Goal: Task Accomplishment & Management: Complete application form

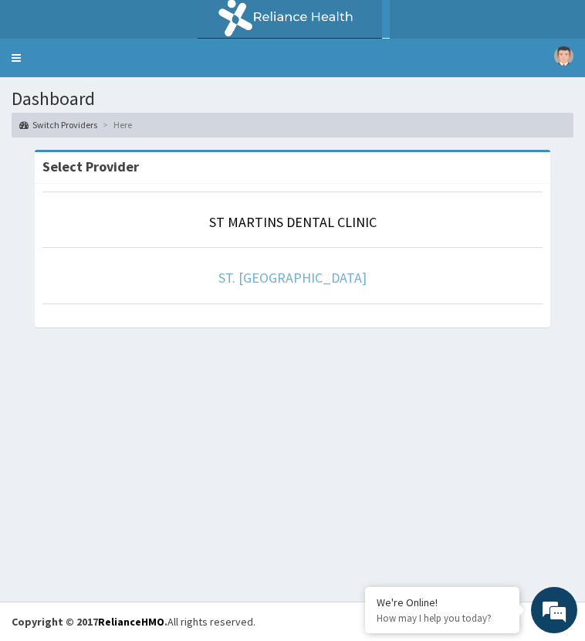
click at [290, 277] on link "ST. [GEOGRAPHIC_DATA]" at bounding box center [293, 278] width 148 height 18
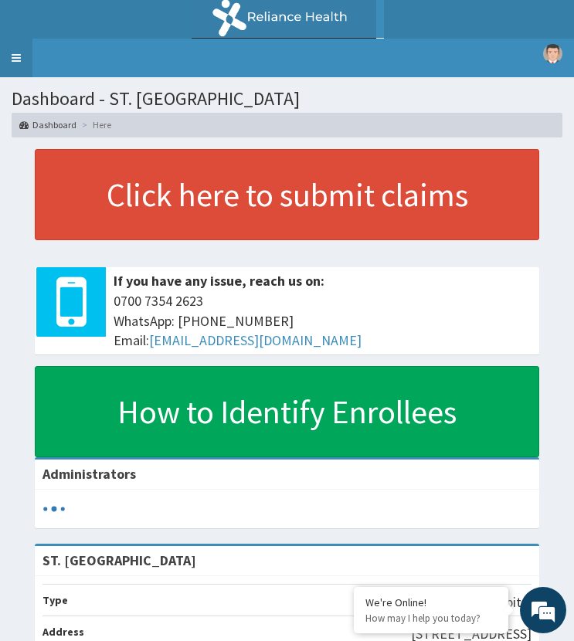
click at [12, 60] on link "Toggle navigation" at bounding box center [16, 58] width 32 height 39
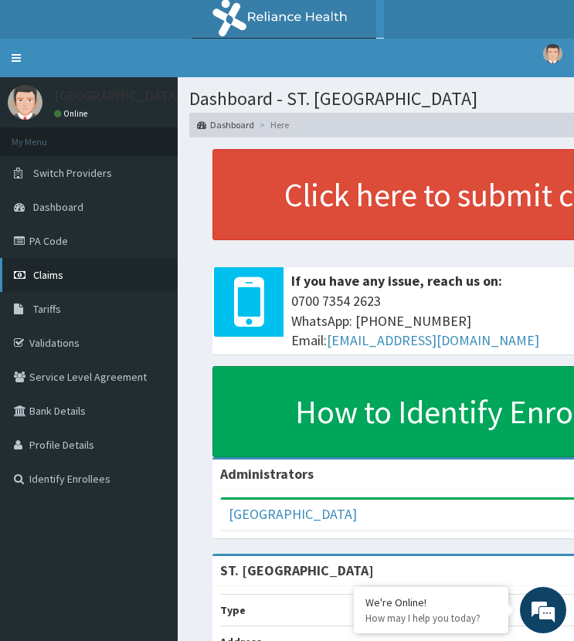
click at [59, 273] on span "Claims" at bounding box center [48, 275] width 30 height 14
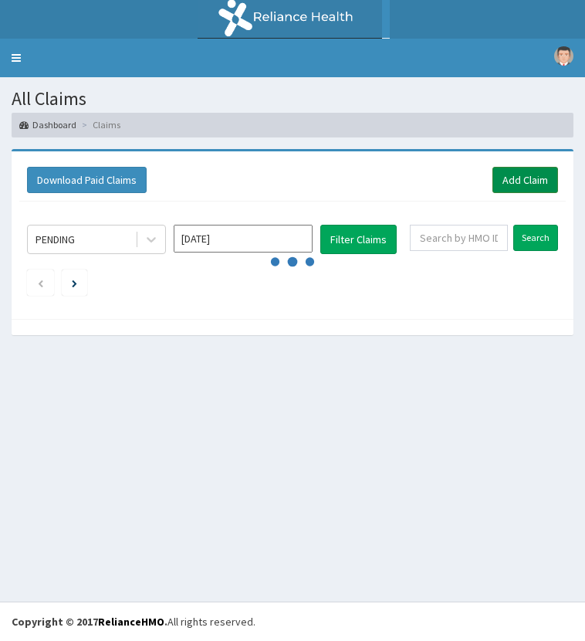
click at [517, 181] on link "Add Claim" at bounding box center [526, 180] width 66 height 26
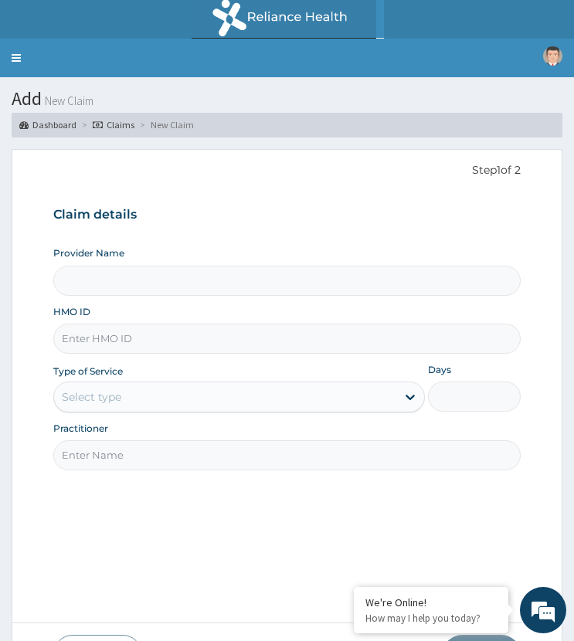
type input "ST. [GEOGRAPHIC_DATA]"
paste input "SDC/10051/B"
type input "SDC/10051/B"
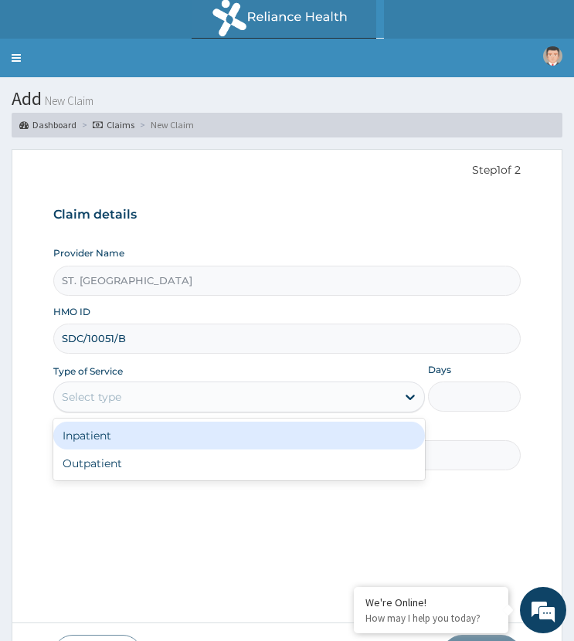
drag, startPoint x: 148, startPoint y: 388, endPoint x: 162, endPoint y: 445, distance: 58.3
click at [148, 392] on div "Select type" at bounding box center [224, 397] width 341 height 25
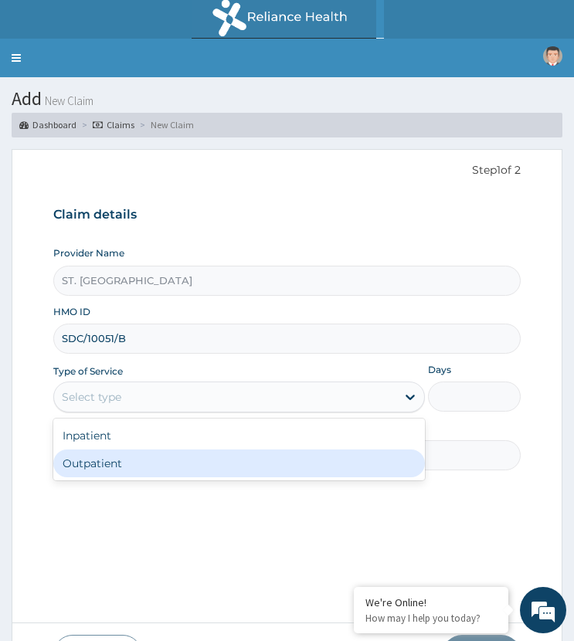
click at [149, 462] on div "Outpatient" at bounding box center [238, 463] width 371 height 28
type input "1"
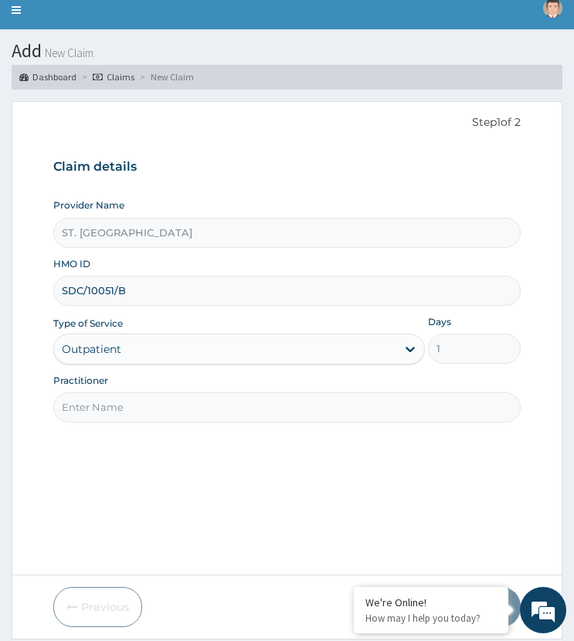
scroll to position [97, 0]
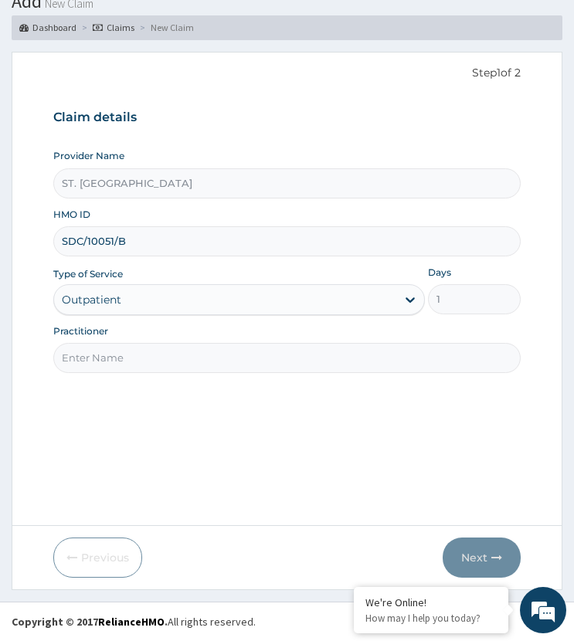
click at [124, 354] on input "Practitioner" at bounding box center [286, 358] width 466 height 30
type input "DR WOGBO"
click at [478, 557] on button "Next" at bounding box center [482, 558] width 78 height 40
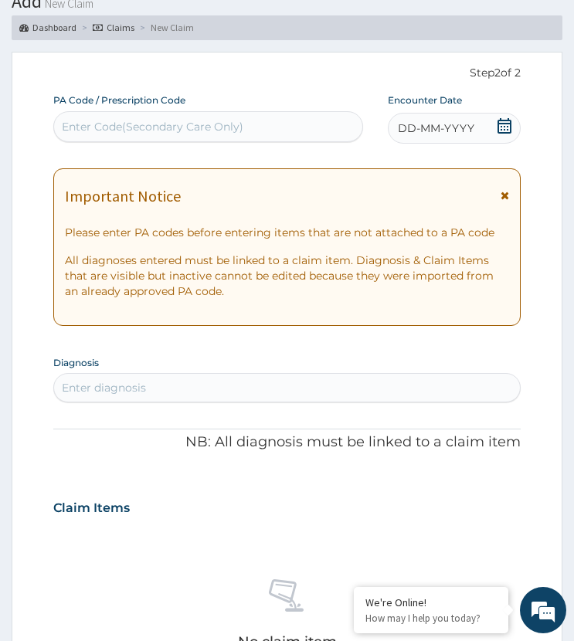
click at [470, 120] on span "DD-MM-YYYY" at bounding box center [436, 127] width 76 height 15
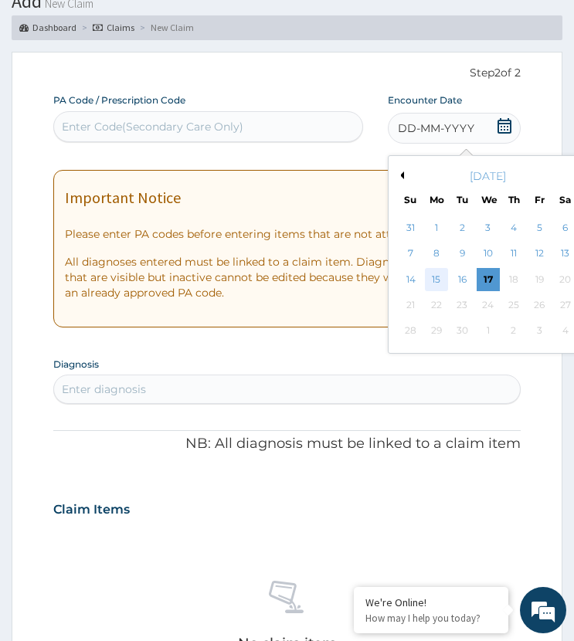
click at [437, 269] on div "15" at bounding box center [436, 279] width 23 height 23
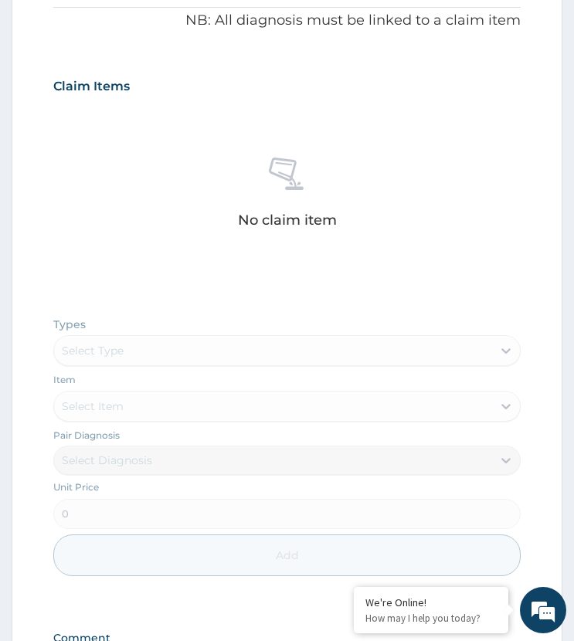
scroll to position [697, 0]
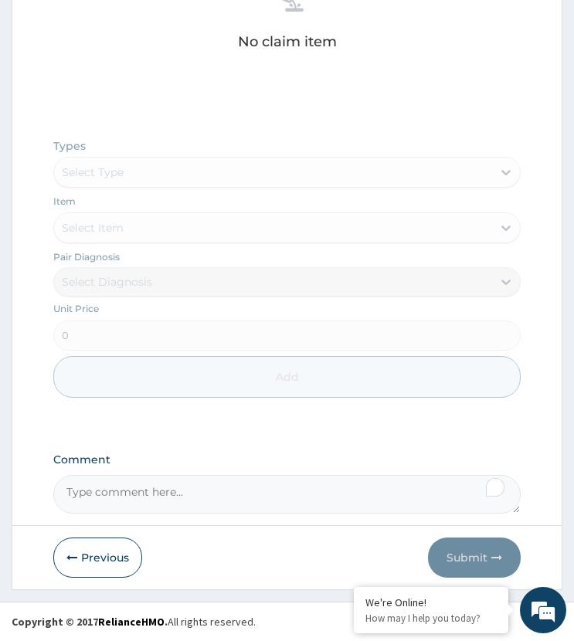
paste textarea "PA/862ED5"
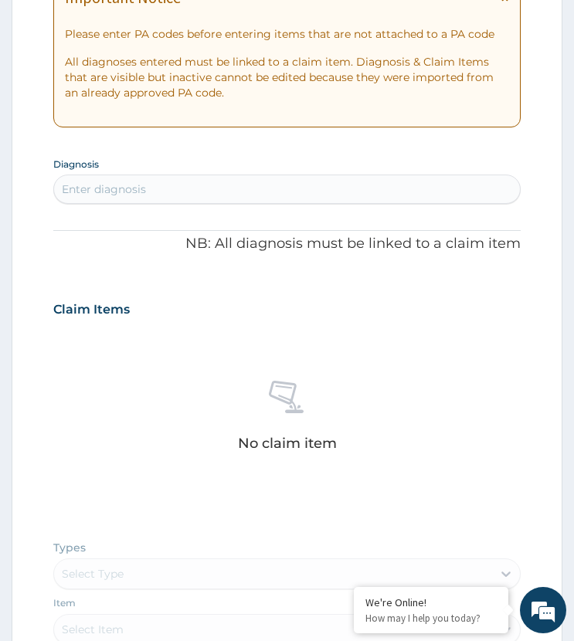
scroll to position [234, 0]
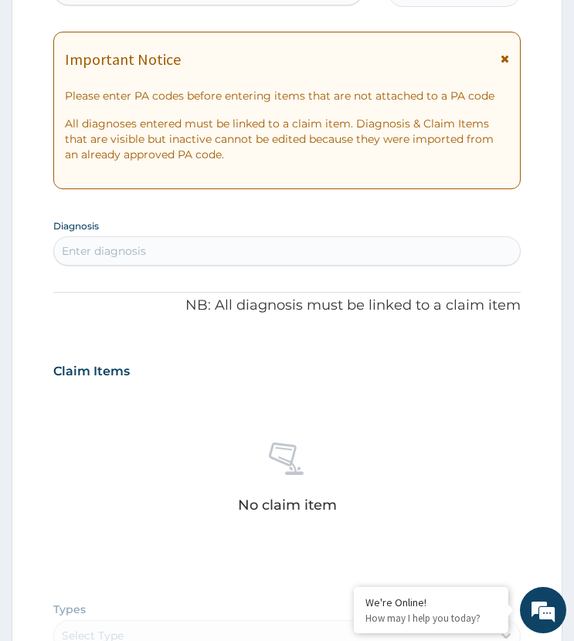
type textarea "PA/862ED5"
click at [179, 256] on div "Enter diagnosis" at bounding box center [286, 251] width 465 height 25
type input "e"
type input "hearing los"
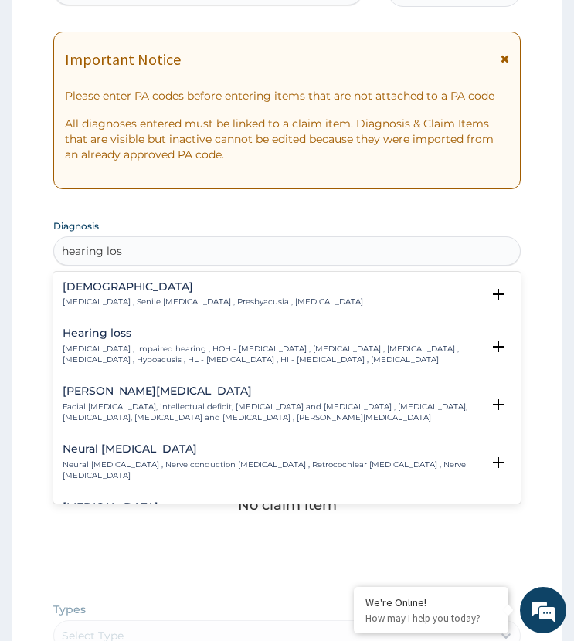
click at [99, 348] on p "Hearing loss , Impaired hearing , HOH - Hard of hearing , Hard of hearing , Hea…" at bounding box center [272, 355] width 418 height 22
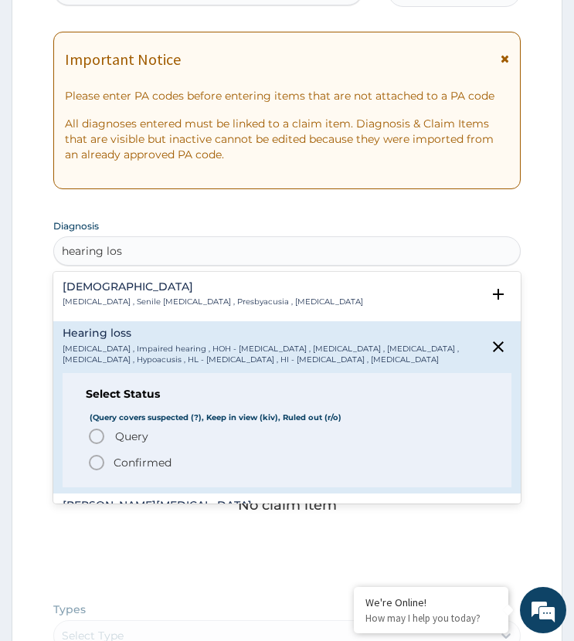
click at [105, 437] on icon "status option query" at bounding box center [96, 436] width 19 height 19
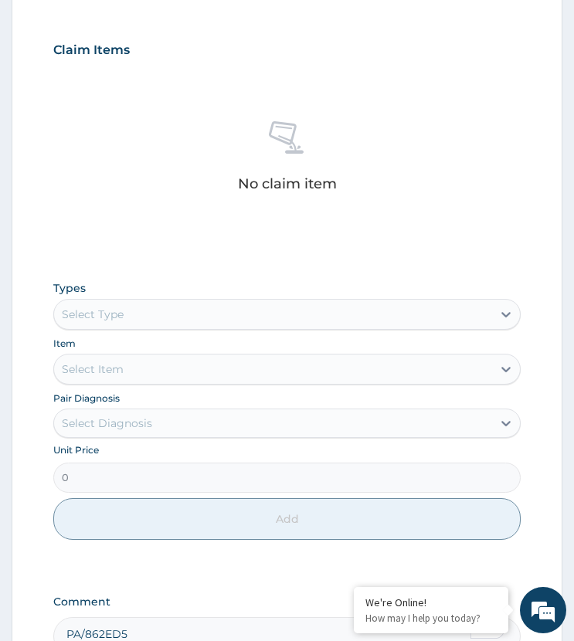
scroll to position [697, 0]
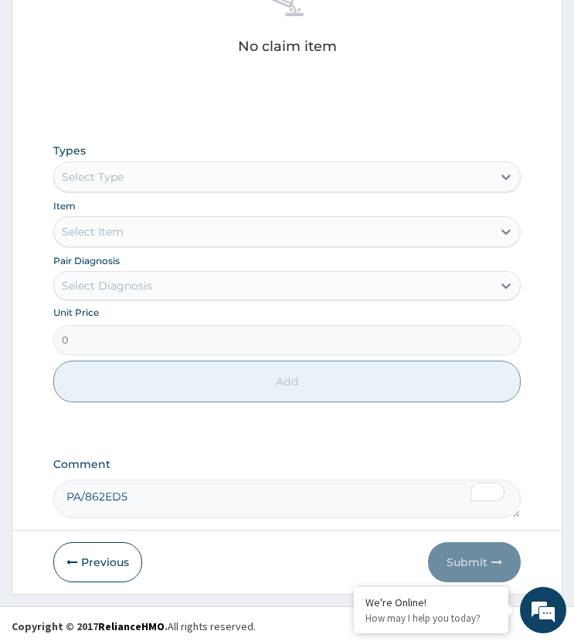
drag, startPoint x: 128, startPoint y: 178, endPoint x: 134, endPoint y: 194, distance: 16.6
click at [129, 179] on div "Select Type" at bounding box center [272, 177] width 437 height 25
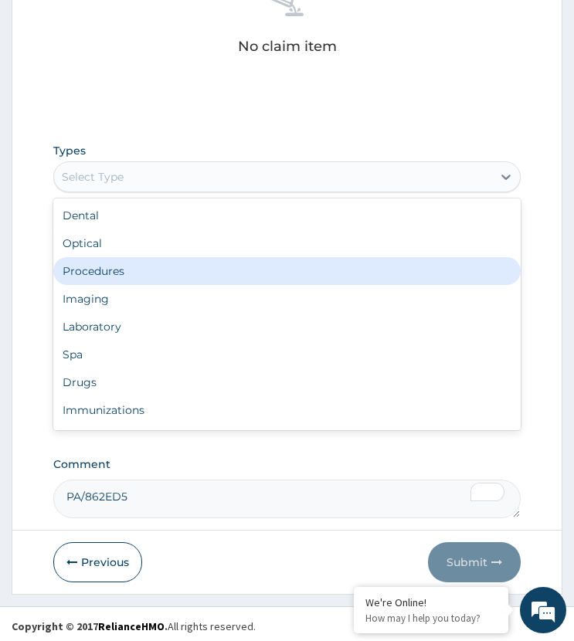
click at [128, 274] on div "Procedures" at bounding box center [286, 271] width 466 height 28
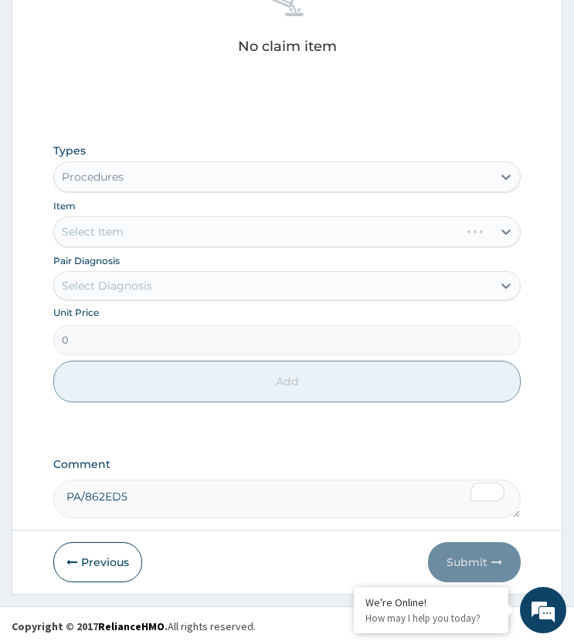
click at [145, 301] on div "Types option Procedures, selected. Select is focused ,type to refine list, pres…" at bounding box center [286, 272] width 466 height 275
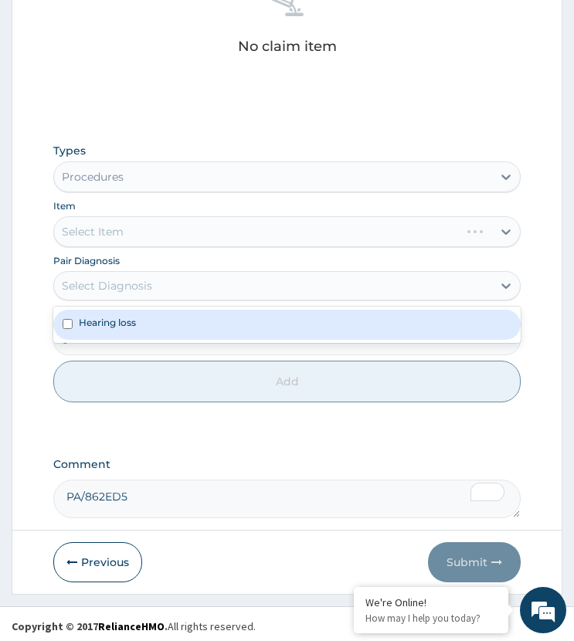
click at [161, 326] on div "Hearing loss" at bounding box center [286, 324] width 466 height 29
checkbox input "true"
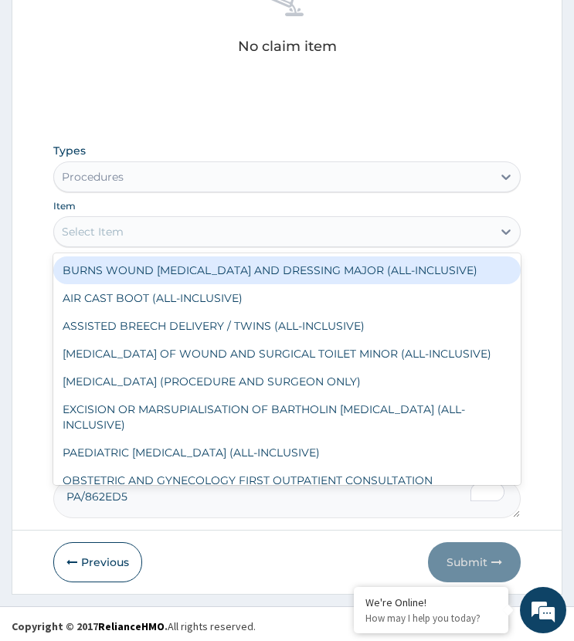
click at [148, 232] on div "Select Item" at bounding box center [272, 231] width 437 height 25
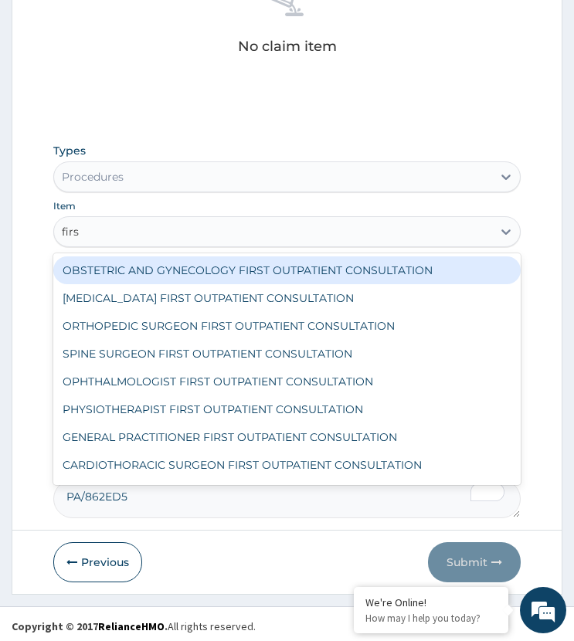
type input "first"
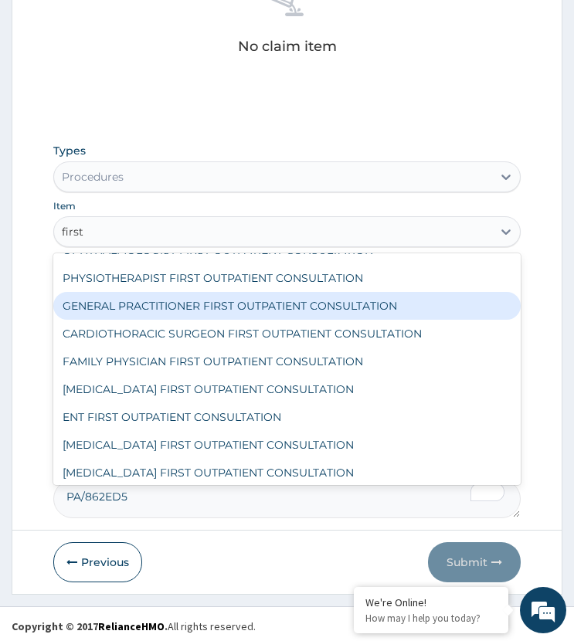
scroll to position [154, 0]
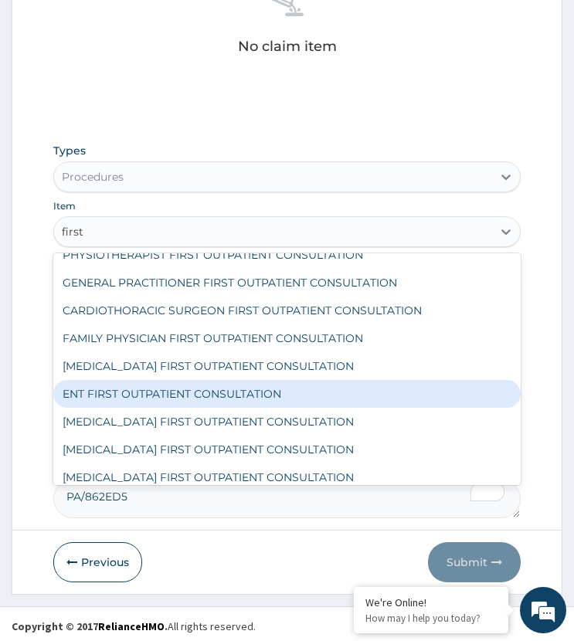
click at [137, 392] on div "ENT FIRST OUTPATIENT CONSULTATION" at bounding box center [286, 394] width 466 height 28
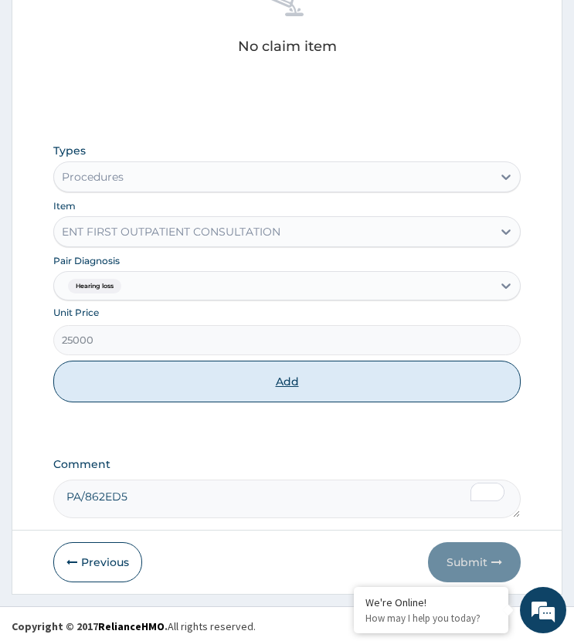
click at [210, 388] on button "Add" at bounding box center [286, 382] width 466 height 42
type input "0"
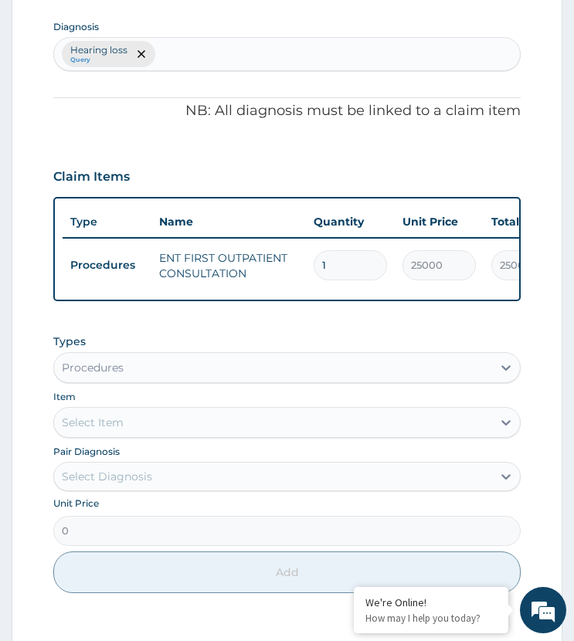
scroll to position [409, 0]
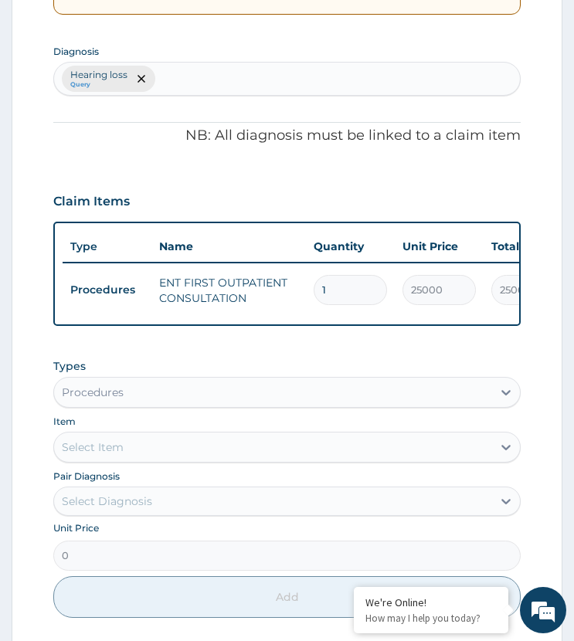
click at [194, 79] on div "Hearing loss Query" at bounding box center [286, 79] width 465 height 32
type input "rhinosinu"
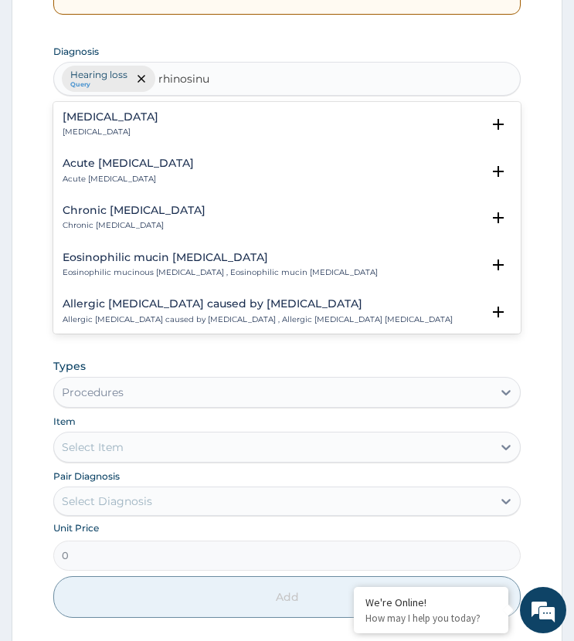
click at [97, 127] on p "Rhinosinusitis" at bounding box center [111, 132] width 96 height 11
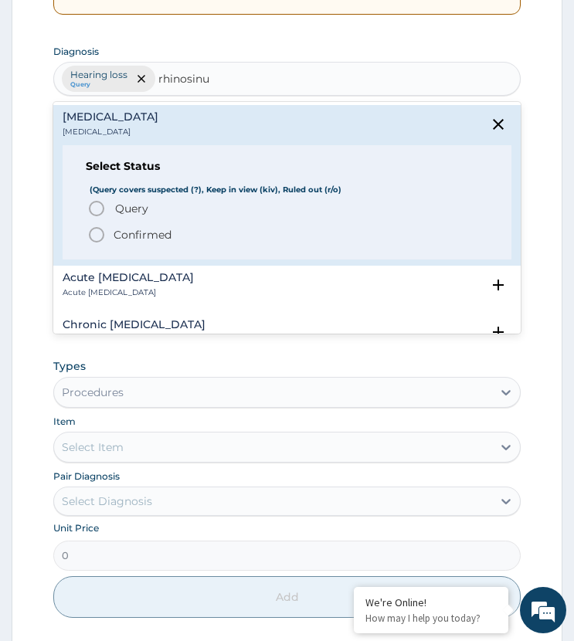
click at [97, 212] on icon "status option query" at bounding box center [96, 208] width 19 height 19
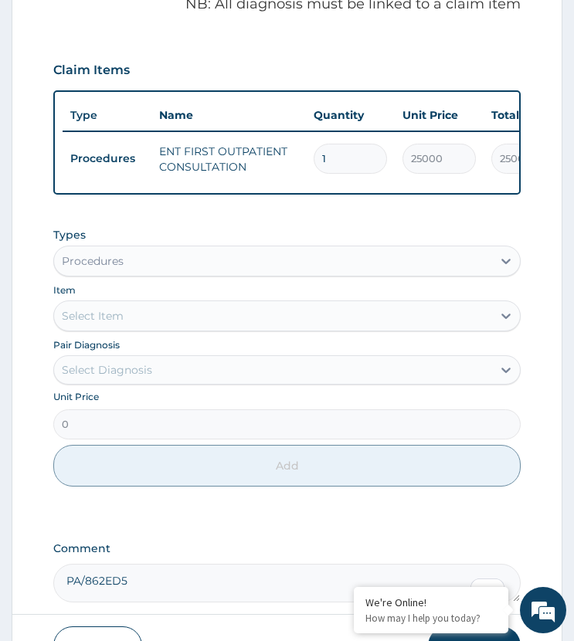
scroll to position [640, 0]
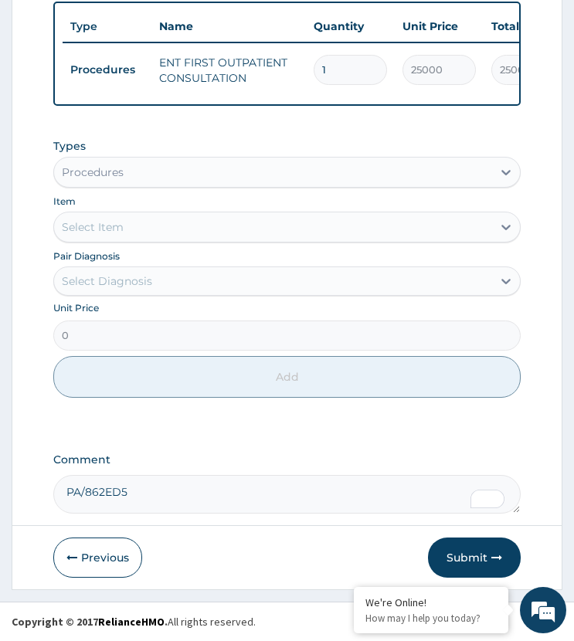
click at [135, 168] on div "Procedures" at bounding box center [272, 172] width 437 height 25
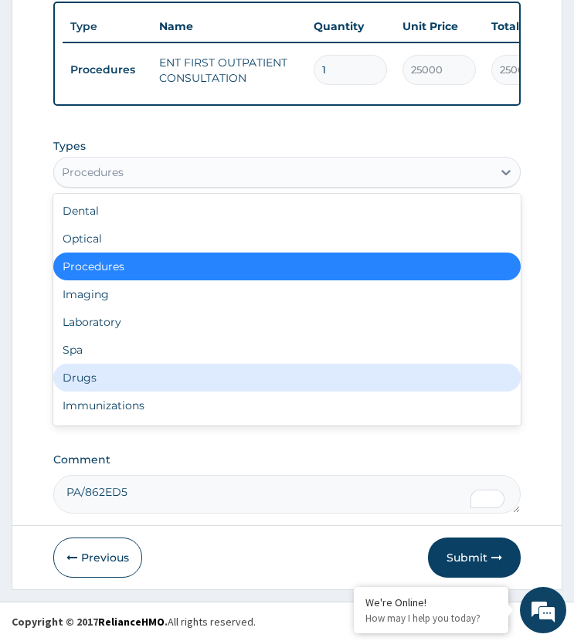
click at [106, 378] on div "Drugs" at bounding box center [286, 378] width 466 height 28
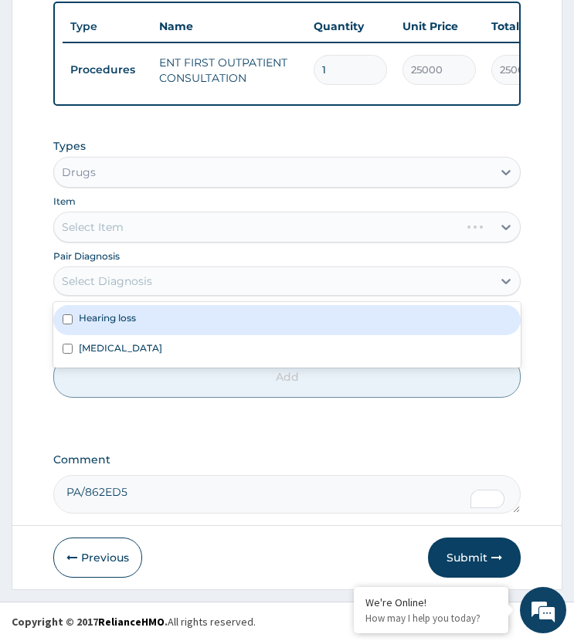
drag, startPoint x: 147, startPoint y: 280, endPoint x: 147, endPoint y: 306, distance: 26.3
click at [147, 281] on div "Select Diagnosis" at bounding box center [107, 280] width 90 height 15
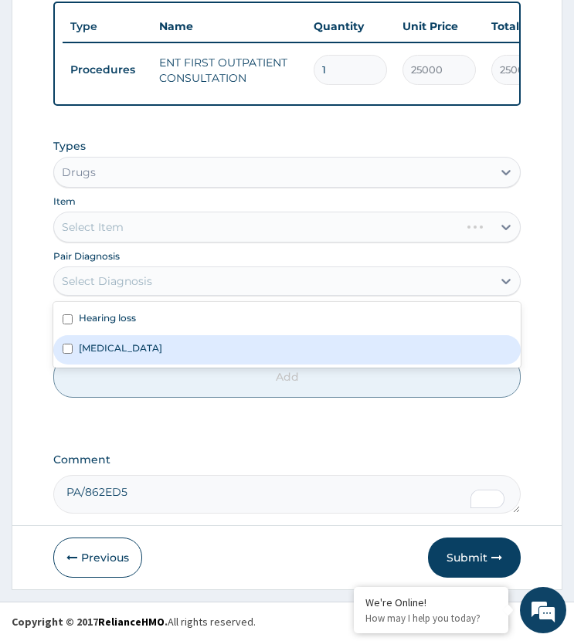
click at [141, 341] on label "Rhinosinusitis" at bounding box center [120, 347] width 83 height 13
checkbox input "true"
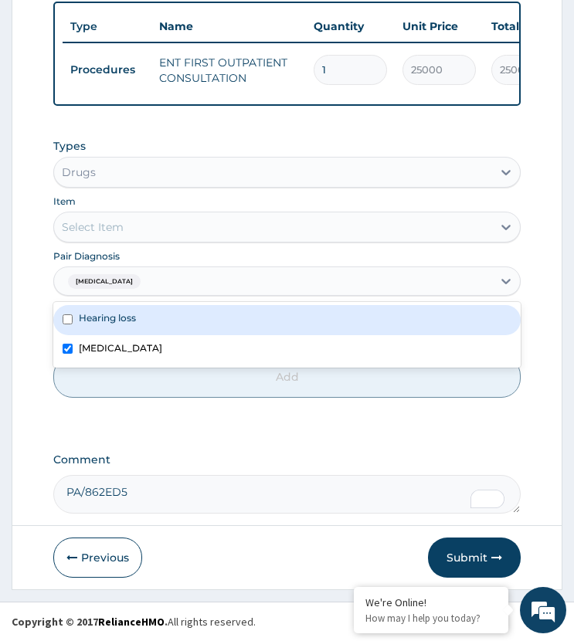
click at [142, 321] on div "Hearing loss" at bounding box center [286, 319] width 466 height 29
checkbox input "true"
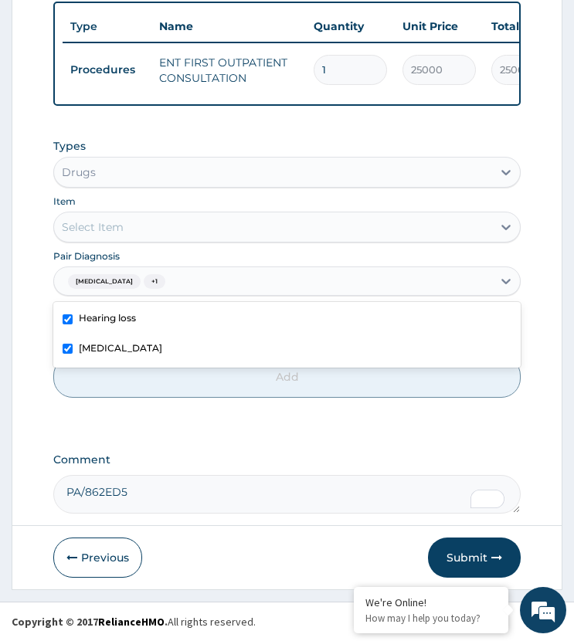
click at [166, 228] on div "Select Item" at bounding box center [272, 227] width 437 height 25
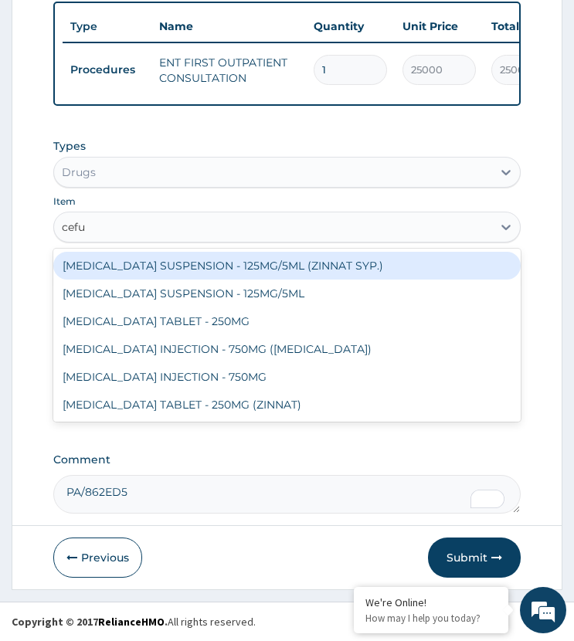
type input "cefur"
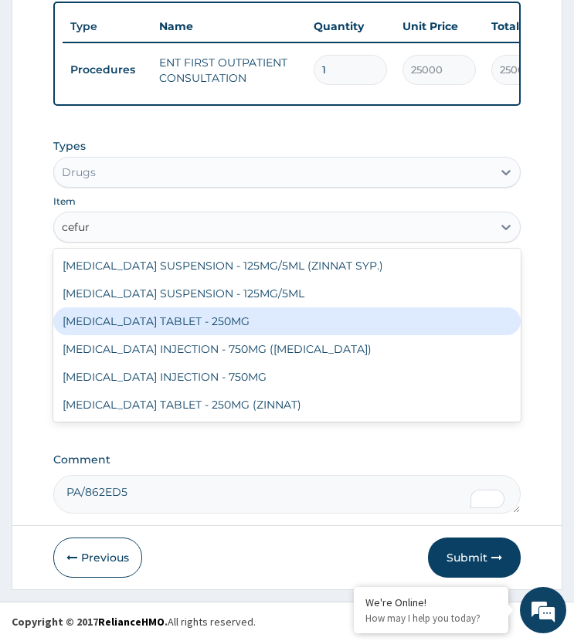
click at [174, 317] on div "CEFUROXIME TABLET - 250MG" at bounding box center [286, 321] width 466 height 28
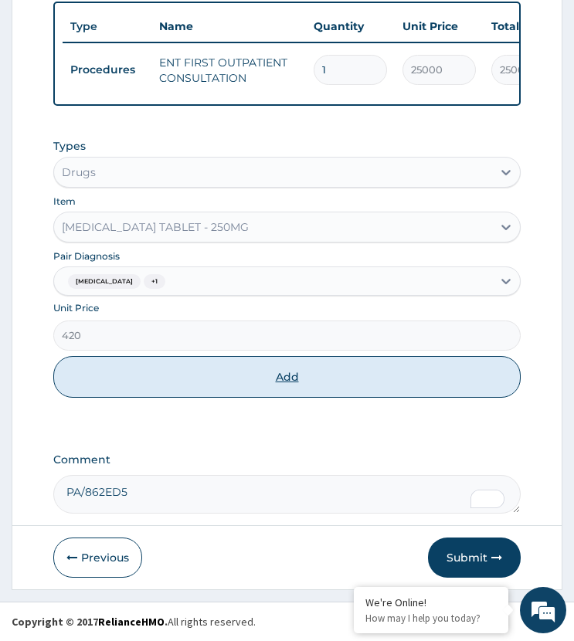
click at [205, 373] on button "Add" at bounding box center [286, 377] width 466 height 42
type input "0"
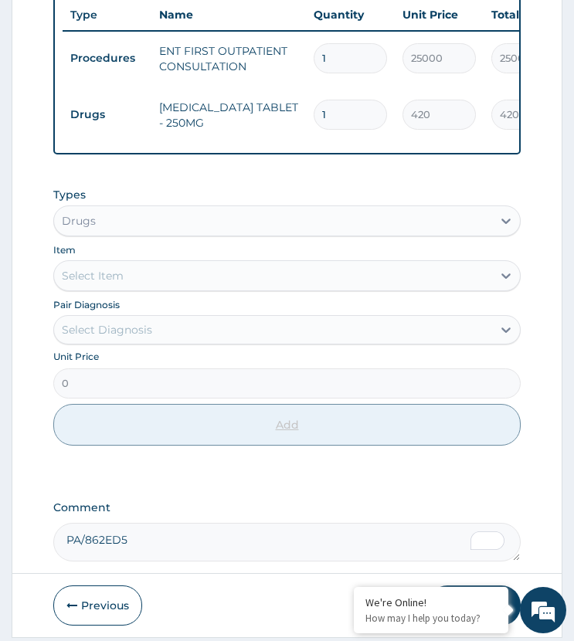
type input "14"
type input "5880.00"
type input "14"
click at [161, 338] on div "Select Diagnosis" at bounding box center [272, 329] width 437 height 25
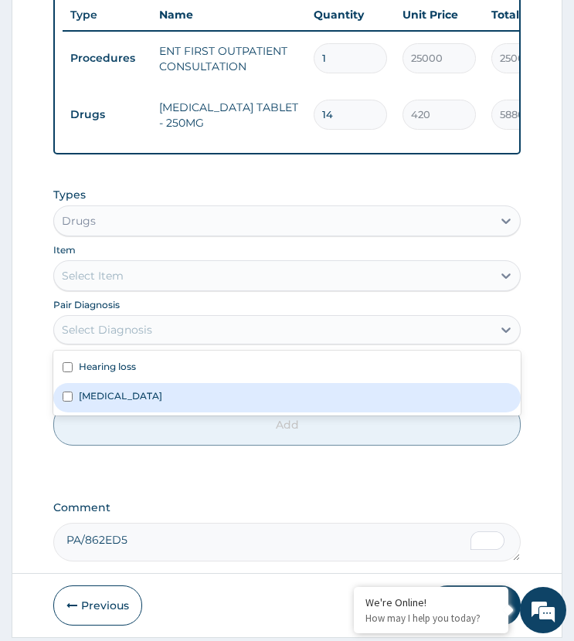
click at [152, 400] on div "Rhinosinusitis" at bounding box center [286, 397] width 466 height 29
checkbox input "true"
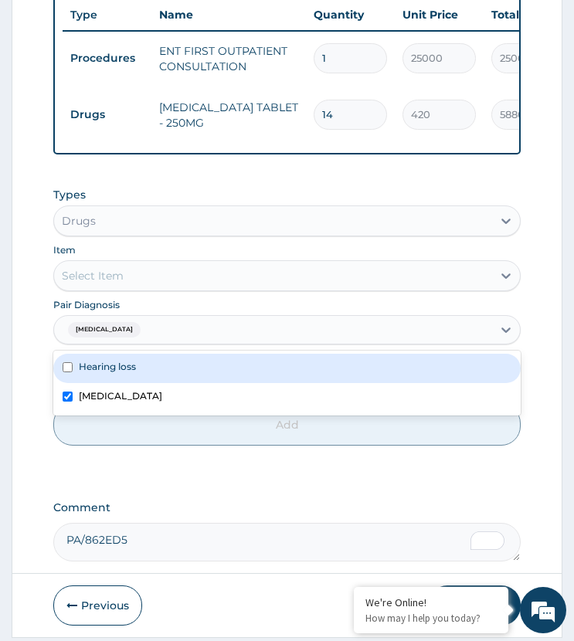
click at [168, 277] on div "Select Item" at bounding box center [272, 275] width 437 height 25
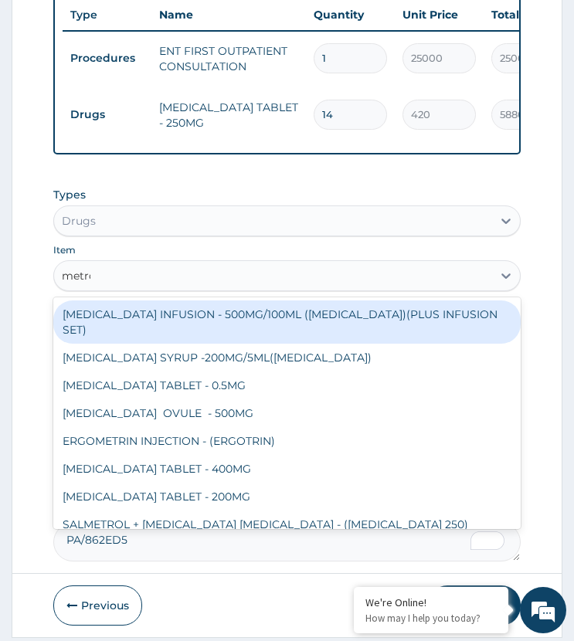
type input "metron"
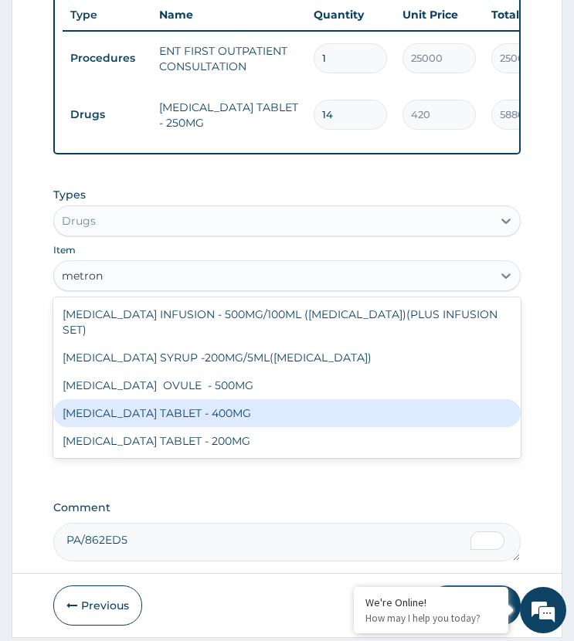
click at [213, 400] on div "METRONIDAZOLE TABLET - 400MG" at bounding box center [286, 413] width 466 height 28
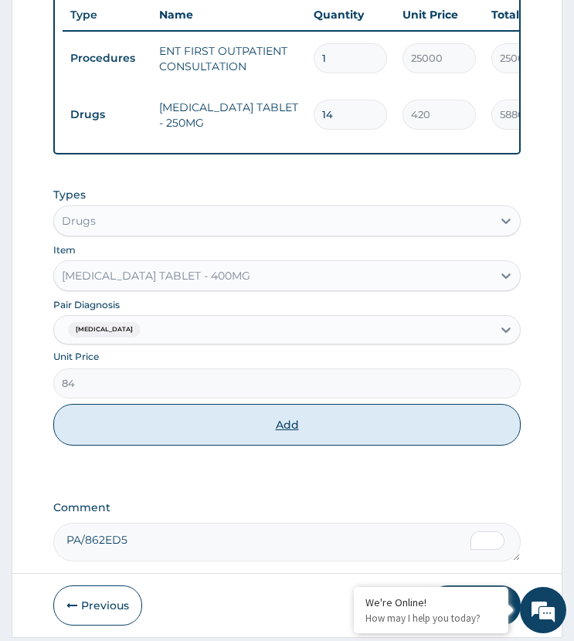
click at [258, 438] on button "Add" at bounding box center [286, 425] width 466 height 42
type input "0"
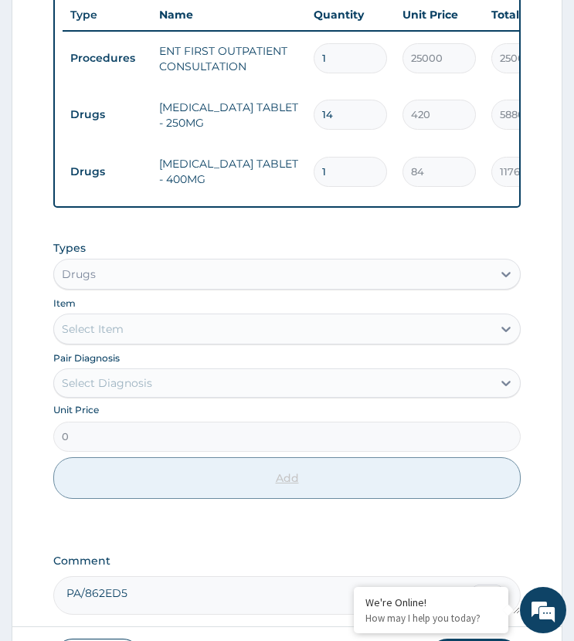
type input "14"
type input "1176.00"
type input "14"
click at [159, 382] on div "Select Diagnosis" at bounding box center [272, 383] width 437 height 25
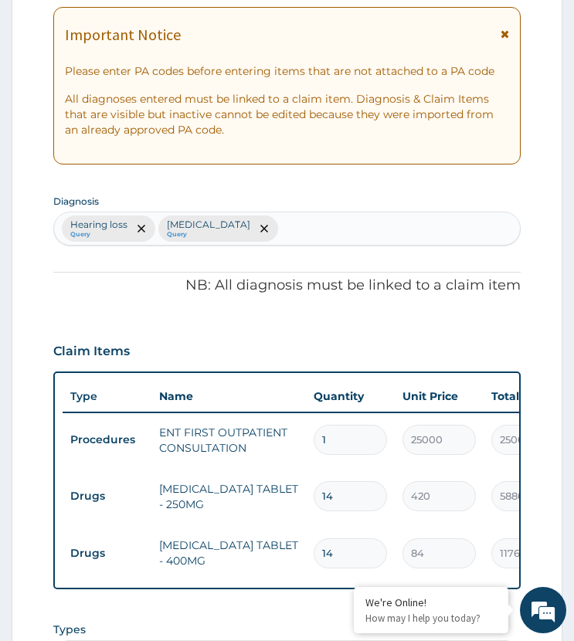
scroll to position [254, 0]
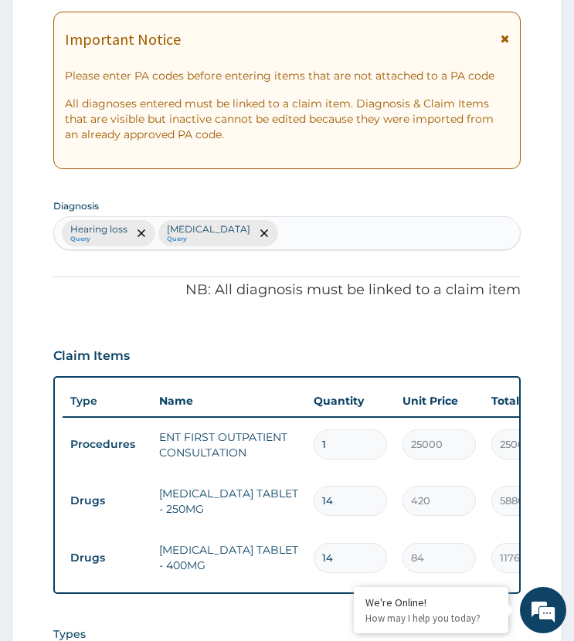
click at [296, 232] on div "Hearing loss Query Rhinosinusitis Query" at bounding box center [286, 233] width 465 height 32
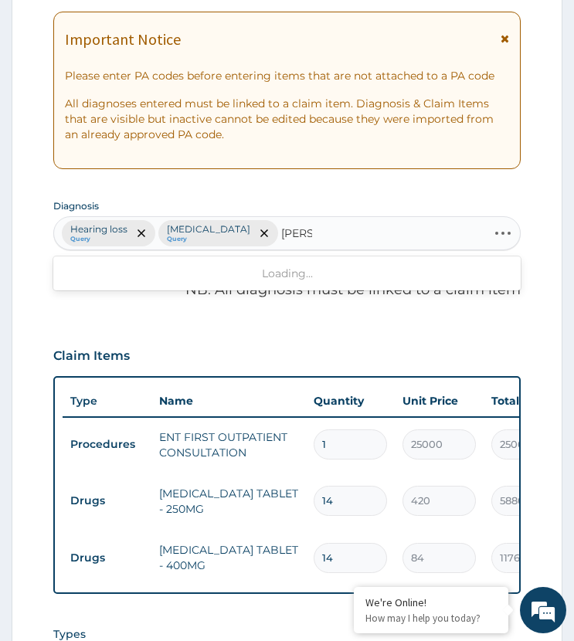
type input "tinn"
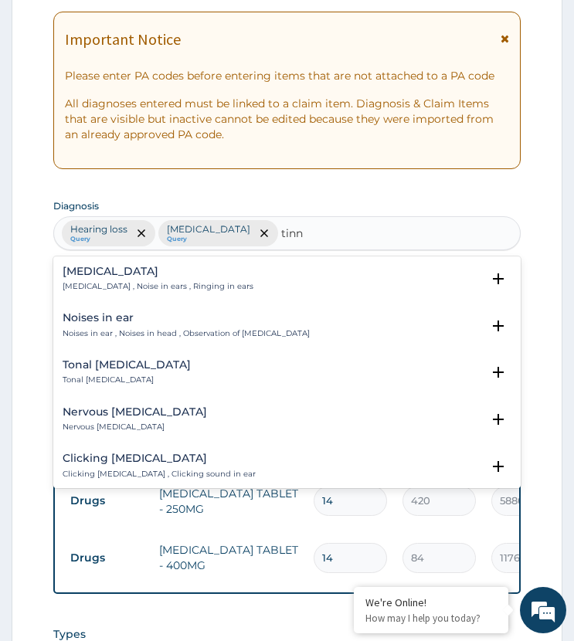
click at [87, 282] on p "Tinnitus , Noise in ears , Ringing in ears" at bounding box center [158, 286] width 191 height 11
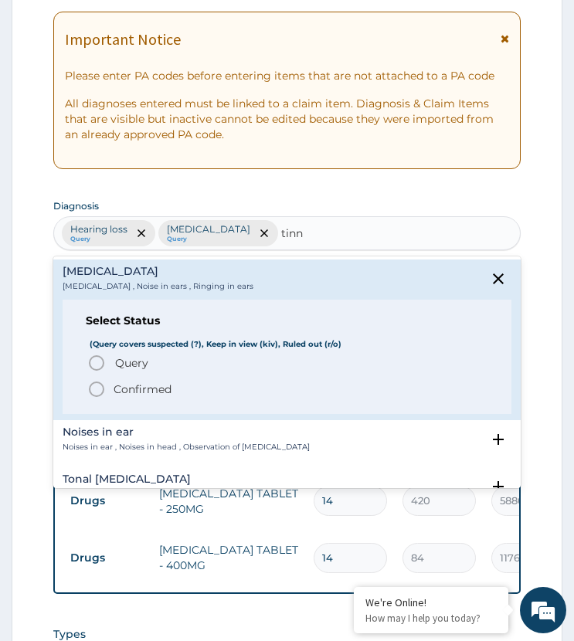
click at [99, 361] on icon "status option query" at bounding box center [96, 363] width 19 height 19
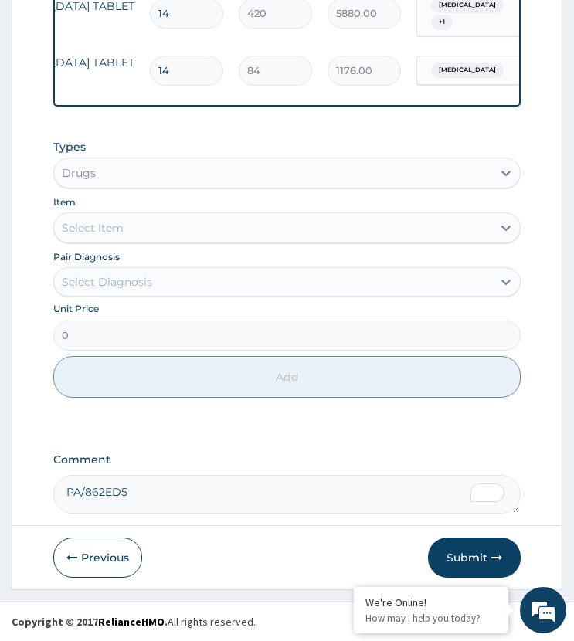
scroll to position [0, 166]
click at [491, 60] on div "Rhinosinusitis" at bounding box center [462, 70] width 81 height 20
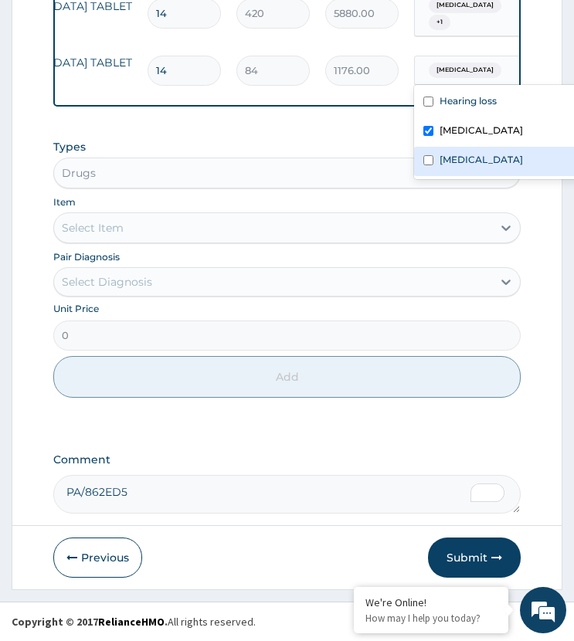
click at [445, 153] on label "Tinnitus" at bounding box center [480, 159] width 83 height 13
checkbox input "true"
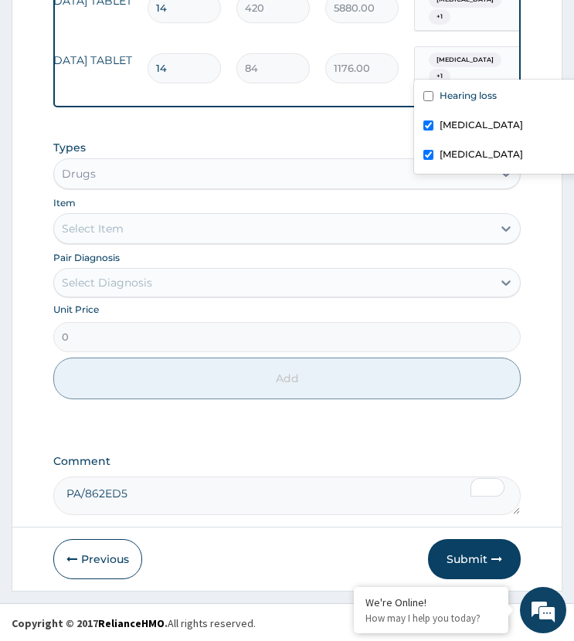
scroll to position [0, 0]
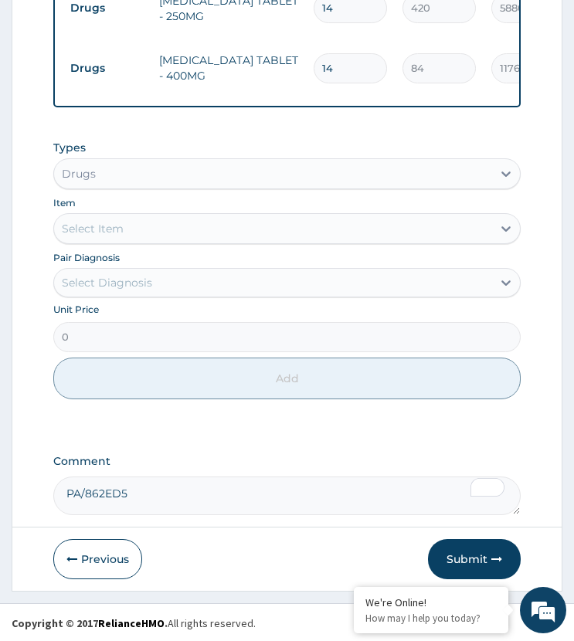
click at [134, 281] on div "Select Diagnosis" at bounding box center [107, 282] width 90 height 15
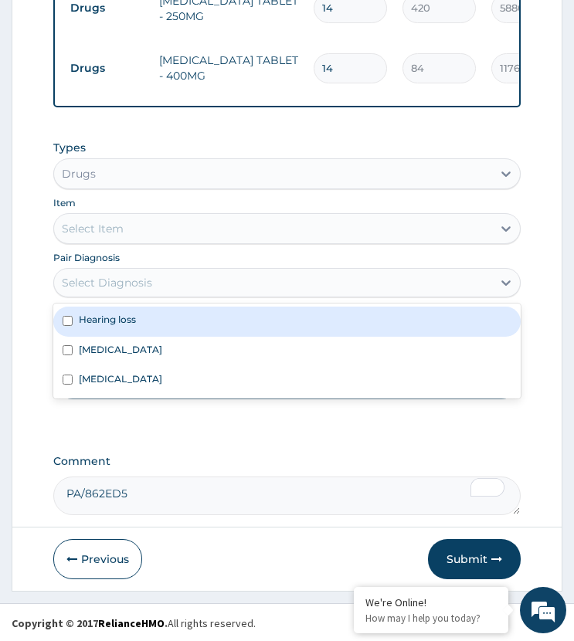
click at [134, 321] on label "Hearing loss" at bounding box center [107, 319] width 57 height 13
checkbox input "true"
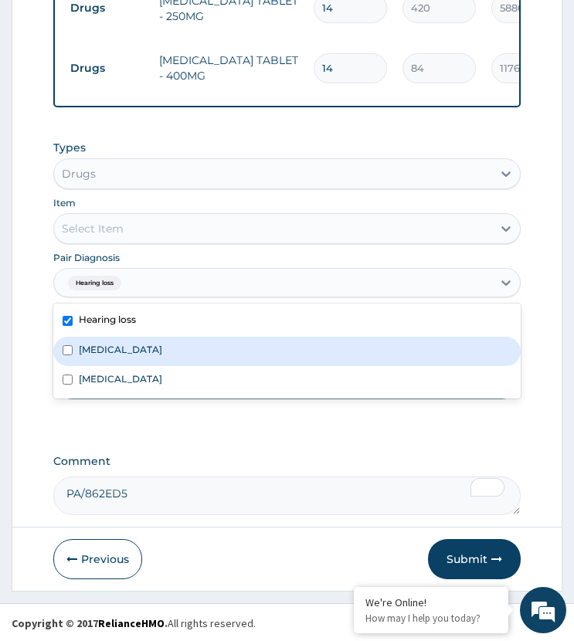
click at [137, 351] on label "Rhinosinusitis" at bounding box center [120, 349] width 83 height 13
checkbox input "true"
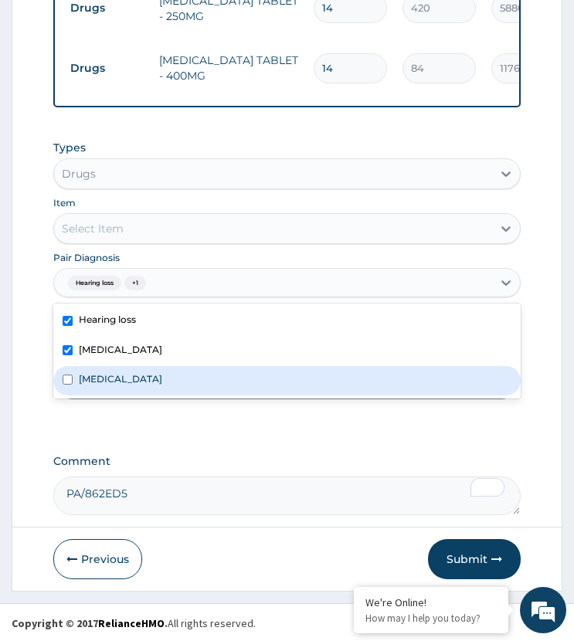
click at [118, 379] on div "Tinnitus" at bounding box center [286, 380] width 466 height 29
checkbox input "true"
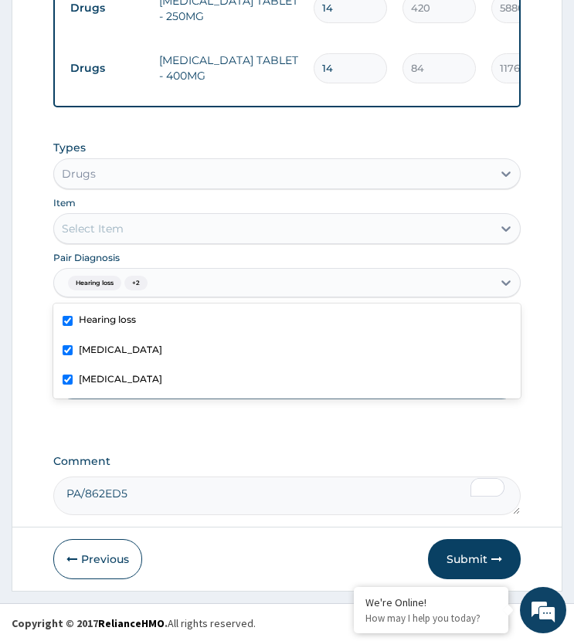
click at [167, 229] on div "Select Item" at bounding box center [272, 228] width 437 height 25
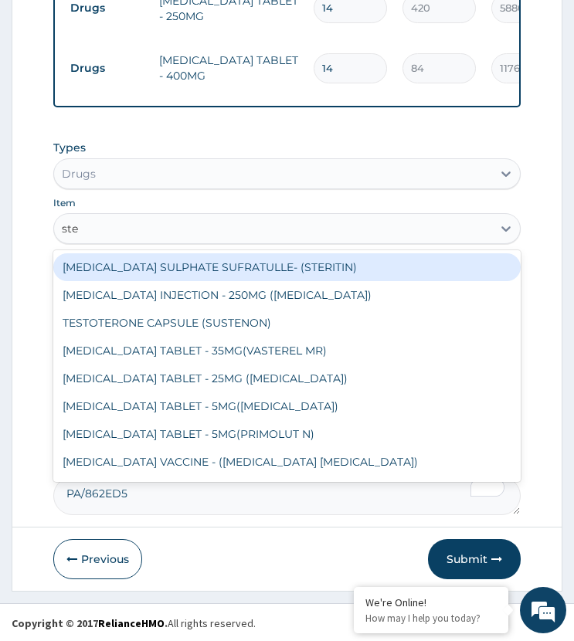
type input "stem"
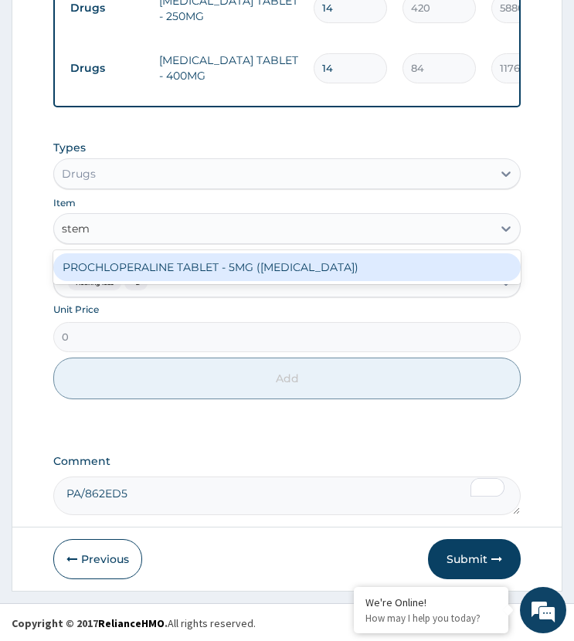
click at [171, 263] on div "PROCHLOPERALINE TABLET - 5MG (STEMETIL)" at bounding box center [286, 267] width 466 height 28
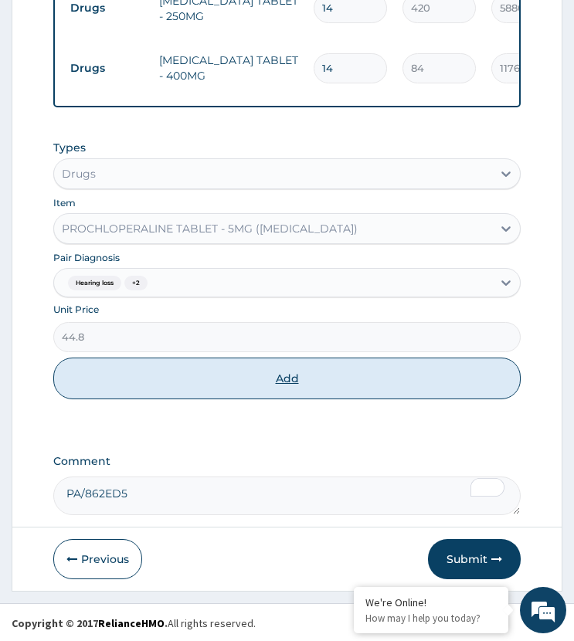
click at [175, 377] on button "Add" at bounding box center [286, 379] width 466 height 42
type input "0"
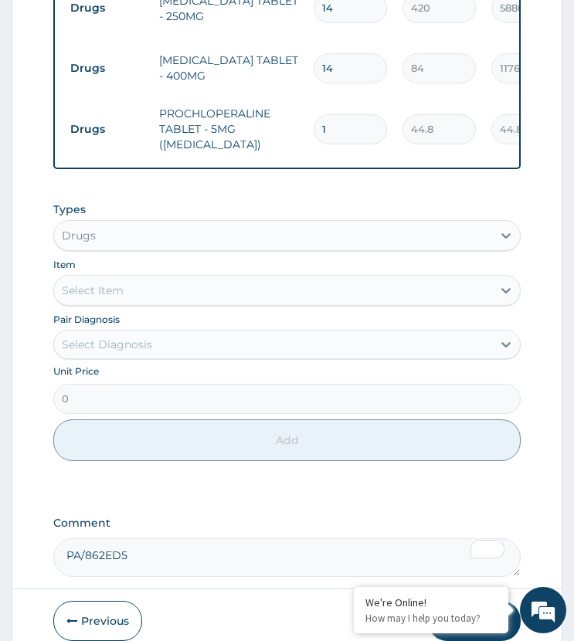
drag, startPoint x: 338, startPoint y: 111, endPoint x: 299, endPoint y: 144, distance: 50.4
click at [299, 144] on tr "Drugs PROCHLOPERALINE TABLET - 5MG (STEMETIL) 1 44.8 44.80 Hearing loss + 2 Del…" at bounding box center [441, 129] width 757 height 62
type input "2"
type input "89.60"
type input "20"
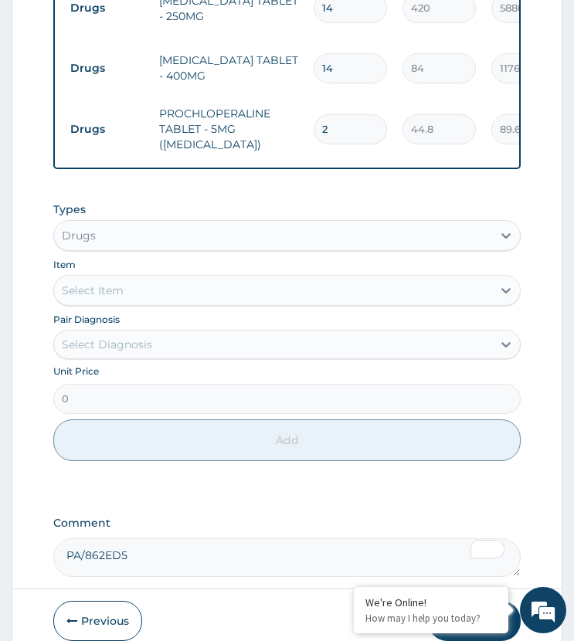
type input "896.00"
type input "20"
click at [145, 342] on div "Select Diagnosis" at bounding box center [107, 344] width 90 height 15
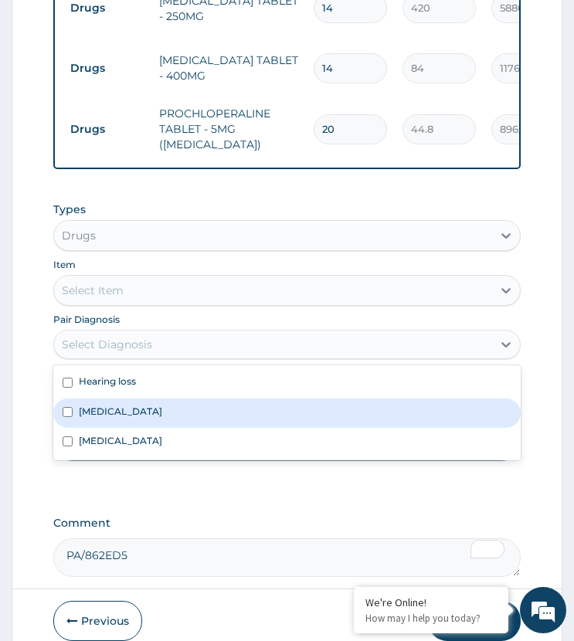
click at [130, 408] on label "Rhinosinusitis" at bounding box center [120, 411] width 83 height 13
checkbox input "true"
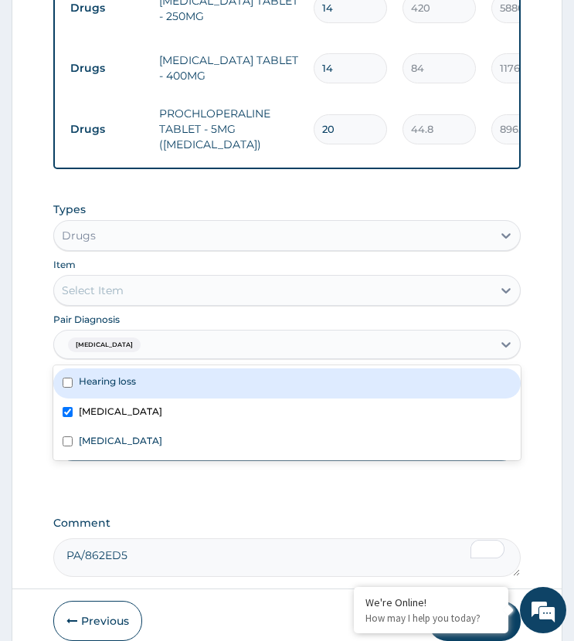
click at [159, 293] on div "Select Item" at bounding box center [272, 290] width 437 height 25
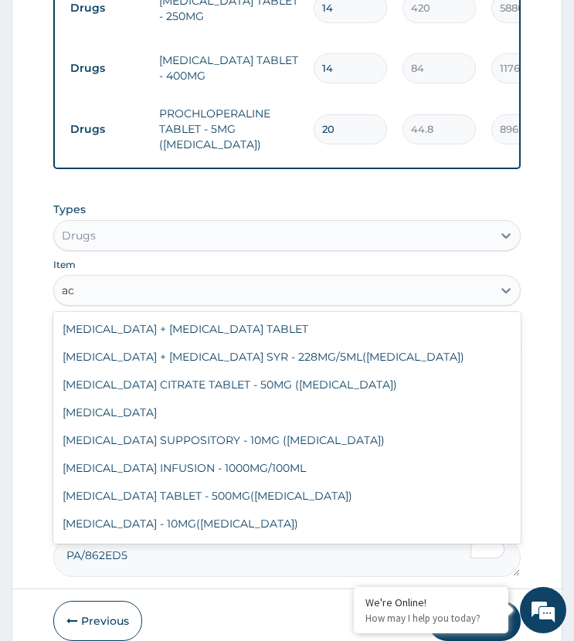
type input "a"
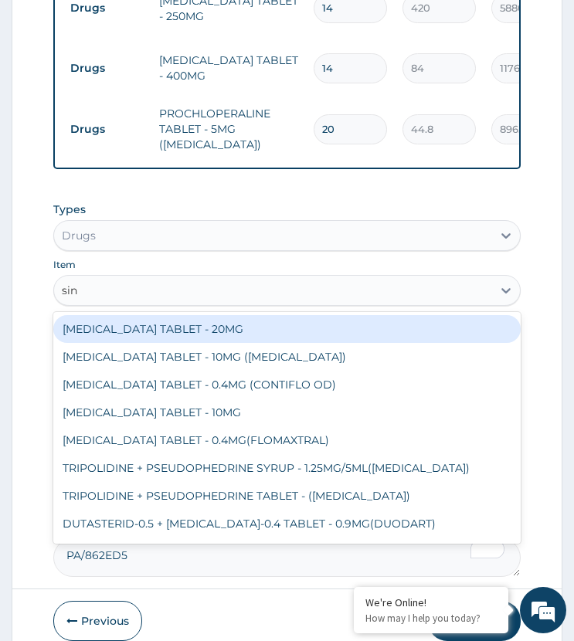
type input "sinu"
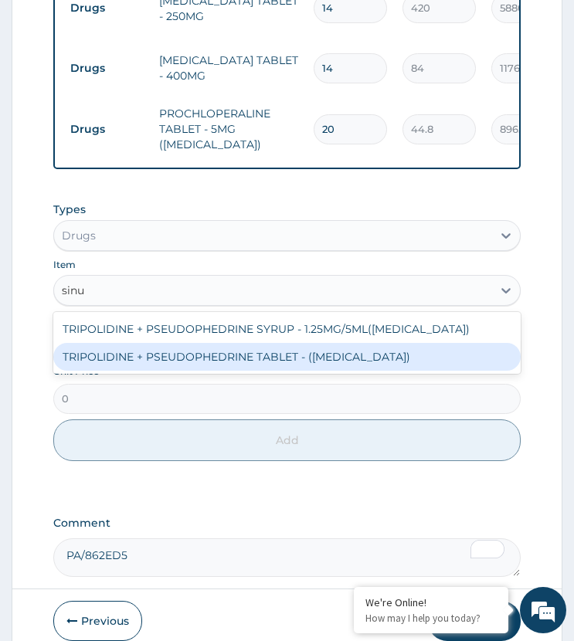
click at [209, 345] on div "TRIPOLIDINE + PSEUDOPHEDRINE TABLET - ([MEDICAL_DATA])" at bounding box center [286, 357] width 466 height 28
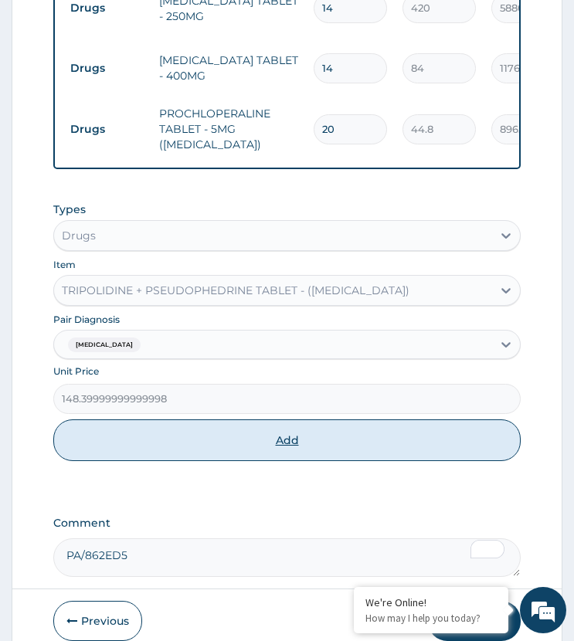
click at [199, 437] on button "Add" at bounding box center [286, 440] width 466 height 42
type input "0"
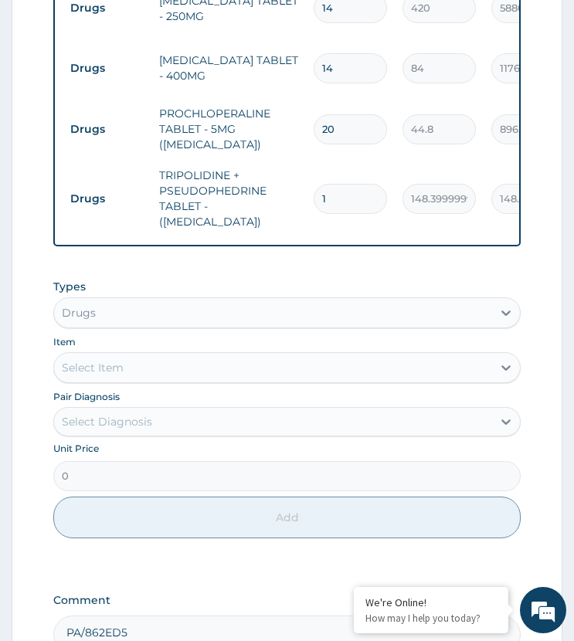
type input "14"
type input "2077.60"
type input "14"
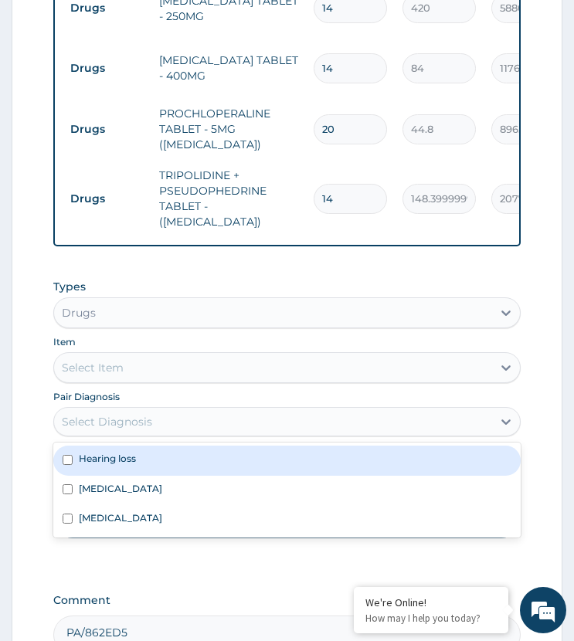
click at [161, 409] on div "Select Diagnosis" at bounding box center [272, 421] width 437 height 25
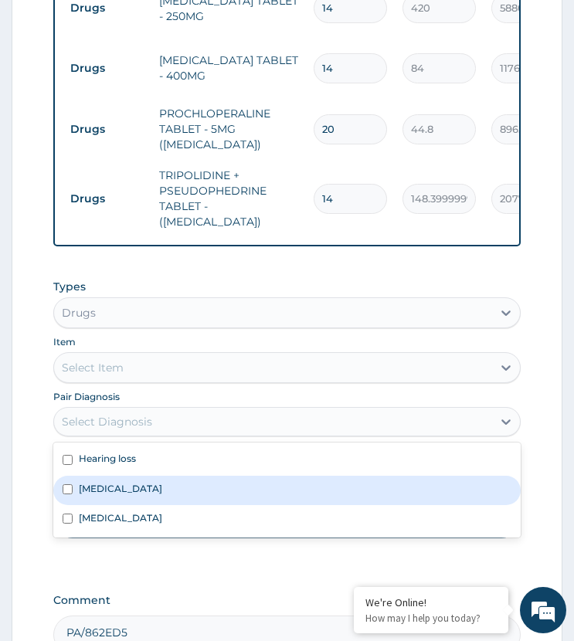
click at [154, 476] on div "Rhinosinusitis" at bounding box center [286, 490] width 466 height 29
checkbox input "true"
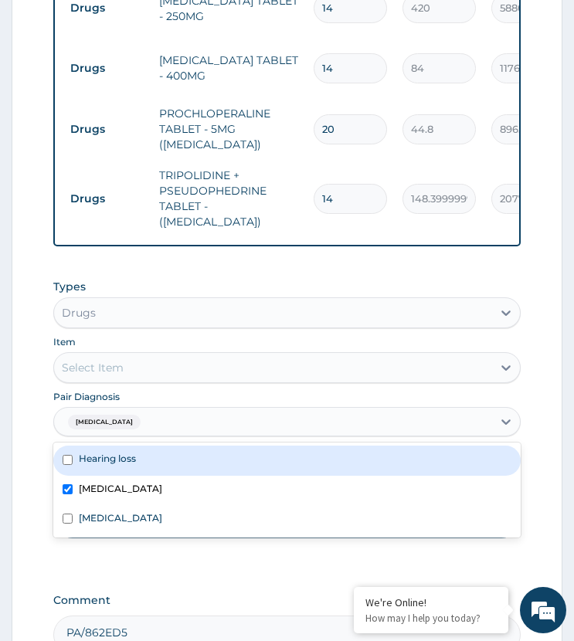
click at [182, 355] on div "Select Item" at bounding box center [272, 367] width 437 height 25
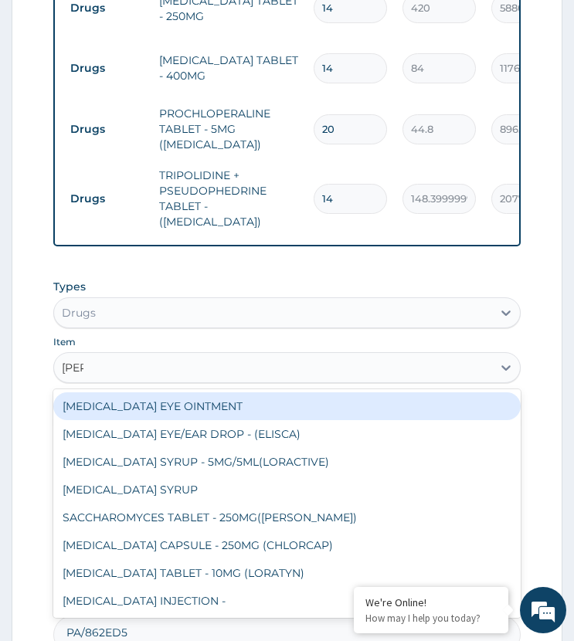
type input "lorat"
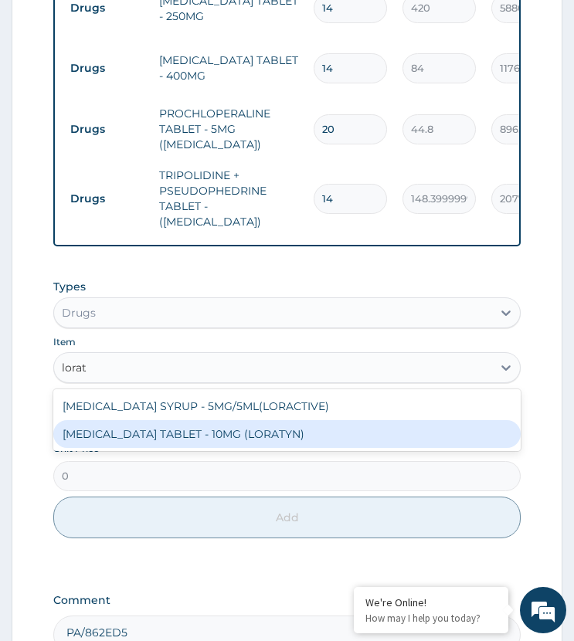
click at [192, 422] on div "[MEDICAL_DATA] TABLET - 10MG (LORATYN)" at bounding box center [286, 434] width 466 height 28
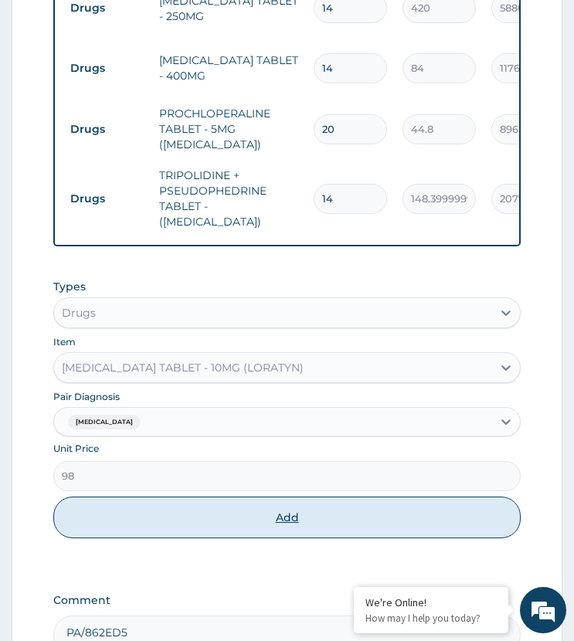
click at [197, 497] on button "Add" at bounding box center [286, 518] width 466 height 42
type input "0"
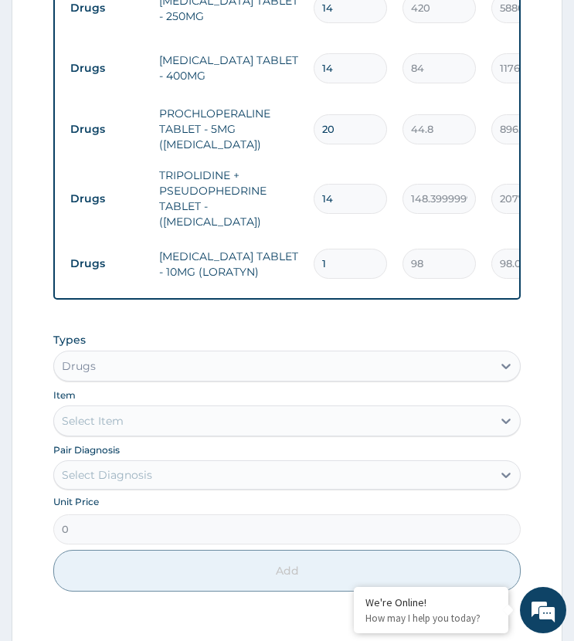
type input "14"
type input "1372.00"
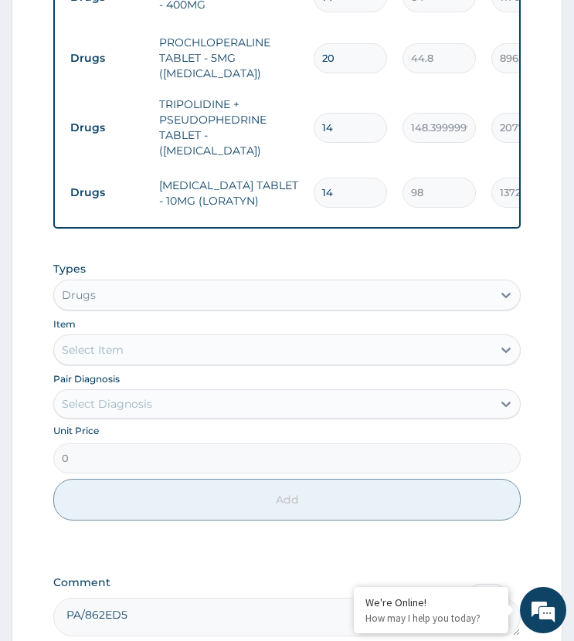
scroll to position [901, 0]
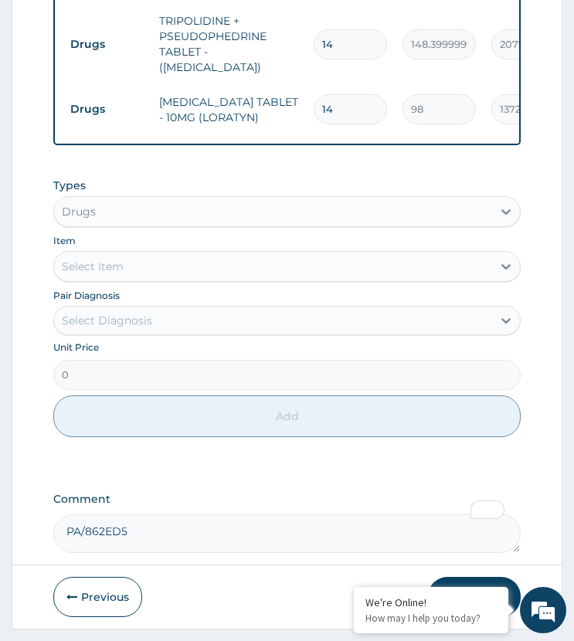
type input "14"
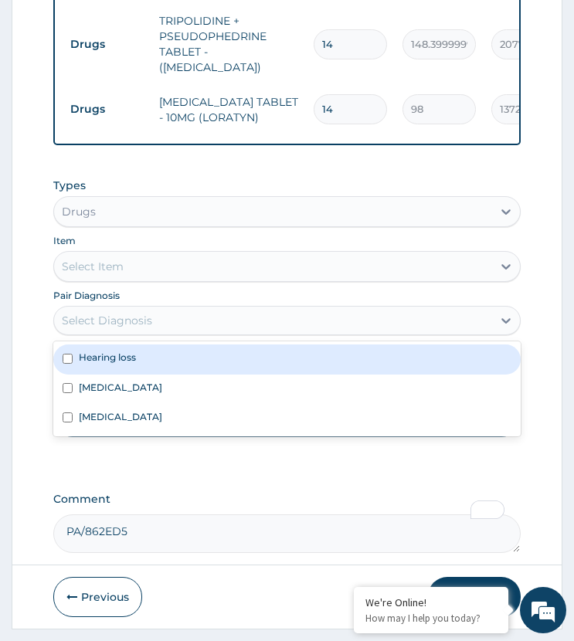
click at [151, 308] on div "Select Diagnosis" at bounding box center [272, 320] width 437 height 25
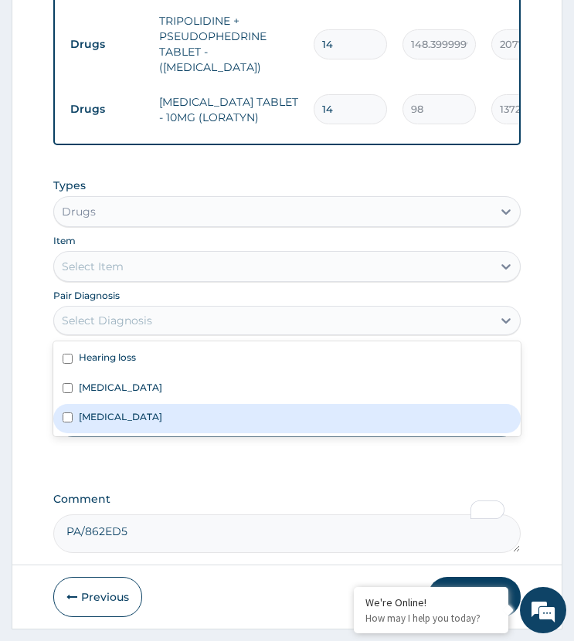
click at [124, 404] on div "Tinnitus" at bounding box center [286, 418] width 466 height 29
checkbox input "true"
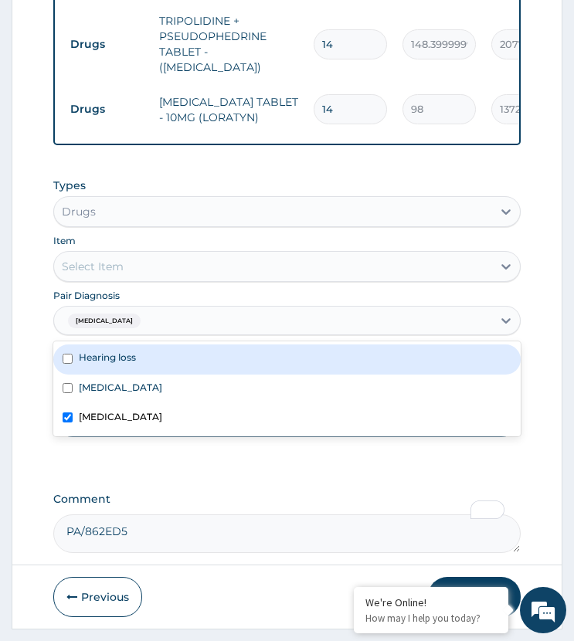
click at [178, 254] on div "Select Item" at bounding box center [272, 266] width 437 height 25
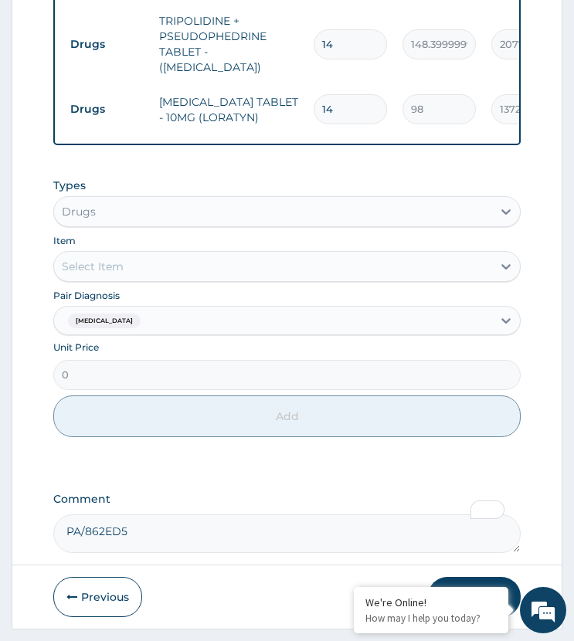
click at [178, 254] on div "Select Item" at bounding box center [272, 266] width 437 height 25
click at [161, 308] on div "Tinnitus" at bounding box center [272, 321] width 437 height 26
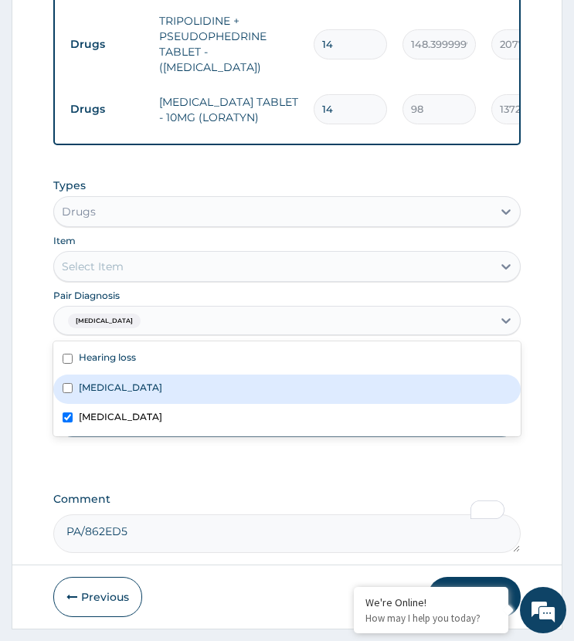
click at [131, 381] on label "Rhinosinusitis" at bounding box center [120, 387] width 83 height 13
checkbox input "true"
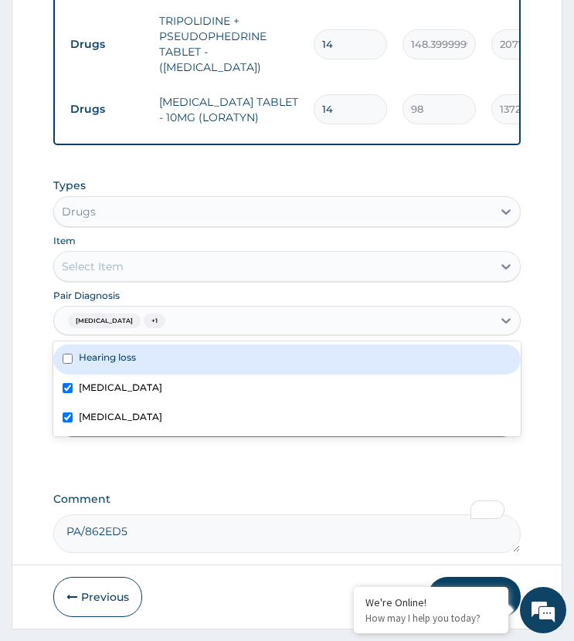
click at [157, 254] on div "Select Item" at bounding box center [272, 266] width 437 height 25
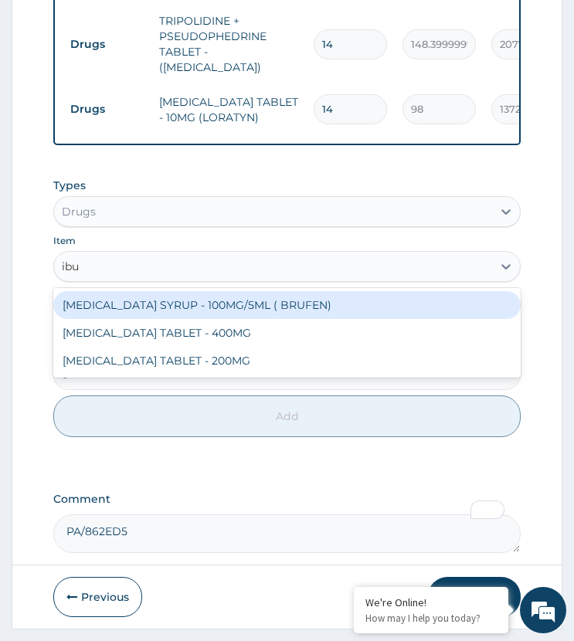
type input "ibup"
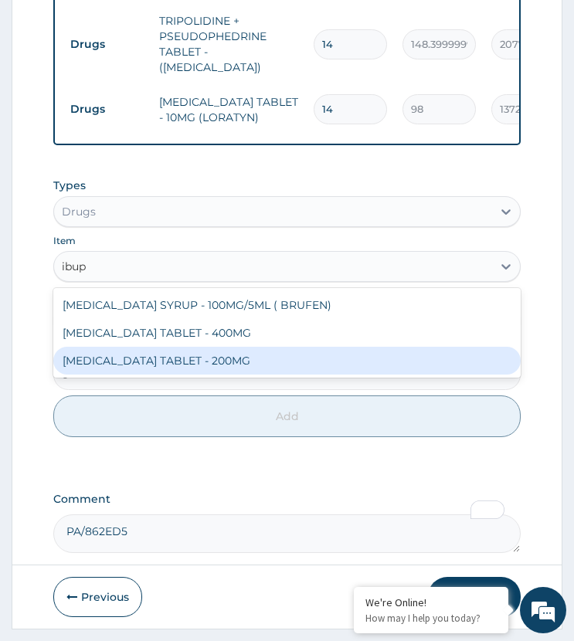
click at [175, 347] on div "[MEDICAL_DATA] TABLET - 200MG" at bounding box center [286, 361] width 466 height 28
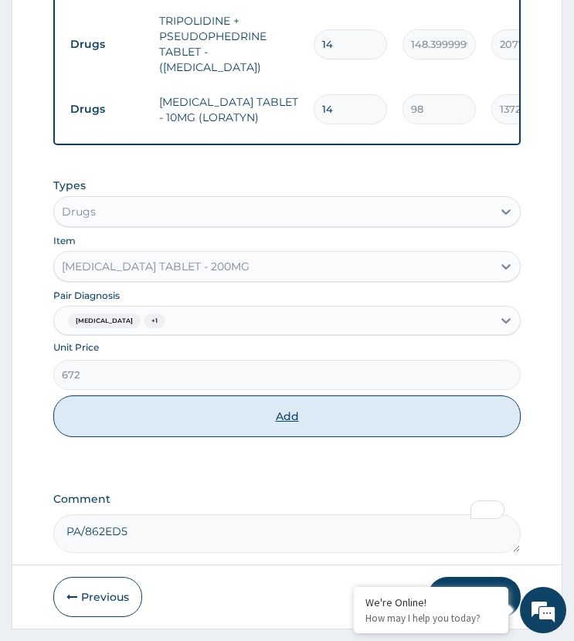
click at [211, 407] on button "Add" at bounding box center [286, 416] width 466 height 42
type input "0"
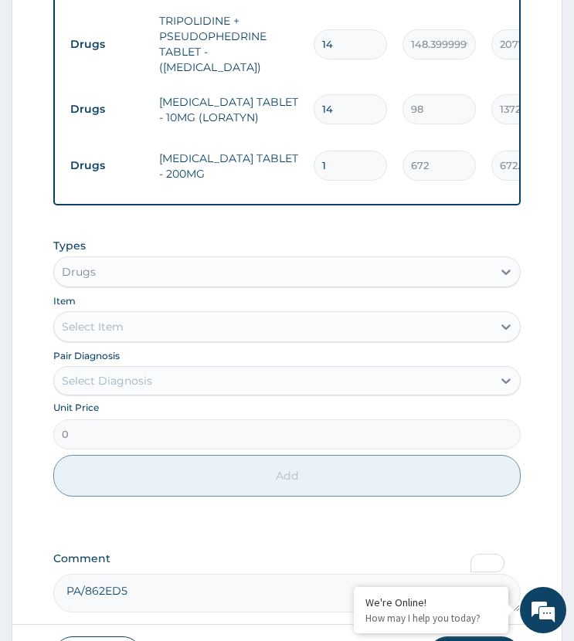
type input "14"
type input "9408.00"
type input "14"
click at [218, 494] on div "Types Drugs Item Select Item Pair Diagnosis Select Diagnosis Unit Price 0 Add" at bounding box center [286, 379] width 466 height 298
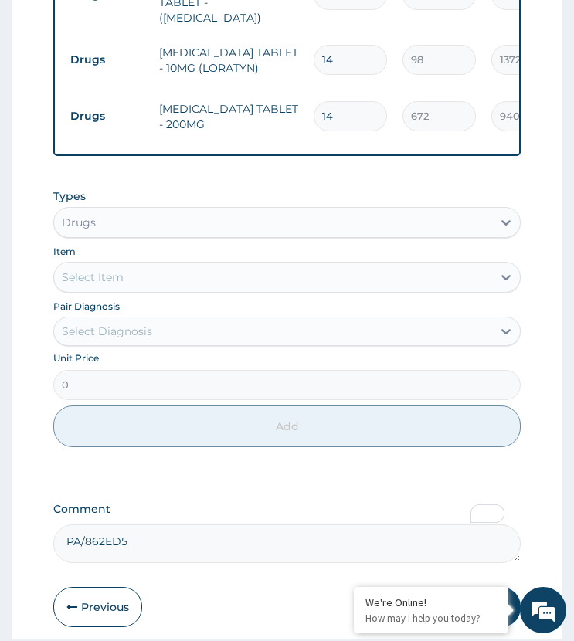
scroll to position [977, 0]
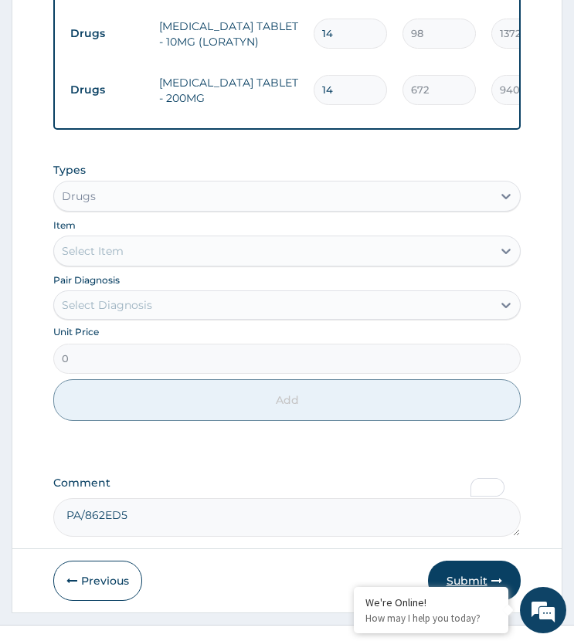
click at [447, 561] on button "Submit" at bounding box center [474, 581] width 93 height 40
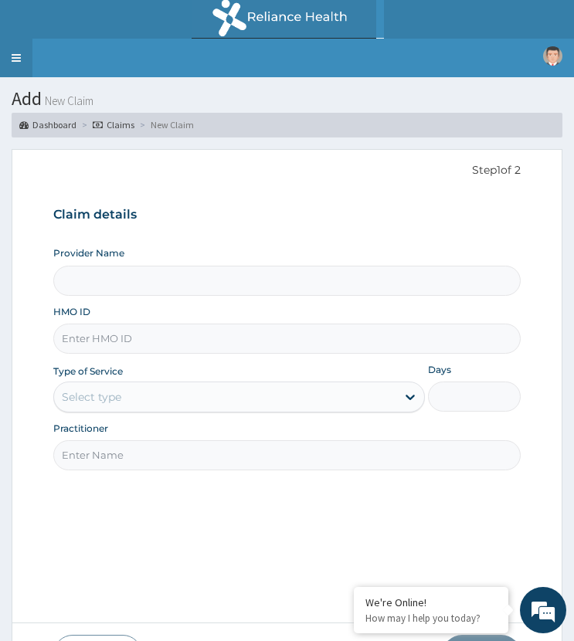
click at [17, 56] on link "Toggle navigation" at bounding box center [16, 58] width 32 height 39
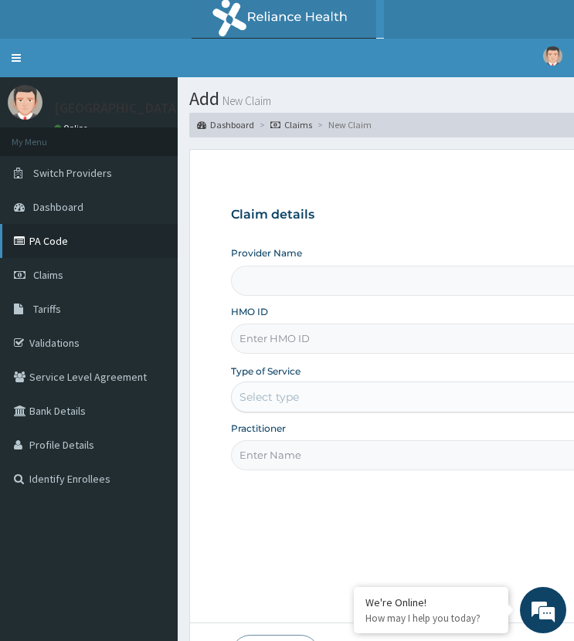
type input "ST. [GEOGRAPHIC_DATA]"
click at [61, 239] on link "PA Code" at bounding box center [89, 241] width 178 height 34
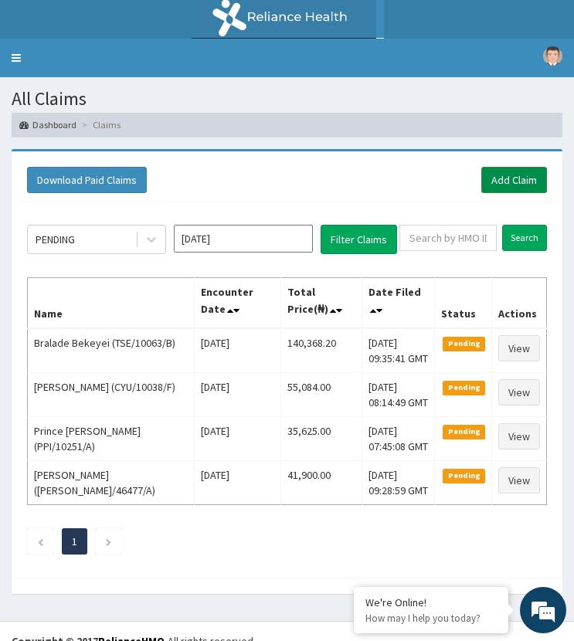
click at [494, 185] on link "Add Claim" at bounding box center [514, 180] width 66 height 26
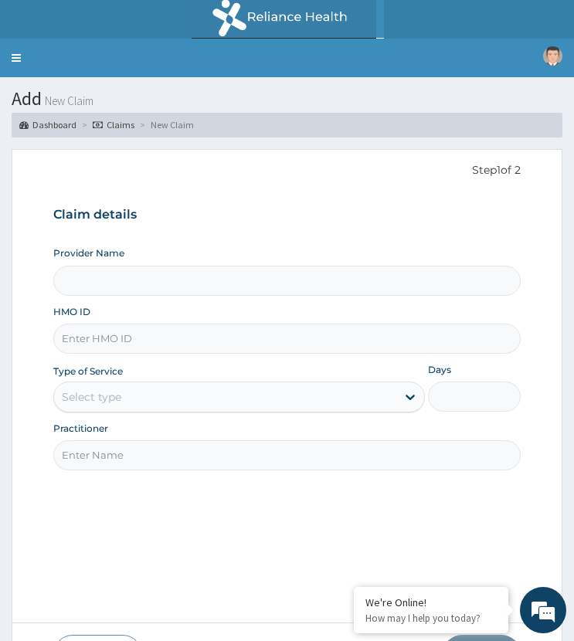
type input "ST. MARTINS HOSPITAL"
paste input "CII/10045/C"
type input "CII/10045/C"
click at [105, 389] on div "Select type" at bounding box center [91, 396] width 59 height 15
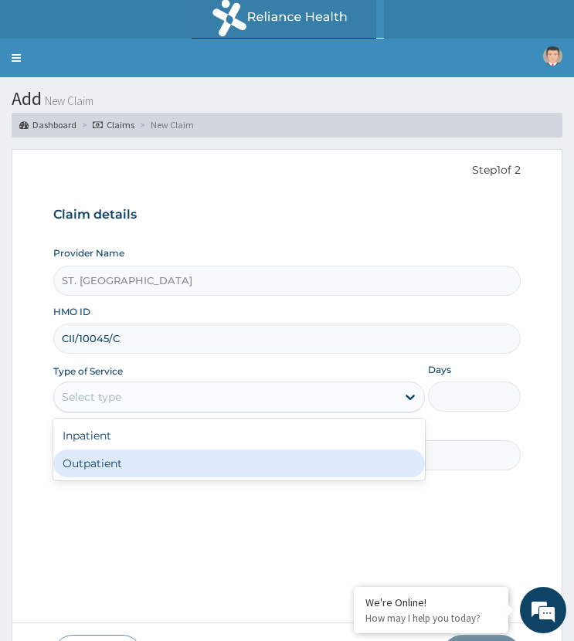
click at [128, 473] on div "Outpatient" at bounding box center [238, 463] width 371 height 28
type input "1"
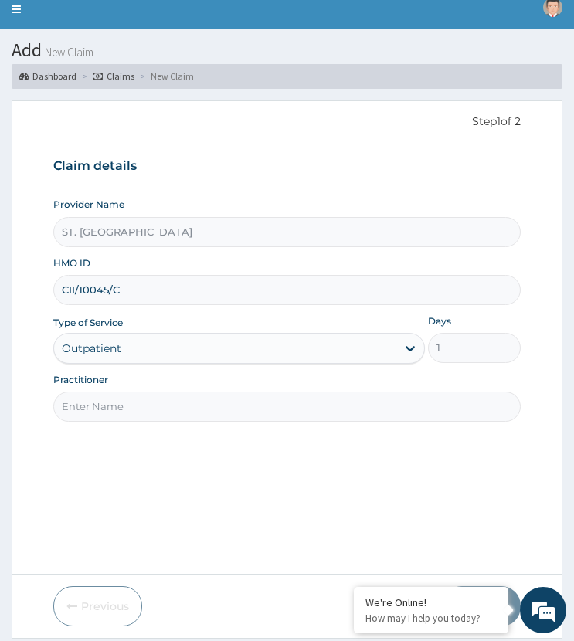
scroll to position [97, 0]
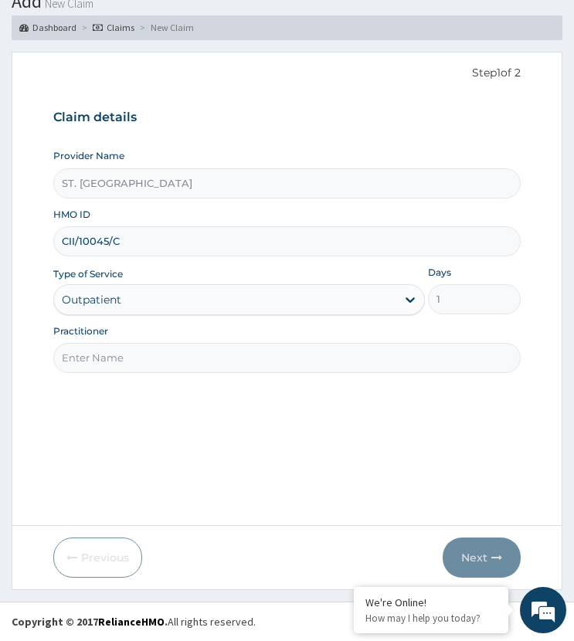
drag, startPoint x: 120, startPoint y: 357, endPoint x: 134, endPoint y: 358, distance: 14.8
click at [120, 357] on input "Practitioner" at bounding box center [286, 358] width 466 height 30
type input "dr david"
click at [477, 554] on button "Next" at bounding box center [482, 558] width 78 height 40
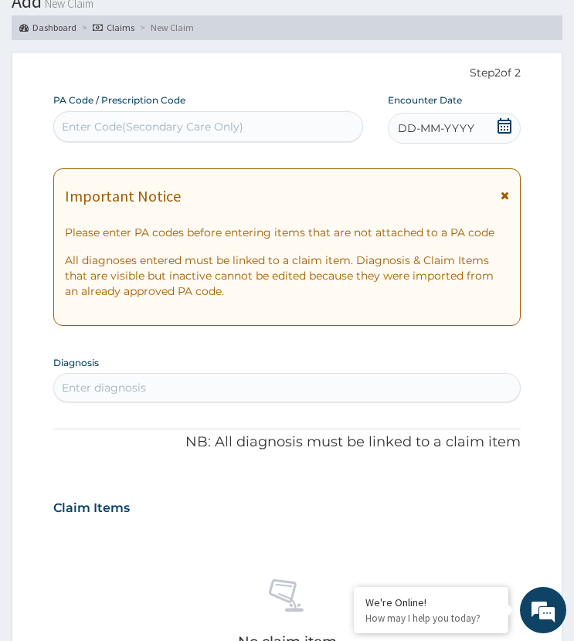
click at [447, 125] on span "DD-MM-YYYY" at bounding box center [436, 127] width 76 height 15
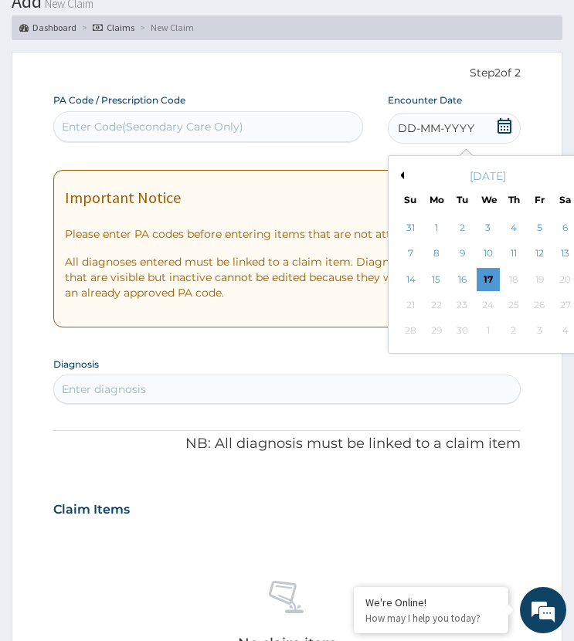
drag, startPoint x: 400, startPoint y: 168, endPoint x: 421, endPoint y: 182, distance: 25.5
click at [400, 171] on button "Previous Month" at bounding box center [400, 175] width 8 height 8
click at [572, 171] on button "Next Month" at bounding box center [576, 175] width 8 height 8
drag, startPoint x: 458, startPoint y: 272, endPoint x: 437, endPoint y: 282, distance: 23.1
click at [450, 276] on div "16" at bounding box center [461, 279] width 23 height 23
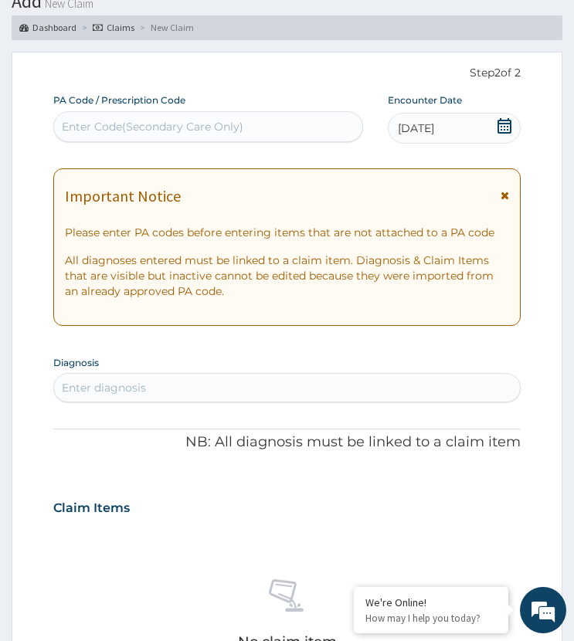
click at [181, 382] on div "Enter diagnosis" at bounding box center [286, 387] width 465 height 25
type input "malar"
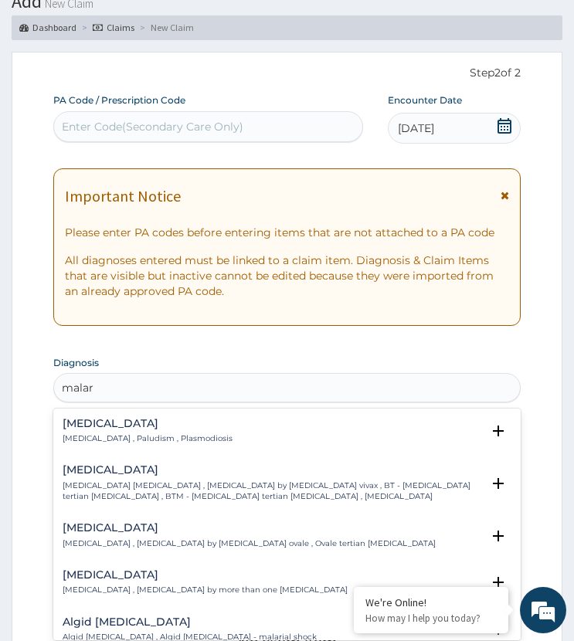
scroll to position [252, 0]
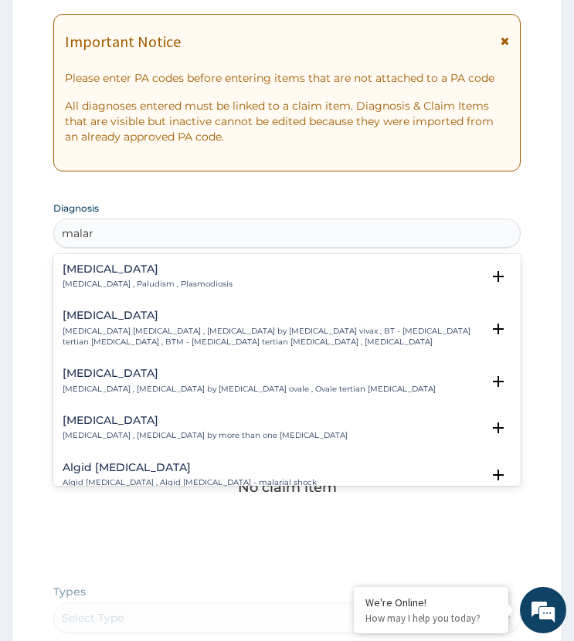
click at [89, 275] on h4 "Malaria" at bounding box center [148, 269] width 170 height 12
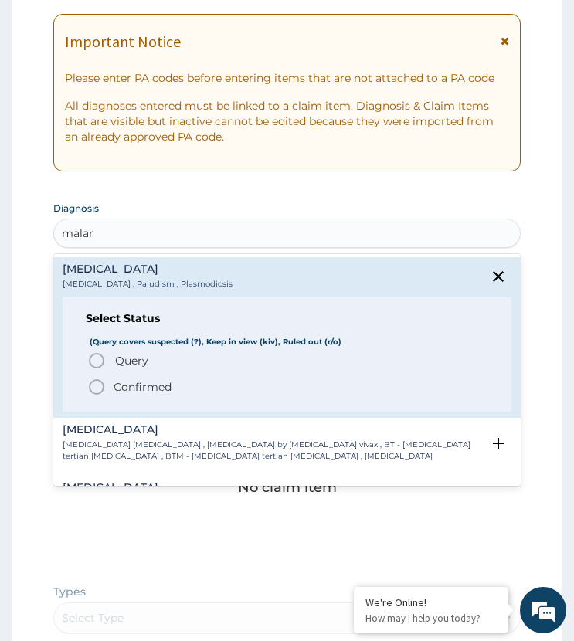
click at [99, 363] on icon "status option query" at bounding box center [96, 360] width 19 height 19
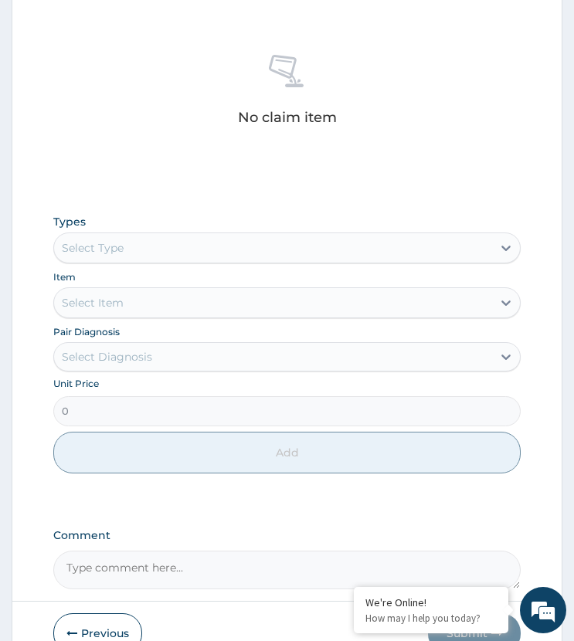
scroll to position [702, 0]
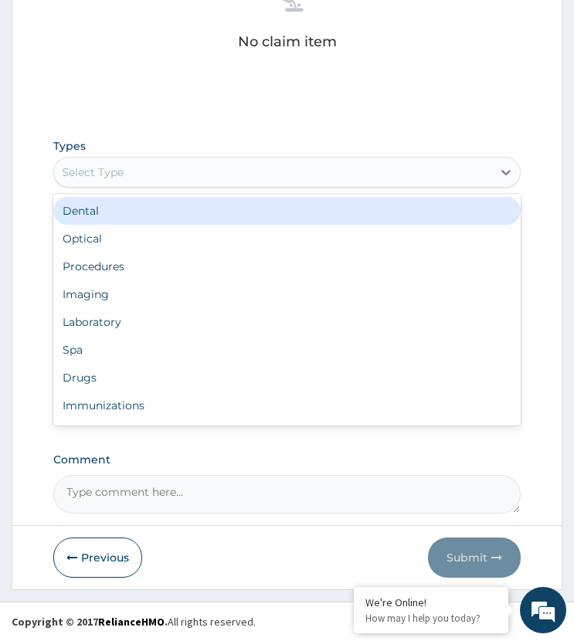
click at [120, 169] on div "Select Type" at bounding box center [93, 172] width 62 height 15
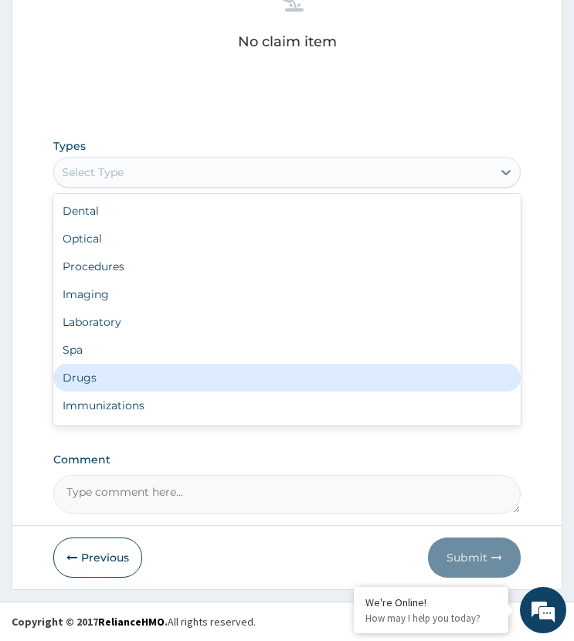
click at [112, 372] on div "Drugs" at bounding box center [286, 378] width 466 height 28
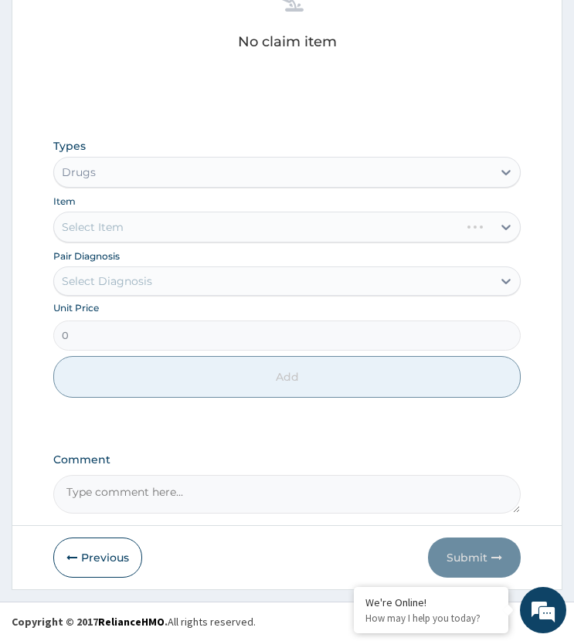
click at [143, 283] on div "Select Diagnosis" at bounding box center [107, 280] width 90 height 15
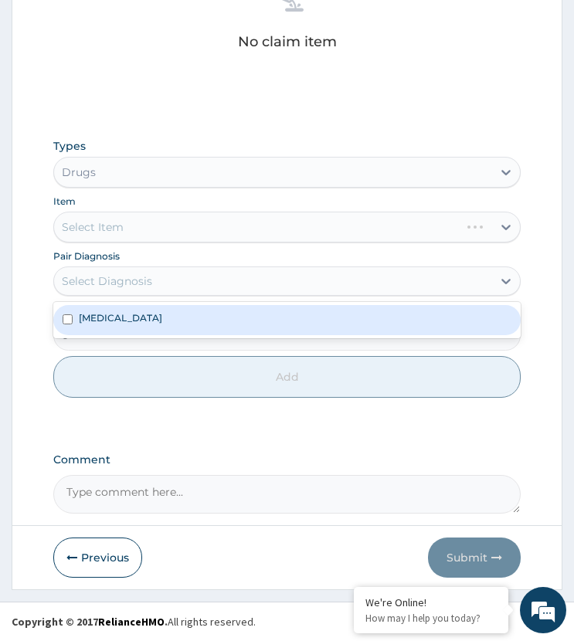
click at [148, 321] on div "[MEDICAL_DATA]" at bounding box center [286, 319] width 466 height 29
checkbox input "true"
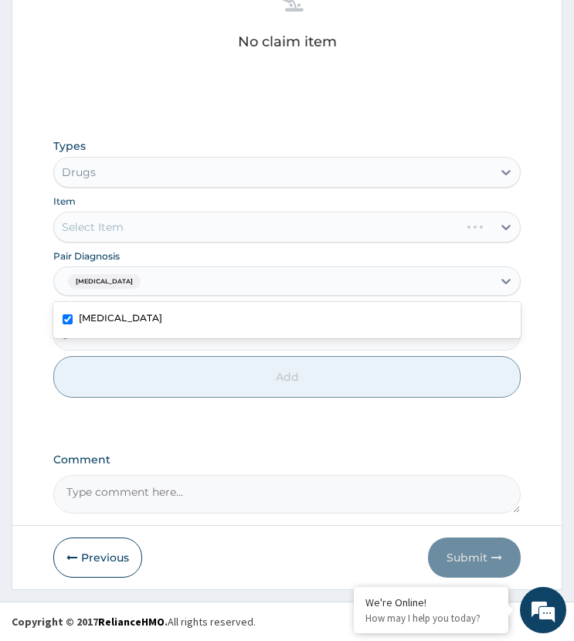
click at [178, 225] on div "Select Item" at bounding box center [286, 227] width 466 height 31
click at [178, 225] on div "Select Item" at bounding box center [272, 227] width 437 height 25
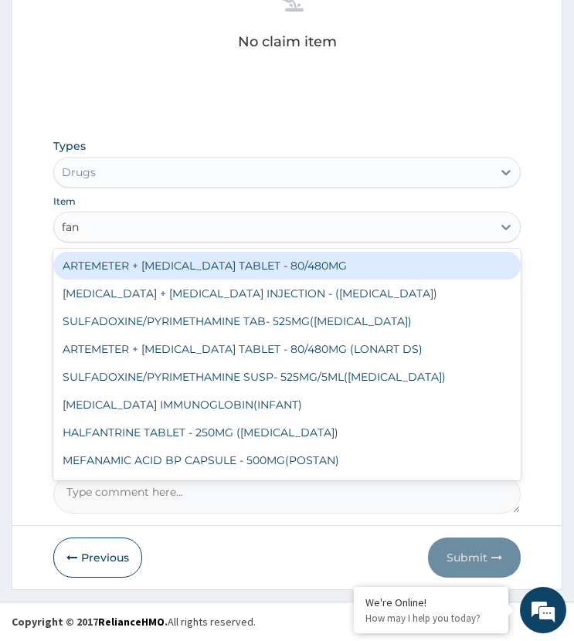
type input "fans"
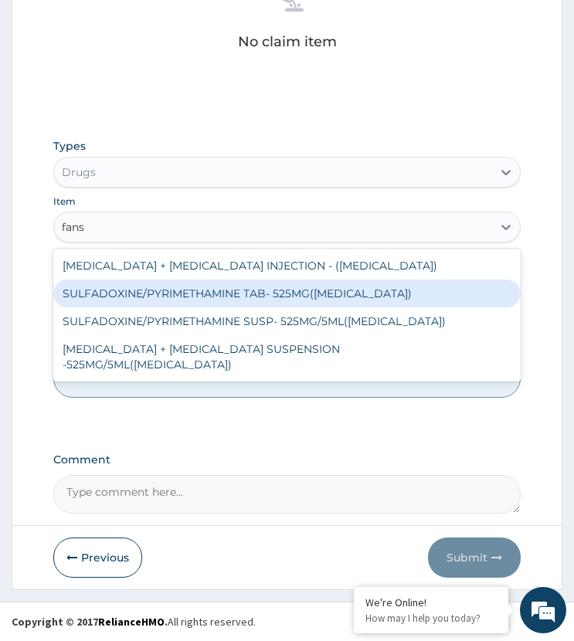
click at [201, 291] on div "SULFADOXINE/PYRIMETHAMINE TAB- 525MG([MEDICAL_DATA])" at bounding box center [286, 294] width 466 height 28
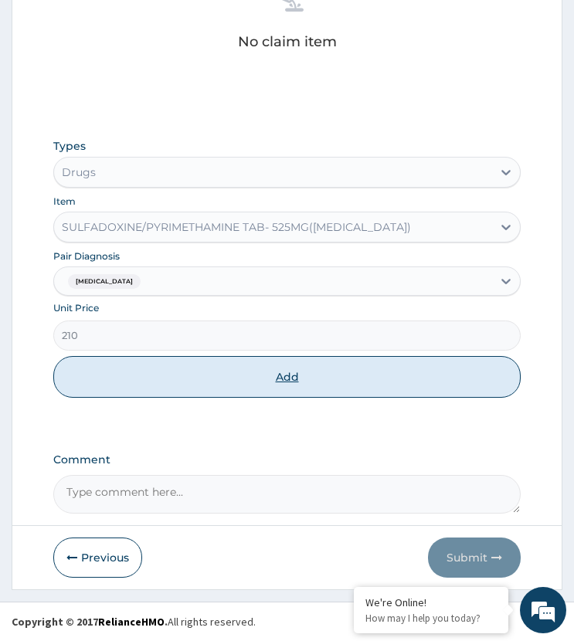
click at [230, 388] on button "Add" at bounding box center [286, 377] width 466 height 42
type input "0"
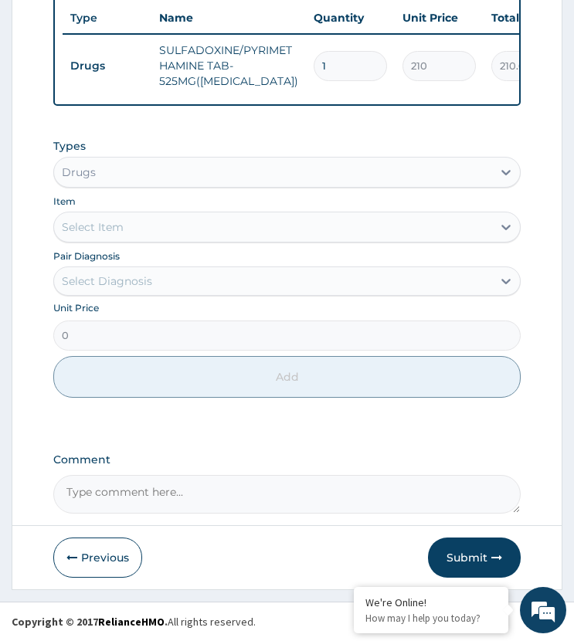
drag, startPoint x: 332, startPoint y: 51, endPoint x: 291, endPoint y: 81, distance: 50.8
click at [291, 81] on tr "Drugs SULFADOXINE/PYRIMETHAMINE TAB- 525MG([MEDICAL_DATA]) 1 210 210.00 [MEDICA…" at bounding box center [441, 66] width 757 height 62
type input "3"
type input "630.00"
type input "3"
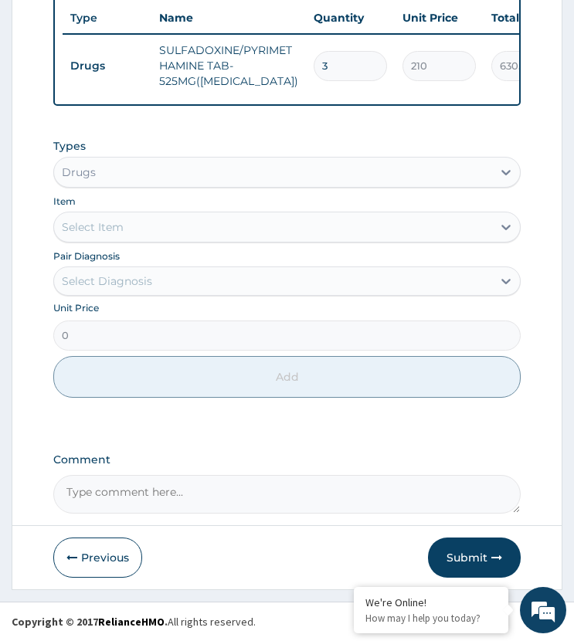
click at [288, 131] on div "Types Drugs Item Select Item Pair Diagnosis Select Diagnosis Unit Price 0 Add" at bounding box center [286, 268] width 466 height 275
click at [448, 553] on button "Submit" at bounding box center [474, 558] width 93 height 40
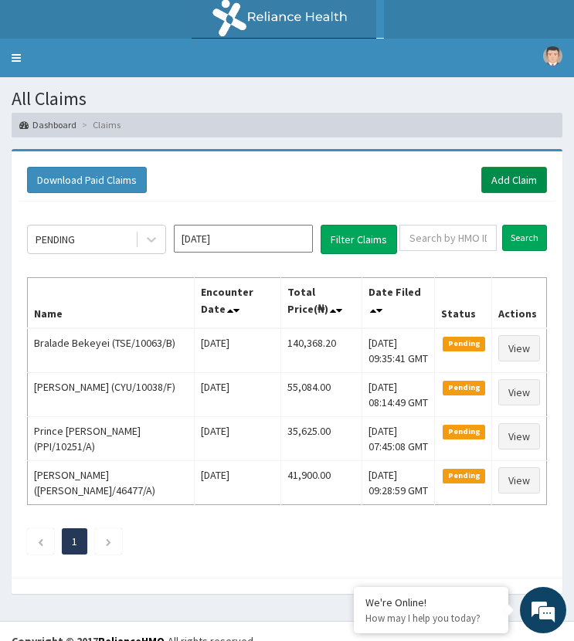
drag, startPoint x: 506, startPoint y: 179, endPoint x: 516, endPoint y: 179, distance: 10.0
click at [506, 179] on link "Add Claim" at bounding box center [514, 180] width 66 height 26
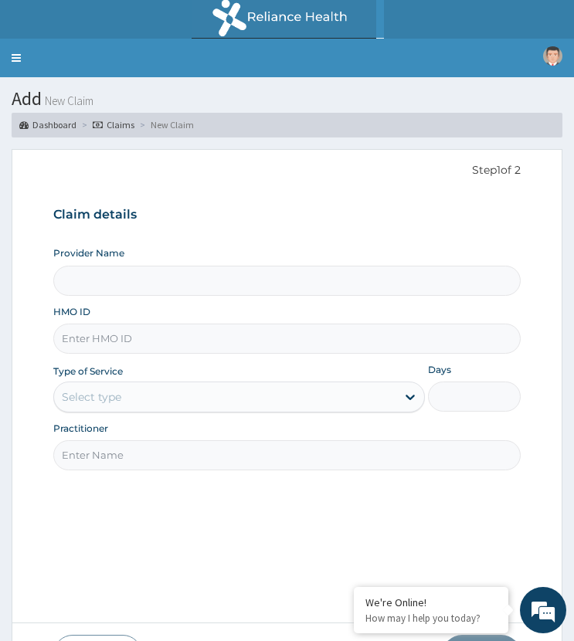
type input "ST. MARTINS HOSPITAL"
click at [152, 336] on input "HMO ID" at bounding box center [286, 339] width 466 height 30
paste input "SBL/10341/A"
type input "SBL/10341/A"
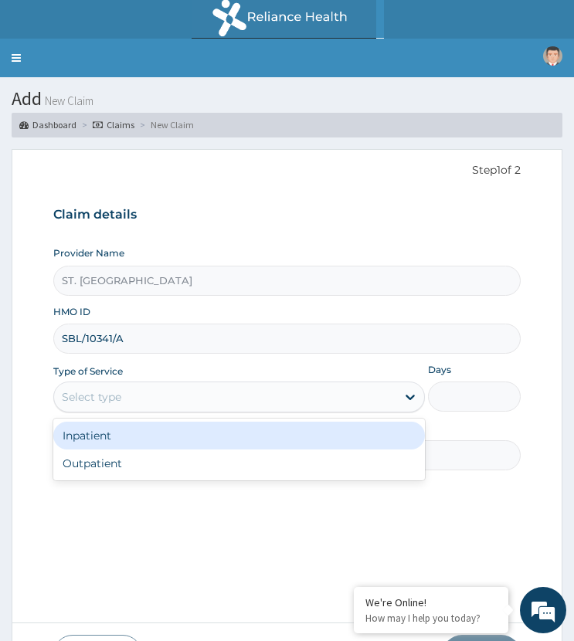
drag, startPoint x: 110, startPoint y: 394, endPoint x: 112, endPoint y: 422, distance: 28.7
click at [110, 396] on div "Select type" at bounding box center [91, 396] width 59 height 15
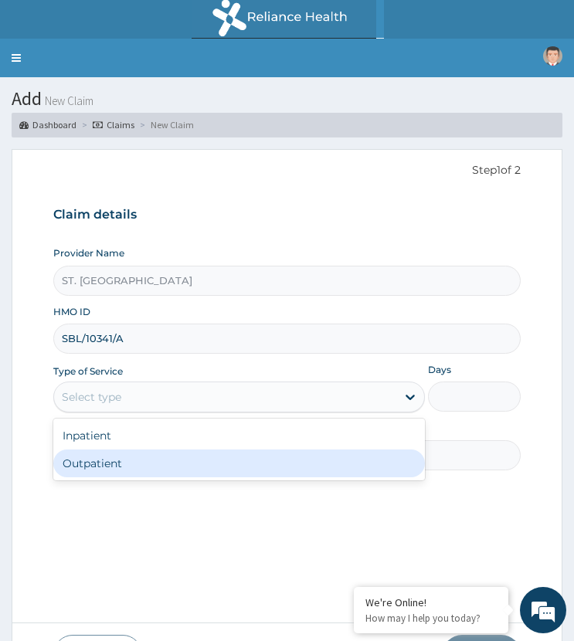
click at [113, 461] on div "Outpatient" at bounding box center [238, 463] width 371 height 28
type input "1"
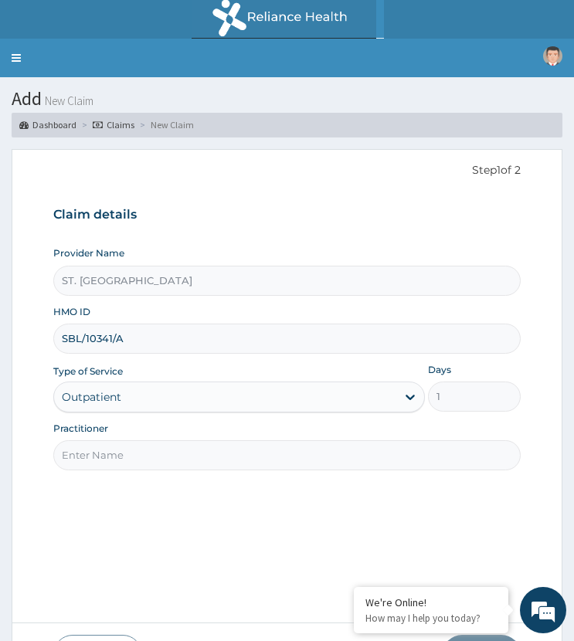
click at [141, 449] on input "Practitioner" at bounding box center [286, 455] width 466 height 30
type input "dr david"
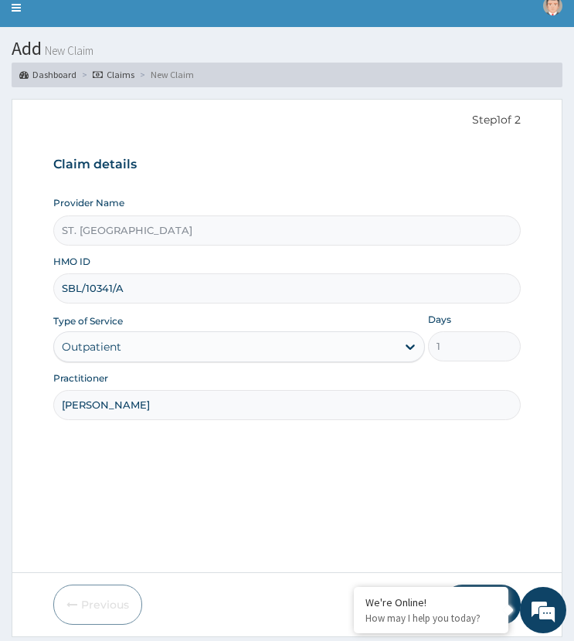
scroll to position [97, 0]
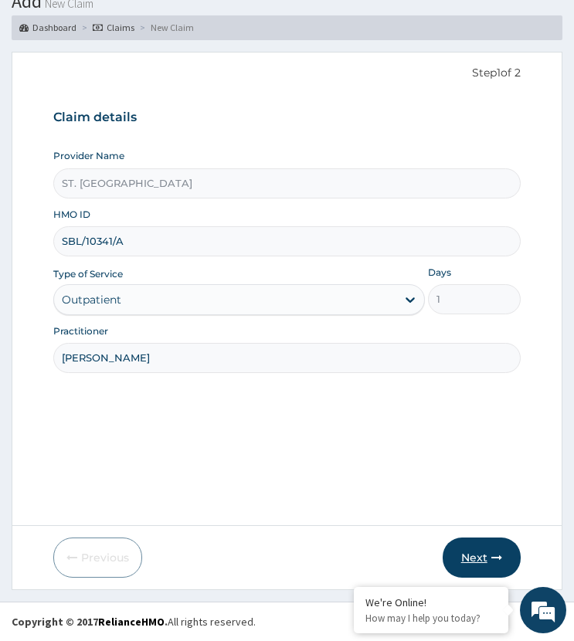
click at [459, 551] on button "Next" at bounding box center [482, 558] width 78 height 40
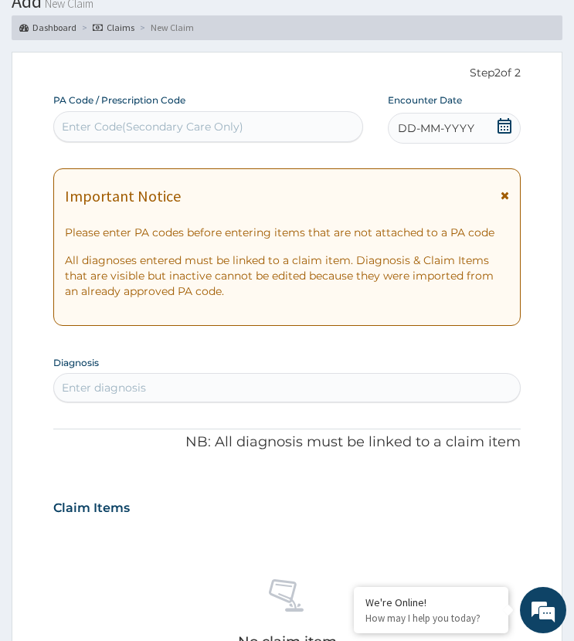
click at [477, 117] on div "DD-MM-YYYY" at bounding box center [454, 128] width 133 height 31
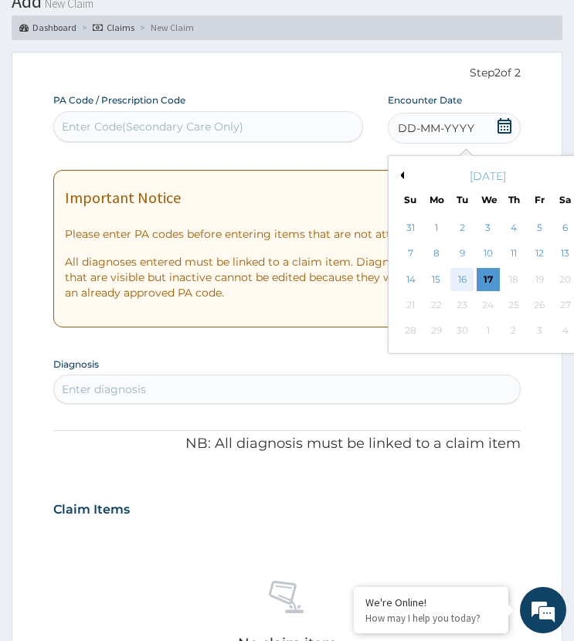
click at [457, 276] on div "16" at bounding box center [461, 279] width 23 height 23
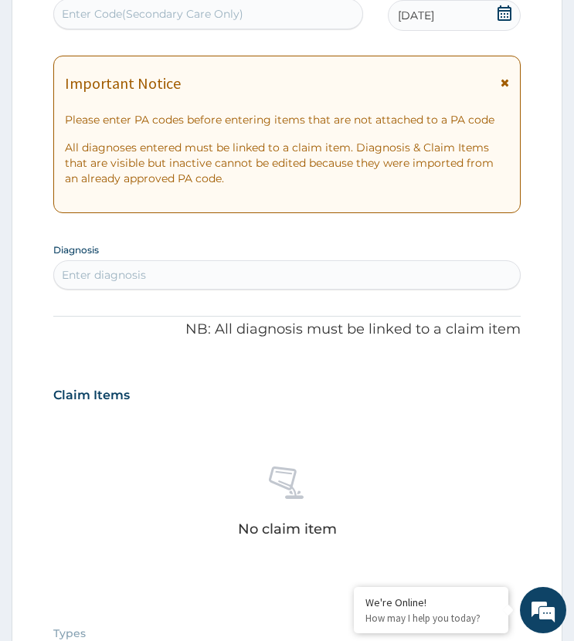
scroll to position [329, 0]
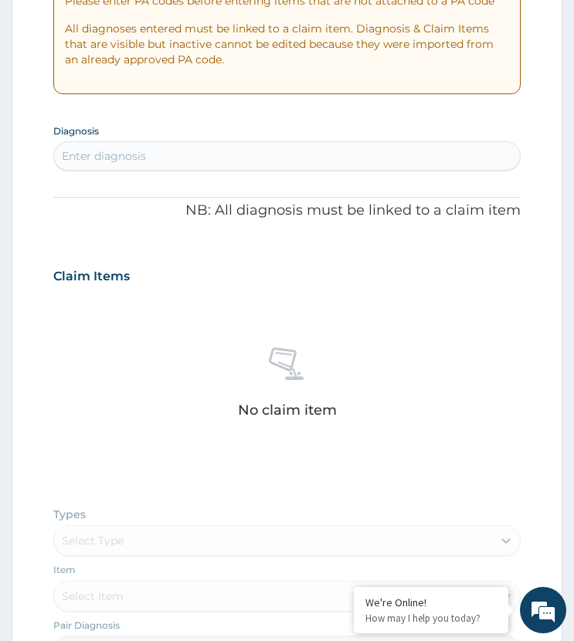
click at [173, 148] on div "Enter diagnosis" at bounding box center [286, 156] width 465 height 25
type input "malar"
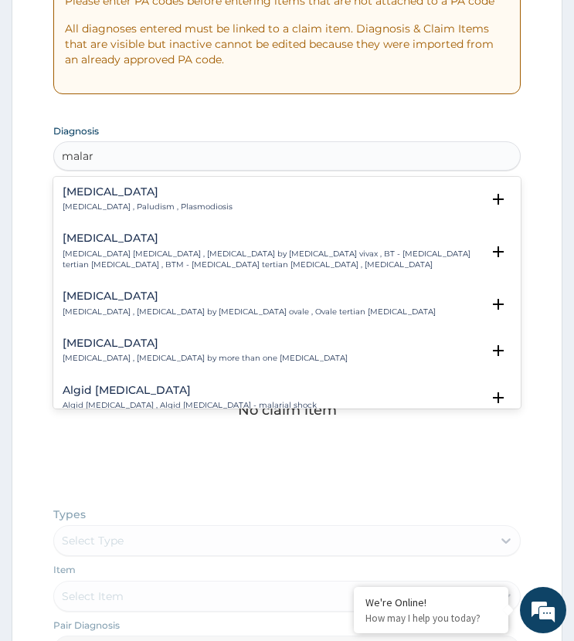
click at [81, 198] on h4 "[MEDICAL_DATA]" at bounding box center [148, 192] width 170 height 12
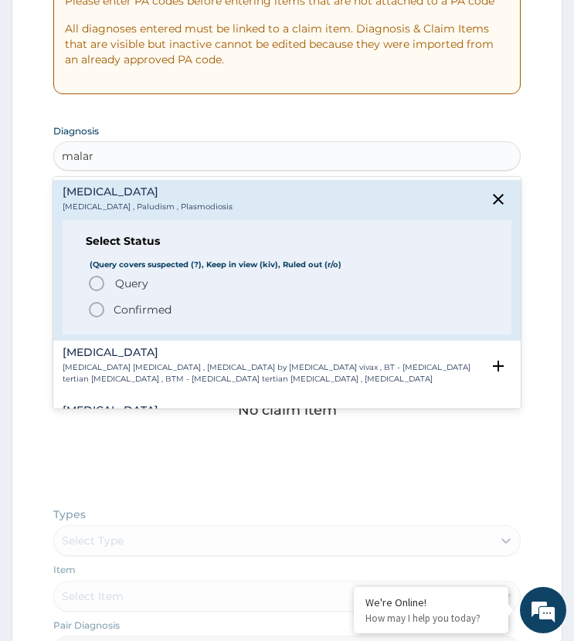
click at [97, 286] on icon "status option query" at bounding box center [96, 283] width 19 height 19
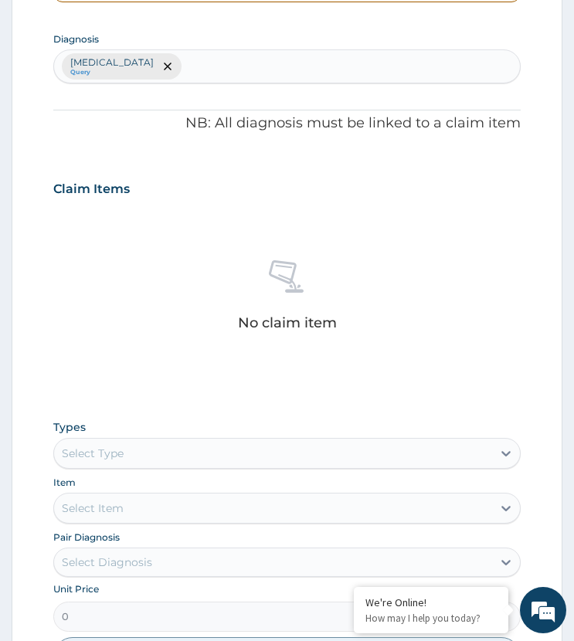
scroll to position [638, 0]
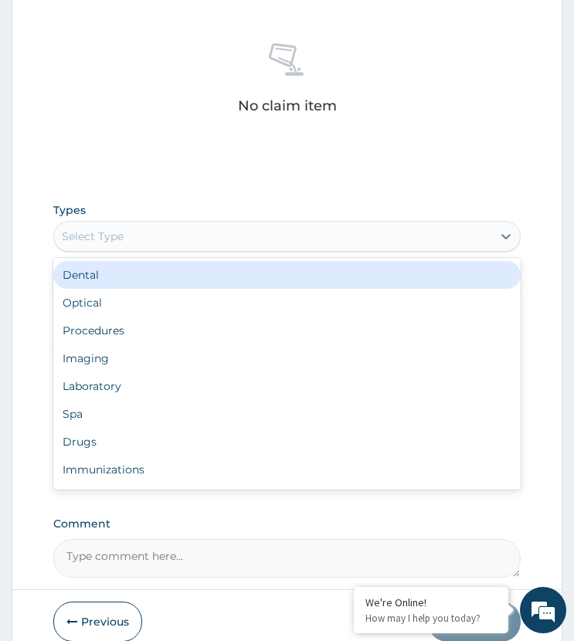
click at [144, 229] on div "Select Type" at bounding box center [272, 236] width 437 height 25
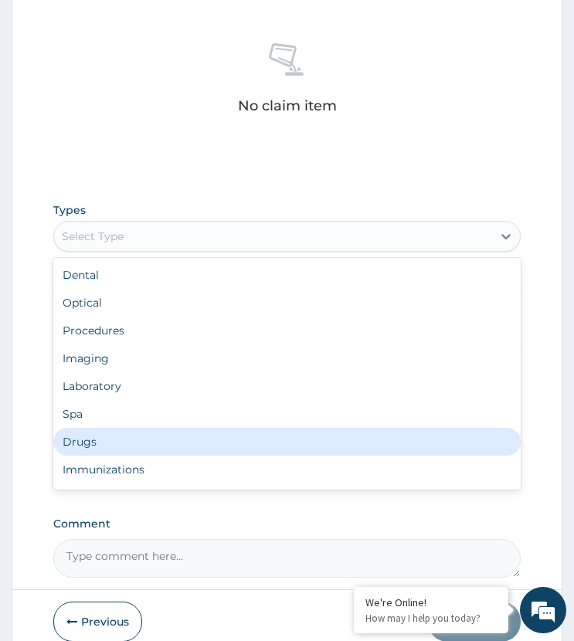
click at [97, 440] on div "Drugs" at bounding box center [286, 442] width 466 height 28
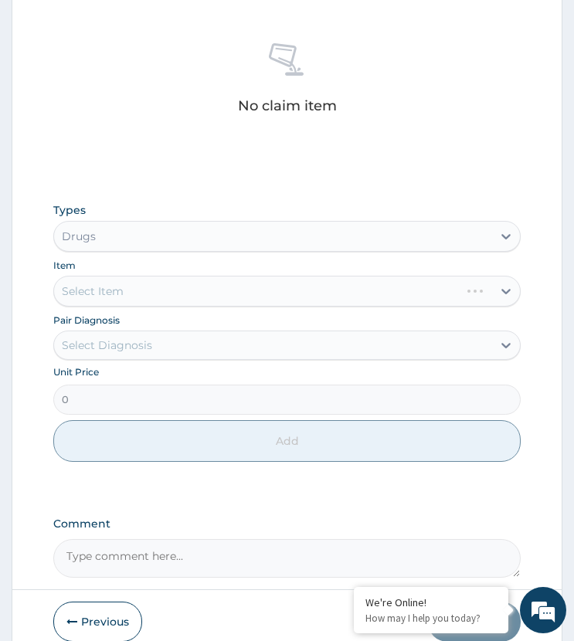
click at [136, 344] on div "Select Diagnosis" at bounding box center [107, 345] width 90 height 15
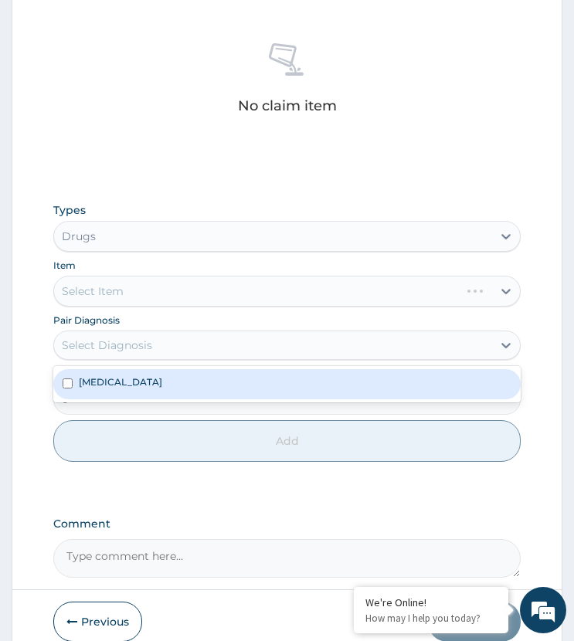
click at [144, 392] on div "Malaria" at bounding box center [286, 383] width 466 height 29
checkbox input "true"
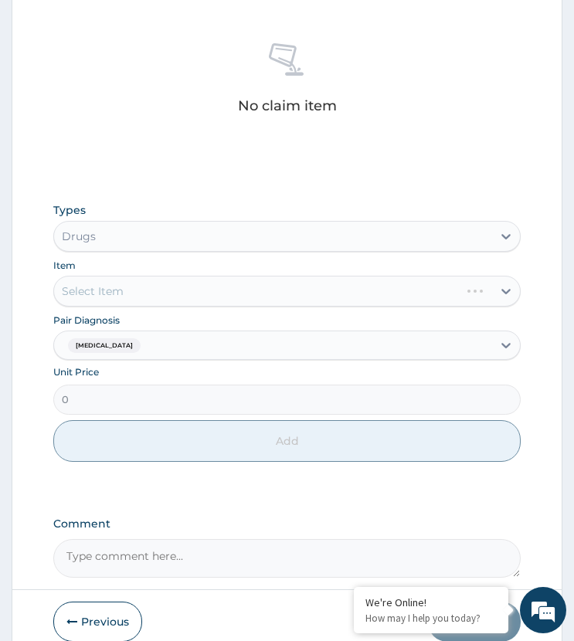
click at [196, 291] on div "Select Item" at bounding box center [286, 291] width 466 height 31
click at [196, 291] on div "Select Item" at bounding box center [272, 291] width 437 height 25
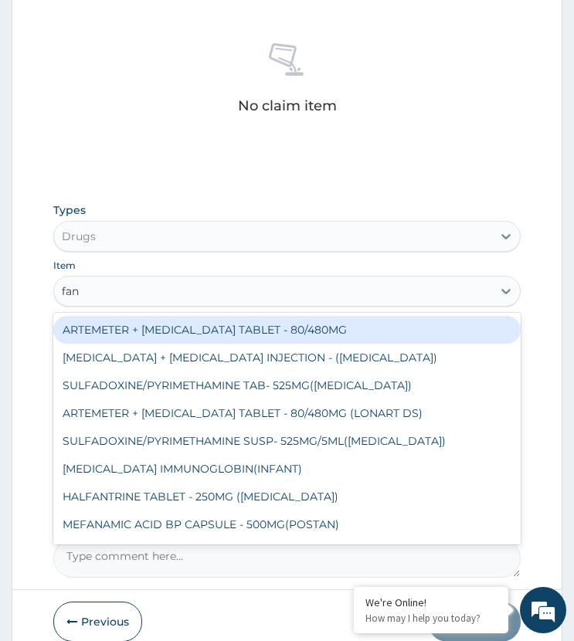
type input "fans"
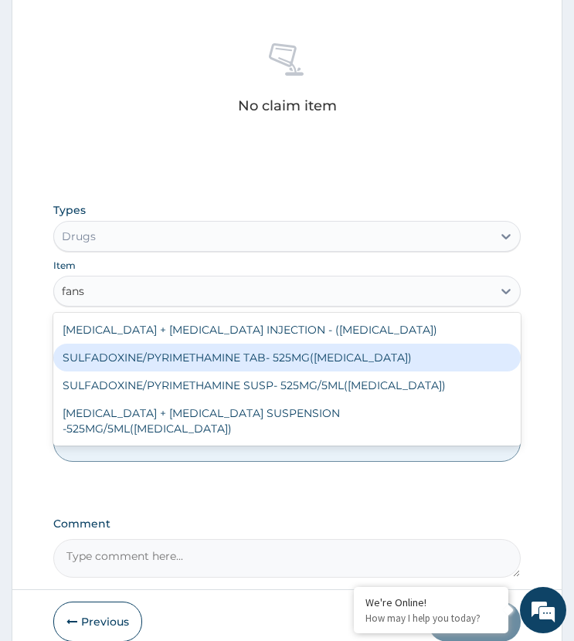
click at [214, 358] on div "SULFADOXINE/PYRIMETHAMINE TAB- 525MG([MEDICAL_DATA])" at bounding box center [286, 358] width 466 height 28
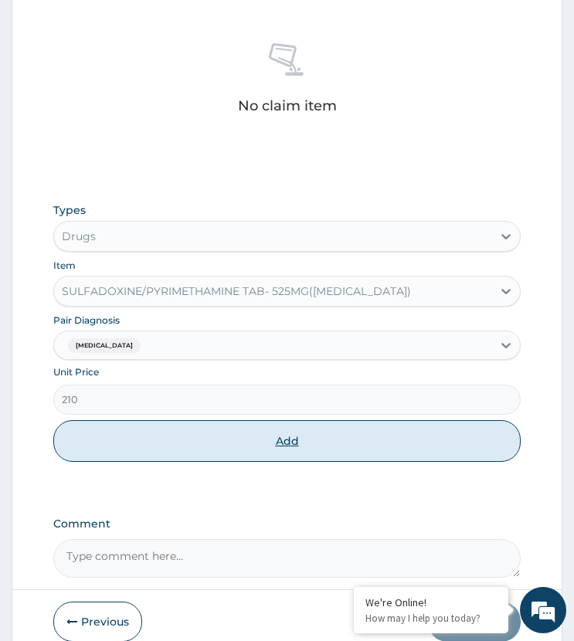
click at [209, 439] on button "Add" at bounding box center [286, 441] width 466 height 42
type input "0"
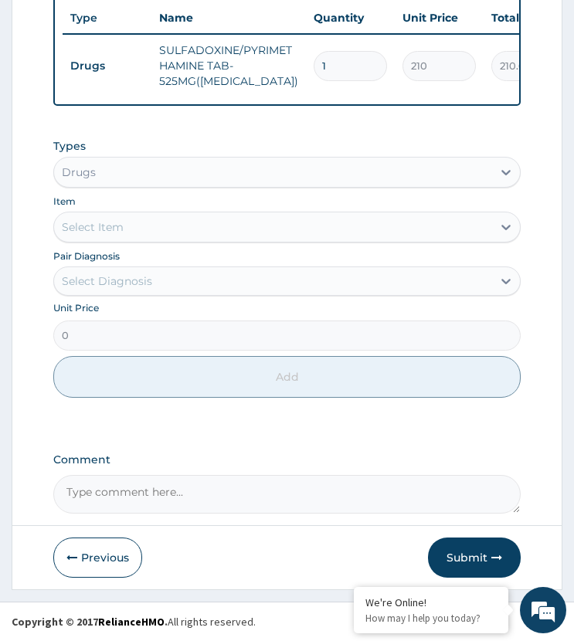
drag, startPoint x: 338, startPoint y: 61, endPoint x: 286, endPoint y: 86, distance: 58.0
click at [286, 86] on tr "Drugs SULFADOXINE/PYRIMETHAMINE TAB- 525MG(FANSIDAR) 1 210 210.00 Malaria Delete" at bounding box center [441, 66] width 757 height 62
type input "3"
type input "630.00"
type input "3"
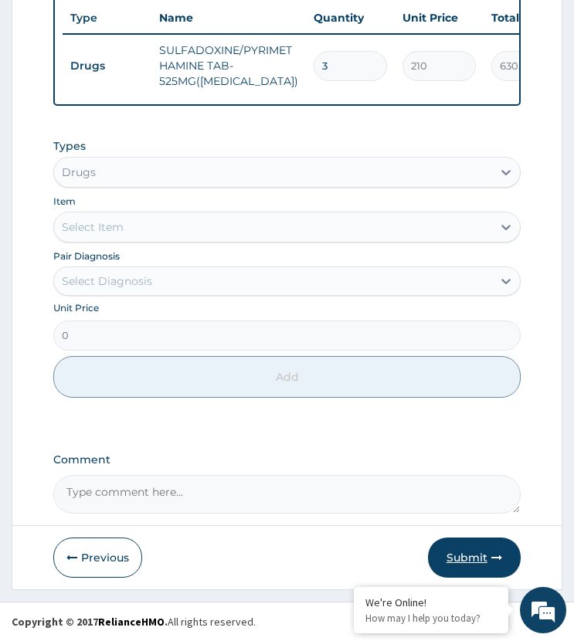
click at [459, 552] on button "Submit" at bounding box center [474, 558] width 93 height 40
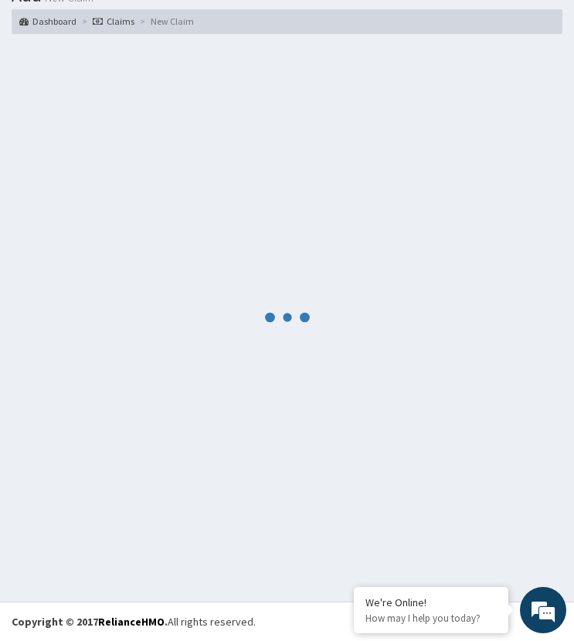
scroll to position [649, 0]
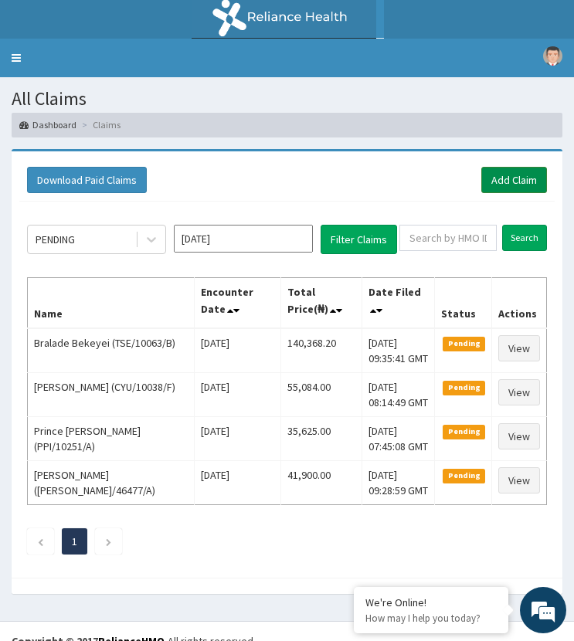
click at [504, 179] on link "Add Claim" at bounding box center [514, 180] width 66 height 26
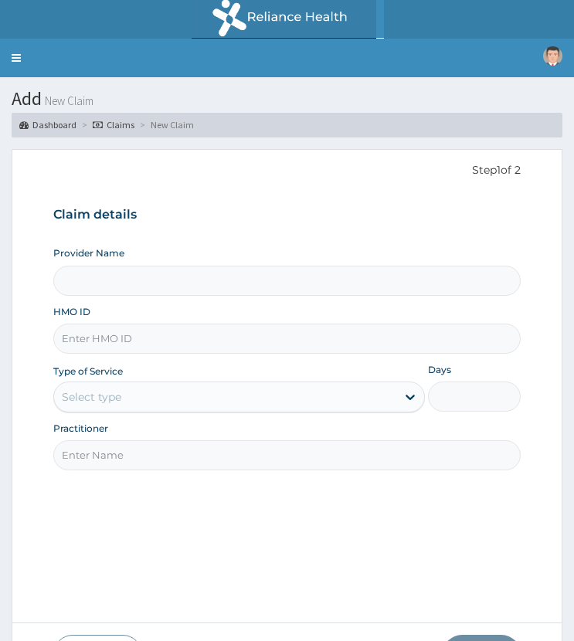
paste input "SFA/13643/A"
type input "SFA/13643/A"
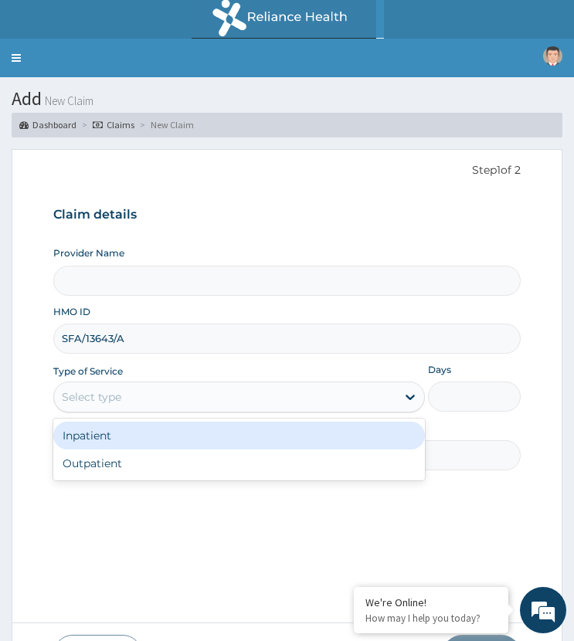
drag, startPoint x: 99, startPoint y: 399, endPoint x: 124, endPoint y: 447, distance: 53.9
click at [104, 404] on div "Select type" at bounding box center [91, 396] width 59 height 15
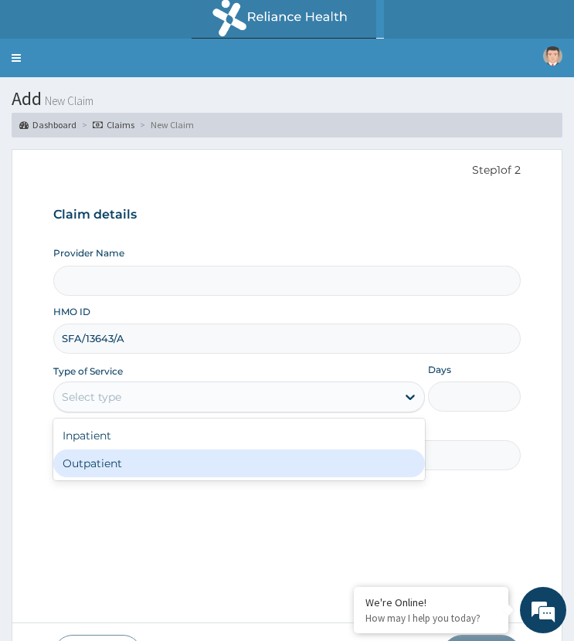
drag, startPoint x: 101, startPoint y: 461, endPoint x: 188, endPoint y: 461, distance: 86.5
click at [108, 464] on div "Outpatient" at bounding box center [238, 463] width 371 height 28
type input "1"
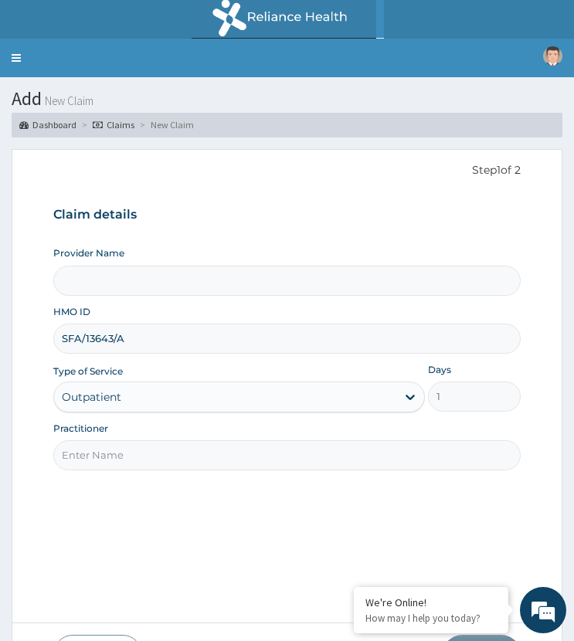
type input "ST. MARTINS HOSPITAL"
drag, startPoint x: 119, startPoint y: 449, endPoint x: 131, endPoint y: 450, distance: 12.5
click at [119, 449] on input "Practitioner" at bounding box center [286, 455] width 466 height 30
type input "dr david"
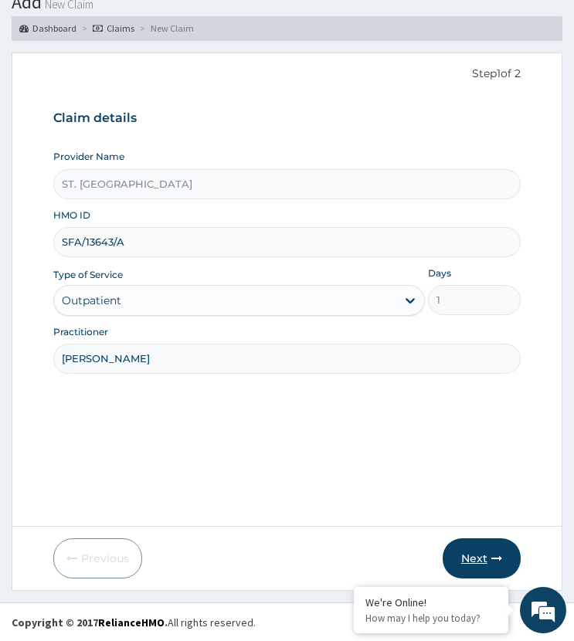
scroll to position [97, 0]
click at [466, 544] on button "Next" at bounding box center [482, 558] width 78 height 40
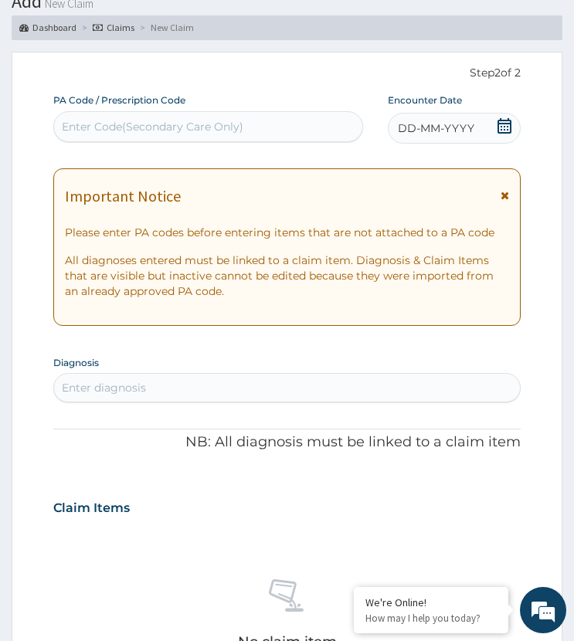
click at [477, 121] on div "DD-MM-YYYY" at bounding box center [454, 128] width 133 height 31
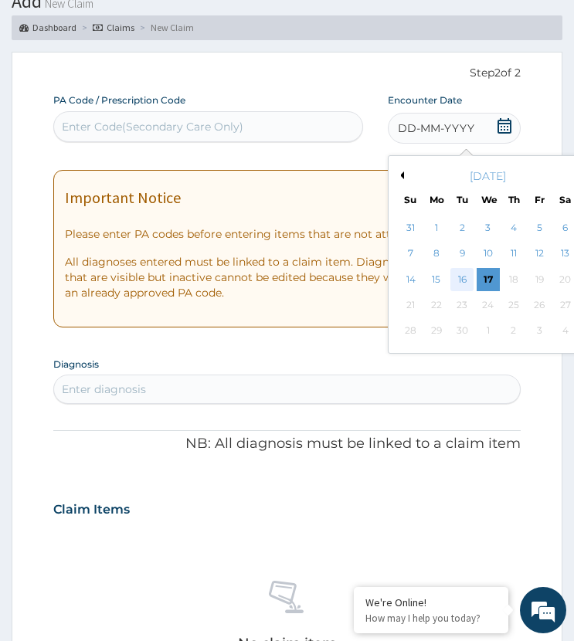
click at [460, 276] on div "16" at bounding box center [461, 279] width 23 height 23
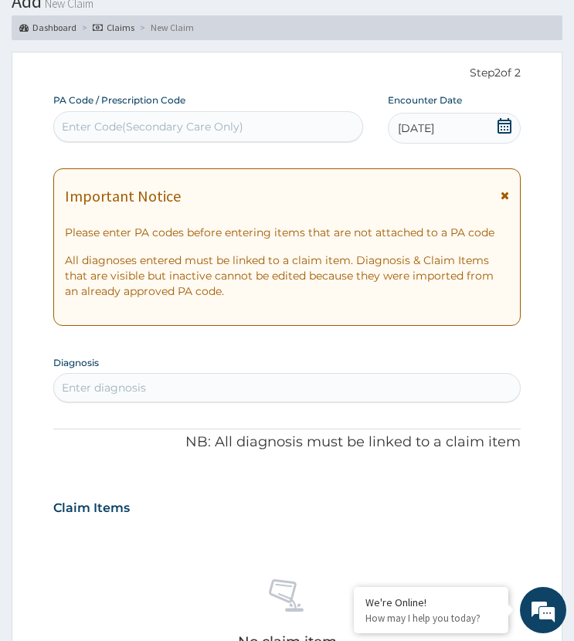
scroll to position [0, 0]
click at [175, 380] on div "Enter diagnosis" at bounding box center [286, 387] width 465 height 25
type input "malar"
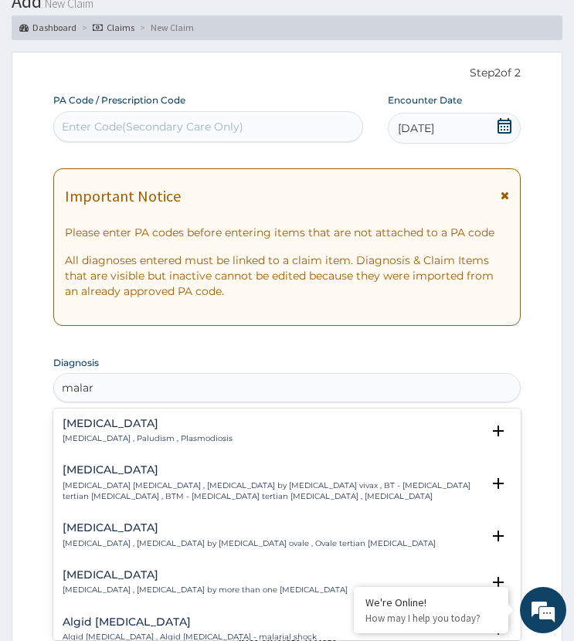
click at [69, 427] on h4 "Malaria" at bounding box center [148, 424] width 170 height 12
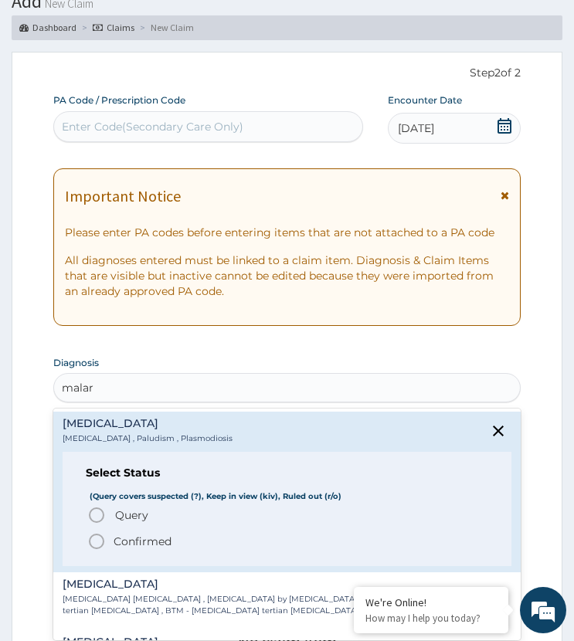
click at [105, 512] on icon "status option query" at bounding box center [96, 515] width 19 height 19
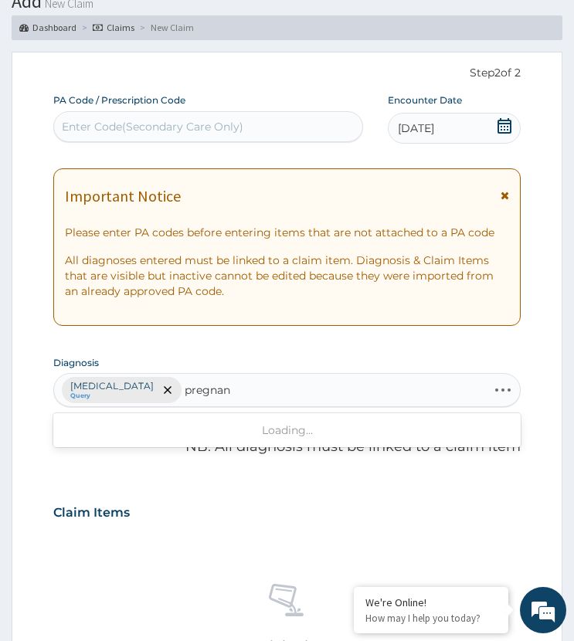
type input "pregnant"
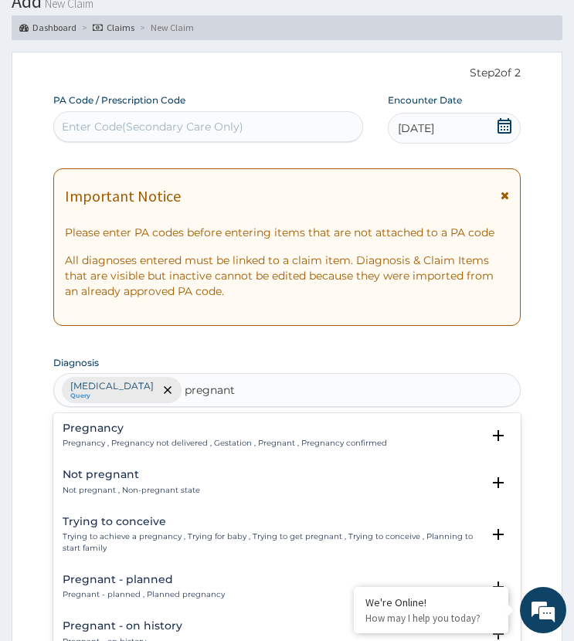
click at [126, 434] on div "Pregnancy Pregnancy , Pregnancy not delivered , Gestation , Pregnant , Pregnanc…" at bounding box center [225, 435] width 324 height 27
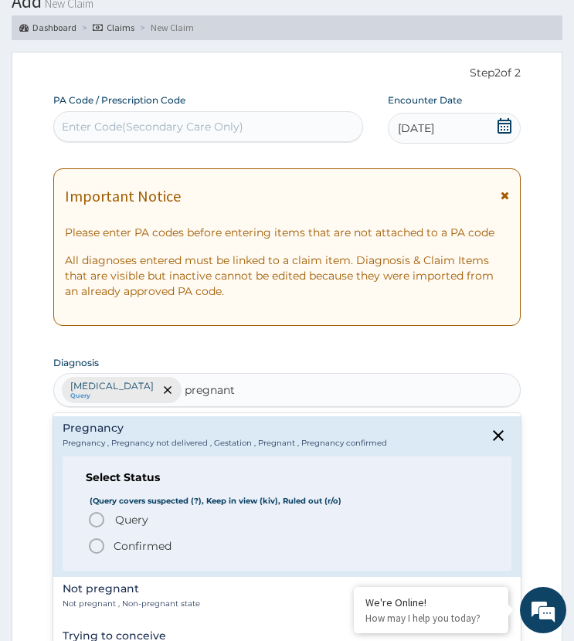
click at [103, 521] on circle "status option query" at bounding box center [97, 520] width 14 height 14
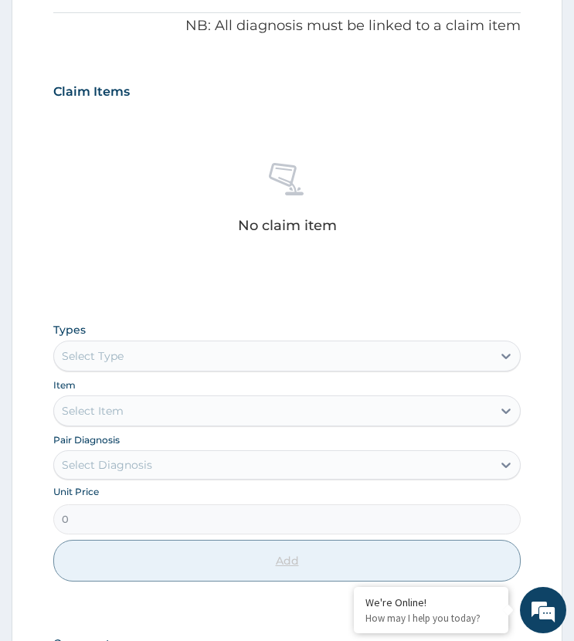
scroll to position [702, 0]
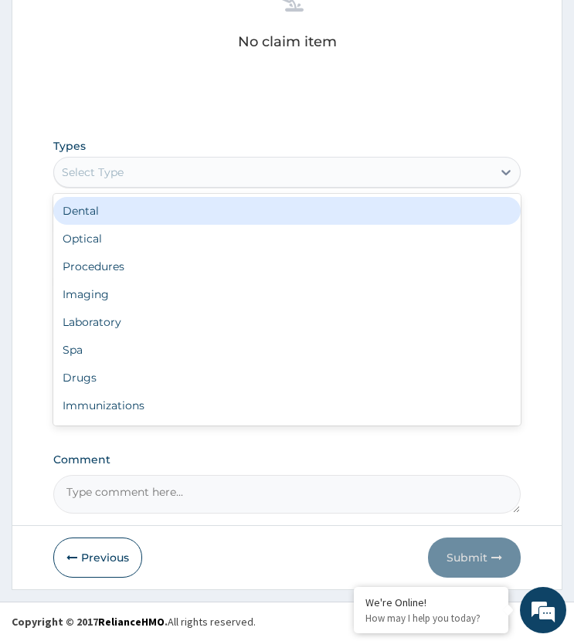
drag, startPoint x: 143, startPoint y: 168, endPoint x: 180, endPoint y: 306, distance: 142.4
click at [144, 169] on div "Select Type" at bounding box center [272, 172] width 437 height 25
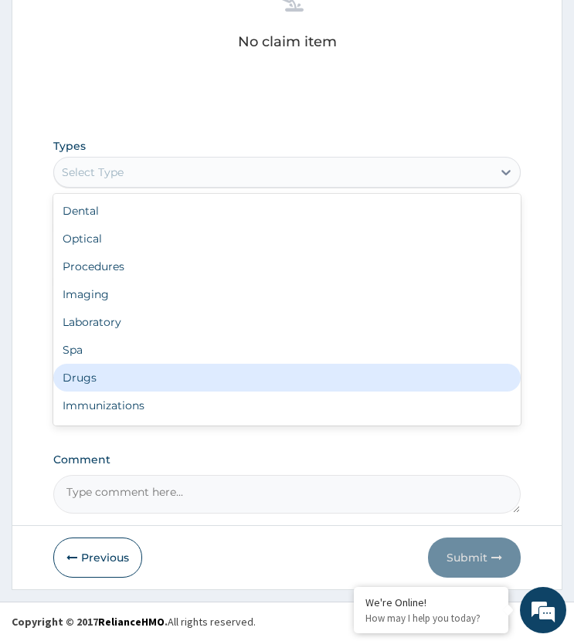
click at [107, 382] on div "Drugs" at bounding box center [286, 378] width 466 height 28
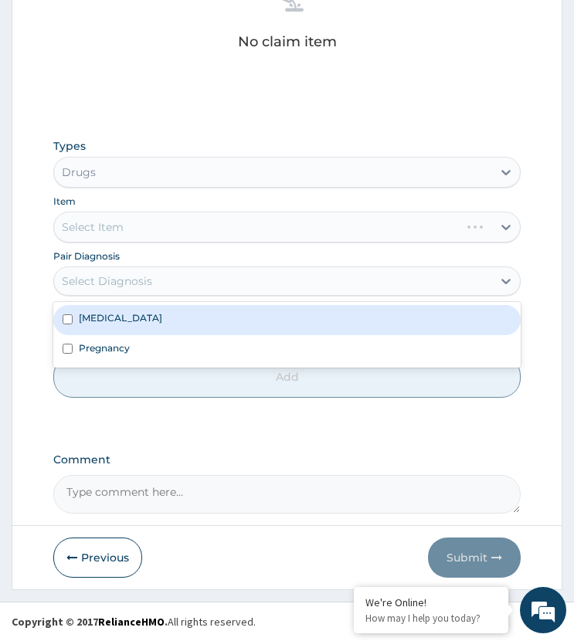
drag, startPoint x: 144, startPoint y: 289, endPoint x: 144, endPoint y: 325, distance: 36.3
click at [151, 283] on div "Select Diagnosis" at bounding box center [272, 281] width 437 height 25
click at [142, 327] on div "Malaria" at bounding box center [286, 319] width 466 height 29
checkbox input "true"
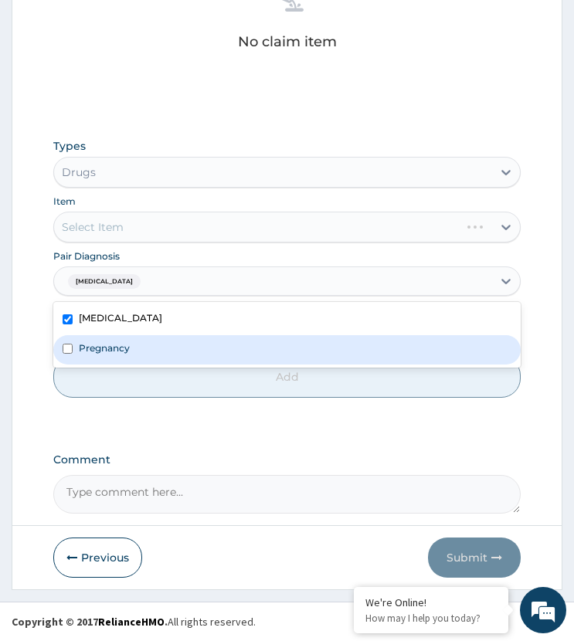
click at [140, 344] on div "Pregnancy" at bounding box center [286, 349] width 466 height 29
checkbox input "true"
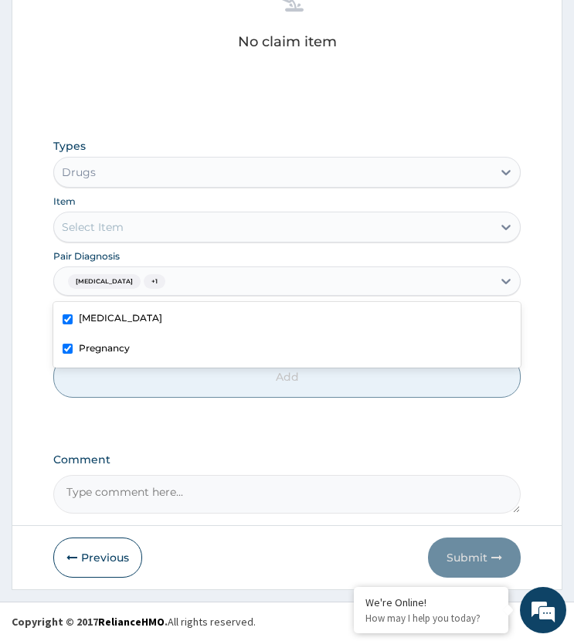
click at [188, 227] on div "Select Item" at bounding box center [272, 227] width 437 height 25
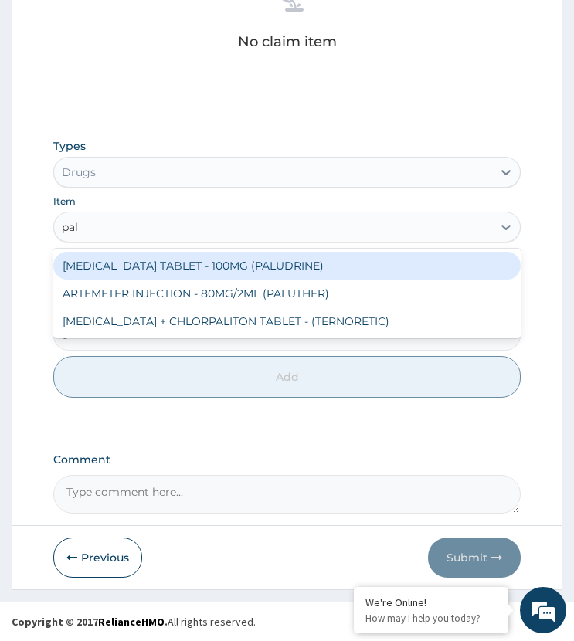
type input "palu"
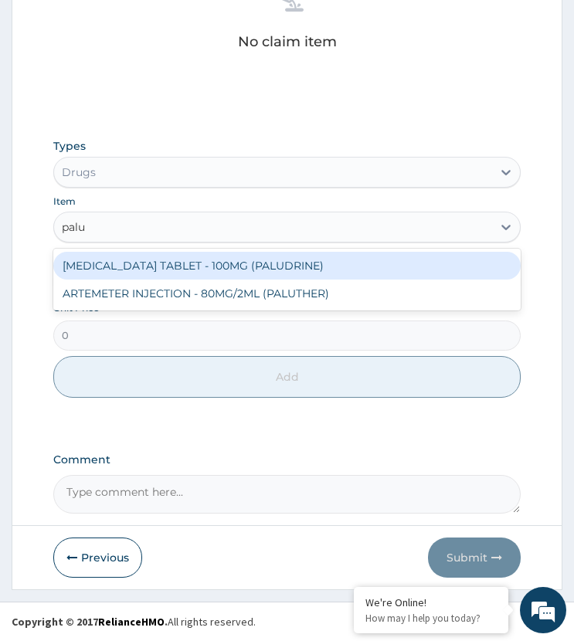
click at [212, 261] on div "PROGUANIL TABLET - 100MG (PALUDRINE)" at bounding box center [286, 266] width 466 height 28
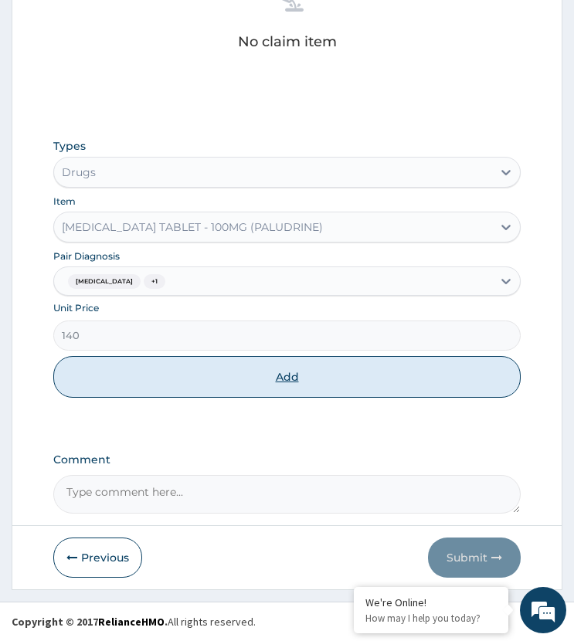
click at [222, 372] on button "Add" at bounding box center [286, 377] width 466 height 42
type input "0"
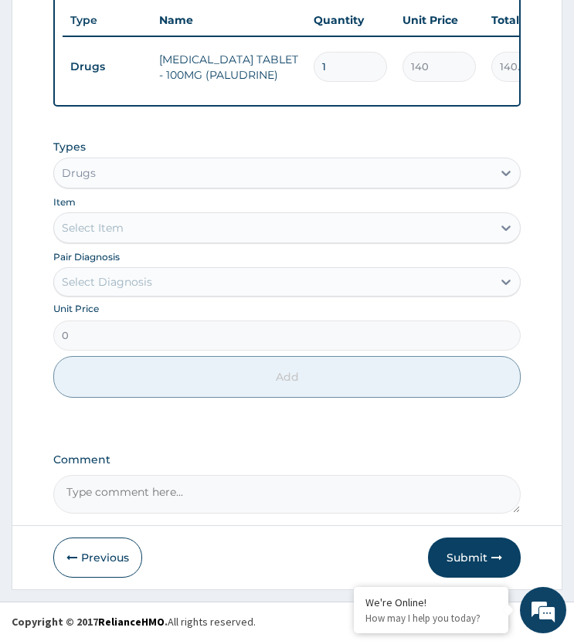
scroll to position [640, 0]
drag, startPoint x: 328, startPoint y: 56, endPoint x: 297, endPoint y: 87, distance: 43.7
click at [297, 87] on div "Type Name Quantity Unit Price Total Price Pair Diagnosis Actions Drugs PROGUANI…" at bounding box center [286, 50] width 466 height 111
type input "7"
type input "980.00"
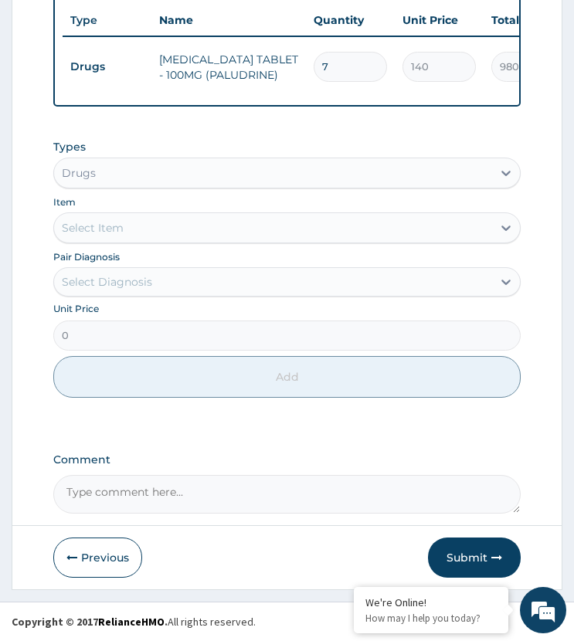
type input "7"
click at [463, 555] on button "Submit" at bounding box center [474, 558] width 93 height 40
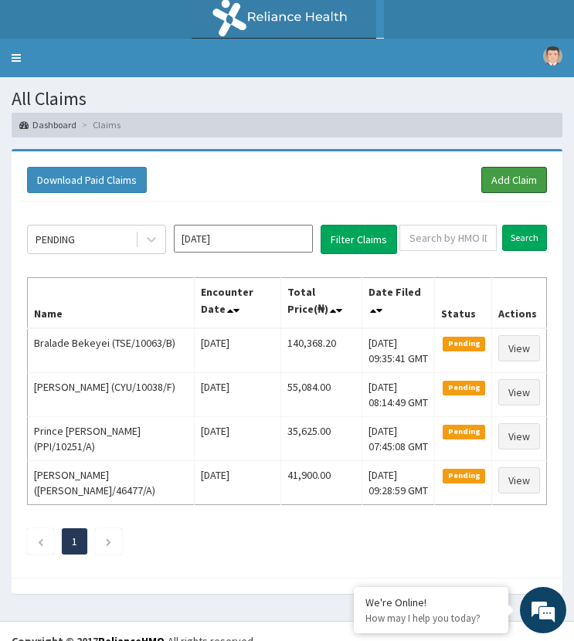
drag, startPoint x: 514, startPoint y: 172, endPoint x: 422, endPoint y: 172, distance: 91.9
click at [514, 172] on link "Add Claim" at bounding box center [514, 180] width 66 height 26
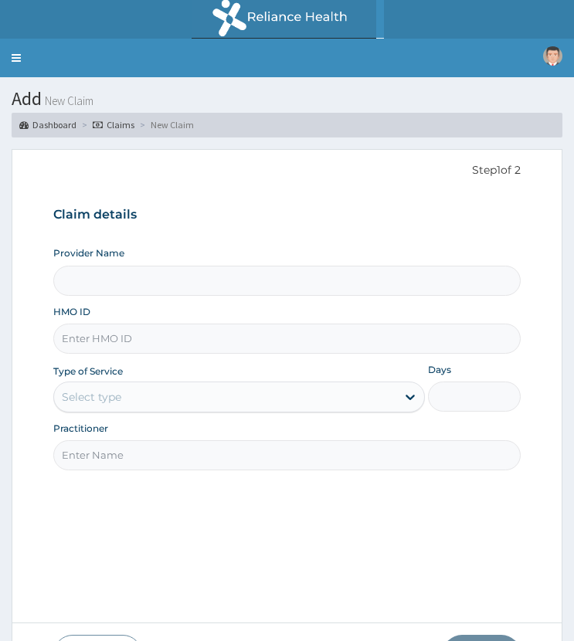
type input "ST. [GEOGRAPHIC_DATA]"
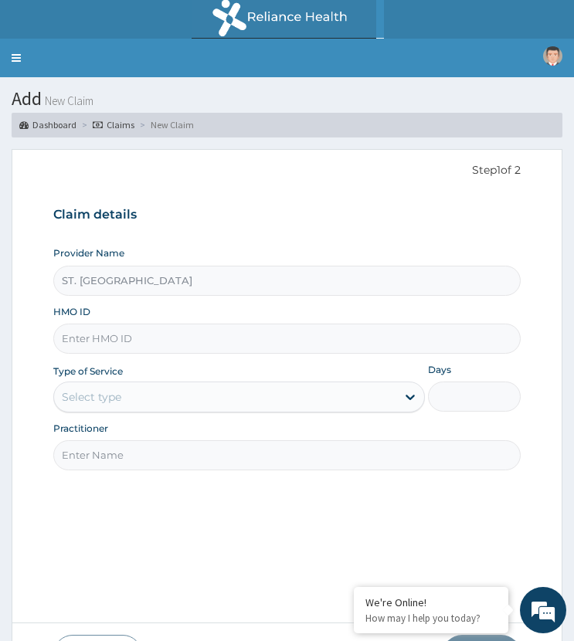
paste input "TSE/10026/E"
type input "TSE/10026/E"
click at [93, 402] on div "Select type" at bounding box center [91, 396] width 59 height 15
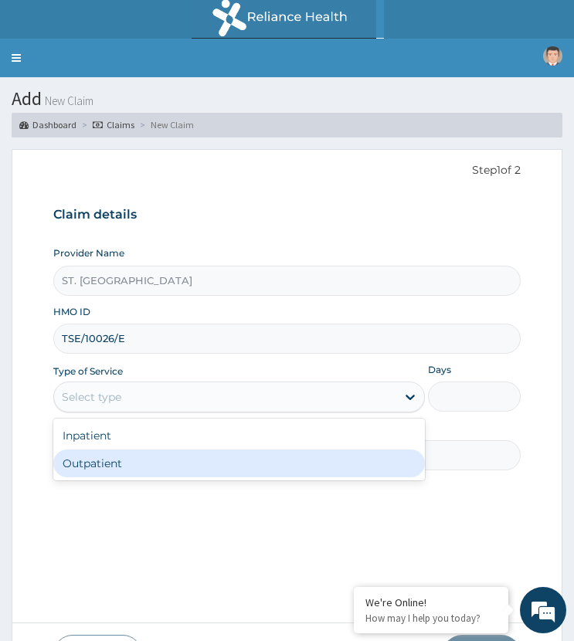
click at [104, 467] on div "Outpatient" at bounding box center [238, 463] width 371 height 28
type input "1"
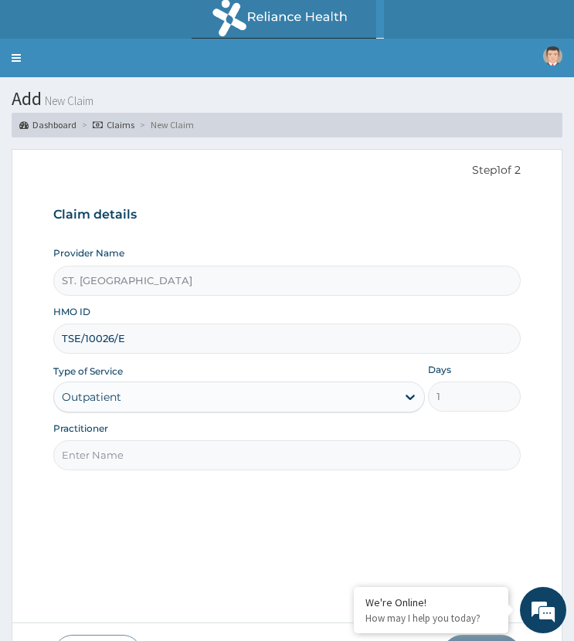
click at [149, 402] on div "Outpatient" at bounding box center [224, 397] width 341 height 25
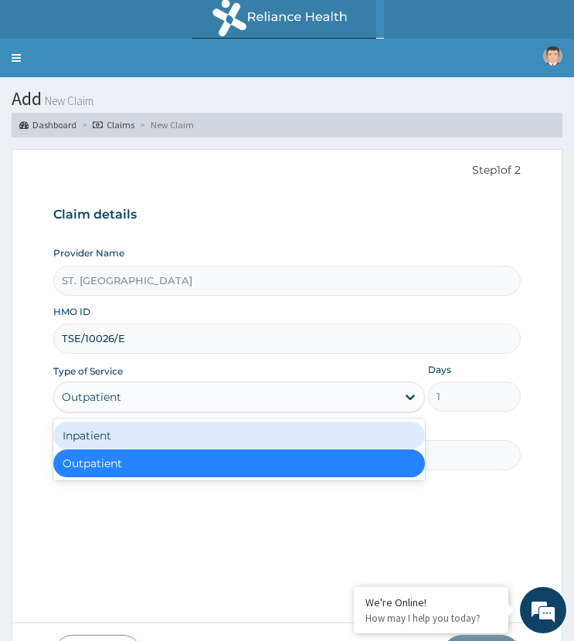
click at [111, 441] on div "Inpatient" at bounding box center [238, 436] width 371 height 28
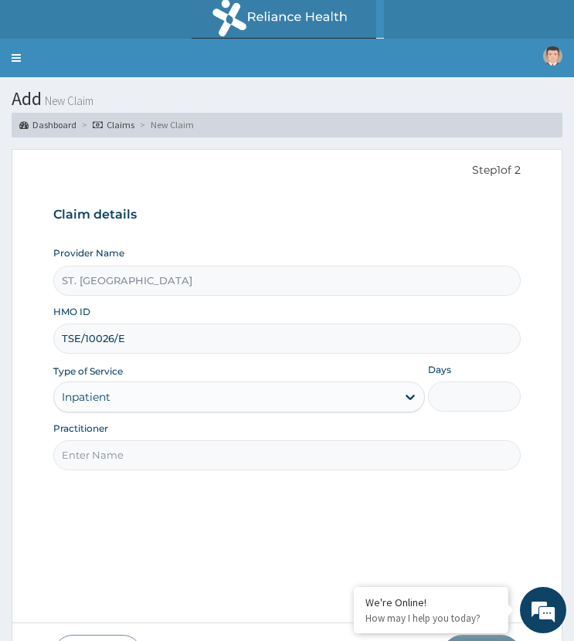
click at [456, 390] on input "Days" at bounding box center [474, 397] width 93 height 30
type input "1"
paste input "[PERSON_NAME]"
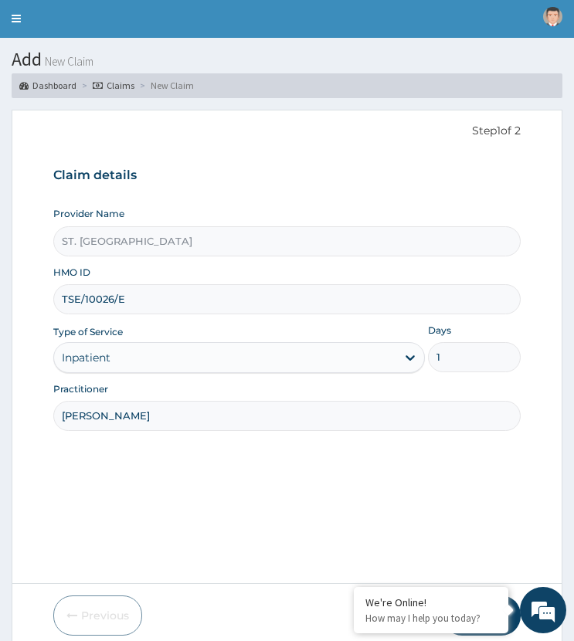
scroll to position [97, 0]
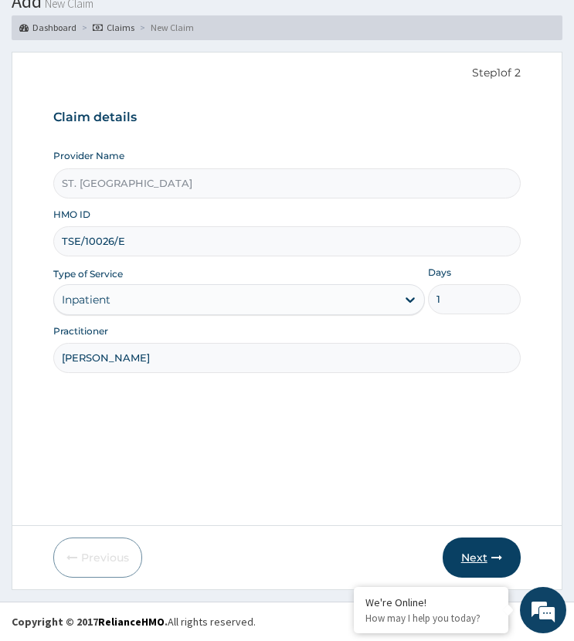
type input "[PERSON_NAME]"
click at [480, 551] on button "Next" at bounding box center [482, 558] width 78 height 40
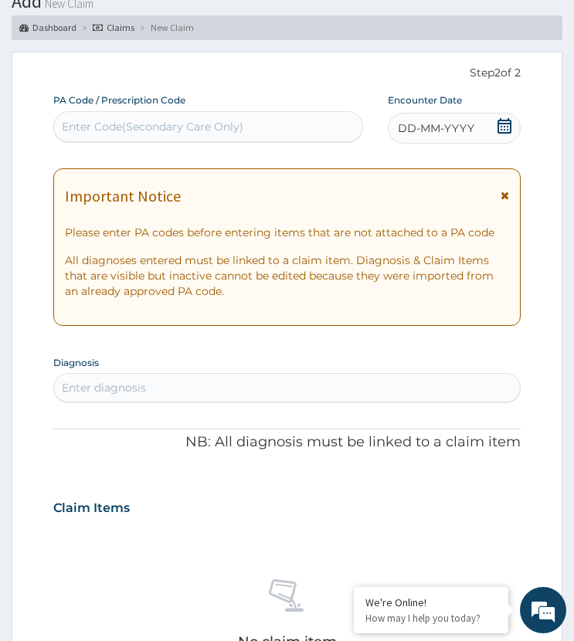
click at [464, 125] on span "DD-MM-YYYY" at bounding box center [436, 127] width 76 height 15
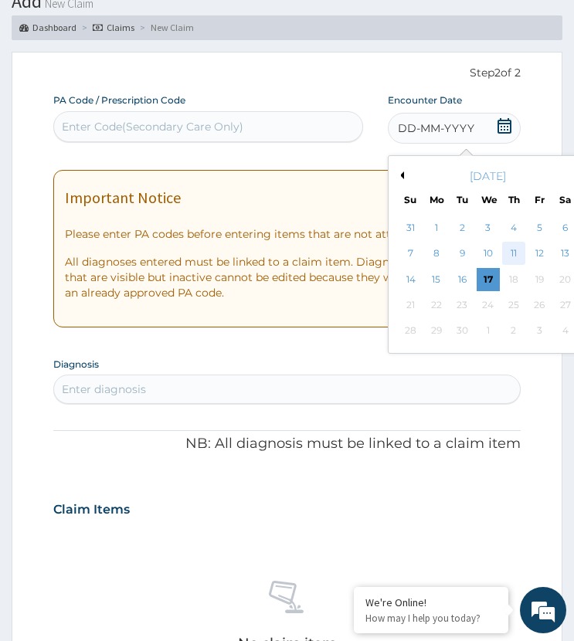
click at [523, 251] on div "11" at bounding box center [513, 254] width 23 height 23
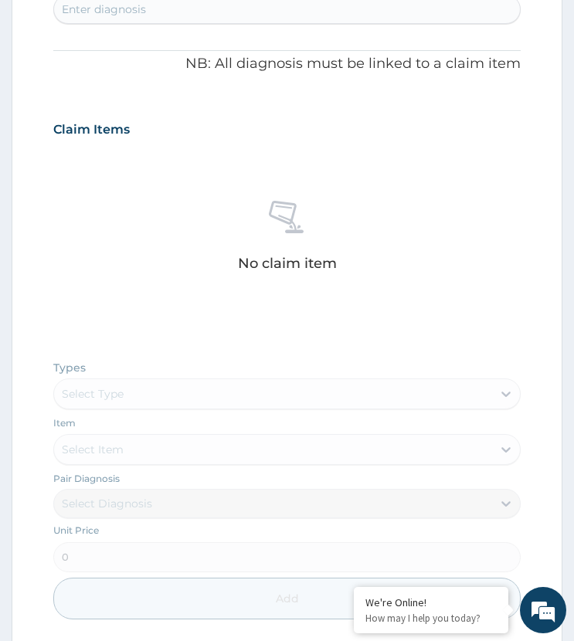
scroll to position [697, 0]
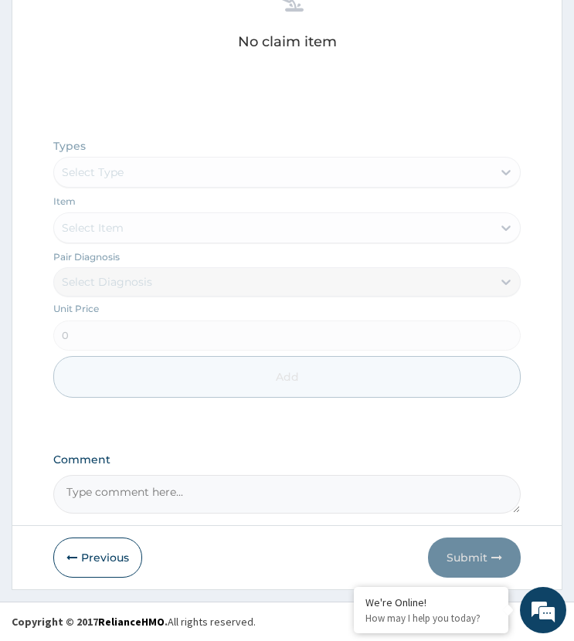
drag, startPoint x: 139, startPoint y: 483, endPoint x: 224, endPoint y: 344, distance: 162.3
paste textarea "PA/7B50FB"
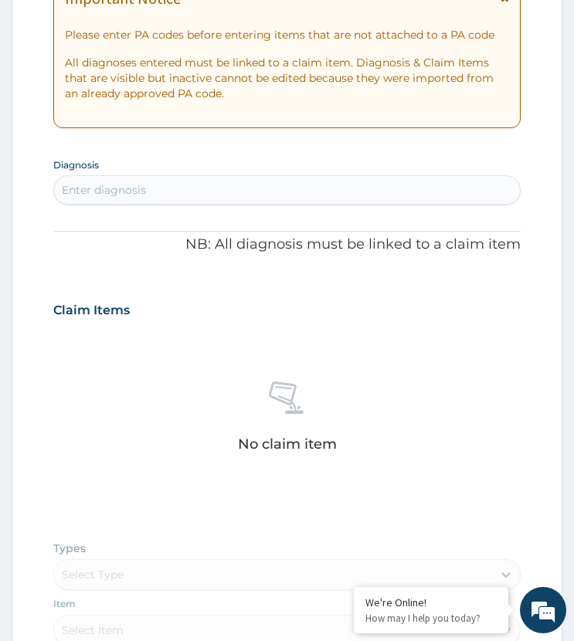
scroll to position [234, 0]
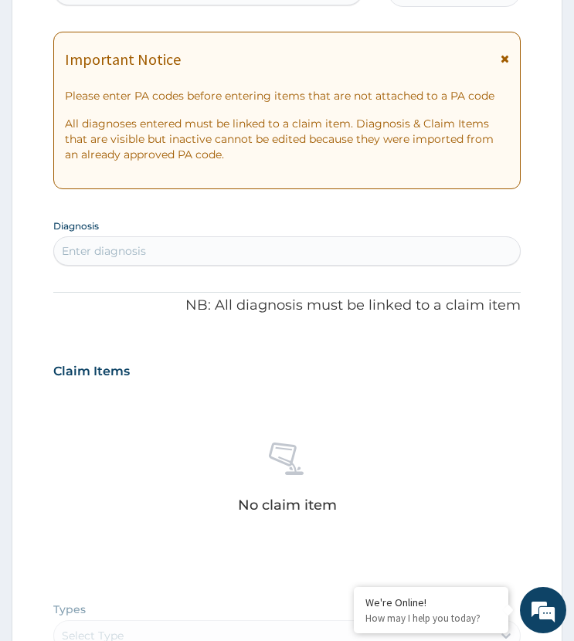
type textarea "PA/7B50FB"
click at [141, 249] on div "Enter diagnosis" at bounding box center [104, 250] width 84 height 15
type input "acute upper resp"
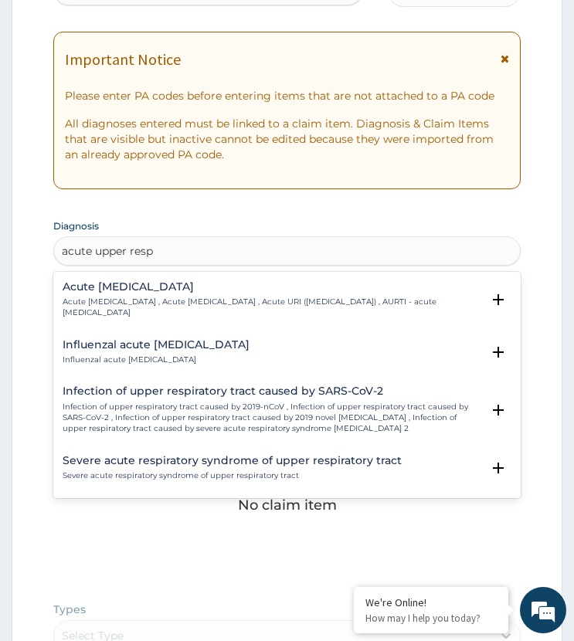
click at [93, 315] on p "Acute [MEDICAL_DATA] , Acute [MEDICAL_DATA] , Acute URI ([MEDICAL_DATA]) , AURT…" at bounding box center [272, 308] width 418 height 22
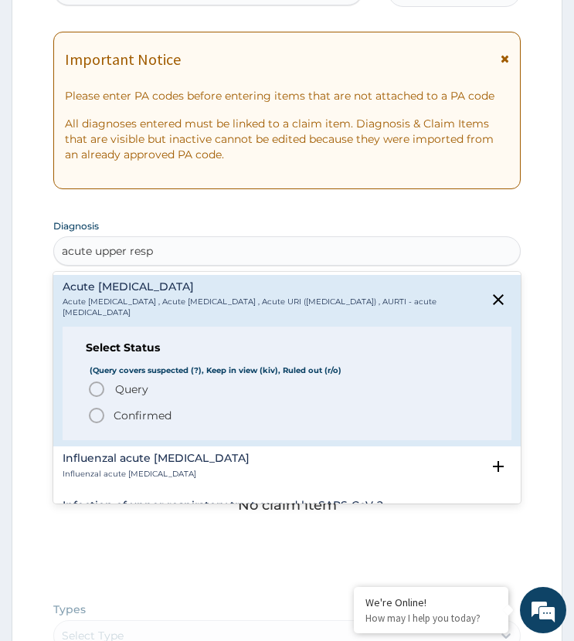
click at [94, 390] on icon "status option query" at bounding box center [96, 389] width 19 height 19
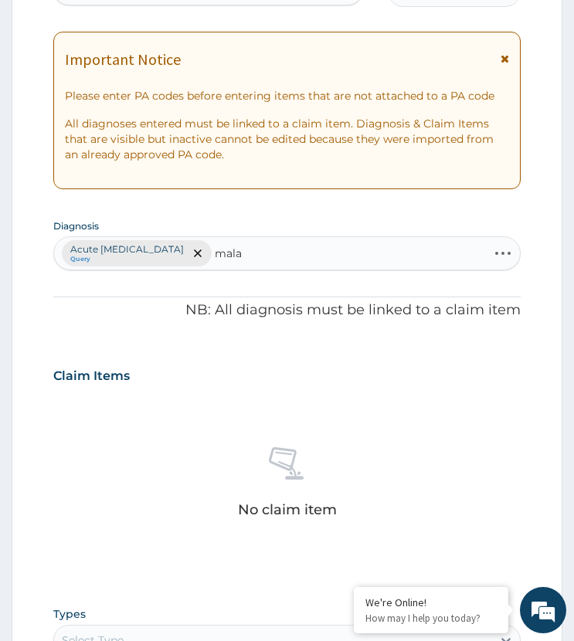
type input "malar"
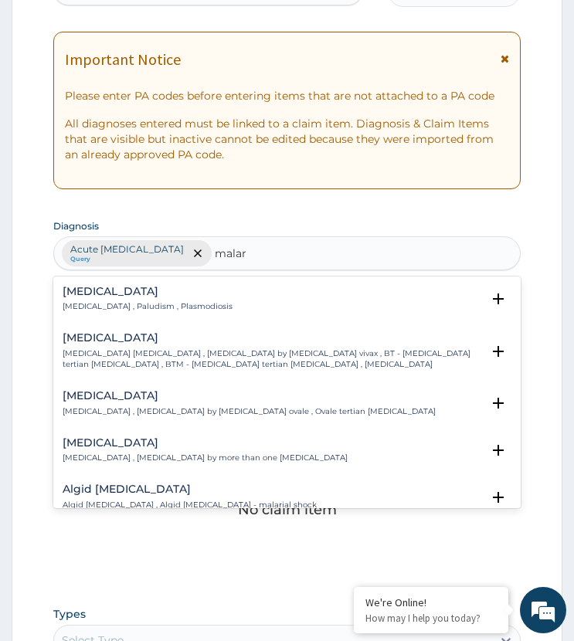
click at [87, 301] on p "[MEDICAL_DATA] , Paludism , Plasmodiosis" at bounding box center [148, 306] width 170 height 11
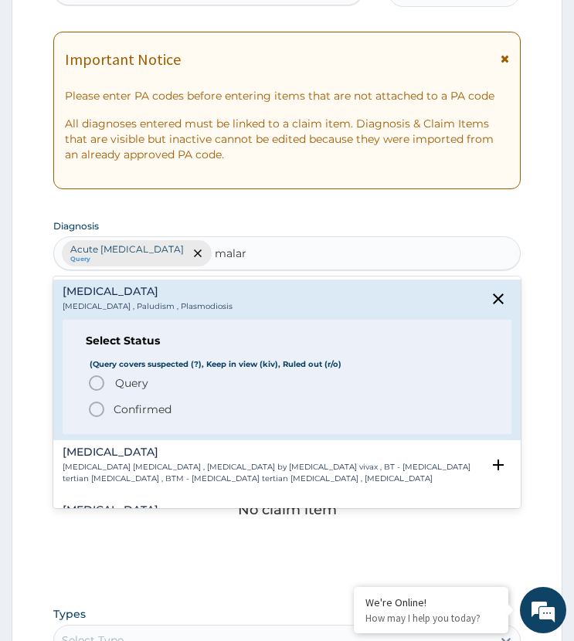
click at [96, 382] on icon "status option query" at bounding box center [96, 383] width 19 height 19
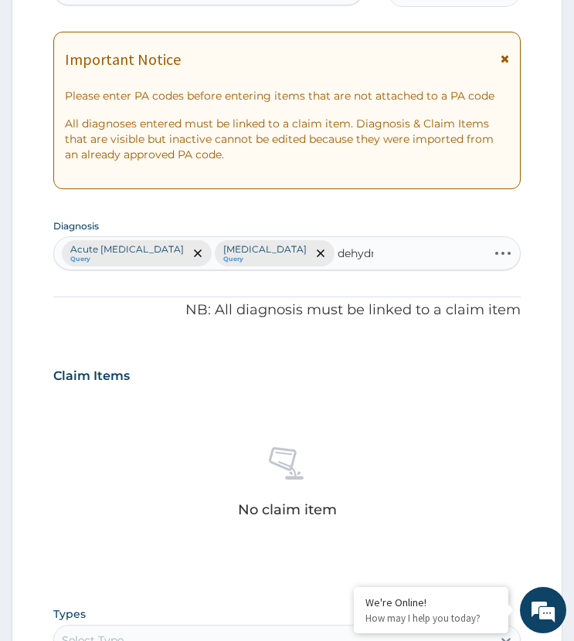
type input "dehydra"
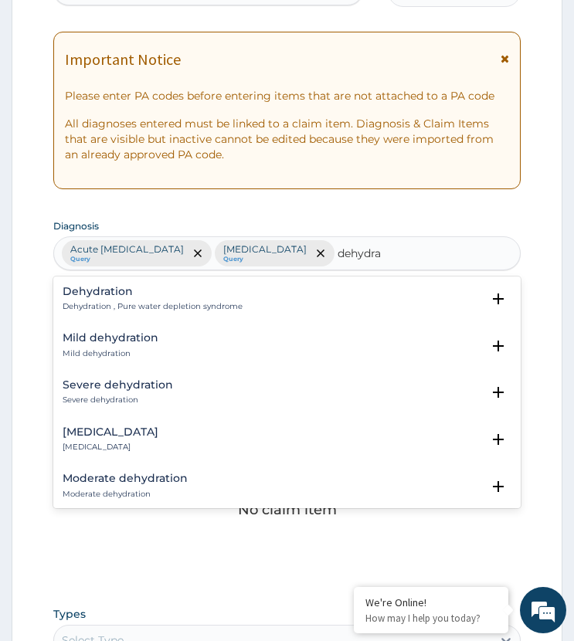
click at [90, 344] on div "Mild dehydration Mild dehydration" at bounding box center [111, 345] width 96 height 27
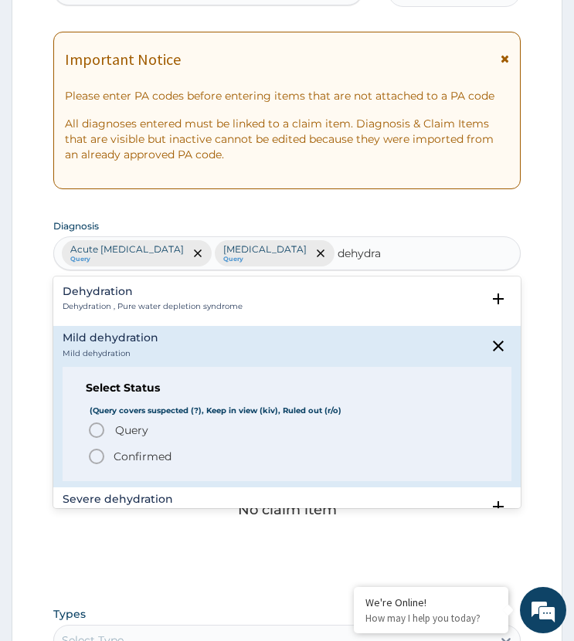
click at [101, 428] on icon "status option query" at bounding box center [96, 430] width 19 height 19
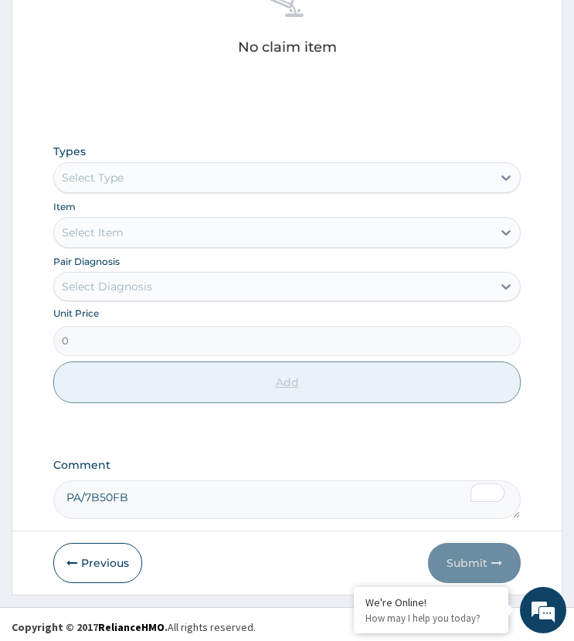
scroll to position [702, 0]
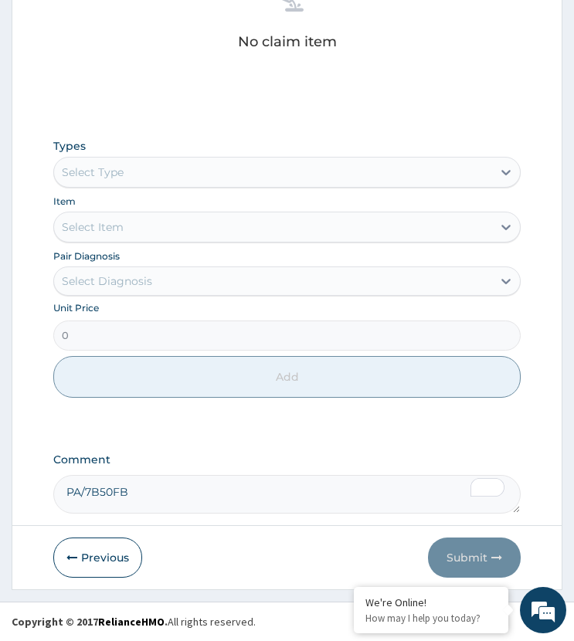
click at [141, 174] on div "Select Type" at bounding box center [272, 172] width 437 height 25
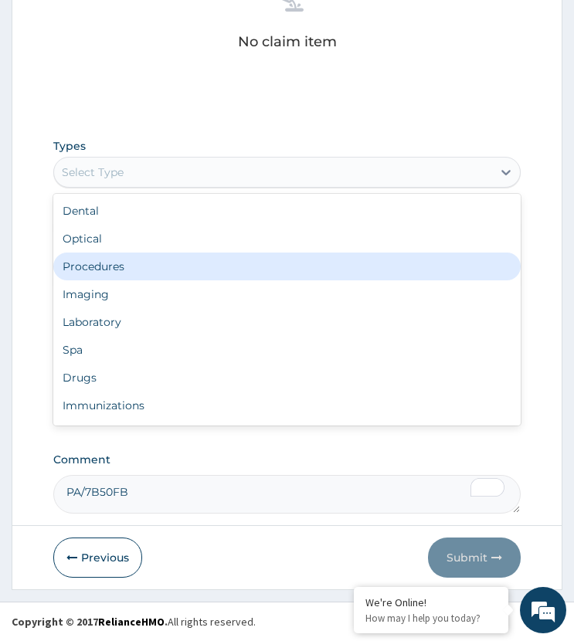
click at [135, 266] on div "Procedures" at bounding box center [286, 267] width 466 height 28
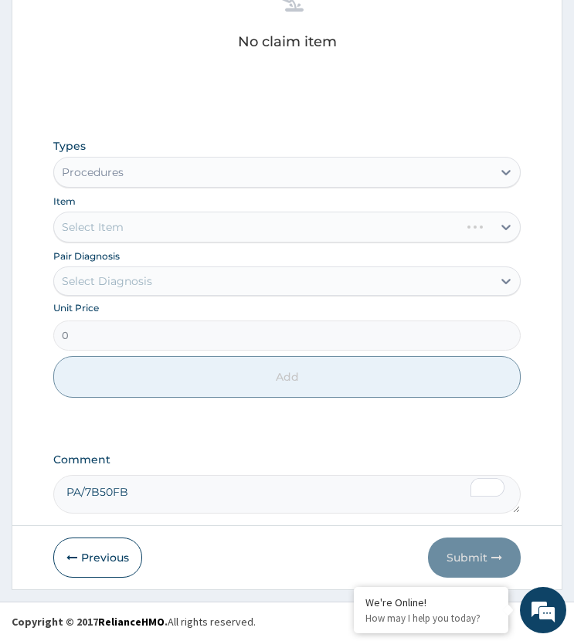
click at [126, 280] on div "Select Diagnosis" at bounding box center [107, 280] width 90 height 15
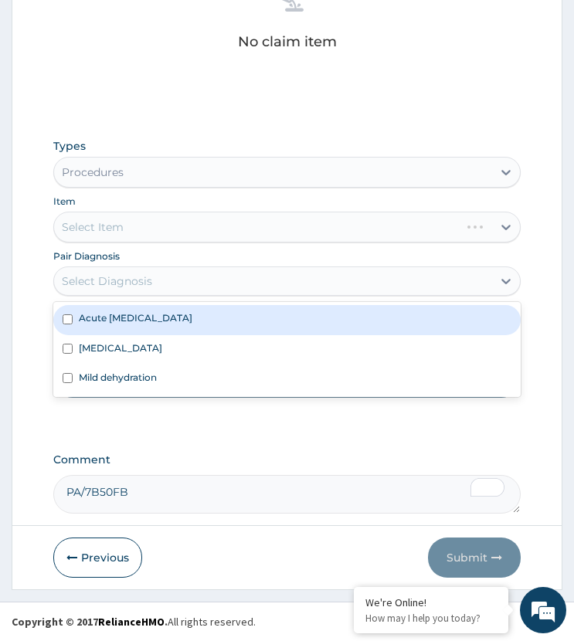
click at [121, 315] on label "Acute [MEDICAL_DATA]" at bounding box center [136, 317] width 114 height 13
checkbox input "true"
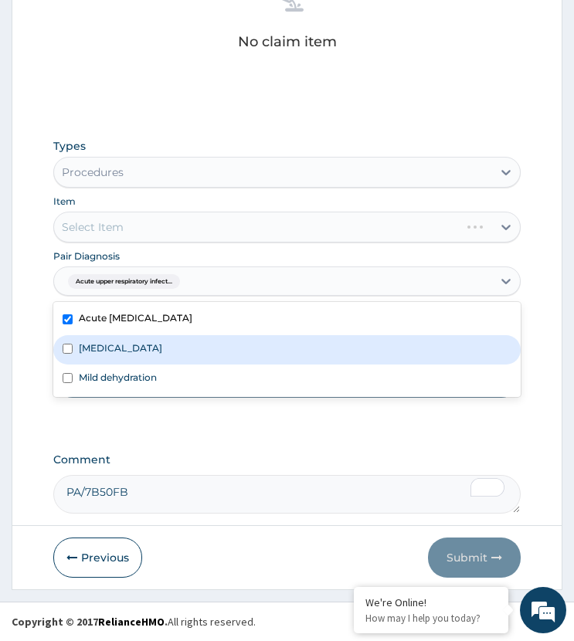
click at [117, 351] on div "[MEDICAL_DATA]" at bounding box center [286, 349] width 466 height 29
checkbox input "true"
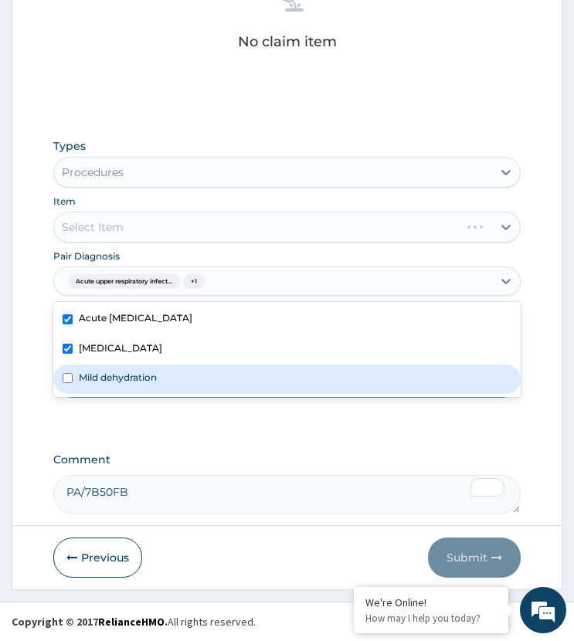
click at [139, 391] on div "Mild dehydration" at bounding box center [286, 379] width 466 height 29
checkbox input "true"
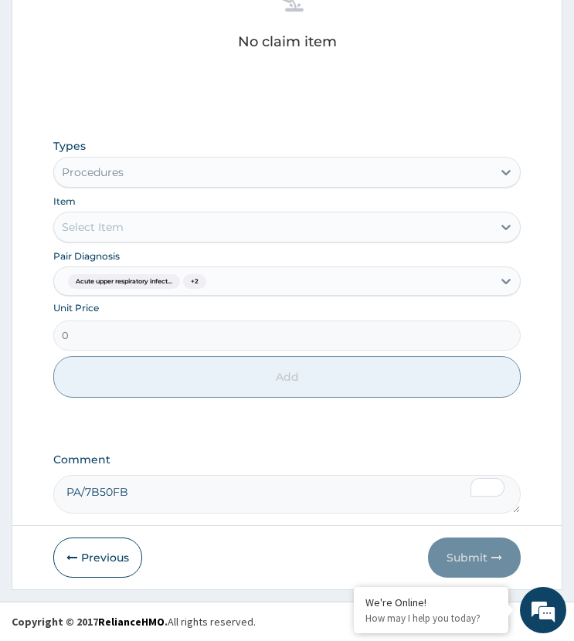
click at [164, 227] on div "Select Item" at bounding box center [272, 227] width 437 height 25
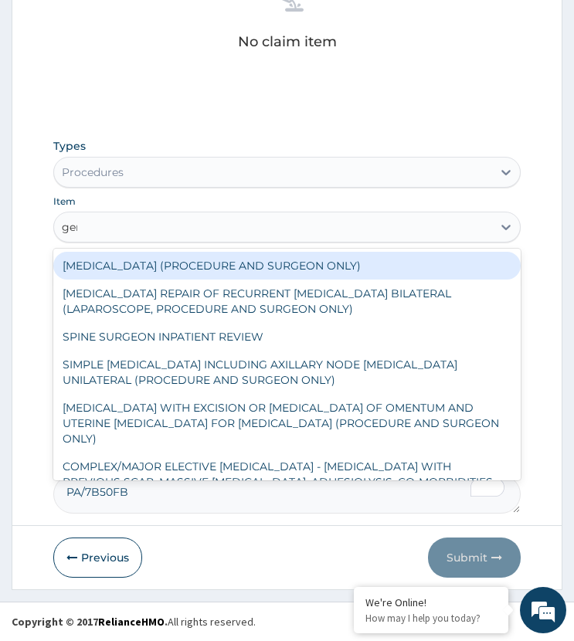
type input "gene"
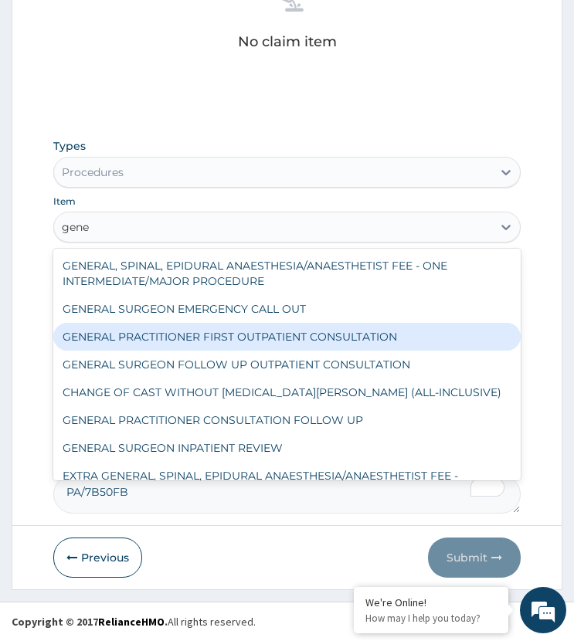
click at [209, 334] on div "GENERAL PRACTITIONER FIRST OUTPATIENT CONSULTATION" at bounding box center [286, 337] width 466 height 28
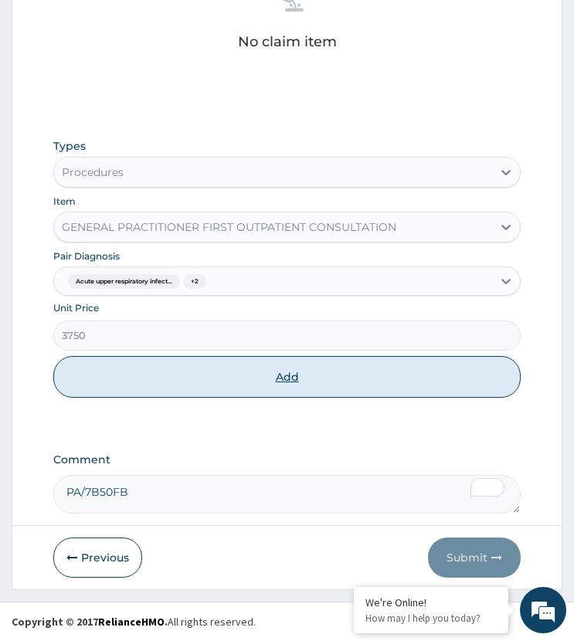
click at [236, 377] on button "Add" at bounding box center [286, 377] width 466 height 42
type input "0"
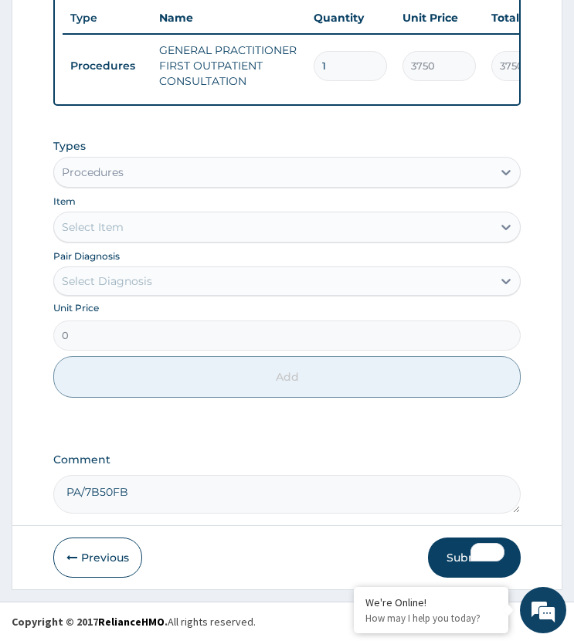
scroll to position [649, 0]
click at [124, 166] on div "Procedures" at bounding box center [272, 172] width 437 height 25
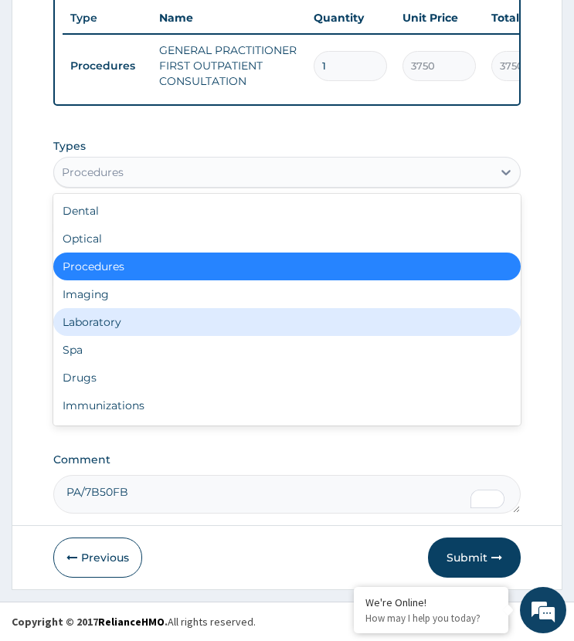
click at [131, 323] on div "Laboratory" at bounding box center [286, 322] width 466 height 28
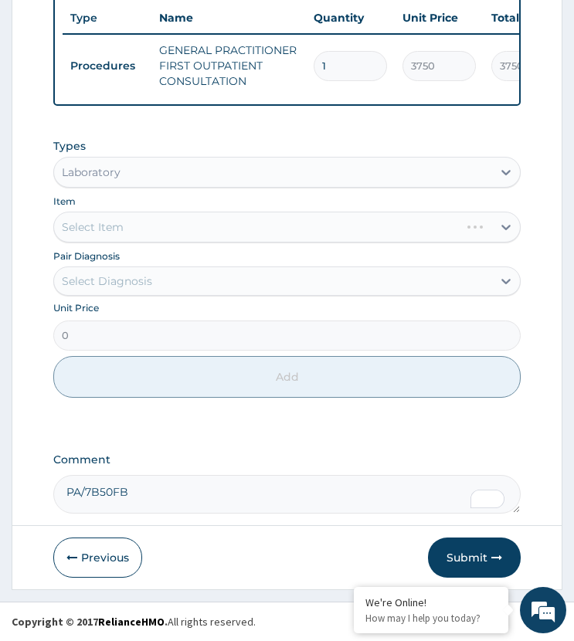
click at [148, 280] on div "Select Diagnosis" at bounding box center [107, 280] width 90 height 15
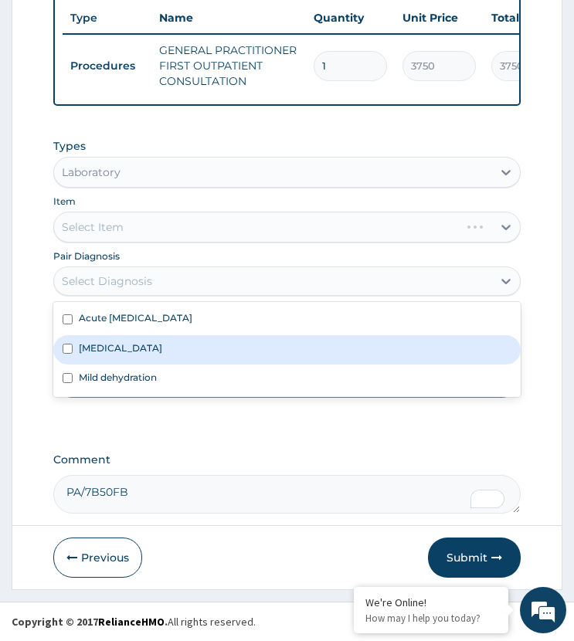
click at [129, 349] on div "Malaria" at bounding box center [286, 349] width 466 height 29
checkbox input "true"
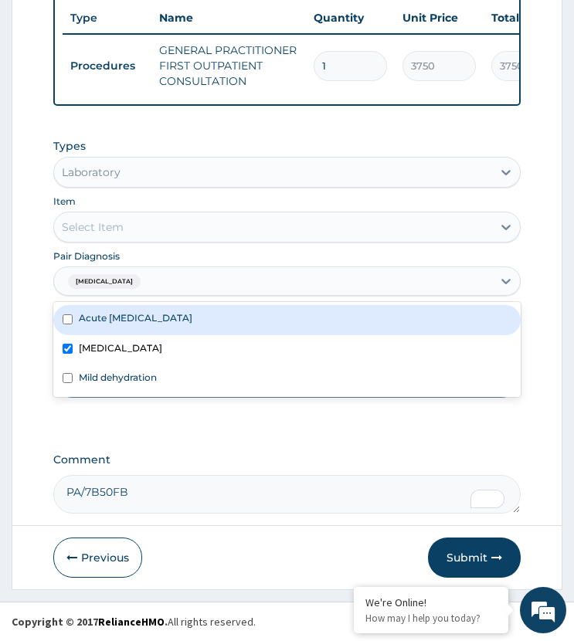
click at [178, 227] on div "Select Item" at bounding box center [272, 227] width 437 height 25
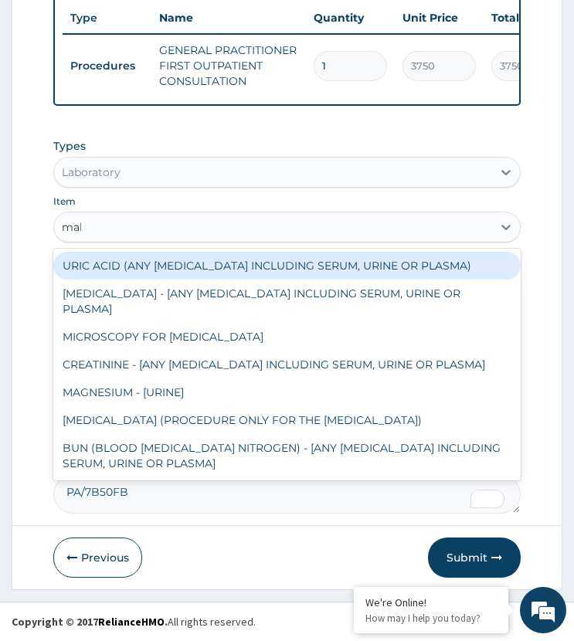
type input "mala"
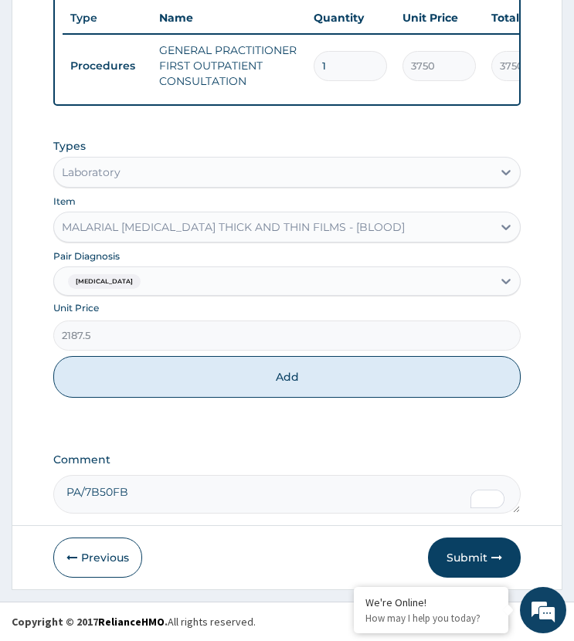
click at [210, 379] on button "Add" at bounding box center [286, 377] width 466 height 42
type input "0"
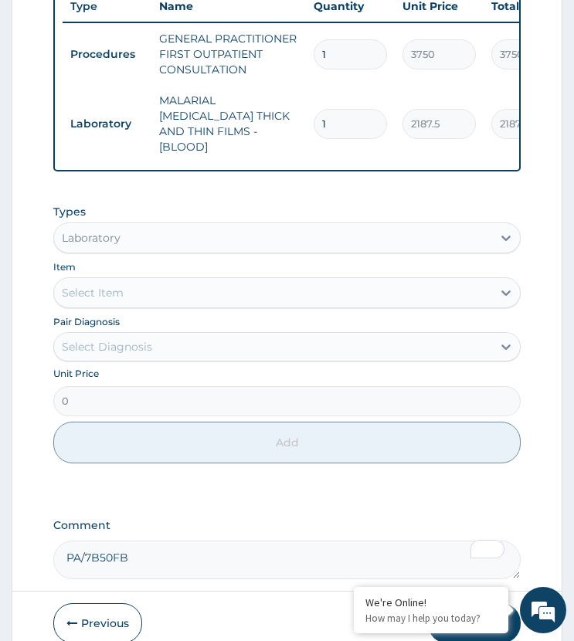
click at [164, 350] on div "Select Diagnosis" at bounding box center [272, 346] width 437 height 25
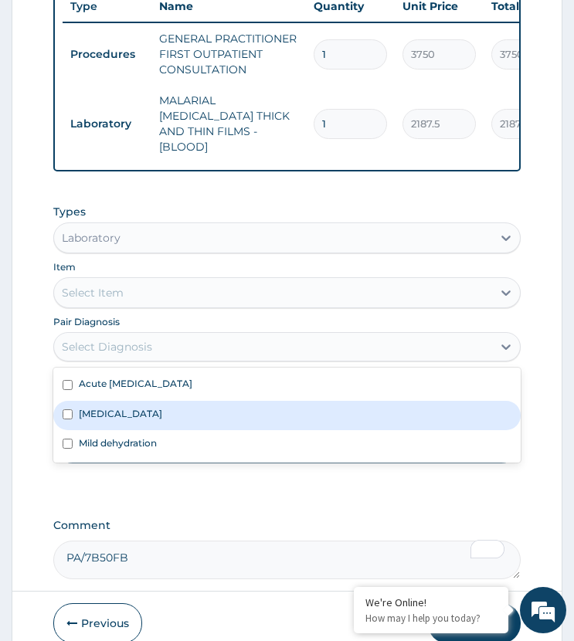
click at [170, 382] on label "Acute upper respiratory infection" at bounding box center [136, 383] width 114 height 13
checkbox input "true"
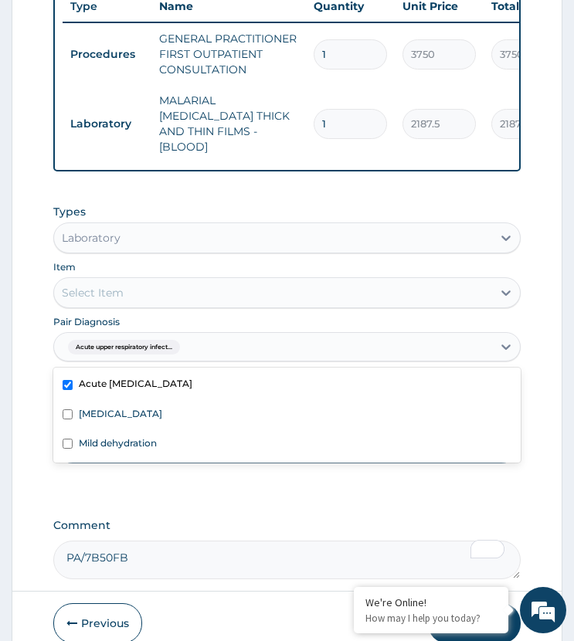
click at [143, 280] on div "Select Item" at bounding box center [272, 292] width 437 height 25
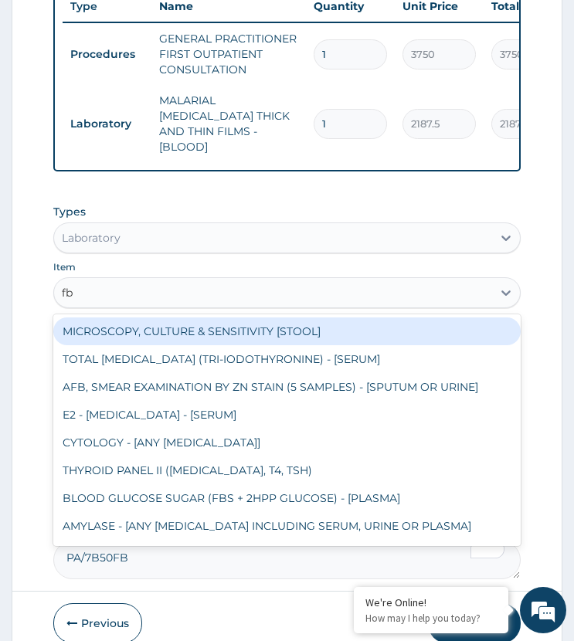
type input "fbc"
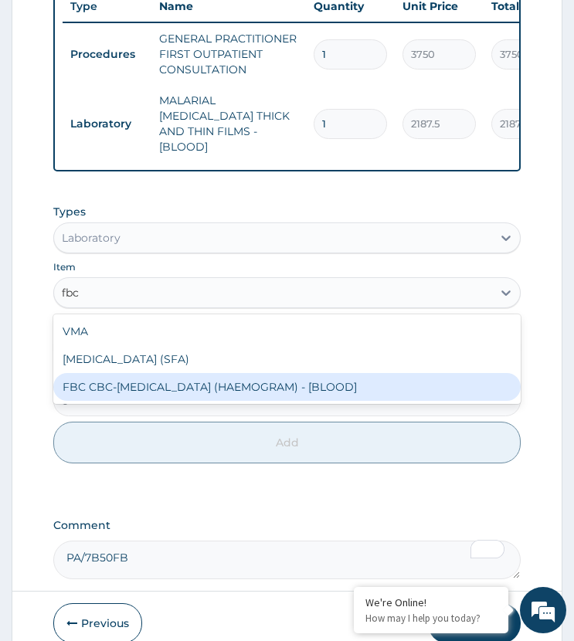
click at [161, 393] on div "FBC CBC-[MEDICAL_DATA] (HAEMOGRAM) - [BLOOD]" at bounding box center [286, 387] width 466 height 28
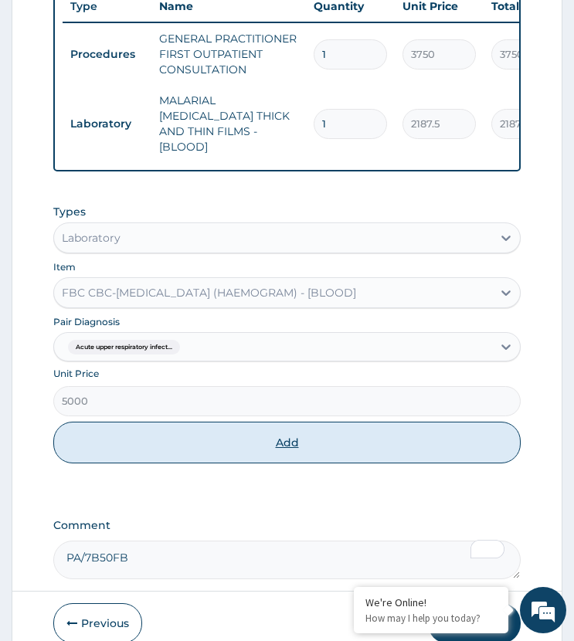
click at [181, 435] on button "Add" at bounding box center [286, 443] width 466 height 42
type input "0"
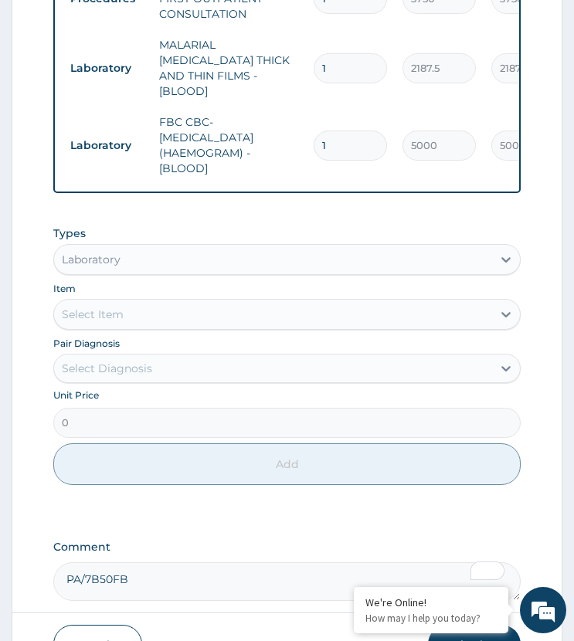
scroll to position [788, 0]
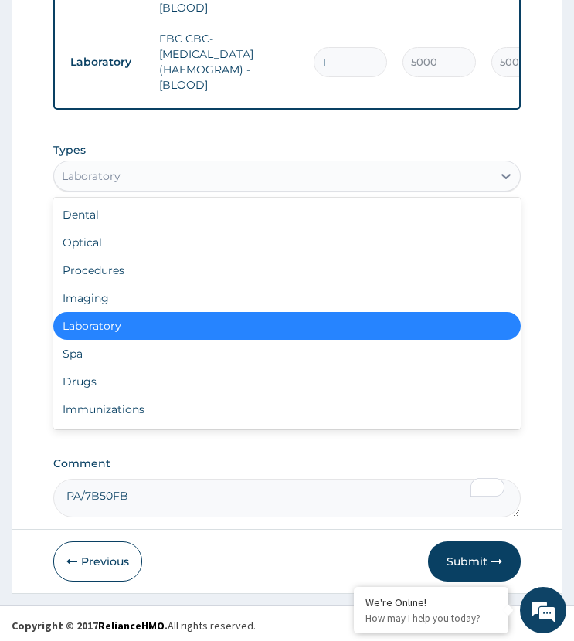
drag, startPoint x: 117, startPoint y: 157, endPoint x: 129, endPoint y: 263, distance: 106.4
click at [118, 161] on div "Laboratory" at bounding box center [286, 176] width 466 height 31
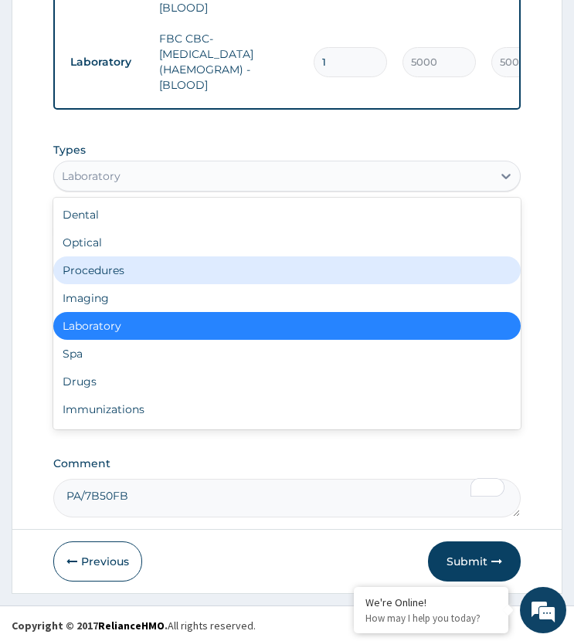
click at [111, 262] on div "Procedures" at bounding box center [286, 270] width 466 height 28
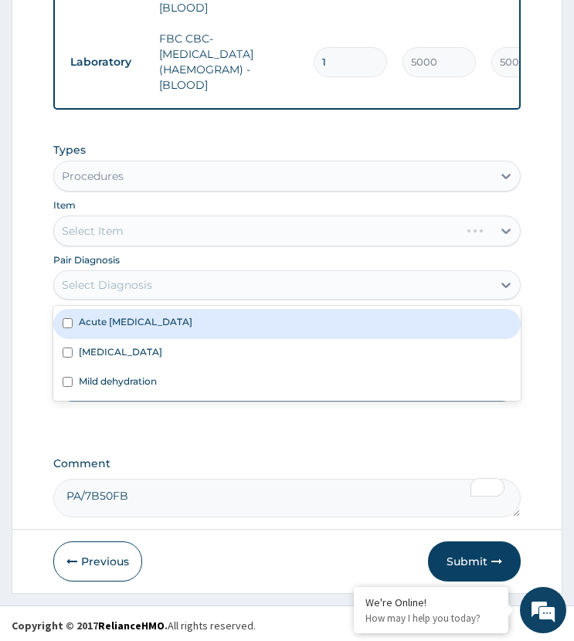
click at [126, 277] on div "Select Diagnosis" at bounding box center [107, 284] width 90 height 15
drag, startPoint x: 151, startPoint y: 316, endPoint x: 140, endPoint y: 344, distance: 30.1
click at [152, 330] on div "Acute upper respiratory infection" at bounding box center [286, 323] width 466 height 29
checkbox input "true"
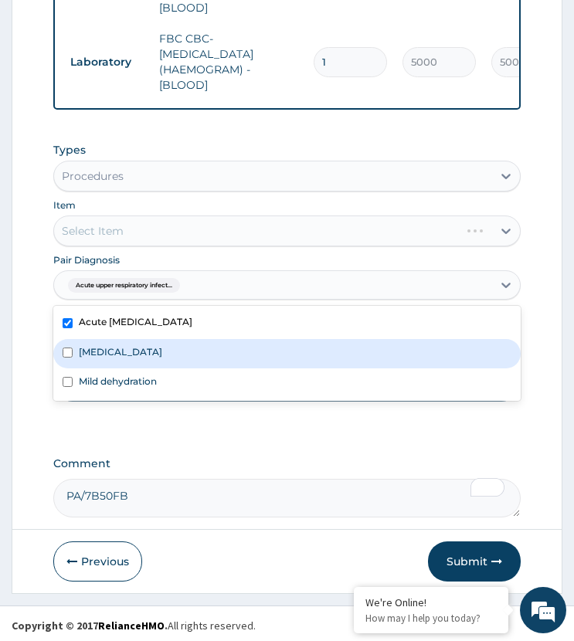
drag, startPoint x: 131, startPoint y: 349, endPoint x: 140, endPoint y: 370, distance: 22.5
click at [131, 350] on div "Malaria" at bounding box center [286, 353] width 466 height 29
checkbox input "true"
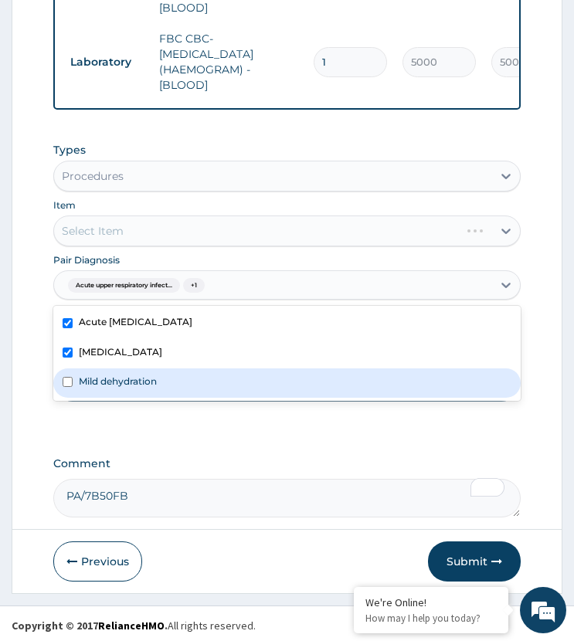
click at [140, 375] on label "Mild dehydration" at bounding box center [118, 381] width 78 height 13
checkbox input "true"
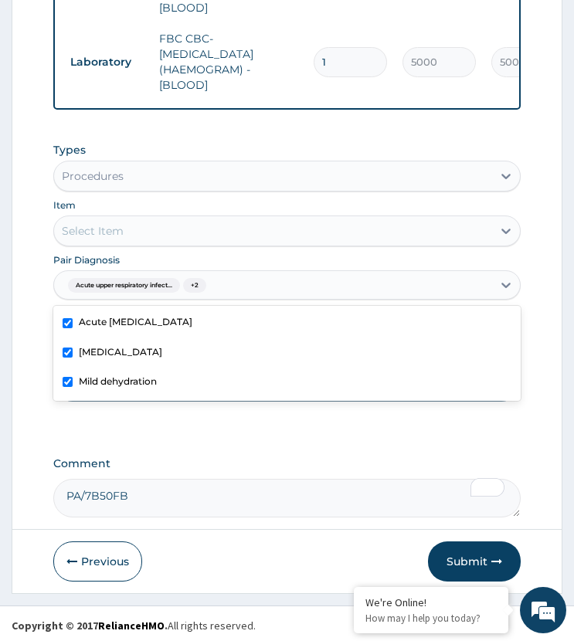
click at [161, 226] on div "Select Item" at bounding box center [272, 231] width 437 height 25
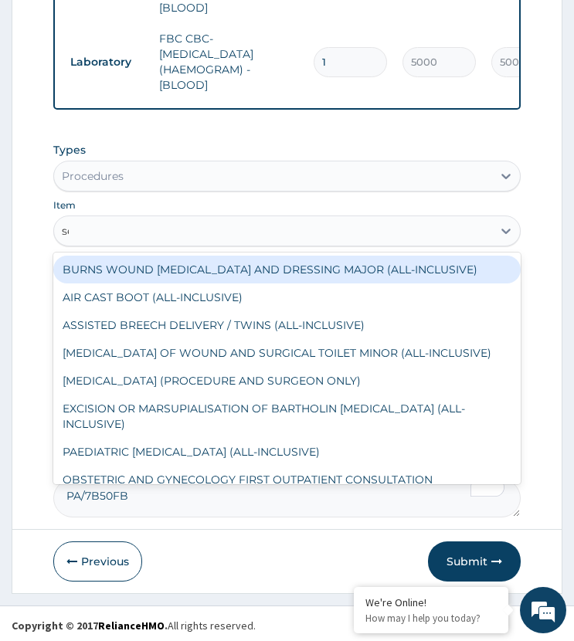
type input "sem"
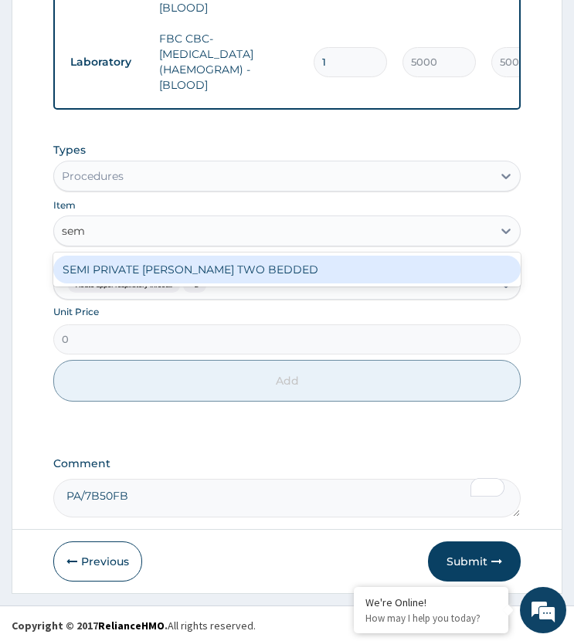
click at [177, 260] on div "SEMI PRIVATE WARD TWO BEDDED" at bounding box center [286, 270] width 466 height 28
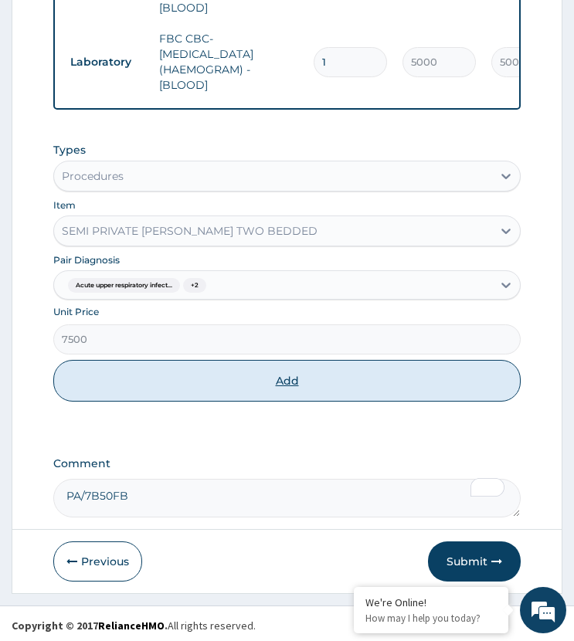
click at [169, 384] on button "Add" at bounding box center [286, 381] width 466 height 42
type input "0"
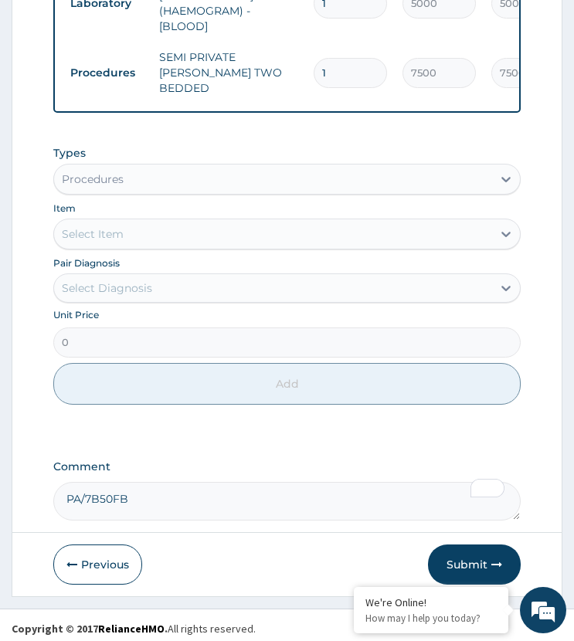
scroll to position [847, 0]
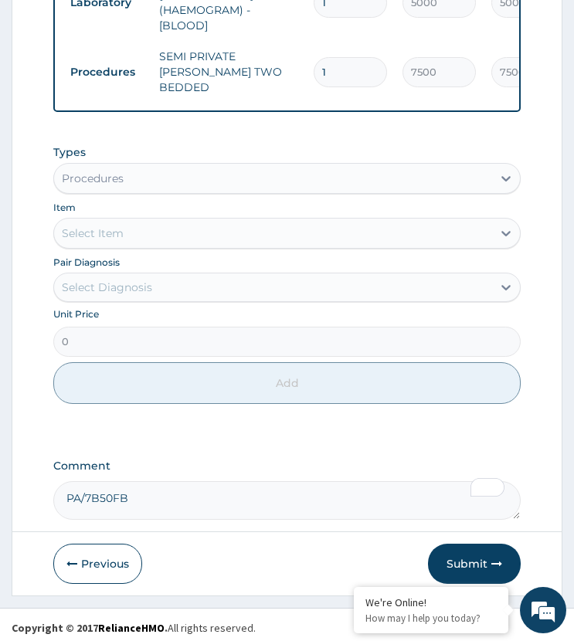
click at [130, 290] on div "Select Diagnosis" at bounding box center [272, 287] width 437 height 25
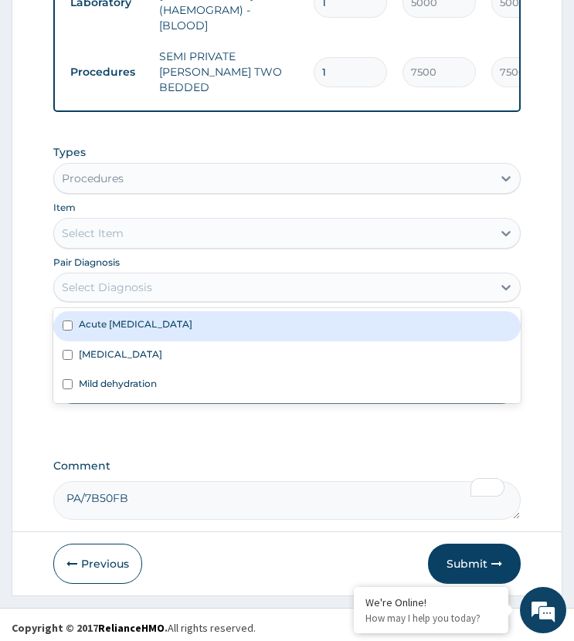
drag, startPoint x: 123, startPoint y: 327, endPoint x: 131, endPoint y: 331, distance: 8.6
click at [124, 327] on div "Acute upper respiratory infection" at bounding box center [286, 325] width 466 height 29
checkbox input "true"
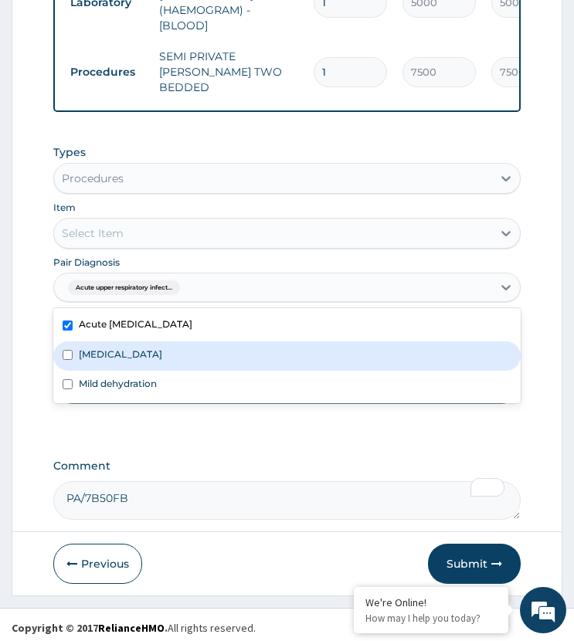
drag, startPoint x: 114, startPoint y: 345, endPoint x: 129, endPoint y: 371, distance: 30.5
click at [113, 348] on div "Malaria" at bounding box center [286, 355] width 466 height 29
checkbox input "true"
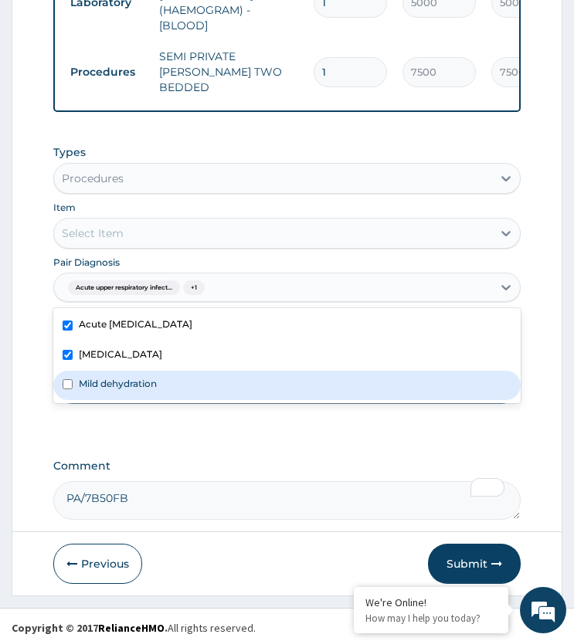
click at [126, 377] on label "Mild dehydration" at bounding box center [118, 383] width 78 height 13
checkbox input "true"
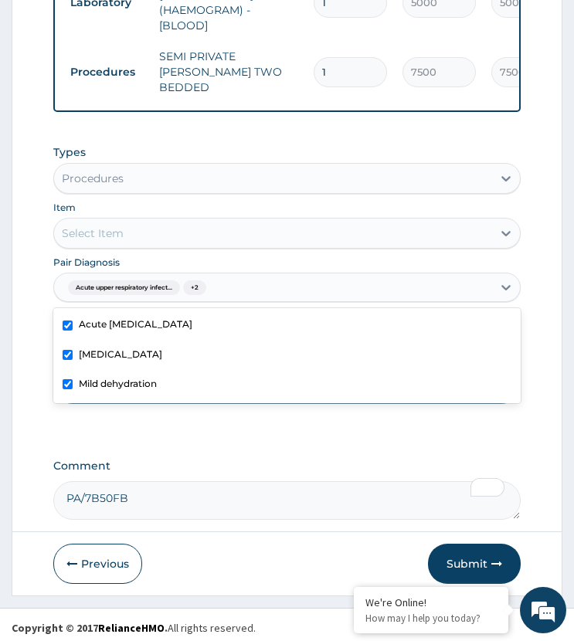
click at [166, 234] on div "Select Item" at bounding box center [272, 233] width 437 height 25
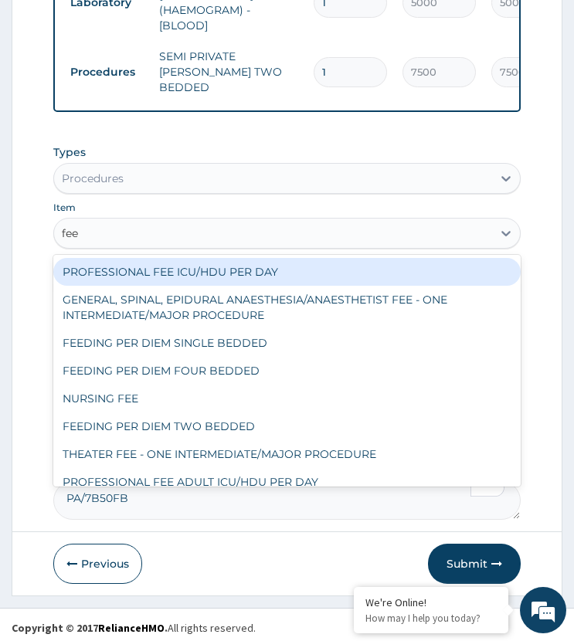
type input "feed"
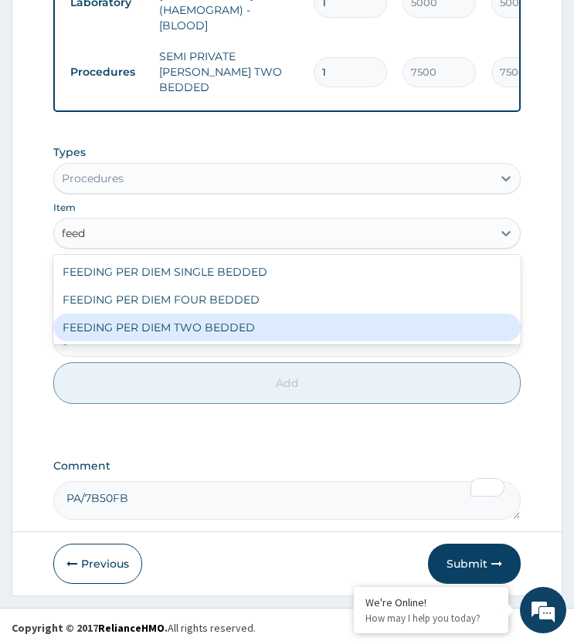
click at [192, 325] on div "FEEDING PER DIEM TWO BEDDED" at bounding box center [286, 328] width 466 height 28
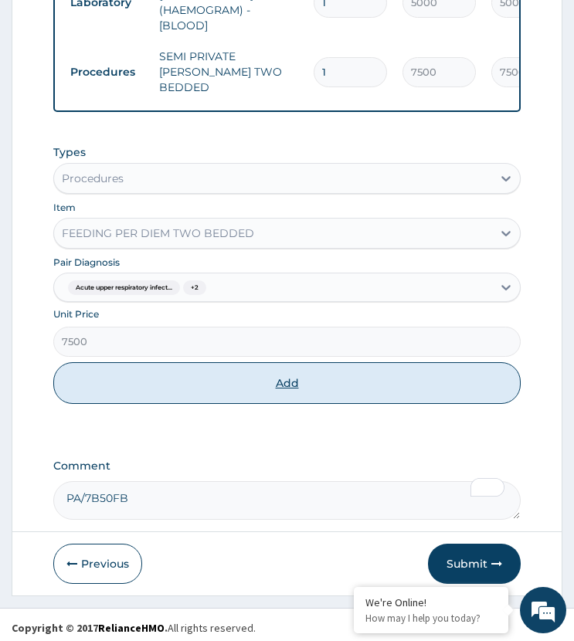
click at [193, 376] on button "Add" at bounding box center [286, 383] width 466 height 42
type input "0"
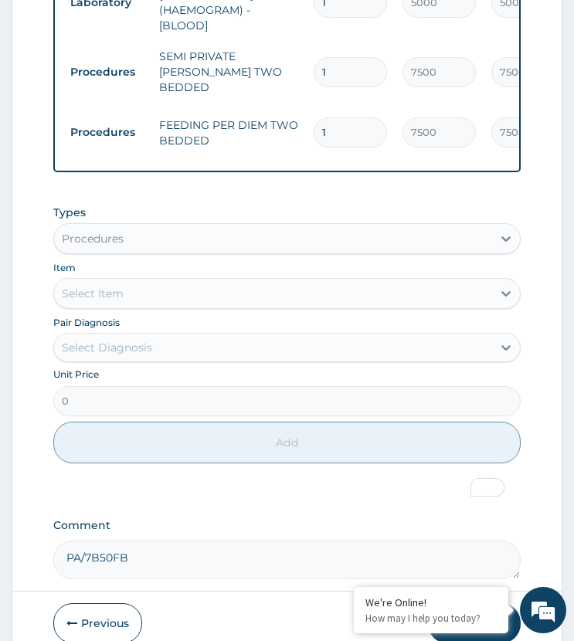
click at [232, 477] on div "Types Procedures Item Select Item Pair Diagnosis Select Diagnosis Unit Price 0 …" at bounding box center [286, 346] width 466 height 298
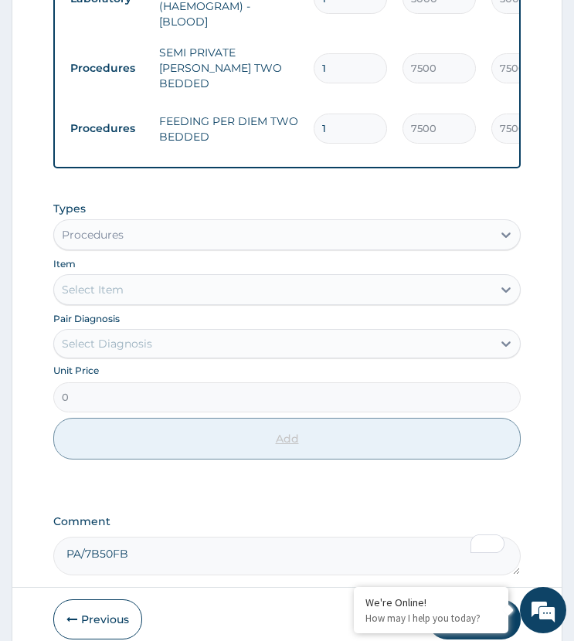
scroll to position [907, 0]
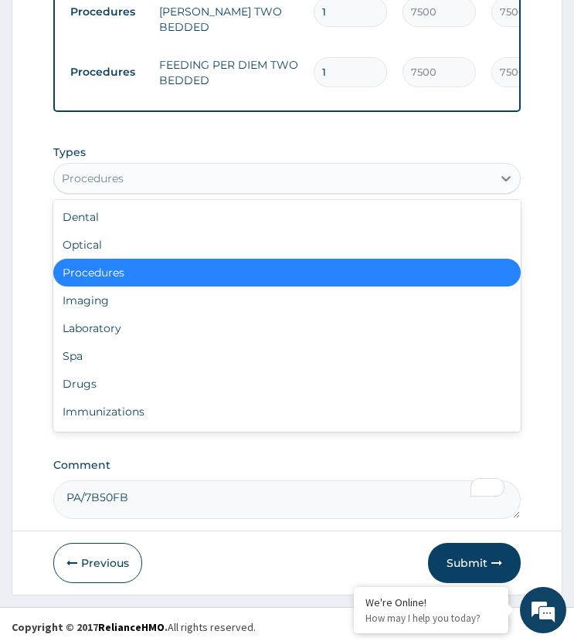
drag, startPoint x: 129, startPoint y: 168, endPoint x: 141, endPoint y: 307, distance: 139.5
click at [130, 171] on div "Procedures" at bounding box center [272, 178] width 437 height 25
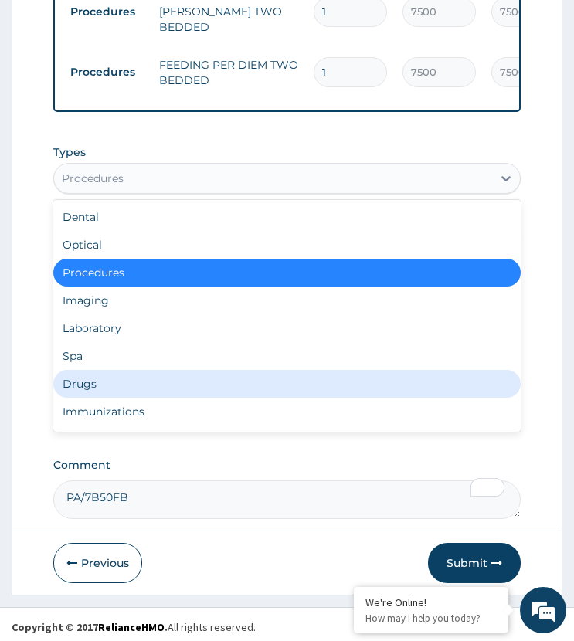
click at [89, 377] on div "Drugs" at bounding box center [286, 384] width 466 height 28
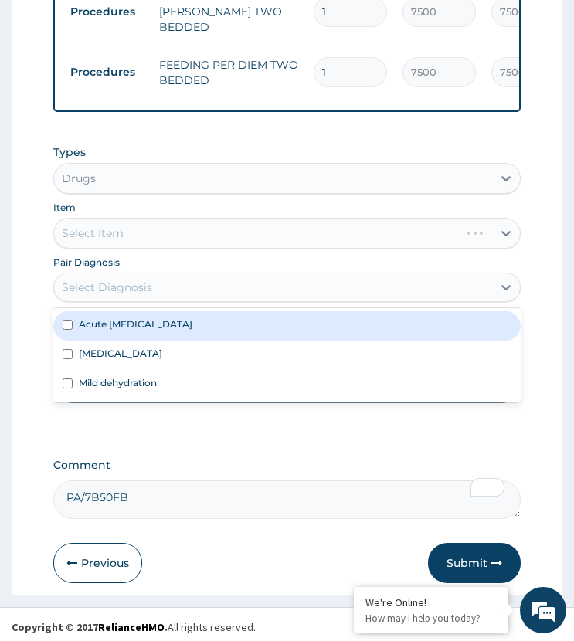
click at [154, 280] on div "Select Diagnosis" at bounding box center [272, 287] width 437 height 25
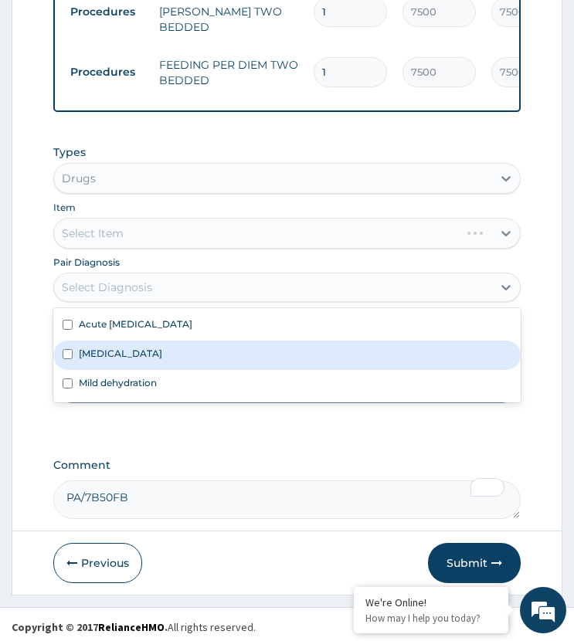
click at [123, 341] on div "[MEDICAL_DATA]" at bounding box center [286, 355] width 466 height 29
checkbox input "true"
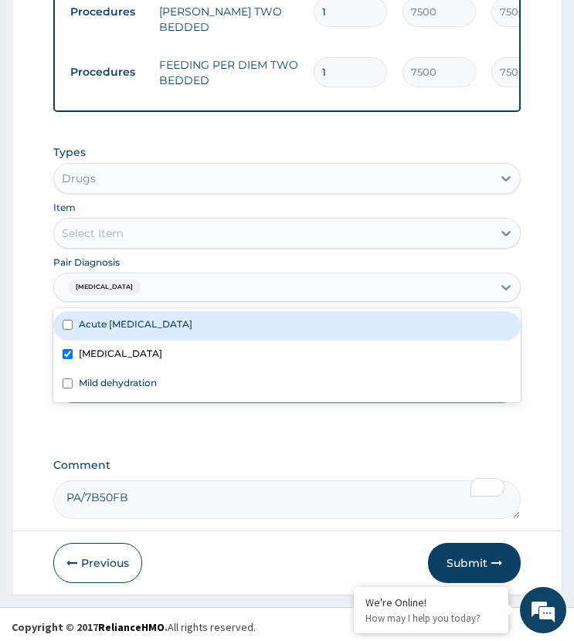
click at [165, 229] on div "Select Item" at bounding box center [272, 233] width 437 height 25
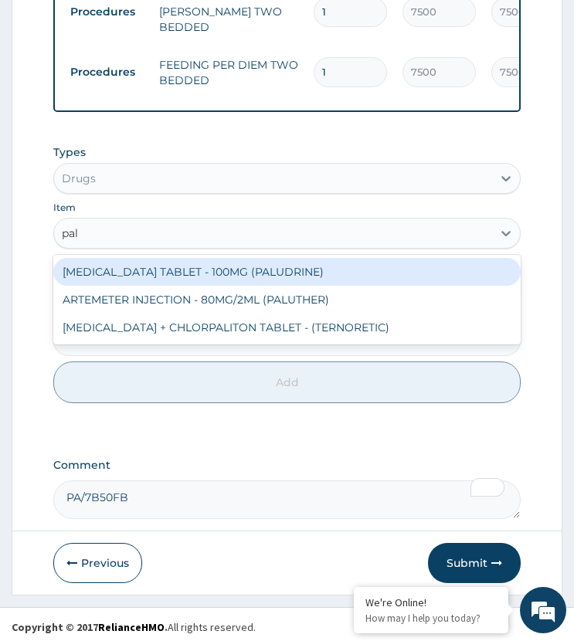
type input "palu"
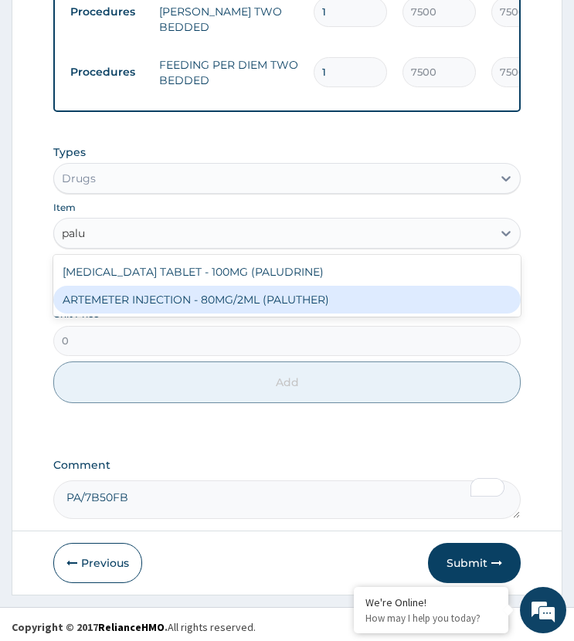
click at [165, 296] on div "ARTEMETER INJECTION - 80MG/2ML (PALUTHER)" at bounding box center [286, 300] width 466 height 28
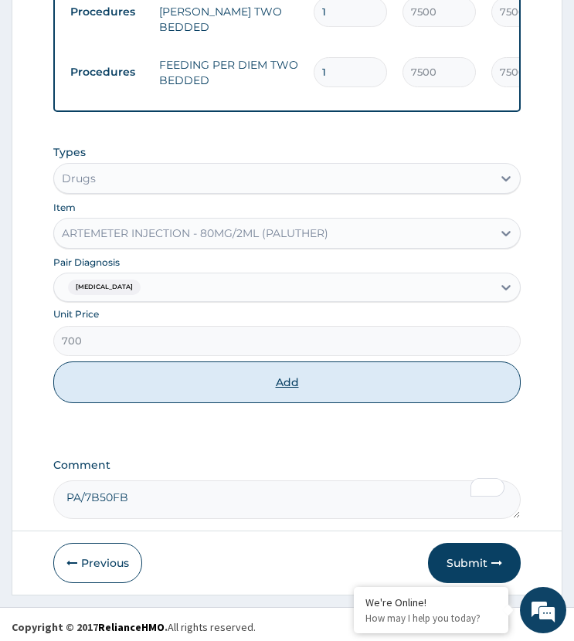
click at [185, 366] on button "Add" at bounding box center [286, 382] width 466 height 42
type input "0"
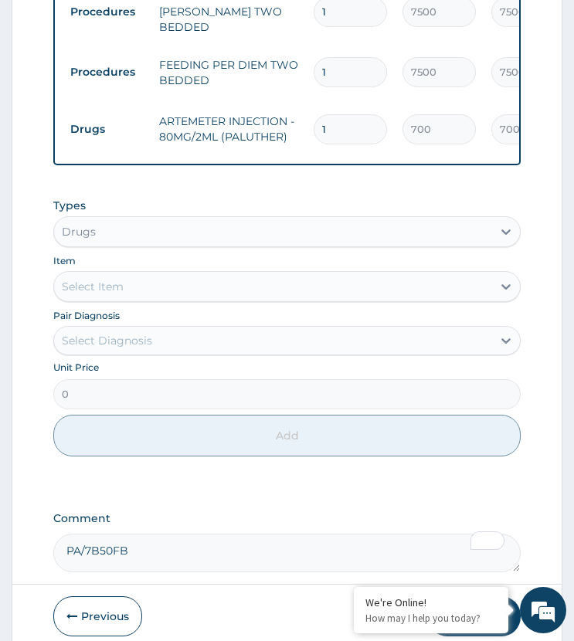
drag, startPoint x: 331, startPoint y: 102, endPoint x: 290, endPoint y: 120, distance: 44.2
click at [290, 120] on tr "Drugs ARTEMETER INJECTION - 80MG/2ML (PALUTHER) 1 700 700.00 Malaria Delete" at bounding box center [441, 129] width 757 height 53
type input "6"
type input "4200.00"
type input "6"
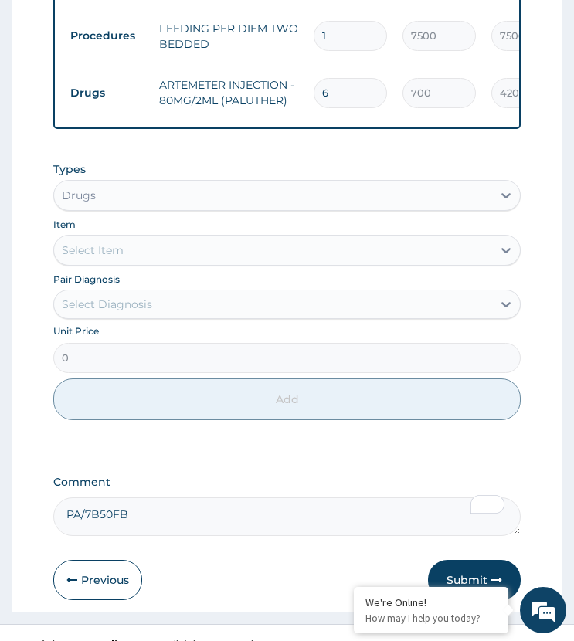
scroll to position [961, 0]
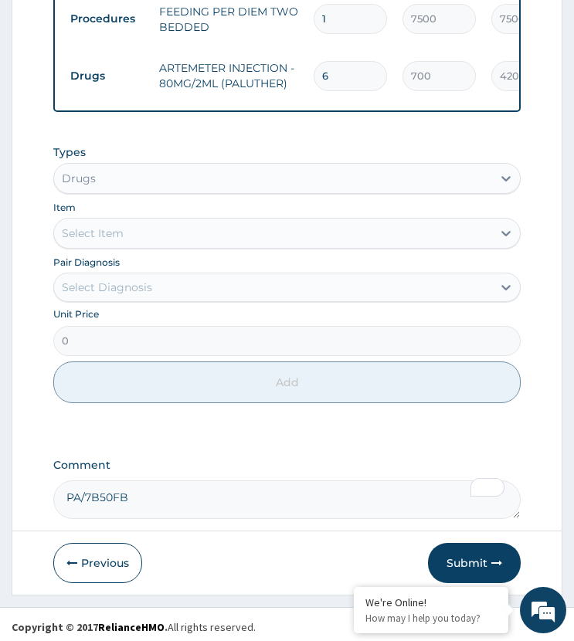
drag, startPoint x: 177, startPoint y: 283, endPoint x: 178, endPoint y: 300, distance: 17.8
click at [177, 286] on div "Select Diagnosis" at bounding box center [272, 287] width 437 height 25
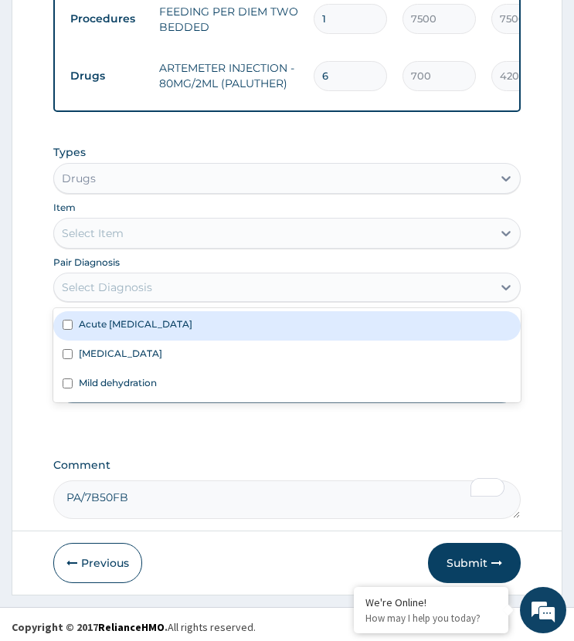
click at [178, 317] on label "Acute [MEDICAL_DATA]" at bounding box center [136, 323] width 114 height 13
checkbox input "true"
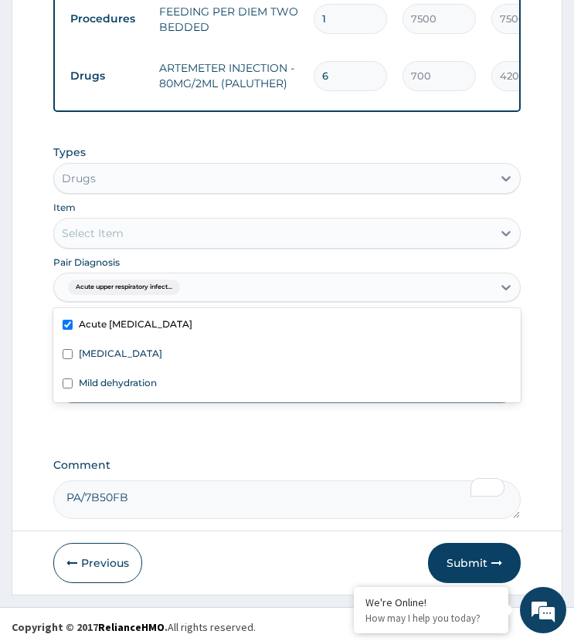
click at [173, 221] on div "Select Item" at bounding box center [272, 233] width 437 height 25
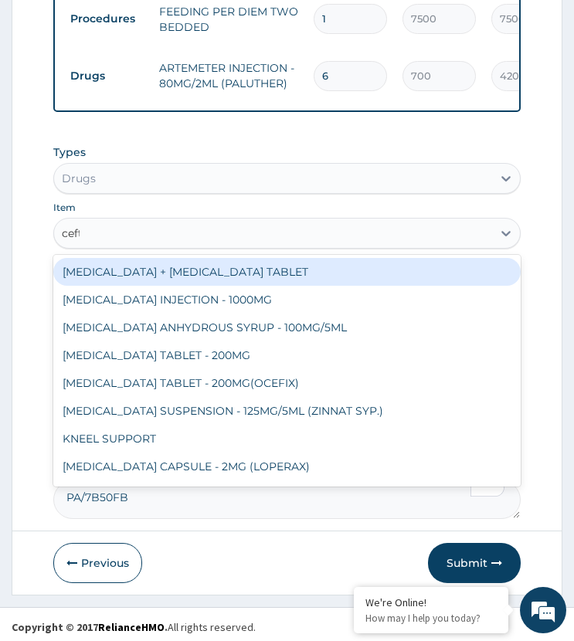
type input "ceftr"
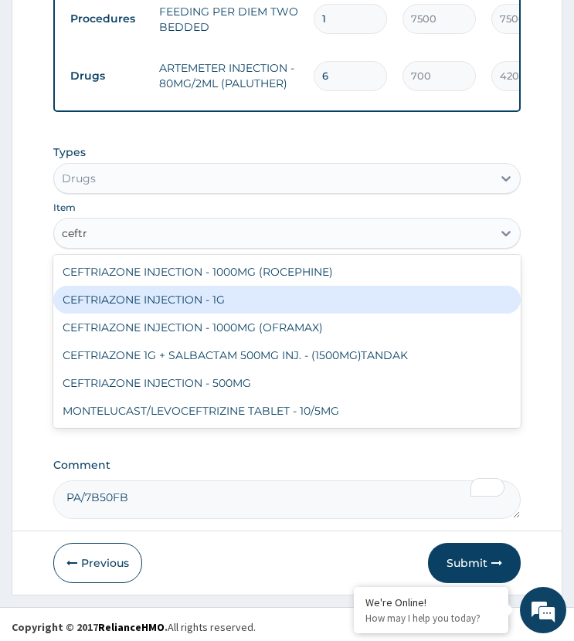
click at [194, 293] on div "CEFTRIAZONE INJECTION - 1G" at bounding box center [286, 300] width 466 height 28
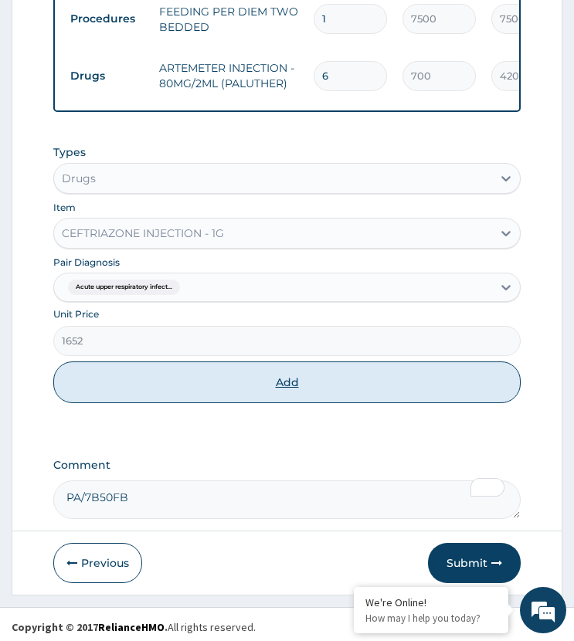
click at [192, 375] on button "Add" at bounding box center [286, 382] width 466 height 42
type input "0"
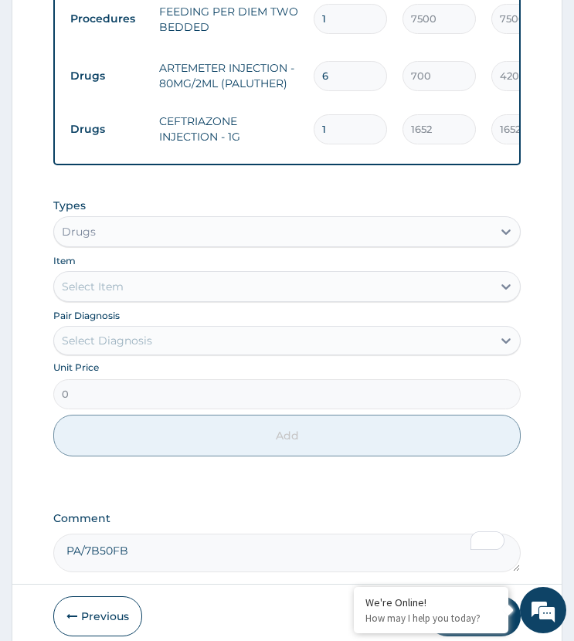
drag, startPoint x: 333, startPoint y: 114, endPoint x: 277, endPoint y: 136, distance: 59.9
click at [277, 136] on tr "Drugs CEFTRIAZONE INJECTION - 1G 1 1652 1652.00 Acute upper respiratory infect.…" at bounding box center [441, 129] width 757 height 53
type input "2"
type input "3304.00"
type input "2"
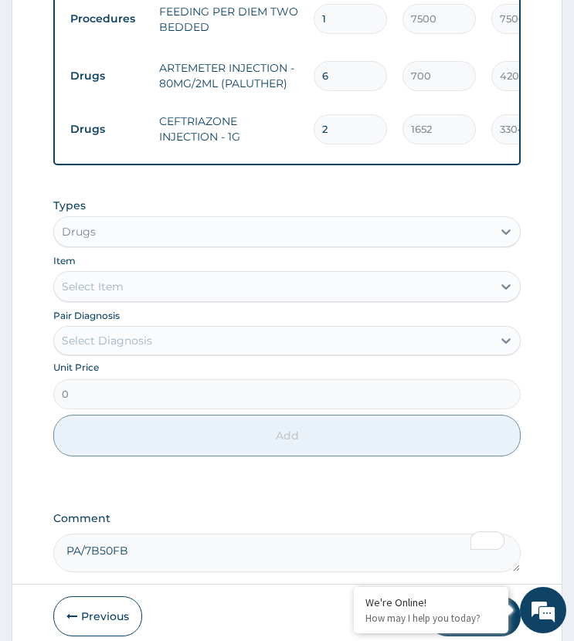
click at [276, 136] on tr "Drugs CEFTRIAZONE INJECTION - 1G 2 1652 3304.00 Acute upper respiratory infect.…" at bounding box center [441, 129] width 757 height 53
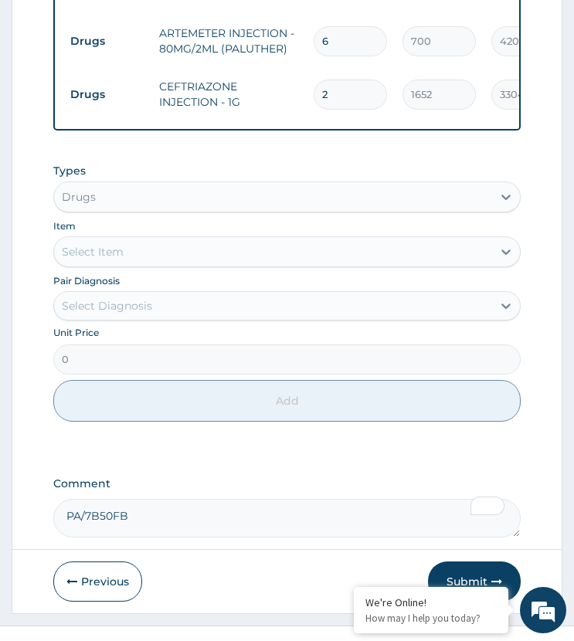
scroll to position [1014, 0]
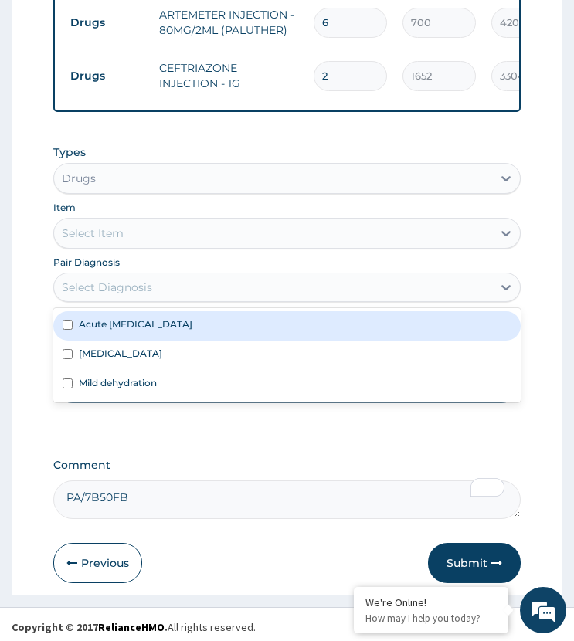
drag, startPoint x: 125, startPoint y: 287, endPoint x: 168, endPoint y: 356, distance: 81.9
click at [127, 290] on div "Select Diagnosis" at bounding box center [272, 287] width 437 height 25
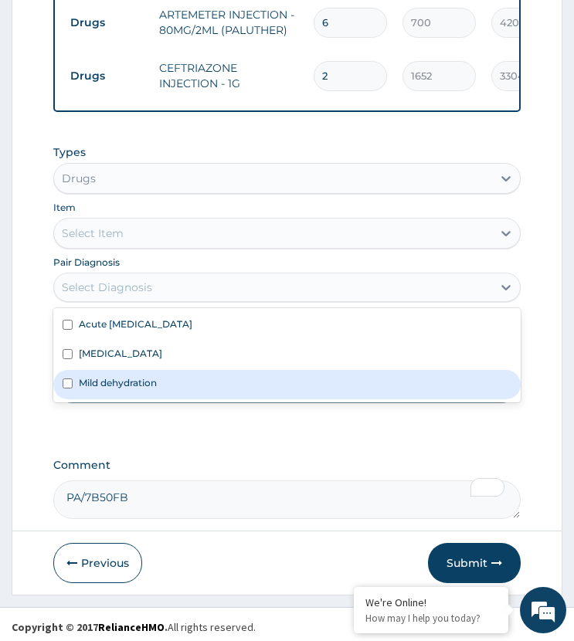
click at [140, 377] on label "Mild dehydration" at bounding box center [118, 382] width 78 height 13
checkbox input "true"
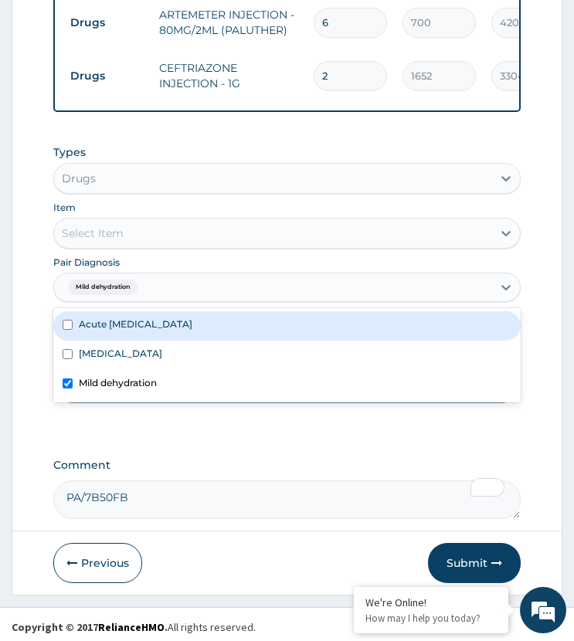
click at [151, 322] on label "Acute [MEDICAL_DATA]" at bounding box center [136, 323] width 114 height 13
checkbox input "true"
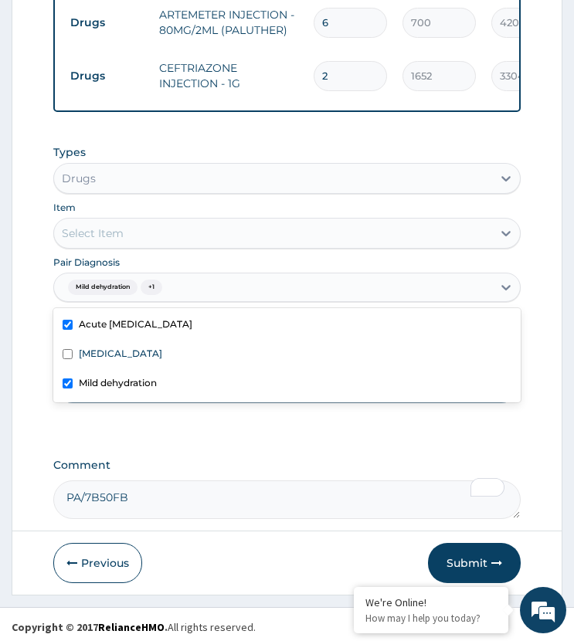
click at [157, 225] on div "Select Item" at bounding box center [272, 233] width 437 height 25
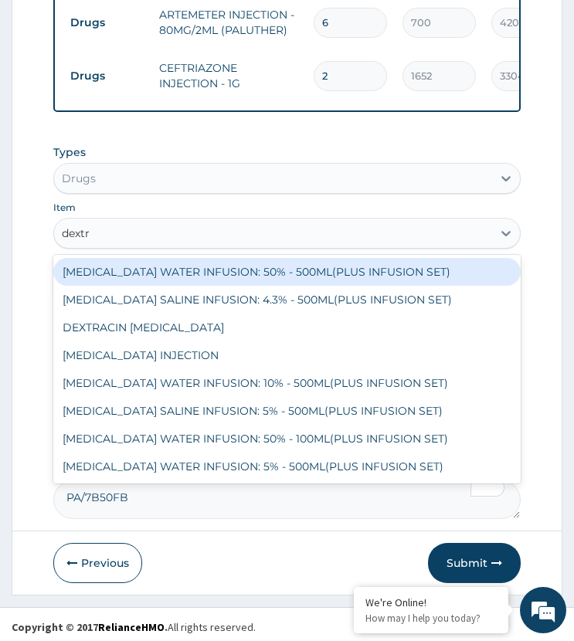
type input "dextro"
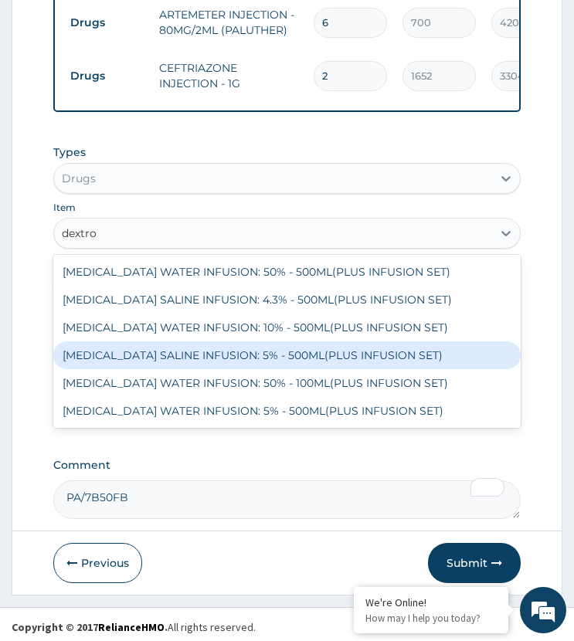
click at [204, 347] on div "[MEDICAL_DATA] SALINE INFUSION: 5% - 500ML(PLUS INFUSION SET)" at bounding box center [286, 355] width 466 height 28
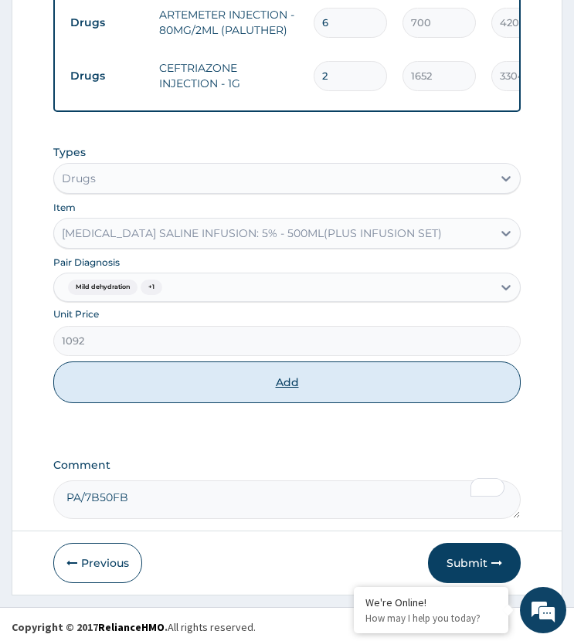
click at [214, 368] on button "Add" at bounding box center [286, 382] width 466 height 42
type input "0"
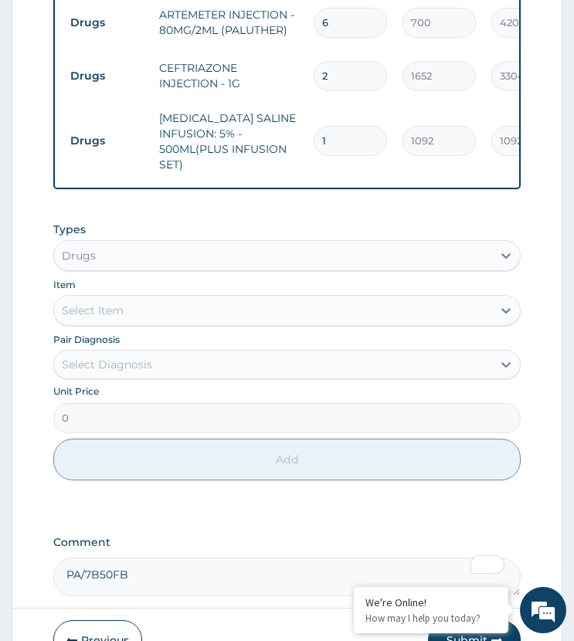
drag, startPoint x: 327, startPoint y: 121, endPoint x: 273, endPoint y: 160, distance: 67.1
click at [273, 160] on tr "Drugs DEXTROSE SALINE INFUSION: 5% - 500ML(PLUS INFUSION SET) 1 1092 1092.00 Mi…" at bounding box center [441, 141] width 757 height 77
type input "3"
type input "3276.00"
type input "3"
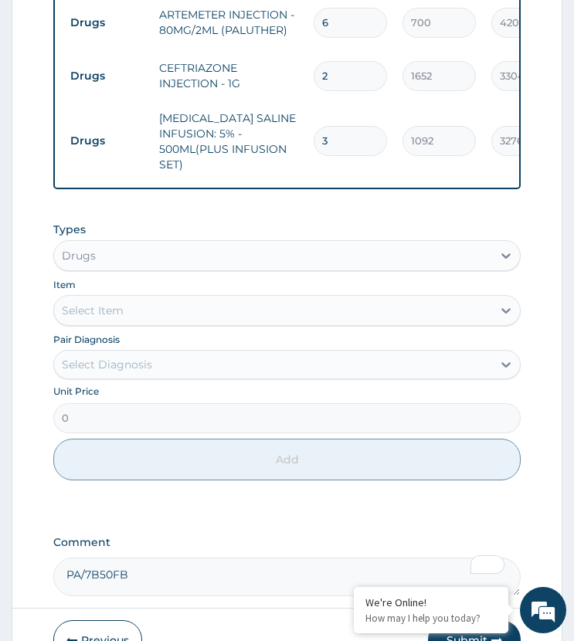
click at [264, 147] on td "[MEDICAL_DATA] SALINE INFUSION: 5% - 500ML(PLUS INFUSION SET)" at bounding box center [228, 141] width 154 height 77
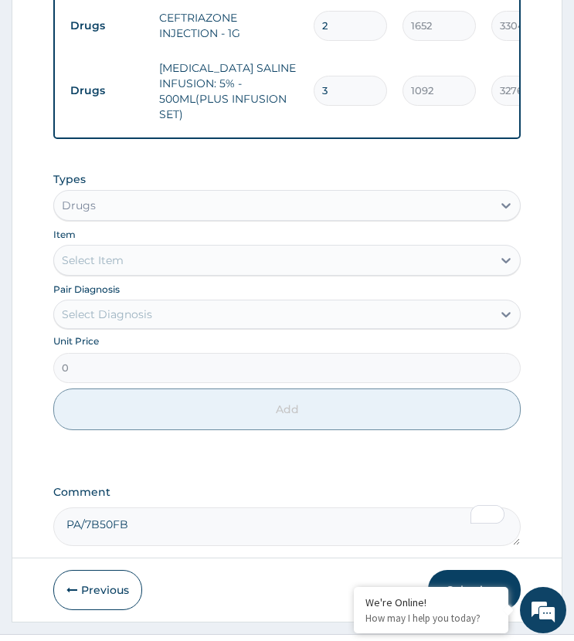
scroll to position [1091, 0]
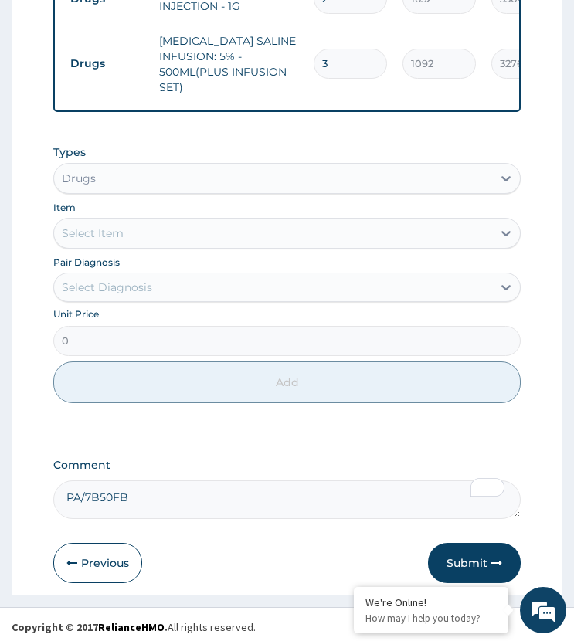
click at [146, 284] on div "Select Diagnosis" at bounding box center [107, 287] width 90 height 15
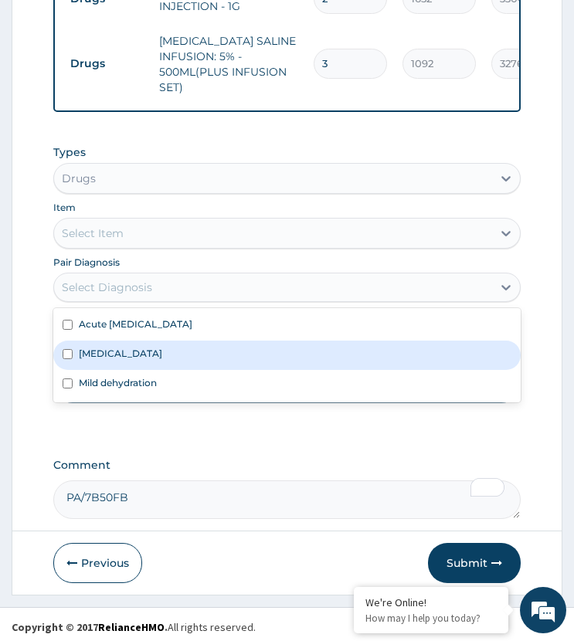
drag, startPoint x: 141, startPoint y: 339, endPoint x: 149, endPoint y: 248, distance: 91.5
click at [138, 341] on div "[MEDICAL_DATA]" at bounding box center [286, 355] width 466 height 29
checkbox input "true"
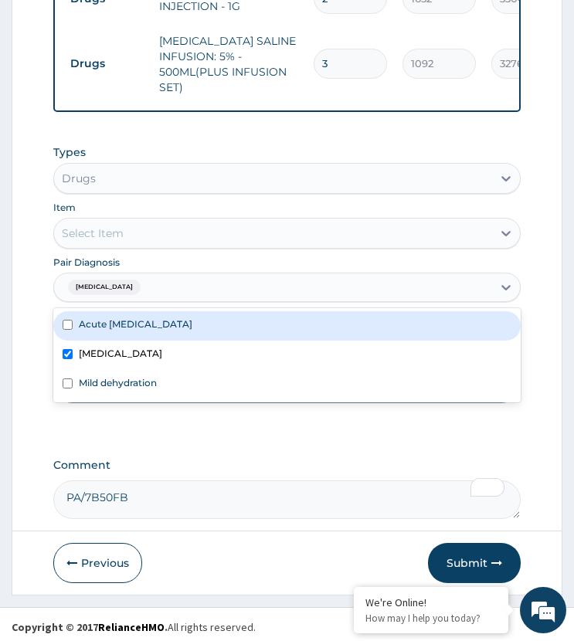
click at [182, 221] on div "Select Item" at bounding box center [272, 233] width 437 height 25
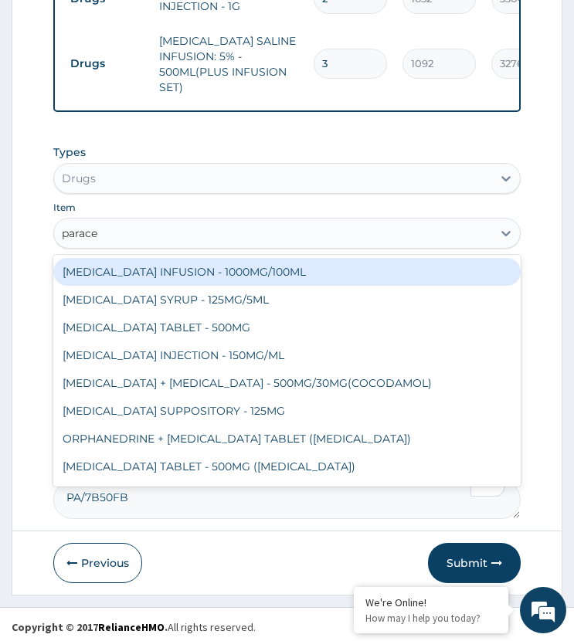
type input "paracet"
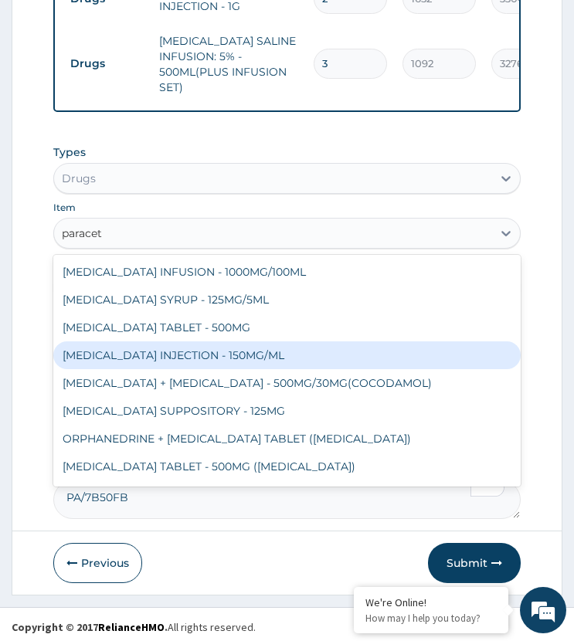
click at [183, 342] on div "[MEDICAL_DATA] INJECTION - 150MG/ML" at bounding box center [286, 355] width 466 height 28
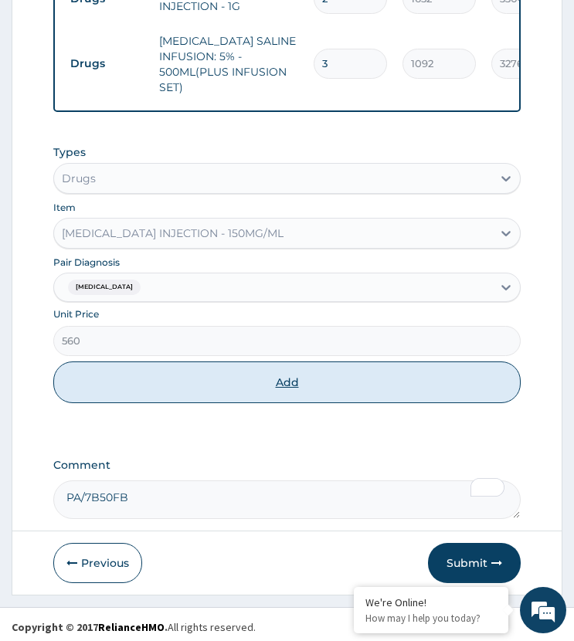
click at [204, 383] on button "Add" at bounding box center [286, 382] width 466 height 42
type input "0"
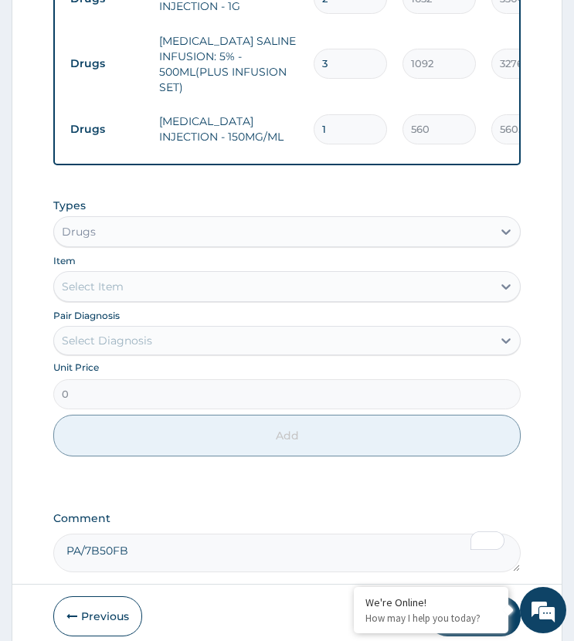
drag, startPoint x: 338, startPoint y: 111, endPoint x: 288, endPoint y: 124, distance: 51.7
click at [288, 124] on tr "Drugs PARACETAMOL INJECTION - 150MG/ML 1 560 560.00 Malaria Delete" at bounding box center [441, 129] width 757 height 53
type input "8"
type input "4480.00"
type input "8"
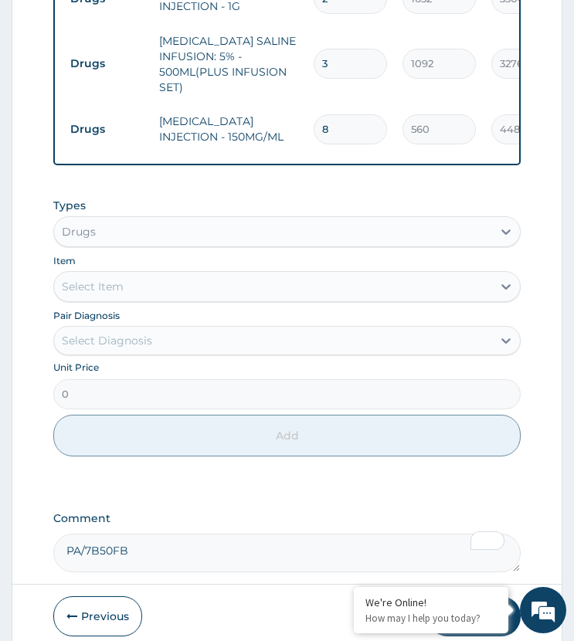
click at [287, 121] on td "[MEDICAL_DATA] INJECTION - 150MG/ML" at bounding box center [228, 129] width 154 height 46
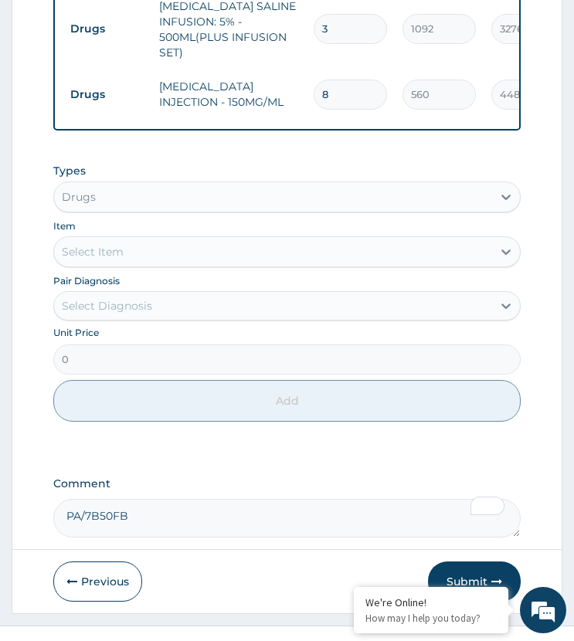
scroll to position [1145, 0]
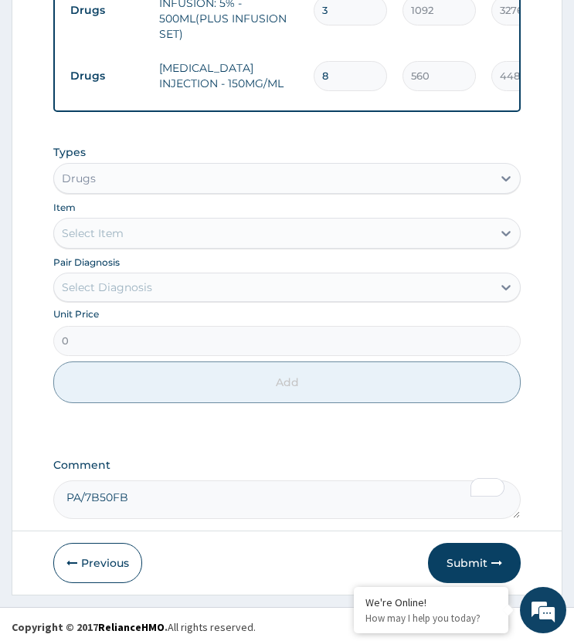
click at [127, 280] on div "Select Diagnosis" at bounding box center [107, 287] width 90 height 15
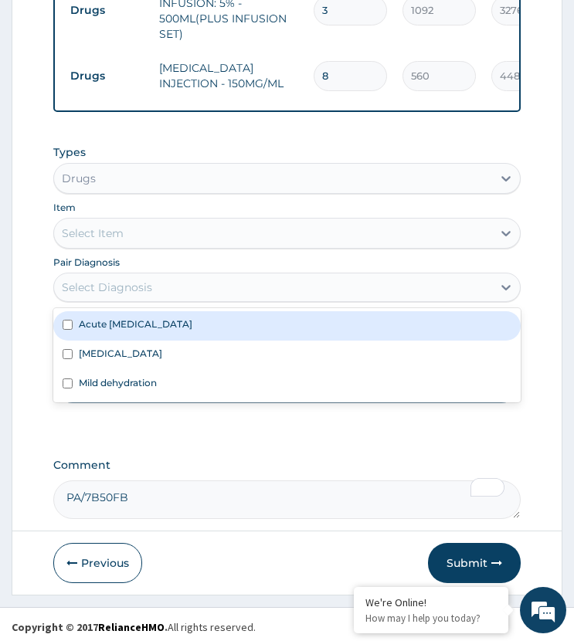
drag, startPoint x: 144, startPoint y: 326, endPoint x: 132, endPoint y: 246, distance: 80.5
click at [144, 325] on div "Acute [MEDICAL_DATA]" at bounding box center [286, 325] width 466 height 29
checkbox input "true"
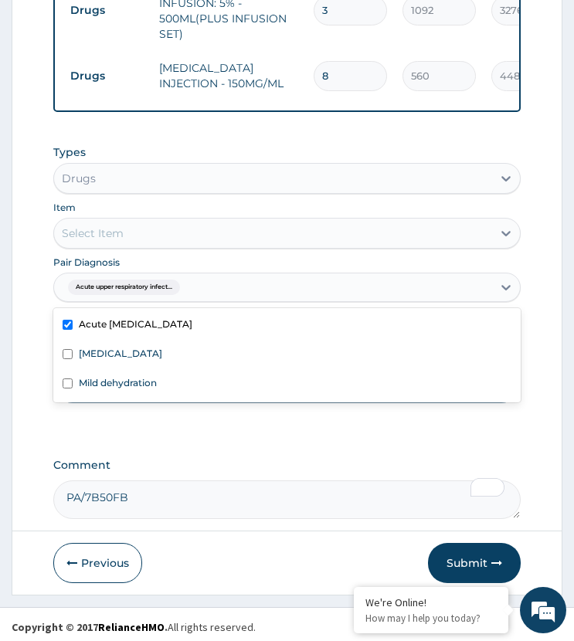
click at [165, 222] on div "Select Item" at bounding box center [272, 233] width 437 height 25
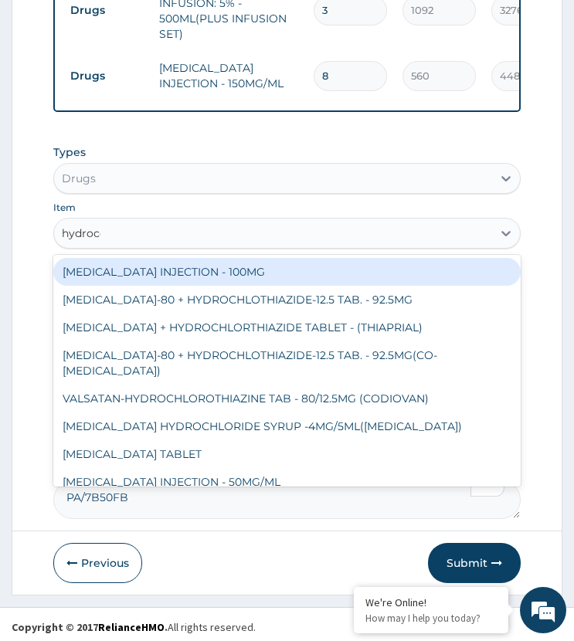
type input "hydrocor"
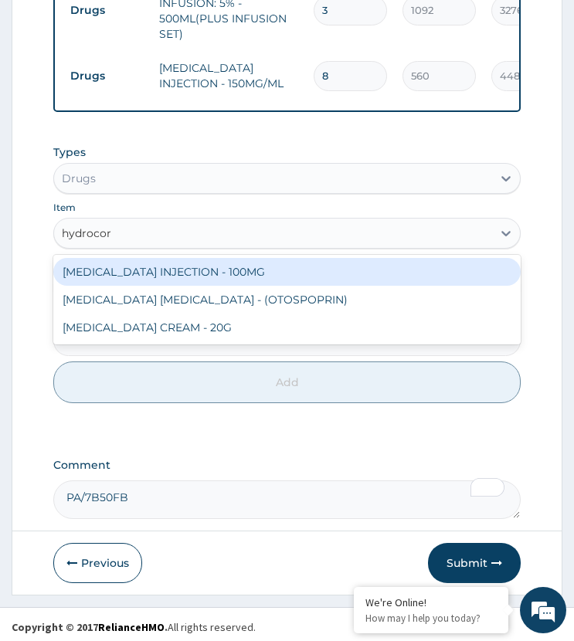
click at [158, 260] on div "[MEDICAL_DATA] INJECTION - 100MG" at bounding box center [286, 272] width 466 height 28
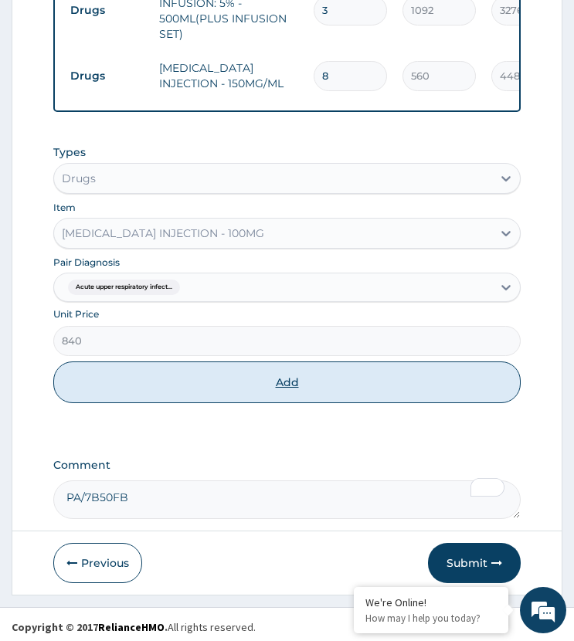
click at [176, 389] on button "Add" at bounding box center [286, 382] width 466 height 42
type input "0"
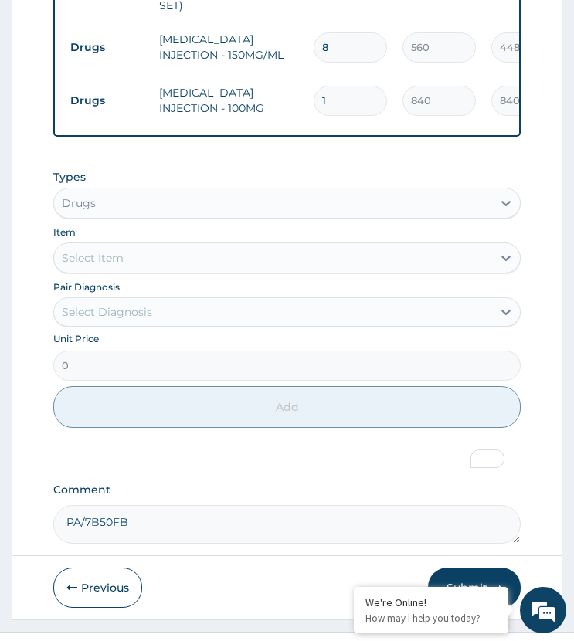
scroll to position [1198, 0]
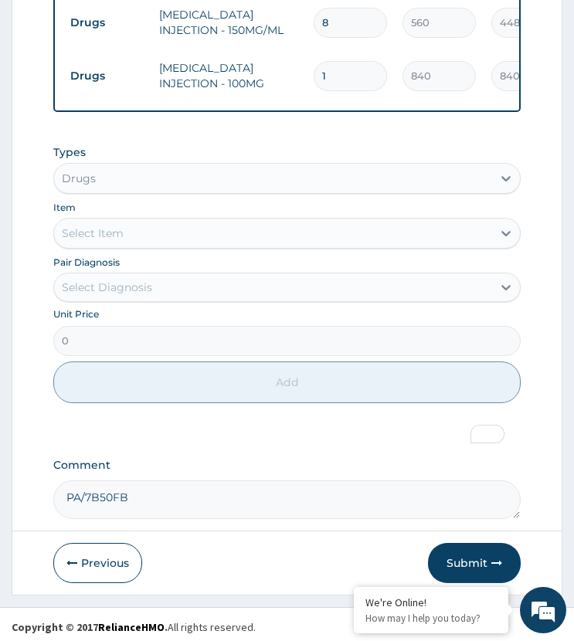
drag, startPoint x: 298, startPoint y: 429, endPoint x: 329, endPoint y: 427, distance: 30.9
click at [456, 550] on button "Submit" at bounding box center [474, 563] width 93 height 40
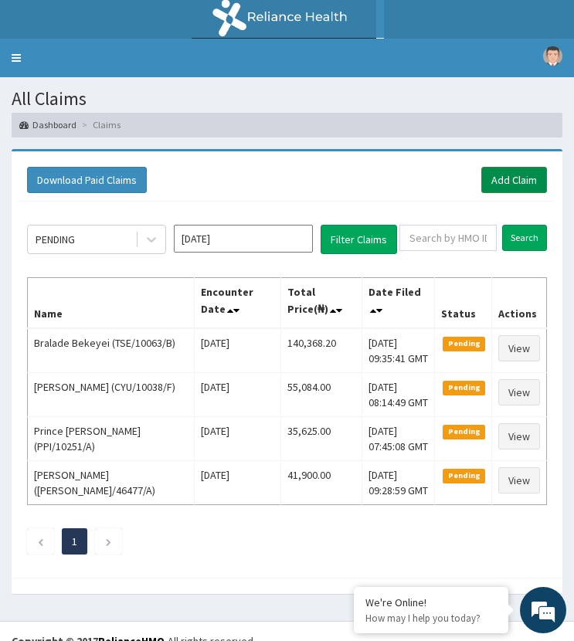
click at [490, 181] on link "Add Claim" at bounding box center [514, 180] width 66 height 26
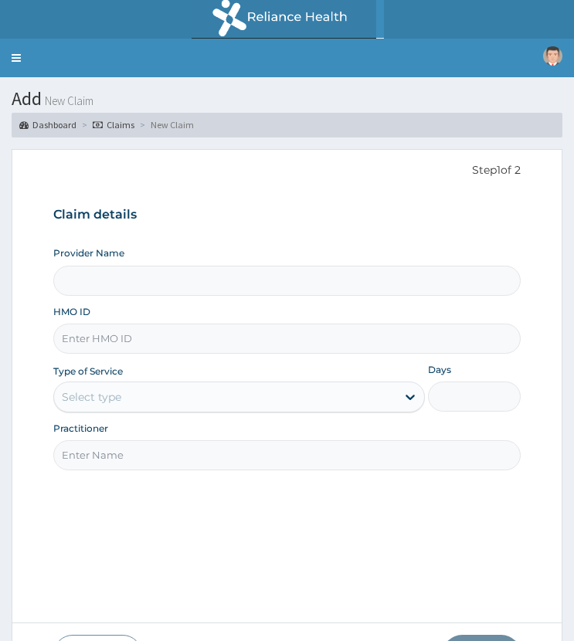
type input "ST. [GEOGRAPHIC_DATA]"
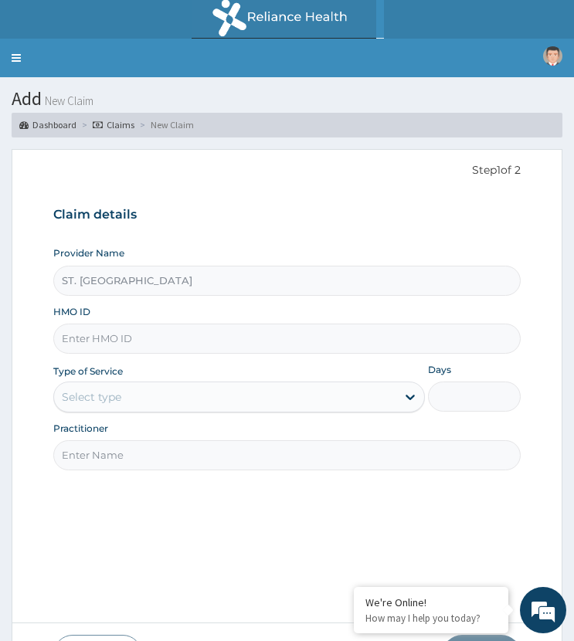
paste input "TSE/10026/E"
type input "TSE/10026/E"
click at [93, 399] on div "Select type" at bounding box center [91, 396] width 59 height 15
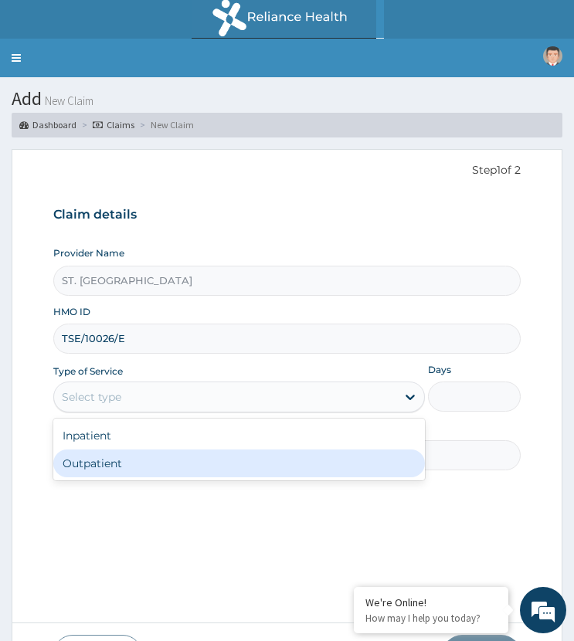
click at [120, 462] on div "Outpatient" at bounding box center [238, 463] width 371 height 28
type input "1"
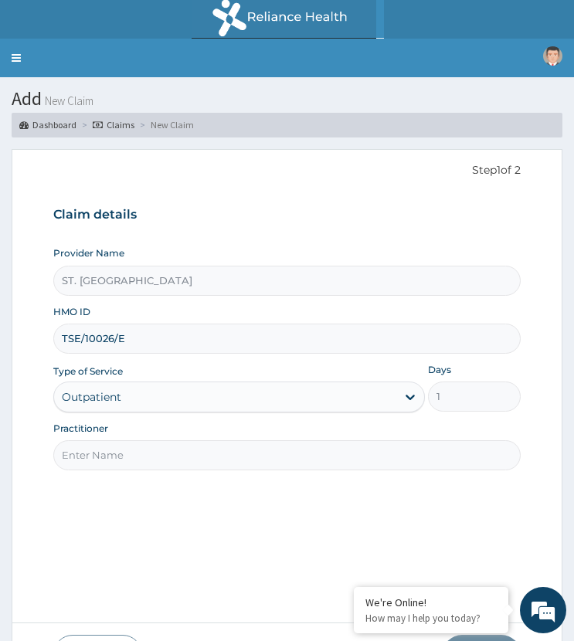
click at [154, 458] on input "Practitioner" at bounding box center [286, 455] width 466 height 30
type input "dr Nnamdi"
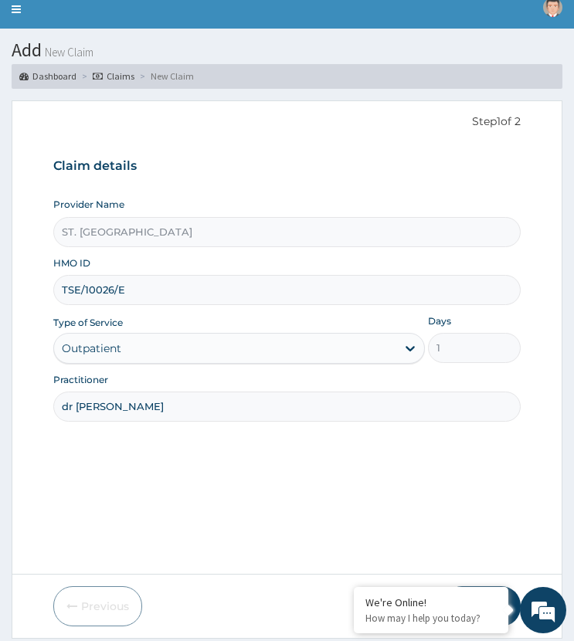
scroll to position [97, 0]
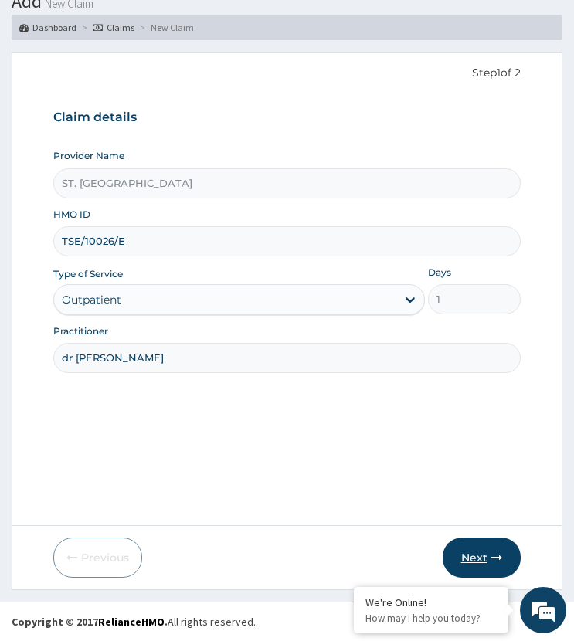
click at [482, 554] on button "Next" at bounding box center [482, 558] width 78 height 40
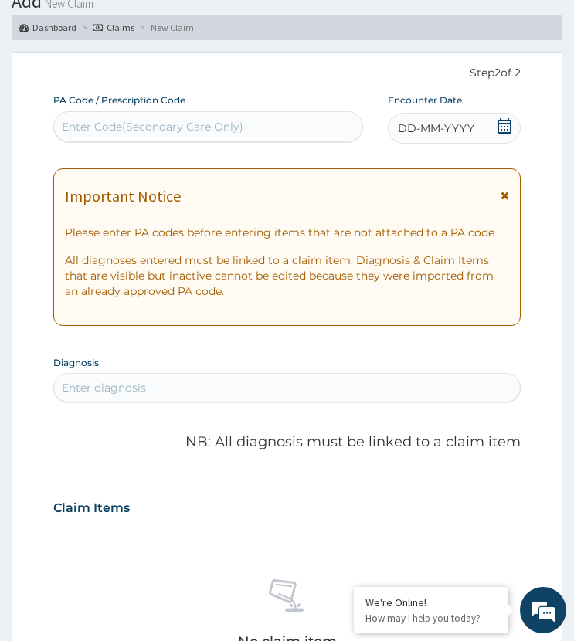
click at [449, 131] on span "DD-MM-YYYY" at bounding box center [436, 127] width 76 height 15
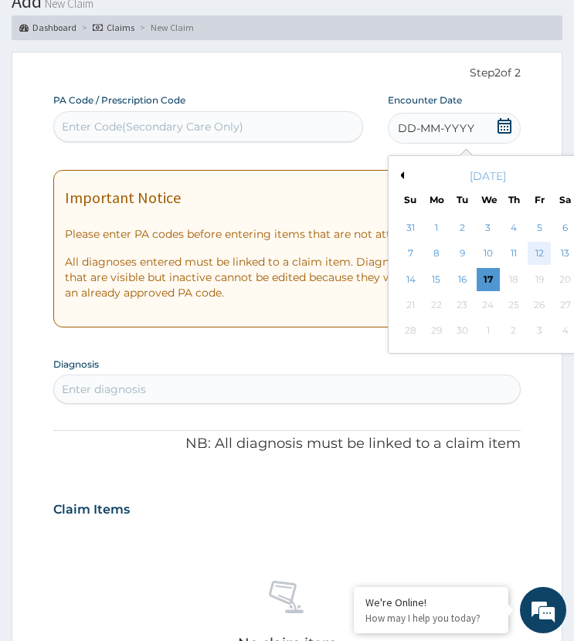
click at [533, 250] on div "12" at bounding box center [538, 254] width 23 height 23
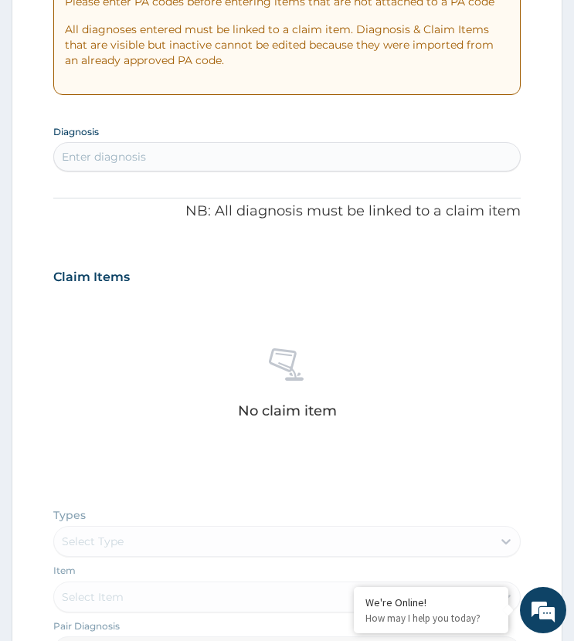
scroll to position [329, 0]
click at [175, 158] on div "Enter diagnosis" at bounding box center [286, 156] width 465 height 25
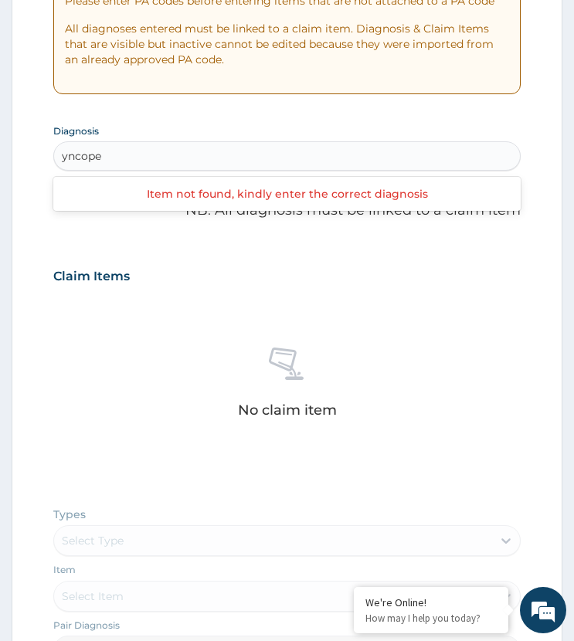
click at [62, 155] on input "yncope" at bounding box center [83, 155] width 42 height 15
type input "syncope"
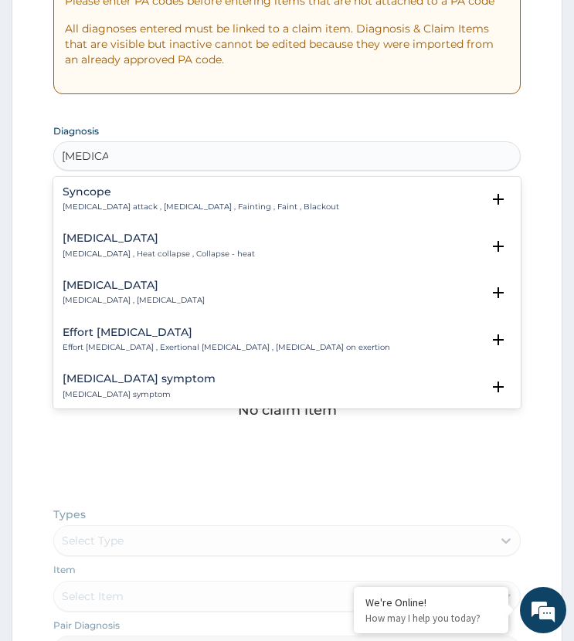
click at [107, 195] on h4 "Syncope" at bounding box center [201, 192] width 276 height 12
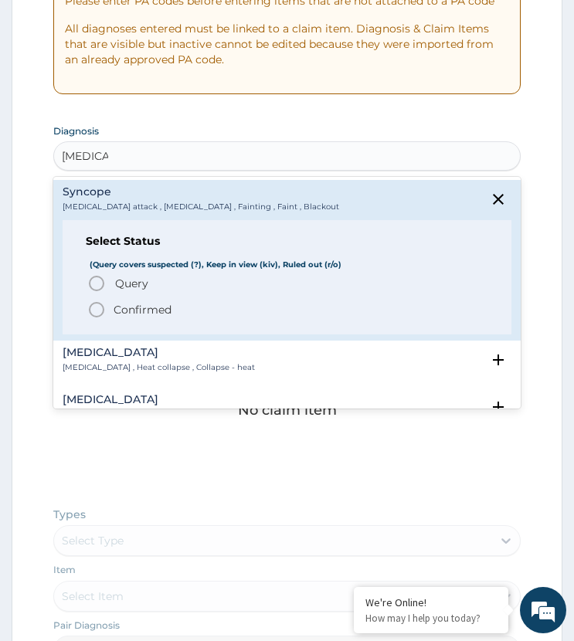
click at [97, 281] on icon "status option query" at bounding box center [96, 283] width 19 height 19
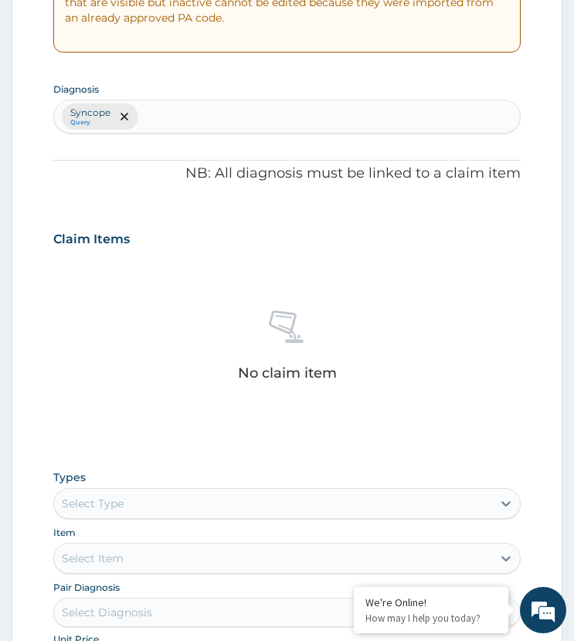
scroll to position [702, 0]
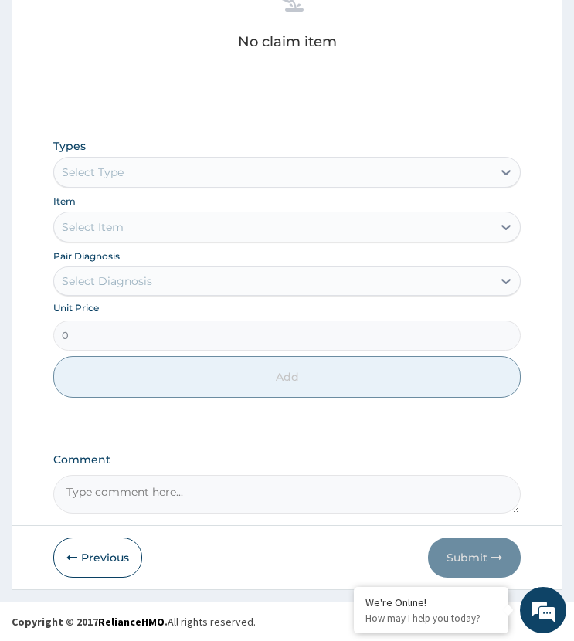
drag, startPoint x: 145, startPoint y: 494, endPoint x: 232, endPoint y: 369, distance: 151.9
paste textarea "PA/B8708F"
type textarea "PA/B8708F"
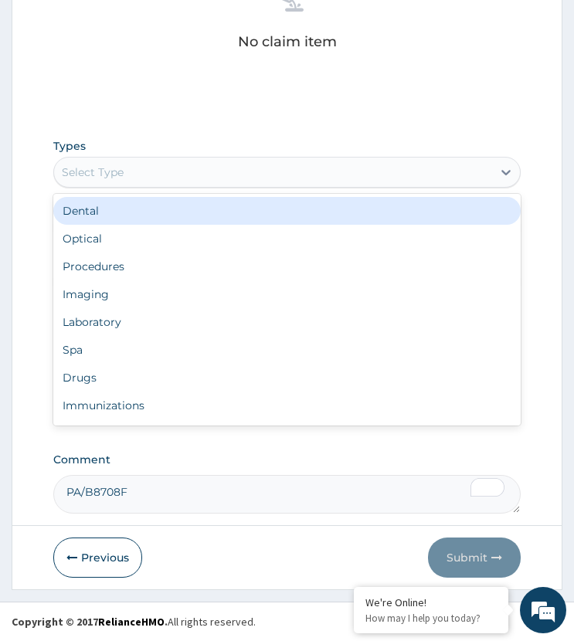
drag, startPoint x: 127, startPoint y: 164, endPoint x: 131, endPoint y: 177, distance: 13.9
click at [128, 169] on div "Select Type" at bounding box center [272, 172] width 437 height 25
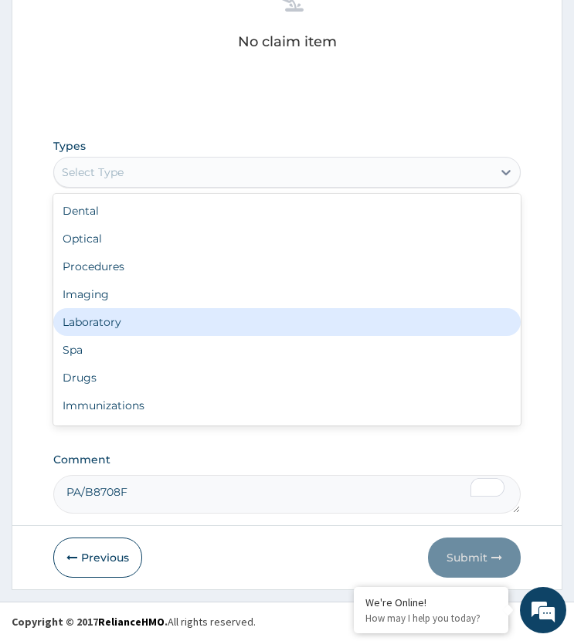
click at [103, 321] on div "Laboratory" at bounding box center [286, 322] width 466 height 28
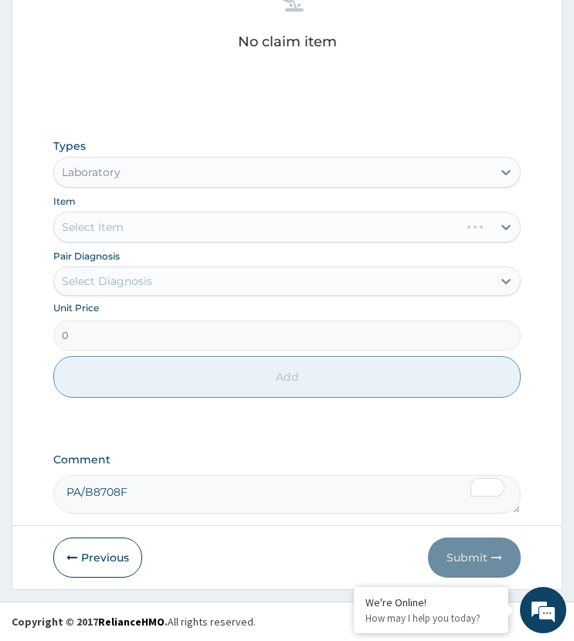
click at [138, 282] on div "Select Diagnosis" at bounding box center [107, 280] width 90 height 15
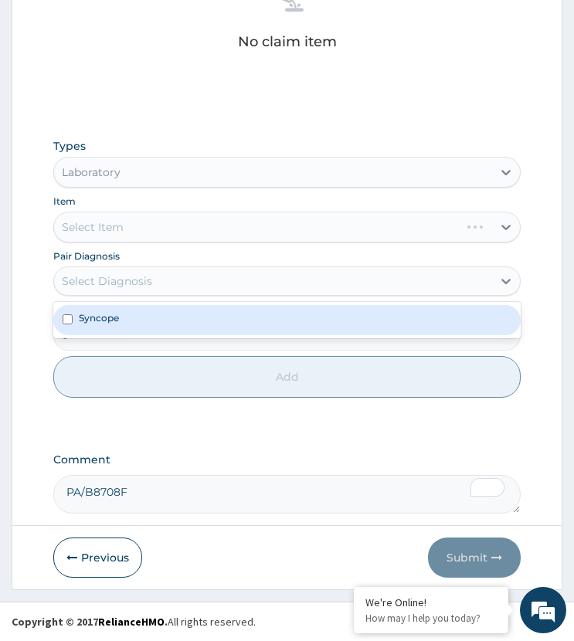
click at [126, 320] on div "Syncope" at bounding box center [286, 319] width 466 height 29
checkbox input "true"
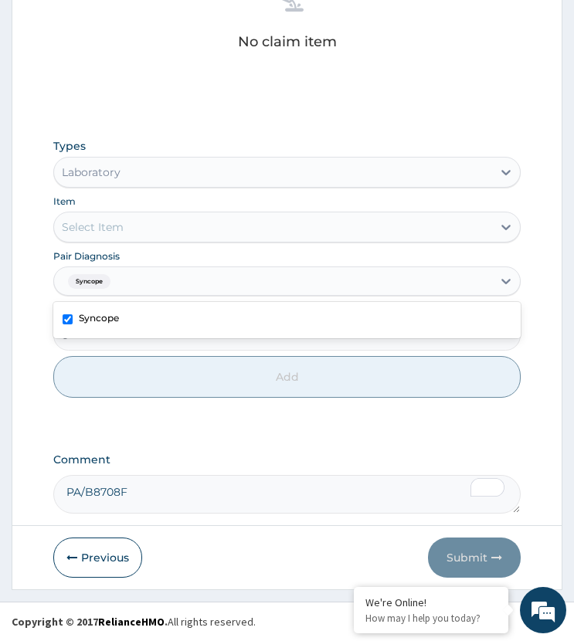
click at [153, 220] on div "Select Item" at bounding box center [272, 227] width 437 height 25
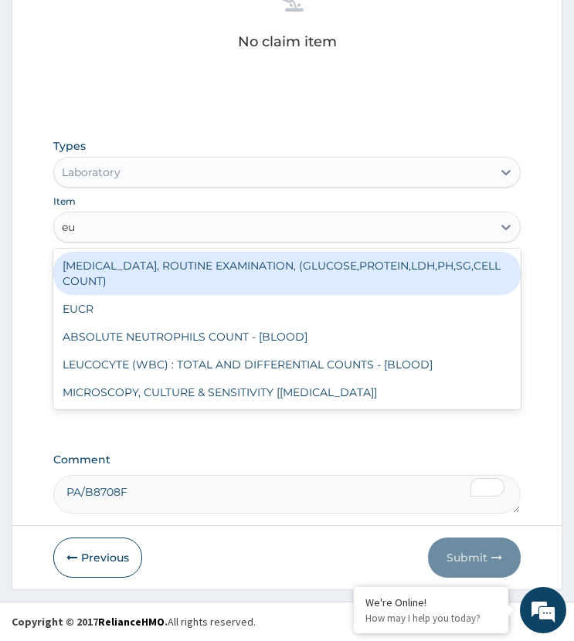
type input "euc"
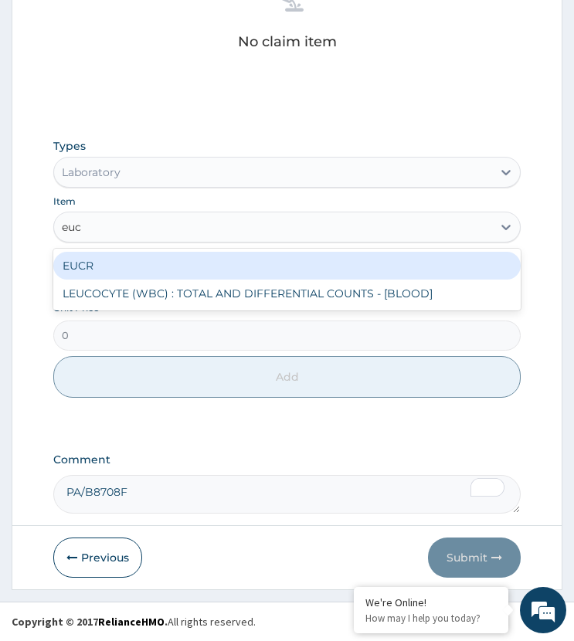
click at [116, 266] on div "EUCR" at bounding box center [286, 266] width 466 height 28
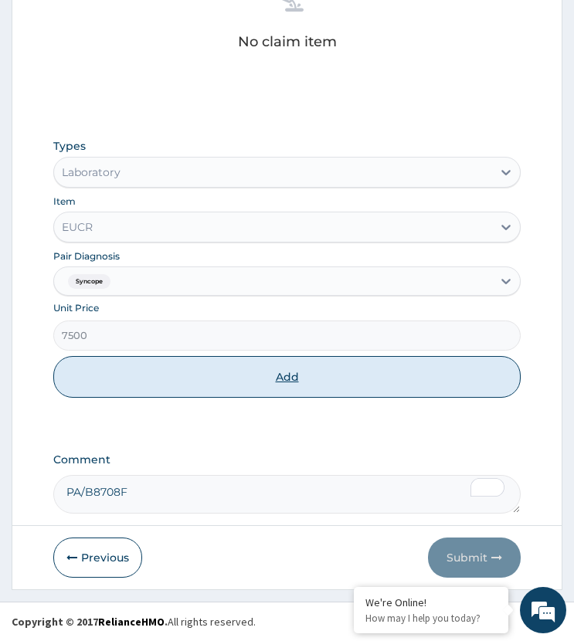
click at [157, 379] on button "Add" at bounding box center [286, 377] width 466 height 42
type input "0"
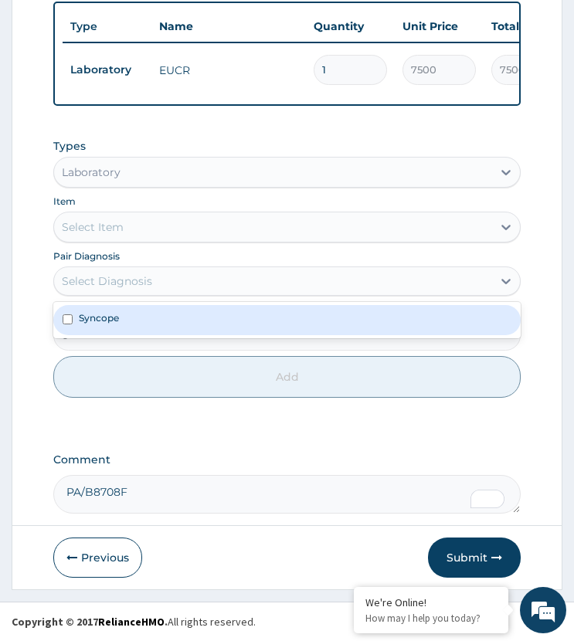
click at [122, 270] on div "Select Diagnosis" at bounding box center [272, 281] width 437 height 25
click at [142, 326] on div "Syncope" at bounding box center [286, 319] width 466 height 29
checkbox input "true"
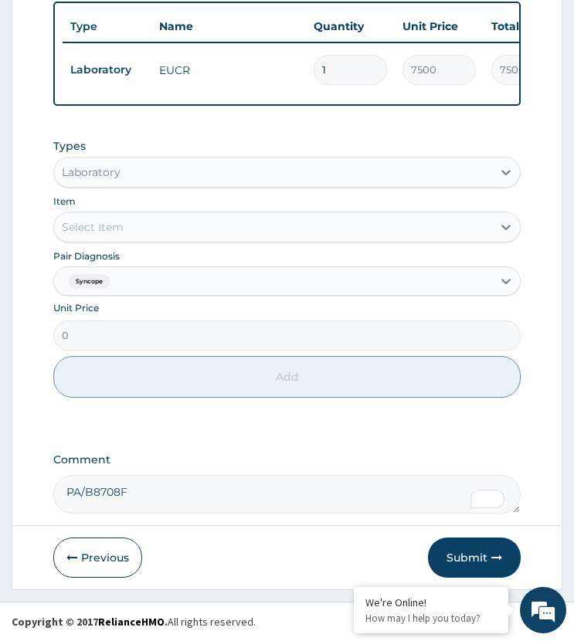
click at [158, 227] on div "Select Item" at bounding box center [272, 227] width 437 height 25
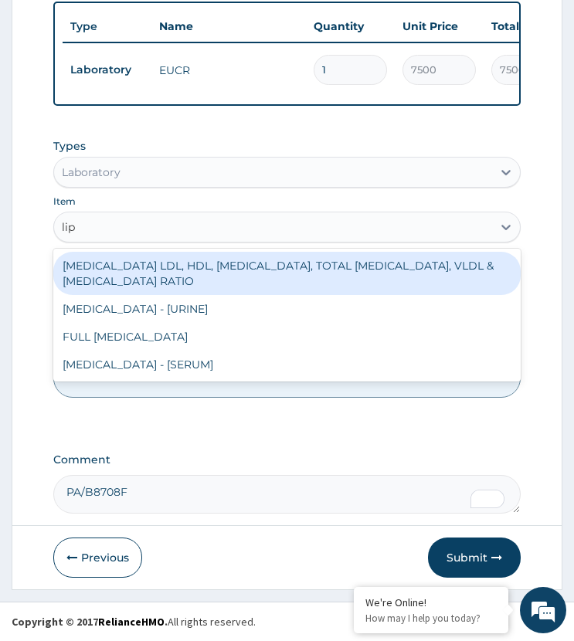
type input "lipi"
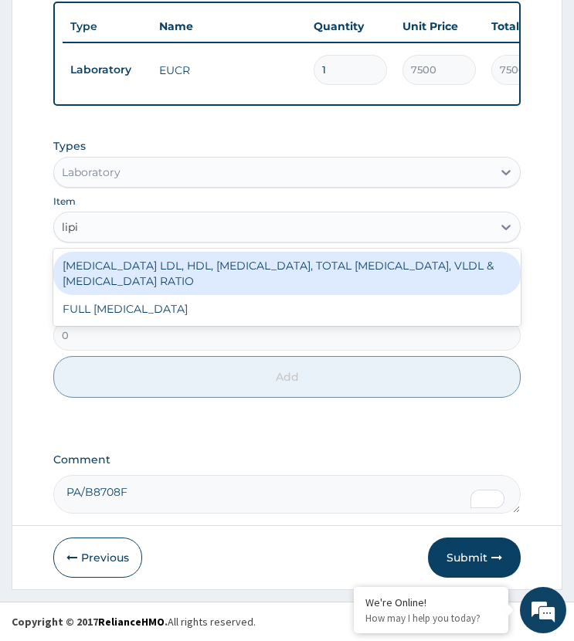
drag, startPoint x: 144, startPoint y: 264, endPoint x: 183, endPoint y: 317, distance: 65.8
click at [144, 266] on div "[MEDICAL_DATA] LDL, HDL, [MEDICAL_DATA], TOTAL [MEDICAL_DATA], VLDL & [MEDICAL_…" at bounding box center [286, 273] width 466 height 43
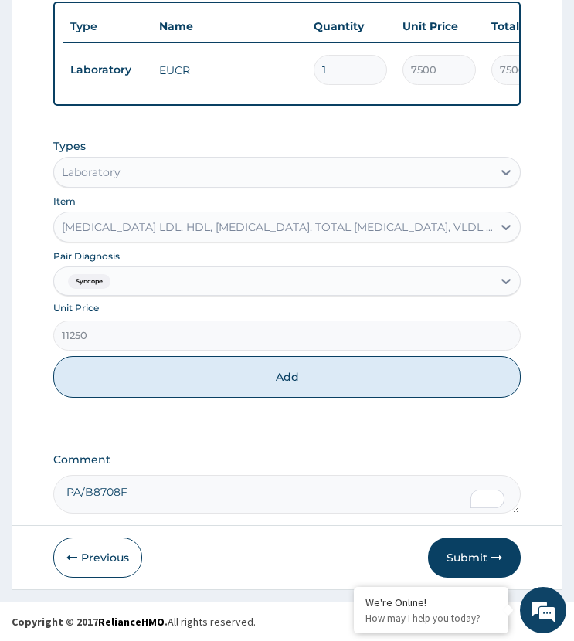
click at [150, 385] on button "Add" at bounding box center [286, 377] width 466 height 42
type input "0"
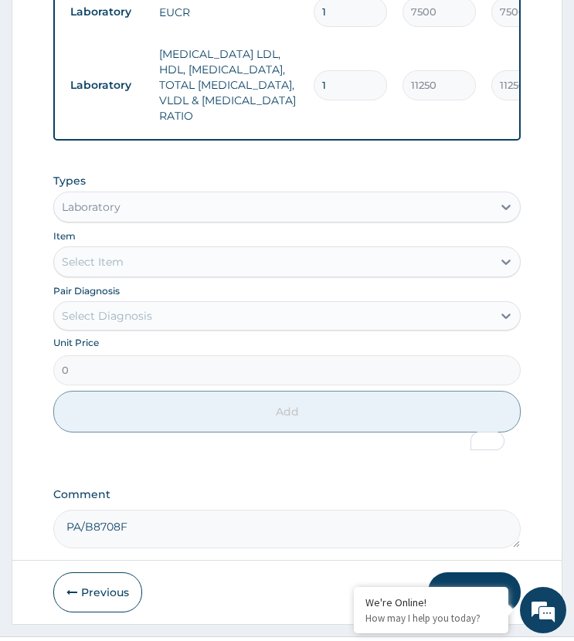
scroll to position [733, 0]
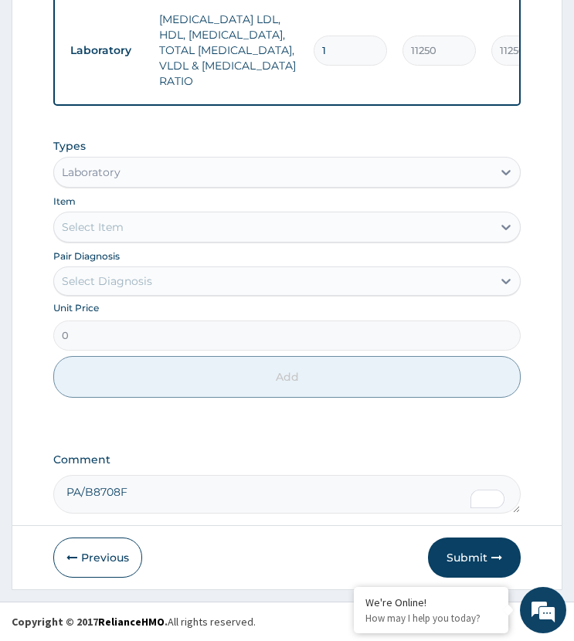
click at [136, 173] on div "Laboratory" at bounding box center [272, 172] width 437 height 25
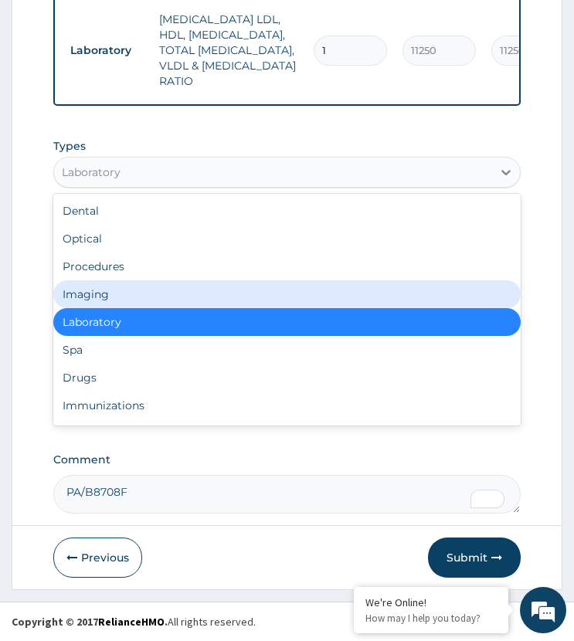
click at [80, 299] on div "Imaging" at bounding box center [286, 294] width 466 height 28
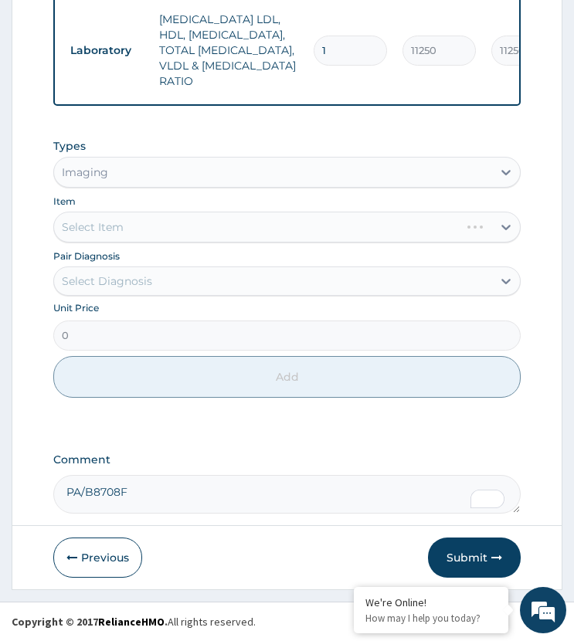
click at [124, 281] on div "Select Diagnosis" at bounding box center [107, 280] width 90 height 15
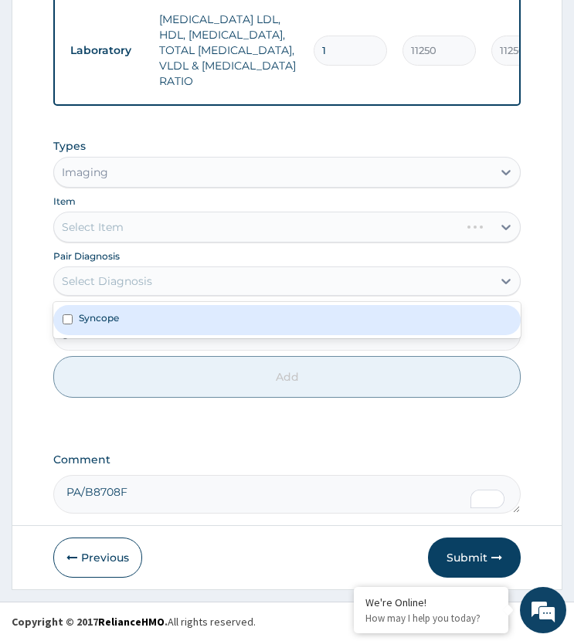
click at [131, 323] on div "Syncope" at bounding box center [286, 319] width 466 height 29
checkbox input "true"
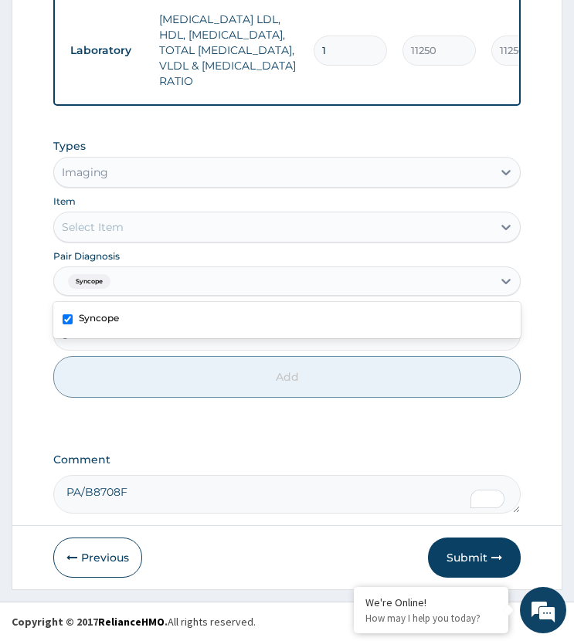
click at [148, 226] on div "Select Item" at bounding box center [272, 227] width 437 height 25
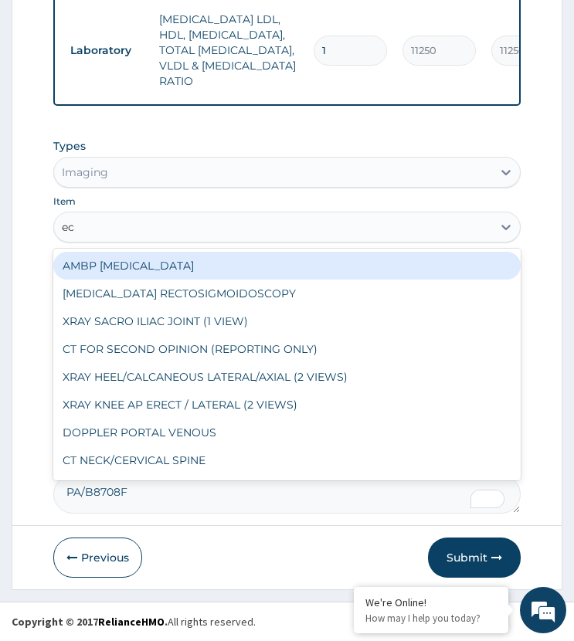
type input "ecg"
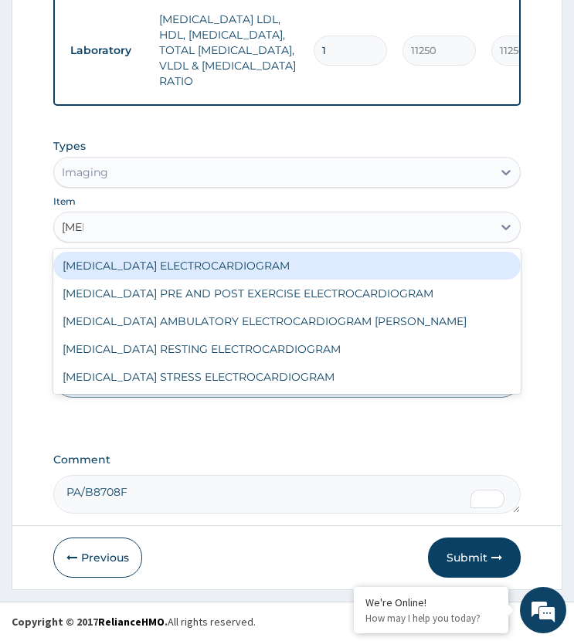
click at [196, 260] on div "ECG ELECTROCARDIOGRAM" at bounding box center [286, 266] width 466 height 28
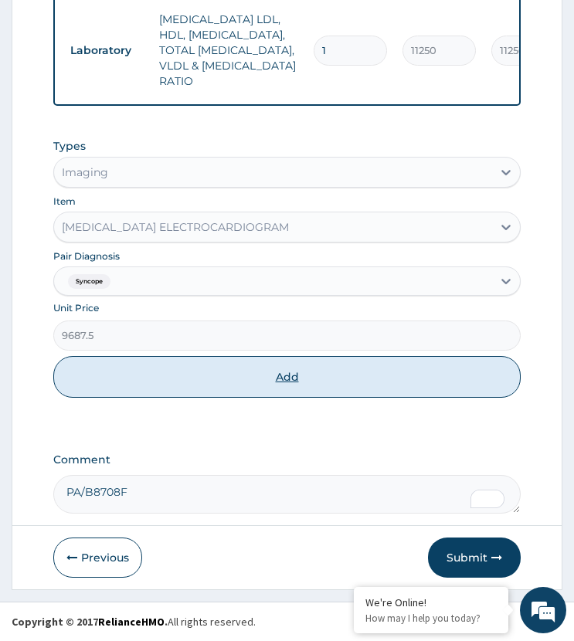
click at [239, 376] on button "Add" at bounding box center [286, 377] width 466 height 42
type input "0"
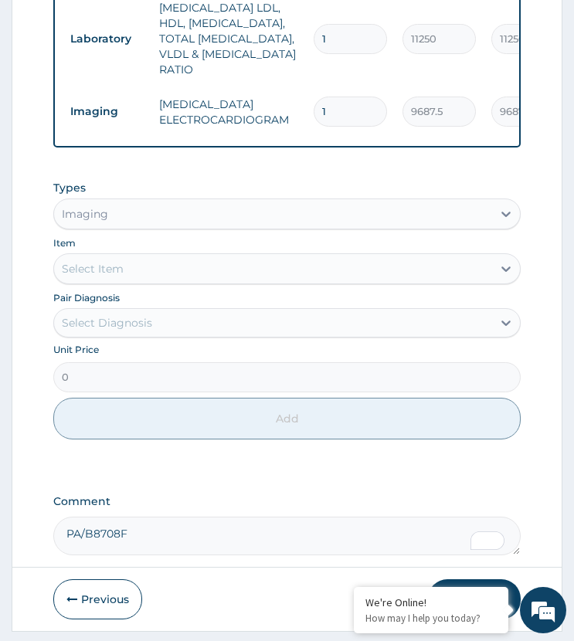
click at [239, 470] on div "Types Imaging Item Select Item Pair Diagnosis Select Diagnosis Unit Price 0 Add" at bounding box center [286, 321] width 466 height 298
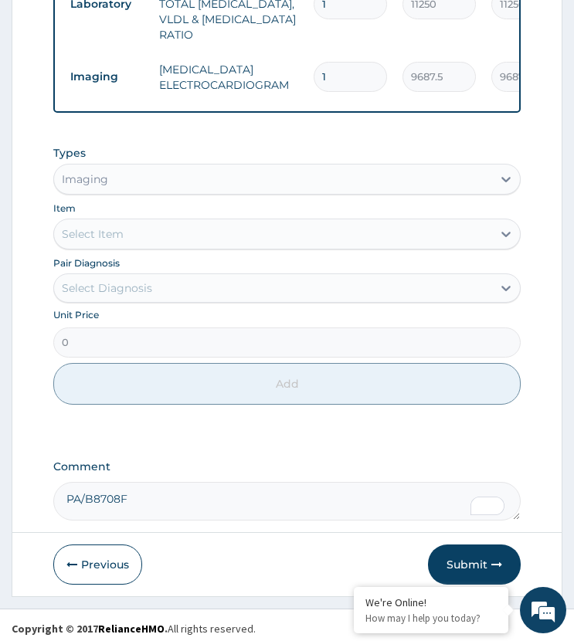
scroll to position [786, 0]
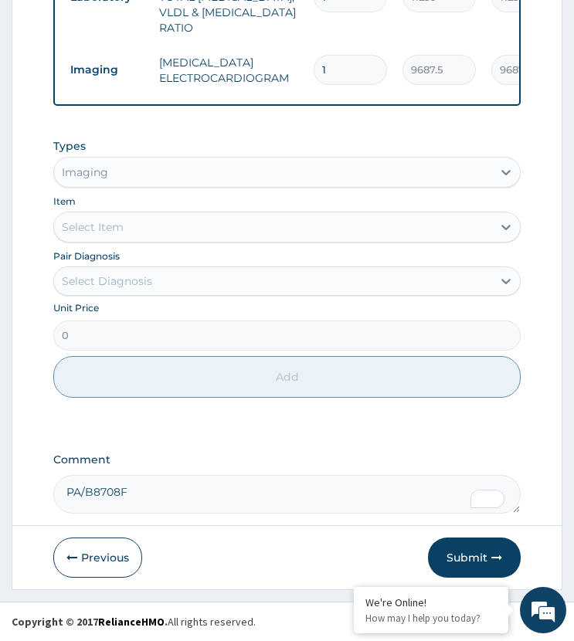
drag, startPoint x: 132, startPoint y: 278, endPoint x: 139, endPoint y: 298, distance: 21.2
click at [134, 284] on div "Select Diagnosis" at bounding box center [107, 280] width 90 height 15
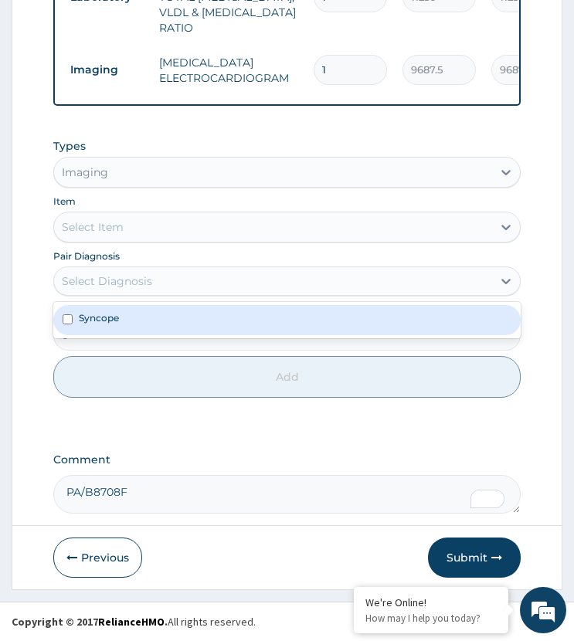
click at [141, 318] on div "Syncope" at bounding box center [286, 319] width 466 height 29
checkbox input "true"
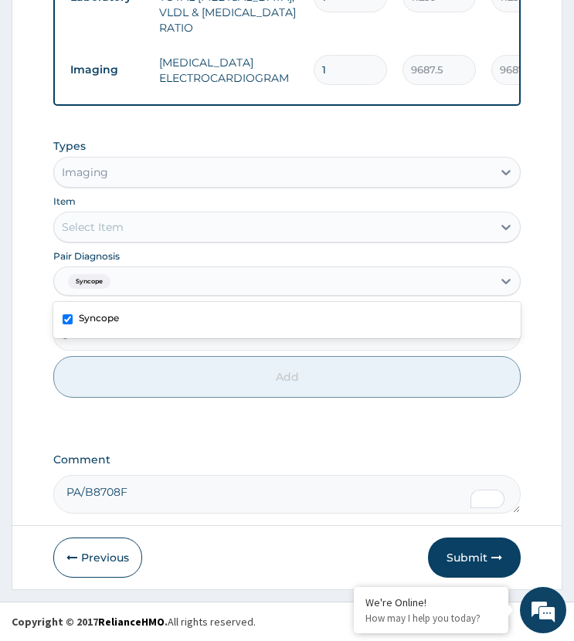
click at [185, 219] on div "Select Item" at bounding box center [272, 227] width 437 height 25
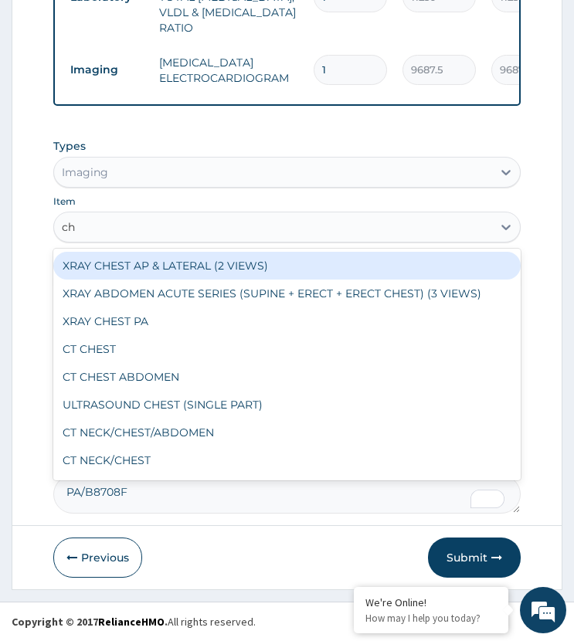
type input "che"
click at [181, 262] on div "XRAY CHEST AP & LATERAL (2 VIEWS)" at bounding box center [286, 266] width 466 height 28
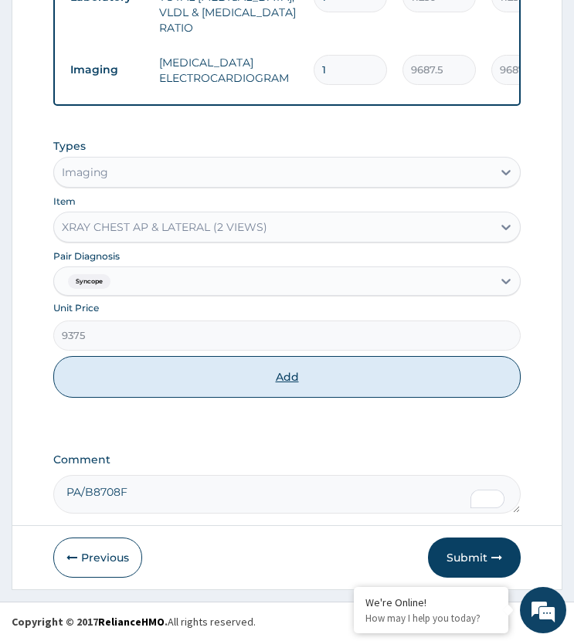
click at [254, 389] on button "Add" at bounding box center [286, 377] width 466 height 42
type input "0"
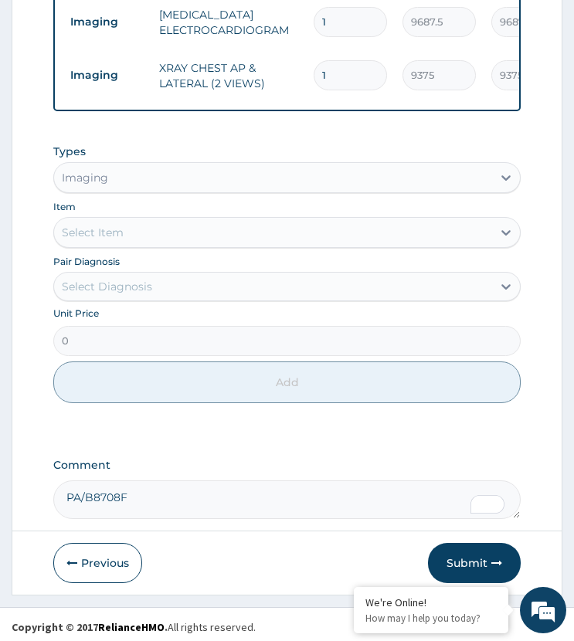
scroll to position [840, 0]
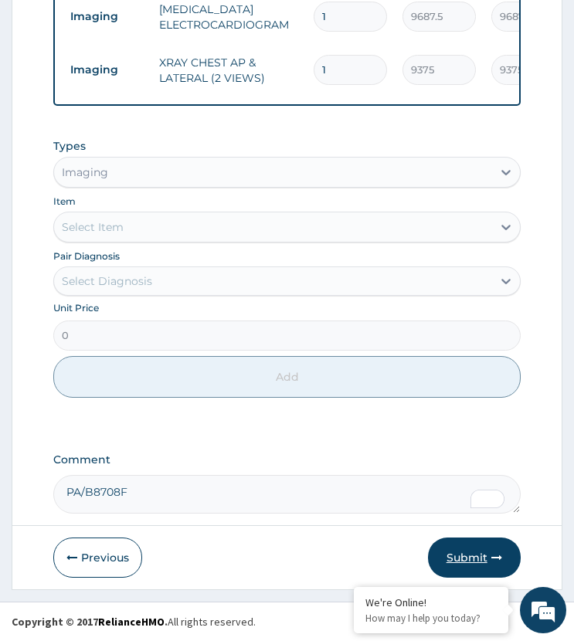
click at [449, 556] on button "Submit" at bounding box center [474, 558] width 93 height 40
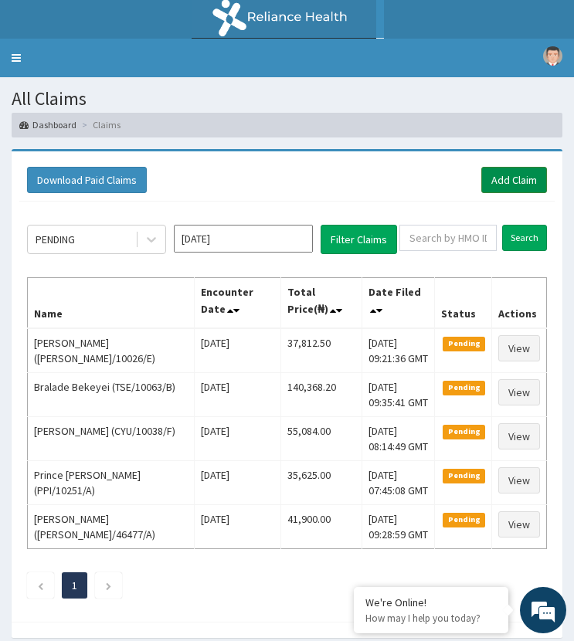
click at [515, 181] on link "Add Claim" at bounding box center [514, 180] width 66 height 26
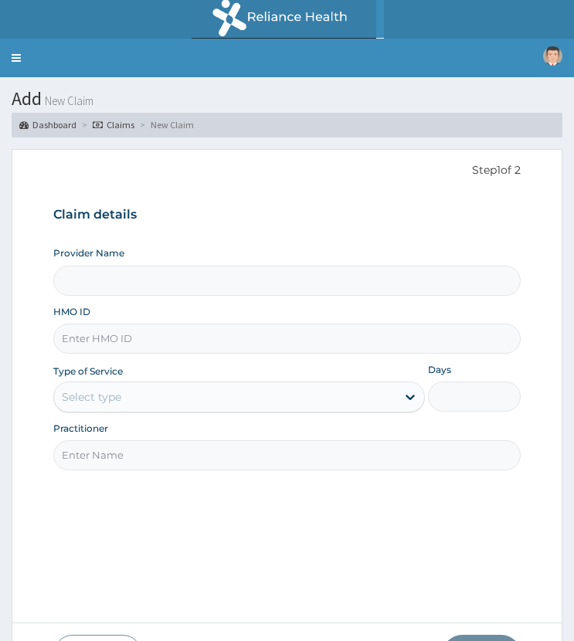
type input "ST. [GEOGRAPHIC_DATA]"
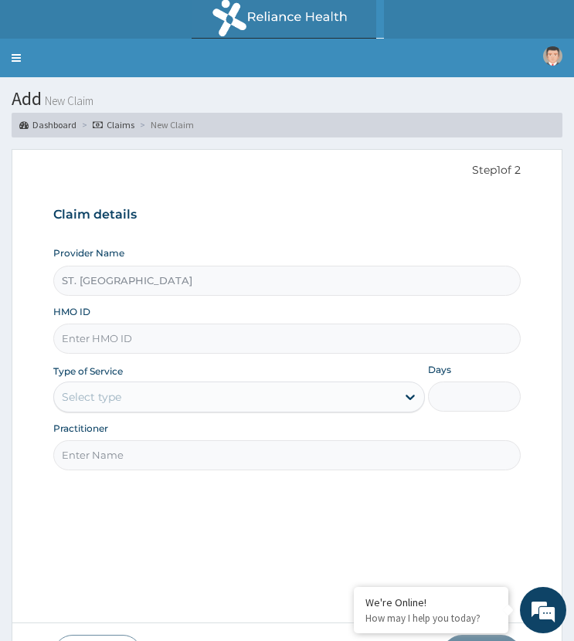
paste input "NEM/10006/D"
type input "NEM/10006/D"
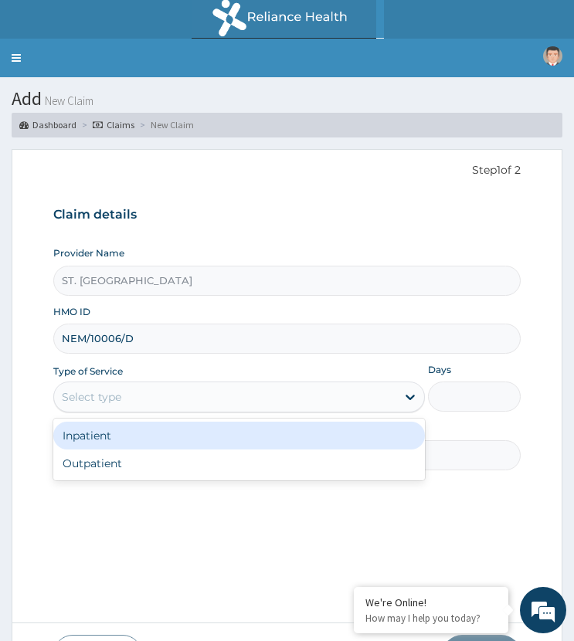
drag, startPoint x: 115, startPoint y: 387, endPoint x: 125, endPoint y: 443, distance: 56.5
click at [118, 394] on div "Select type" at bounding box center [224, 397] width 341 height 25
click at [132, 440] on div "Inpatient" at bounding box center [238, 436] width 371 height 28
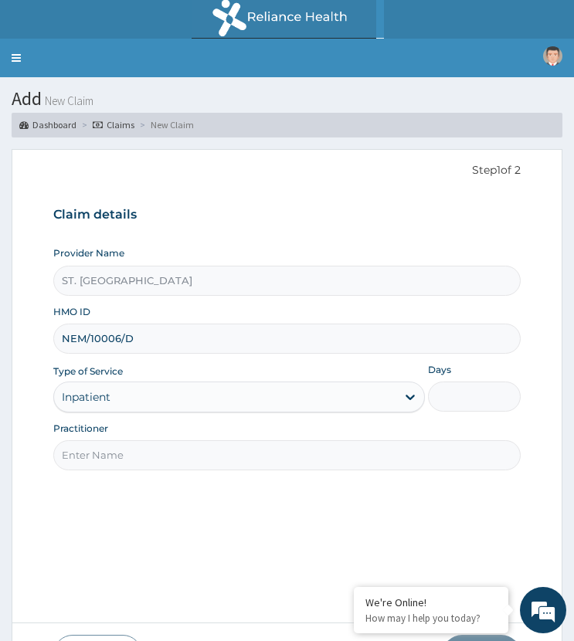
drag, startPoint x: 452, startPoint y: 402, endPoint x: 504, endPoint y: 412, distance: 52.7
click at [452, 402] on input "Days" at bounding box center [474, 397] width 93 height 30
type input "3"
paste input "[PERSON_NAME]"
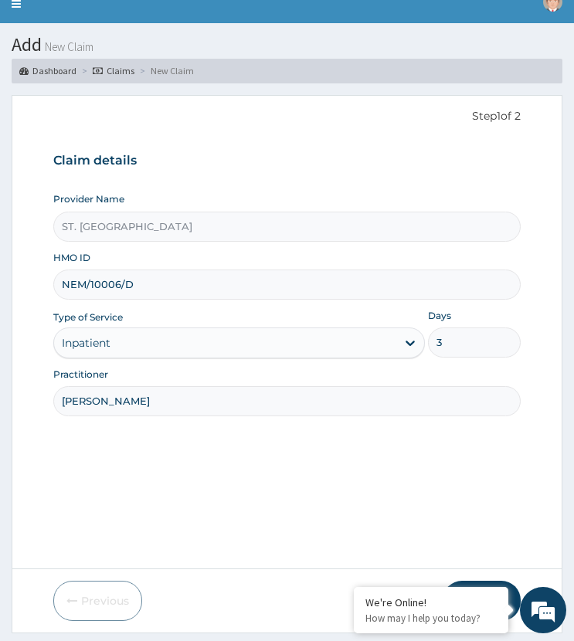
scroll to position [97, 0]
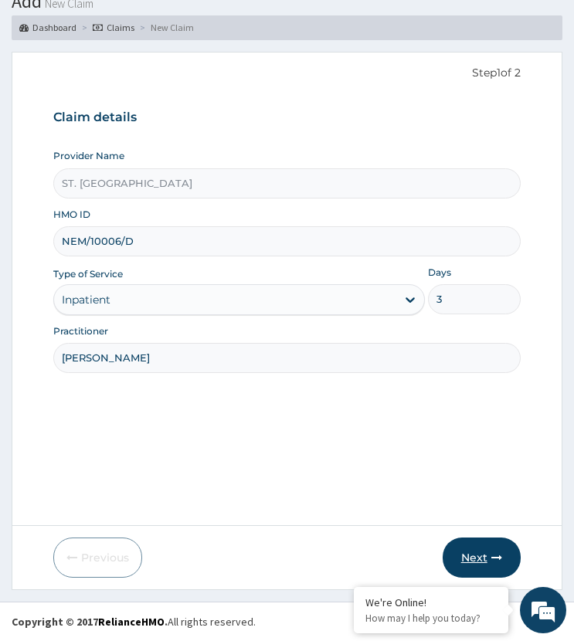
type input "[PERSON_NAME]"
click at [480, 549] on button "Next" at bounding box center [482, 558] width 78 height 40
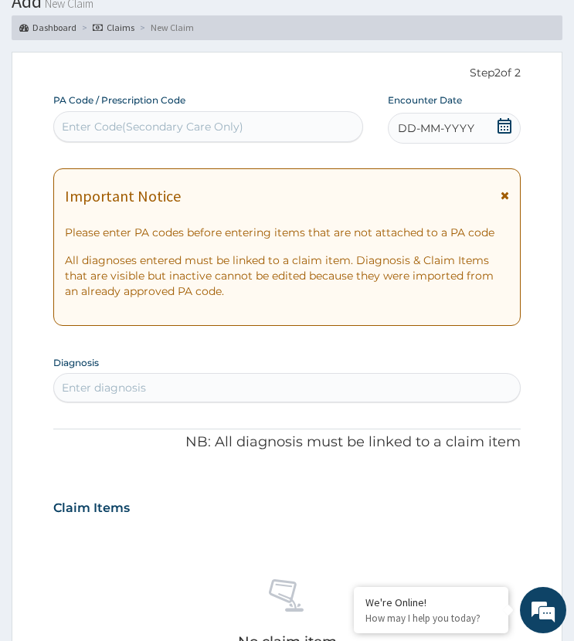
click at [467, 124] on span "DD-MM-YYYY" at bounding box center [436, 127] width 76 height 15
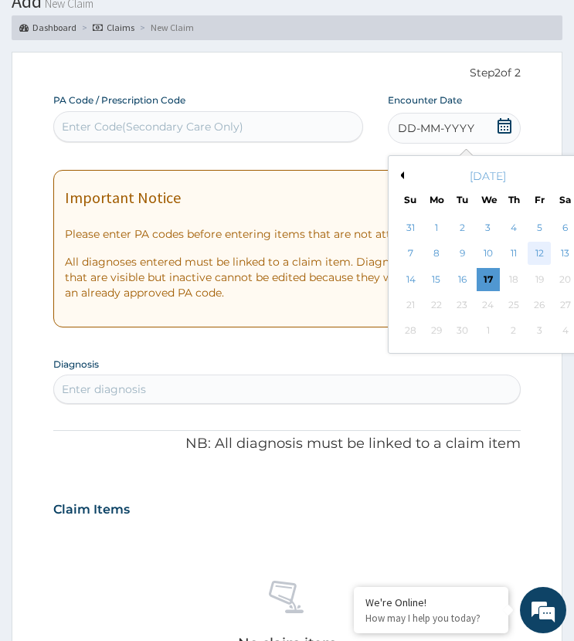
click at [534, 249] on div "12" at bounding box center [538, 254] width 23 height 23
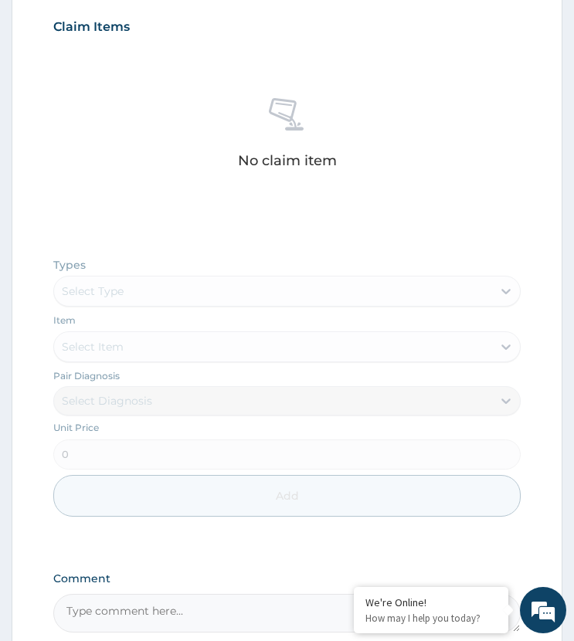
scroll to position [697, 0]
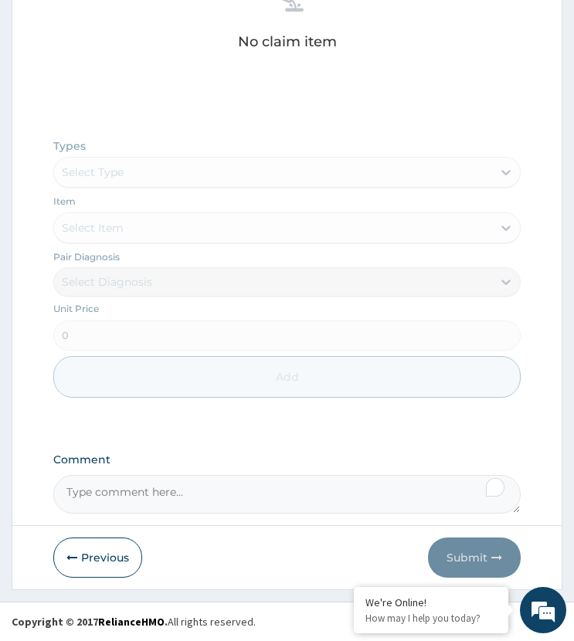
paste textarea "PA/FA0900"
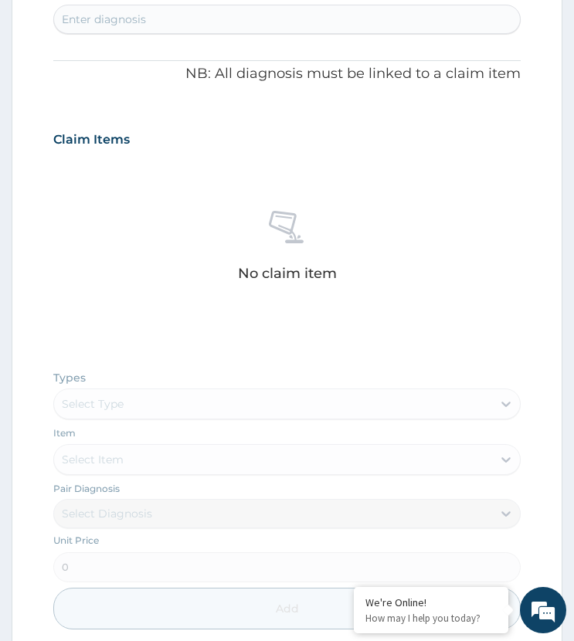
scroll to position [234, 0]
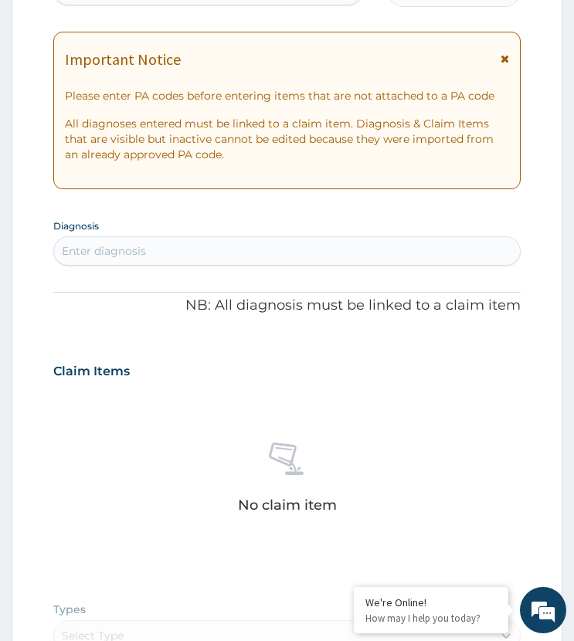
type textarea "PA/FA0900"
click at [187, 249] on div "Enter diagnosis" at bounding box center [286, 251] width 465 height 25
type input "infectious gastroent"
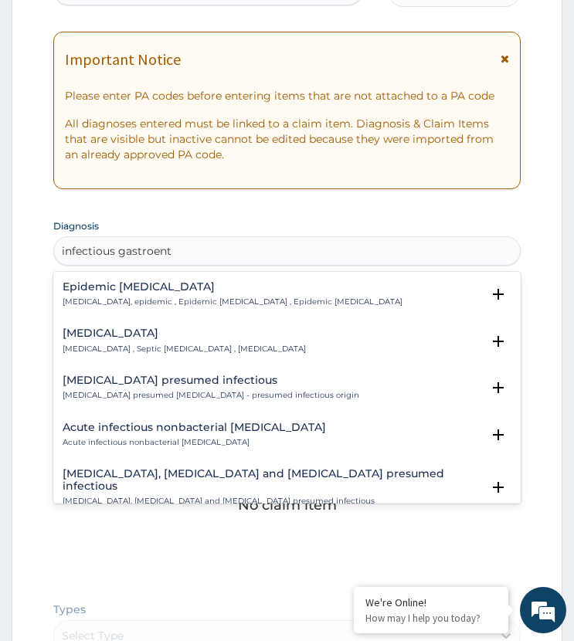
click at [92, 342] on div "[MEDICAL_DATA] [MEDICAL_DATA] , Septic [MEDICAL_DATA] , [MEDICAL_DATA]" at bounding box center [184, 340] width 243 height 27
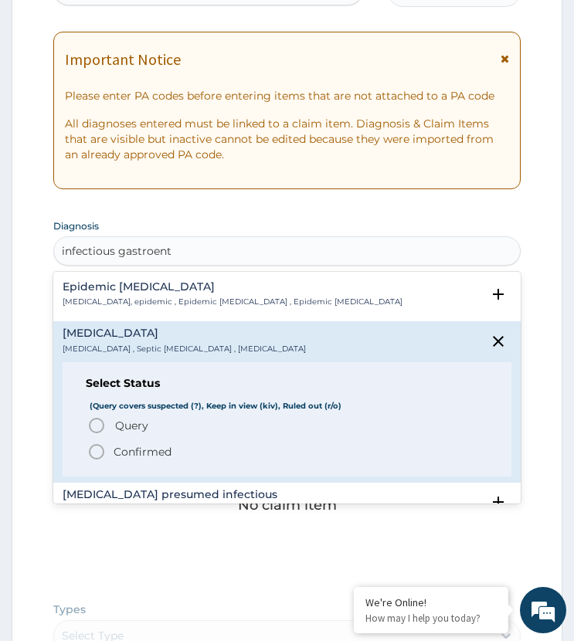
click at [99, 449] on icon "status option filled" at bounding box center [96, 452] width 19 height 19
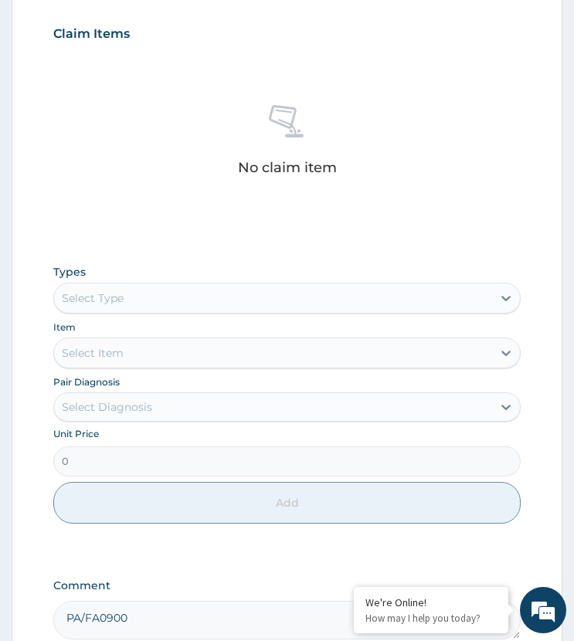
scroll to position [393, 0]
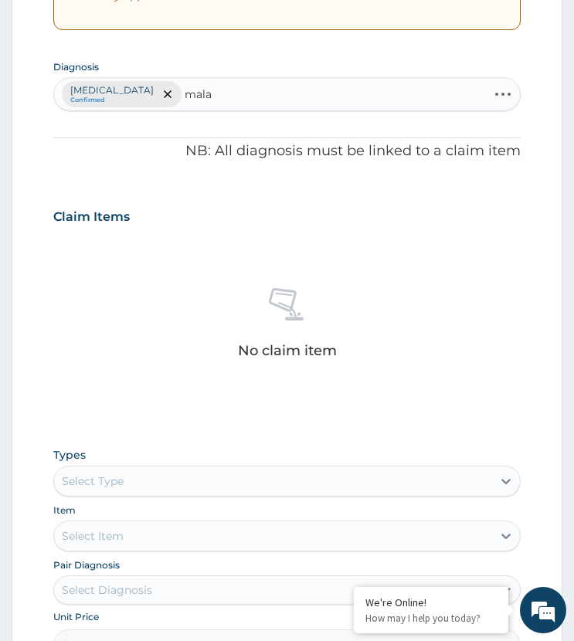
type input "malar"
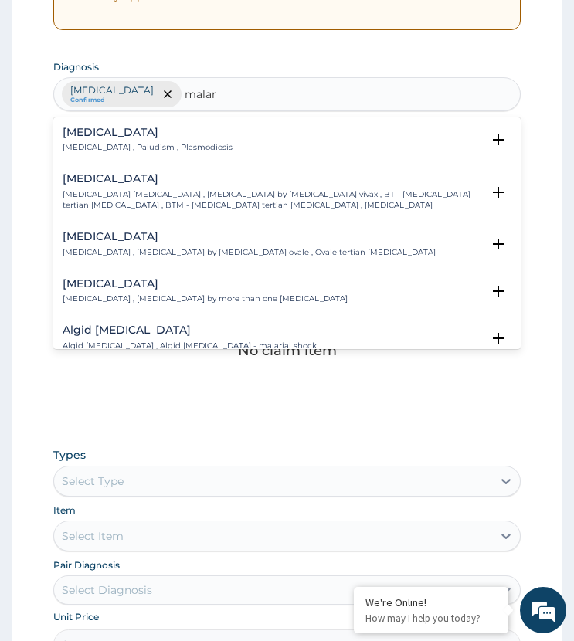
click at [91, 142] on p "[MEDICAL_DATA] , Paludism , Plasmodiosis" at bounding box center [148, 147] width 170 height 11
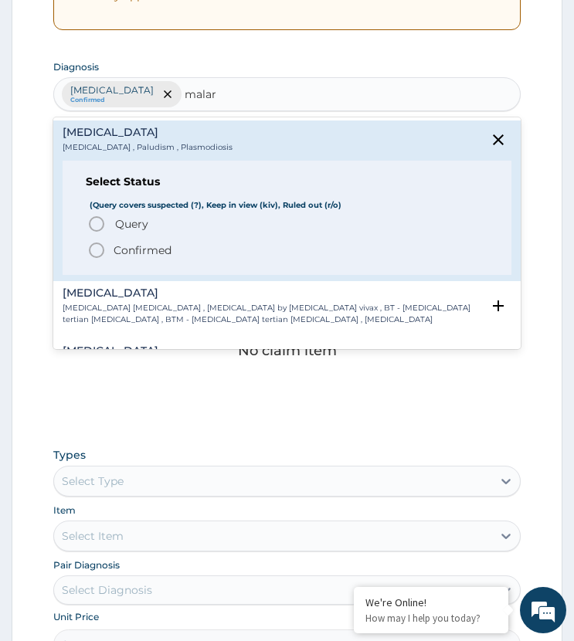
click at [89, 248] on icon "status option filled" at bounding box center [96, 250] width 19 height 19
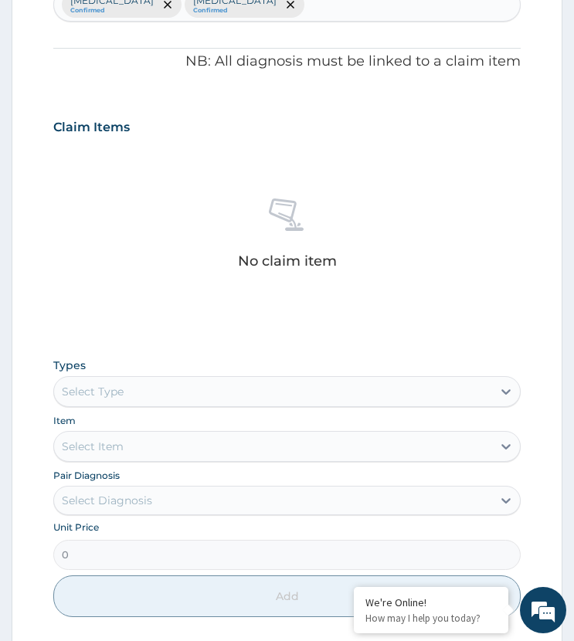
scroll to position [702, 0]
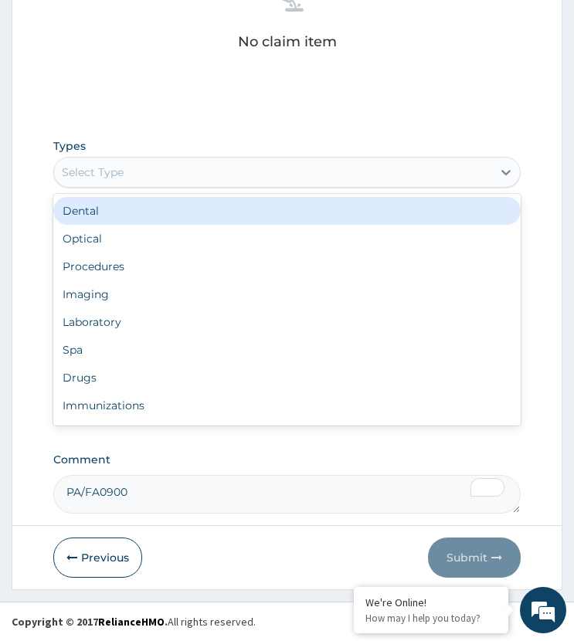
drag, startPoint x: 151, startPoint y: 175, endPoint x: 126, endPoint y: 246, distance: 76.0
click at [151, 179] on div "Select Type" at bounding box center [272, 172] width 437 height 25
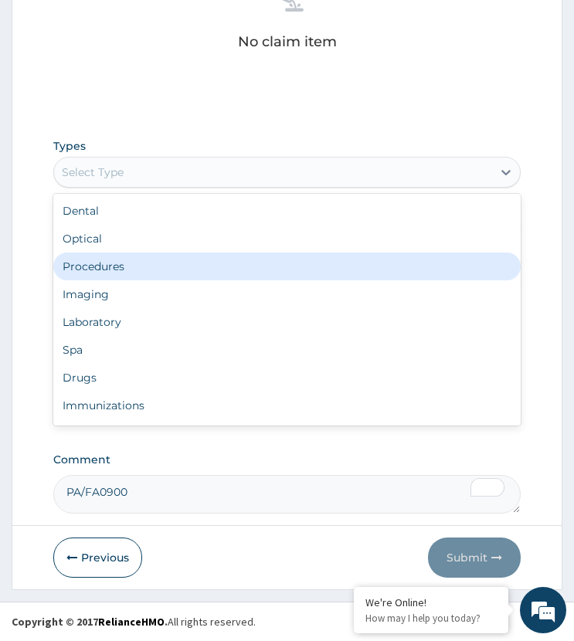
click at [127, 267] on div "Procedures" at bounding box center [286, 267] width 466 height 28
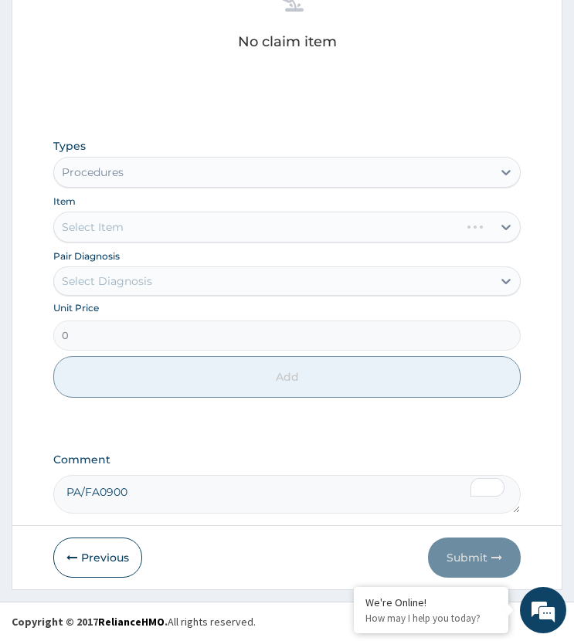
drag, startPoint x: 131, startPoint y: 283, endPoint x: 128, endPoint y: 295, distance: 12.6
click at [131, 287] on div "Select Diagnosis" at bounding box center [107, 280] width 90 height 15
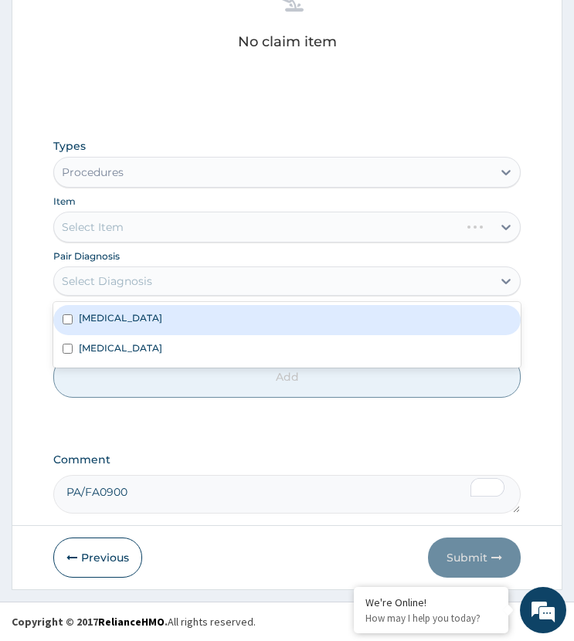
click at [118, 327] on div "[MEDICAL_DATA]" at bounding box center [286, 319] width 466 height 29
checkbox input "true"
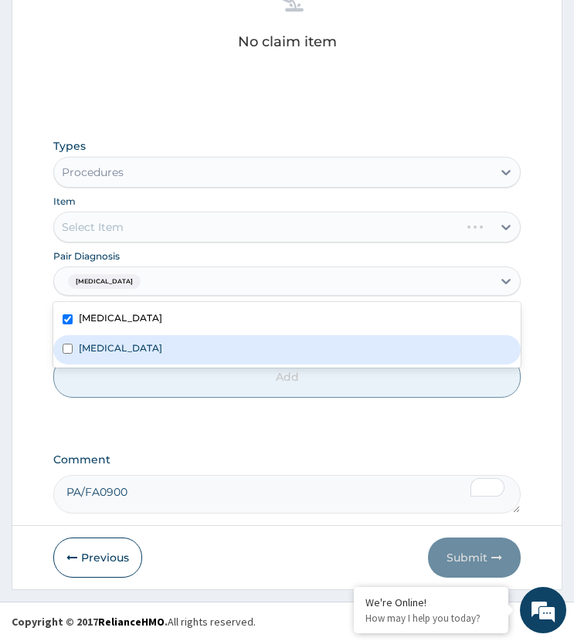
click at [107, 354] on label "[MEDICAL_DATA]" at bounding box center [120, 347] width 83 height 13
checkbox input "true"
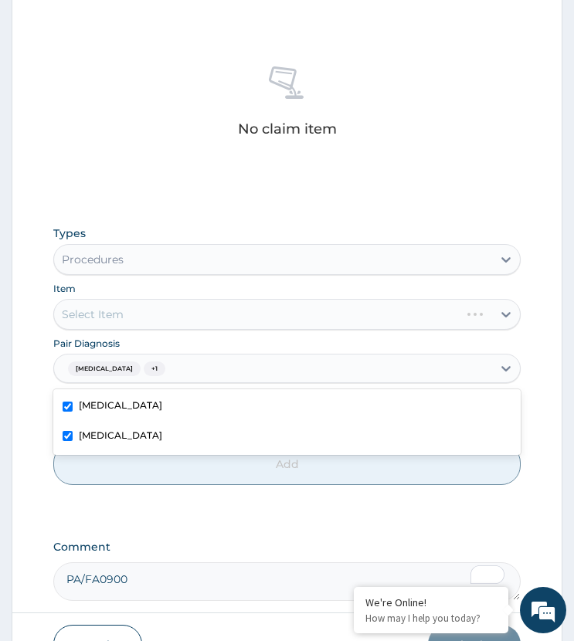
scroll to position [470, 0]
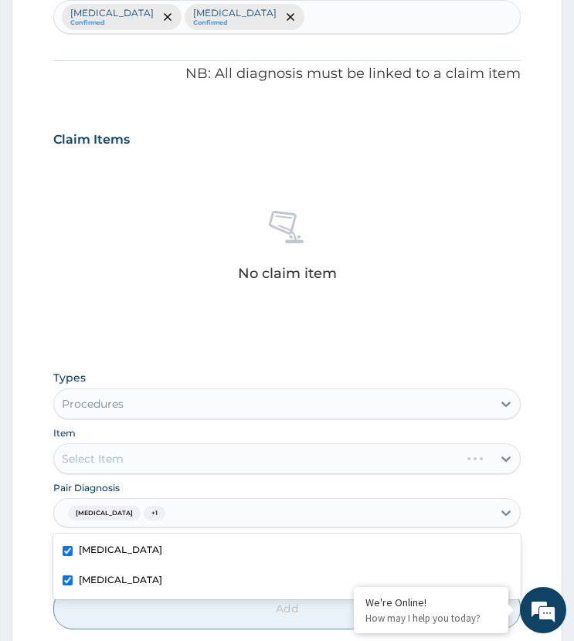
click at [336, 14] on div "[MEDICAL_DATA] Confirmed [MEDICAL_DATA] Confirmed" at bounding box center [286, 17] width 465 height 32
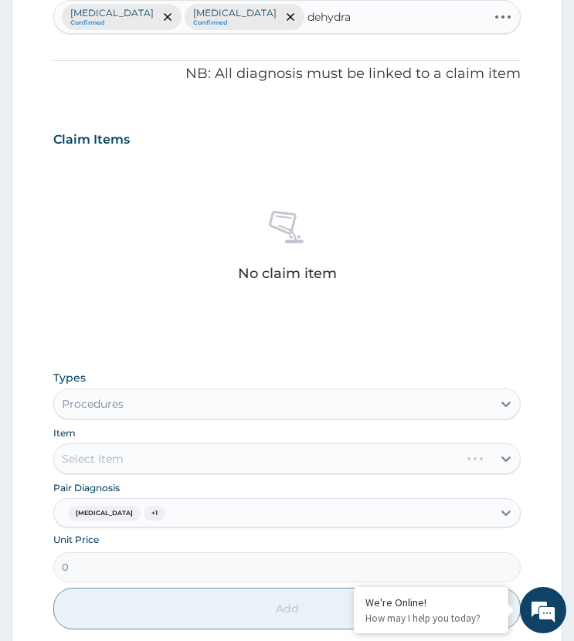
type input "dehydrat"
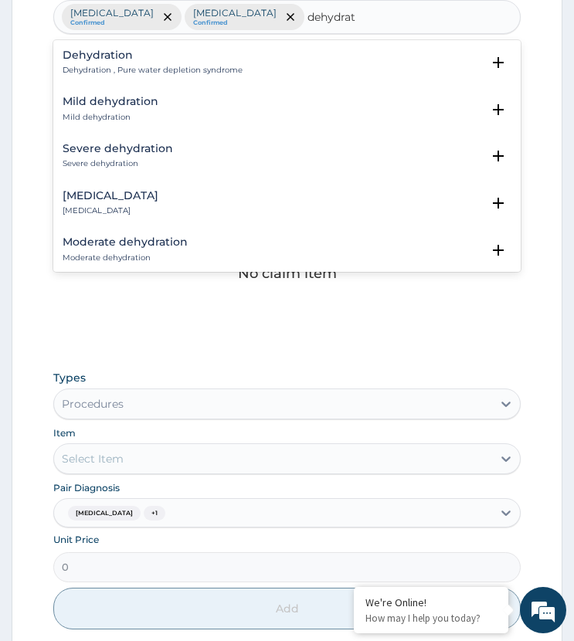
click at [98, 107] on h4 "Mild dehydration" at bounding box center [111, 102] width 96 height 12
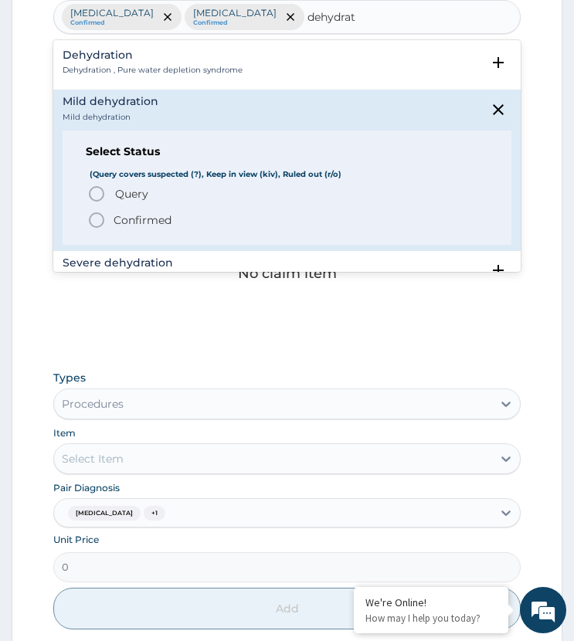
click at [93, 193] on icon "status option query" at bounding box center [96, 194] width 19 height 19
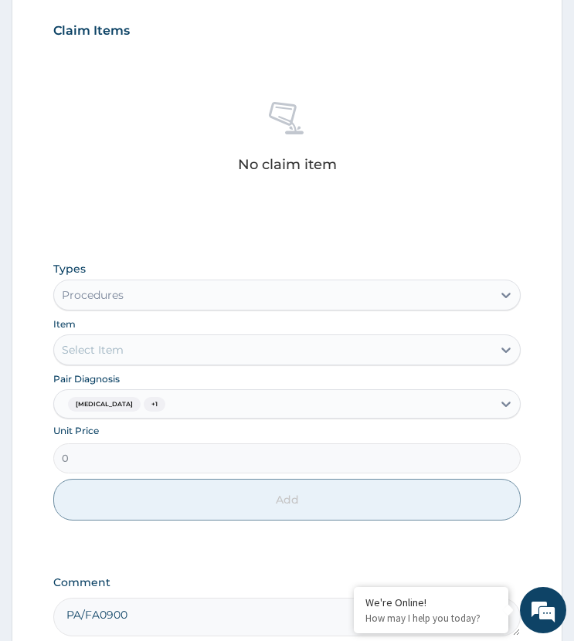
scroll to position [702, 0]
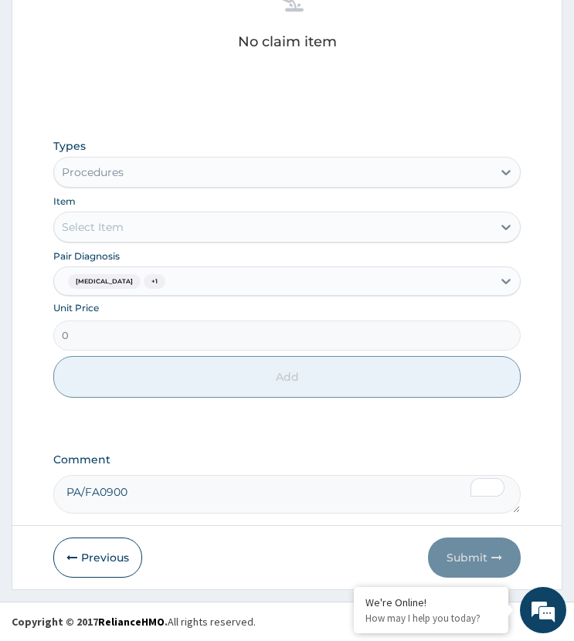
drag, startPoint x: 205, startPoint y: 278, endPoint x: 212, endPoint y: 298, distance: 21.5
click at [209, 285] on div "[MEDICAL_DATA] + 1" at bounding box center [272, 282] width 437 height 26
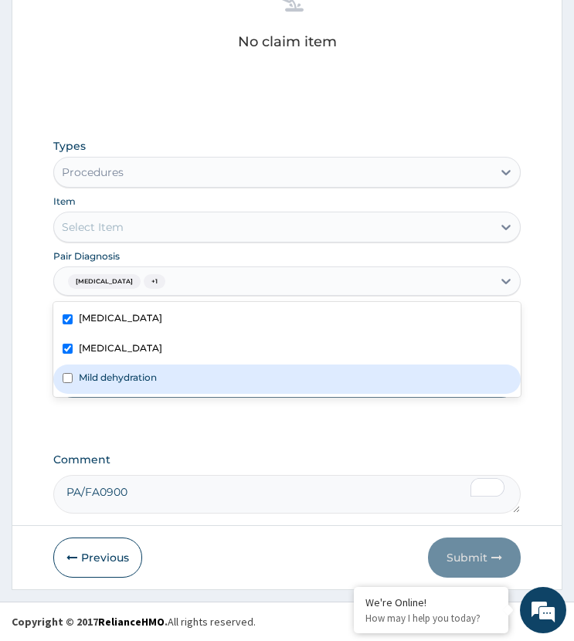
drag, startPoint x: 158, startPoint y: 377, endPoint x: 127, endPoint y: 311, distance: 72.6
click at [152, 373] on label "Mild dehydration" at bounding box center [118, 377] width 78 height 13
checkbox input "true"
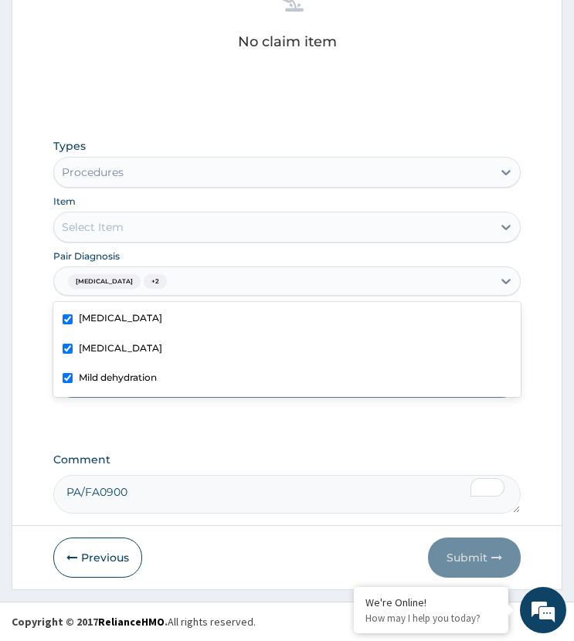
click at [159, 217] on div "Select Item" at bounding box center [272, 227] width 437 height 25
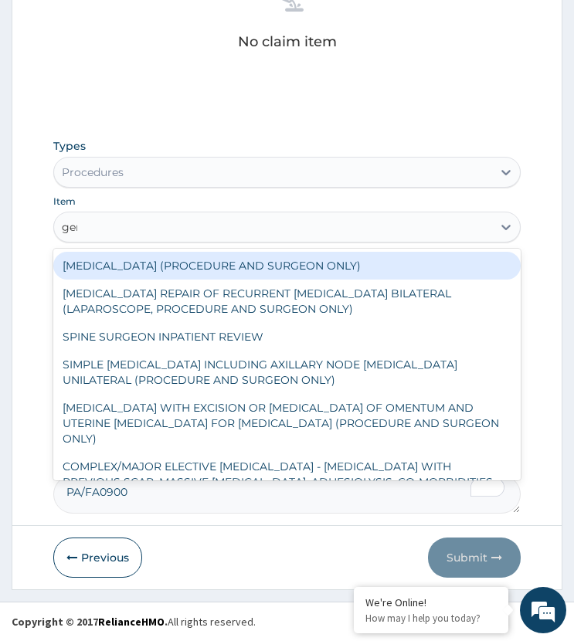
type input "gene"
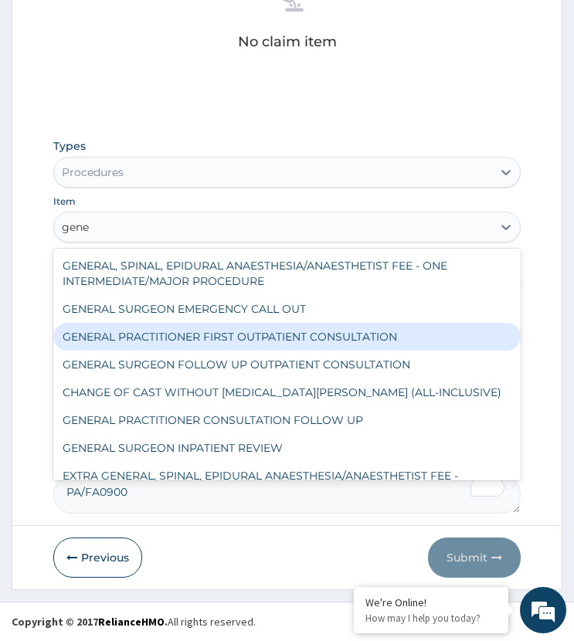
click at [173, 340] on div "GENERAL PRACTITIONER FIRST OUTPATIENT CONSULTATION" at bounding box center [286, 337] width 466 height 28
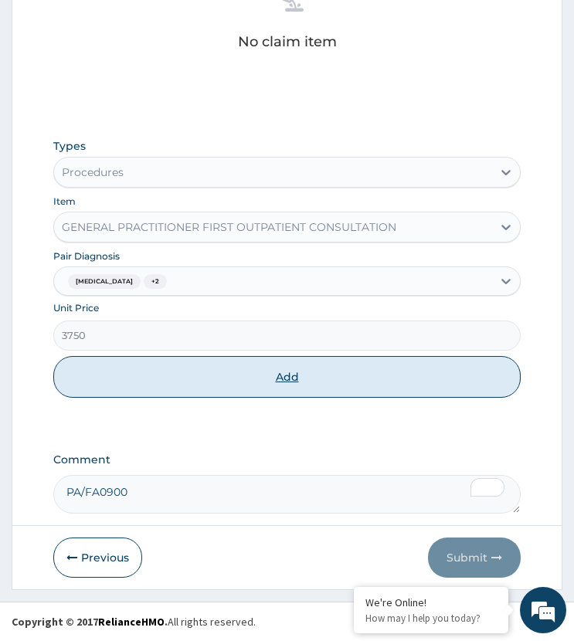
click at [181, 374] on button "Add" at bounding box center [286, 377] width 466 height 42
type input "0"
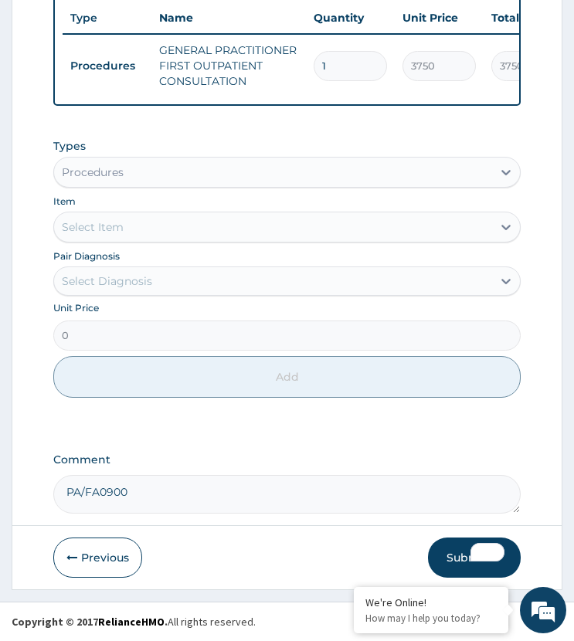
scroll to position [649, 0]
drag, startPoint x: 120, startPoint y: 278, endPoint x: 131, endPoint y: 300, distance: 24.2
click at [121, 280] on div "Select Diagnosis" at bounding box center [107, 280] width 90 height 15
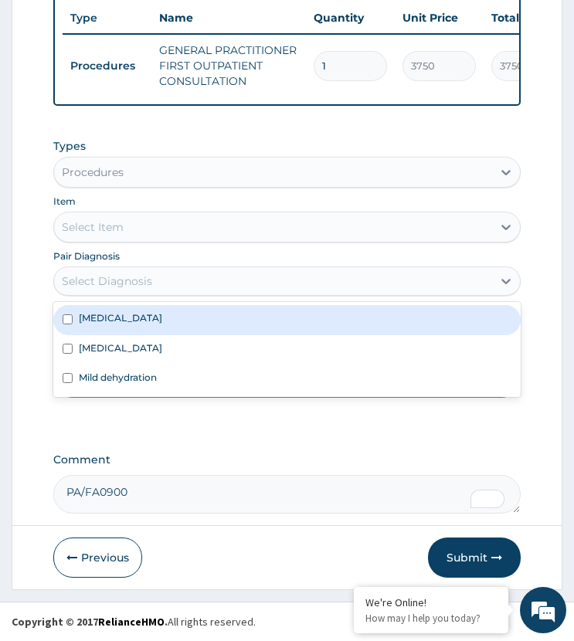
drag, startPoint x: 120, startPoint y: 321, endPoint x: 141, endPoint y: 335, distance: 26.1
click at [127, 323] on label "[MEDICAL_DATA]" at bounding box center [120, 317] width 83 height 13
checkbox input "true"
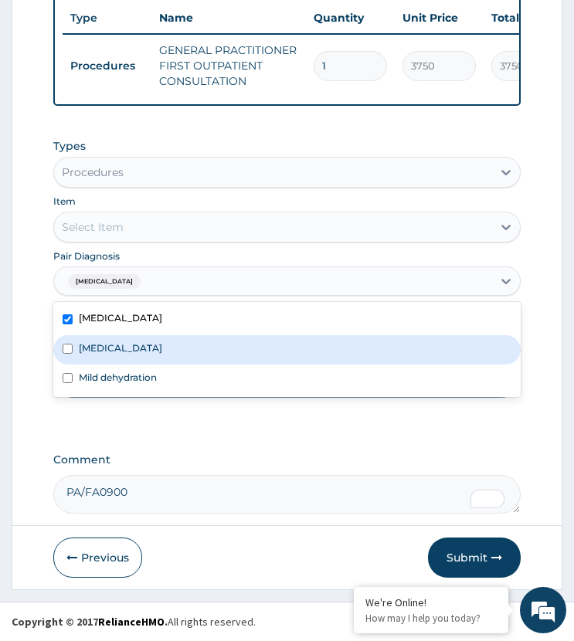
click at [131, 345] on div "[MEDICAL_DATA]" at bounding box center [286, 349] width 466 height 29
checkbox input "true"
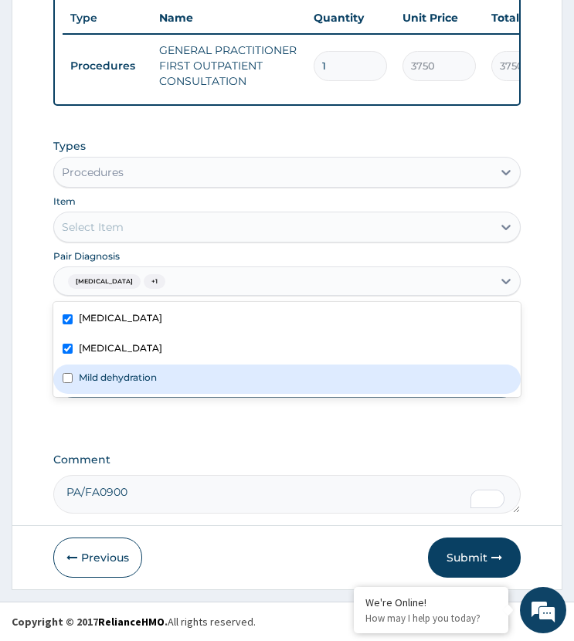
click at [135, 387] on div "Mild dehydration" at bounding box center [286, 379] width 466 height 29
checkbox input "true"
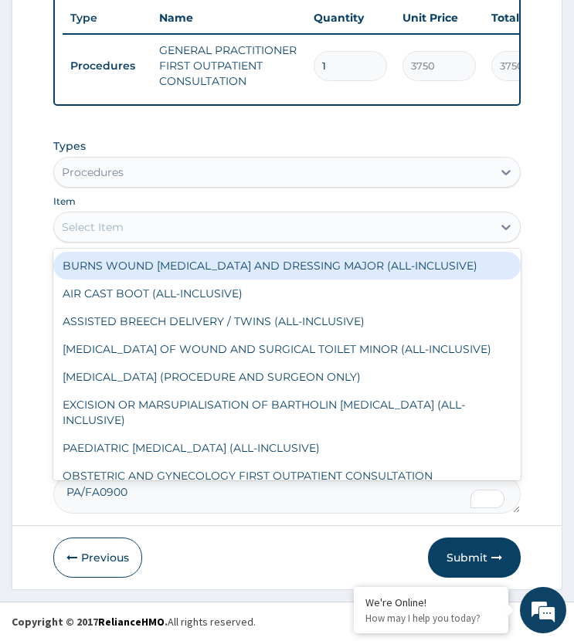
click at [154, 229] on div "Select Item" at bounding box center [272, 227] width 437 height 25
type input "sem"
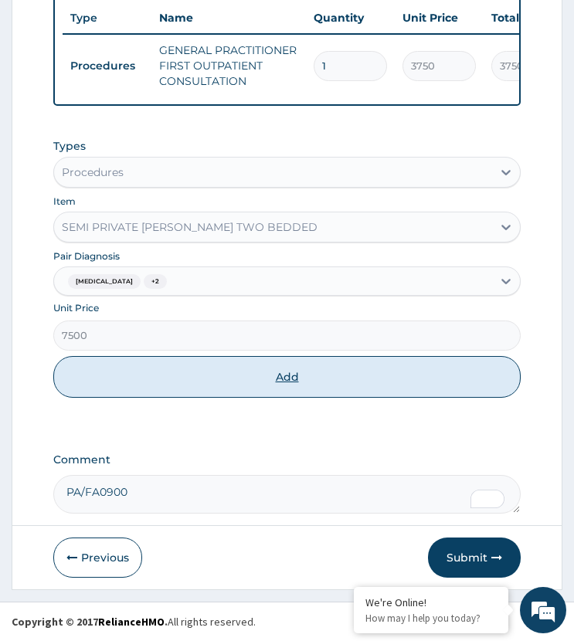
click at [209, 375] on button "Add" at bounding box center [286, 377] width 466 height 42
type input "0"
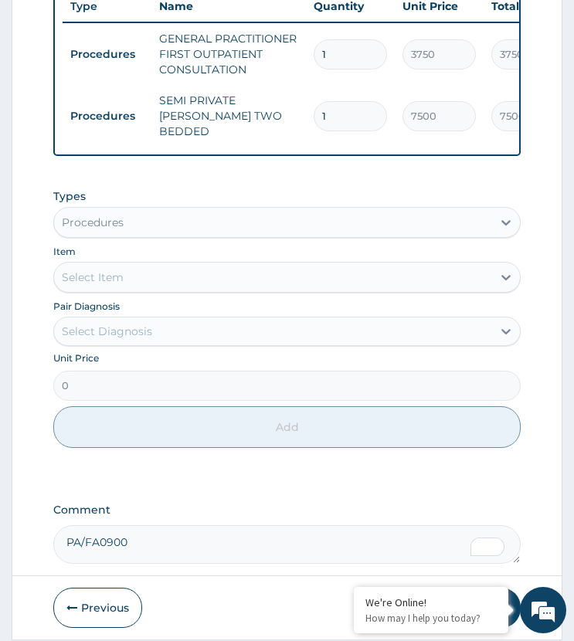
drag, startPoint x: 331, startPoint y: 120, endPoint x: 295, endPoint y: 149, distance: 45.6
click at [295, 149] on div "Type Name Quantity Unit Price Total Price Pair Diagnosis Actions Procedures GEN…" at bounding box center [286, 68] width 466 height 175
type input "3"
type input "22500.00"
type input "3"
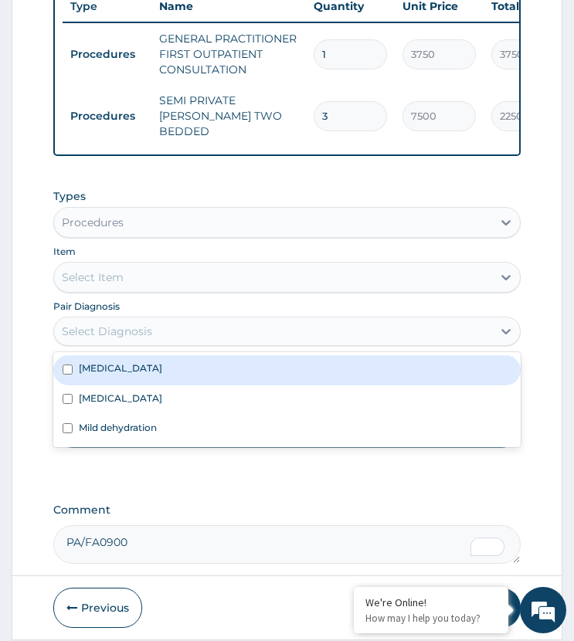
drag, startPoint x: 115, startPoint y: 341, endPoint x: 127, endPoint y: 380, distance: 40.3
click at [124, 339] on div "Select Diagnosis" at bounding box center [107, 331] width 90 height 15
drag, startPoint x: 120, startPoint y: 380, endPoint x: 125, endPoint y: 412, distance: 32.1
click at [130, 385] on div "[MEDICAL_DATA]" at bounding box center [286, 369] width 466 height 29
checkbox input "true"
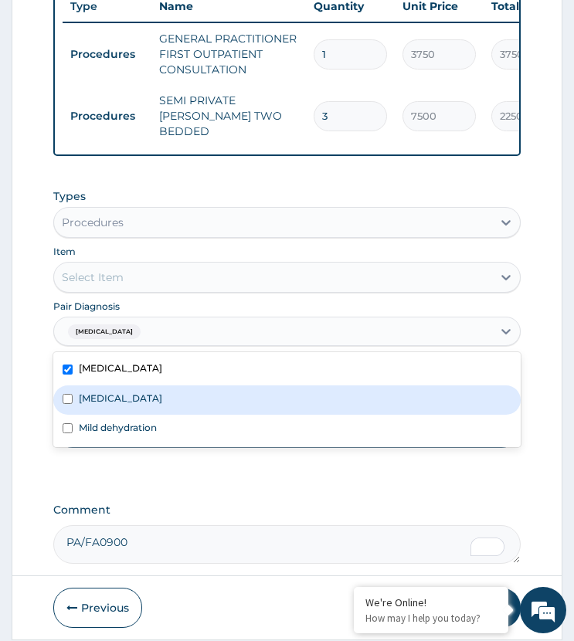
click at [116, 412] on div "[MEDICAL_DATA]" at bounding box center [286, 399] width 466 height 29
checkbox input "true"
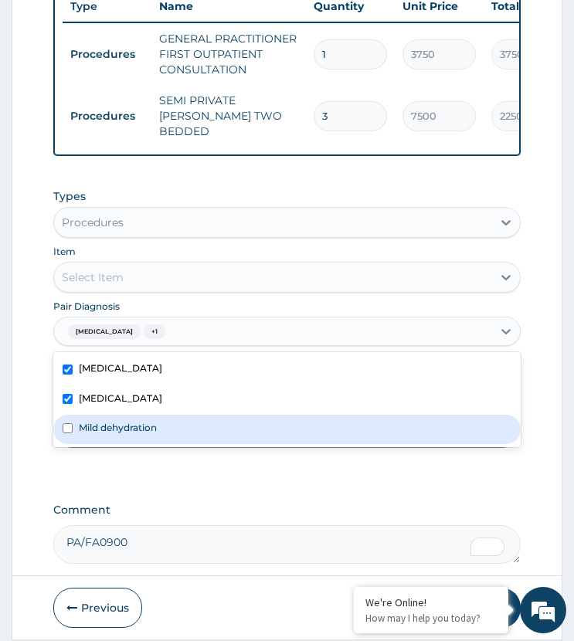
click at [129, 434] on label "Mild dehydration" at bounding box center [118, 427] width 78 height 13
checkbox input "true"
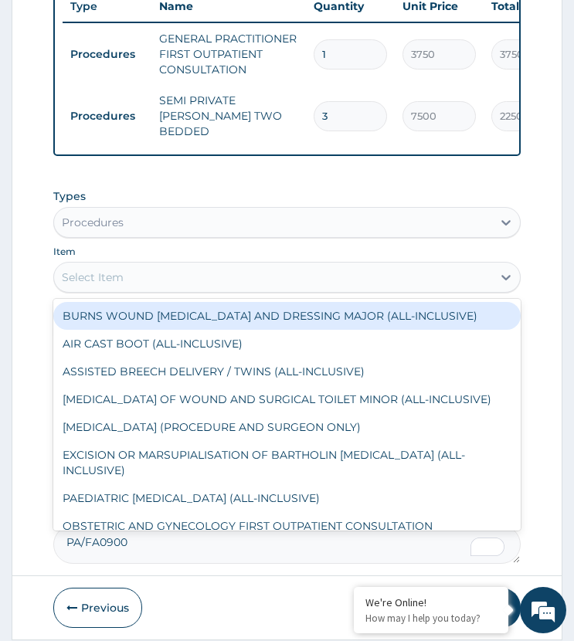
click at [178, 276] on div "Select Item" at bounding box center [272, 277] width 437 height 25
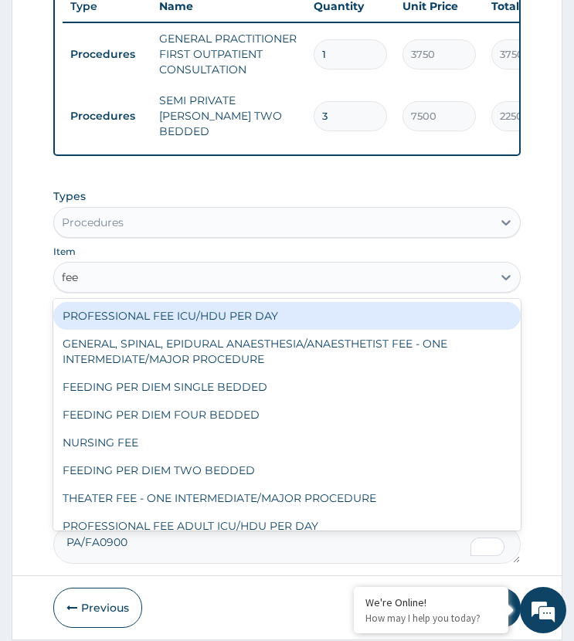
type input "feed"
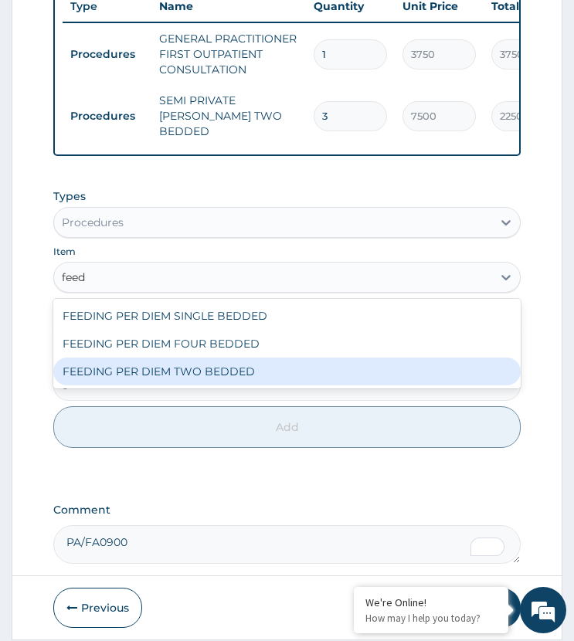
click at [180, 382] on div "FEEDING PER DIEM TWO BEDDED" at bounding box center [286, 372] width 466 height 28
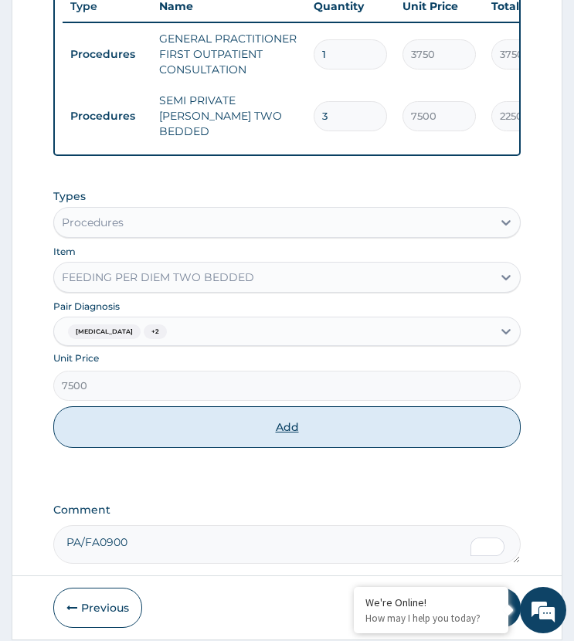
click at [178, 437] on button "Add" at bounding box center [286, 427] width 466 height 42
type input "0"
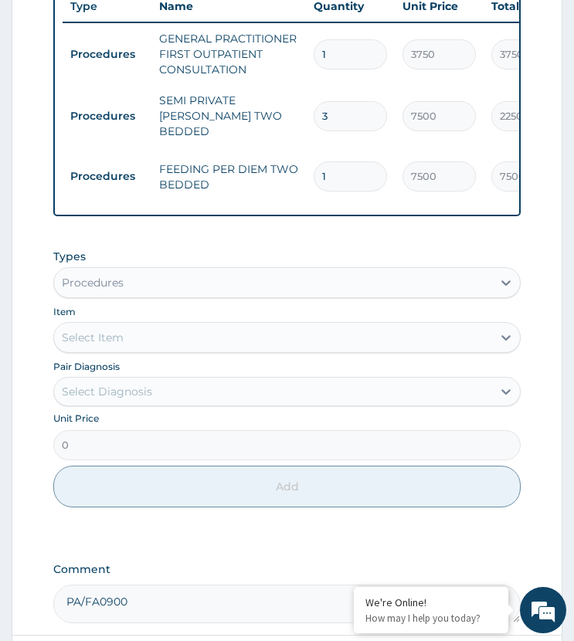
drag, startPoint x: 305, startPoint y: 195, endPoint x: 263, endPoint y: 227, distance: 52.4
click at [263, 227] on div "PA Code / Prescription Code Enter Code(Secondary Care Only) Encounter Date [DAT…" at bounding box center [286, 82] width 466 height 1081
type input "3"
type input "22500.00"
type input "3"
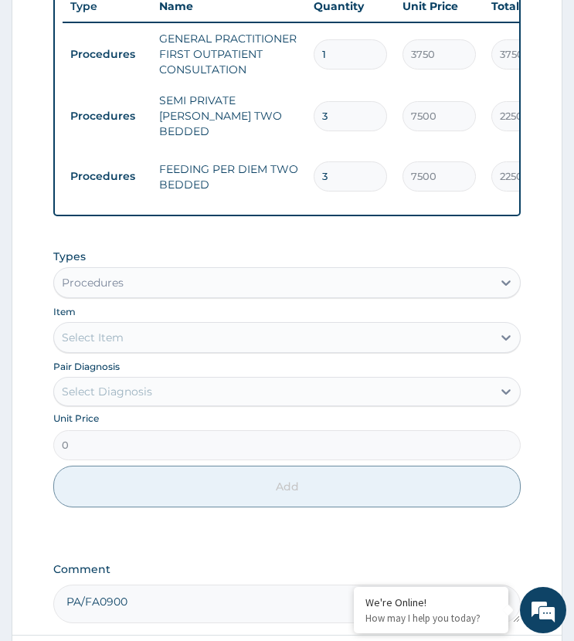
click at [243, 177] on td "FEEDING PER DIEM TWO BEDDED" at bounding box center [228, 177] width 154 height 46
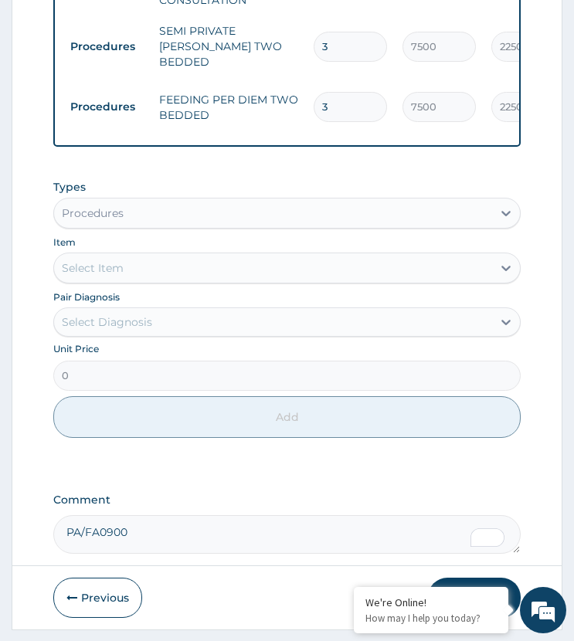
scroll to position [768, 0]
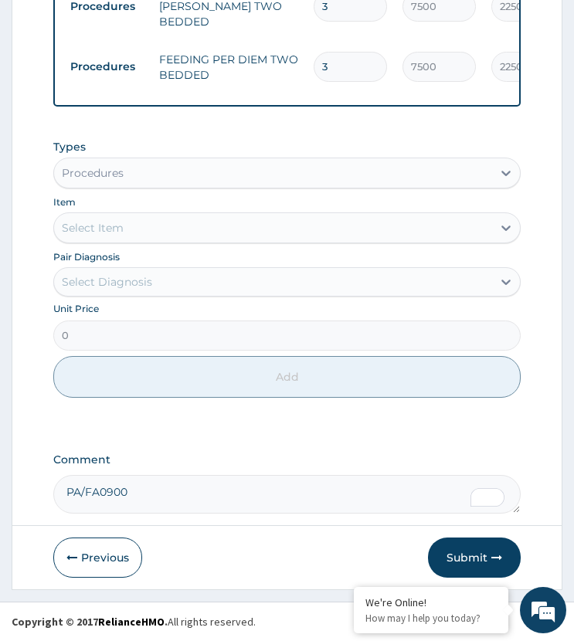
click at [179, 483] on textarea "PA/FA0900" at bounding box center [286, 494] width 466 height 39
paste textarea "PA/0C077D"
type textarea "PA/FA0900 PA/0C077D"
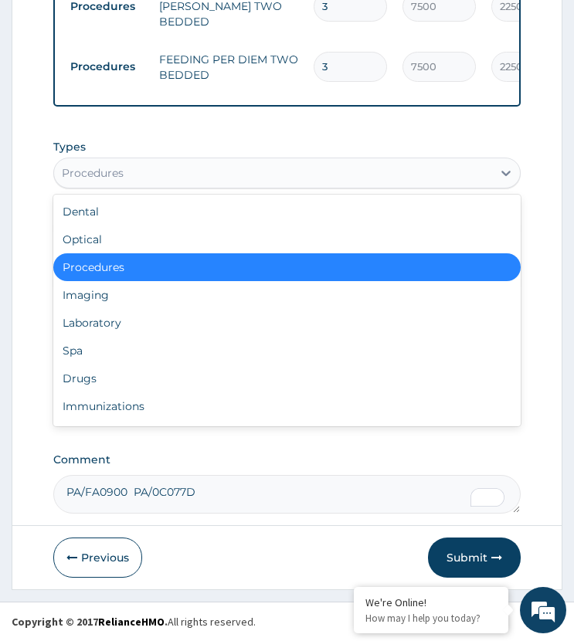
click at [119, 172] on div "Procedures" at bounding box center [93, 172] width 62 height 15
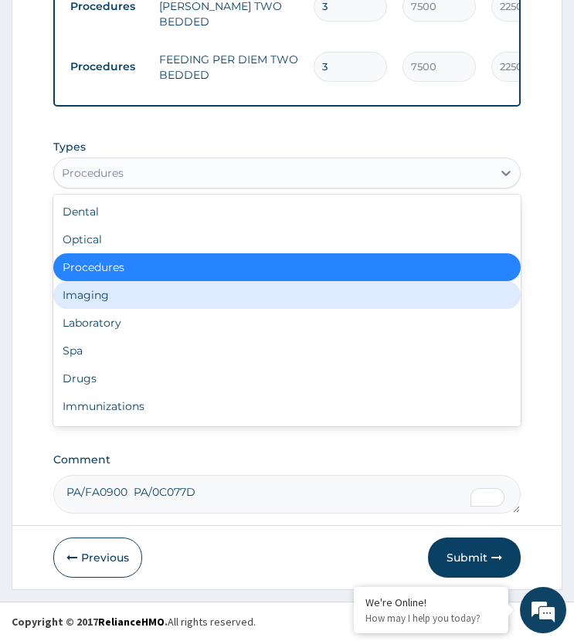
click at [121, 307] on div "Imaging" at bounding box center [286, 295] width 466 height 28
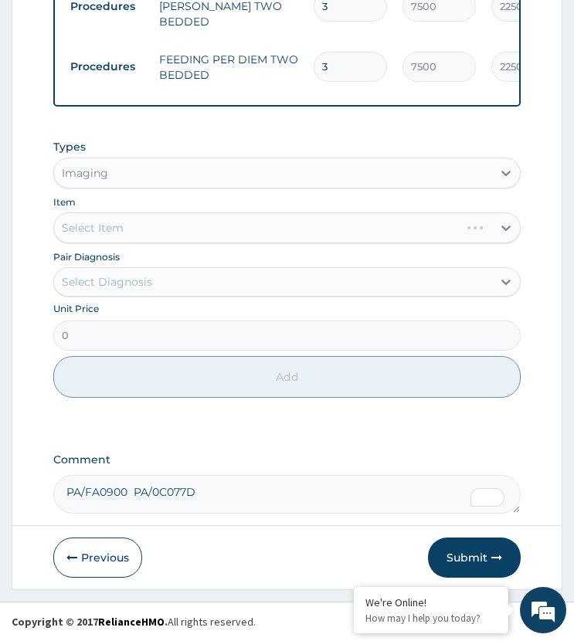
click at [95, 175] on div "Imaging" at bounding box center [85, 172] width 46 height 15
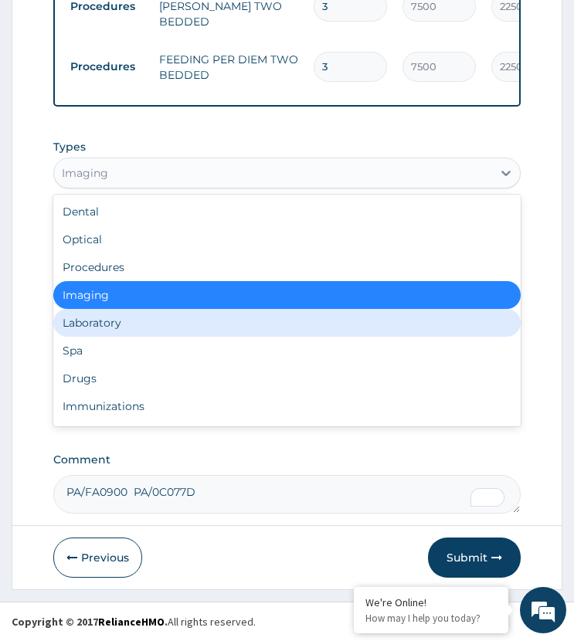
click at [99, 319] on div "Laboratory" at bounding box center [286, 323] width 466 height 28
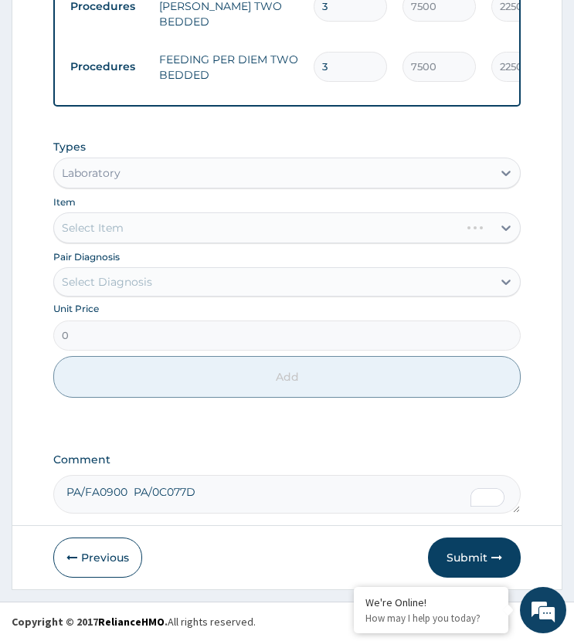
click at [120, 280] on div "Select Diagnosis" at bounding box center [107, 281] width 90 height 15
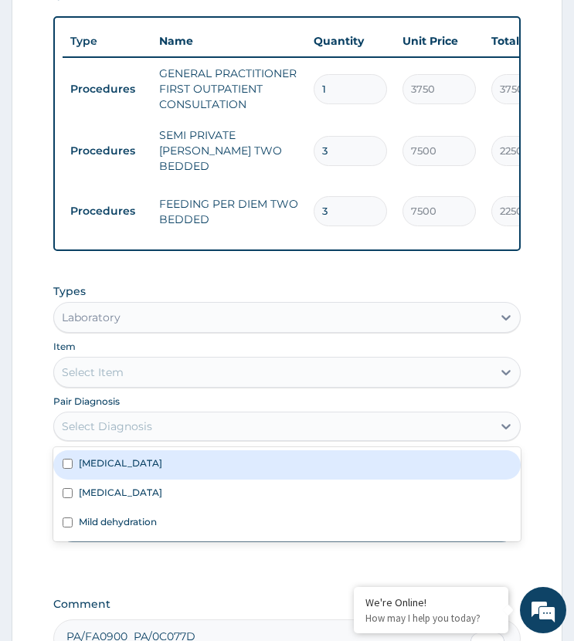
scroll to position [382, 0]
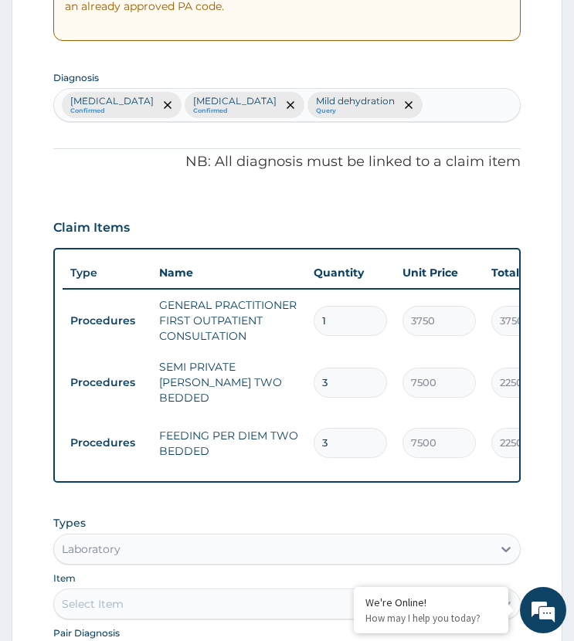
click at [446, 100] on div "Infectious gastroenteritis Confirmed Malaria Confirmed Mild dehydration Query" at bounding box center [286, 105] width 465 height 32
type input "upper resp"
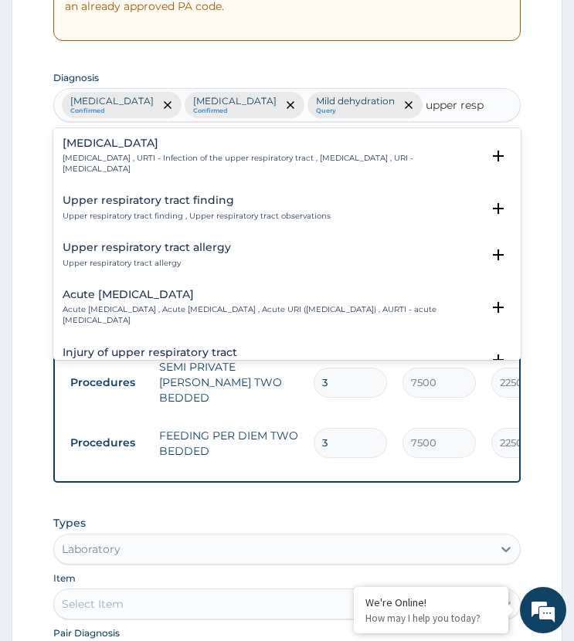
click at [156, 161] on p "Upper respiratory infection , URTI - Infection of the upper respiratory tract ,…" at bounding box center [272, 164] width 418 height 22
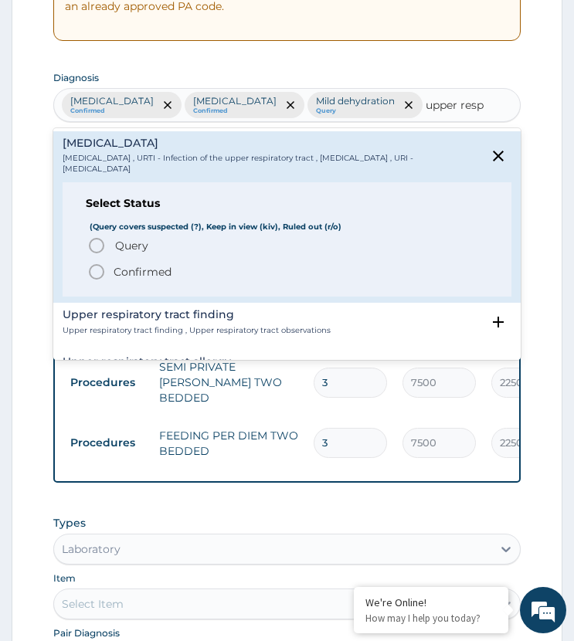
click at [112, 247] on span "Query Query covers suspected (?), Keep in view (kiv), Ruled out (r/o)" at bounding box center [287, 245] width 400 height 19
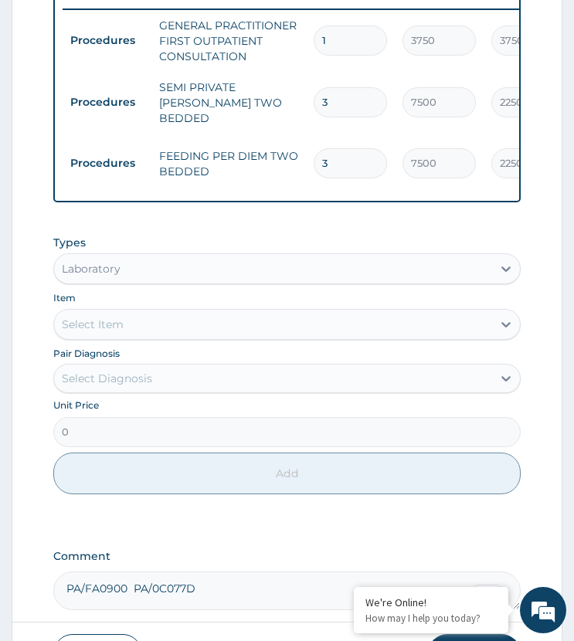
scroll to position [798, 0]
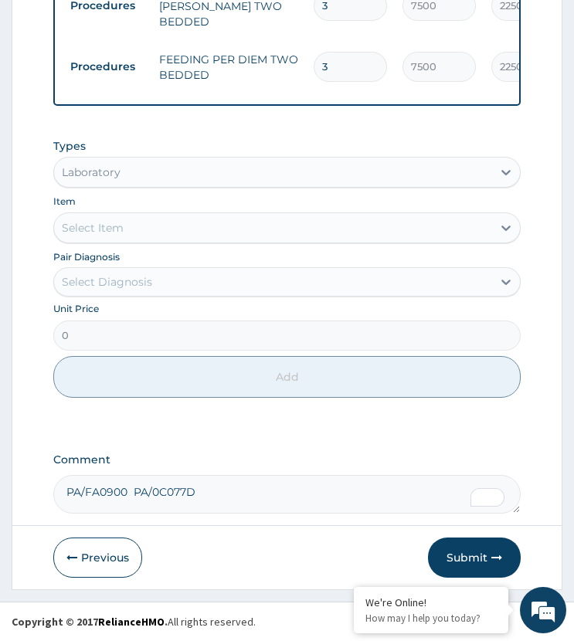
click at [147, 276] on div "Select Diagnosis" at bounding box center [107, 281] width 90 height 15
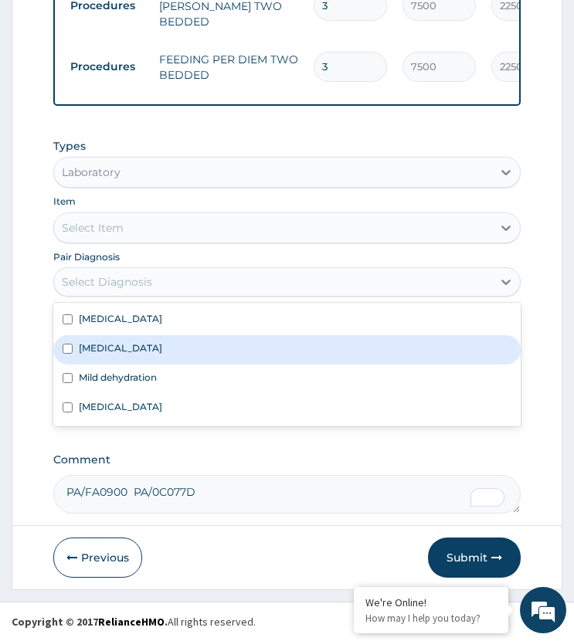
click at [126, 341] on div "Malaria" at bounding box center [286, 349] width 466 height 29
checkbox input "true"
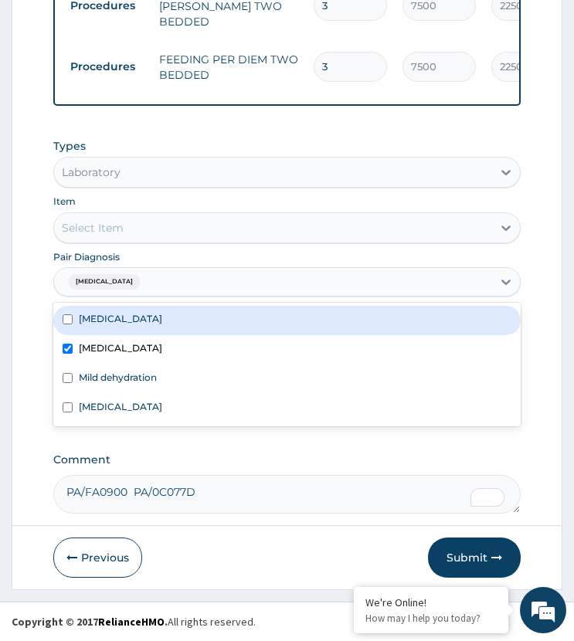
click at [188, 222] on div "Select Item" at bounding box center [272, 227] width 437 height 25
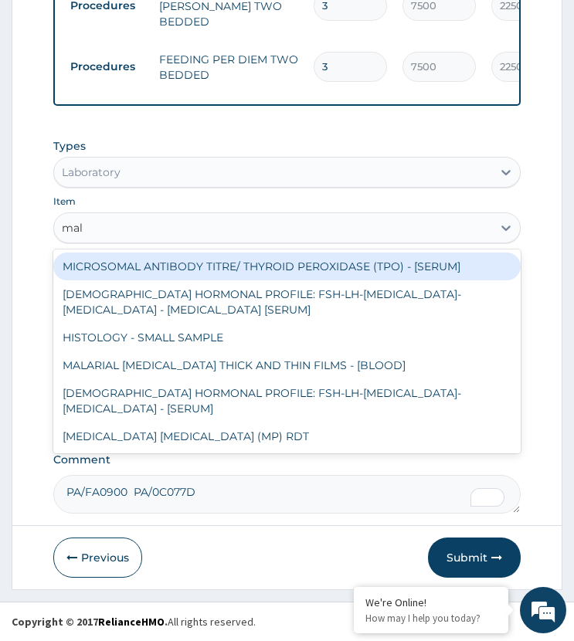
type input "mala"
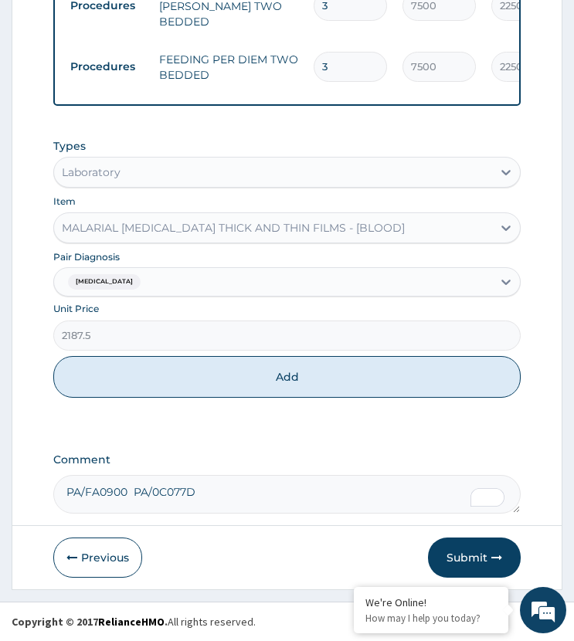
click at [137, 376] on button "Add" at bounding box center [286, 377] width 466 height 42
type input "0"
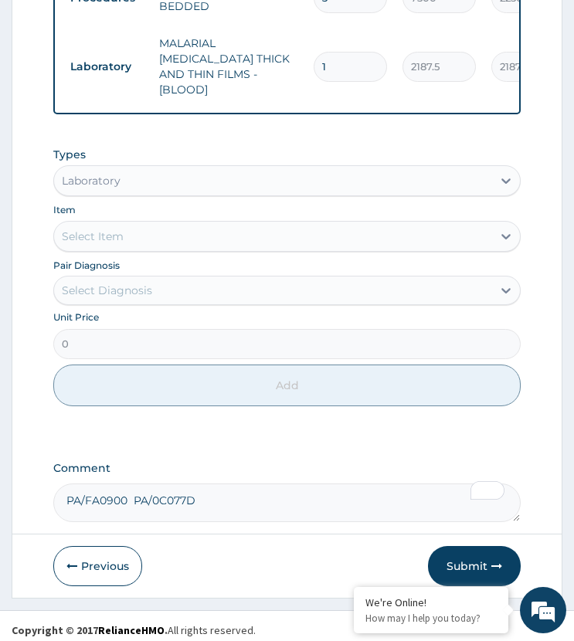
scroll to position [860, 0]
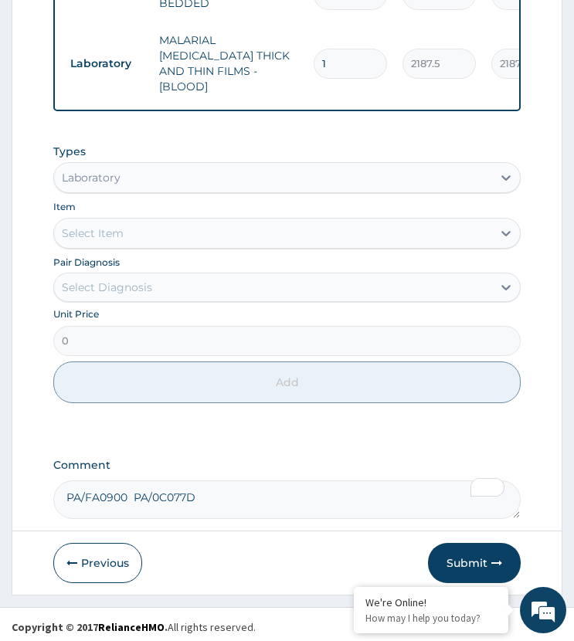
click at [129, 282] on div "Select Diagnosis" at bounding box center [107, 287] width 90 height 15
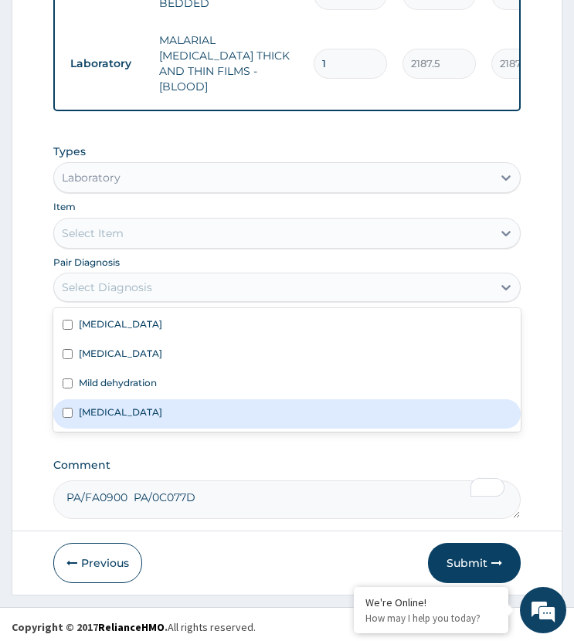
click at [162, 405] on label "Upper respiratory infection" at bounding box center [120, 411] width 83 height 13
checkbox input "true"
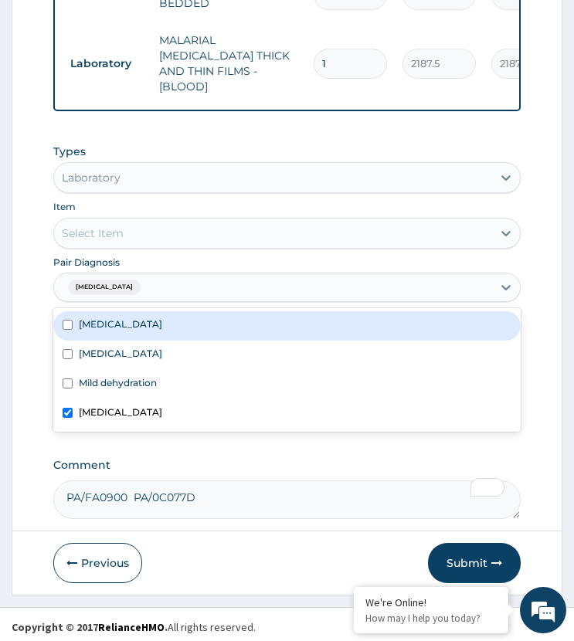
drag, startPoint x: 145, startPoint y: 321, endPoint x: 131, endPoint y: 310, distance: 17.6
click at [143, 320] on label "Infectious gastroenteritis" at bounding box center [120, 323] width 83 height 13
checkbox input "true"
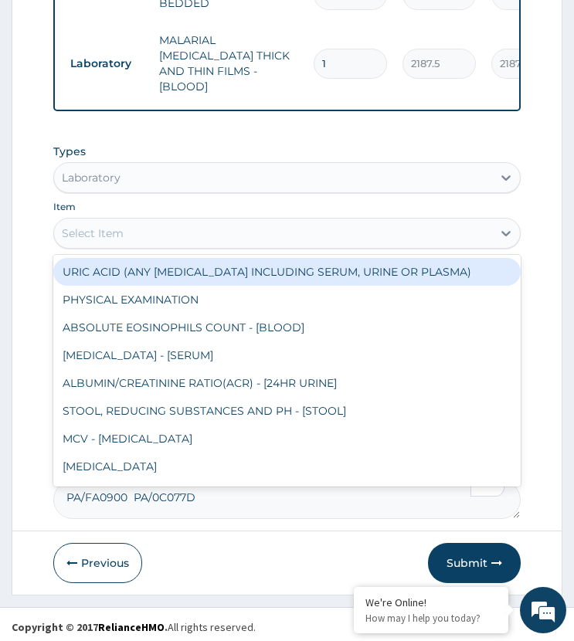
click at [136, 221] on div "Select Item" at bounding box center [272, 233] width 437 height 25
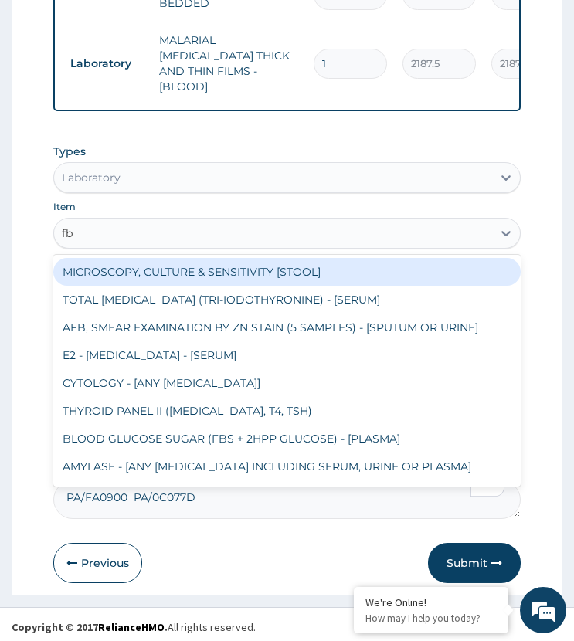
type input "fbc"
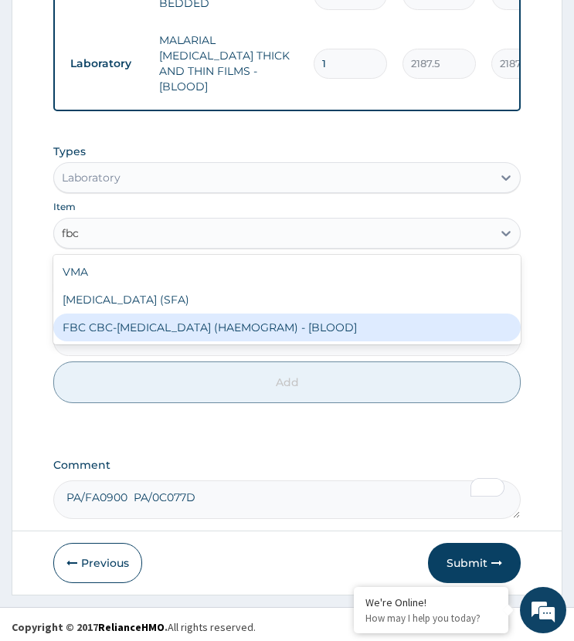
click at [131, 323] on div "FBC CBC-COMPLETE BLOOD COUNT (HAEMOGRAM) - [BLOOD]" at bounding box center [286, 328] width 466 height 28
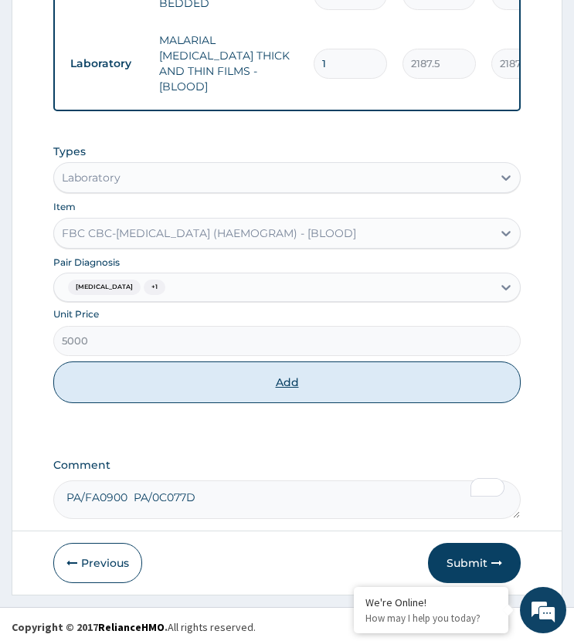
click at [148, 374] on button "Add" at bounding box center [286, 382] width 466 height 42
type input "0"
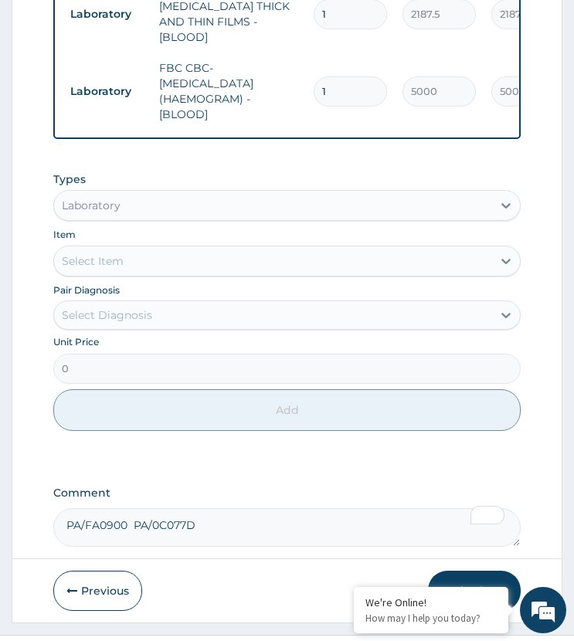
scroll to position [937, 0]
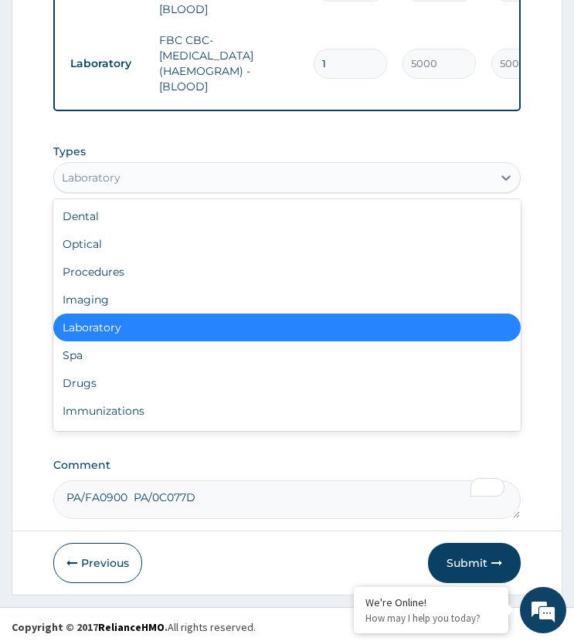
click at [152, 171] on div "Laboratory" at bounding box center [272, 177] width 437 height 25
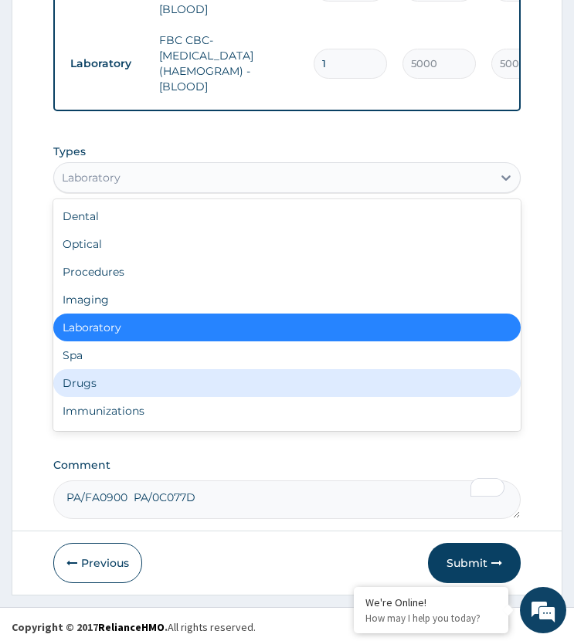
click at [92, 375] on div "Drugs" at bounding box center [286, 383] width 466 height 28
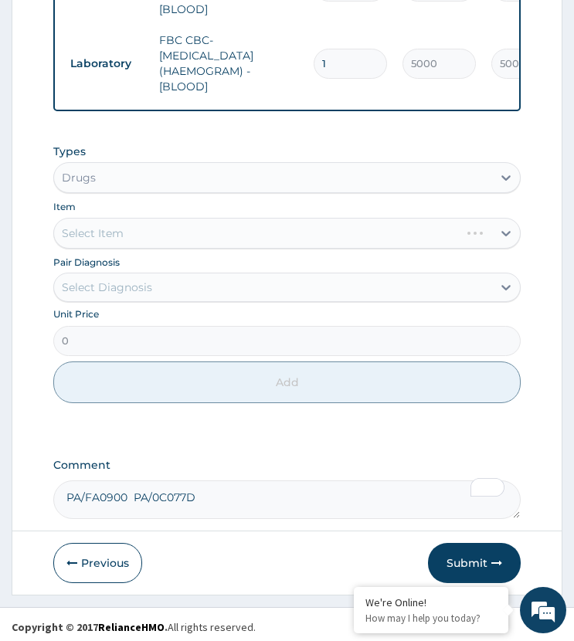
click at [144, 280] on div "Select Diagnosis" at bounding box center [107, 287] width 90 height 15
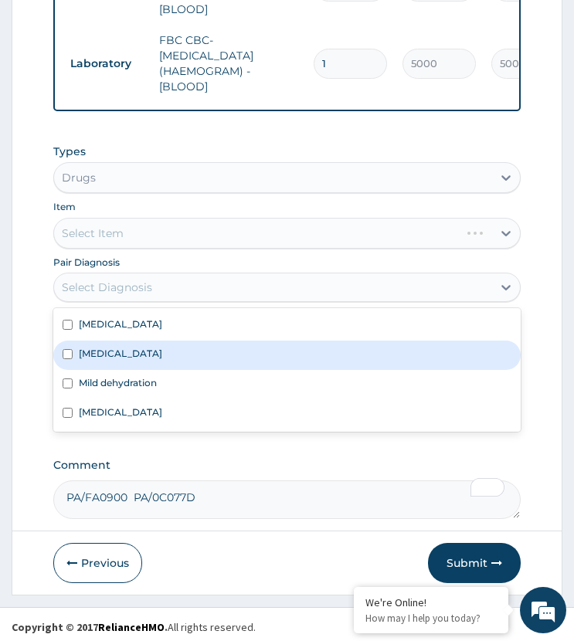
click at [114, 341] on div "Malaria" at bounding box center [286, 355] width 466 height 29
checkbox input "true"
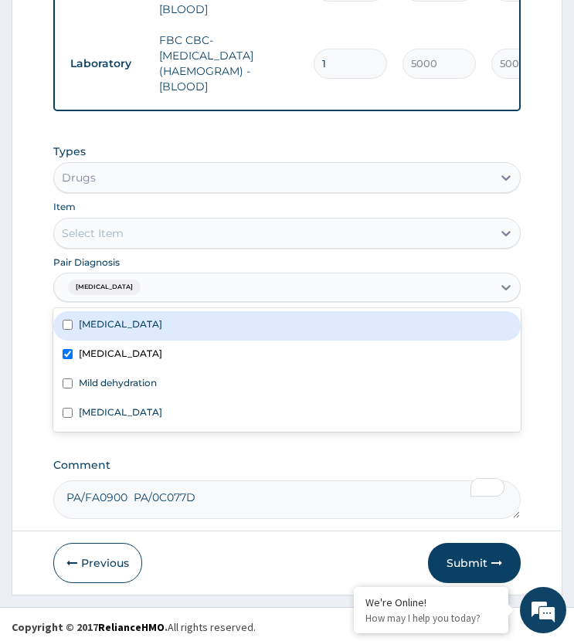
click at [149, 228] on div "Select Item" at bounding box center [272, 233] width 437 height 25
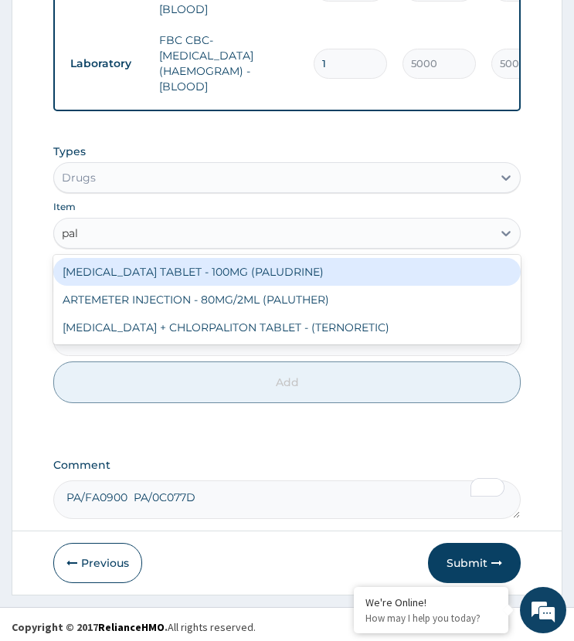
type input "palu"
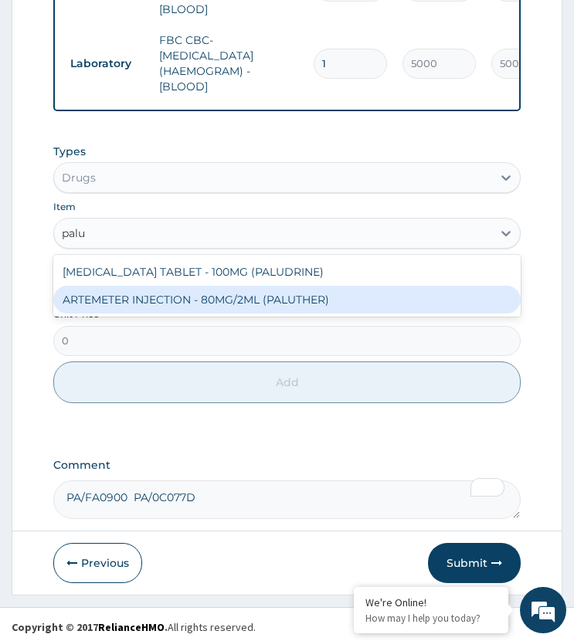
click at [171, 293] on div "ARTEMETER INJECTION - 80MG/2ML (PALUTHER)" at bounding box center [286, 300] width 466 height 28
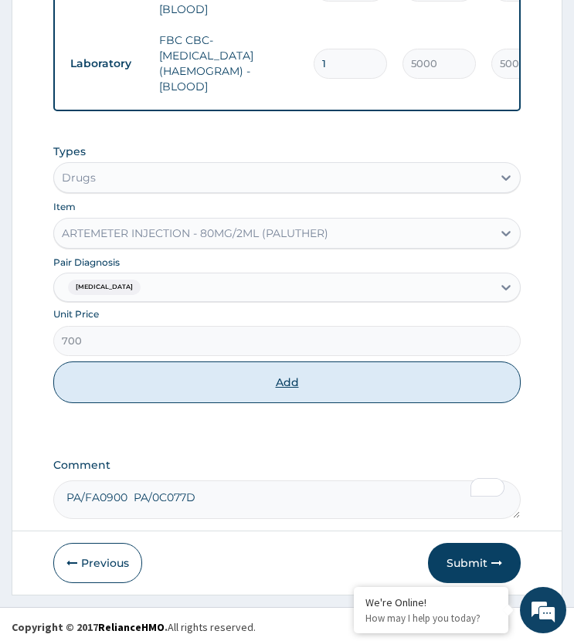
drag, startPoint x: 182, startPoint y: 385, endPoint x: 304, endPoint y: 220, distance: 204.8
click at [187, 382] on button "Add" at bounding box center [286, 382] width 466 height 42
type input "0"
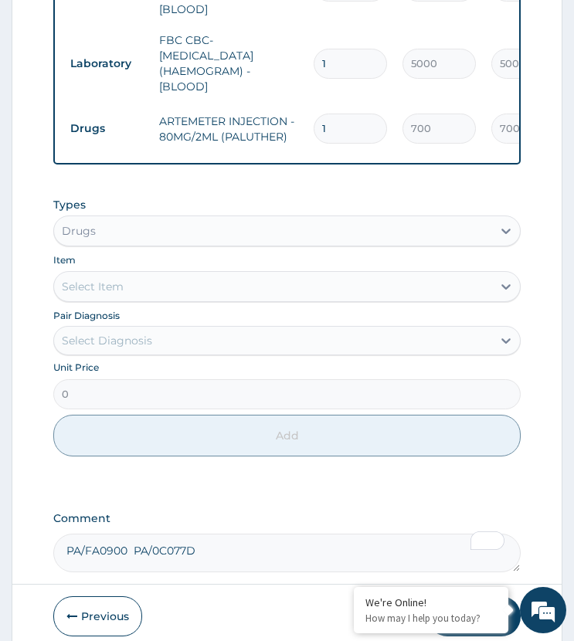
drag, startPoint x: 327, startPoint y: 117, endPoint x: 306, endPoint y: 127, distance: 23.5
click at [306, 127] on td "1" at bounding box center [350, 129] width 89 height 46
type input "3"
type input "2100.00"
type input "3"
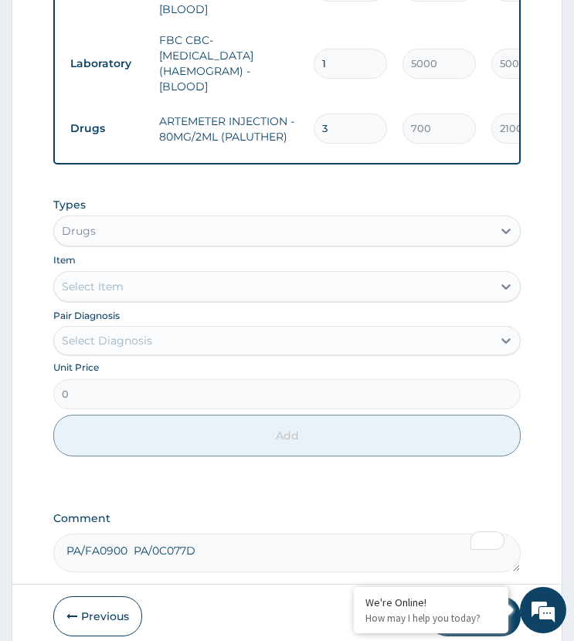
click at [306, 127] on td "3" at bounding box center [350, 129] width 89 height 46
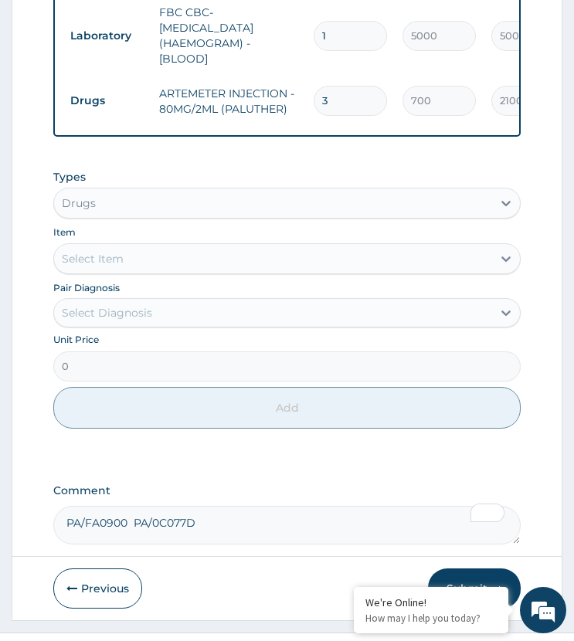
scroll to position [990, 0]
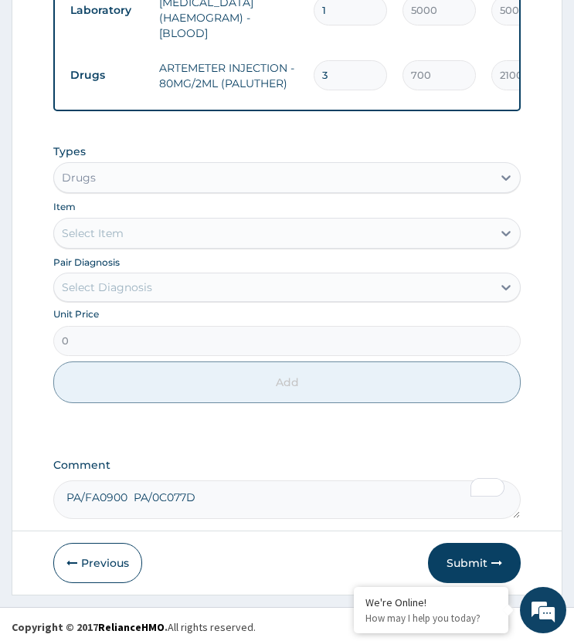
drag, startPoint x: 131, startPoint y: 288, endPoint x: 156, endPoint y: 282, distance: 26.2
click at [140, 284] on div "Select Diagnosis" at bounding box center [107, 287] width 90 height 15
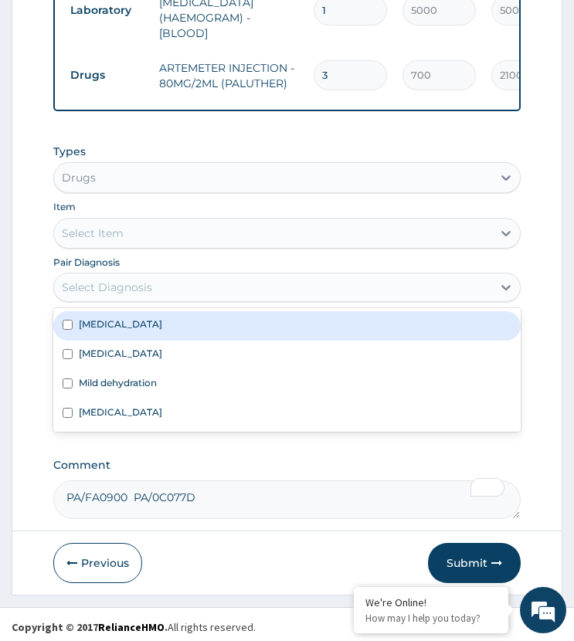
click at [144, 328] on div "Infectious gastroenteritis" at bounding box center [286, 325] width 466 height 29
checkbox input "true"
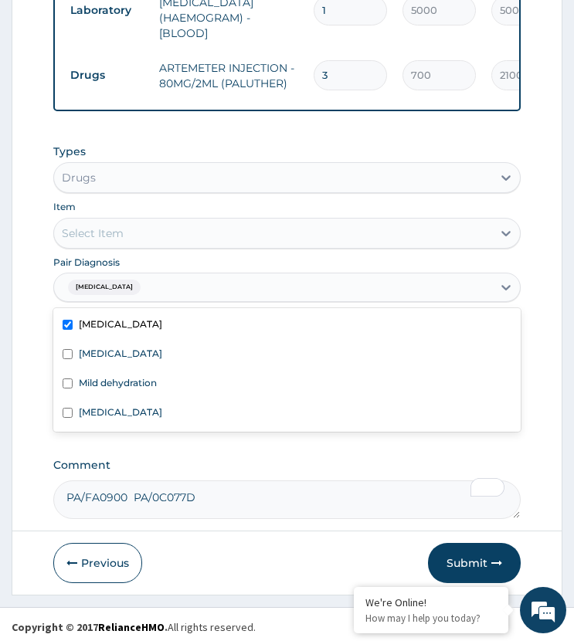
click at [170, 230] on div "Select Item" at bounding box center [272, 233] width 437 height 25
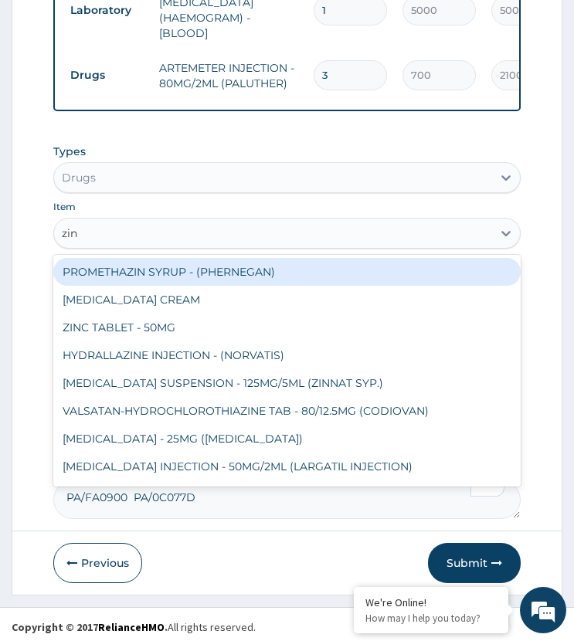
type input "zinc"
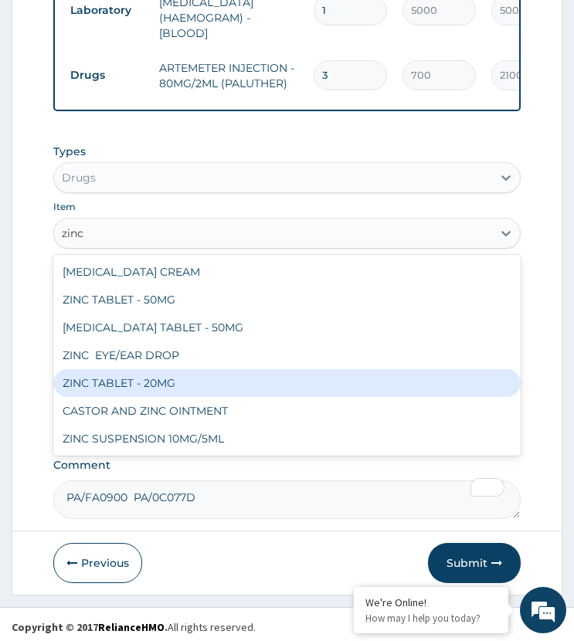
click at [161, 374] on div "ZINC TABLET - 20MG" at bounding box center [286, 383] width 466 height 28
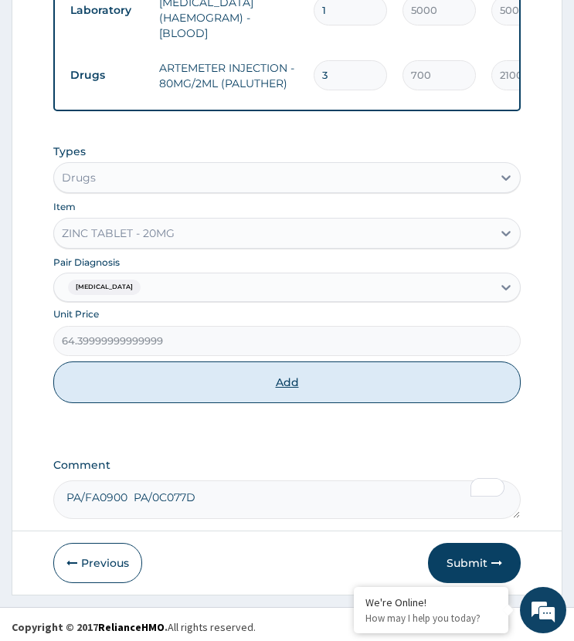
click at [251, 371] on button "Add" at bounding box center [286, 382] width 466 height 42
type input "0"
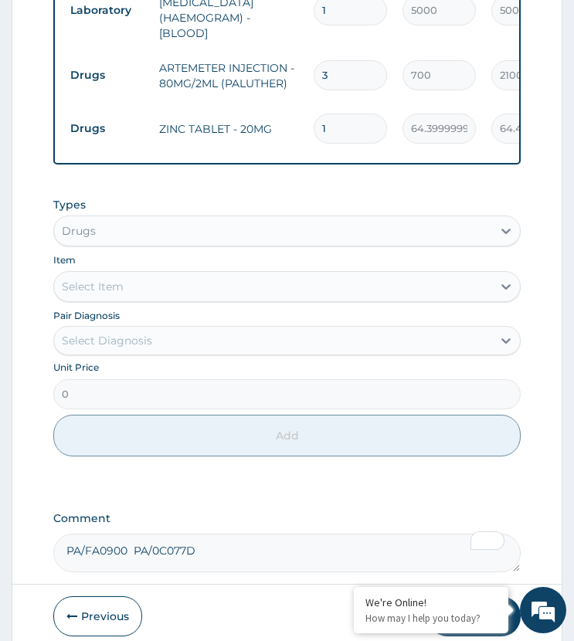
drag, startPoint x: 334, startPoint y: 107, endPoint x: 294, endPoint y: 150, distance: 58.5
type input "3"
type input "193.20"
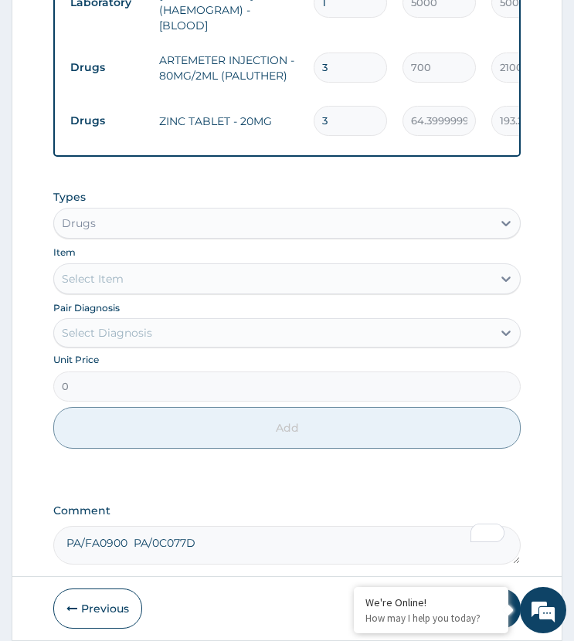
scroll to position [1043, 0]
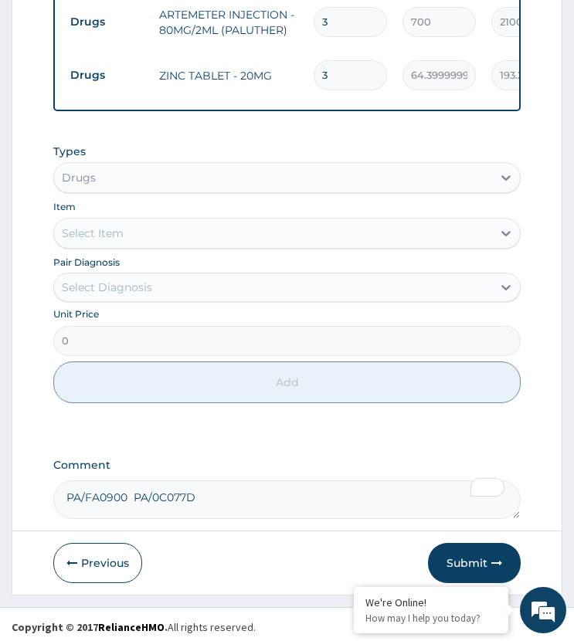
type input "3"
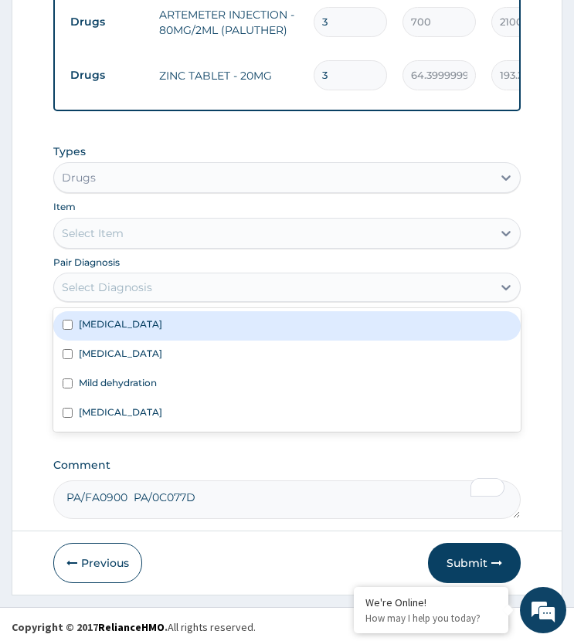
drag, startPoint x: 135, startPoint y: 282, endPoint x: 155, endPoint y: 320, distance: 42.8
click at [135, 283] on div "Select Diagnosis" at bounding box center [107, 287] width 90 height 15
click at [157, 321] on label "Infectious gastroenteritis" at bounding box center [120, 323] width 83 height 13
checkbox input "true"
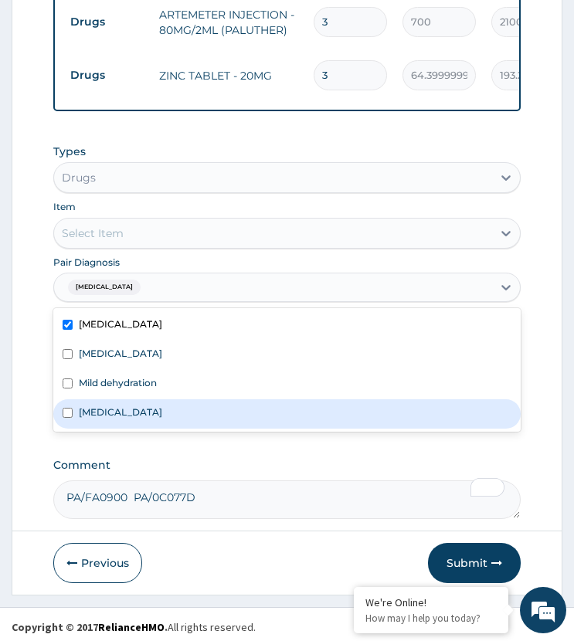
click at [134, 408] on label "Upper respiratory infection" at bounding box center [120, 411] width 83 height 13
checkbox input "true"
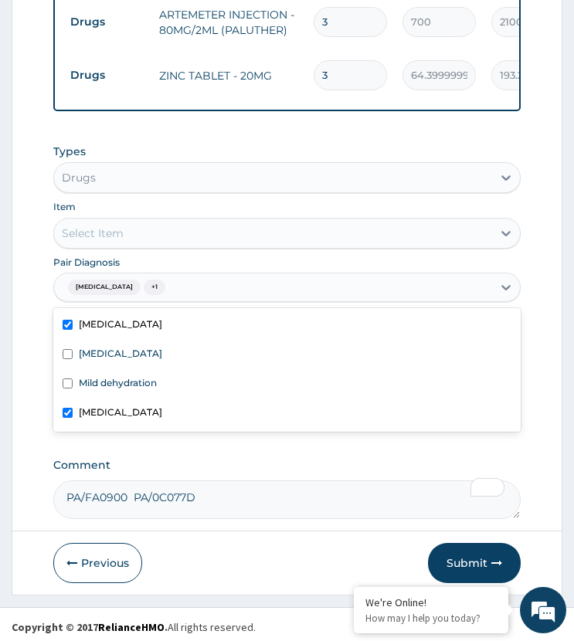
click at [160, 222] on div "Select Item" at bounding box center [272, 233] width 437 height 25
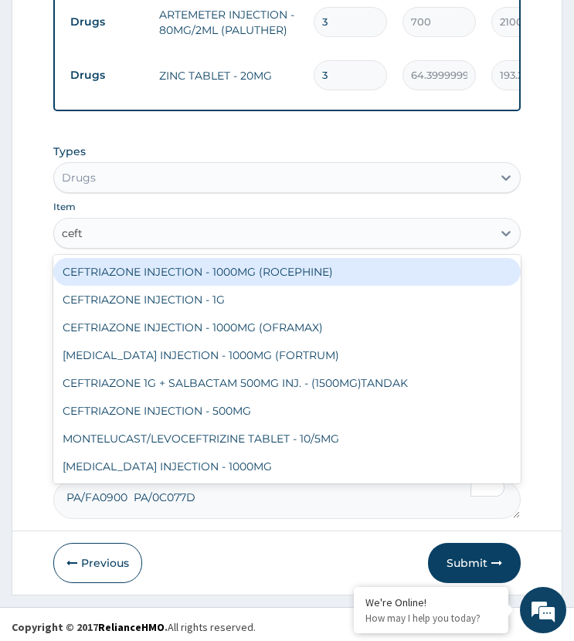
type input "ceftr"
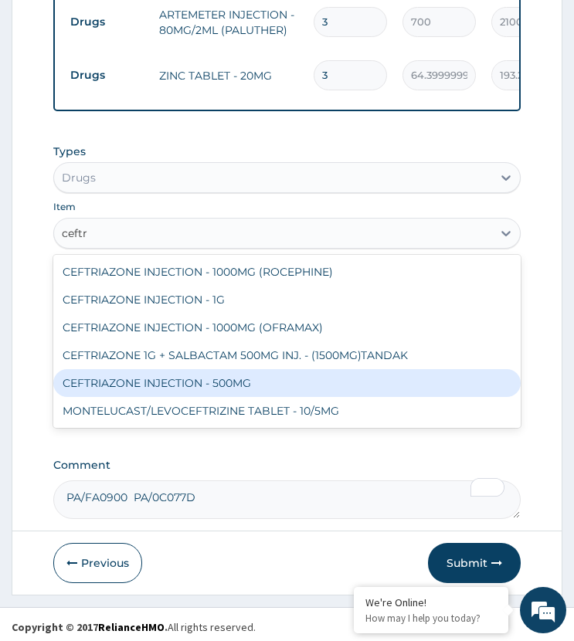
click at [192, 371] on div "CEFTRIAZONE INJECTION - 500MG" at bounding box center [286, 383] width 466 height 28
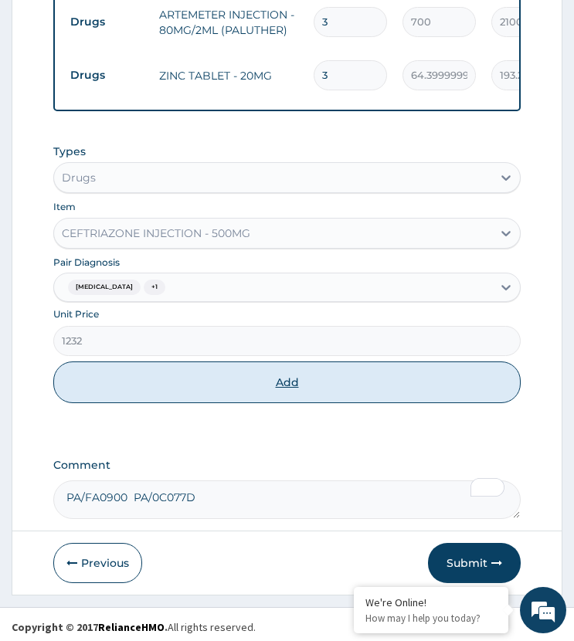
click at [213, 367] on button "Add" at bounding box center [286, 382] width 466 height 42
type input "0"
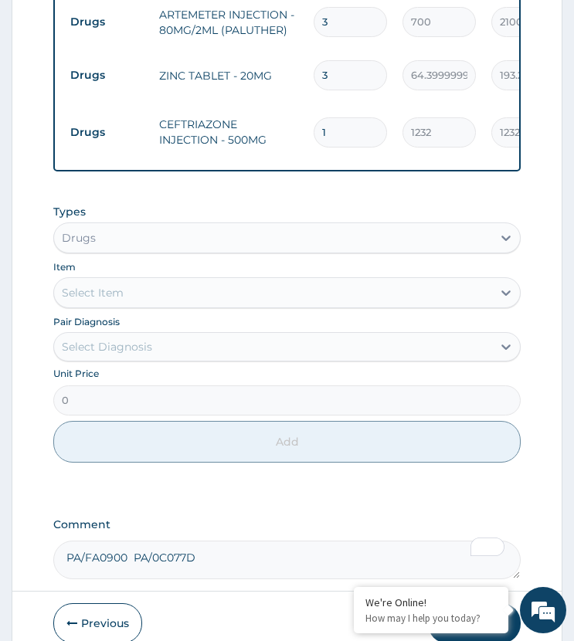
drag, startPoint x: 256, startPoint y: 158, endPoint x: 233, endPoint y: 173, distance: 27.2
type input "6"
type input "7392.00"
type input "6"
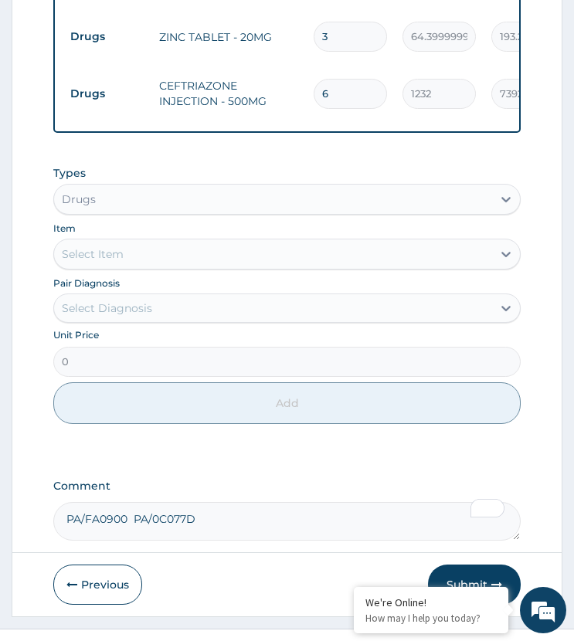
scroll to position [1103, 0]
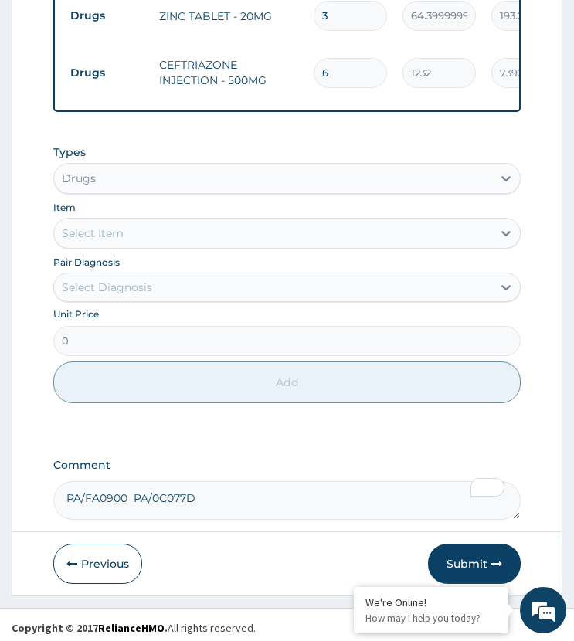
click at [134, 280] on div "Select Diagnosis" at bounding box center [107, 287] width 90 height 15
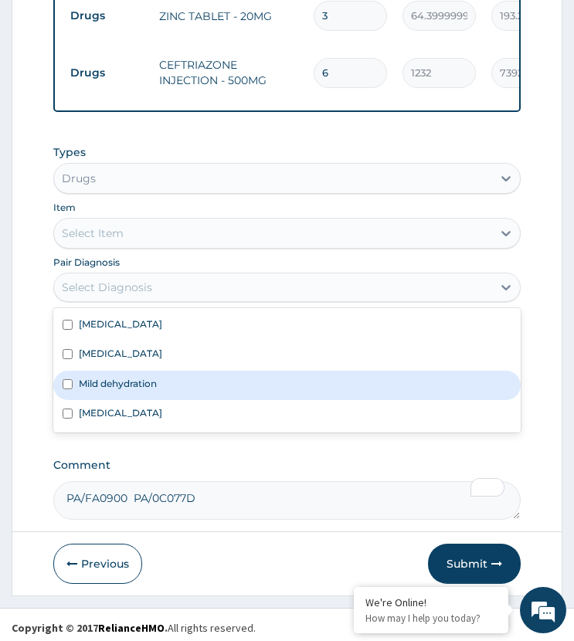
click at [148, 381] on label "Mild dehydration" at bounding box center [118, 383] width 78 height 13
checkbox input "true"
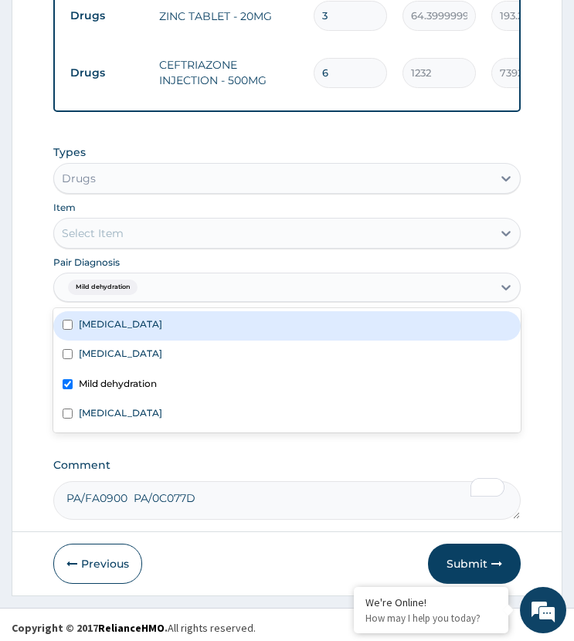
click at [162, 317] on label "Infectious gastroenteritis" at bounding box center [120, 323] width 83 height 13
checkbox input "true"
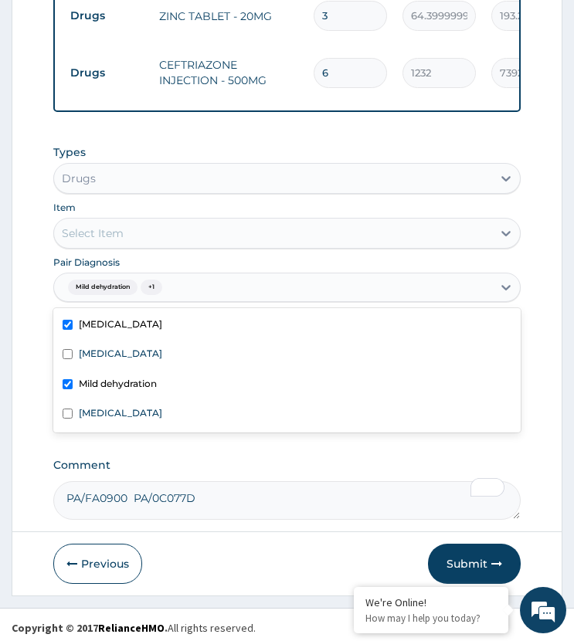
click at [152, 226] on div "Select Item" at bounding box center [272, 233] width 437 height 25
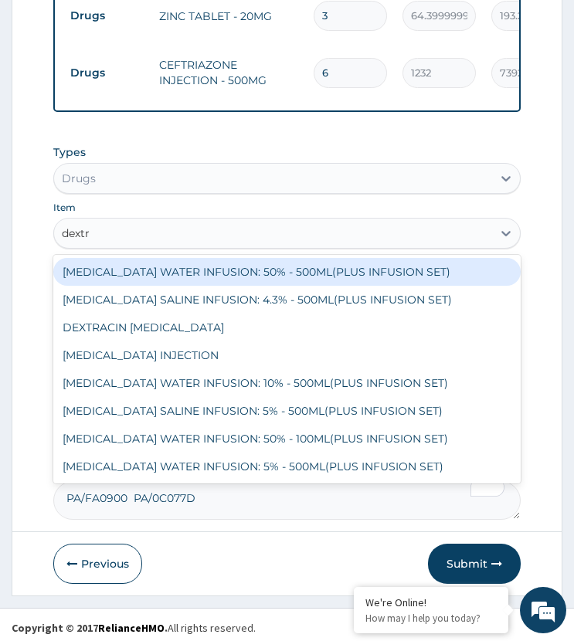
type input "dextro"
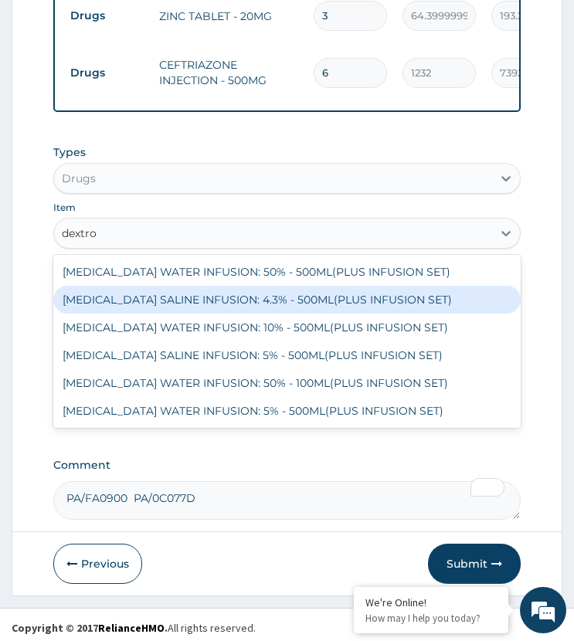
click at [184, 293] on div "DEXTROSE SALINE INFUSION: 4.3% - 500ML(PLUS INFUSION SET)" at bounding box center [286, 300] width 466 height 28
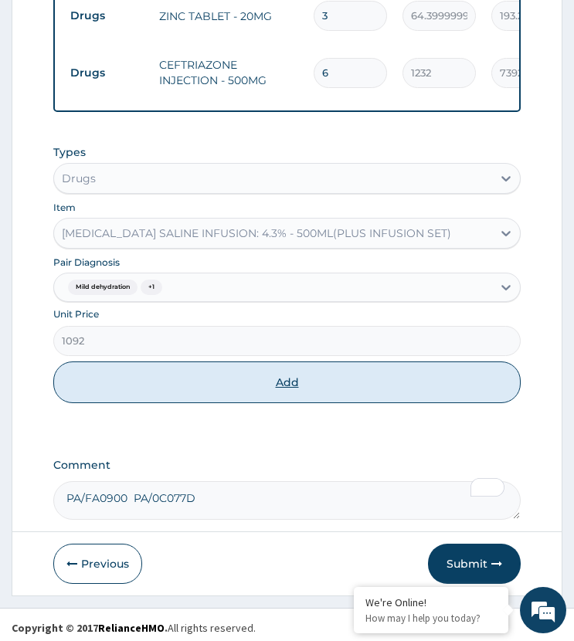
click at [191, 378] on button "Add" at bounding box center [286, 382] width 466 height 42
type input "0"
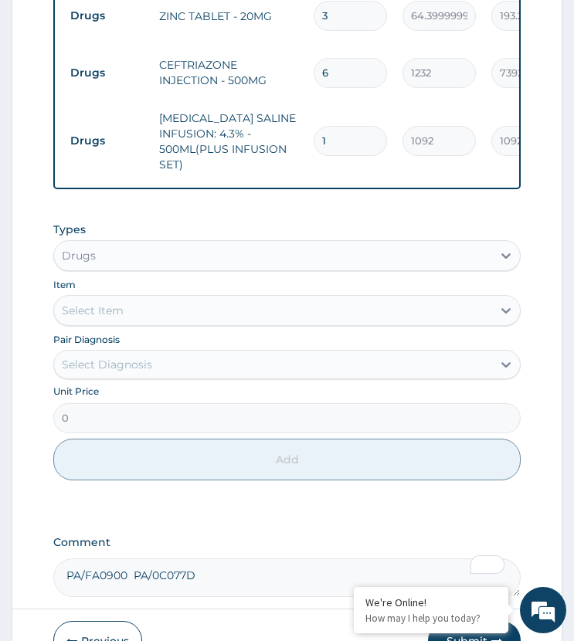
drag, startPoint x: 314, startPoint y: 139, endPoint x: 286, endPoint y: 168, distance: 40.4
type input "3"
type input "3276.00"
type input "3"
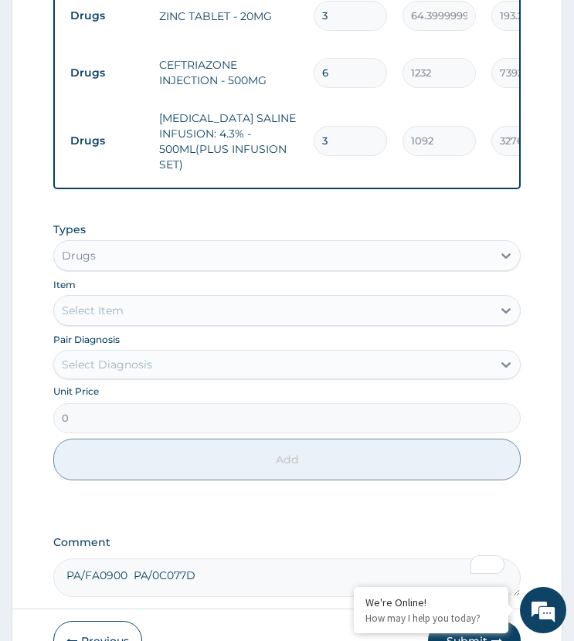
click at [137, 361] on div "Select Diagnosis" at bounding box center [107, 364] width 90 height 15
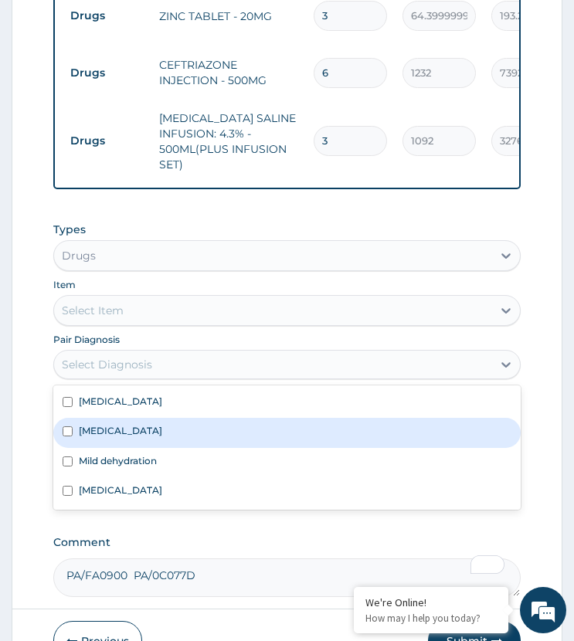
click at [127, 423] on div "Malaria" at bounding box center [286, 432] width 466 height 29
checkbox input "true"
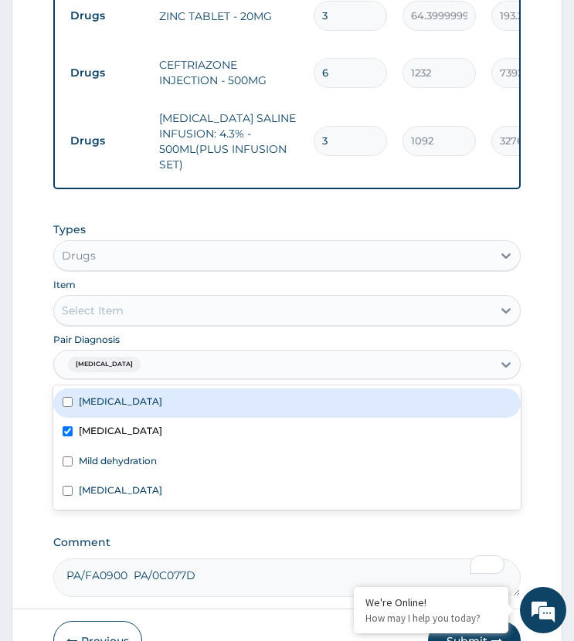
click at [165, 306] on div "Select Item" at bounding box center [272, 310] width 437 height 25
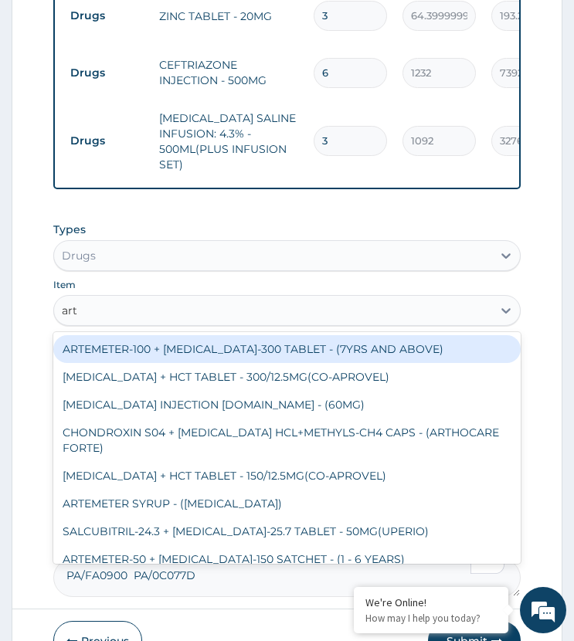
type input "arte"
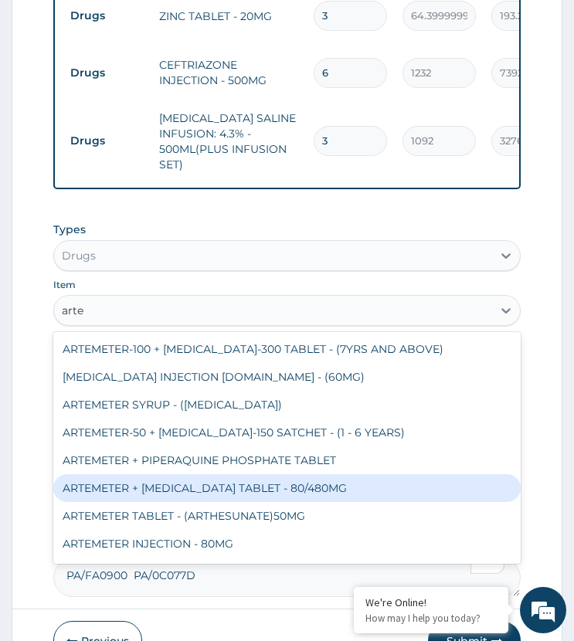
click at [151, 479] on div "ARTEMETER + LUMEFANTRINE TABLET - 80/480MG" at bounding box center [286, 488] width 466 height 28
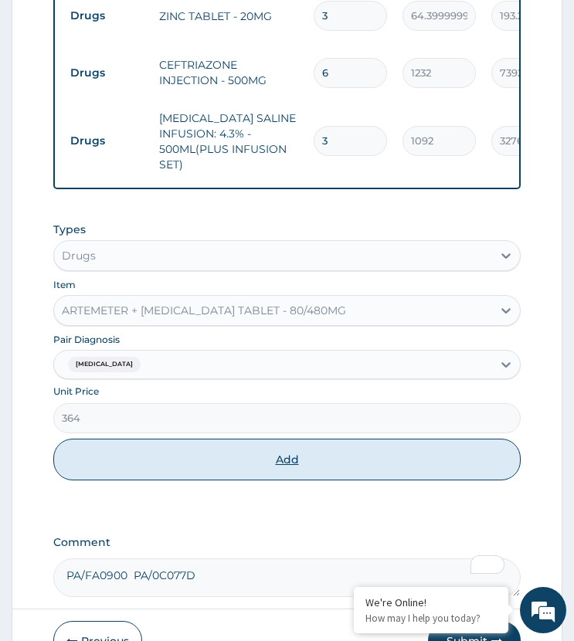
click at [222, 456] on button "Add" at bounding box center [286, 460] width 466 height 42
type input "0"
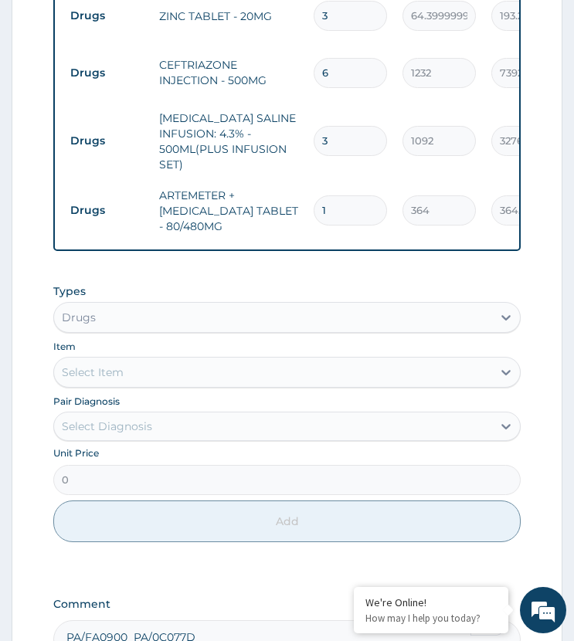
drag, startPoint x: 332, startPoint y: 195, endPoint x: 293, endPoint y: 213, distance: 43.2
click at [293, 213] on tr "Drugs ARTEMETER + [MEDICAL_DATA] TABLET - 80/480MG 1 364 364.00 [MEDICAL_DATA] …" at bounding box center [441, 211] width 757 height 62
type input "6"
type input "2184.00"
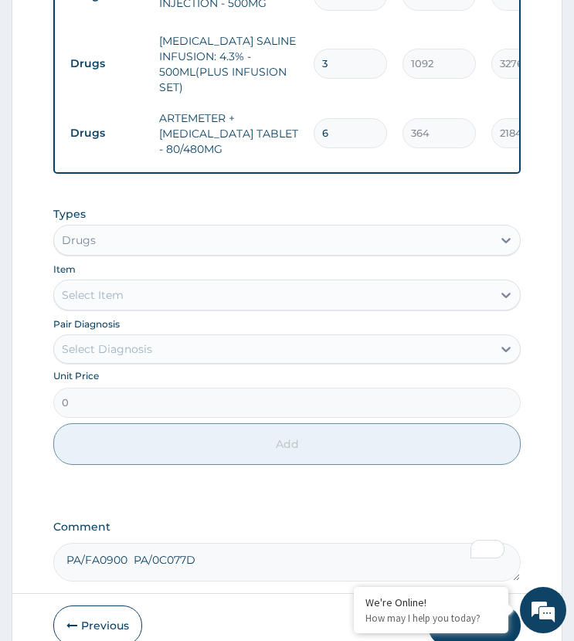
scroll to position [1242, 0]
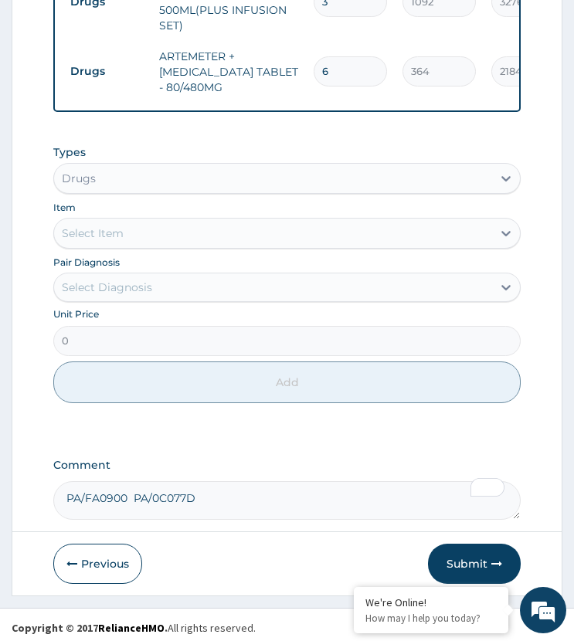
type input "6"
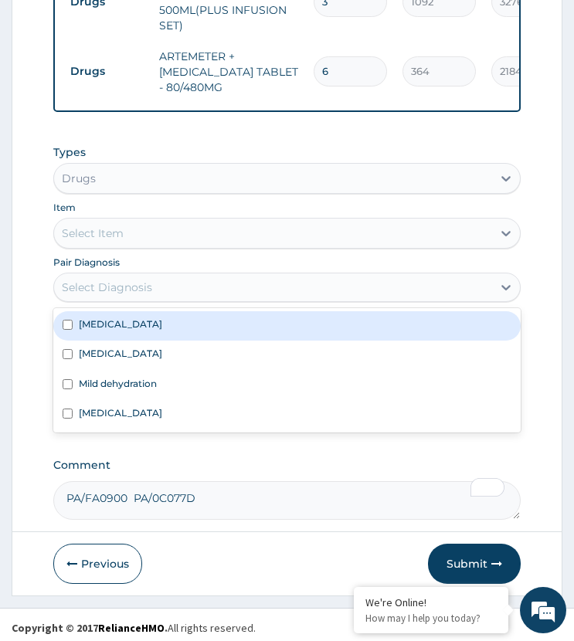
click at [158, 286] on div "Select Diagnosis" at bounding box center [272, 287] width 437 height 25
click at [162, 324] on label "Infectious gastroenteritis" at bounding box center [120, 323] width 83 height 13
checkbox input "true"
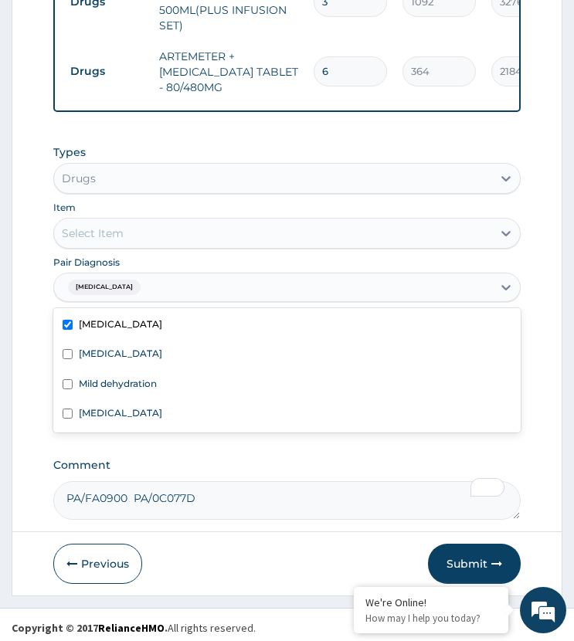
click at [178, 239] on div "Select Item" at bounding box center [272, 233] width 437 height 25
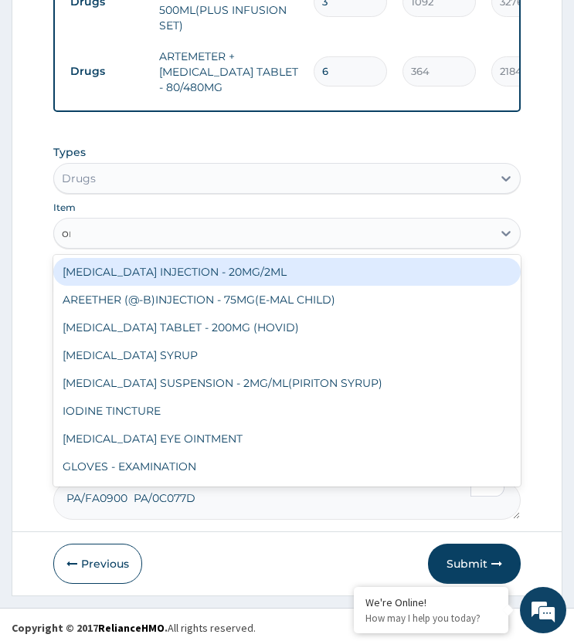
type input "ors"
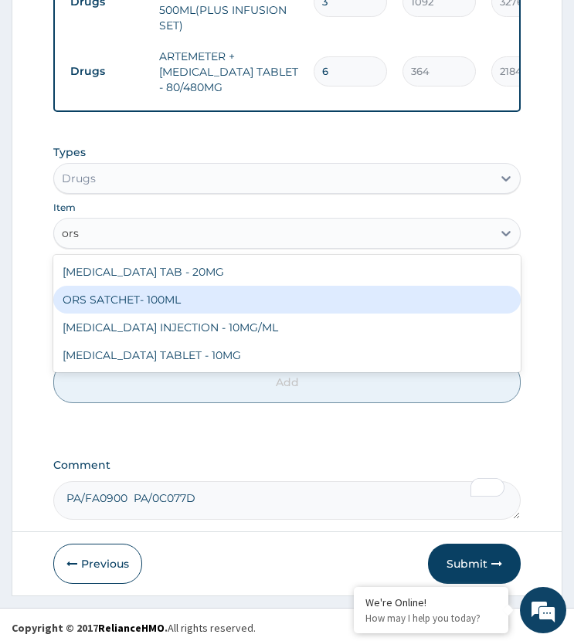
drag, startPoint x: 154, startPoint y: 291, endPoint x: 133, endPoint y: 348, distance: 60.8
click at [154, 292] on div "ORS SATCHET- 100ML" at bounding box center [286, 300] width 466 height 28
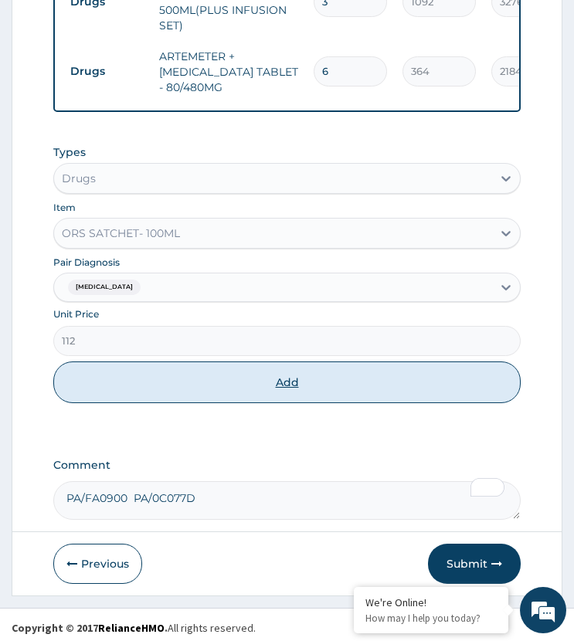
click at [127, 383] on button "Add" at bounding box center [286, 382] width 466 height 42
type input "0"
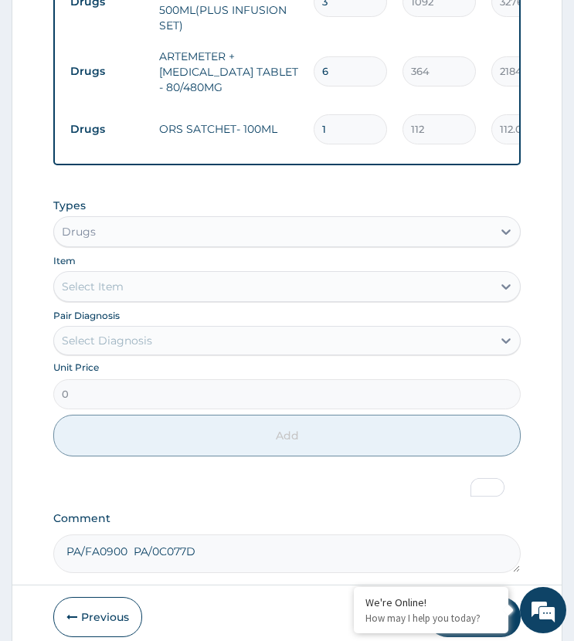
drag, startPoint x: 332, startPoint y: 110, endPoint x: 281, endPoint y: 145, distance: 62.1
type input "2"
type input "224.00"
type input "2"
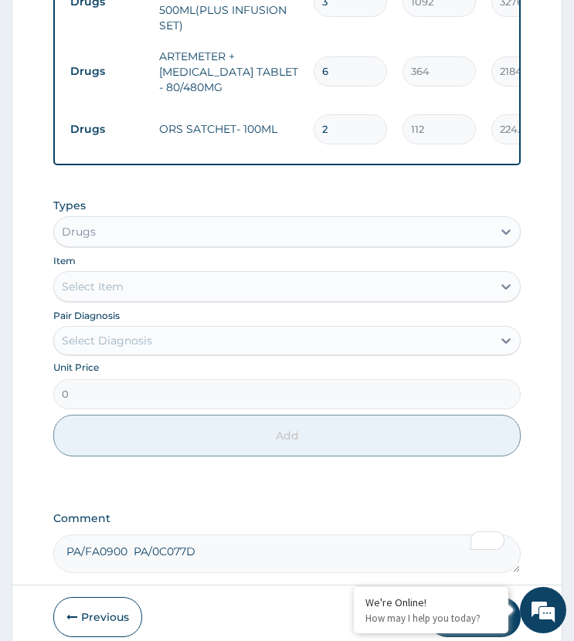
click at [246, 124] on td "ORS SATCHET- 100ML" at bounding box center [228, 129] width 154 height 31
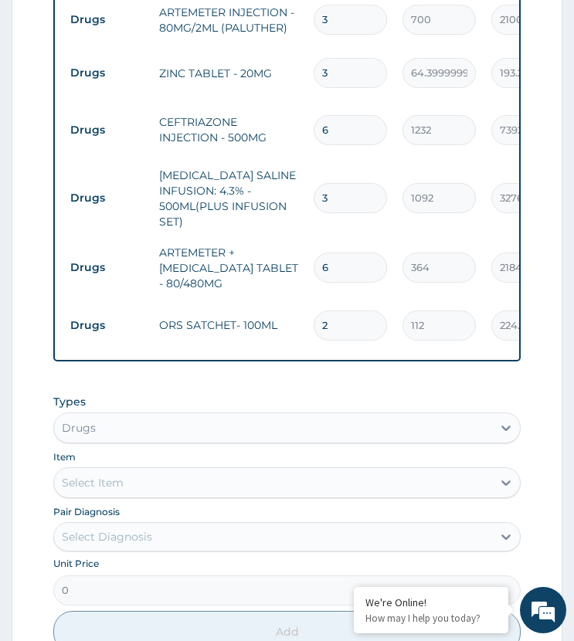
scroll to position [1010, 0]
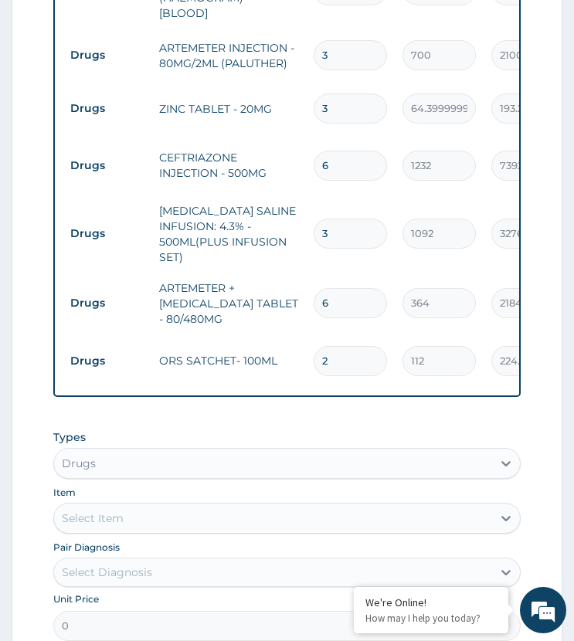
drag, startPoint x: 332, startPoint y: 93, endPoint x: 276, endPoint y: 127, distance: 64.8
click at [276, 127] on tbody "Procedures GENERAL PRACTITIONER FIRST OUTPATIENT CONSULTATION 1 3750 3750.00 In…" at bounding box center [441, 38] width 757 height 697
type input "8"
type input "515.20"
type input "8"
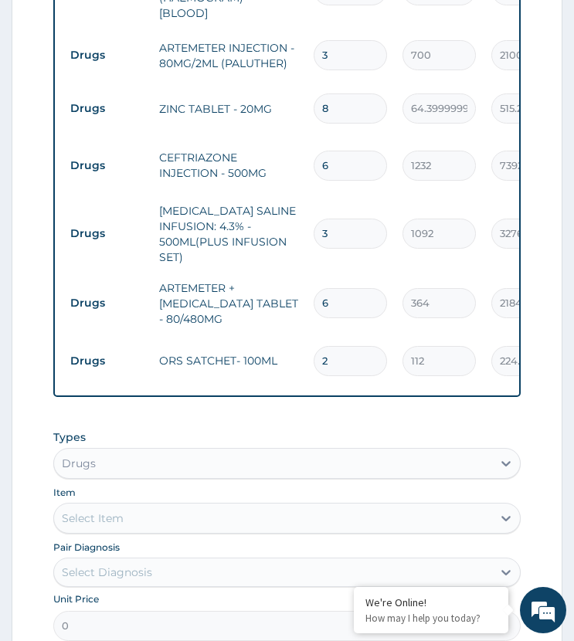
click at [274, 135] on tr "Drugs CEFTRIAZONE INJECTION - 500MG 6 1232 7392.00 Infectious gastroenteritis +…" at bounding box center [441, 165] width 757 height 60
click at [252, 334] on tr "Drugs ORS SATCHET- 100ML 2 112 224.00 Infectious gastroenteritis Delete" at bounding box center [441, 360] width 757 height 53
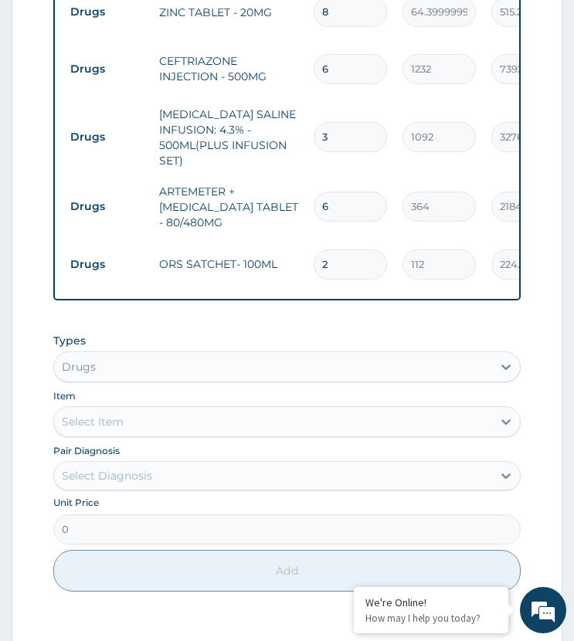
scroll to position [1295, 0]
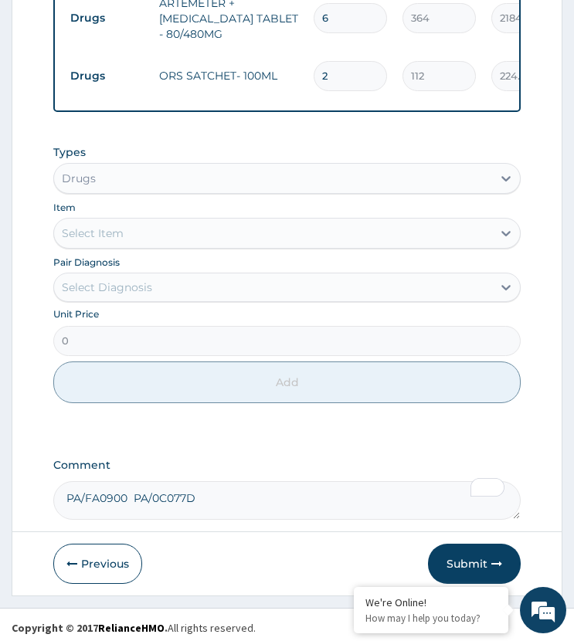
click at [447, 554] on button "Submit" at bounding box center [474, 564] width 93 height 40
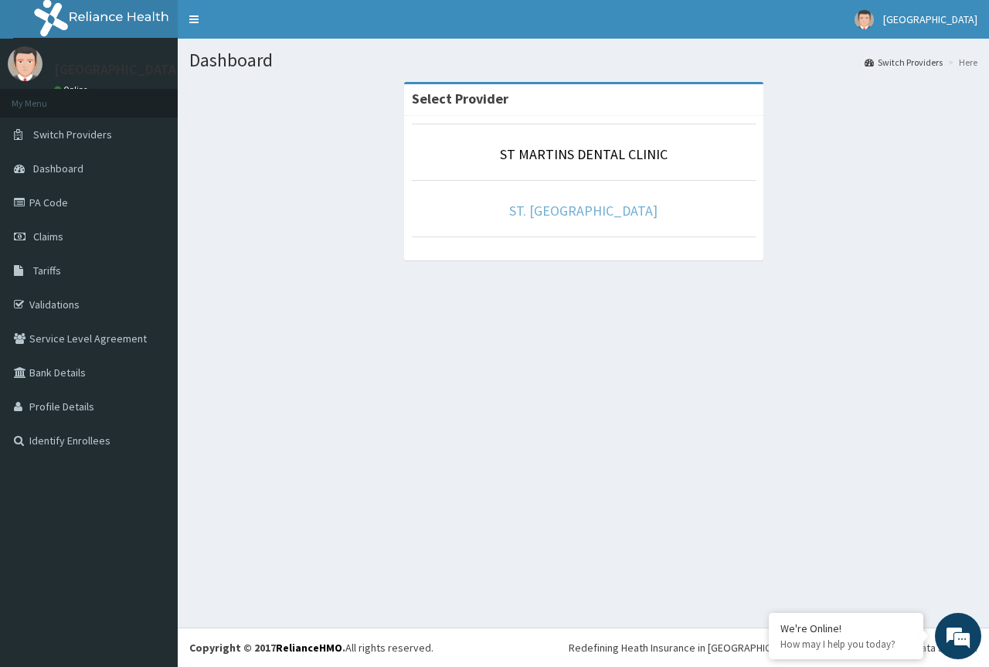
click at [592, 215] on link "ST. [GEOGRAPHIC_DATA]" at bounding box center [583, 211] width 148 height 18
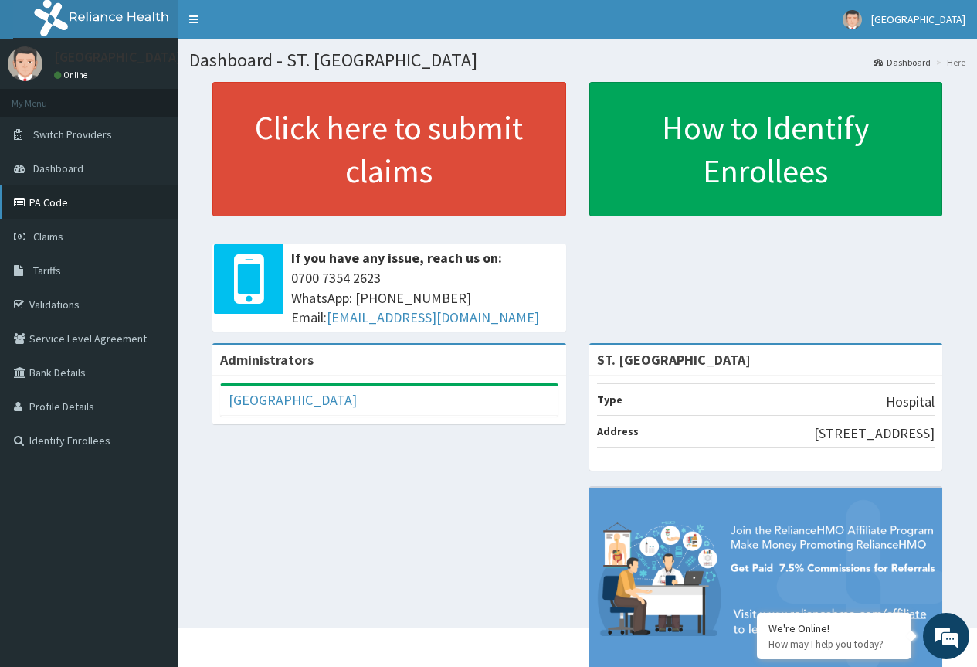
click at [53, 206] on link "PA Code" at bounding box center [89, 202] width 178 height 34
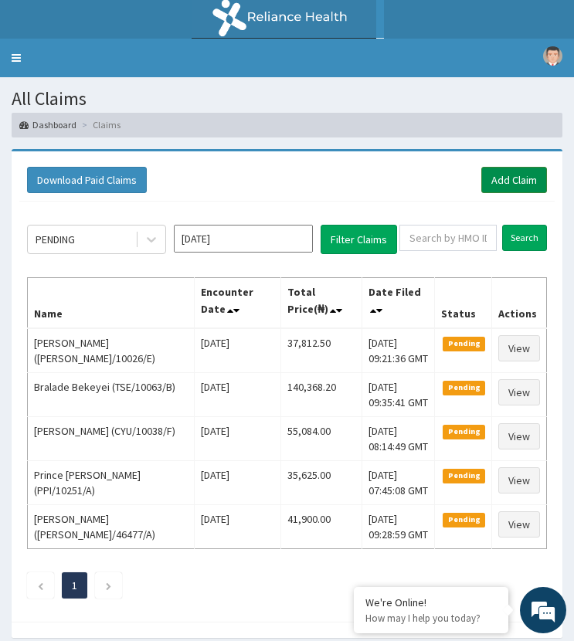
click at [499, 188] on link "Add Claim" at bounding box center [514, 180] width 66 height 26
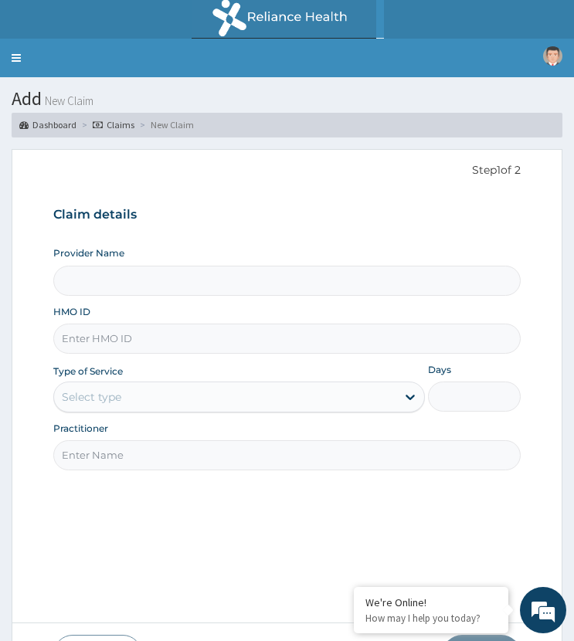
type input "ST. [GEOGRAPHIC_DATA]"
paste input "ZEI/10110/C"
type input "ZEI/10110/C"
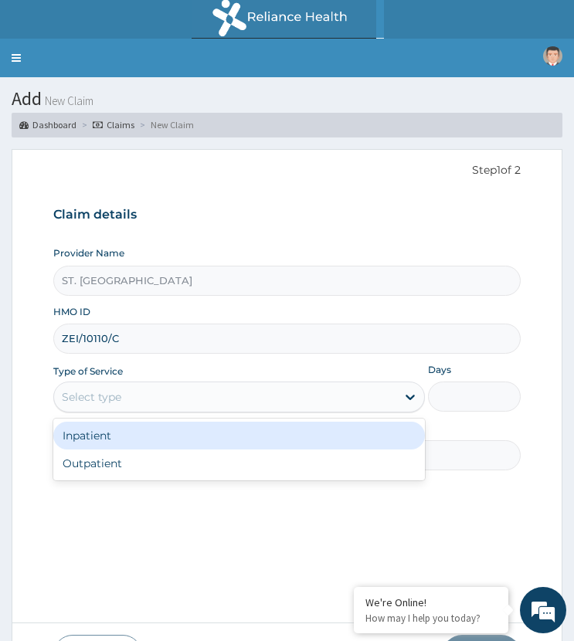
drag, startPoint x: 100, startPoint y: 390, endPoint x: 133, endPoint y: 437, distance: 57.6
click at [110, 397] on div "Select type" at bounding box center [91, 396] width 59 height 15
click at [127, 433] on div "Inpatient" at bounding box center [238, 436] width 371 height 28
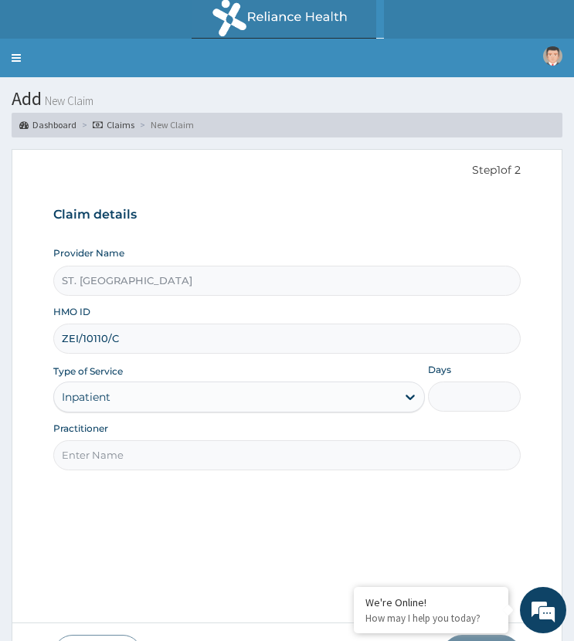
click at [461, 391] on input "Days" at bounding box center [474, 397] width 93 height 30
type input "4"
click at [297, 449] on input "Practitioner" at bounding box center [286, 455] width 466 height 30
paste input "Dimabo Daniel"
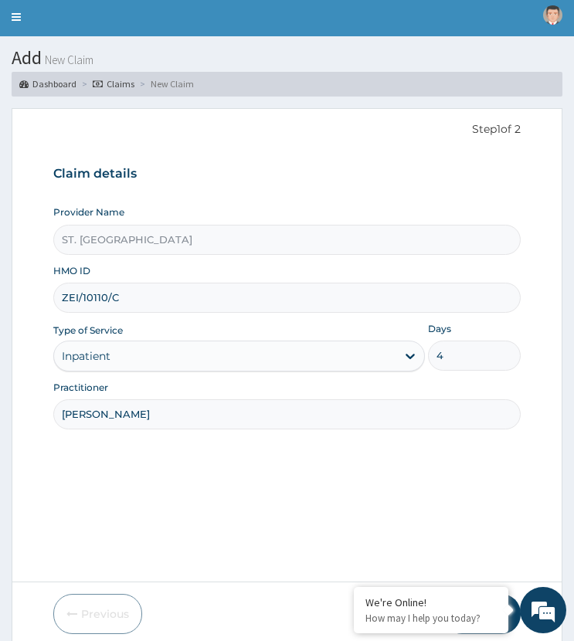
scroll to position [97, 0]
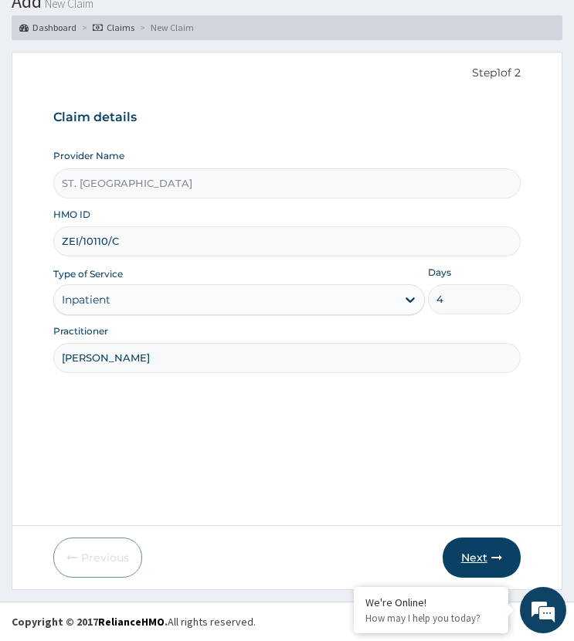
type input "Dimabo Daniel"
click at [483, 551] on button "Next" at bounding box center [482, 558] width 78 height 40
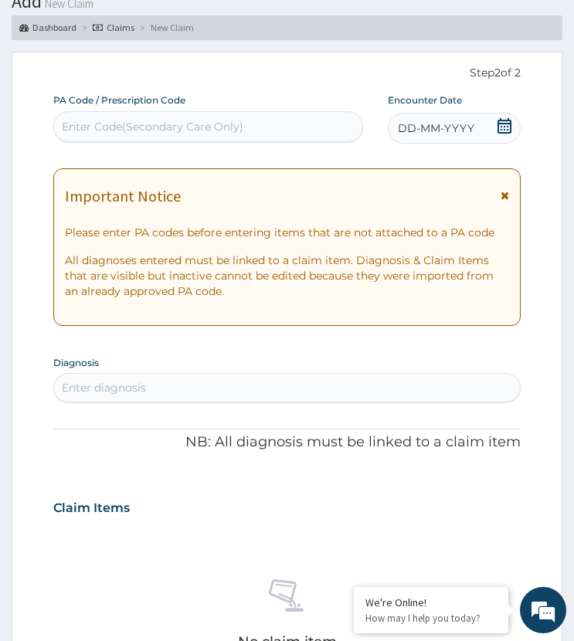
click at [465, 124] on span "DD-MM-YYYY" at bounding box center [436, 127] width 76 height 15
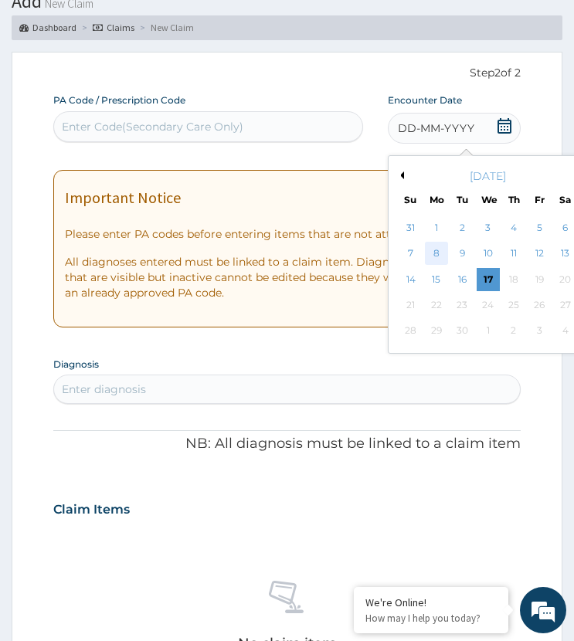
click at [437, 255] on div "8" at bounding box center [436, 254] width 23 height 23
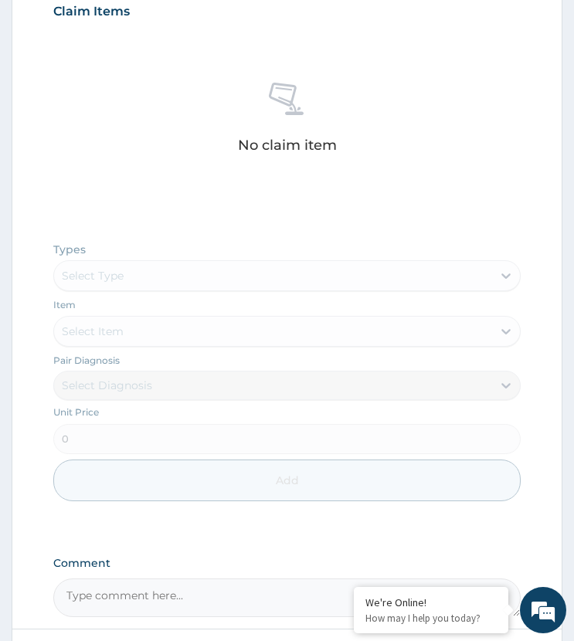
scroll to position [697, 0]
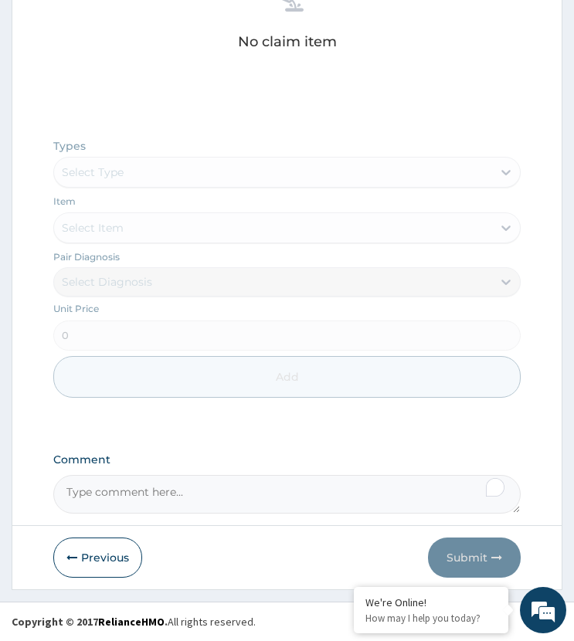
paste textarea "PA/E2FE76"
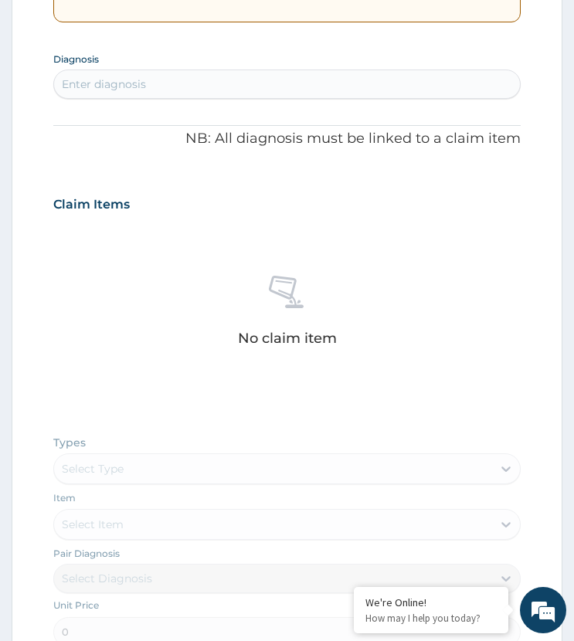
scroll to position [311, 0]
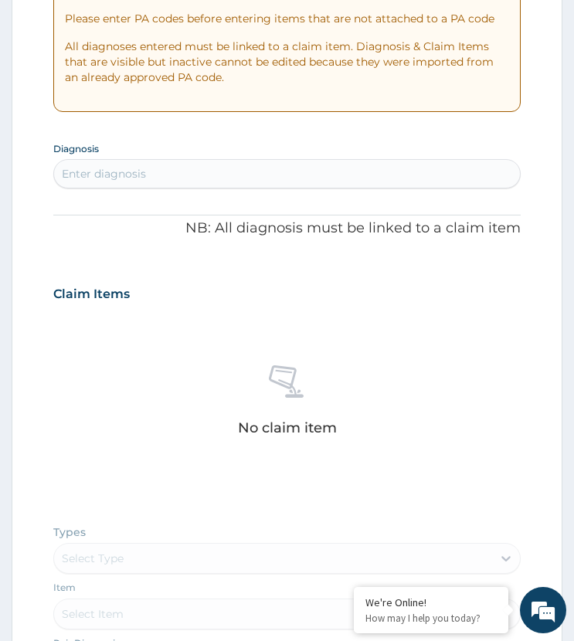
type textarea "PA/E2FE76"
click at [141, 179] on div "Enter diagnosis" at bounding box center [104, 173] width 84 height 15
type input "sepsi"
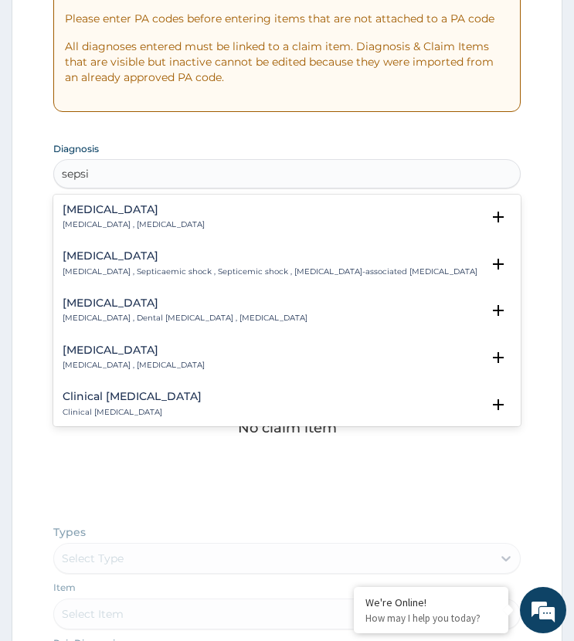
drag, startPoint x: 70, startPoint y: 222, endPoint x: 75, endPoint y: 230, distance: 10.1
click at [75, 230] on p "Systemic infection , Sepsis" at bounding box center [134, 224] width 142 height 11
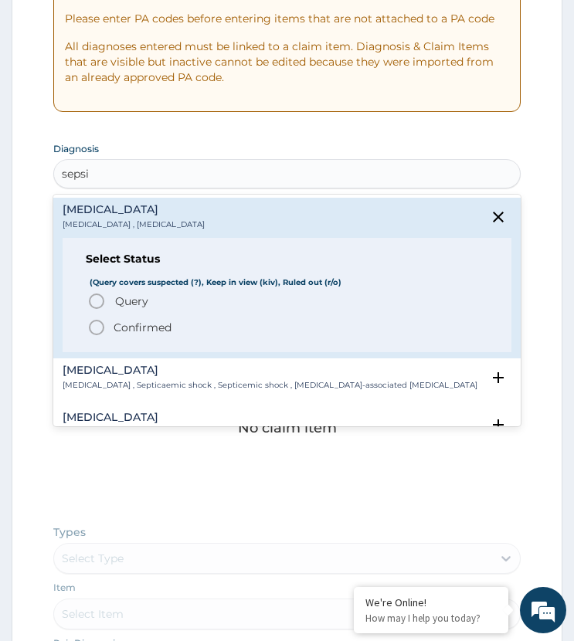
click at [103, 328] on icon "status option filled" at bounding box center [96, 327] width 19 height 19
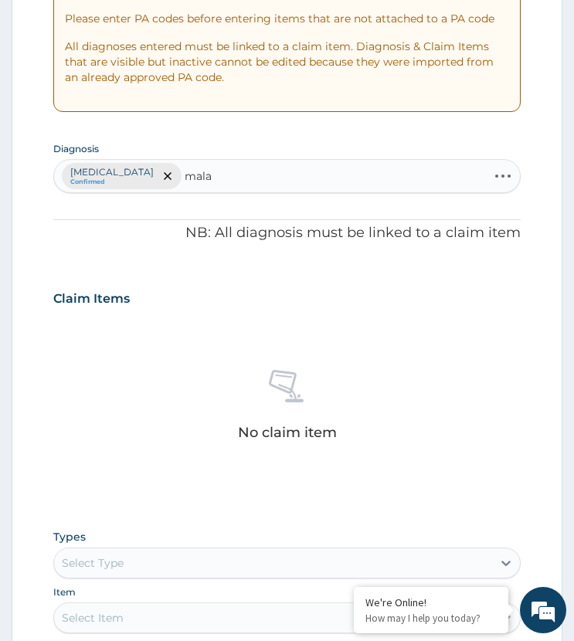
type input "malar"
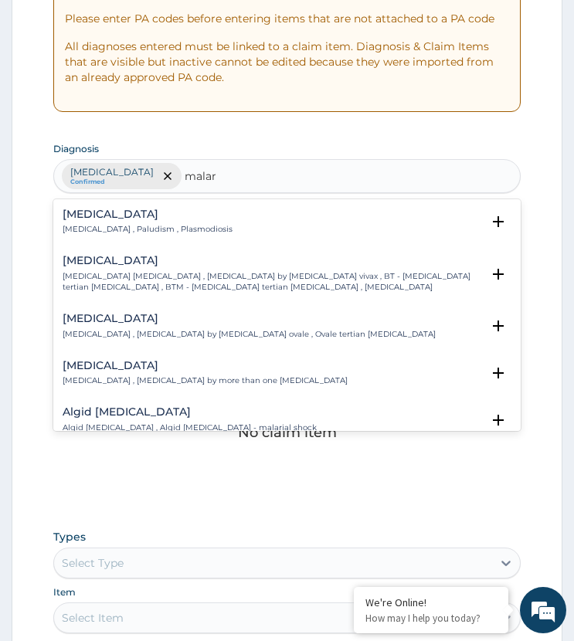
click at [110, 225] on p "Malaria , Paludism , Plasmodiosis" at bounding box center [148, 229] width 170 height 11
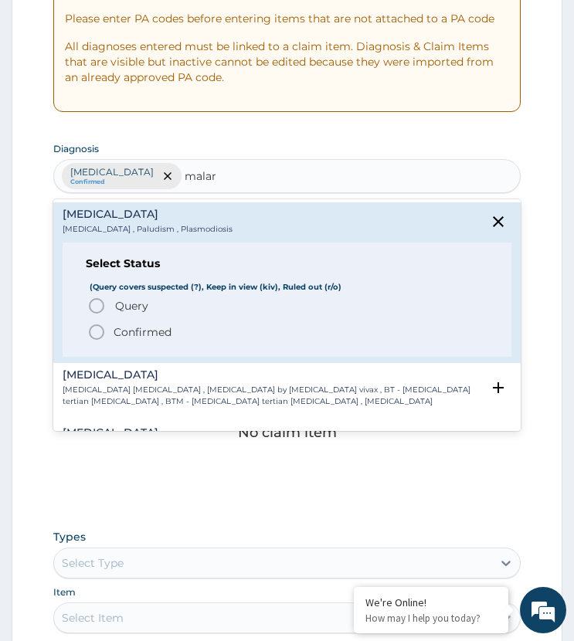
click at [103, 307] on circle "status option query" at bounding box center [97, 306] width 14 height 14
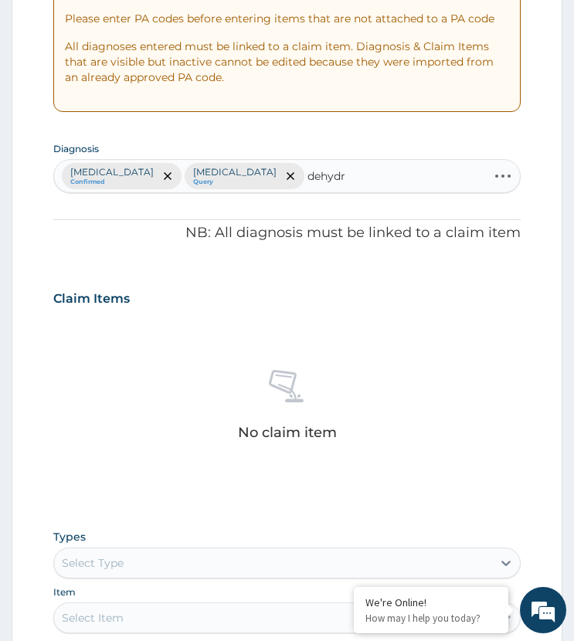
type input "dehydra"
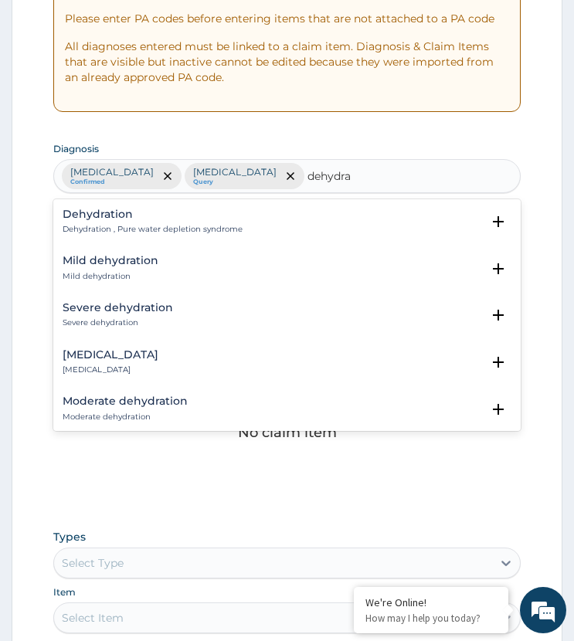
drag, startPoint x: 97, startPoint y: 269, endPoint x: 99, endPoint y: 281, distance: 12.5
click at [99, 281] on div "Mild dehydration Mild dehydration" at bounding box center [111, 268] width 96 height 27
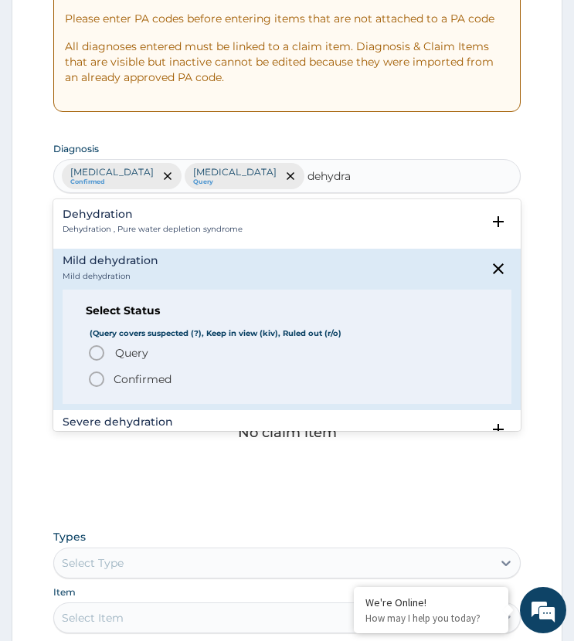
click at [90, 356] on icon "status option query" at bounding box center [96, 353] width 19 height 19
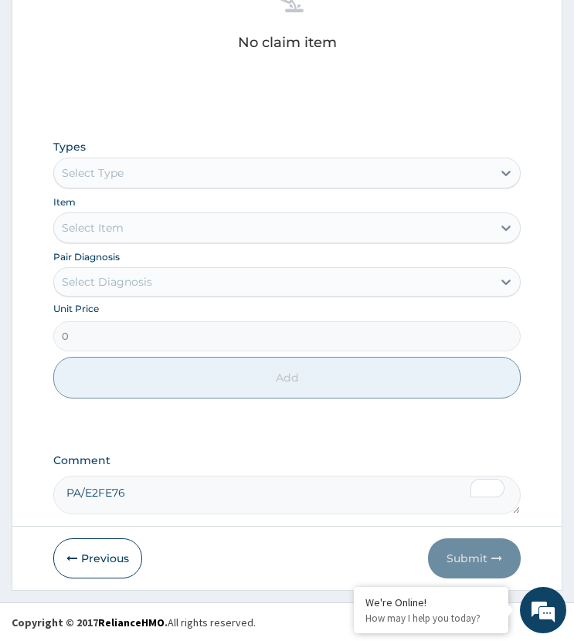
scroll to position [702, 0]
click at [137, 167] on div "Select Type" at bounding box center [272, 172] width 437 height 25
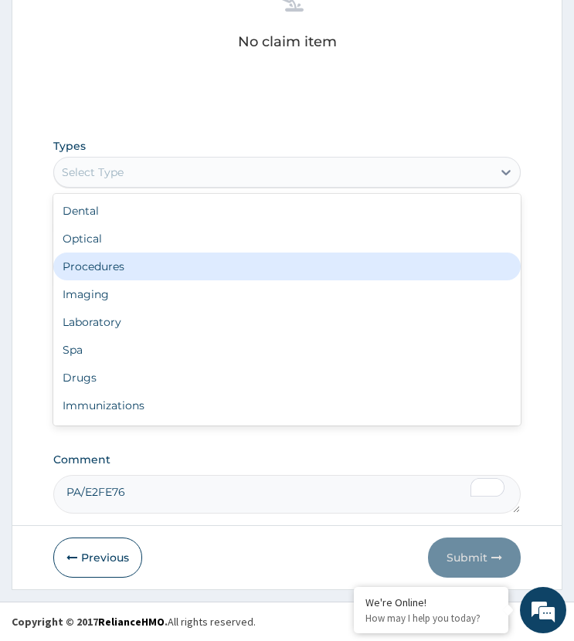
click at [129, 265] on div "Procedures" at bounding box center [286, 267] width 466 height 28
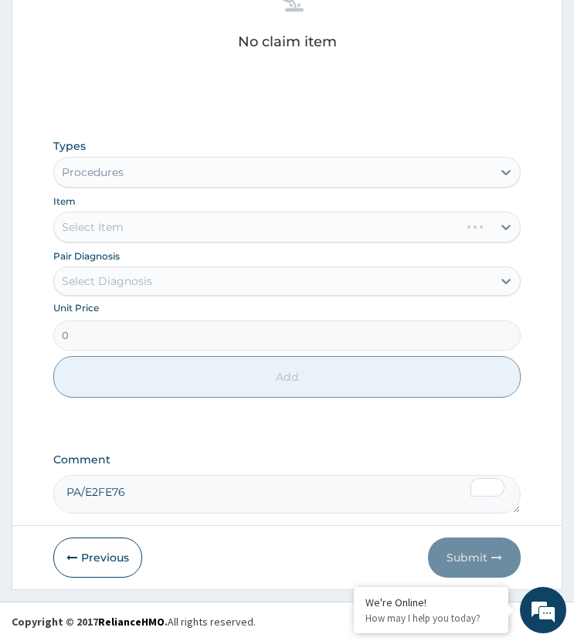
drag, startPoint x: 117, startPoint y: 279, endPoint x: 115, endPoint y: 294, distance: 15.6
click at [117, 288] on div "Select Diagnosis" at bounding box center [107, 280] width 90 height 15
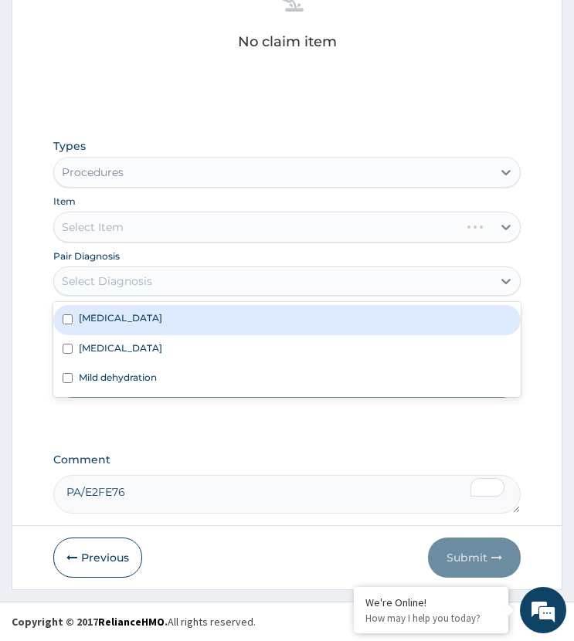
click at [103, 318] on label "Sepsis" at bounding box center [120, 317] width 83 height 13
checkbox input "true"
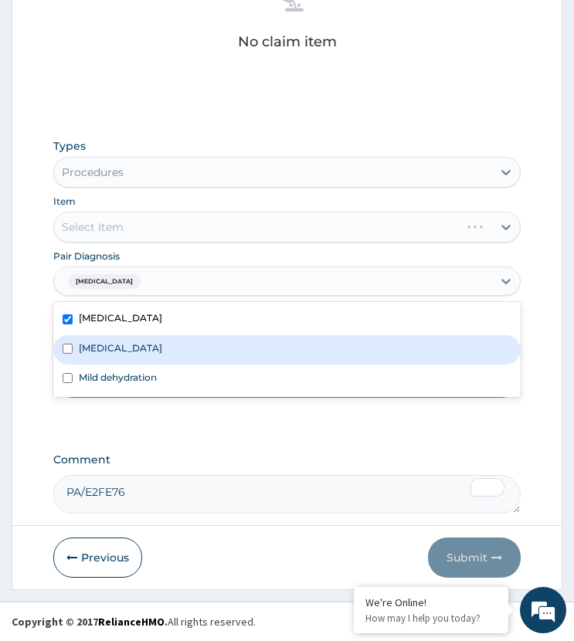
drag, startPoint x: 105, startPoint y: 348, endPoint x: 148, endPoint y: 383, distance: 54.9
click at [106, 351] on label "Malaria" at bounding box center [120, 347] width 83 height 13
checkbox input "true"
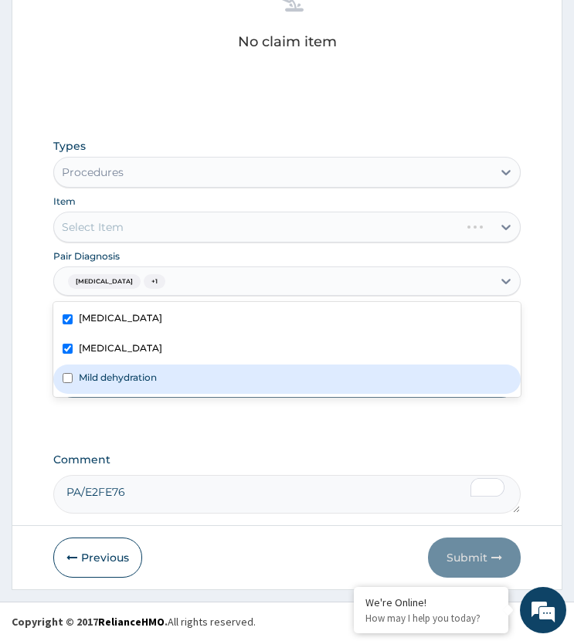
click at [146, 388] on div "Mild dehydration" at bounding box center [286, 379] width 466 height 29
checkbox input "true"
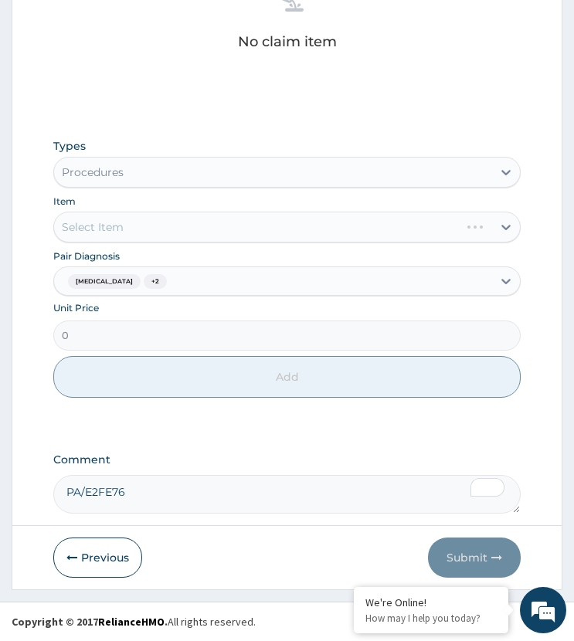
click at [185, 223] on div "Select Item" at bounding box center [286, 227] width 466 height 31
click at [185, 223] on div "Select Item" at bounding box center [272, 227] width 437 height 25
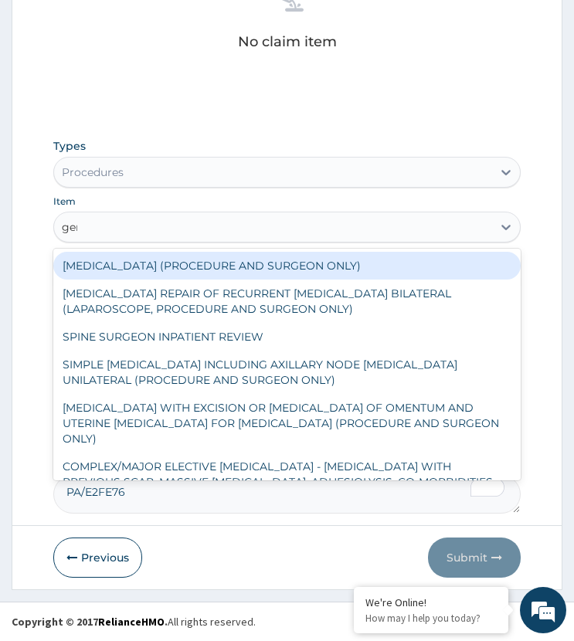
type input "gene"
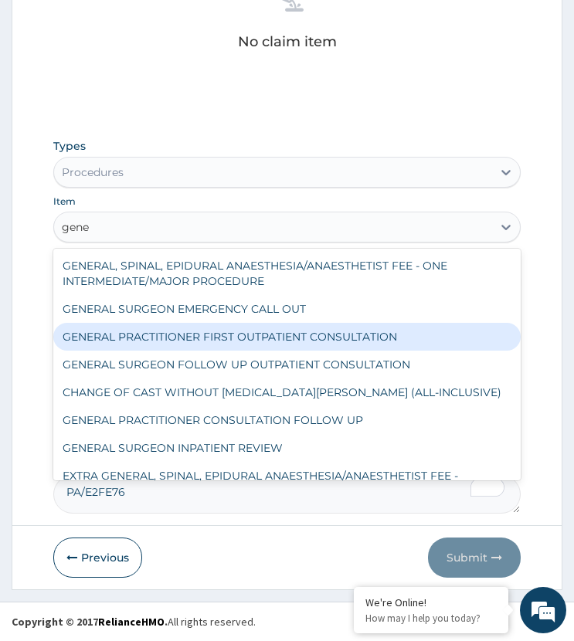
click at [189, 333] on div "GENERAL PRACTITIONER FIRST OUTPATIENT CONSULTATION" at bounding box center [286, 337] width 466 height 28
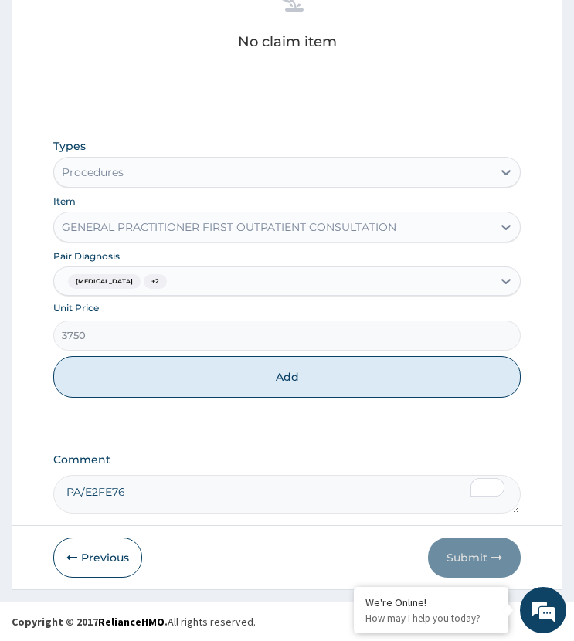
click at [203, 388] on button "Add" at bounding box center [286, 377] width 466 height 42
type input "0"
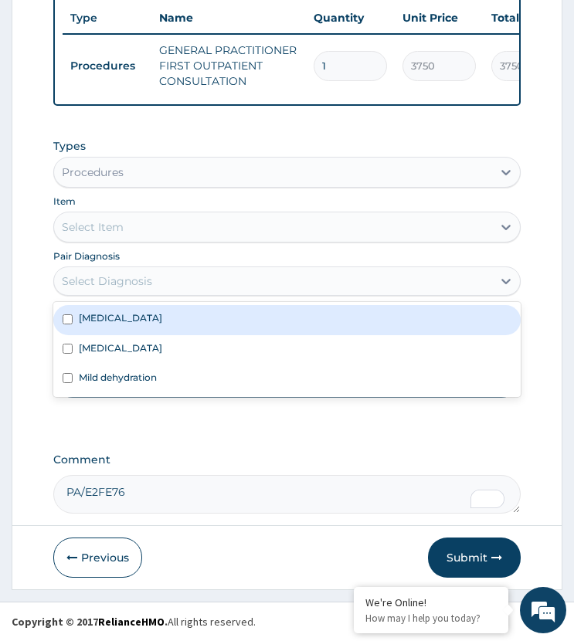
click at [124, 287] on div "Select Diagnosis" at bounding box center [107, 280] width 90 height 15
click at [110, 322] on div "Sepsis" at bounding box center [286, 319] width 466 height 29
checkbox input "true"
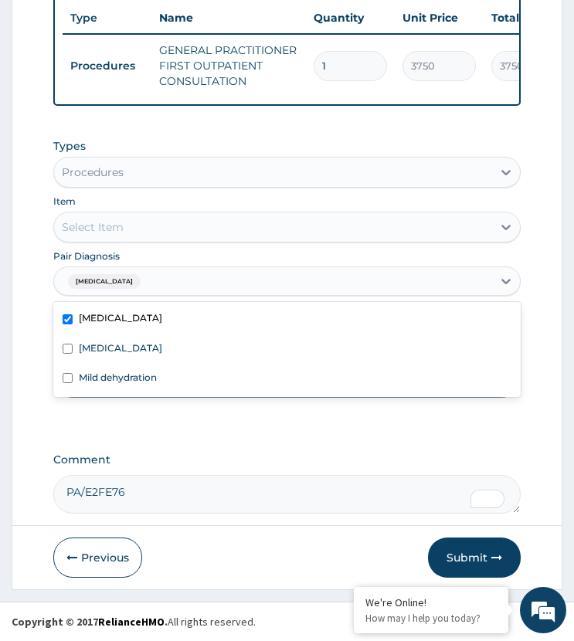
click at [111, 346] on label "[MEDICAL_DATA]" at bounding box center [120, 347] width 83 height 13
checkbox input "true"
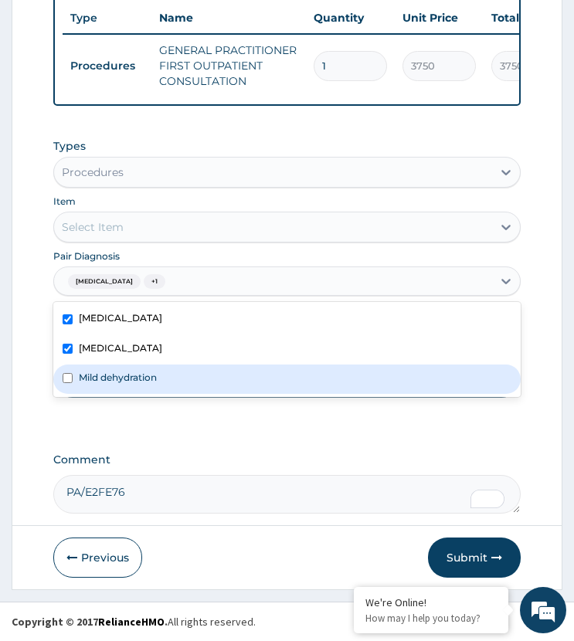
click at [116, 375] on label "Mild dehydration" at bounding box center [118, 377] width 78 height 13
checkbox input "true"
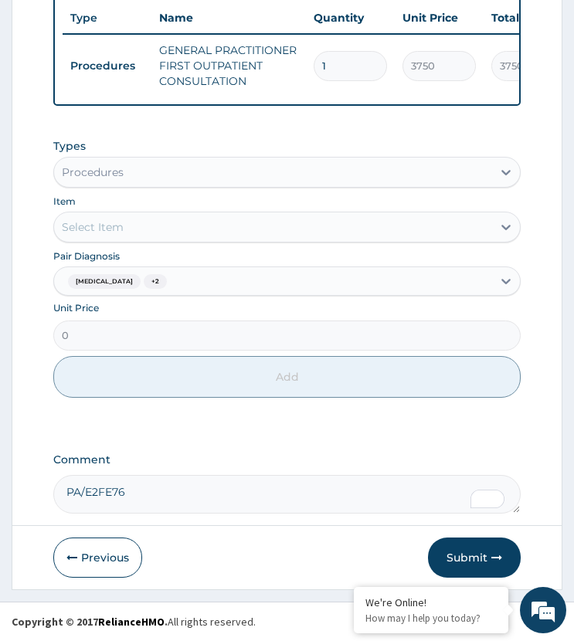
click at [131, 222] on div "Select Item" at bounding box center [272, 227] width 437 height 25
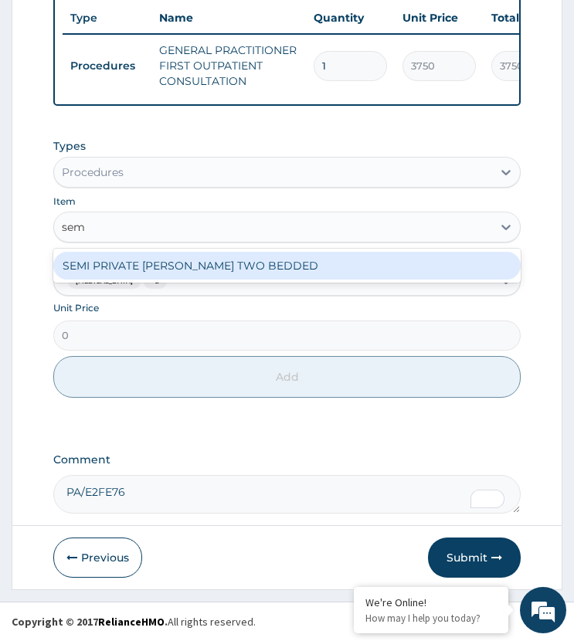
type input "semi"
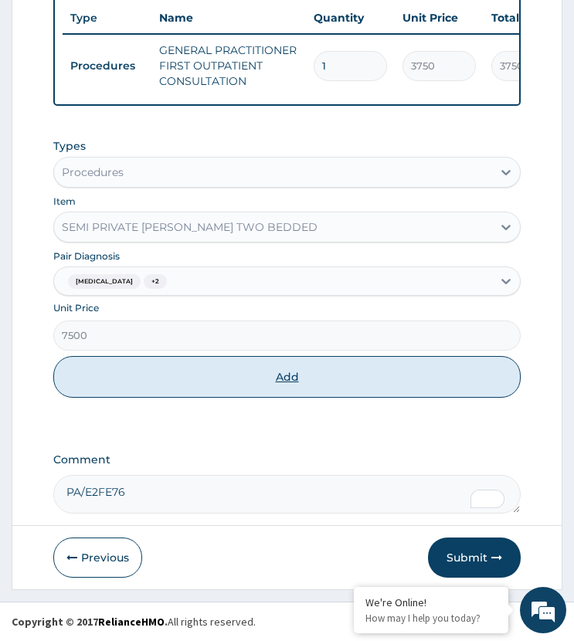
click at [160, 371] on button "Add" at bounding box center [286, 377] width 466 height 42
type input "0"
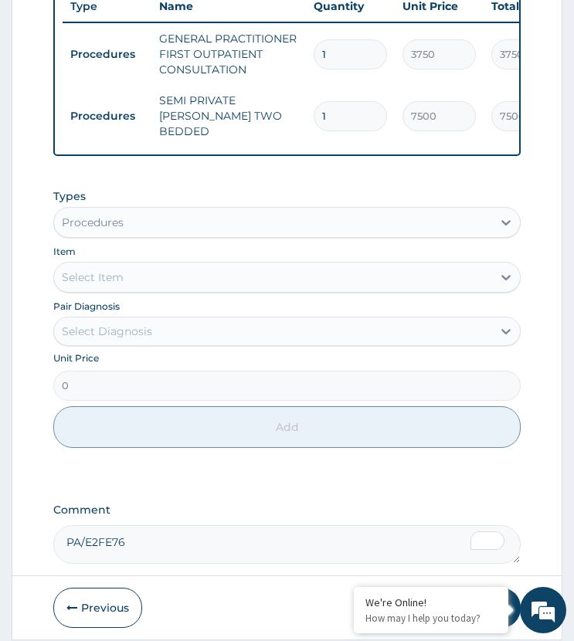
drag, startPoint x: 334, startPoint y: 105, endPoint x: 287, endPoint y: 150, distance: 65.0
click at [287, 150] on div "Type Name Quantity Unit Price Total Price Pair Diagnosis Actions Procedures GEN…" at bounding box center [286, 68] width 466 height 175
type input "4"
type input "30000.00"
drag, startPoint x: 334, startPoint y: 110, endPoint x: 293, endPoint y: 143, distance: 52.7
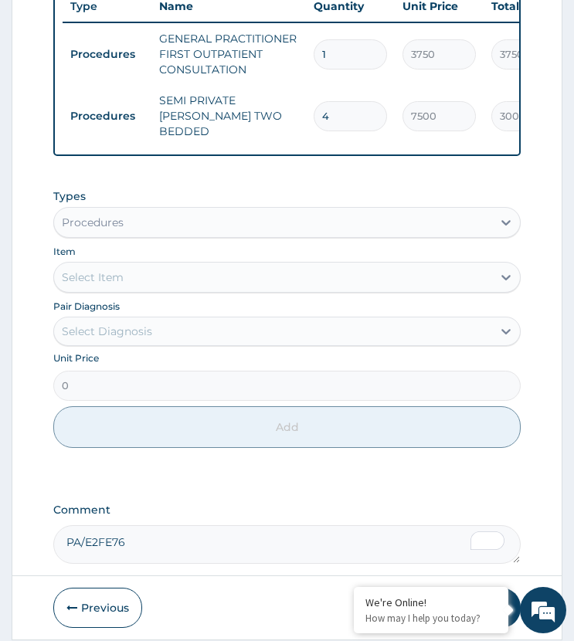
click at [293, 143] on div "Type Name Quantity Unit Price Total Price Pair Diagnosis Actions Procedures GEN…" at bounding box center [286, 68] width 466 height 175
type input "2"
type input "15000.00"
type input "2"
click at [318, 185] on div "Types Procedures Item Select Item Pair Diagnosis Select Diagnosis Unit Price 0 …" at bounding box center [286, 318] width 466 height 275
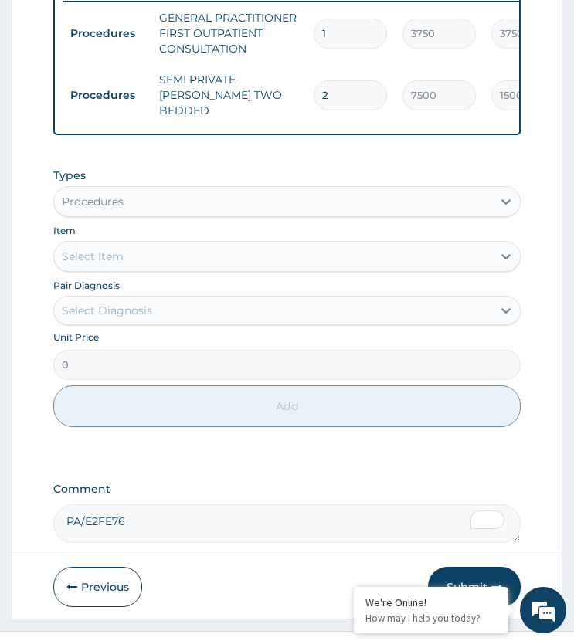
scroll to position [702, 0]
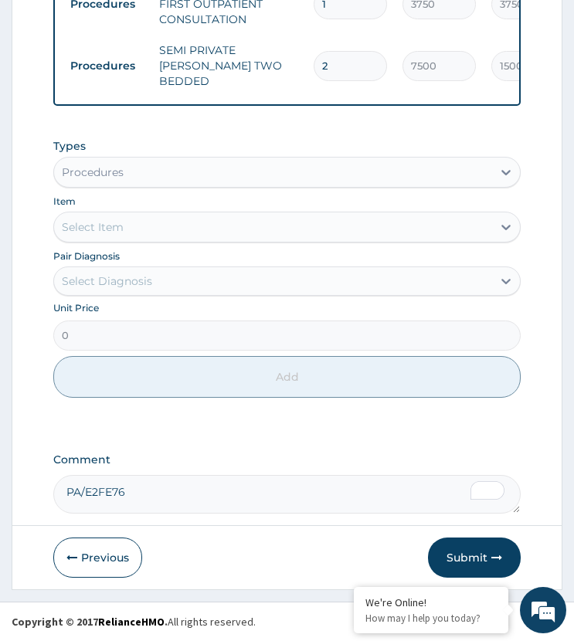
drag, startPoint x: 135, startPoint y: 279, endPoint x: 138, endPoint y: 301, distance: 22.6
click at [141, 288] on div "Select Diagnosis" at bounding box center [107, 280] width 90 height 15
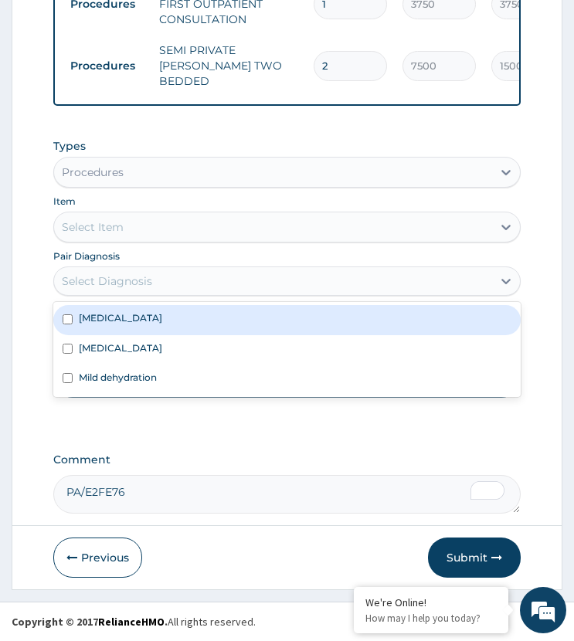
click at [134, 310] on div "Sepsis" at bounding box center [286, 319] width 466 height 29
checkbox input "true"
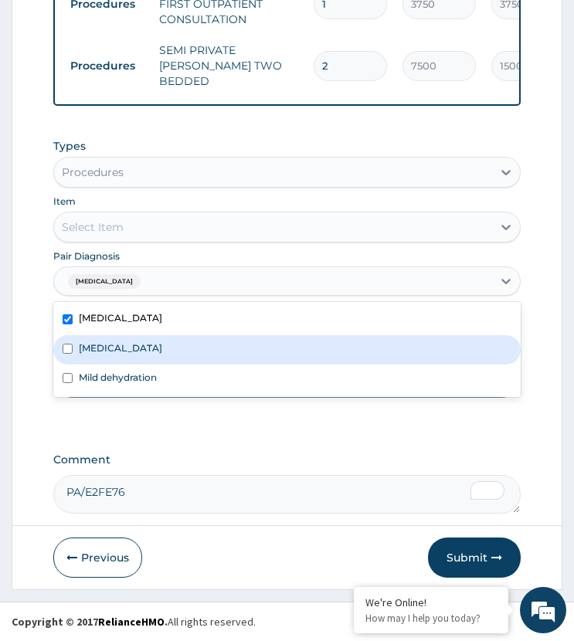
drag, startPoint x: 128, startPoint y: 343, endPoint x: 128, endPoint y: 374, distance: 30.9
click at [128, 348] on div "Malaria" at bounding box center [286, 349] width 466 height 29
checkbox input "true"
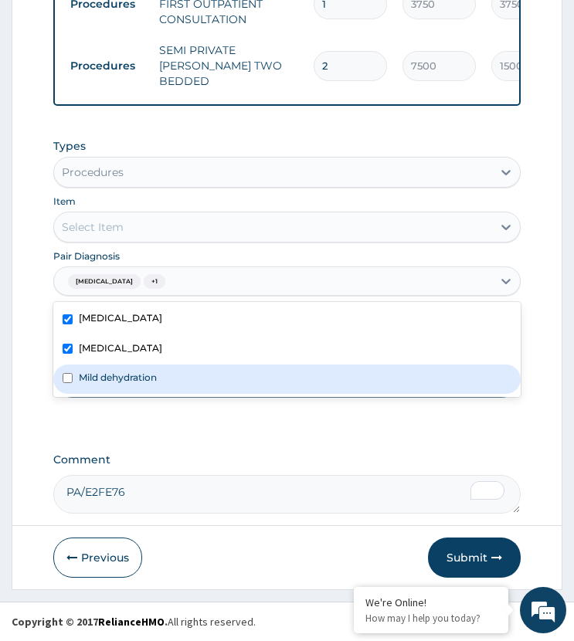
click at [126, 381] on label "Mild dehydration" at bounding box center [118, 377] width 78 height 13
checkbox input "true"
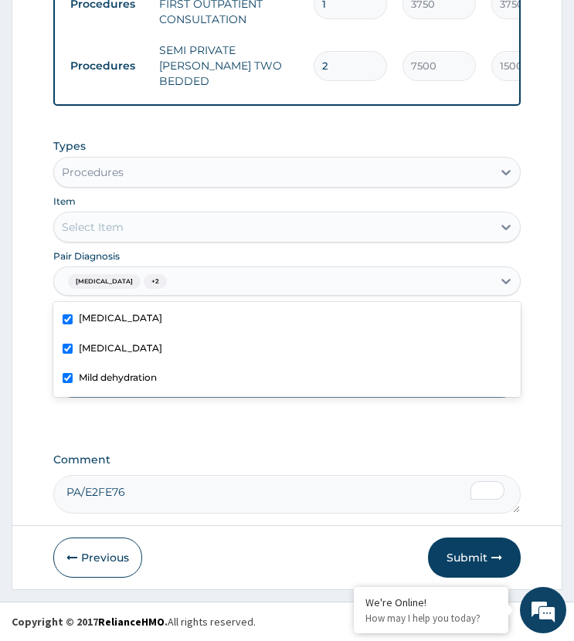
click at [154, 226] on div "Select Item" at bounding box center [272, 227] width 437 height 25
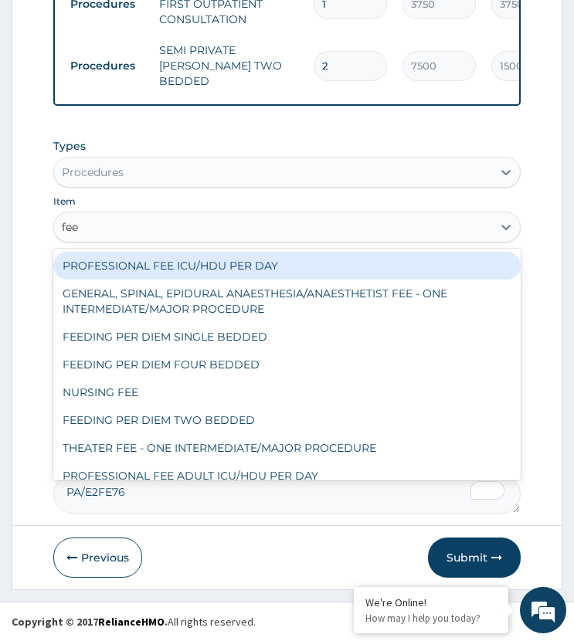
type input "feed"
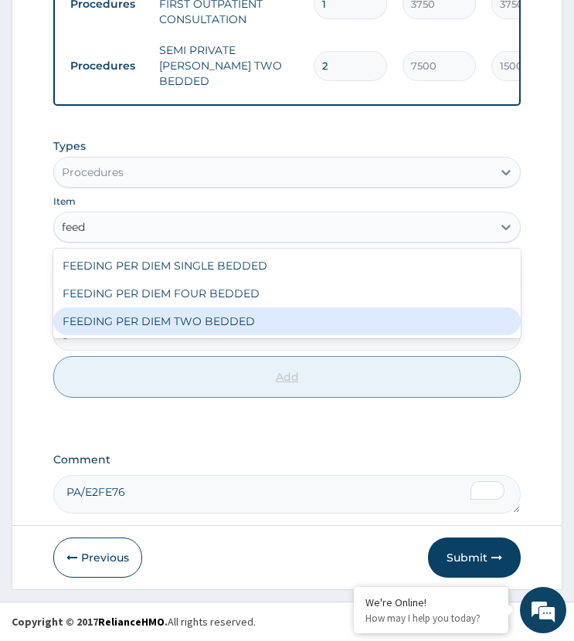
drag, startPoint x: 181, startPoint y: 321, endPoint x: 162, endPoint y: 359, distance: 42.1
click at [181, 324] on div "FEEDING PER DIEM TWO BEDDED" at bounding box center [286, 321] width 466 height 28
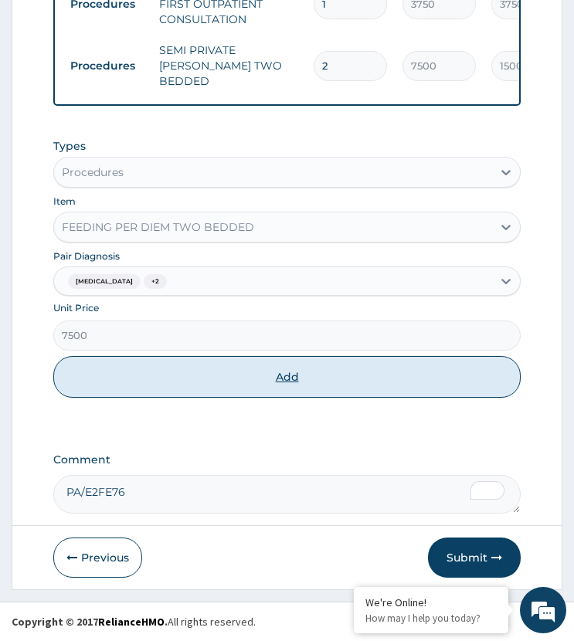
click at [158, 368] on button "Add" at bounding box center [286, 377] width 466 height 42
type input "0"
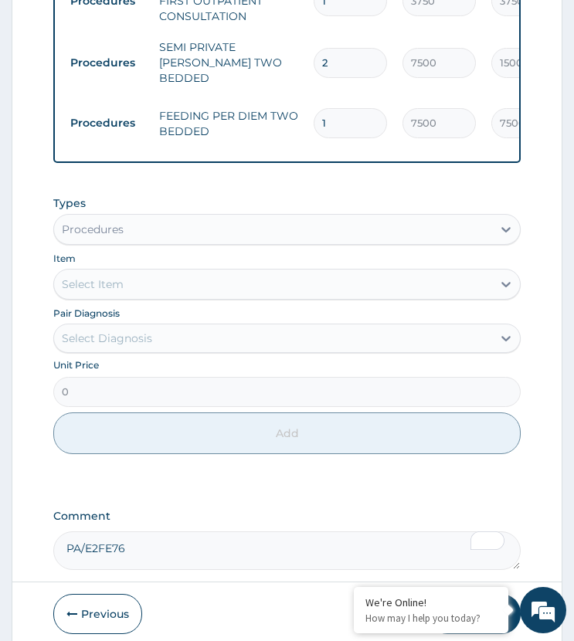
drag, startPoint x: 315, startPoint y: 120, endPoint x: 302, endPoint y: 127, distance: 14.5
click at [304, 127] on tr "Procedures FEEDING PER DIEM TWO BEDDED 1 7500 7500.00 Sepsis + 2 Delete" at bounding box center [441, 123] width 757 height 60
type input "2"
type input "15000.00"
type input "2"
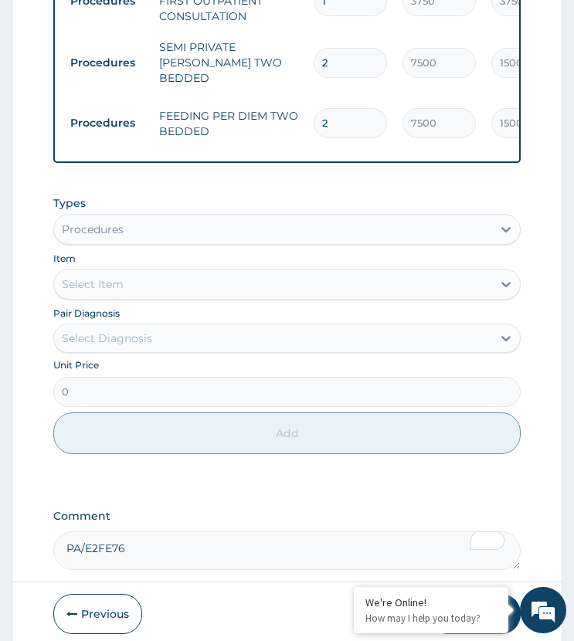
click at [268, 169] on div "PA Code / Prescription Code Enter Code(Secondary Care Only) Encounter Date 08-0…" at bounding box center [286, 29] width 466 height 1081
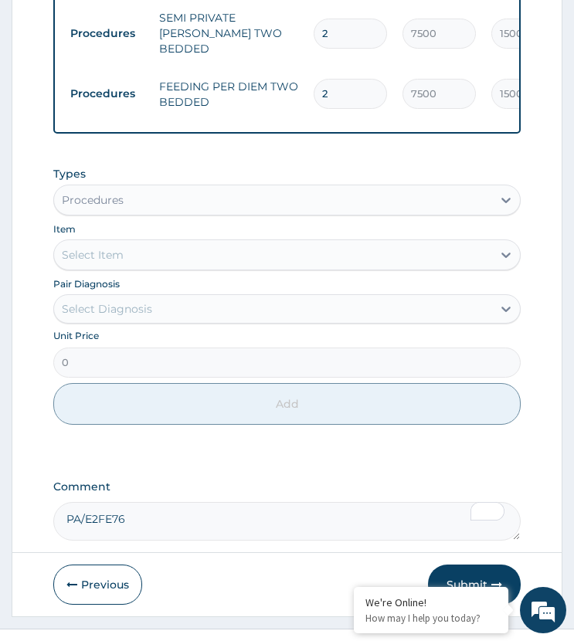
scroll to position [755, 0]
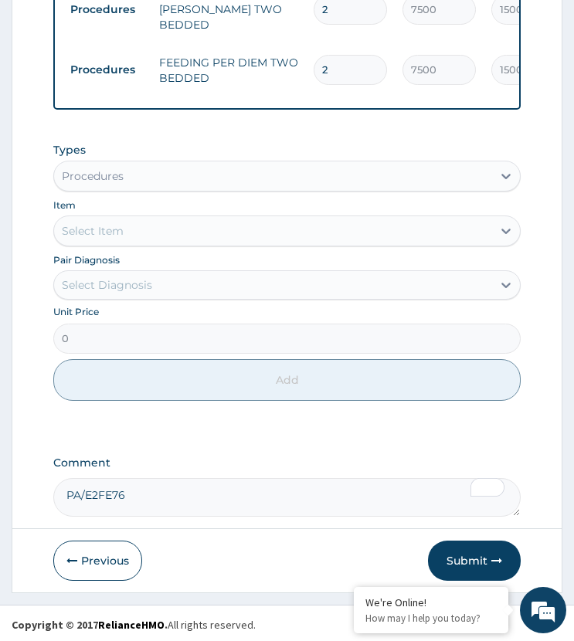
drag, startPoint x: 134, startPoint y: 168, endPoint x: 151, endPoint y: 187, distance: 25.2
click at [137, 176] on div "Procedures" at bounding box center [272, 176] width 437 height 25
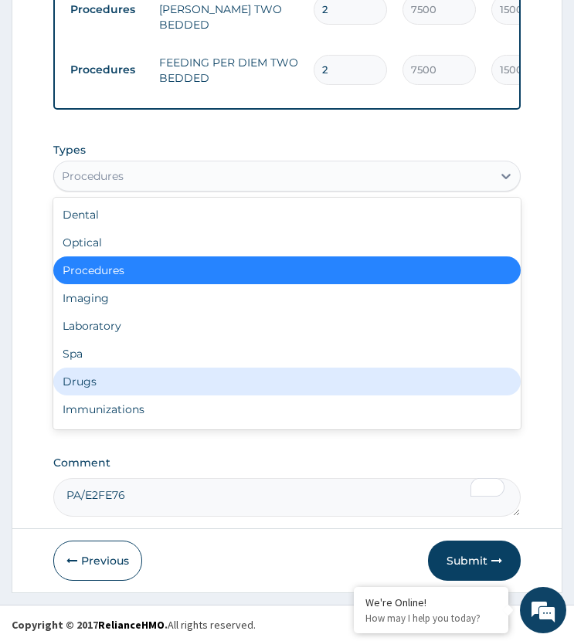
click at [109, 380] on div "Drugs" at bounding box center [286, 382] width 466 height 28
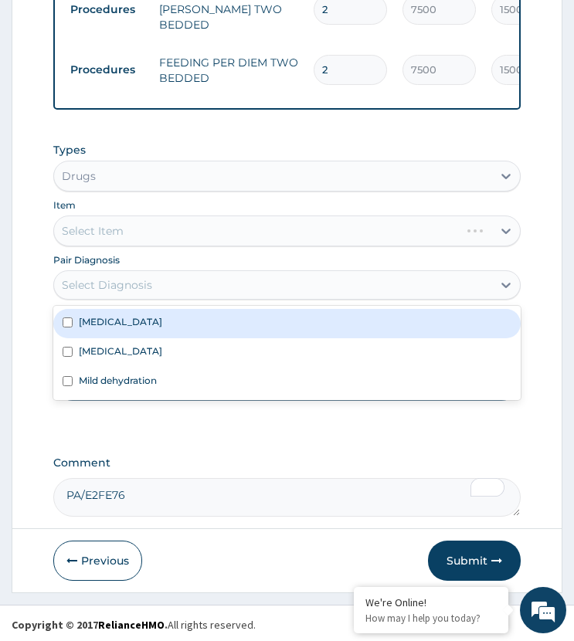
click at [140, 284] on div "Select Diagnosis" at bounding box center [107, 284] width 90 height 15
click at [127, 324] on div "Sepsis" at bounding box center [286, 323] width 466 height 29
checkbox input "true"
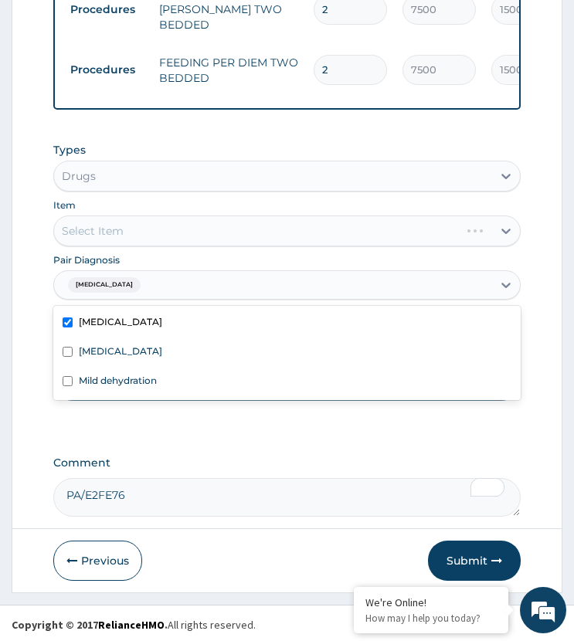
click at [154, 226] on div "Select Item" at bounding box center [286, 230] width 466 height 31
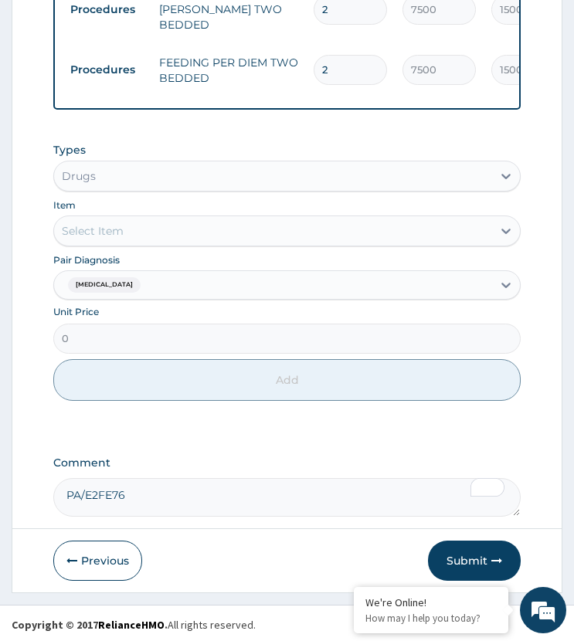
click at [154, 491] on textarea "PA/E2FE76" at bounding box center [286, 497] width 466 height 39
paste textarea "PA/E5DD94"
type textarea "PA/E2FE76 PA/E5DD94"
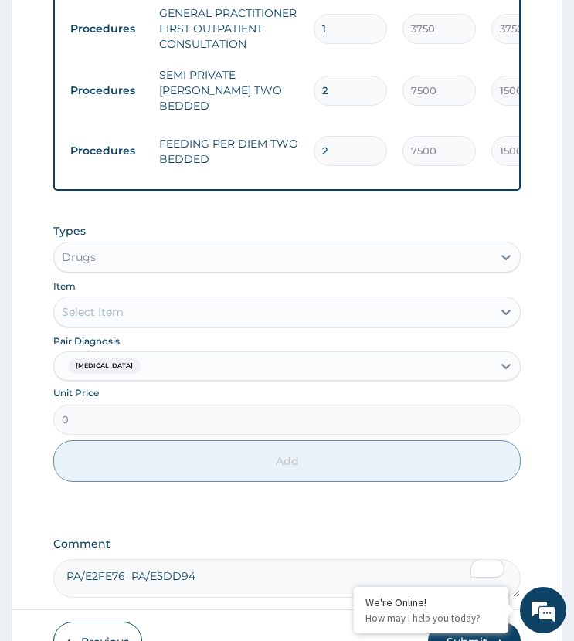
scroll to position [524, 0]
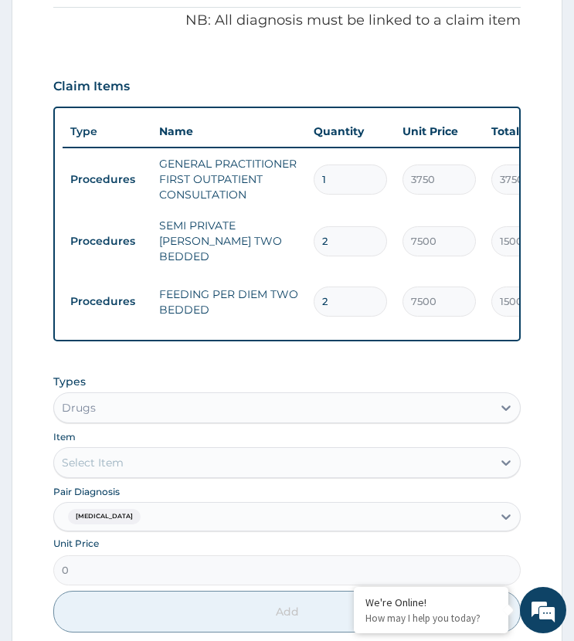
drag, startPoint x: 339, startPoint y: 238, endPoint x: 296, endPoint y: 257, distance: 47.4
click at [296, 257] on tr "Procedures SEMI PRIVATE WARD TWO BEDDED 2 7500 15000.00 Sepsis + 2 Delete" at bounding box center [441, 241] width 757 height 62
type input "4"
type input "30000.00"
type input "4"
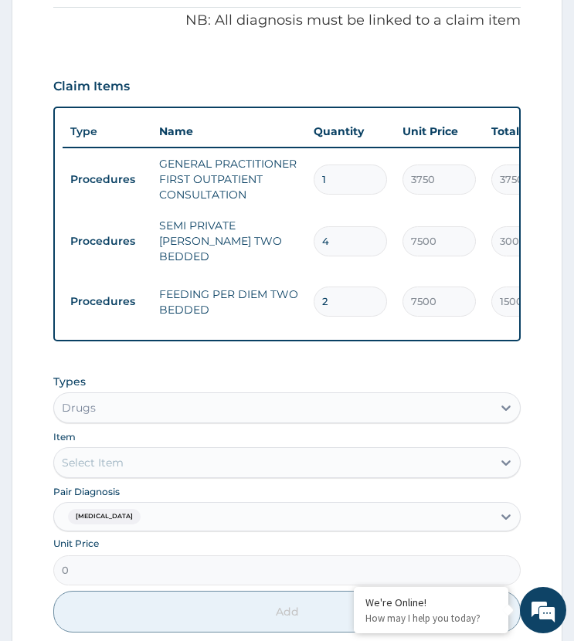
click at [332, 289] on input "2" at bounding box center [350, 302] width 73 height 30
drag, startPoint x: 330, startPoint y: 296, endPoint x: 314, endPoint y: 310, distance: 21.4
click at [314, 310] on td "2" at bounding box center [350, 302] width 89 height 46
type input "4"
type input "30000.00"
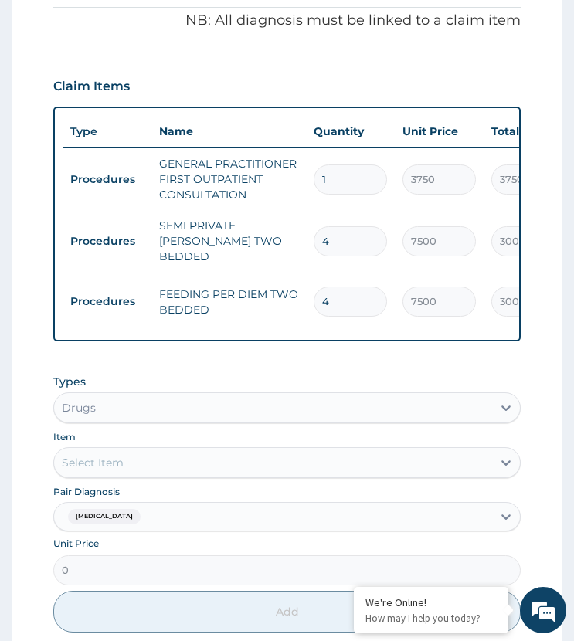
type input "4"
click at [256, 300] on td "FEEDING PER DIEM TWO BEDDED" at bounding box center [228, 302] width 154 height 46
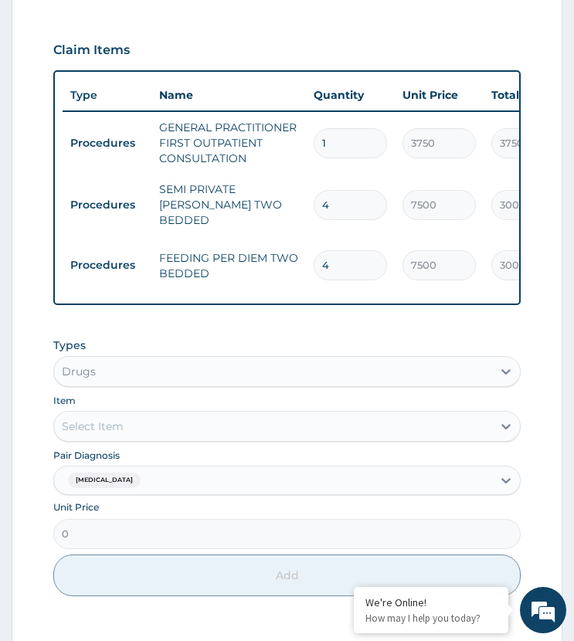
scroll to position [755, 0]
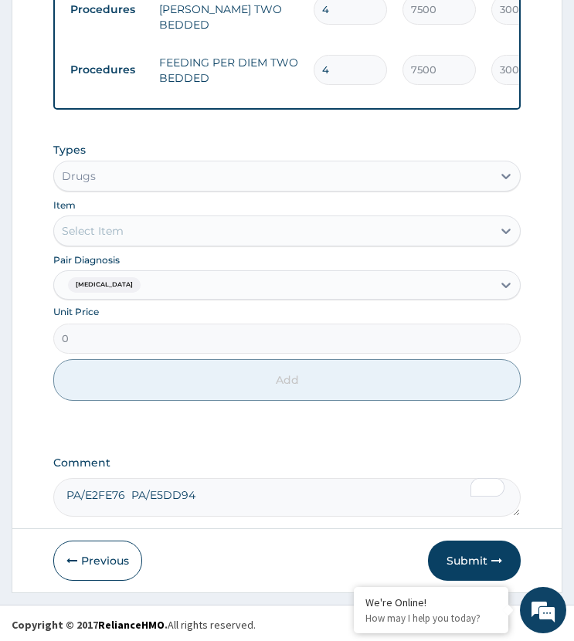
click at [154, 225] on div "Select Item" at bounding box center [272, 231] width 437 height 25
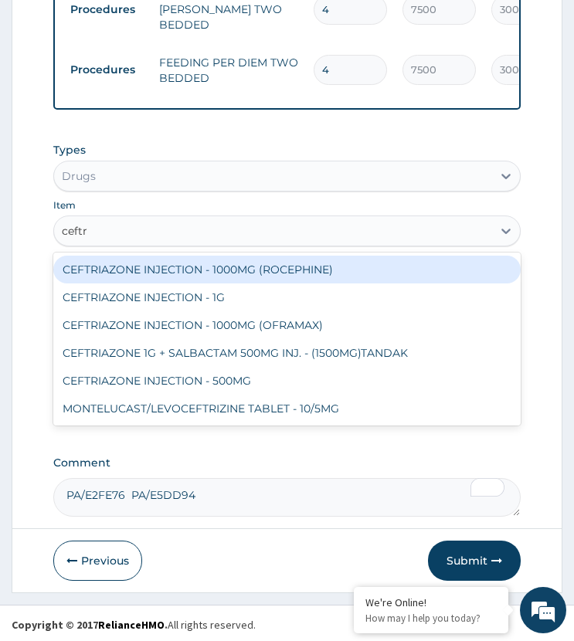
type input "ceftri"
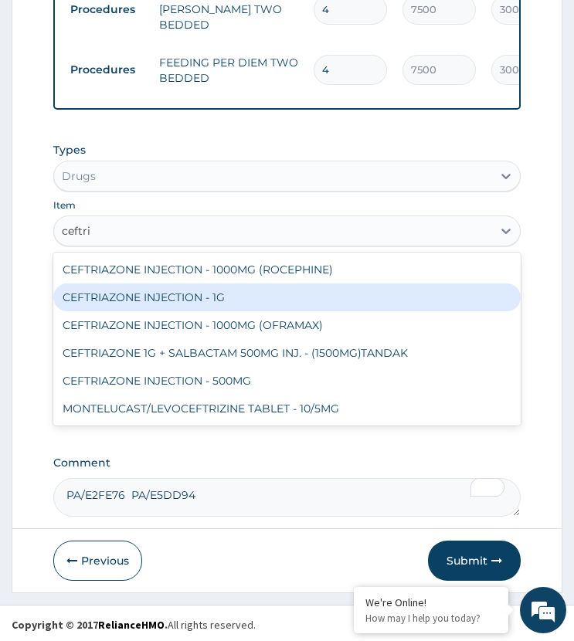
click at [228, 292] on div "CEFTRIAZONE INJECTION - 1G" at bounding box center [286, 297] width 466 height 28
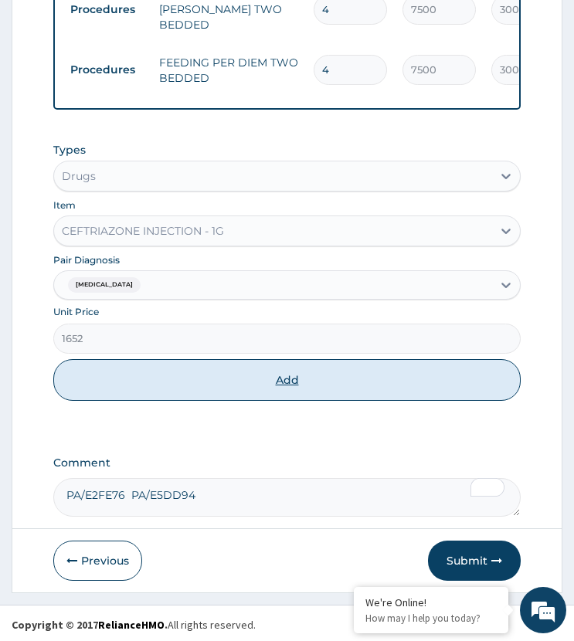
click at [226, 374] on button "Add" at bounding box center [286, 380] width 466 height 42
type input "0"
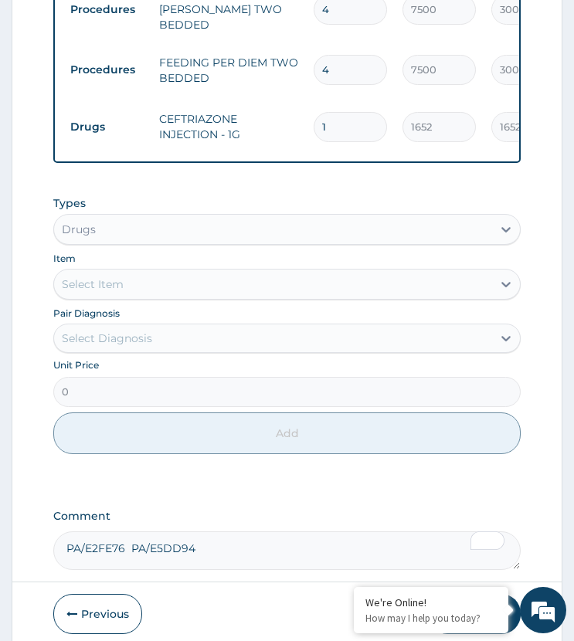
drag, startPoint x: 327, startPoint y: 118, endPoint x: 272, endPoint y: 149, distance: 63.6
click at [272, 149] on div "Type Name Quantity Unit Price Total Price Pair Diagnosis Actions Procedures GEN…" at bounding box center [286, 19] width 466 height 288
type input "4"
type input "6608.00"
type input "4"
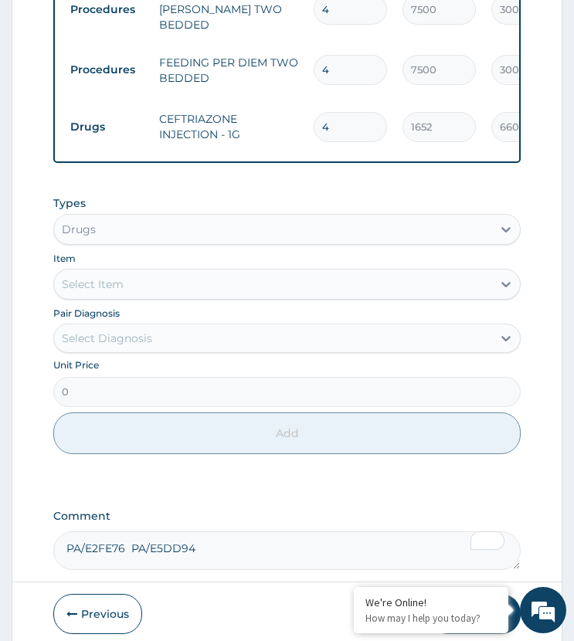
click at [272, 134] on td "CEFTRIAZONE INJECTION - 1G" at bounding box center [228, 126] width 154 height 46
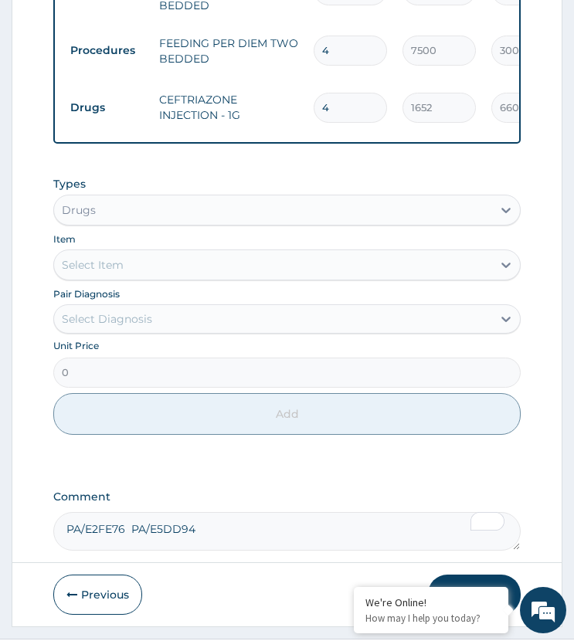
scroll to position [809, 0]
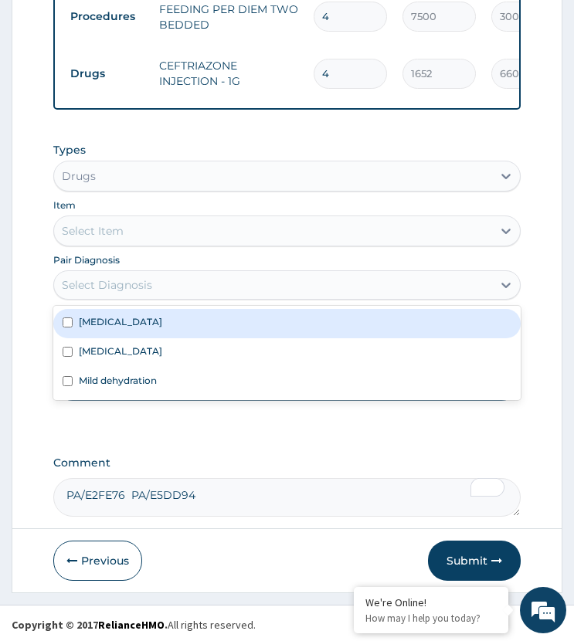
drag, startPoint x: 163, startPoint y: 288, endPoint x: 138, endPoint y: 335, distance: 53.2
click at [163, 290] on div "Select Diagnosis" at bounding box center [272, 285] width 437 height 25
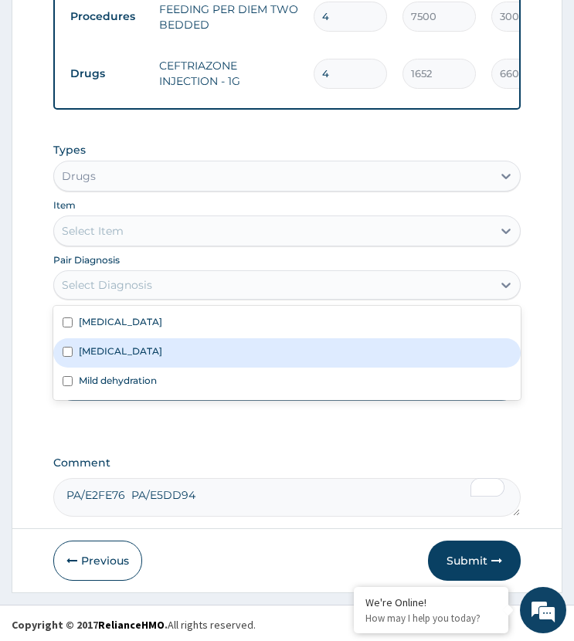
click at [119, 351] on div "Malaria" at bounding box center [286, 352] width 466 height 29
checkbox input "true"
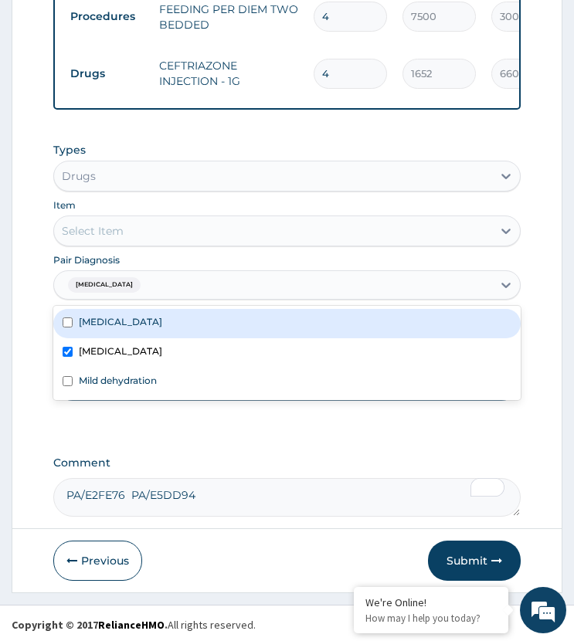
click at [175, 222] on div "Select Item" at bounding box center [272, 231] width 437 height 25
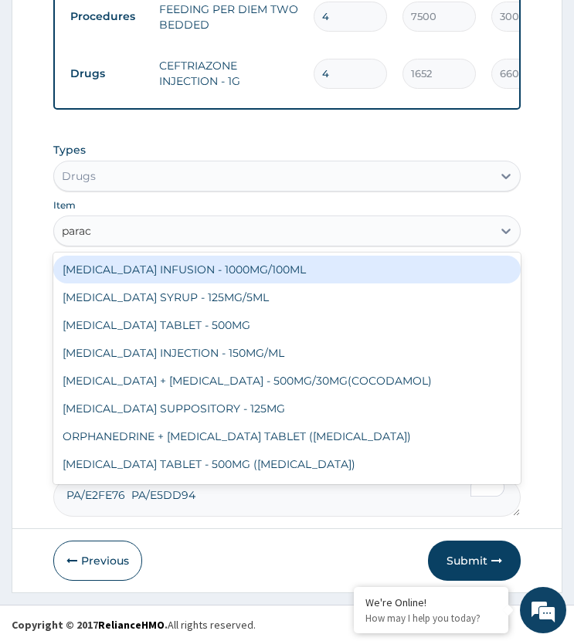
type input "parace"
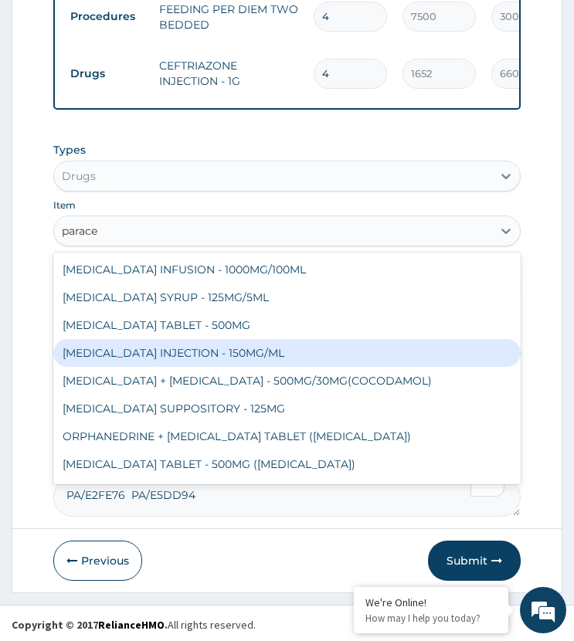
click at [181, 344] on div "PARACETAMOL INJECTION - 150MG/ML" at bounding box center [286, 353] width 466 height 28
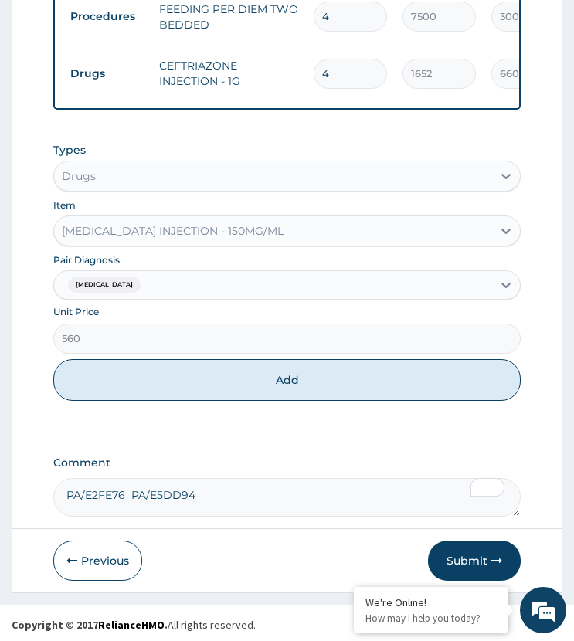
click at [200, 375] on button "Add" at bounding box center [286, 380] width 466 height 42
type input "0"
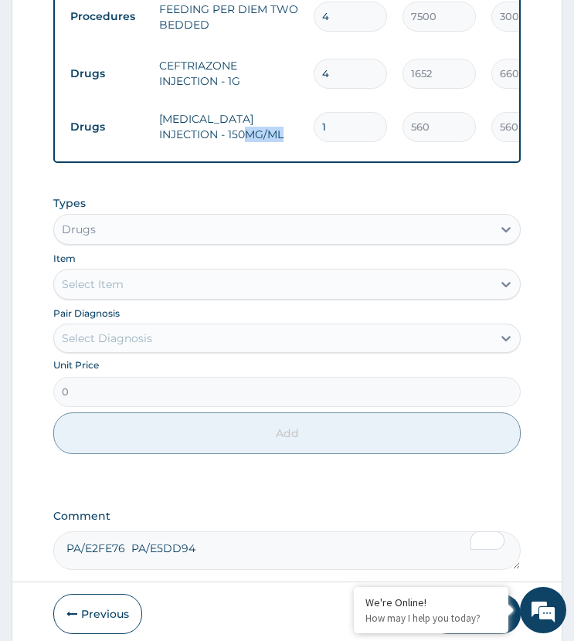
drag, startPoint x: 339, startPoint y: 94, endPoint x: 271, endPoint y: 125, distance: 74.7
click at [271, 125] on tr "Drugs PARACETAMOL INJECTION - 150MG/ML 1 560 560.00 Malaria Delete" at bounding box center [441, 126] width 757 height 53
drag, startPoint x: 331, startPoint y: 118, endPoint x: 293, endPoint y: 137, distance: 41.8
click at [293, 137] on tr "Drugs PARACETAMOL INJECTION - 150MG/ML 1 560 560.00 Malaria Delete" at bounding box center [441, 126] width 757 height 53
type input "8"
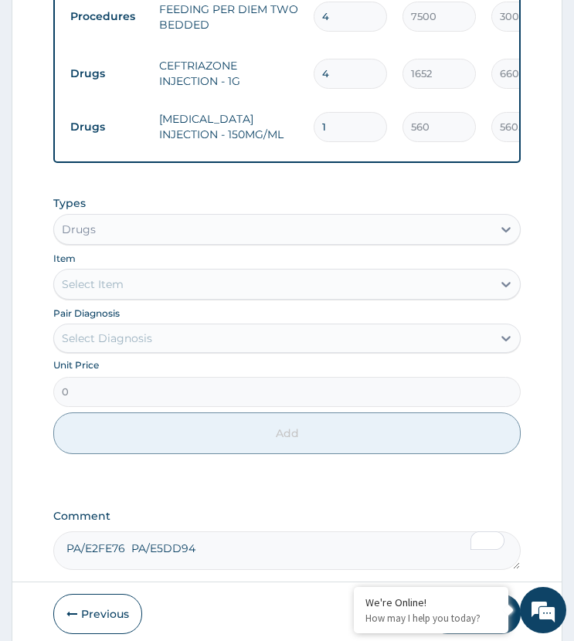
type input "4480.00"
type input "8"
click at [154, 334] on div "Select Diagnosis" at bounding box center [272, 338] width 437 height 25
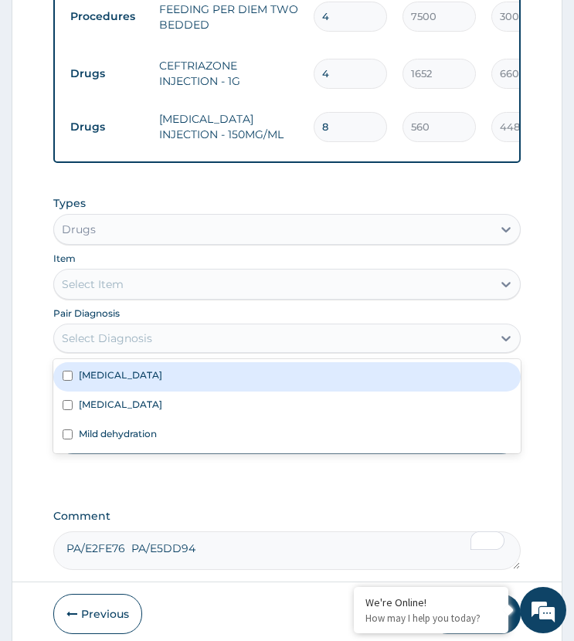
click at [137, 375] on div "[MEDICAL_DATA]" at bounding box center [286, 376] width 466 height 29
checkbox input "true"
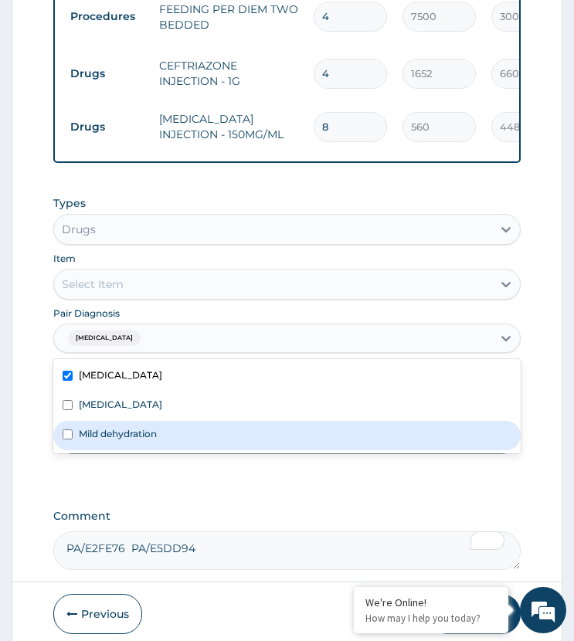
drag, startPoint x: 136, startPoint y: 436, endPoint x: 117, endPoint y: 409, distance: 33.4
click at [134, 433] on label "Mild dehydration" at bounding box center [118, 433] width 78 height 13
checkbox input "true"
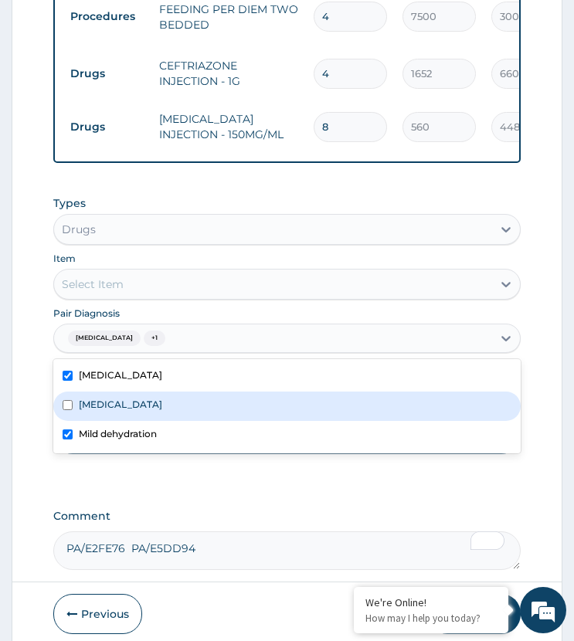
click at [126, 400] on div "[MEDICAL_DATA]" at bounding box center [286, 406] width 466 height 29
checkbox input "true"
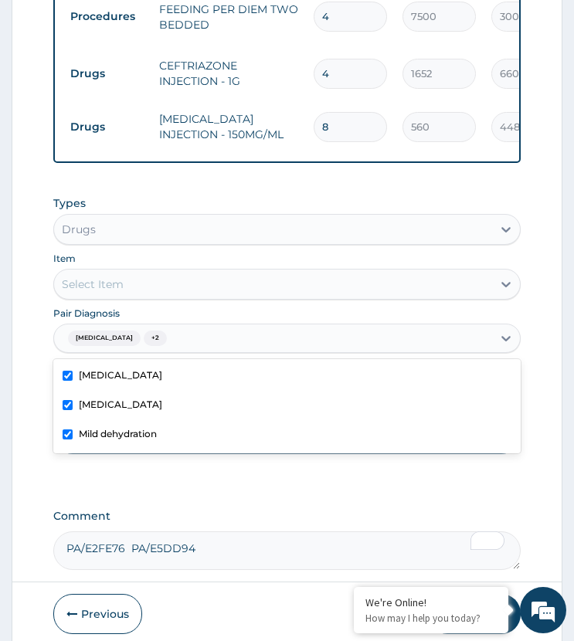
click at [159, 287] on div "Select Item" at bounding box center [272, 284] width 437 height 25
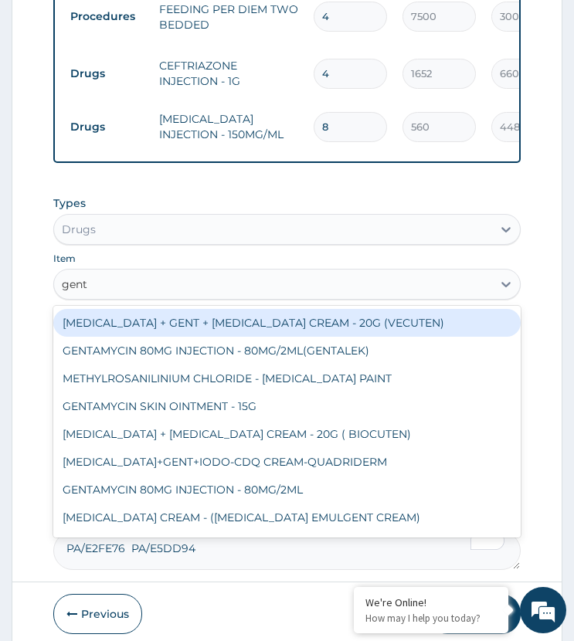
type input "genta"
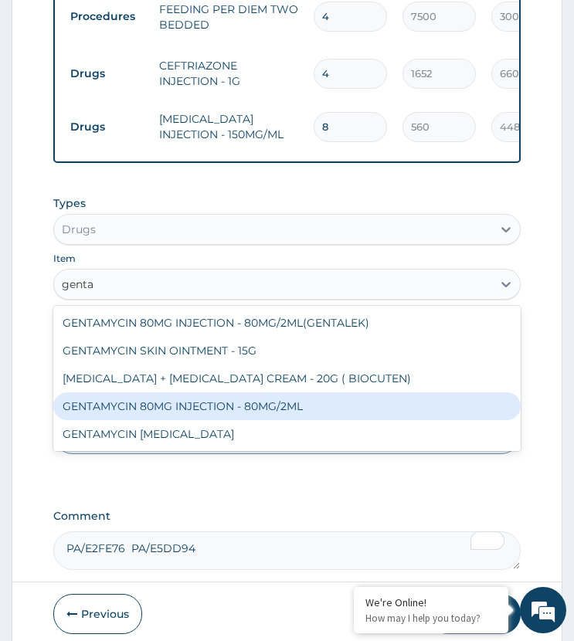
click at [181, 400] on div "GENTAMYCIN 80MG INJECTION - 80MG/2ML" at bounding box center [286, 406] width 466 height 28
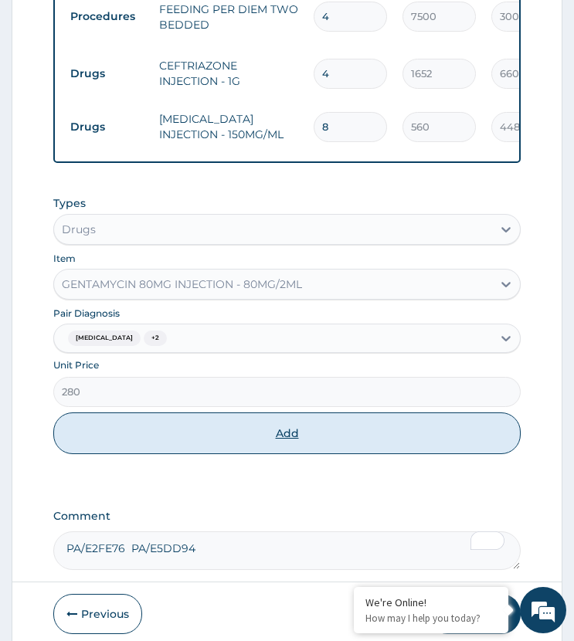
click at [221, 424] on button "Add" at bounding box center [286, 433] width 466 height 42
type input "0"
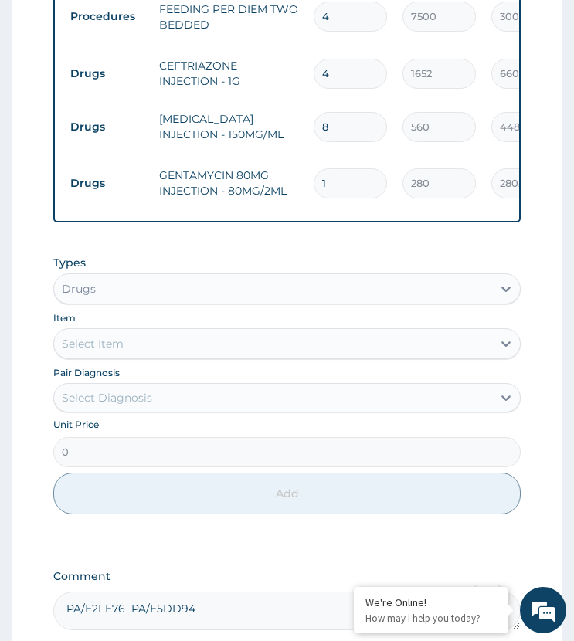
drag, startPoint x: 341, startPoint y: 167, endPoint x: 269, endPoint y: 215, distance: 87.0
click at [269, 215] on div "PA Code / Prescription Code Enter Code(Secondary Care Only) Encounter Date 08-0…" at bounding box center [286, 5] width 466 height 1247
type input "3"
type input "840.00"
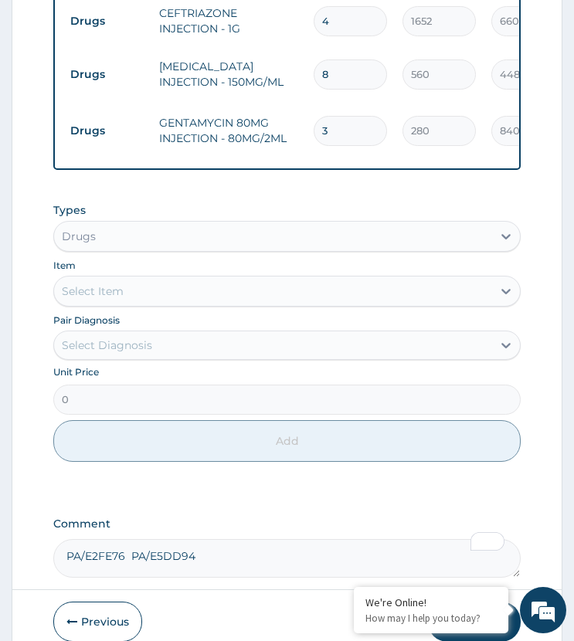
scroll to position [915, 0]
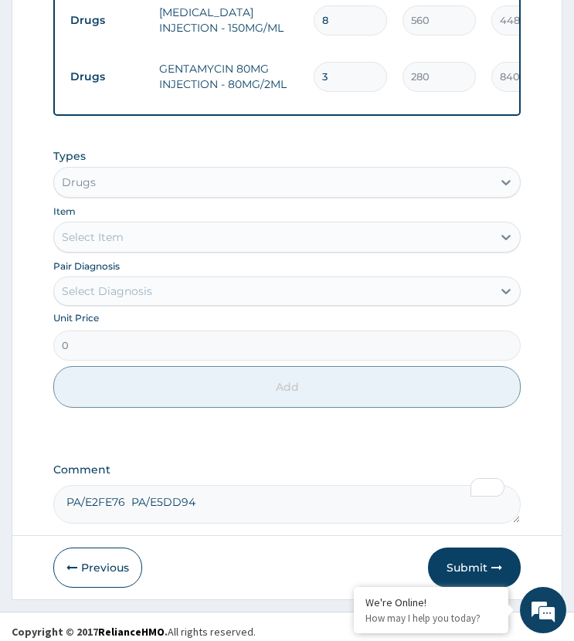
type input "3"
drag, startPoint x: 144, startPoint y: 292, endPoint x: 162, endPoint y: 298, distance: 18.8
click at [148, 292] on div "Select Diagnosis" at bounding box center [272, 291] width 437 height 25
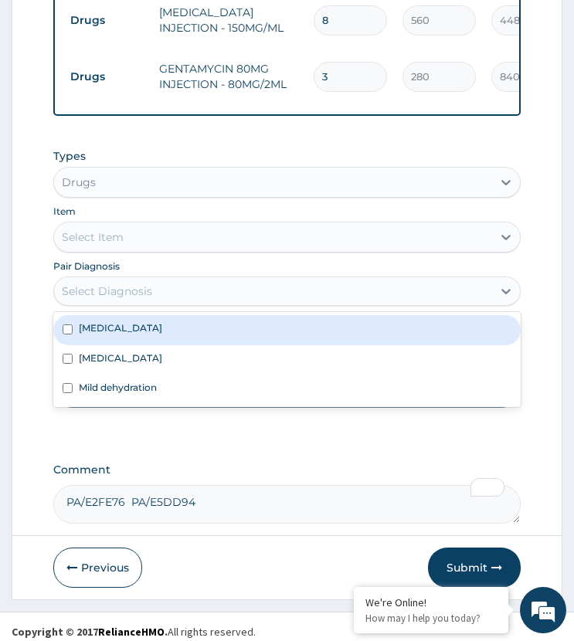
click at [148, 322] on div "[MEDICAL_DATA]" at bounding box center [286, 329] width 466 height 29
checkbox input "true"
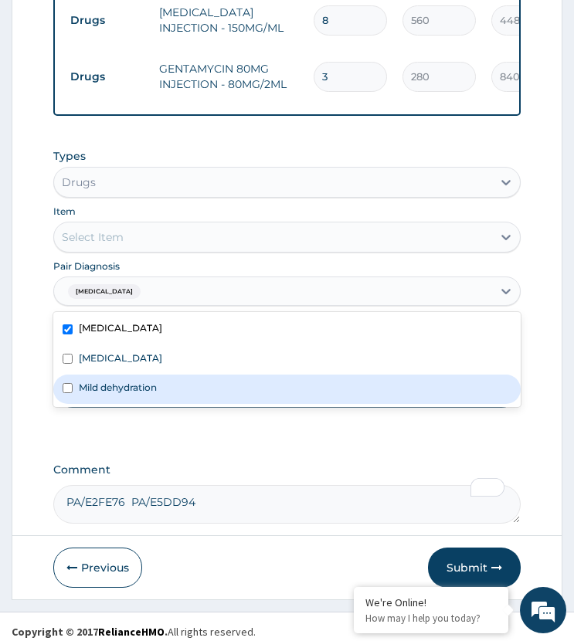
click at [152, 381] on label "Mild dehydration" at bounding box center [118, 387] width 78 height 13
checkbox input "true"
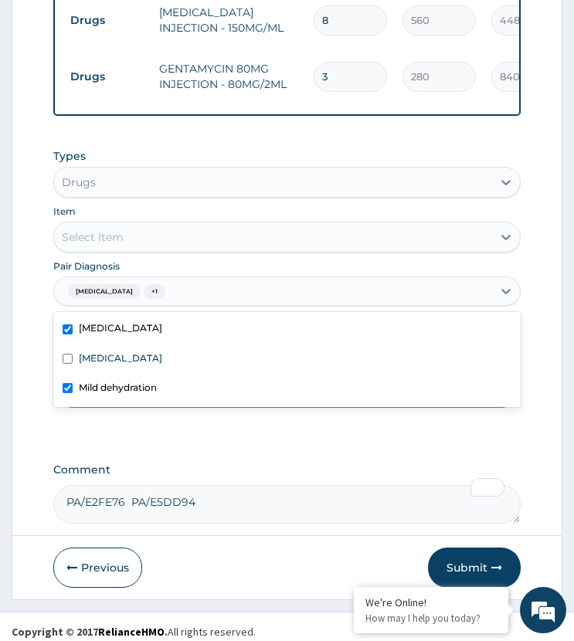
click at [170, 230] on div "Select Item" at bounding box center [272, 237] width 437 height 25
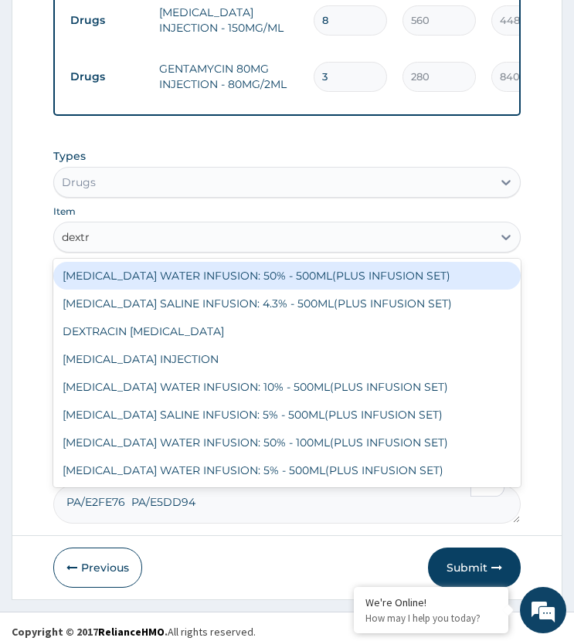
type input "dextro"
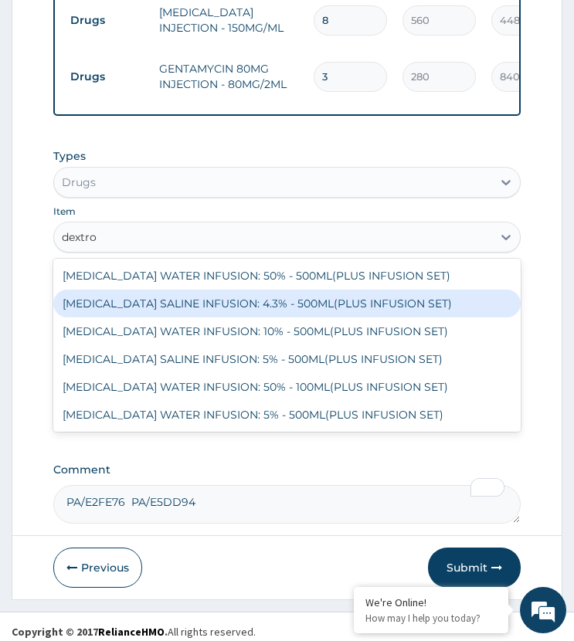
click at [202, 297] on div "[MEDICAL_DATA] SALINE INFUSION: 4.3% - 500ML(PLUS INFUSION SET)" at bounding box center [286, 304] width 466 height 28
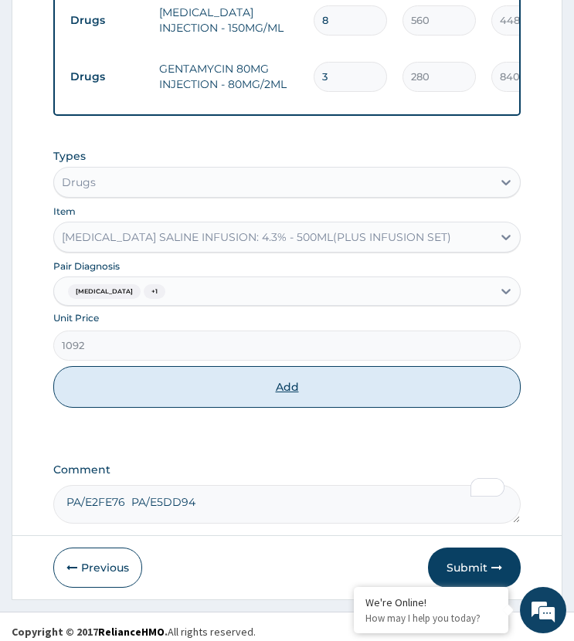
click at [195, 371] on button "Add" at bounding box center [286, 387] width 466 height 42
type input "0"
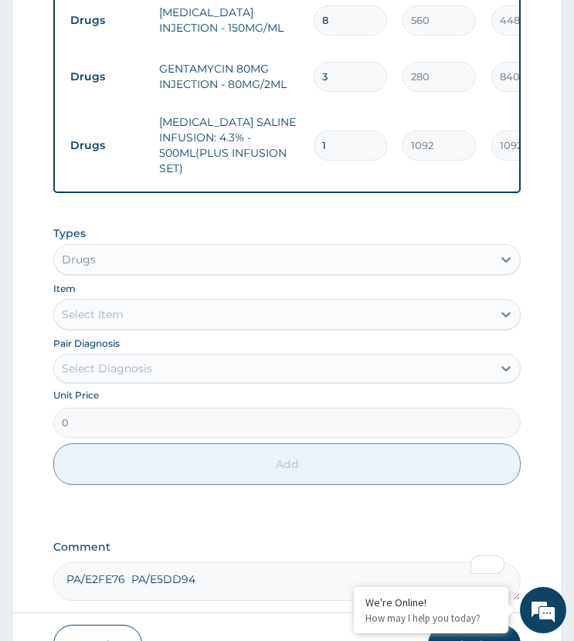
drag, startPoint x: 338, startPoint y: 119, endPoint x: 294, endPoint y: 153, distance: 55.6
click at [295, 161] on tr "Drugs DEXTROSE SALINE INFUSION: 4.3% - 500ML(PLUS INFUSION SET) 1 1092 1092.00 …" at bounding box center [441, 145] width 757 height 77
type input "6"
type input "6552.00"
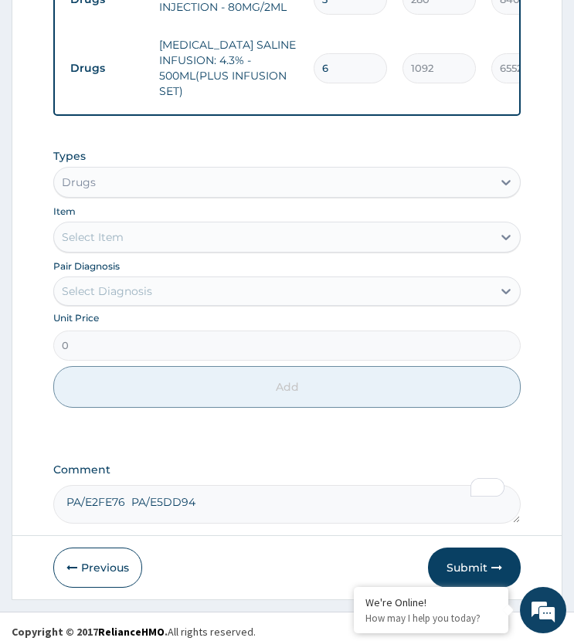
type input "6"
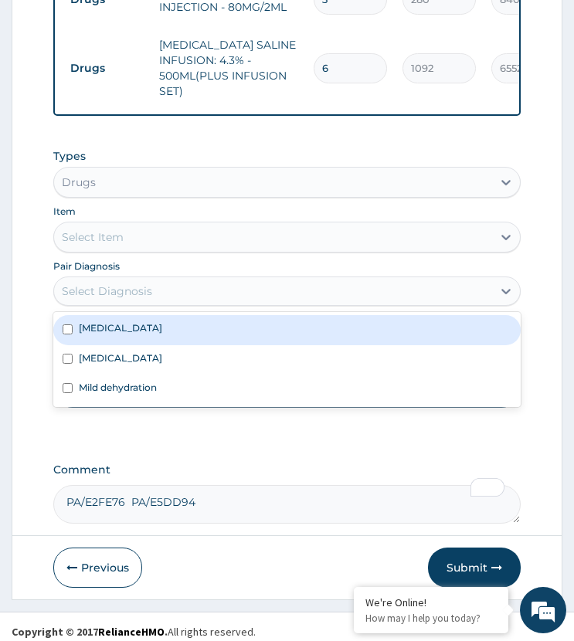
drag, startPoint x: 148, startPoint y: 276, endPoint x: 134, endPoint y: 324, distance: 50.6
click at [148, 283] on div "Select Diagnosis" at bounding box center [107, 290] width 90 height 15
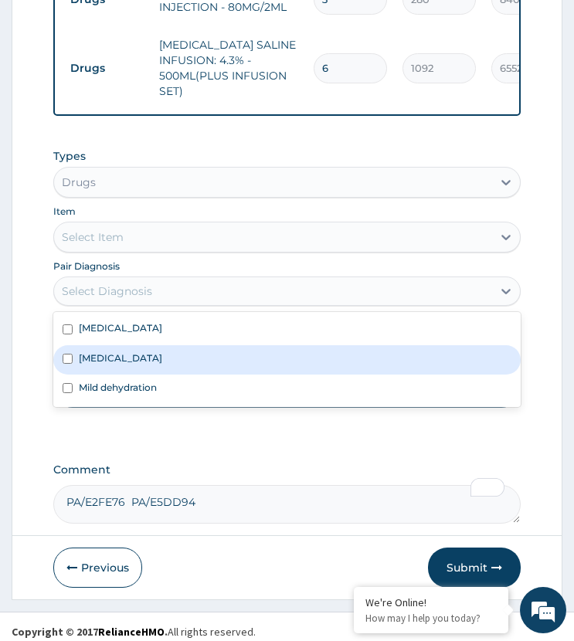
click at [131, 345] on div "[MEDICAL_DATA]" at bounding box center [286, 359] width 466 height 29
checkbox input "true"
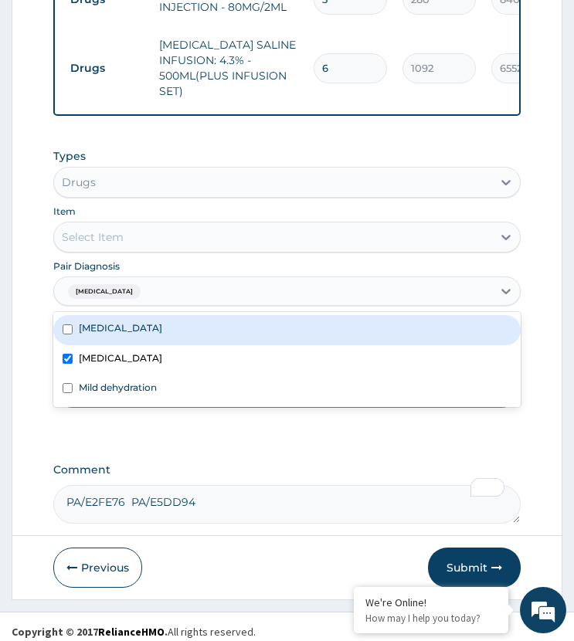
click at [158, 225] on div "Select Item" at bounding box center [272, 237] width 437 height 25
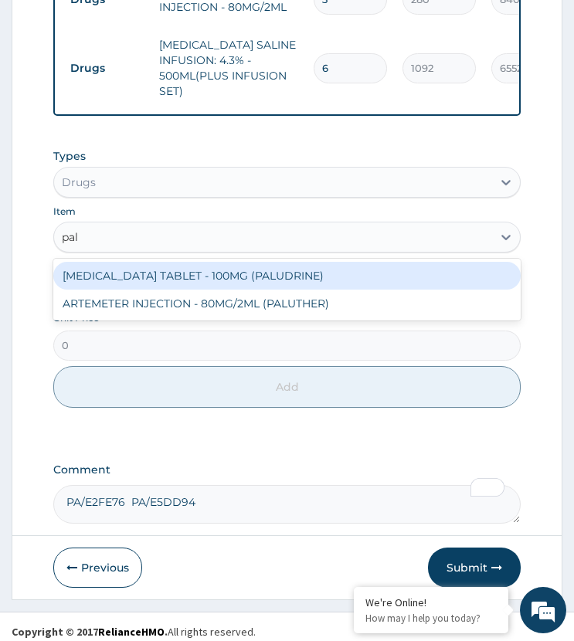
type input "palu"
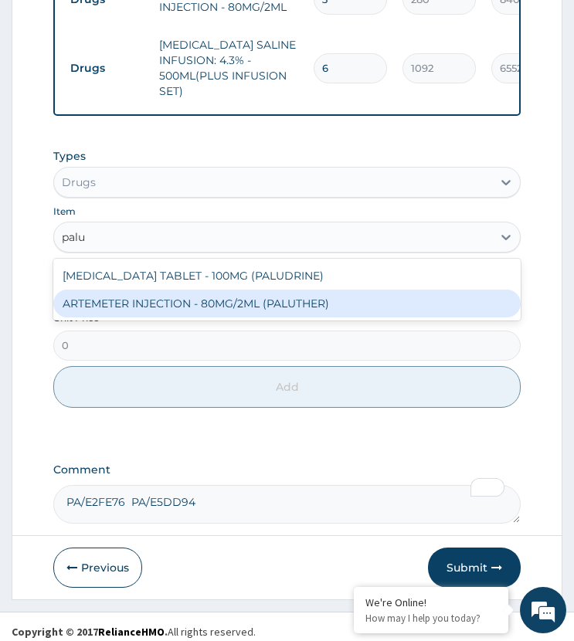
click at [192, 290] on div "ARTEMETER INJECTION - 80MG/2ML (PALUTHER)" at bounding box center [286, 304] width 466 height 28
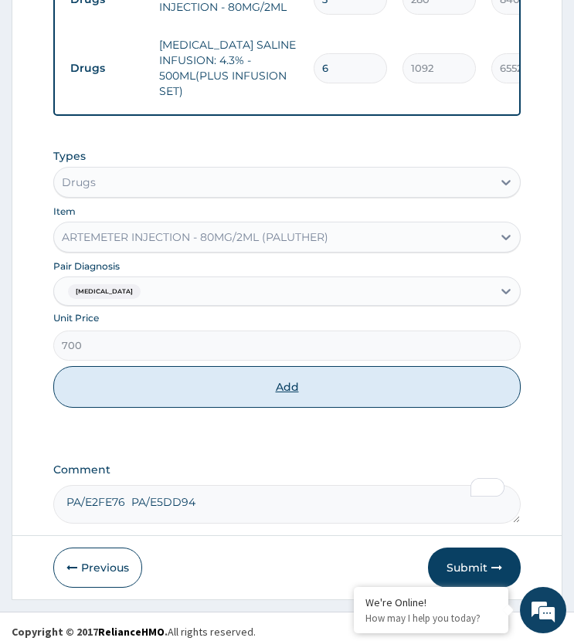
click at [172, 375] on button "Add" at bounding box center [286, 387] width 466 height 42
type input "0"
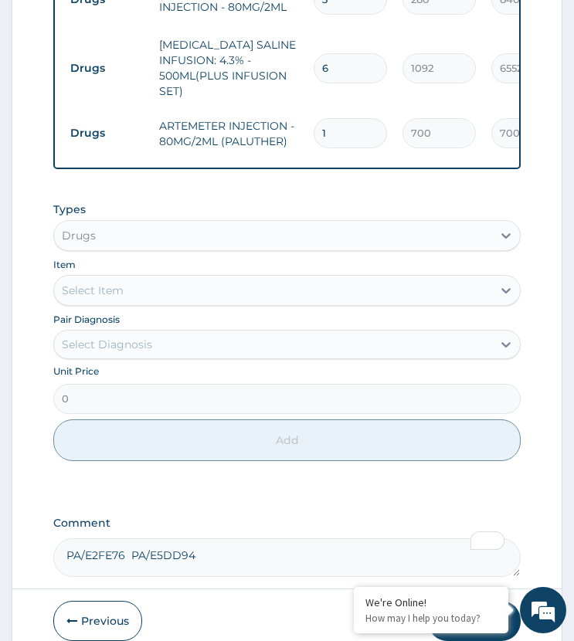
drag, startPoint x: 310, startPoint y: 128, endPoint x: 300, endPoint y: 135, distance: 12.9
click at [300, 135] on tr "Drugs ARTEMETER INJECTION - 80MG/2ML (PALUTHER) 1 700 700.00 Malaria Delete" at bounding box center [441, 133] width 757 height 53
type input "3"
type input "2100.00"
type input "3"
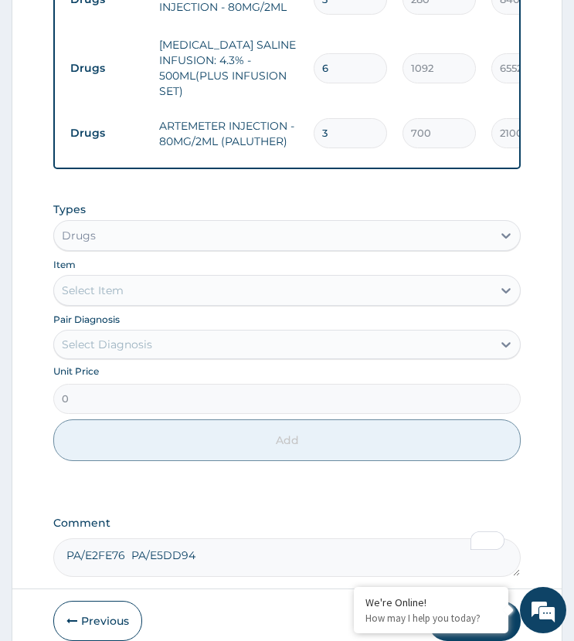
click at [251, 194] on div "Types Drugs Item Select Item Pair Diagnosis Select Diagnosis Unit Price 0 Add" at bounding box center [286, 331] width 466 height 275
click at [150, 339] on div "Select Diagnosis" at bounding box center [107, 344] width 90 height 15
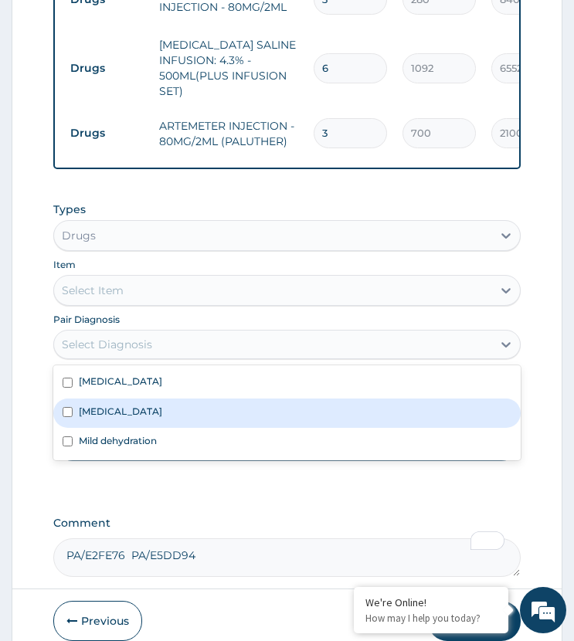
click at [135, 399] on div "[MEDICAL_DATA]" at bounding box center [286, 413] width 466 height 29
checkbox input "true"
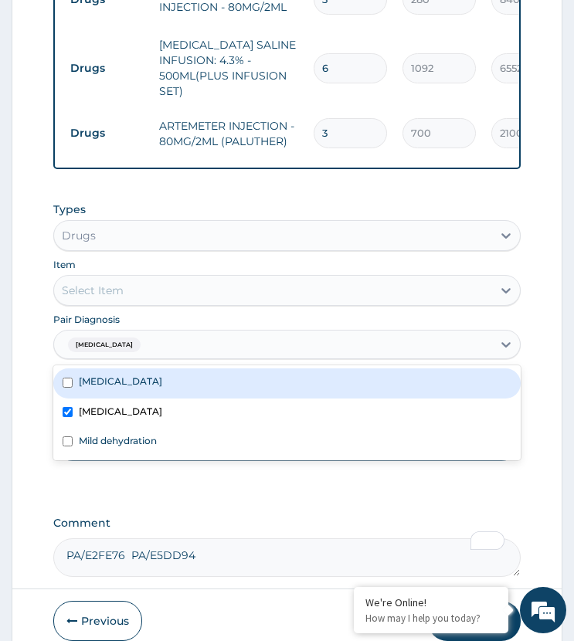
click at [178, 281] on div "Select Item" at bounding box center [272, 290] width 437 height 25
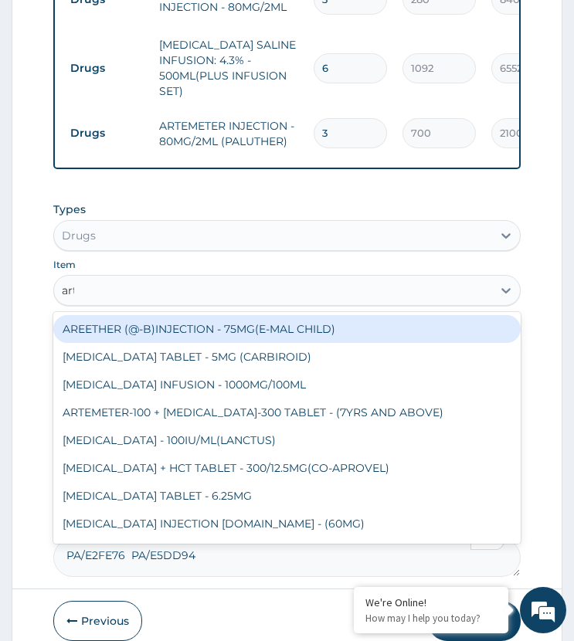
type input "arte"
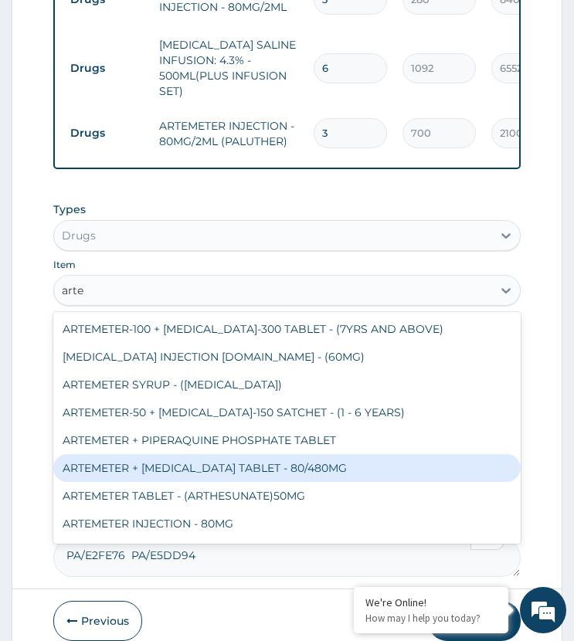
click at [180, 457] on div "ARTEMETER + [MEDICAL_DATA] TABLET - 80/480MG" at bounding box center [286, 468] width 466 height 28
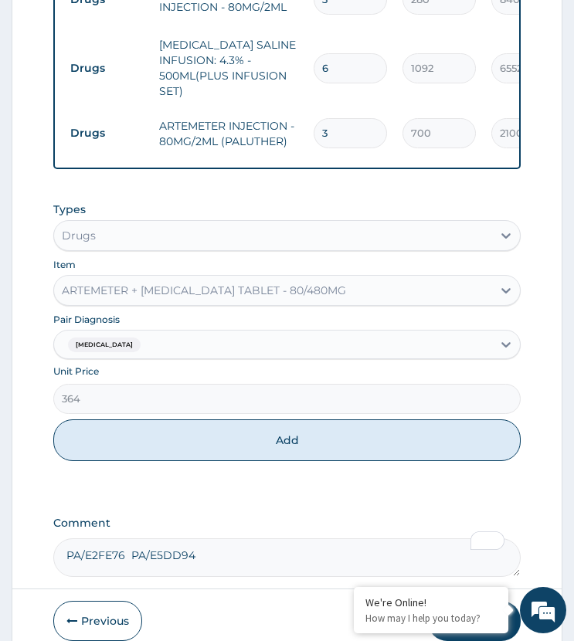
click at [198, 429] on button "Add" at bounding box center [286, 440] width 466 height 42
type input "0"
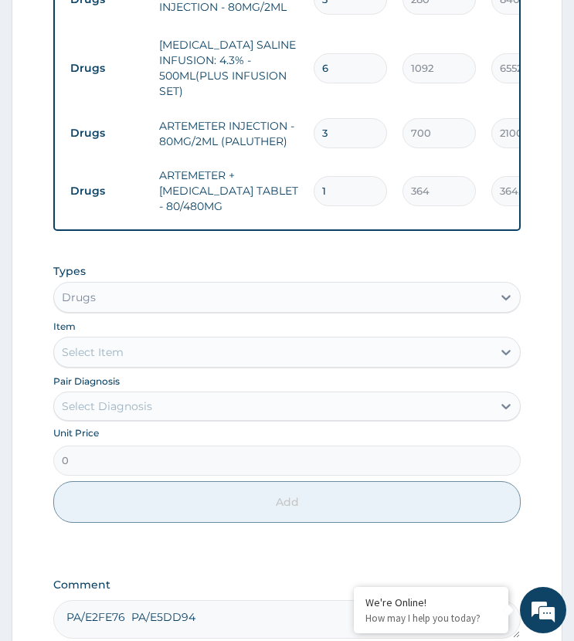
drag, startPoint x: 338, startPoint y: 168, endPoint x: 285, endPoint y: 195, distance: 58.7
click at [285, 195] on tr "Drugs ARTEMETER + LUMEFANTRINE TABLET - 80/480MG 1 364 364.00 Malaria Delete" at bounding box center [441, 191] width 757 height 62
type input "6"
type input "2184.00"
type input "6"
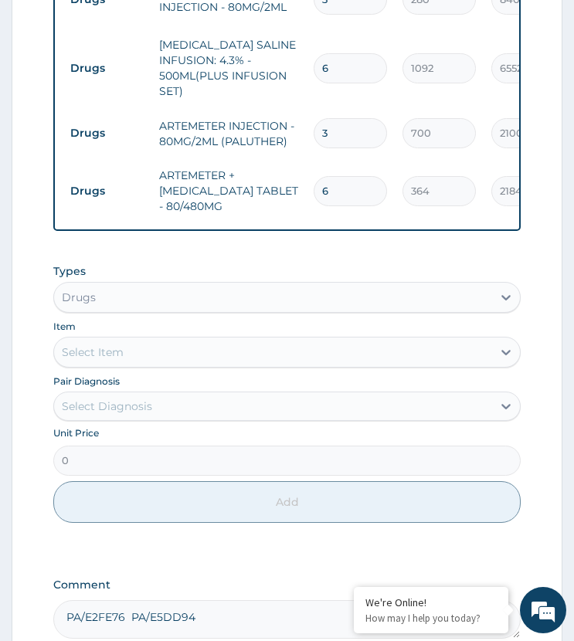
click at [249, 263] on div "Types Drugs" at bounding box center [286, 287] width 466 height 49
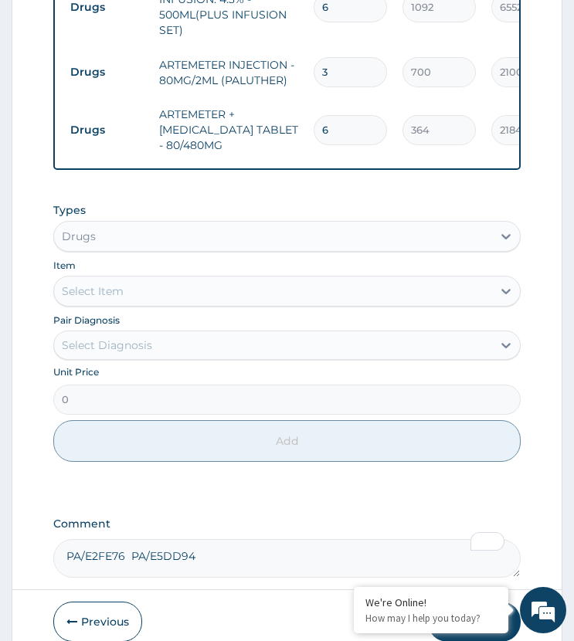
scroll to position [1108, 0]
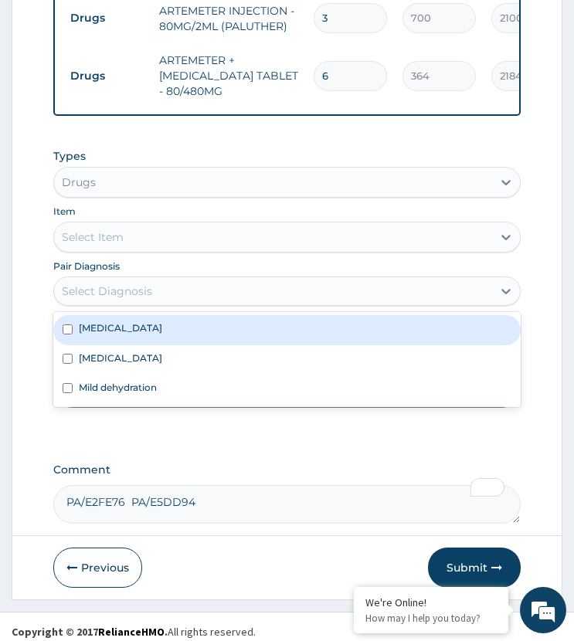
drag, startPoint x: 138, startPoint y: 280, endPoint x: 144, endPoint y: 292, distance: 13.1
click at [138, 283] on div "Select Diagnosis" at bounding box center [107, 290] width 90 height 15
click at [134, 317] on div "[MEDICAL_DATA]" at bounding box center [286, 329] width 466 height 29
checkbox input "true"
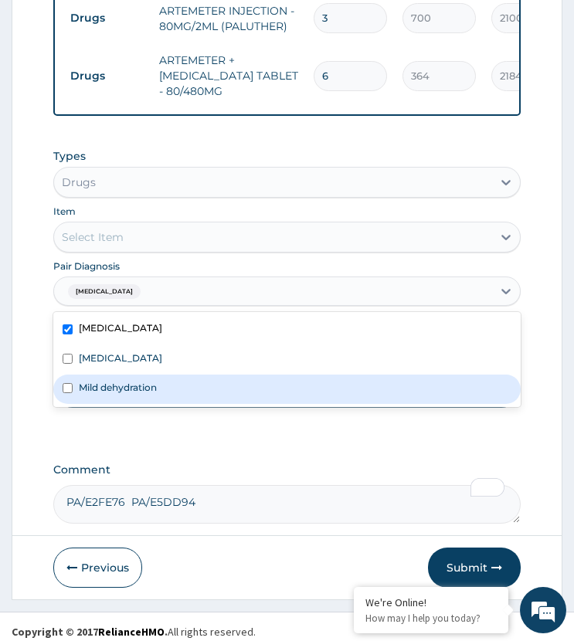
click at [130, 381] on label "Mild dehydration" at bounding box center [118, 387] width 78 height 13
checkbox input "true"
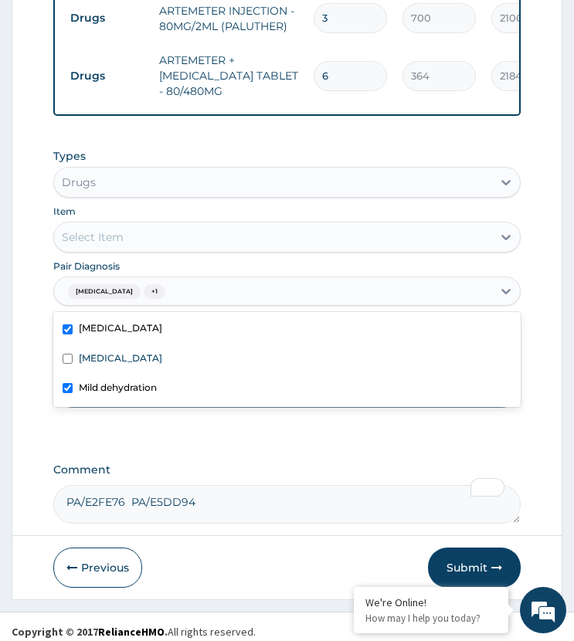
click at [148, 225] on div "Select Item" at bounding box center [272, 237] width 437 height 25
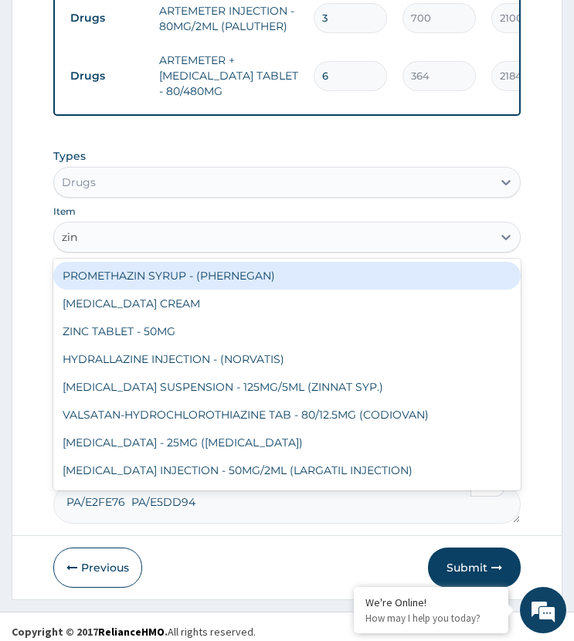
type input "zinc"
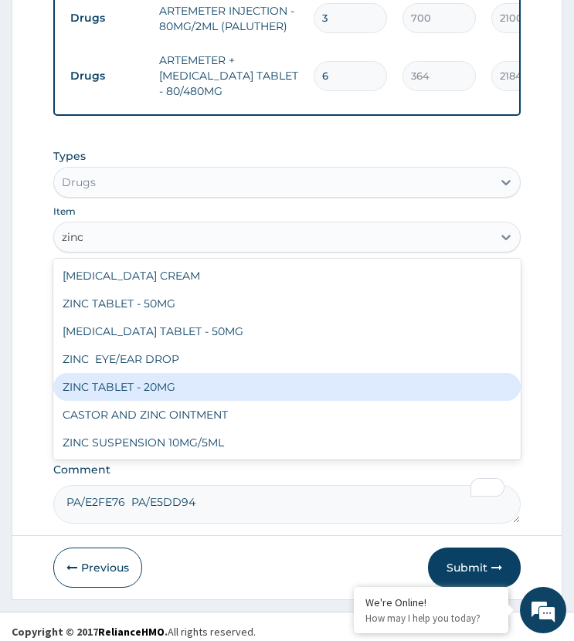
drag, startPoint x: 128, startPoint y: 375, endPoint x: 180, endPoint y: 375, distance: 51.8
click at [129, 375] on div "ZINC TABLET - 20MG" at bounding box center [286, 387] width 466 height 28
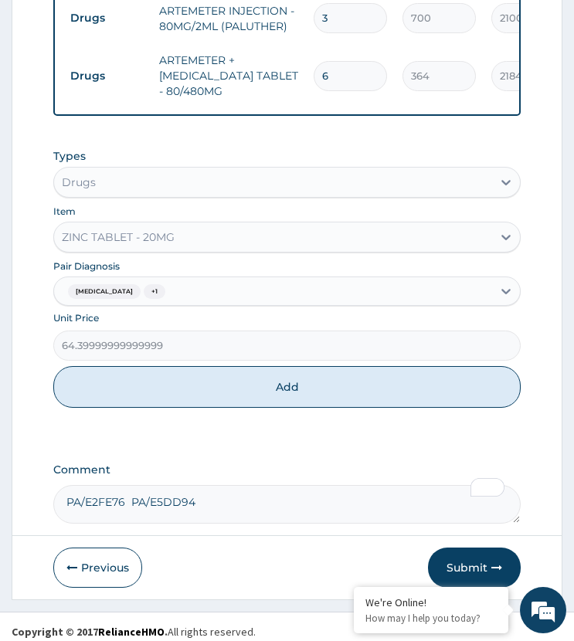
drag, startPoint x: 164, startPoint y: 382, endPoint x: 173, endPoint y: 321, distance: 62.5
click at [164, 382] on button "Add" at bounding box center [286, 387] width 466 height 42
type input "0"
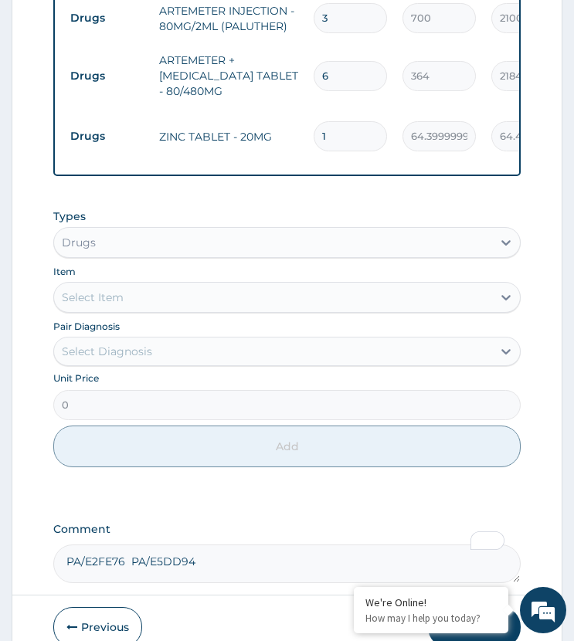
drag, startPoint x: 333, startPoint y: 113, endPoint x: 270, endPoint y: 141, distance: 69.5
type input "3"
type input "193.20"
type input "3"
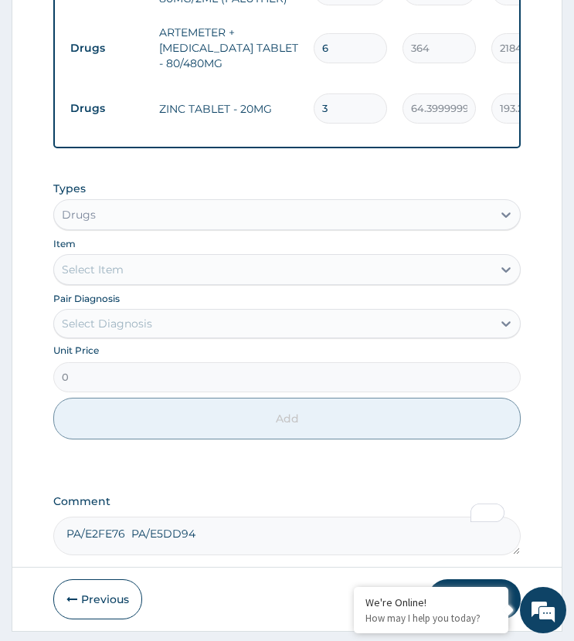
scroll to position [1161, 0]
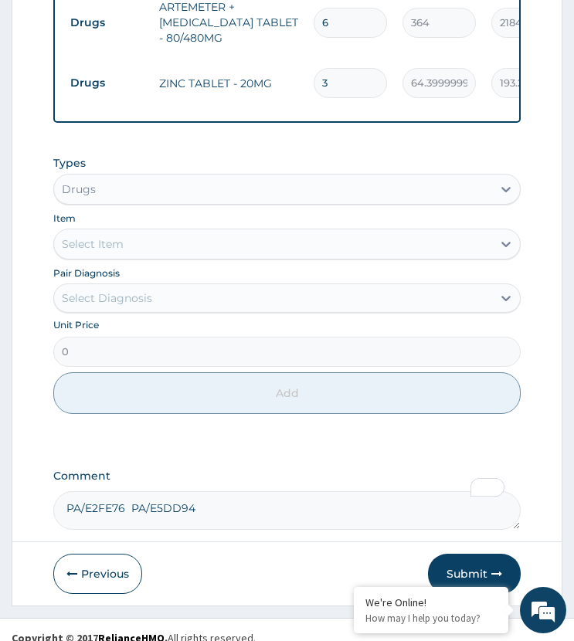
drag, startPoint x: 140, startPoint y: 286, endPoint x: 149, endPoint y: 300, distance: 17.4
click at [149, 300] on div "Types Drugs Item Select Item Pair Diagnosis Select Diagnosis Unit Price 0 Add" at bounding box center [286, 285] width 466 height 275
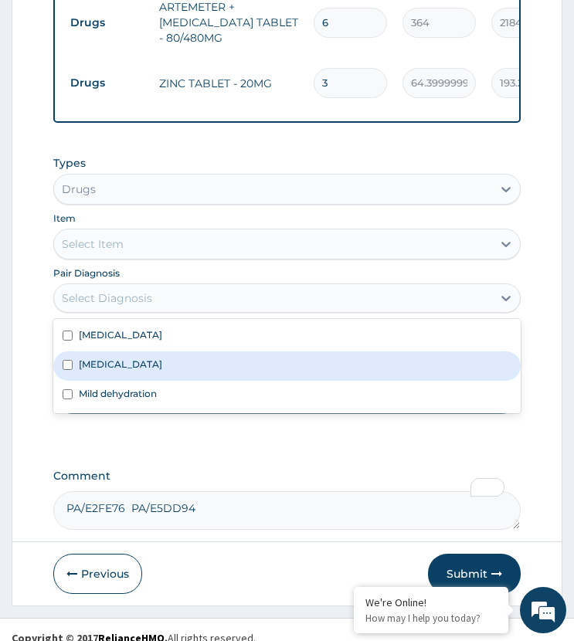
click at [133, 351] on div "[MEDICAL_DATA]" at bounding box center [286, 365] width 466 height 29
checkbox input "true"
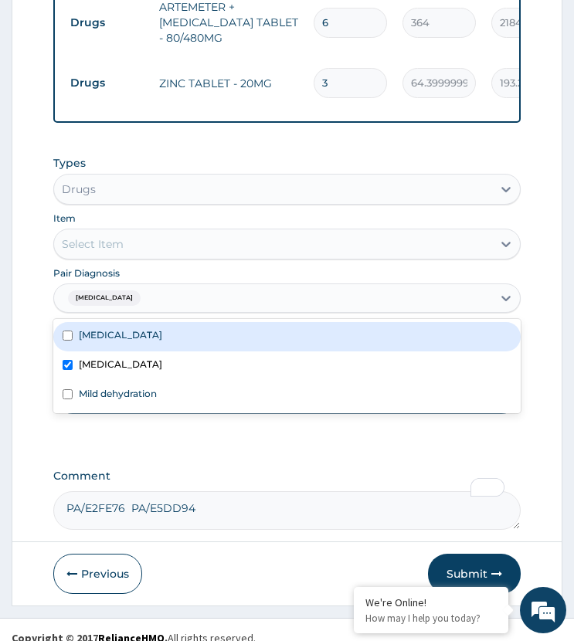
click at [161, 232] on div "Select Item" at bounding box center [272, 244] width 437 height 25
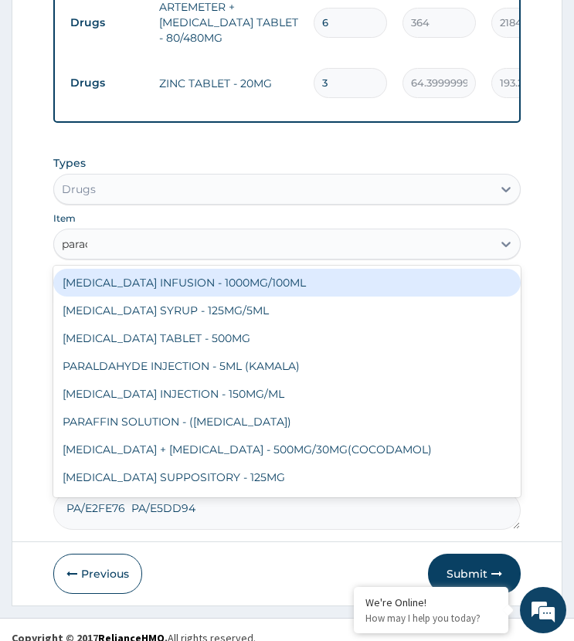
type input "parace"
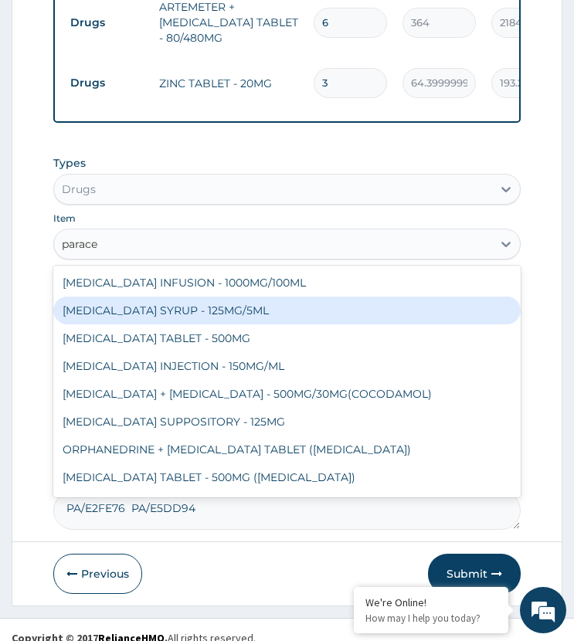
drag, startPoint x: 175, startPoint y: 292, endPoint x: 164, endPoint y: 356, distance: 65.1
click at [178, 302] on div "[MEDICAL_DATA] SYRUP - 125MG/5ML" at bounding box center [286, 311] width 466 height 28
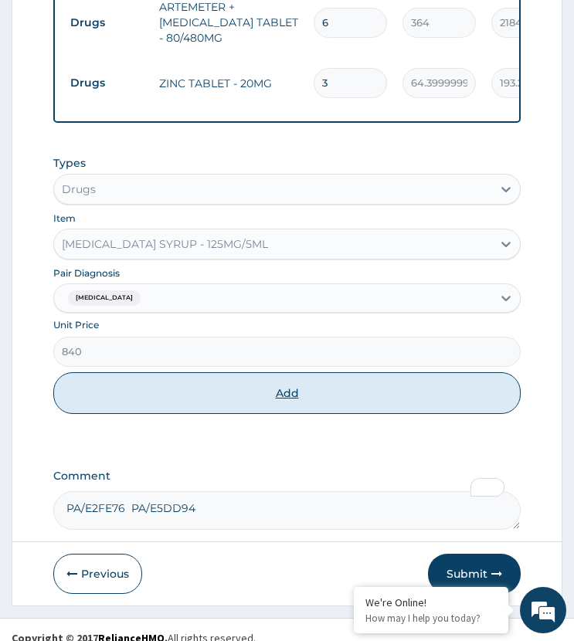
click at [175, 382] on button "Add" at bounding box center [286, 393] width 466 height 42
type input "0"
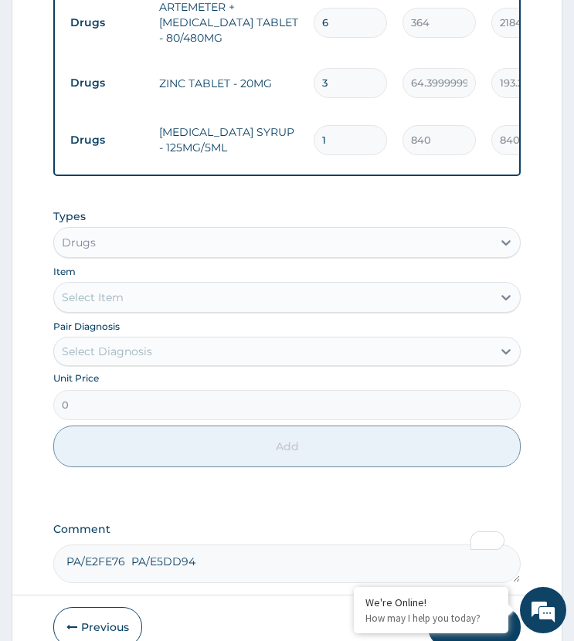
click at [171, 472] on div "Types Drugs Item Select Item Pair Diagnosis Select Diagnosis Unit Price 0 Add" at bounding box center [286, 350] width 466 height 298
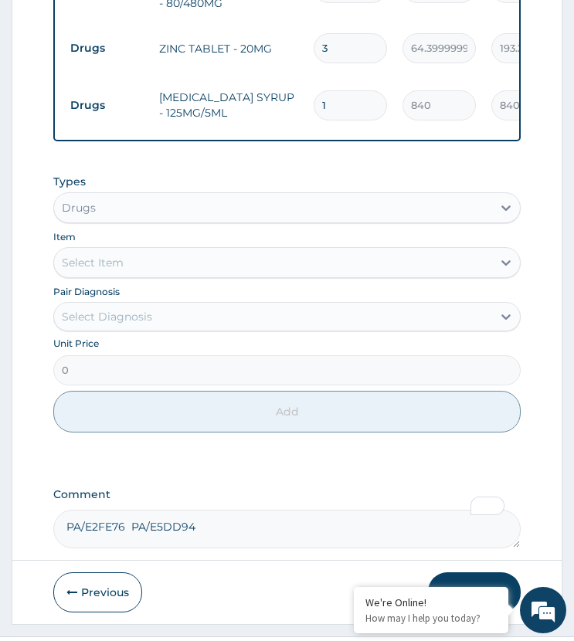
scroll to position [1214, 0]
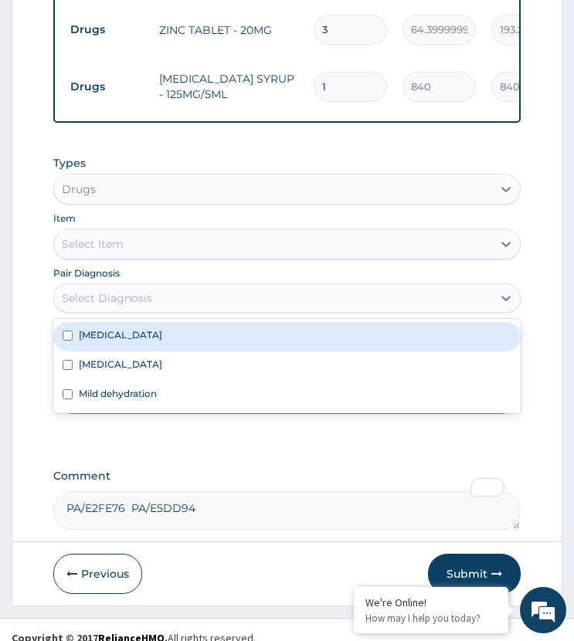
drag, startPoint x: 128, startPoint y: 289, endPoint x: 131, endPoint y: 338, distance: 48.8
click at [130, 290] on div "Select Diagnosis" at bounding box center [107, 297] width 90 height 15
click at [147, 322] on div "[MEDICAL_DATA]" at bounding box center [286, 336] width 466 height 29
checkbox input "true"
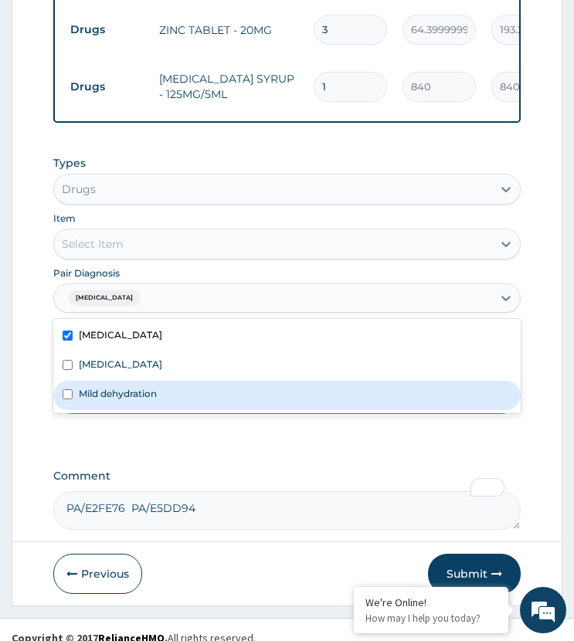
click at [119, 387] on label "Mild dehydration" at bounding box center [118, 393] width 78 height 13
checkbox input "true"
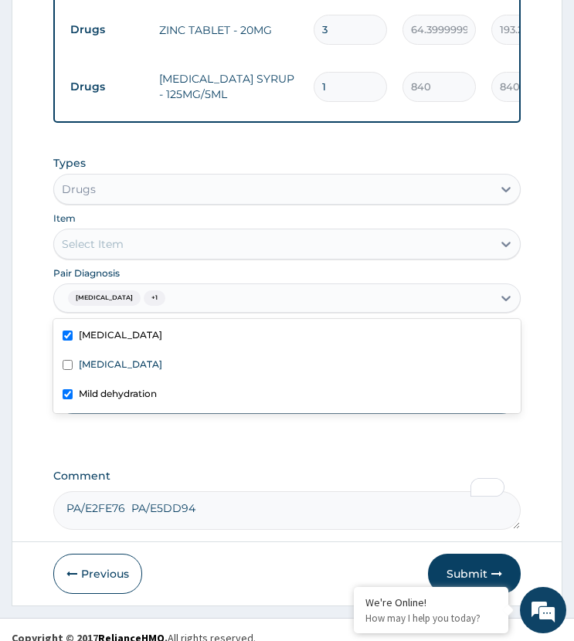
click at [170, 232] on div "Select Item" at bounding box center [272, 244] width 437 height 25
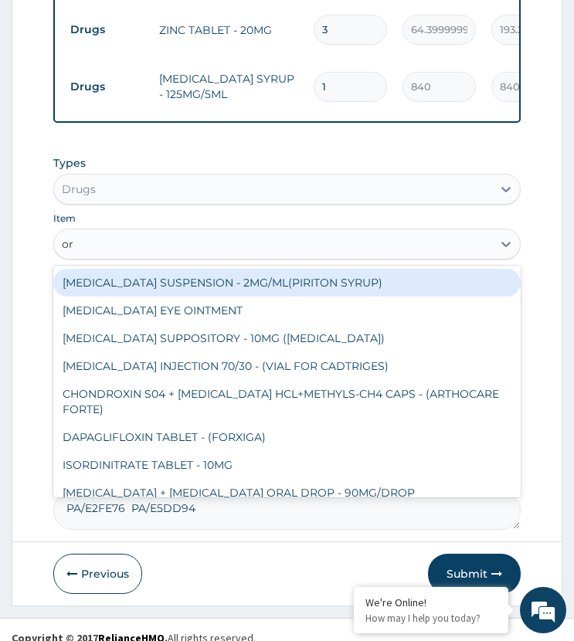
type input "ors"
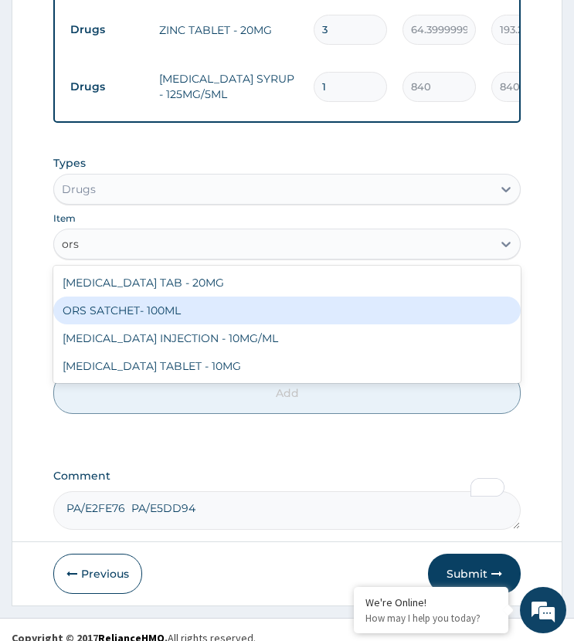
click at [197, 297] on div "ORS SATCHET- 100ML" at bounding box center [286, 311] width 466 height 28
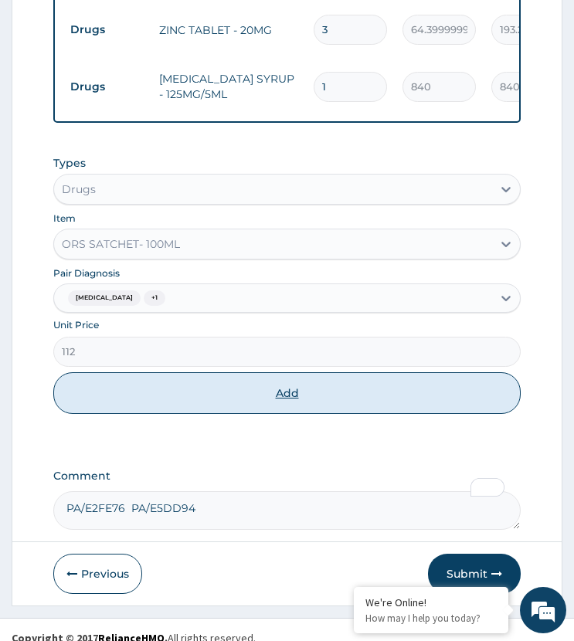
click at [205, 372] on button "Add" at bounding box center [286, 393] width 466 height 42
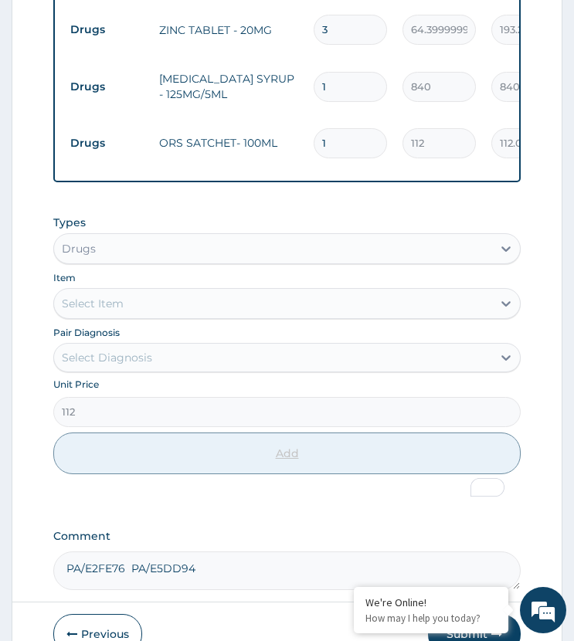
type input "0"
click at [239, 474] on div "Types Drugs Item Select Item Pair Diagnosis Select Diagnosis Unit Price 0 Add" at bounding box center [286, 356] width 466 height 298
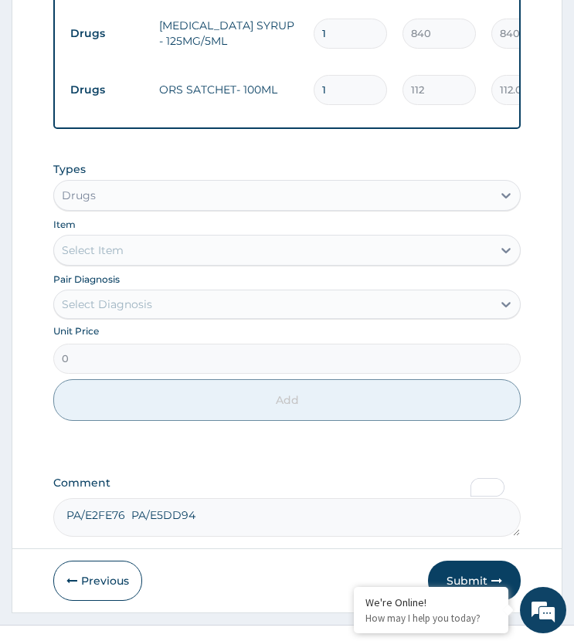
click at [253, 154] on div "Types Drugs Item Select Item Pair Diagnosis Select Diagnosis Unit Price 0 Add" at bounding box center [286, 291] width 466 height 275
click at [201, 477] on label "Comment" at bounding box center [286, 483] width 466 height 13
click at [201, 498] on textarea "PA/E2FE76 PA/E5DD94" at bounding box center [286, 517] width 466 height 39
click at [453, 561] on button "Submit" at bounding box center [474, 581] width 93 height 40
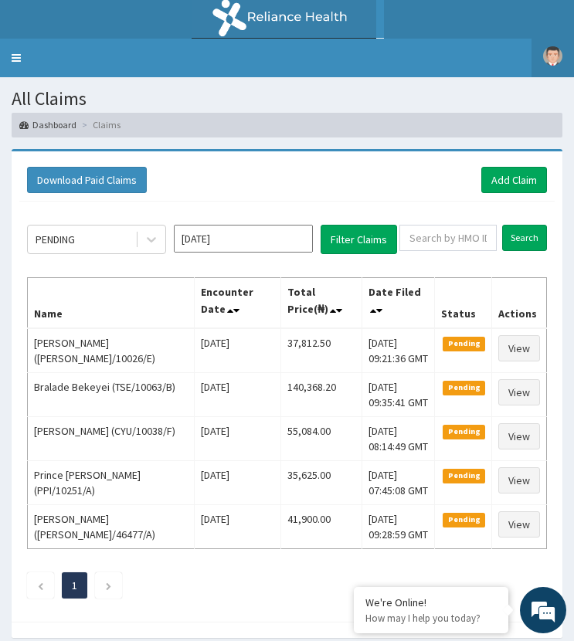
click at [544, 46] on link "[GEOGRAPHIC_DATA]" at bounding box center [552, 58] width 42 height 39
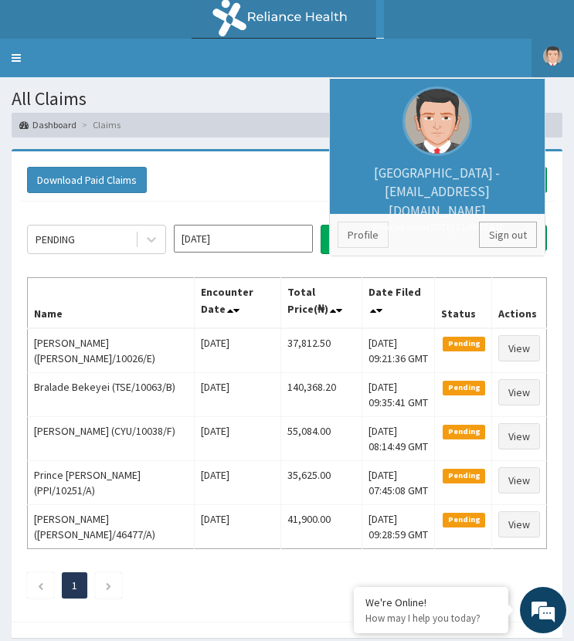
click at [505, 228] on link "Sign out" at bounding box center [508, 235] width 58 height 26
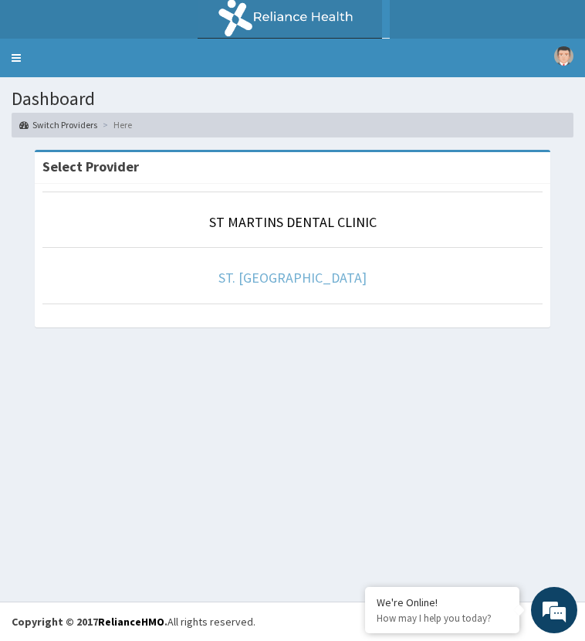
click at [304, 280] on link "ST. [GEOGRAPHIC_DATA]" at bounding box center [293, 278] width 148 height 18
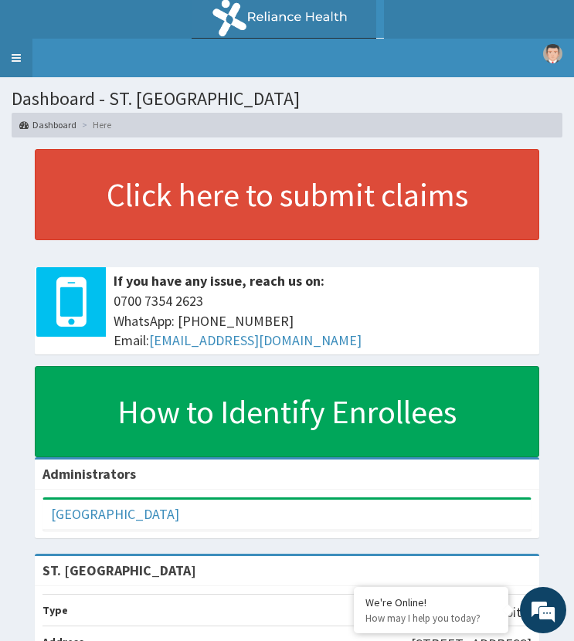
click at [8, 57] on link "Toggle navigation" at bounding box center [16, 58] width 32 height 39
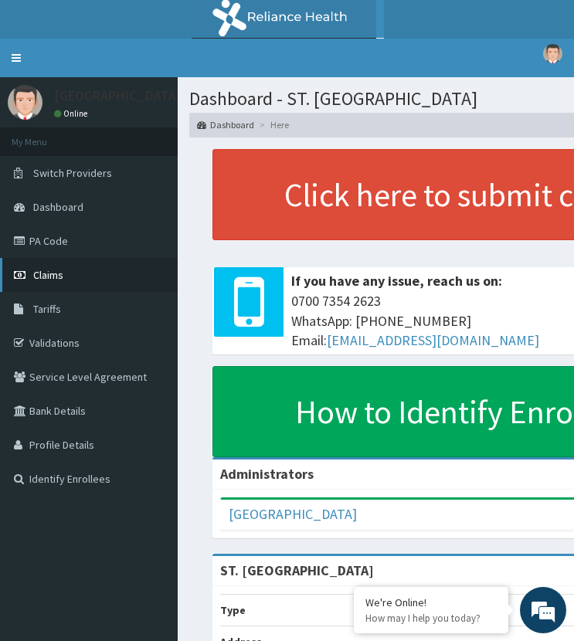
click at [54, 274] on span "Claims" at bounding box center [48, 275] width 30 height 14
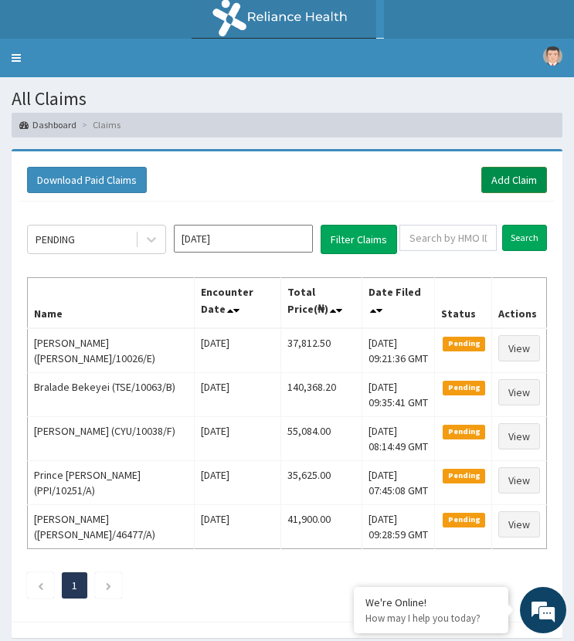
click at [517, 180] on link "Add Claim" at bounding box center [514, 180] width 66 height 26
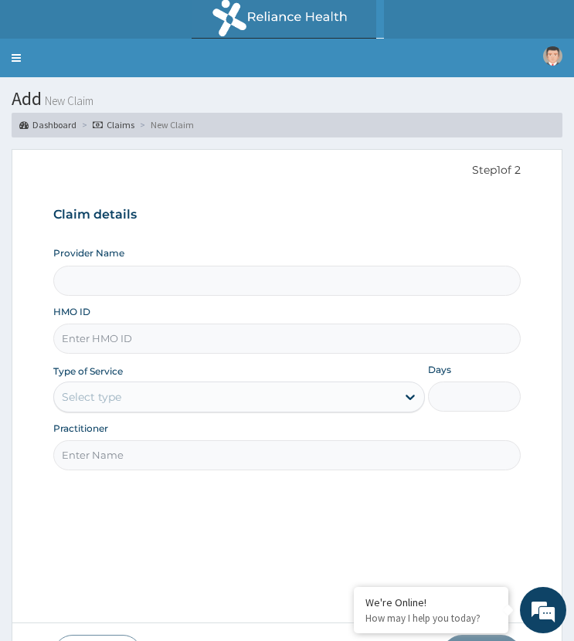
type input "ST. MARTINS HOSPITAL"
paste input "ENP/10373/B"
type input "ENP/10373/B"
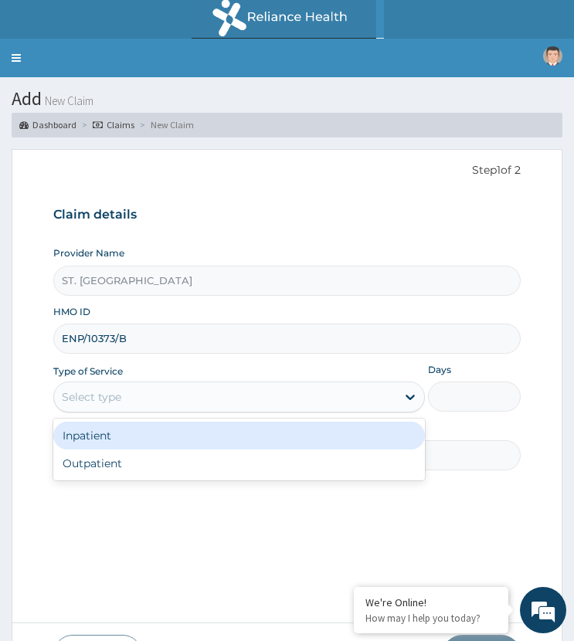
drag, startPoint x: 94, startPoint y: 399, endPoint x: 112, endPoint y: 433, distance: 38.3
click at [99, 401] on div "Select type" at bounding box center [91, 396] width 59 height 15
drag, startPoint x: 106, startPoint y: 438, endPoint x: 335, endPoint y: 426, distance: 229.7
click at [120, 438] on div "Inpatient" at bounding box center [238, 436] width 371 height 28
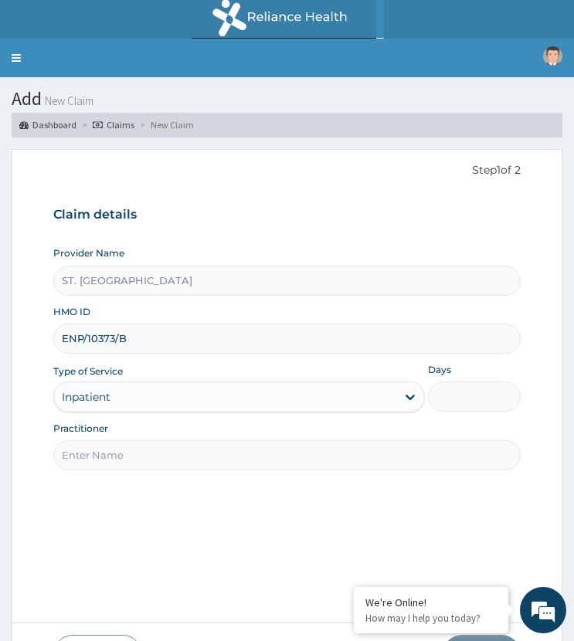
click at [460, 391] on input "Days" at bounding box center [474, 397] width 93 height 30
type input "3"
click at [198, 454] on input "Practitioner" at bounding box center [286, 455] width 466 height 30
drag, startPoint x: 198, startPoint y: 453, endPoint x: 208, endPoint y: 452, distance: 9.3
paste input "Dr Joel Mgbado"
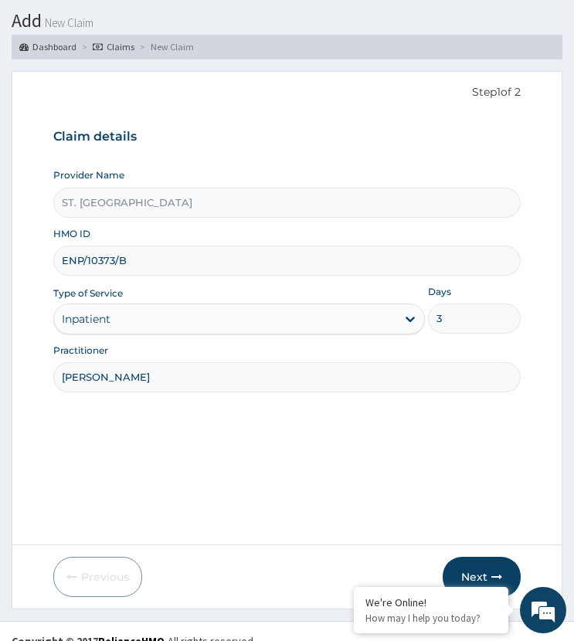
scroll to position [97, 0]
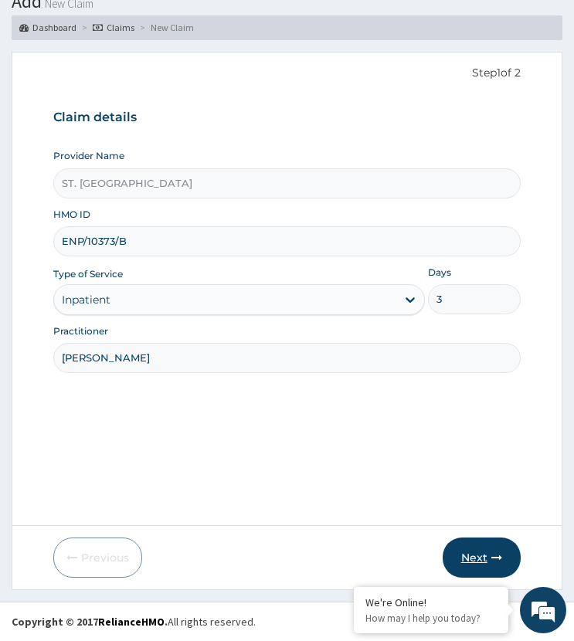
type input "Dr Joel Mgbado"
click at [474, 556] on button "Next" at bounding box center [482, 558] width 78 height 40
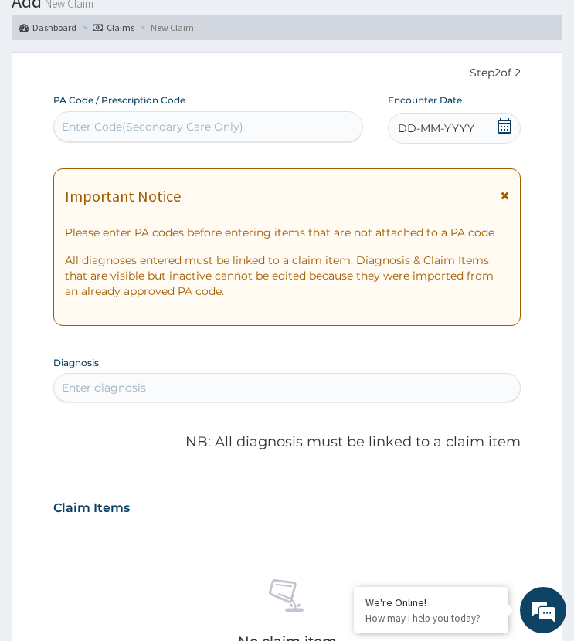
click at [448, 124] on span "DD-MM-YYYY" at bounding box center [436, 127] width 76 height 15
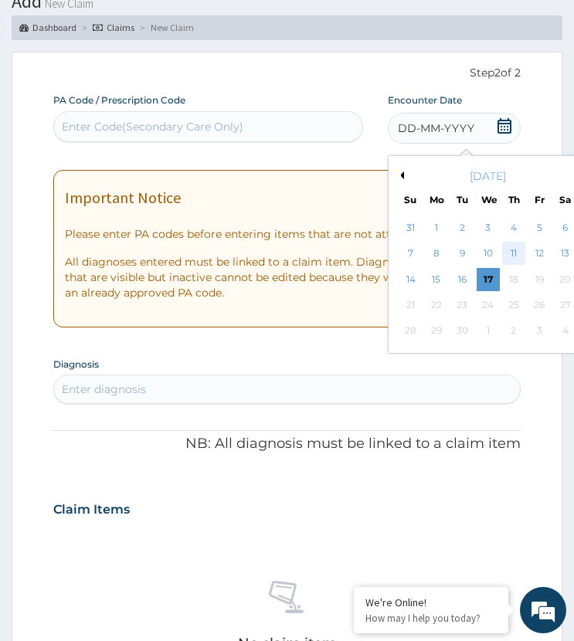
click at [514, 246] on div "11" at bounding box center [513, 254] width 23 height 23
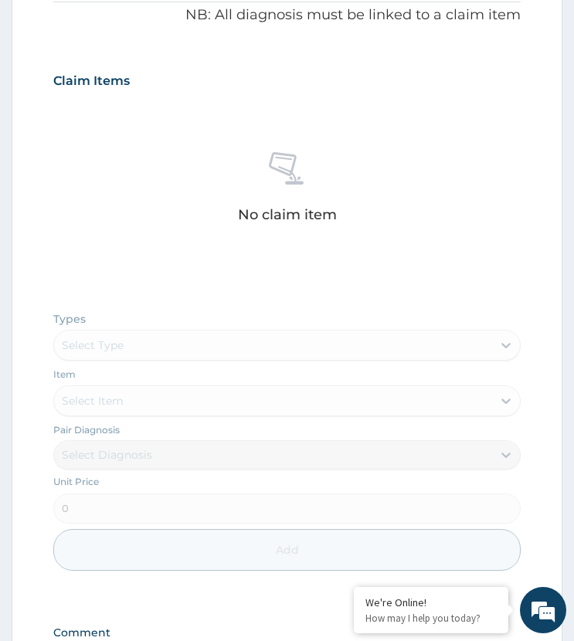
scroll to position [697, 0]
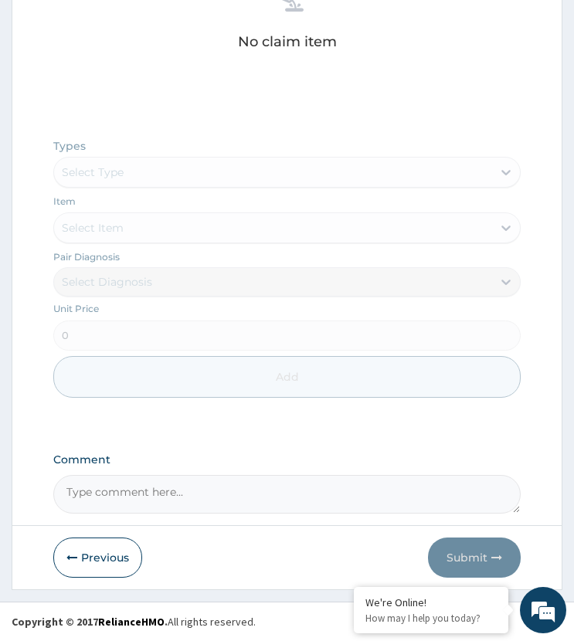
click at [141, 484] on textarea "Comment" at bounding box center [286, 494] width 466 height 39
paste textarea "PA/D10DF5"
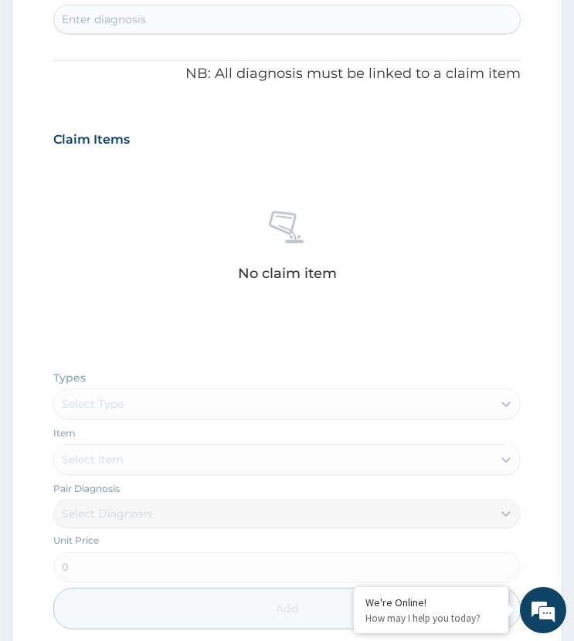
type textarea "PA/D10DF5"
click at [148, 31] on div "Enter diagnosis" at bounding box center [286, 19] width 465 height 25
type input "acute tonsill"
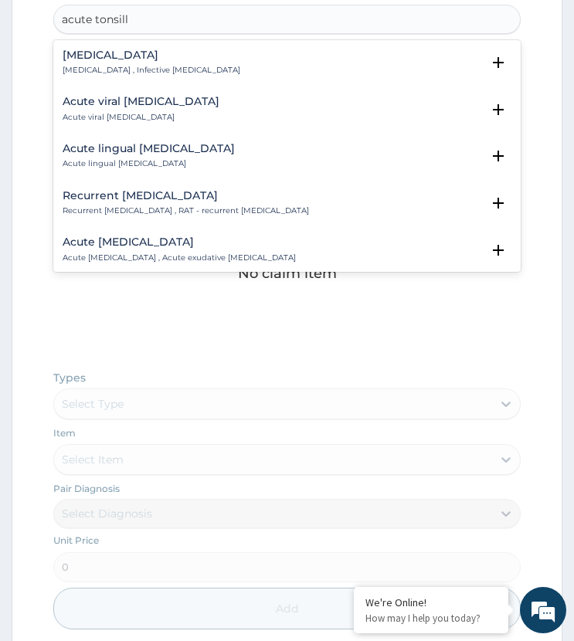
click at [93, 62] on div "Acute tonsillitis Acute tonsillitis , Infective tonsillitis" at bounding box center [152, 62] width 178 height 27
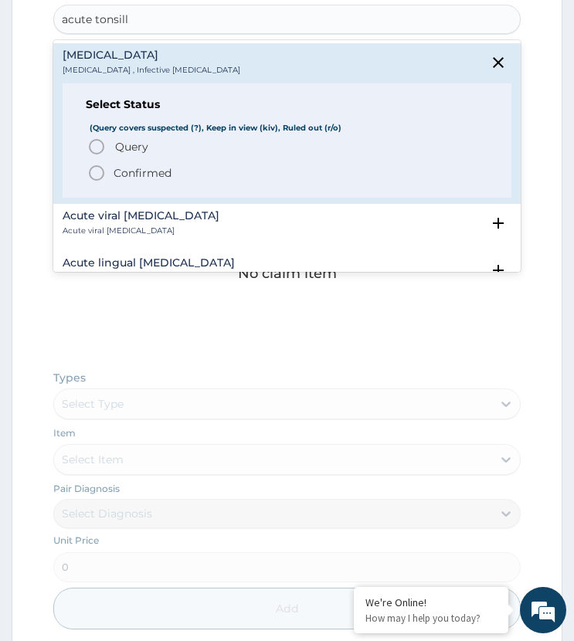
click at [97, 151] on icon "status option query" at bounding box center [96, 146] width 19 height 19
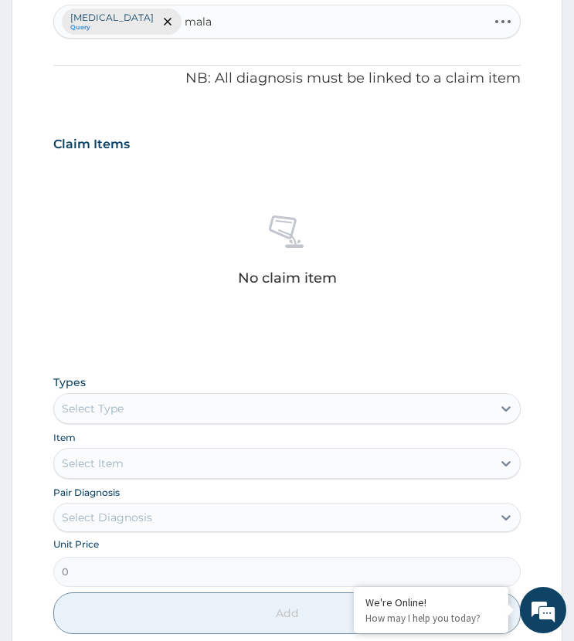
type input "malar"
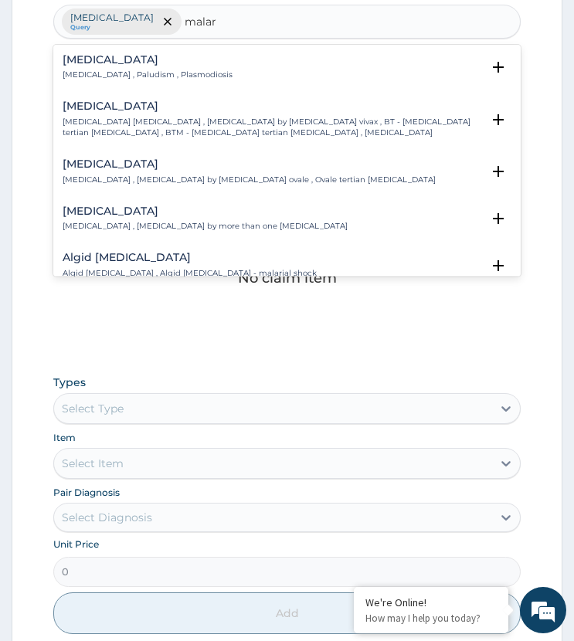
click at [95, 71] on div "Malaria Malaria , Paludism , Plasmodiosis" at bounding box center [148, 67] width 170 height 27
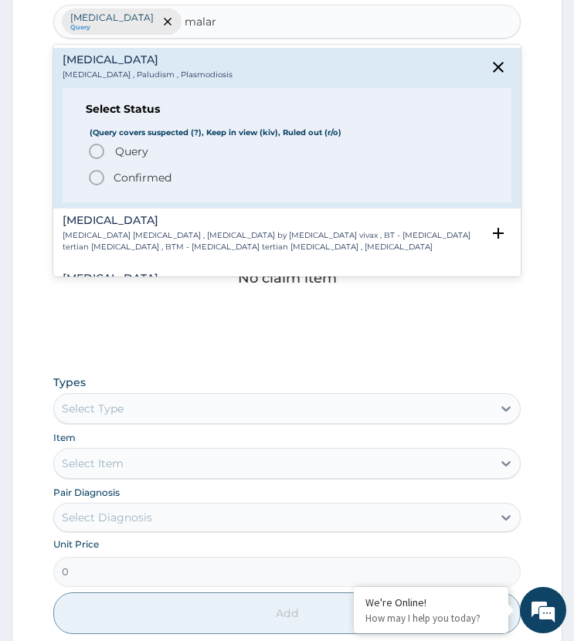
click at [100, 144] on icon "status option query" at bounding box center [96, 151] width 19 height 19
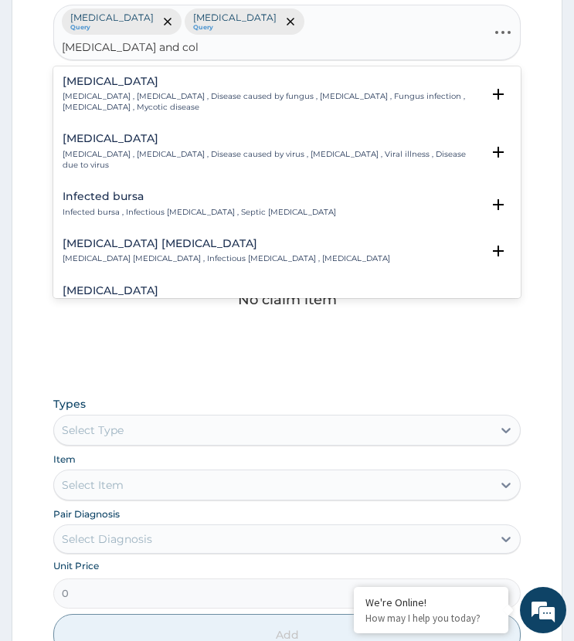
type input "infectious gastroenteritis and coli"
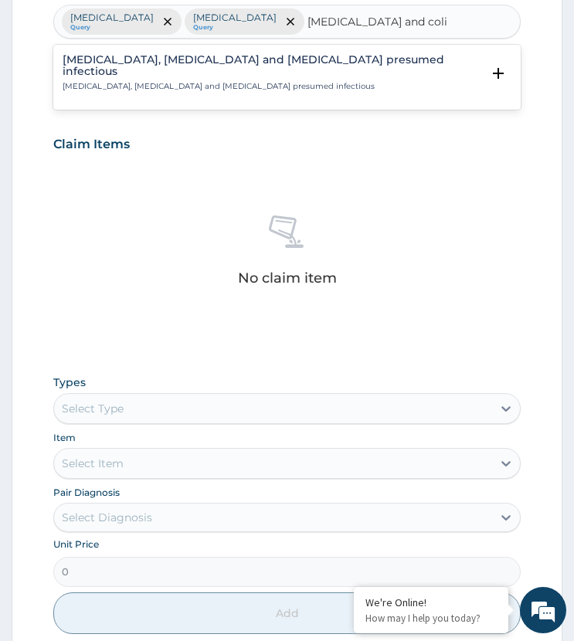
click at [145, 66] on div "Colitis, enteritis and gastroenteritis presumed infectious Colitis, enteritis a…" at bounding box center [272, 73] width 418 height 39
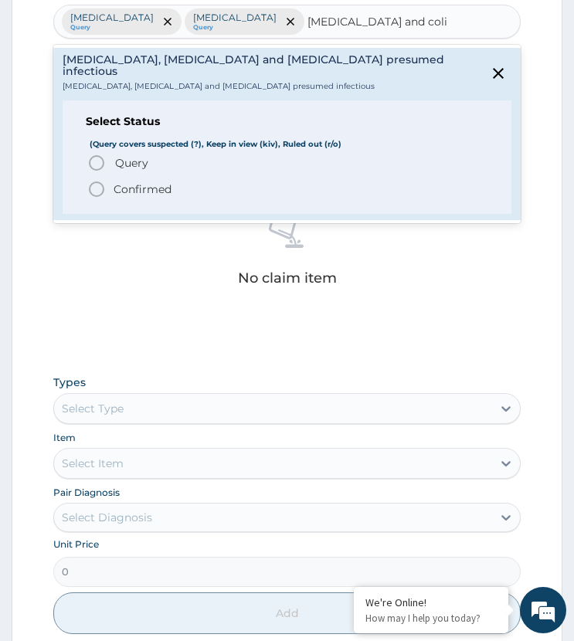
click at [94, 154] on icon "status option query" at bounding box center [96, 163] width 19 height 19
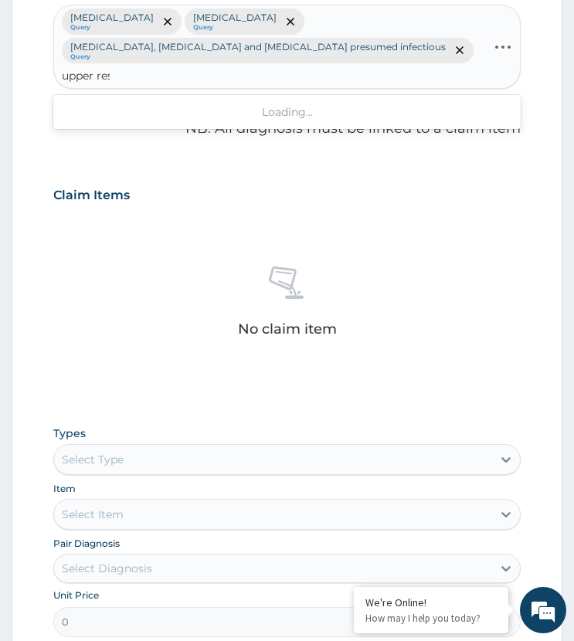
type input "upper resp"
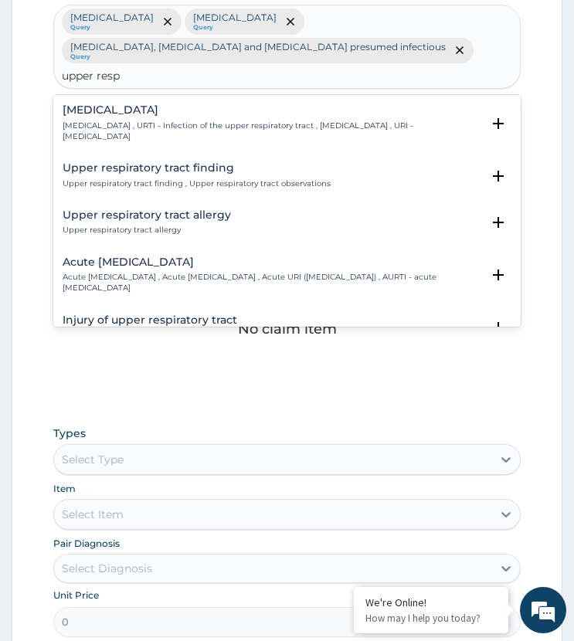
drag, startPoint x: 111, startPoint y: 110, endPoint x: 122, endPoint y: 139, distance: 31.3
click at [114, 123] on div "Upper respiratory infection Upper respiratory infection , URTI - Infection of t…" at bounding box center [287, 127] width 448 height 46
click at [103, 120] on p "Upper respiratory infection , URTI - Infection of the upper respiratory tract ,…" at bounding box center [272, 131] width 418 height 22
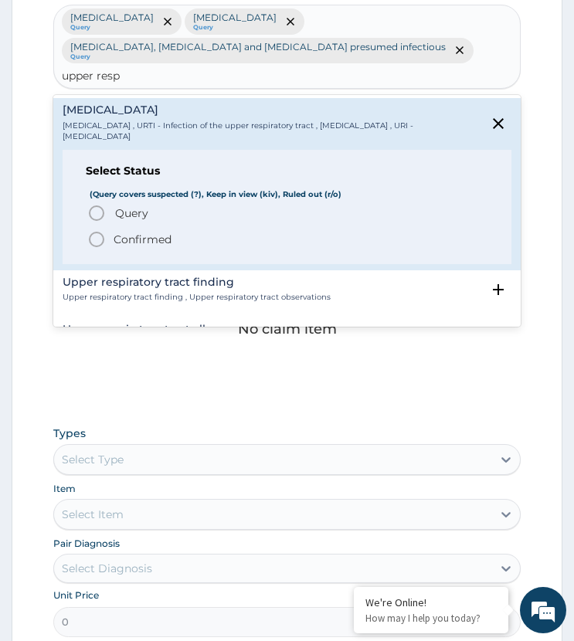
click at [97, 204] on icon "status option query" at bounding box center [96, 213] width 19 height 19
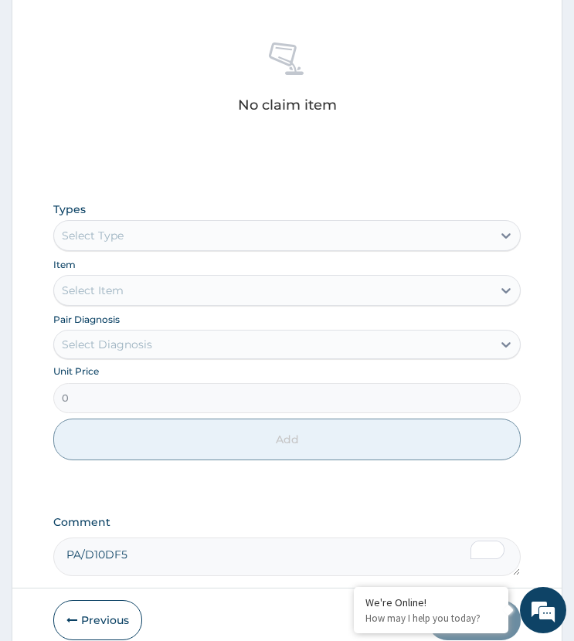
scroll to position [760, 0]
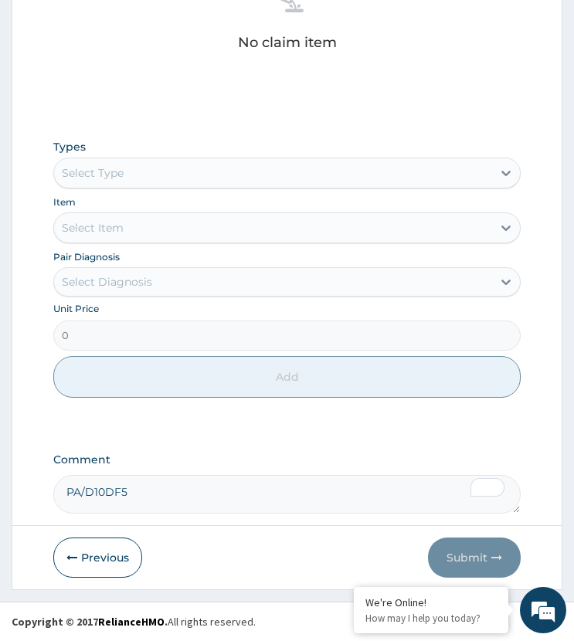
click at [150, 172] on div "Select Type" at bounding box center [272, 173] width 437 height 25
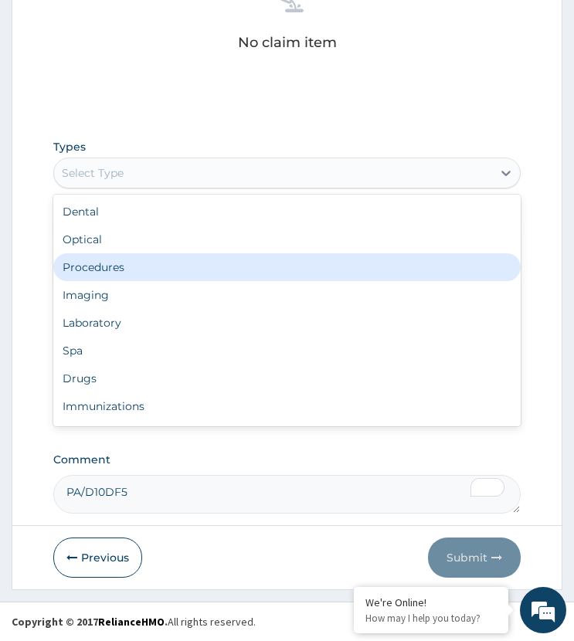
click at [135, 268] on div "Procedures" at bounding box center [286, 267] width 466 height 28
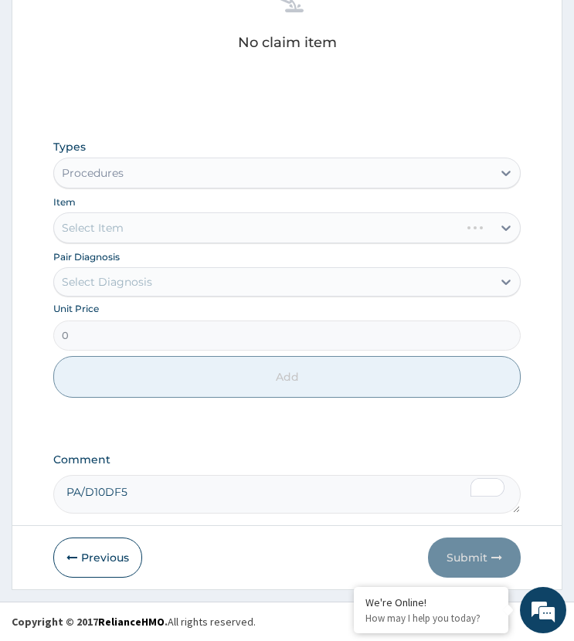
drag, startPoint x: 129, startPoint y: 284, endPoint x: 143, endPoint y: 300, distance: 21.4
click at [133, 290] on div "Select Diagnosis" at bounding box center [272, 282] width 437 height 25
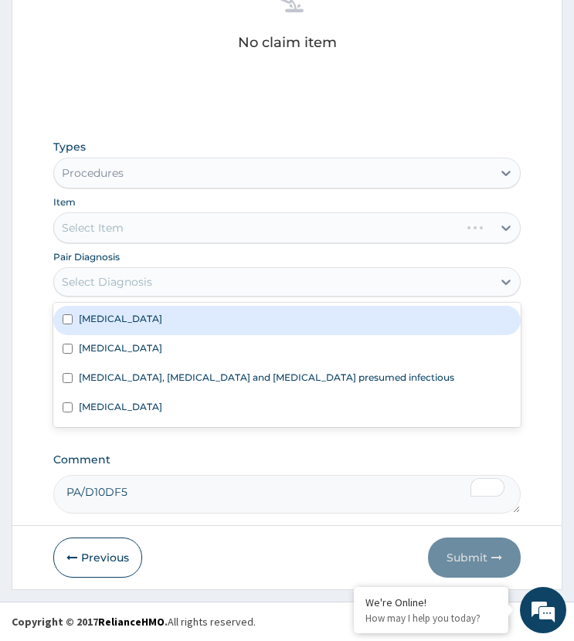
drag, startPoint x: 127, startPoint y: 322, endPoint x: 128, endPoint y: 350, distance: 27.8
click at [128, 324] on label "Acute tonsillitis" at bounding box center [120, 318] width 83 height 13
checkbox input "true"
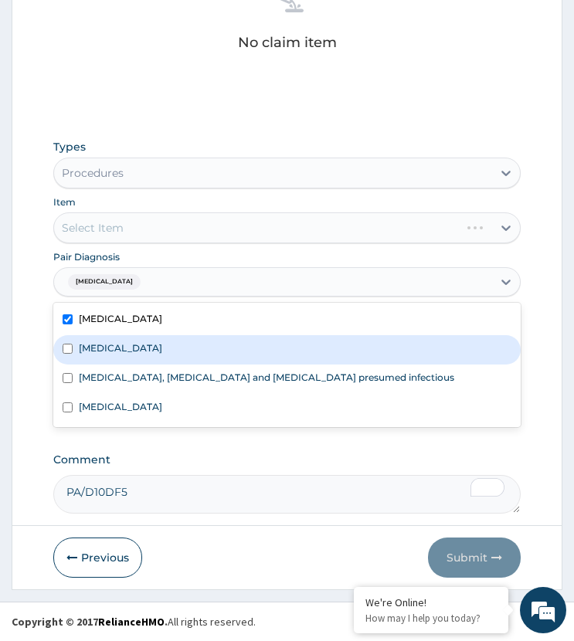
click at [124, 352] on div "Malaria" at bounding box center [286, 349] width 466 height 29
checkbox input "true"
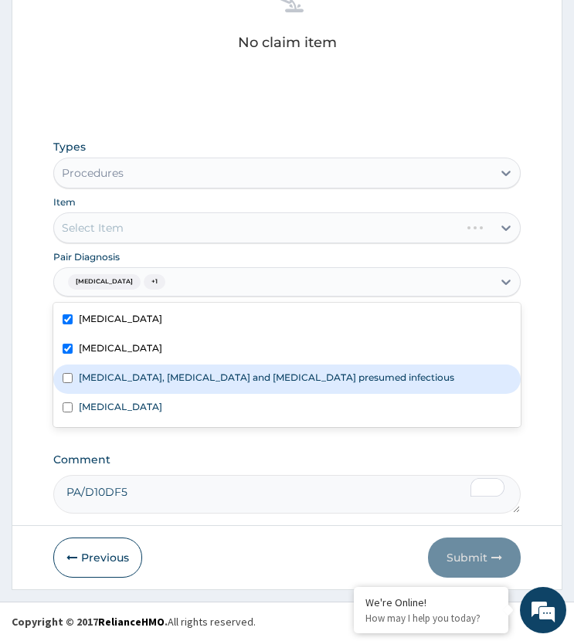
drag, startPoint x: 138, startPoint y: 375, endPoint x: 130, endPoint y: 392, distance: 19.0
click at [137, 375] on label "Colitis, enteritis and gastroenteritis presumed infectious" at bounding box center [266, 377] width 375 height 13
checkbox input "true"
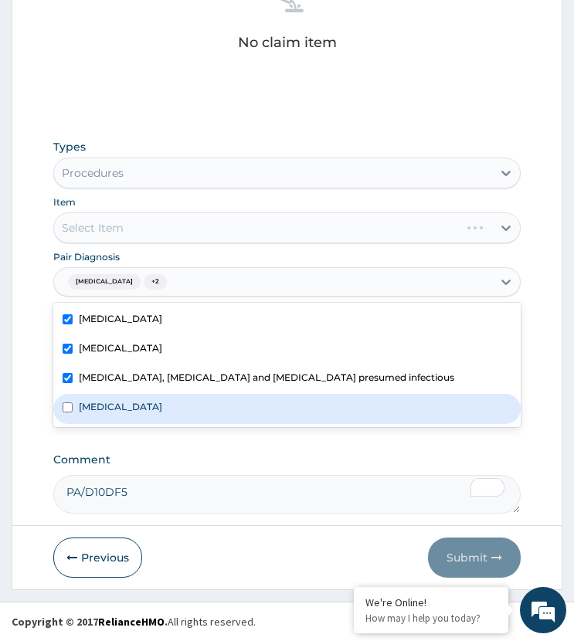
click at [118, 403] on label "Upper respiratory infection" at bounding box center [120, 406] width 83 height 13
checkbox input "true"
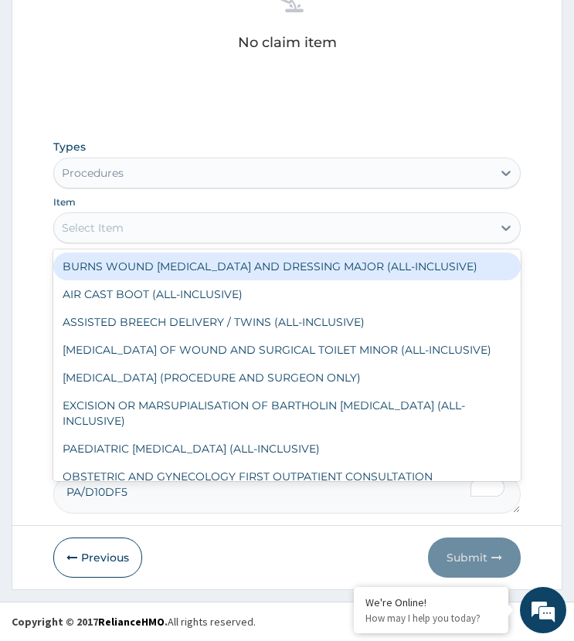
click at [165, 226] on div "Select Item" at bounding box center [272, 227] width 437 height 25
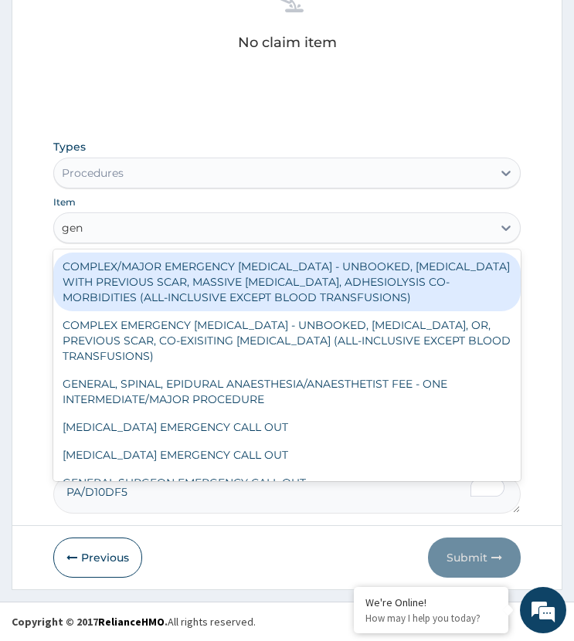
type input "gene"
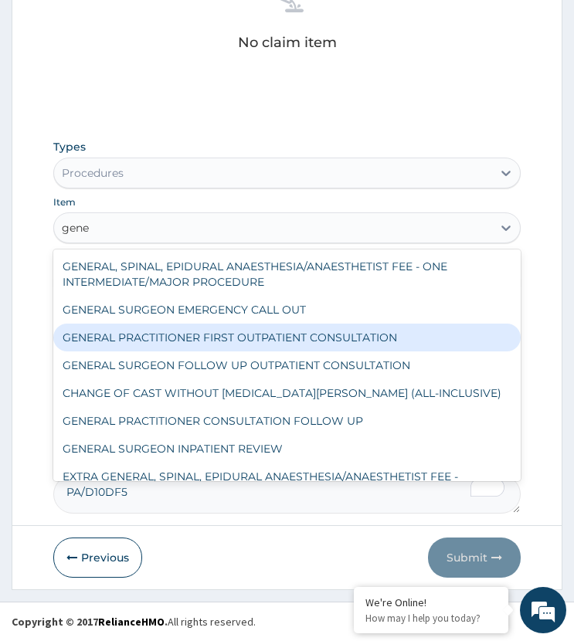
drag, startPoint x: 193, startPoint y: 328, endPoint x: 199, endPoint y: 370, distance: 42.2
click at [194, 334] on div "GENERAL PRACTITIONER FIRST OUTPATIENT CONSULTATION" at bounding box center [286, 338] width 466 height 28
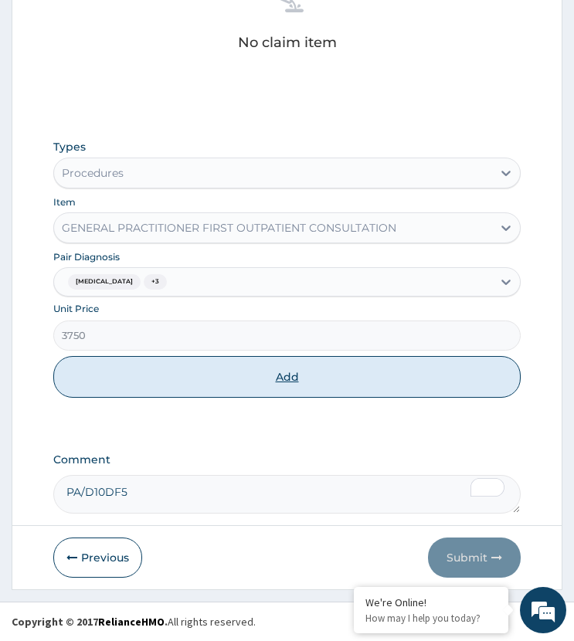
click at [222, 377] on button "Add" at bounding box center [286, 377] width 466 height 42
type input "0"
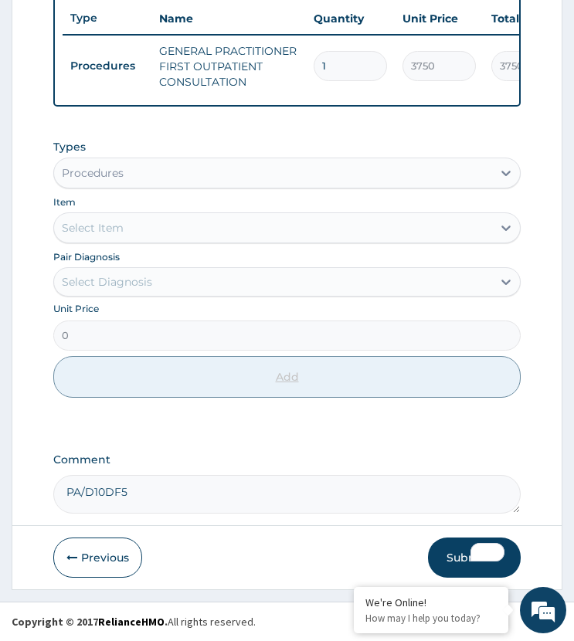
scroll to position [707, 0]
drag, startPoint x: 125, startPoint y: 279, endPoint x: 151, endPoint y: 296, distance: 31.3
click at [129, 283] on div "Select Diagnosis" at bounding box center [107, 281] width 90 height 15
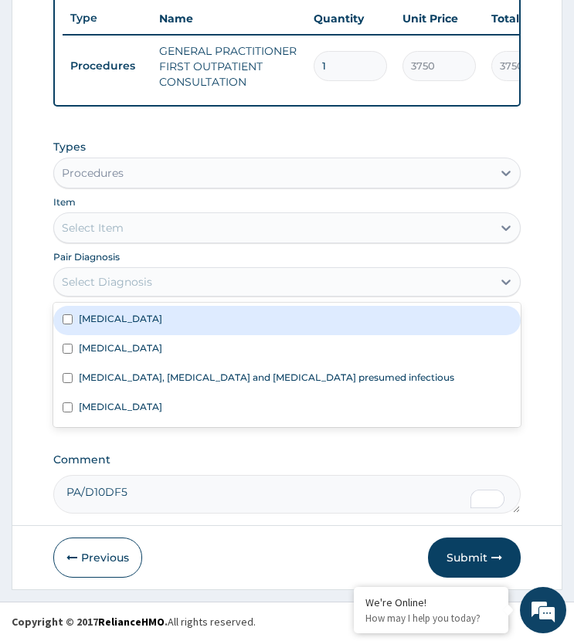
click at [134, 334] on div "Acute tonsillitis" at bounding box center [286, 320] width 466 height 29
checkbox input "true"
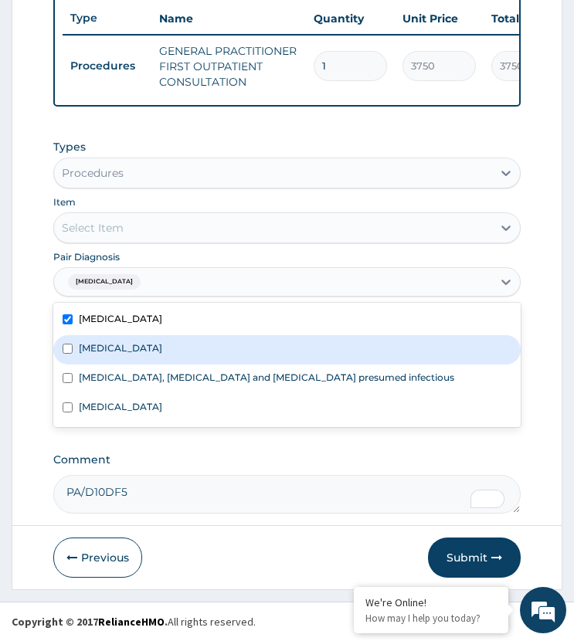
click at [123, 361] on div "Malaria" at bounding box center [286, 349] width 466 height 29
checkbox input "true"
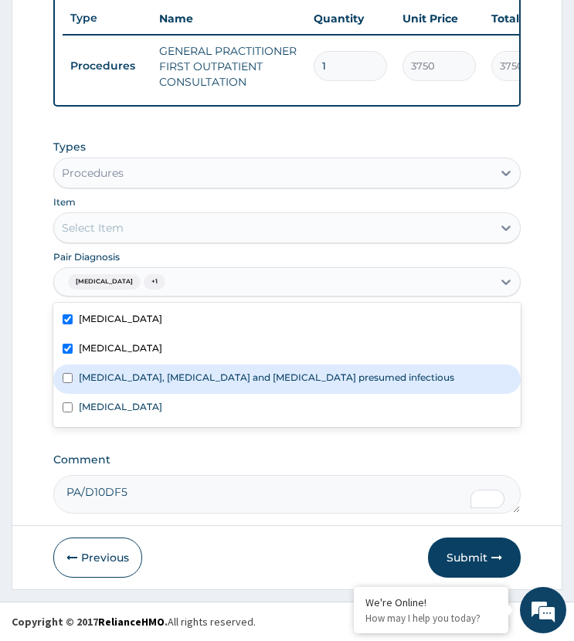
click at [134, 379] on label "Colitis, enteritis and gastroenteritis presumed infectious" at bounding box center [266, 377] width 375 height 13
checkbox input "true"
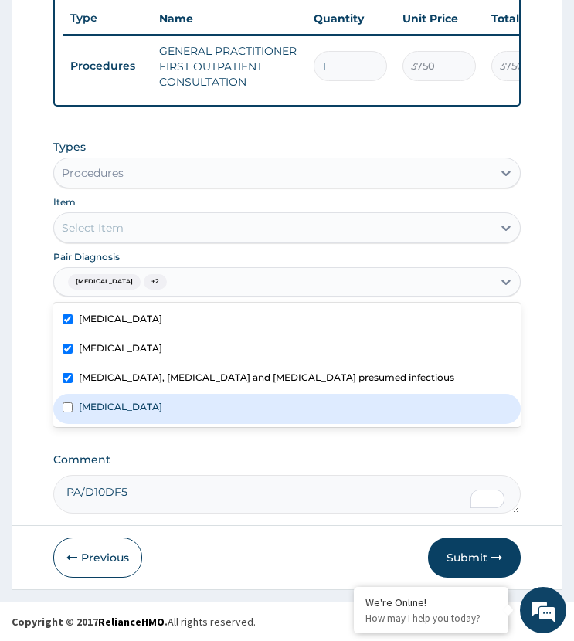
drag, startPoint x: 127, startPoint y: 403, endPoint x: 192, endPoint y: 249, distance: 167.8
click at [127, 402] on label "Upper respiratory infection" at bounding box center [120, 406] width 83 height 13
checkbox input "true"
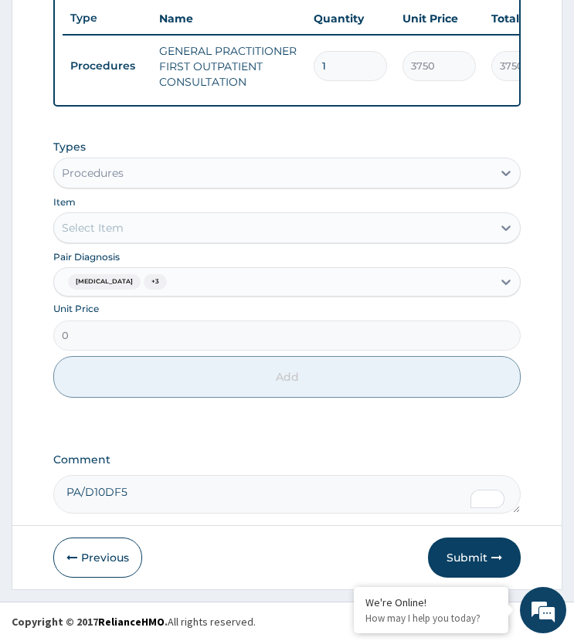
click at [141, 224] on div "Select Item" at bounding box center [272, 227] width 437 height 25
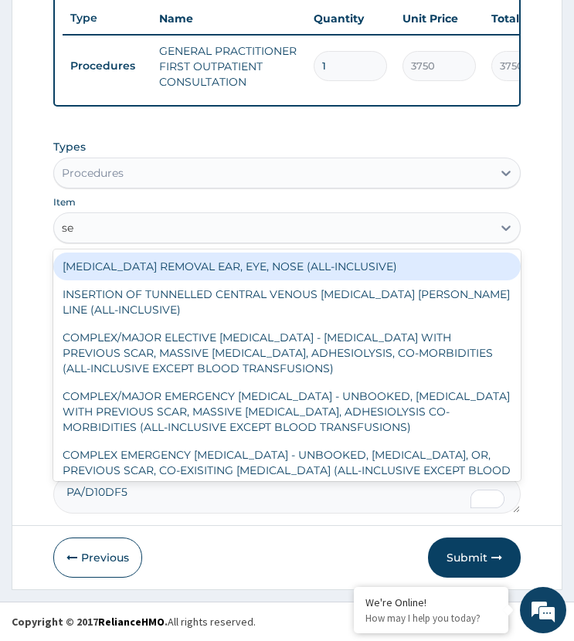
type input "sem"
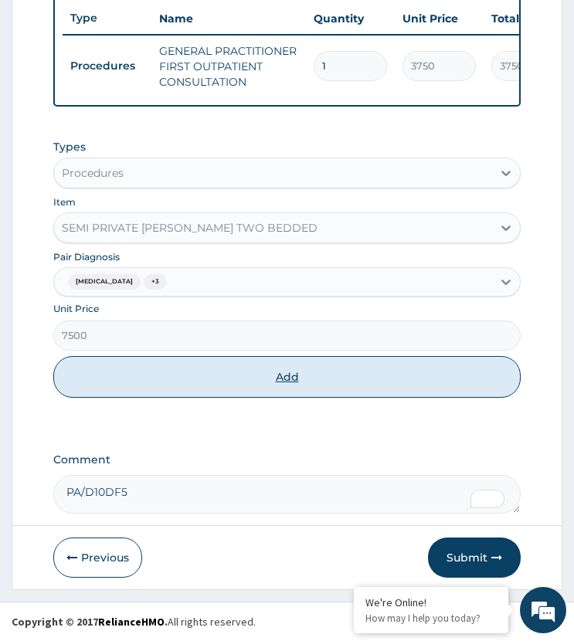
click at [218, 381] on button "Add" at bounding box center [286, 377] width 466 height 42
type input "0"
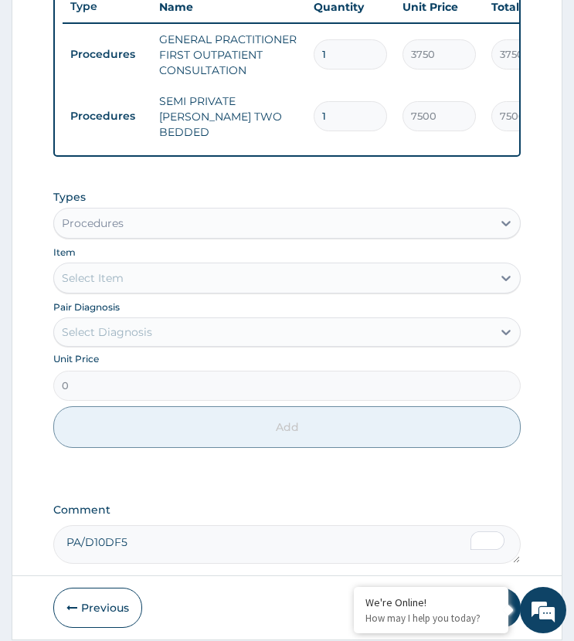
drag, startPoint x: 327, startPoint y: 108, endPoint x: 313, endPoint y: 128, distance: 24.4
click at [313, 128] on td "1" at bounding box center [350, 116] width 89 height 46
drag, startPoint x: 329, startPoint y: 110, endPoint x: 309, endPoint y: 138, distance: 34.9
click at [309, 138] on tr "Procedures SEMI PRIVATE WARD TWO BEDDED 1 7500 7500.00 Acute tonsillitis + 3 De…" at bounding box center [441, 117] width 757 height 62
type input "2"
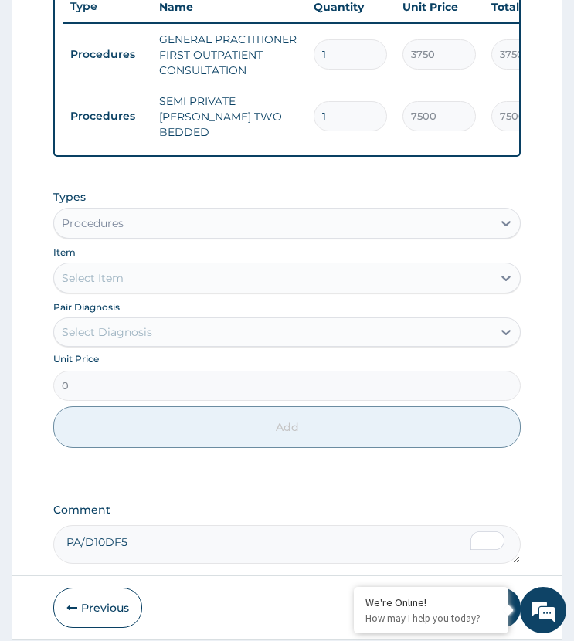
type input "15000.00"
type input "2"
click at [140, 337] on div "Select Diagnosis" at bounding box center [107, 331] width 90 height 15
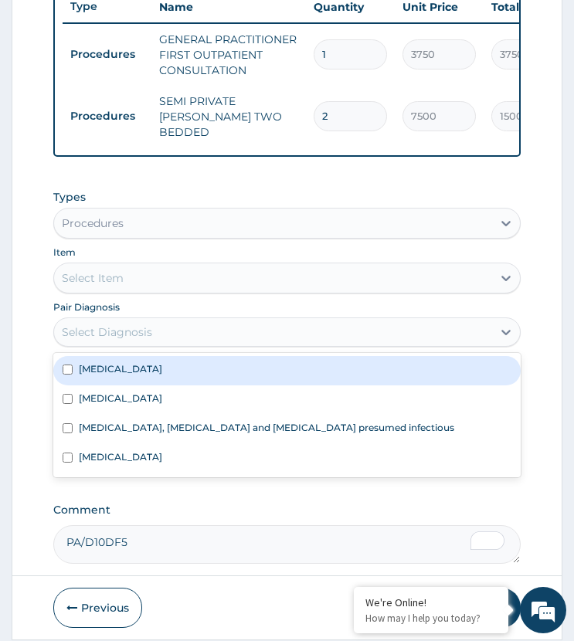
click at [128, 382] on div "Acute tonsillitis" at bounding box center [286, 370] width 466 height 29
checkbox input "true"
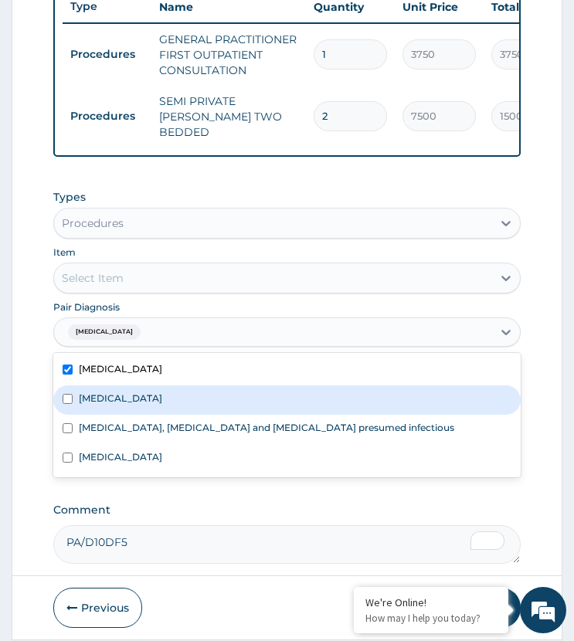
click at [116, 421] on div "Colitis, enteritis and gastroenteritis presumed infectious" at bounding box center [286, 429] width 466 height 29
checkbox input "true"
drag, startPoint x: 125, startPoint y: 405, endPoint x: 120, endPoint y: 469, distance: 63.6
click at [126, 410] on div "Malaria" at bounding box center [286, 399] width 466 height 29
checkbox input "true"
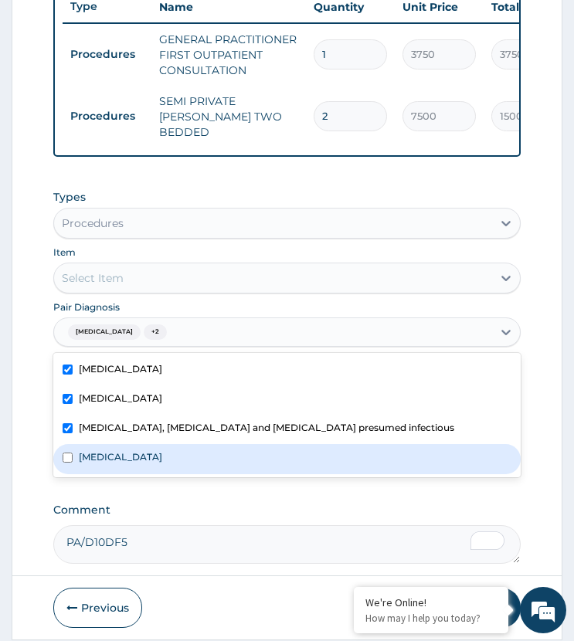
click at [134, 463] on label "Upper respiratory infection" at bounding box center [120, 456] width 83 height 13
checkbox input "true"
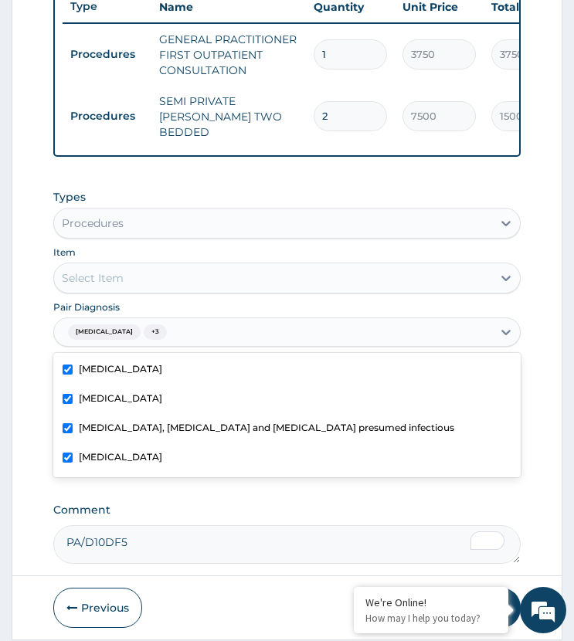
click at [154, 282] on div "Select Item" at bounding box center [272, 278] width 437 height 25
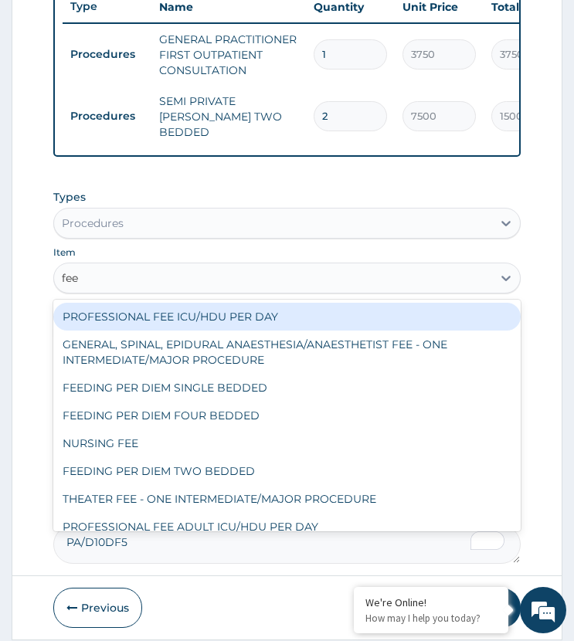
type input "feed"
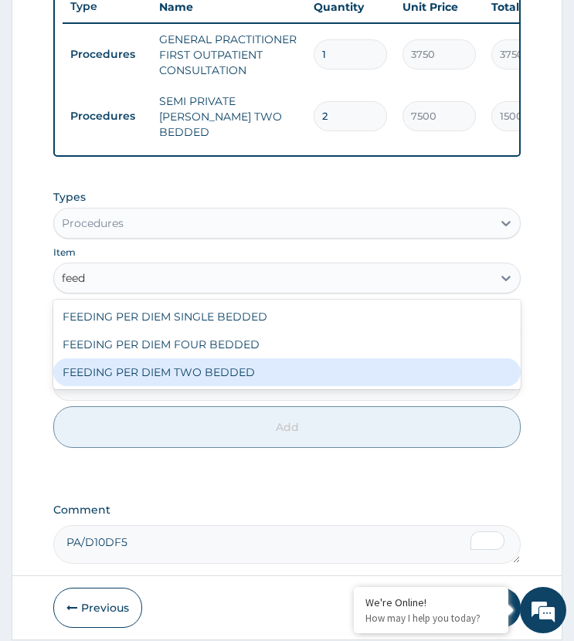
click at [200, 376] on div "FEEDING PER DIEM TWO BEDDED" at bounding box center [286, 372] width 466 height 28
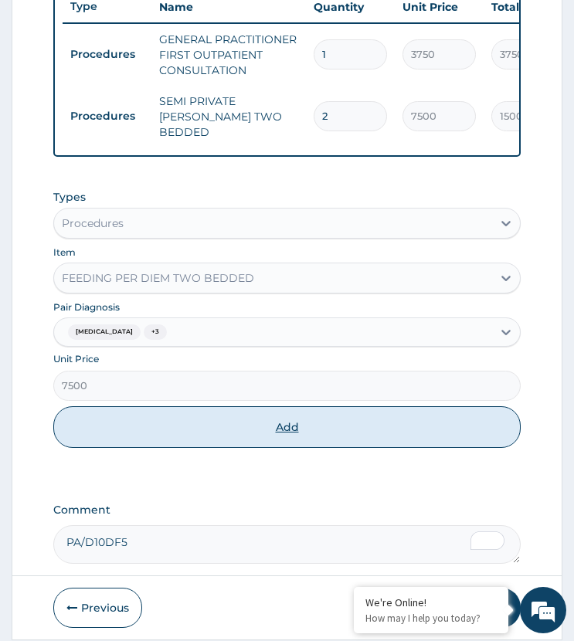
click at [203, 432] on button "Add" at bounding box center [286, 427] width 466 height 42
type input "0"
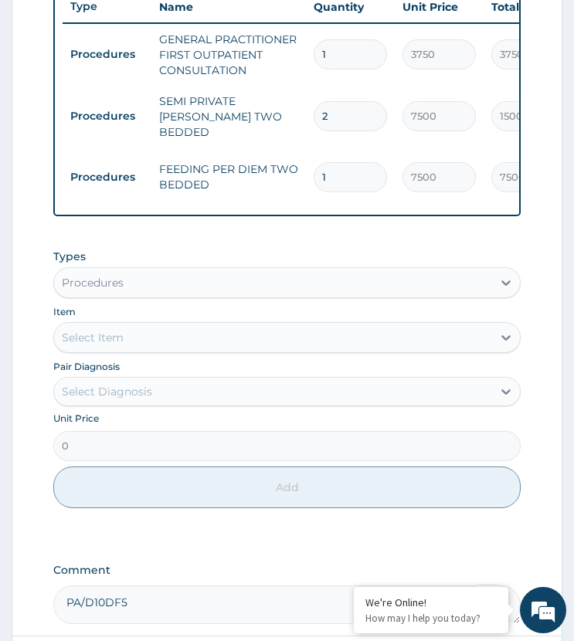
drag, startPoint x: 331, startPoint y: 165, endPoint x: 315, endPoint y: 174, distance: 17.6
click at [315, 174] on div "1" at bounding box center [350, 177] width 73 height 30
type input "2"
type input "15000.00"
type input "2"
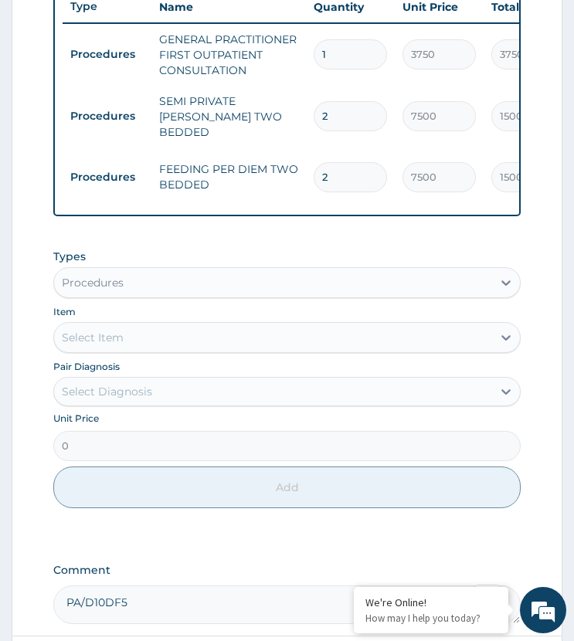
click at [297, 236] on div "PA Code / Prescription Code Enter Code(Secondary Care Only) Encounter Date 11-0…" at bounding box center [286, 53] width 466 height 1139
click at [193, 126] on td "SEMI PRIVATE WARD TWO BEDDED" at bounding box center [228, 117] width 154 height 62
click at [185, 222] on div "PA Code / Prescription Code Enter Code(Secondary Care Only) Encounter Date 11-0…" at bounding box center [286, 53] width 466 height 1139
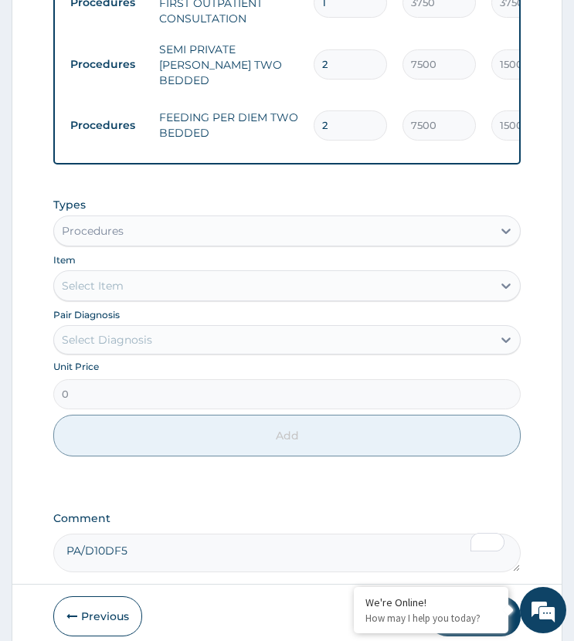
scroll to position [813, 0]
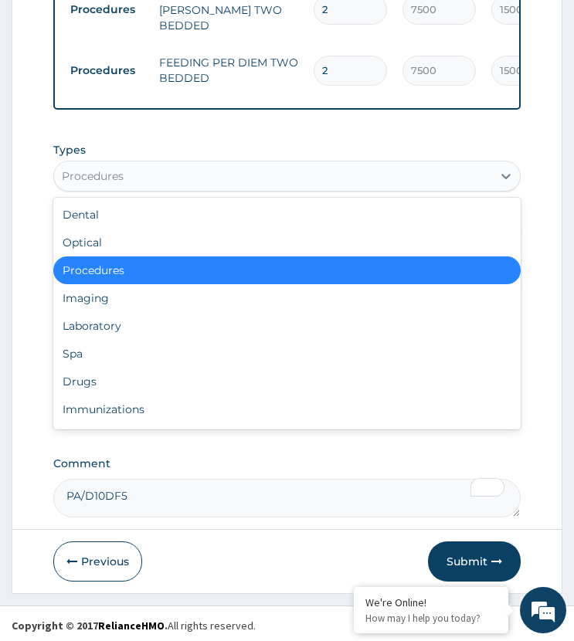
drag, startPoint x: 117, startPoint y: 174, endPoint x: 103, endPoint y: 298, distance: 125.1
click at [117, 192] on div "option Procedures, selected. option Procedures selected, 3 of 10. 10 results av…" at bounding box center [286, 176] width 466 height 31
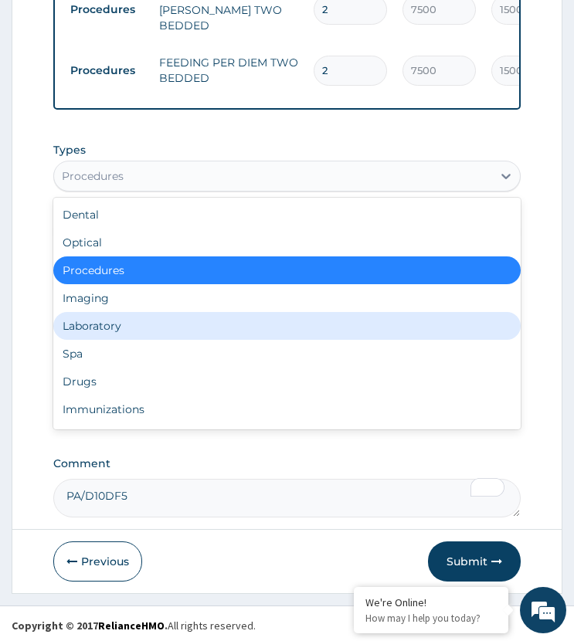
click at [111, 328] on div "Laboratory" at bounding box center [286, 326] width 466 height 28
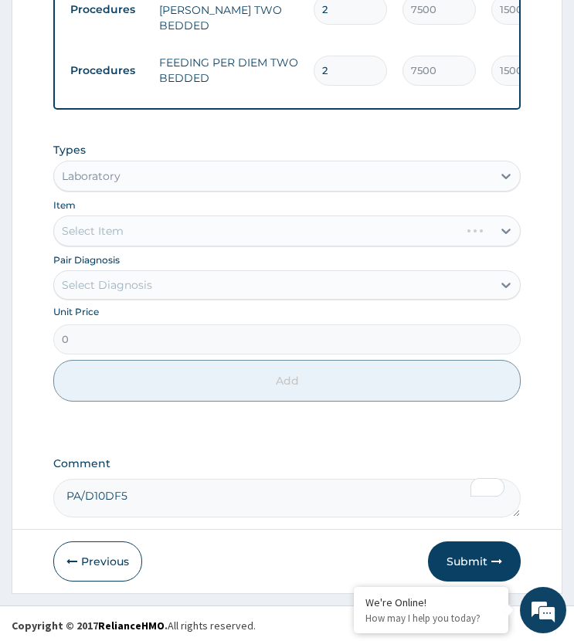
click at [133, 282] on div "Select Diagnosis" at bounding box center [107, 284] width 90 height 15
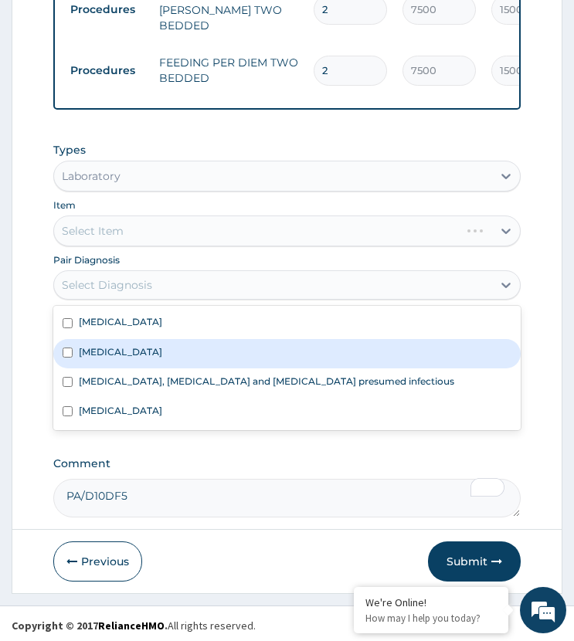
click at [124, 339] on div "Malaria" at bounding box center [286, 353] width 466 height 29
checkbox input "true"
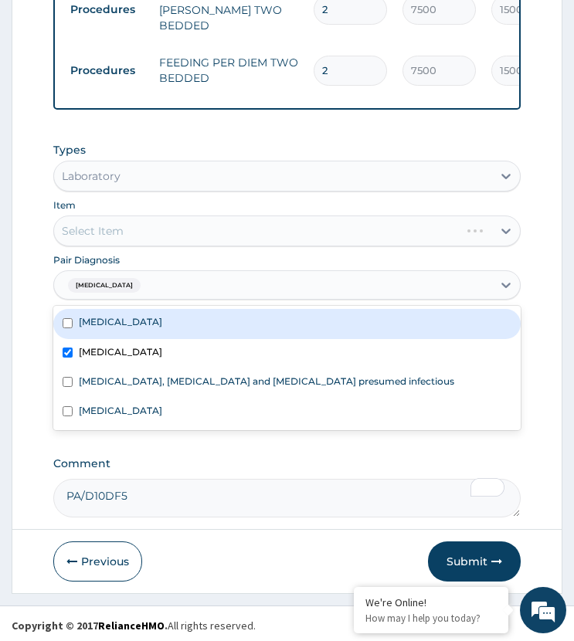
click at [188, 218] on div "Select Item" at bounding box center [286, 230] width 466 height 31
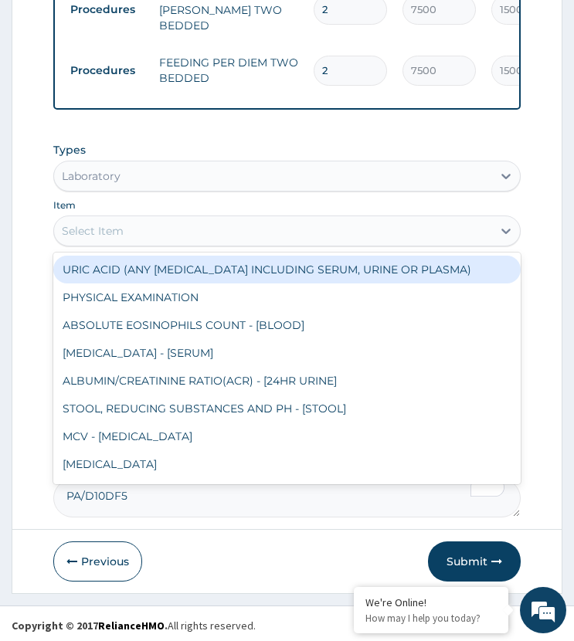
click at [186, 226] on div "Select Item" at bounding box center [272, 231] width 437 height 25
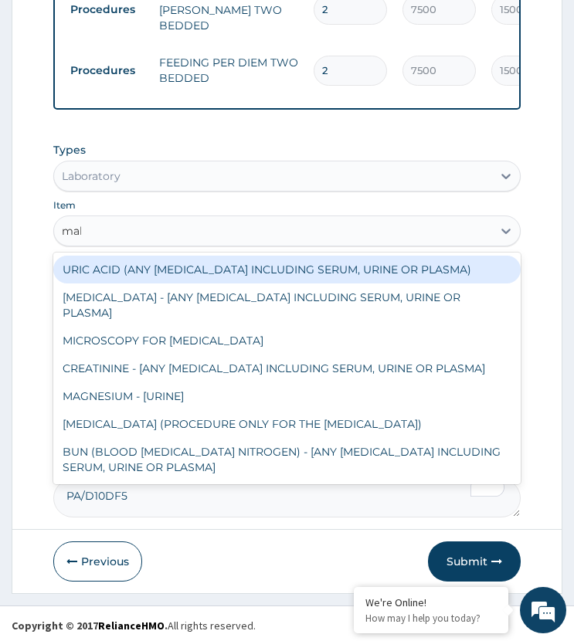
type input "mala"
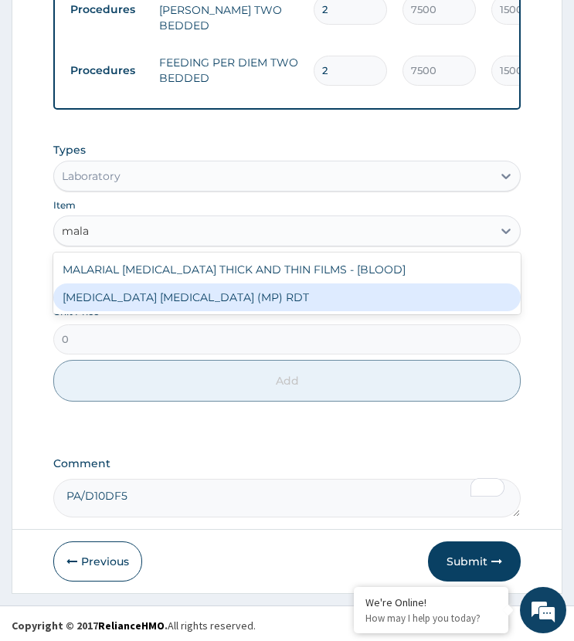
click at [193, 293] on div "MALARIA PARASITE (MP) RDT" at bounding box center [286, 297] width 466 height 28
type input "2000"
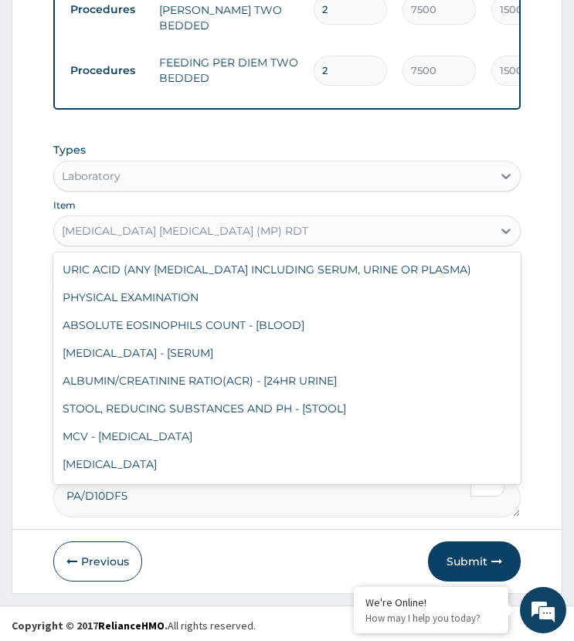
click at [212, 223] on div "MALARIA PARASITE (MP) RDT" at bounding box center [185, 230] width 246 height 15
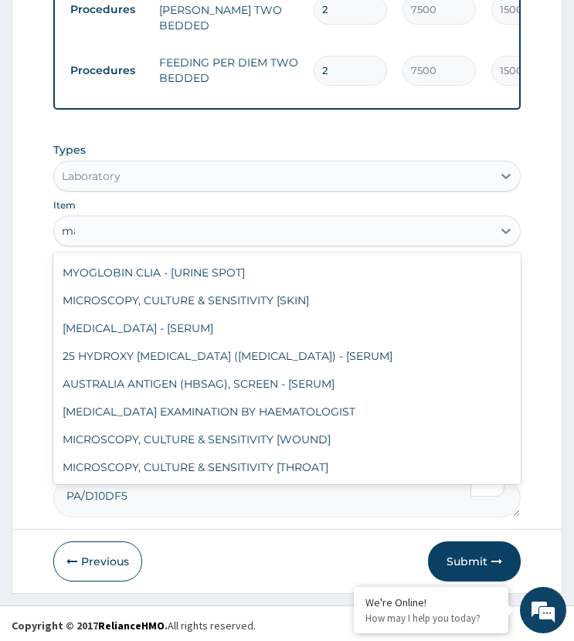
scroll to position [914, 0]
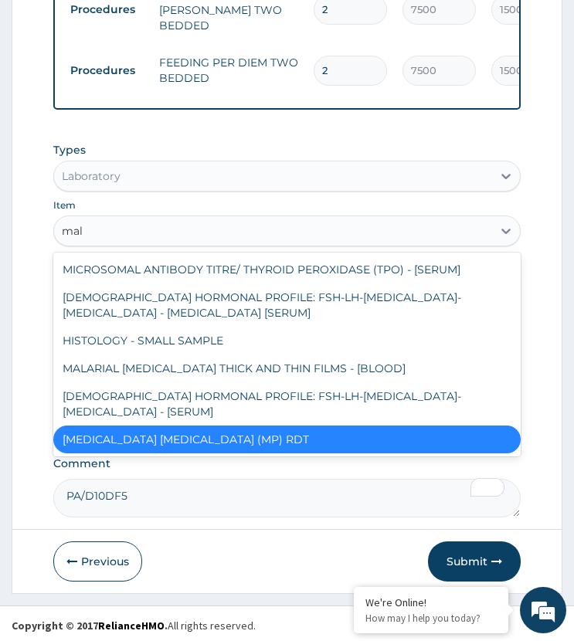
type input "mala"
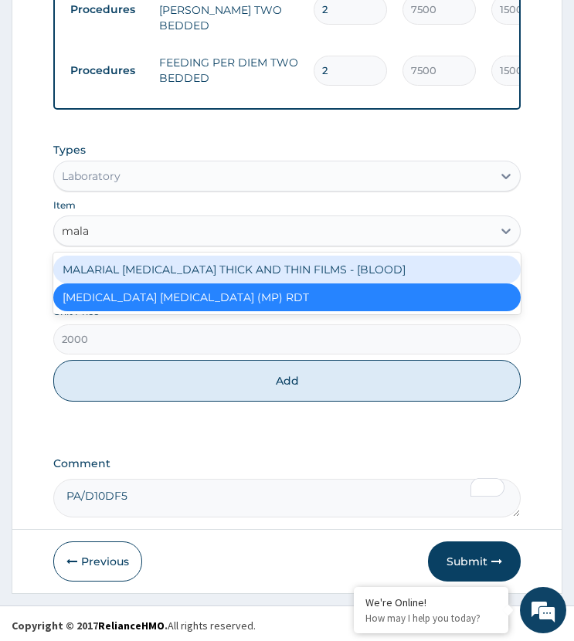
drag, startPoint x: 199, startPoint y: 260, endPoint x: 201, endPoint y: 270, distance: 10.2
click at [199, 261] on div "MALARIAL PARASITE THICK AND THIN FILMS - [BLOOD]" at bounding box center [286, 270] width 466 height 28
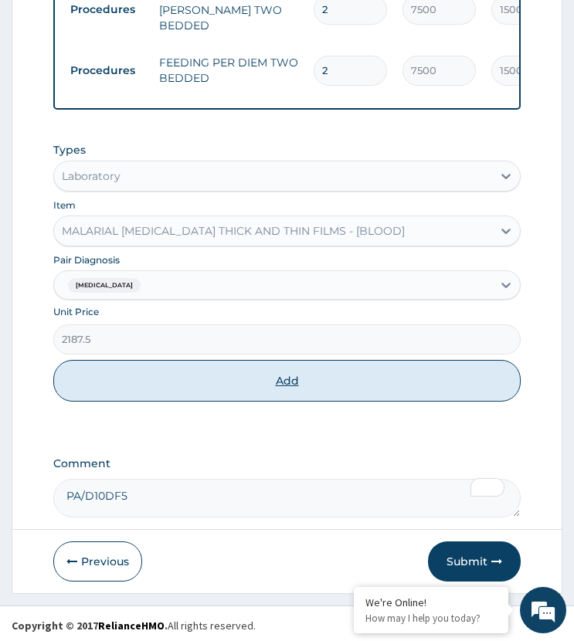
click at [178, 361] on button "Add" at bounding box center [286, 381] width 466 height 42
type input "0"
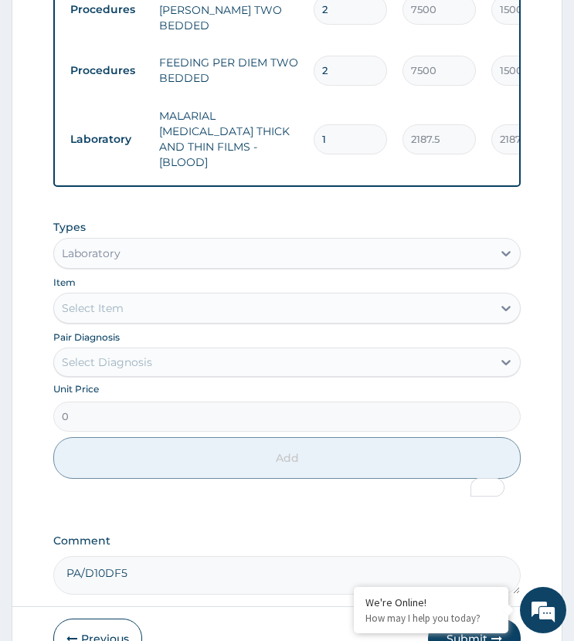
scroll to position [875, 0]
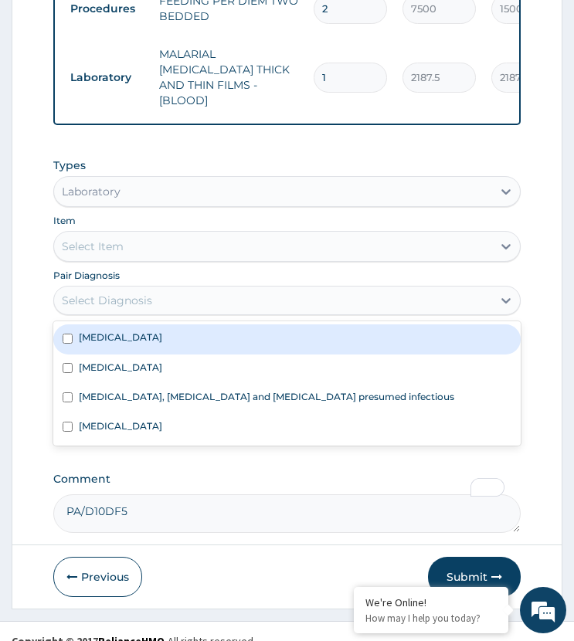
drag, startPoint x: 129, startPoint y: 274, endPoint x: 132, endPoint y: 283, distance: 9.8
click at [128, 288] on div "Select Diagnosis" at bounding box center [272, 300] width 437 height 25
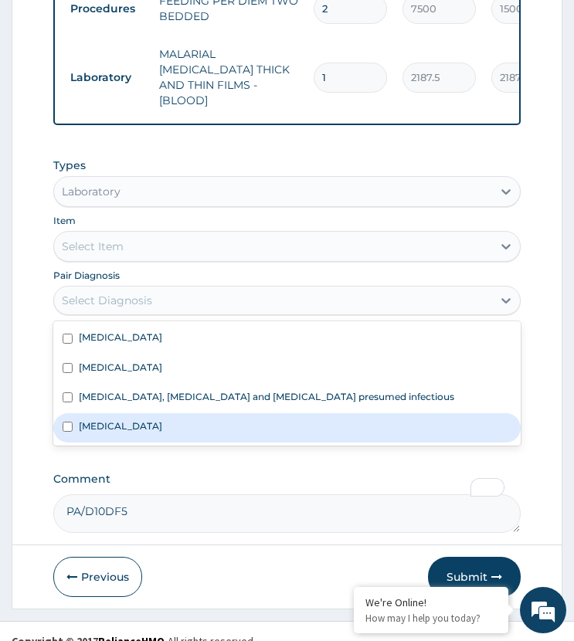
click at [130, 419] on label "Upper respiratory infection" at bounding box center [120, 425] width 83 height 13
checkbox input "true"
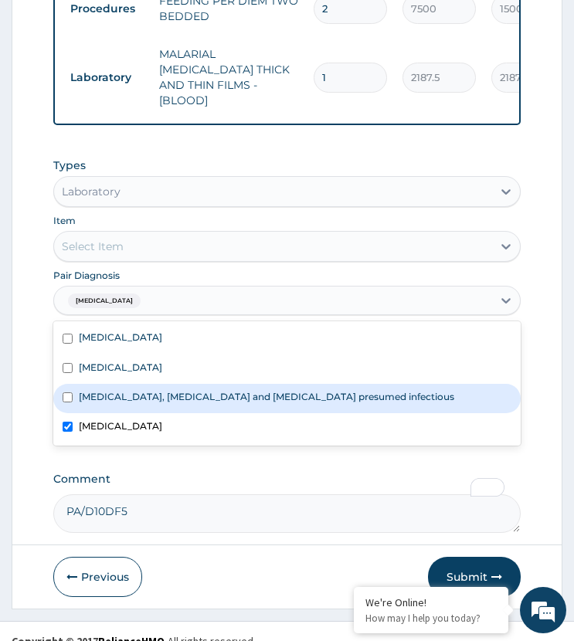
click at [161, 390] on label "Colitis, enteritis and gastroenteritis presumed infectious" at bounding box center [266, 396] width 375 height 13
checkbox input "true"
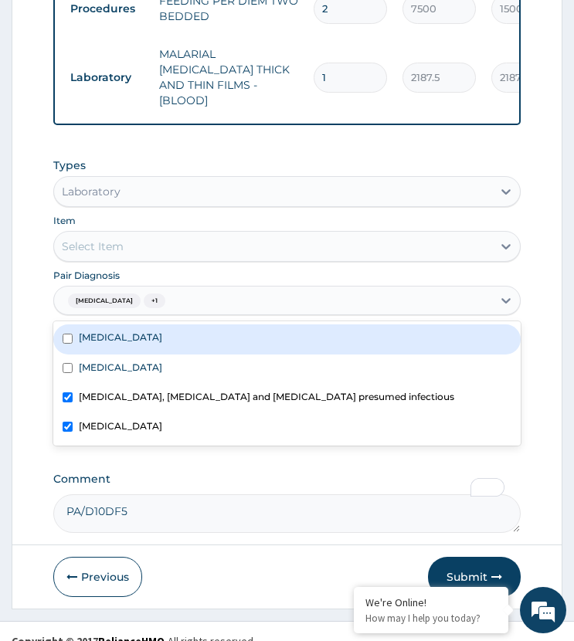
click at [151, 331] on label "Acute tonsillitis" at bounding box center [120, 337] width 83 height 13
checkbox input "true"
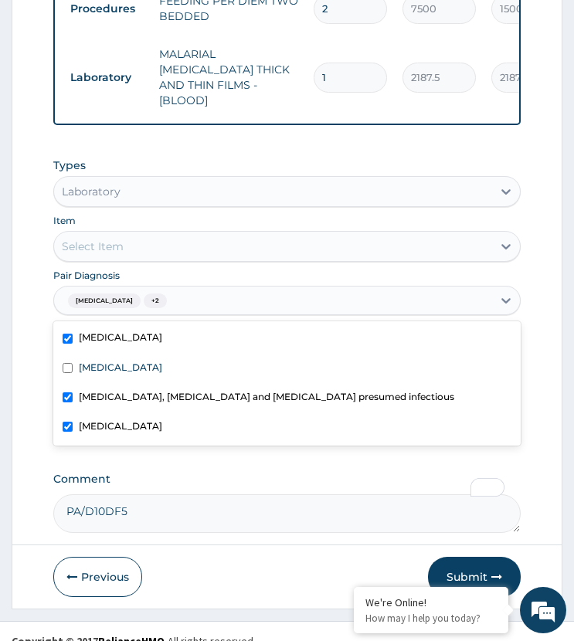
click at [156, 235] on div "Select Item" at bounding box center [272, 246] width 437 height 25
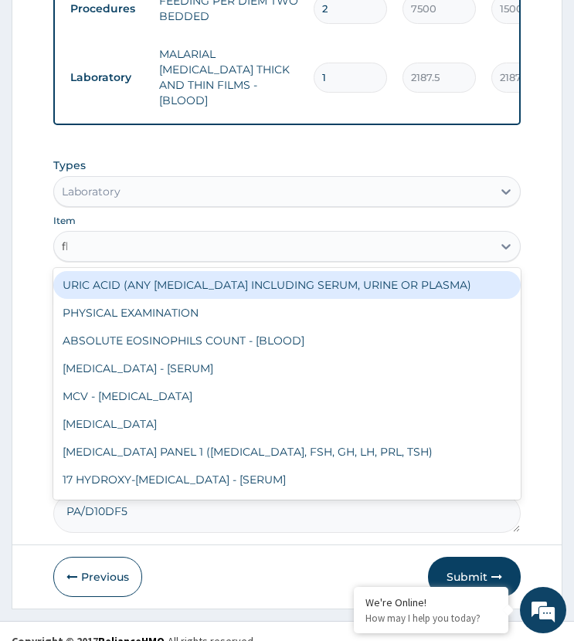
type input "fbc"
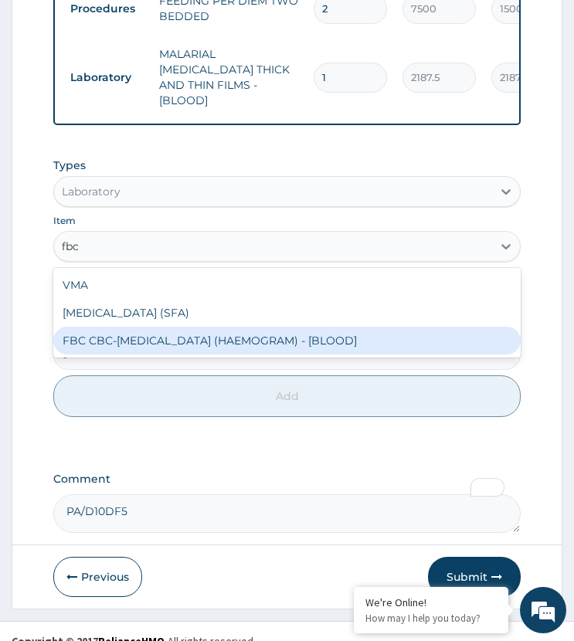
drag, startPoint x: 132, startPoint y: 321, endPoint x: 141, endPoint y: 348, distance: 29.3
click at [132, 327] on div "FBC CBC-COMPLETE BLOOD COUNT (HAEMOGRAM) - [BLOOD]" at bounding box center [286, 341] width 466 height 28
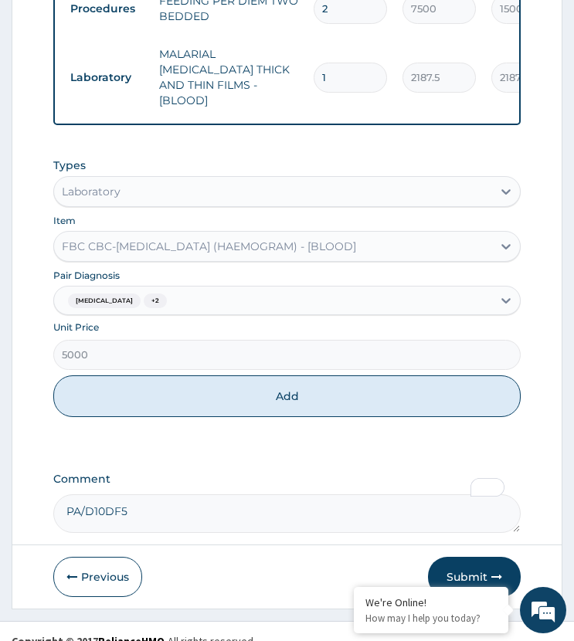
drag, startPoint x: 133, startPoint y: 365, endPoint x: 131, endPoint y: 383, distance: 18.7
click at [128, 375] on button "Add" at bounding box center [286, 396] width 466 height 42
type input "0"
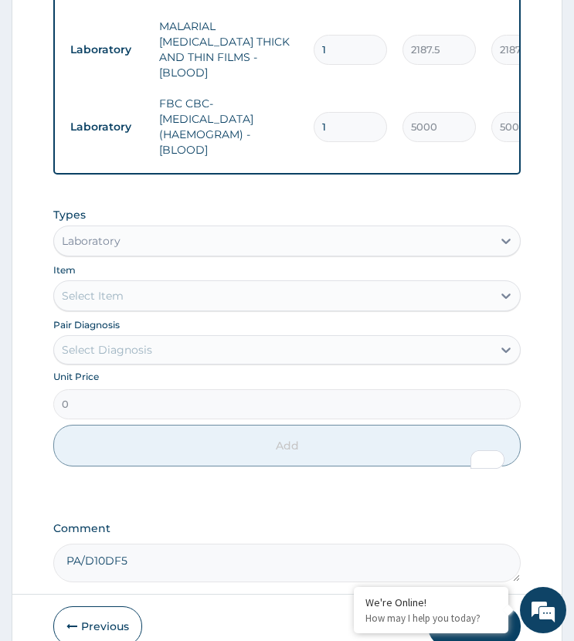
scroll to position [952, 0]
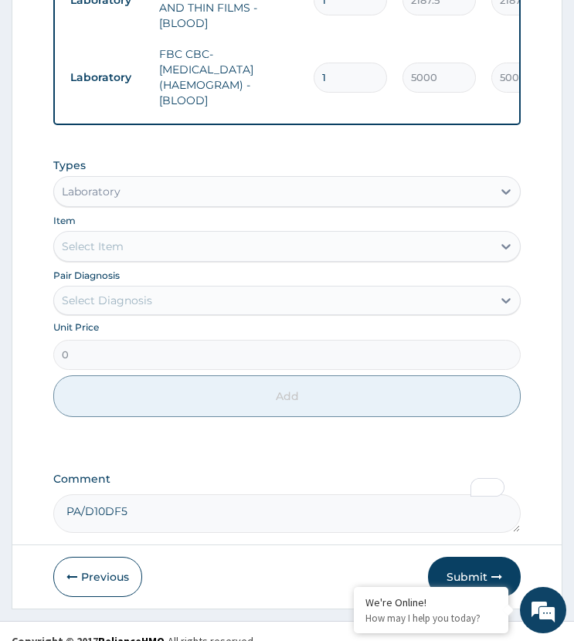
click at [128, 179] on div "Laboratory" at bounding box center [272, 191] width 437 height 25
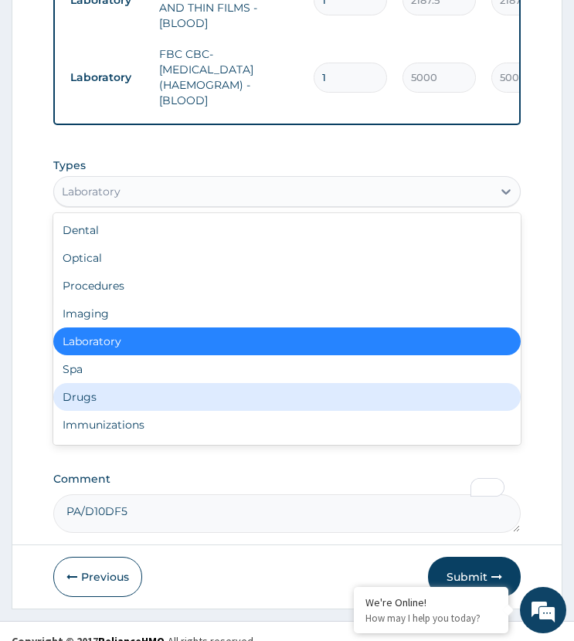
click at [78, 383] on div "Drugs" at bounding box center [286, 397] width 466 height 28
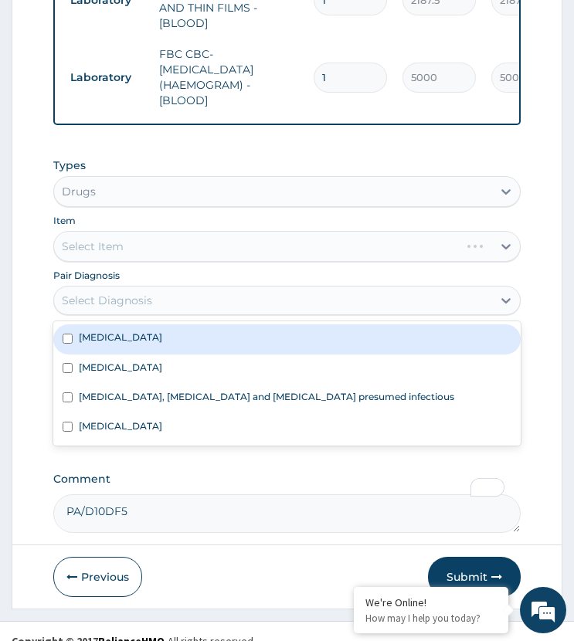
click at [120, 293] on div "Select Diagnosis" at bounding box center [107, 300] width 90 height 15
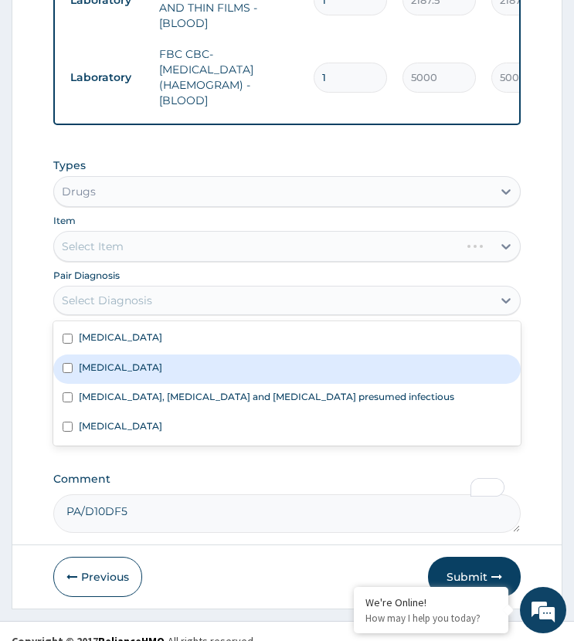
click at [116, 354] on div "Malaria" at bounding box center [286, 368] width 466 height 29
checkbox input "true"
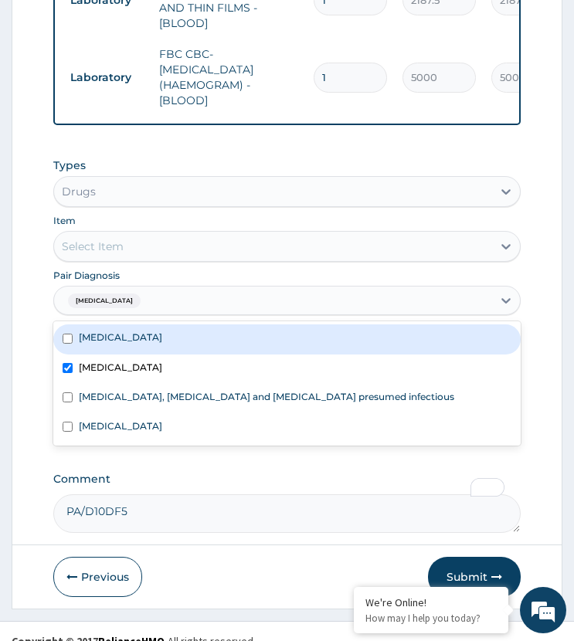
click at [203, 234] on div "Select Item" at bounding box center [272, 246] width 437 height 25
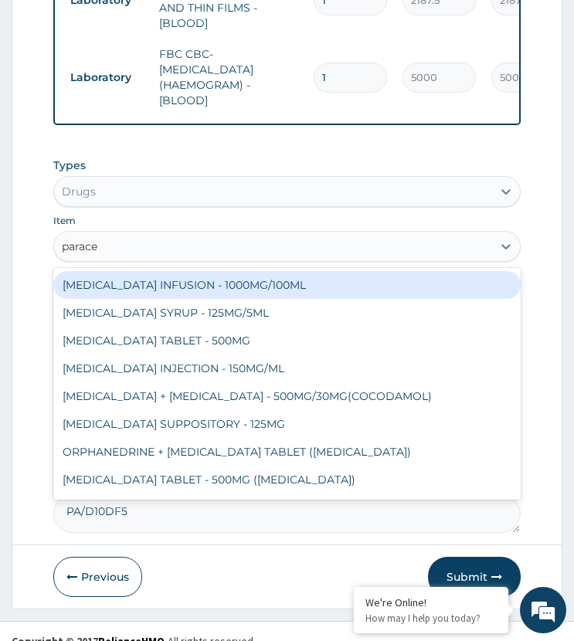
type input "paracet"
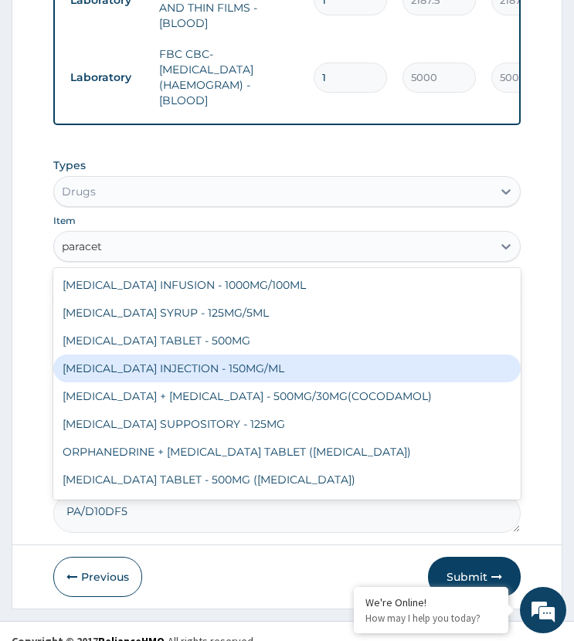
click at [201, 354] on div "PARACETAMOL INJECTION - 150MG/ML" at bounding box center [286, 368] width 466 height 28
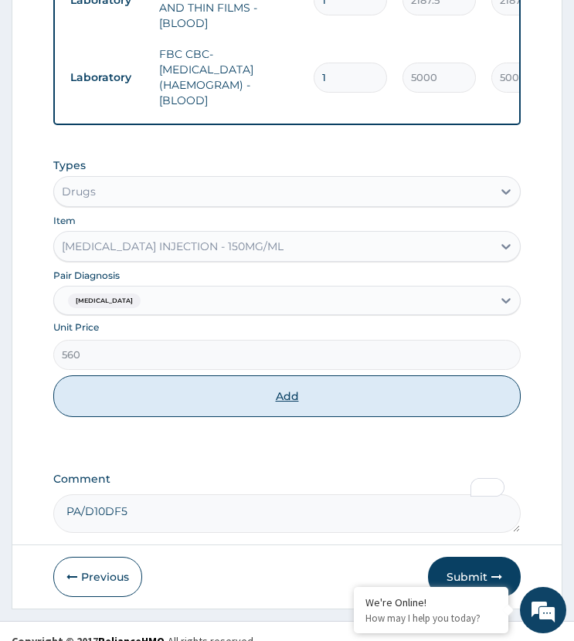
click at [243, 383] on button "Add" at bounding box center [286, 396] width 466 height 42
type input "0"
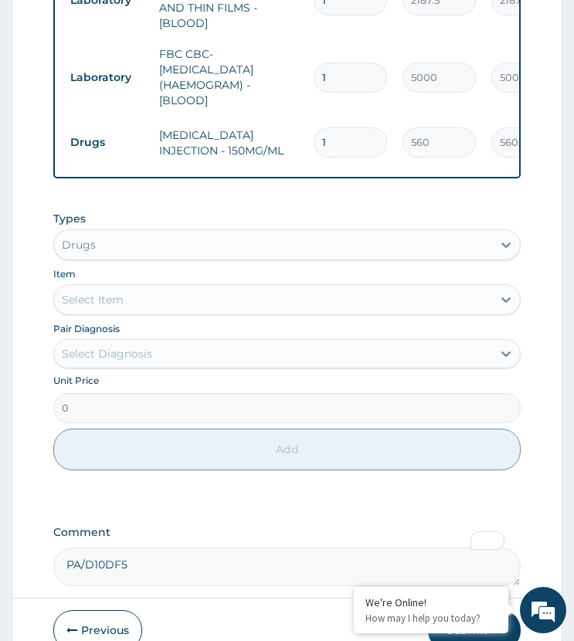
drag, startPoint x: 334, startPoint y: 114, endPoint x: 310, endPoint y: 125, distance: 26.3
click at [310, 125] on td "1" at bounding box center [350, 143] width 89 height 46
type input "12"
type input "6720.00"
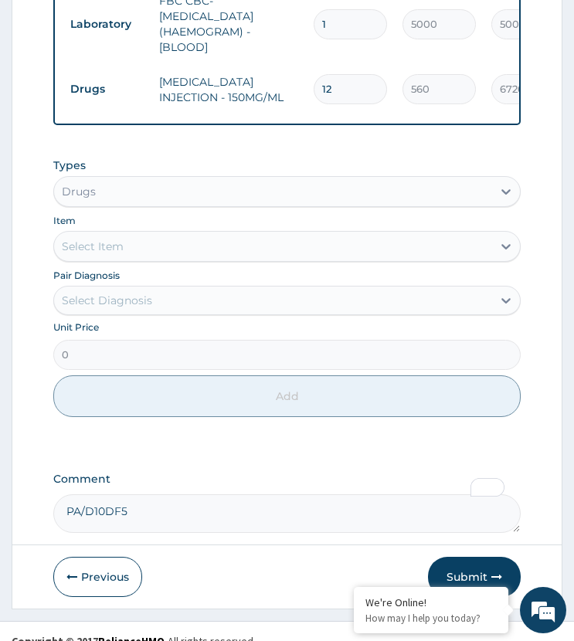
type input "12"
click at [176, 290] on div "Select Diagnosis" at bounding box center [272, 300] width 437 height 25
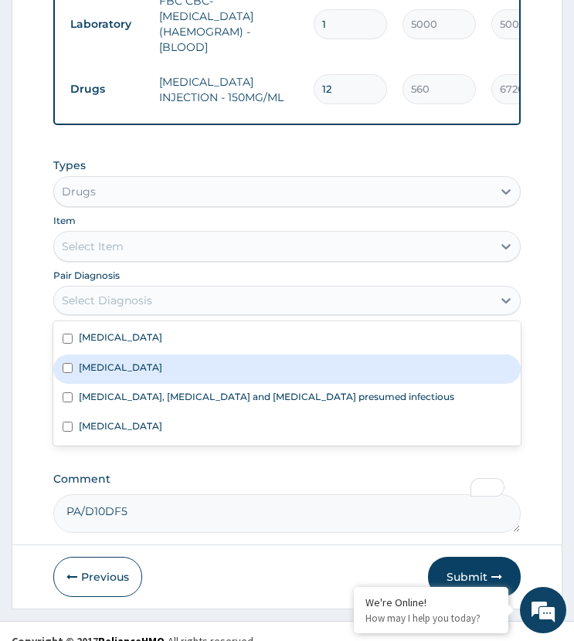
click at [152, 354] on div "Malaria" at bounding box center [286, 368] width 466 height 29
checkbox input "true"
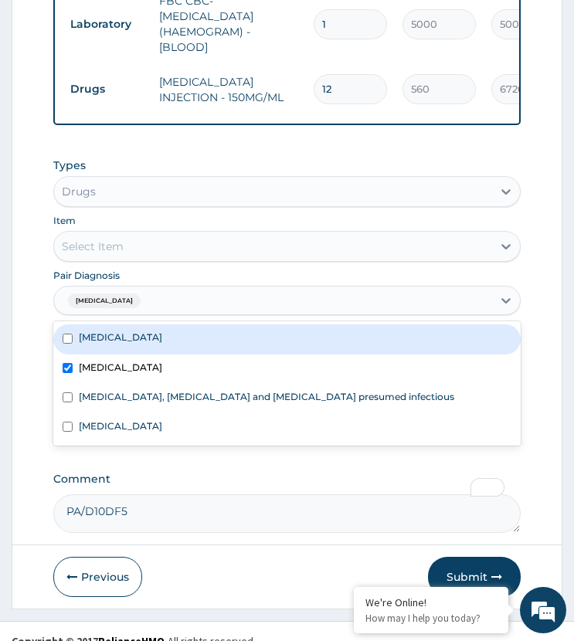
click at [168, 234] on div "Select Item" at bounding box center [272, 246] width 437 height 25
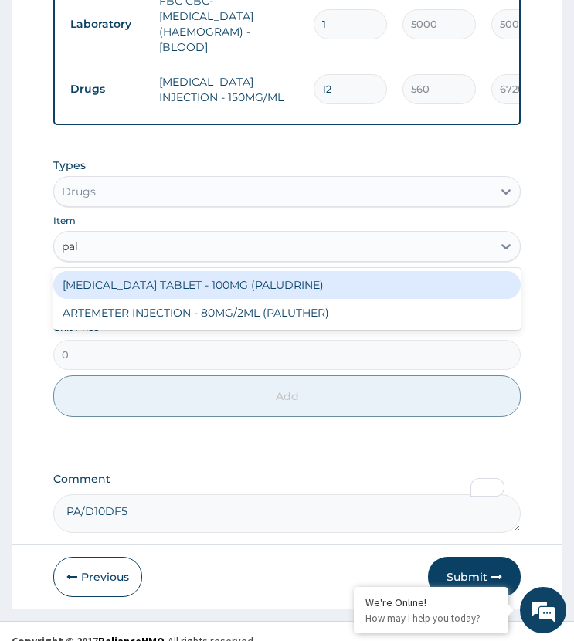
type input "palu"
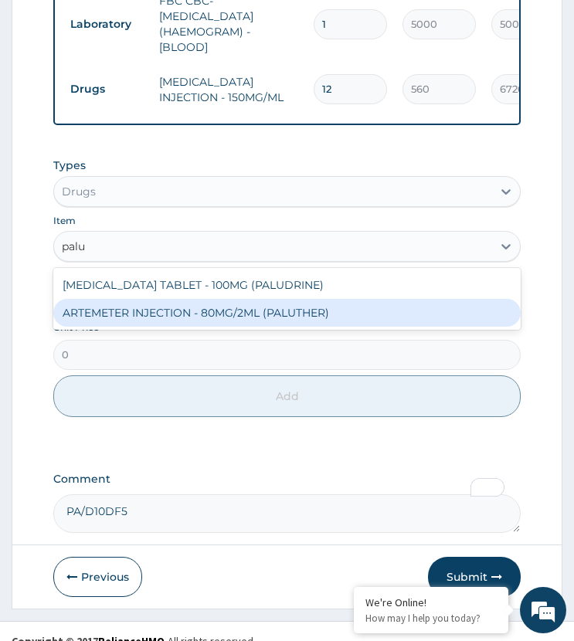
click at [203, 299] on div "ARTEMETER INJECTION - 80MG/2ML (PALUTHER)" at bounding box center [286, 313] width 466 height 28
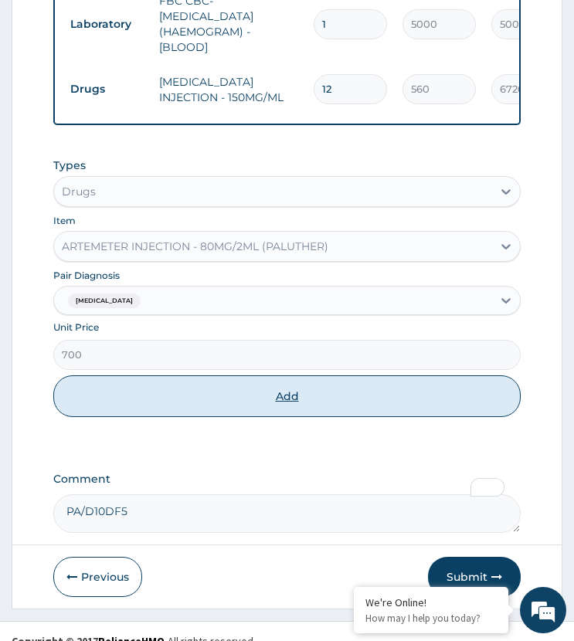
click at [195, 379] on button "Add" at bounding box center [286, 396] width 466 height 42
type input "0"
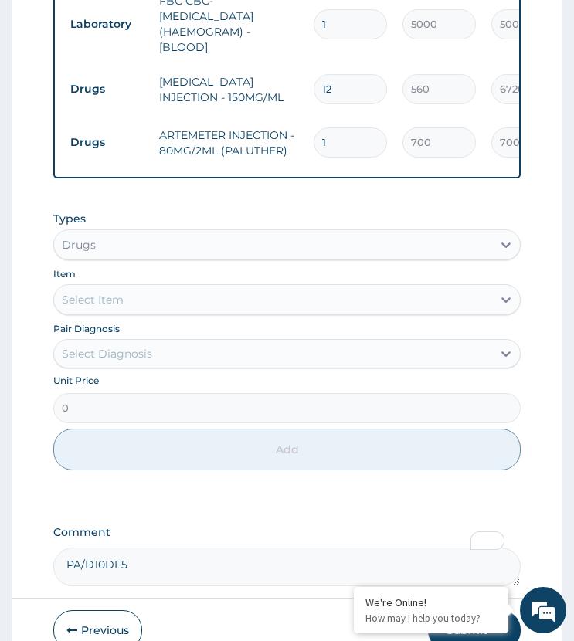
drag, startPoint x: 333, startPoint y: 112, endPoint x: 304, endPoint y: 139, distance: 39.3
type input "3"
type input "2100.00"
type input "3"
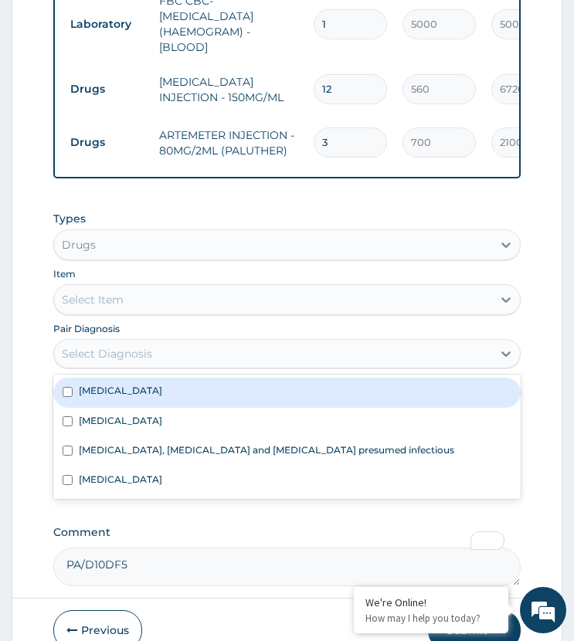
drag, startPoint x: 151, startPoint y: 334, endPoint x: 142, endPoint y: 412, distance: 79.3
click at [152, 341] on div "Select Diagnosis" at bounding box center [272, 353] width 437 height 25
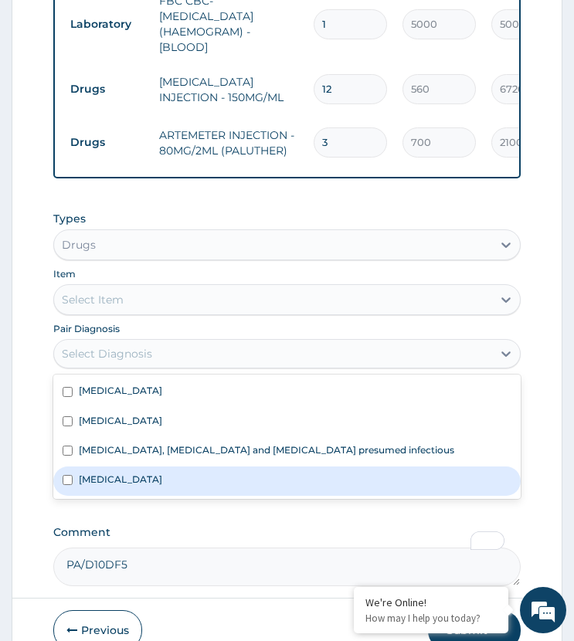
drag, startPoint x: 147, startPoint y: 462, endPoint x: 157, endPoint y: 396, distance: 66.4
click at [147, 473] on label "Upper respiratory infection" at bounding box center [120, 479] width 83 height 13
checkbox input "true"
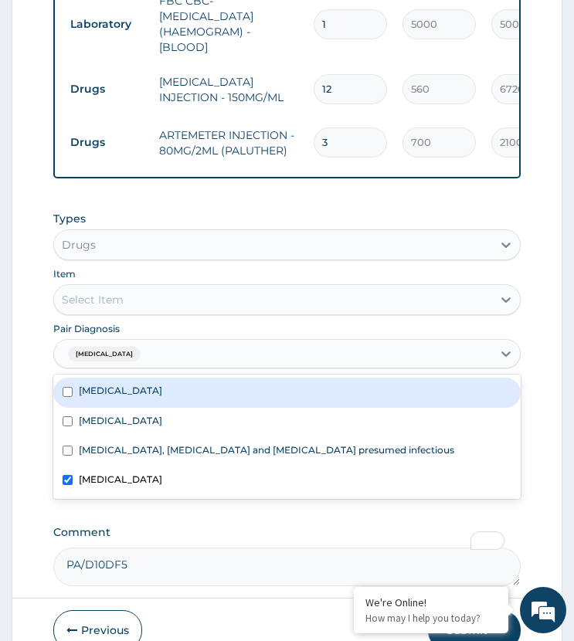
click at [163, 378] on div "Acute tonsillitis" at bounding box center [286, 392] width 466 height 29
checkbox input "true"
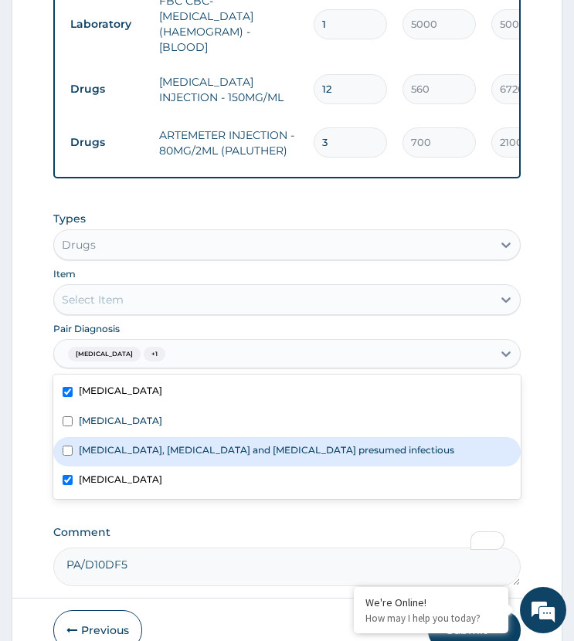
click at [136, 443] on label "Colitis, enteritis and gastroenteritis presumed infectious" at bounding box center [266, 449] width 375 height 13
checkbox input "true"
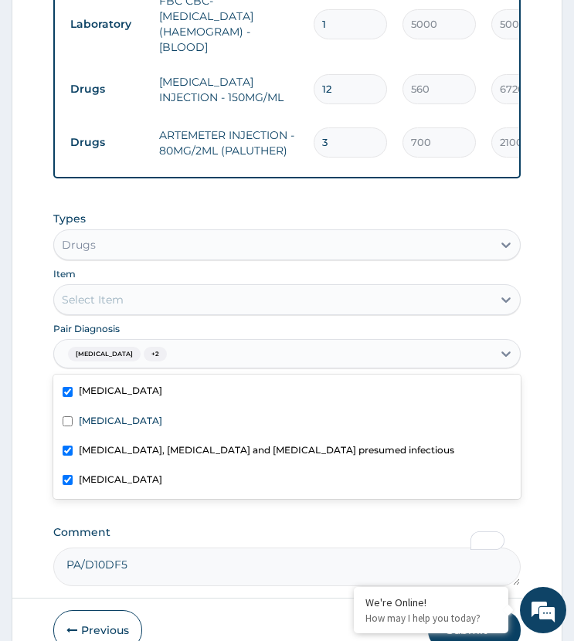
click at [165, 287] on div "Select Item" at bounding box center [272, 299] width 437 height 25
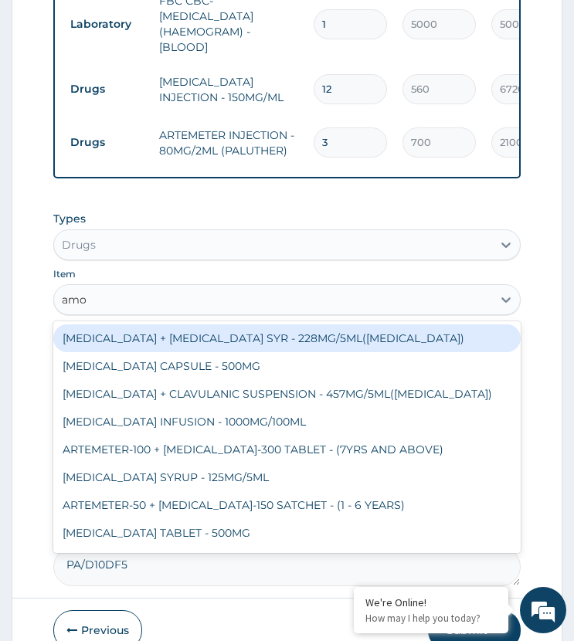
type input "amox"
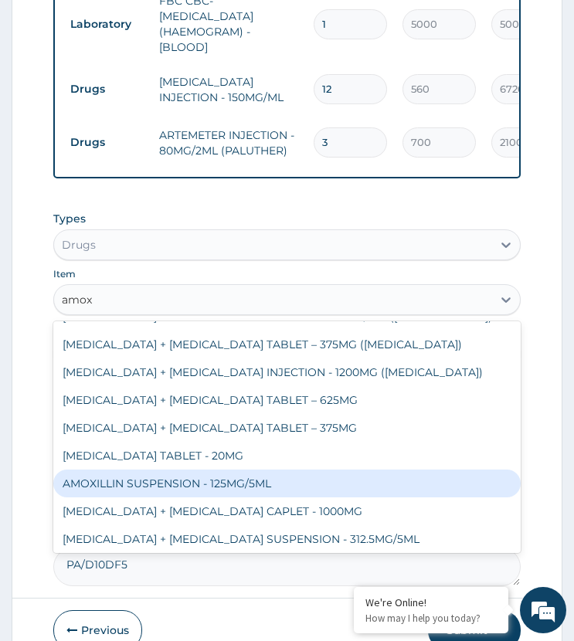
scroll to position [154, 0]
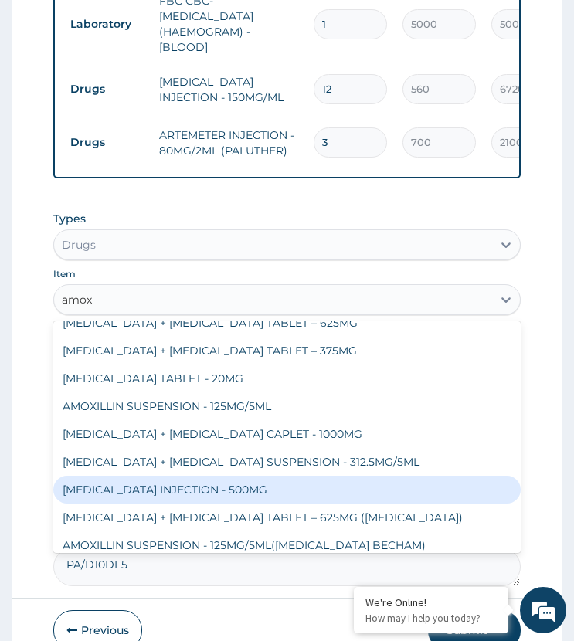
click at [196, 476] on div "AMOXICILLIN INJECTION - 500MG" at bounding box center [286, 490] width 466 height 28
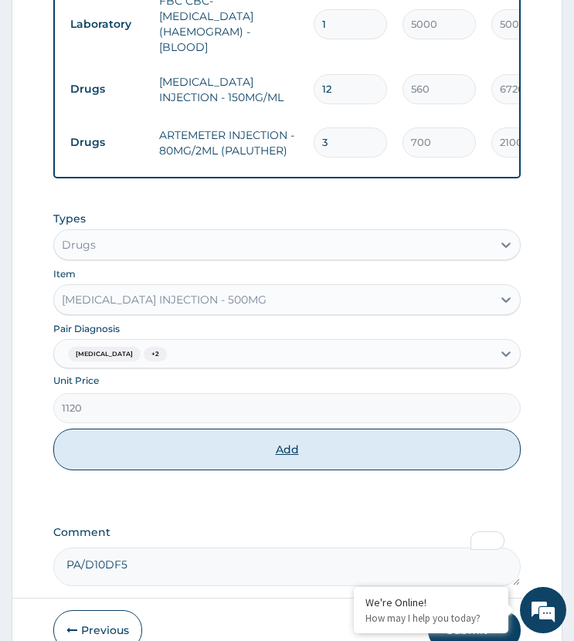
click at [254, 438] on button "Add" at bounding box center [286, 450] width 466 height 42
type input "0"
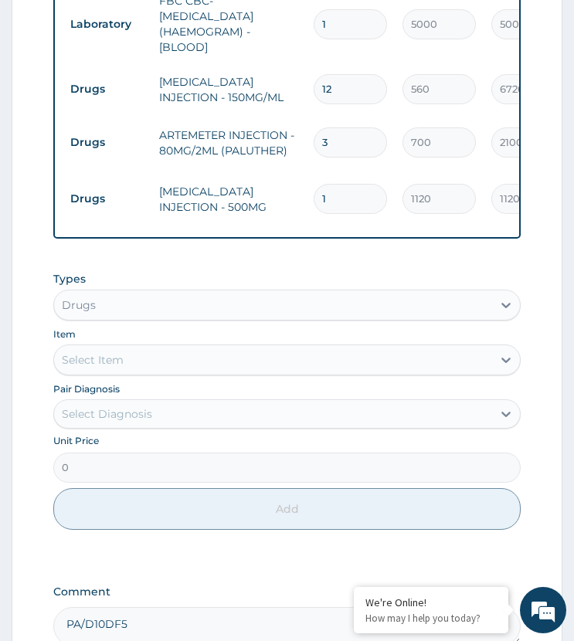
drag, startPoint x: 327, startPoint y: 167, endPoint x: 297, endPoint y: 205, distance: 48.5
type input "9"
type input "10080.00"
type input "9"
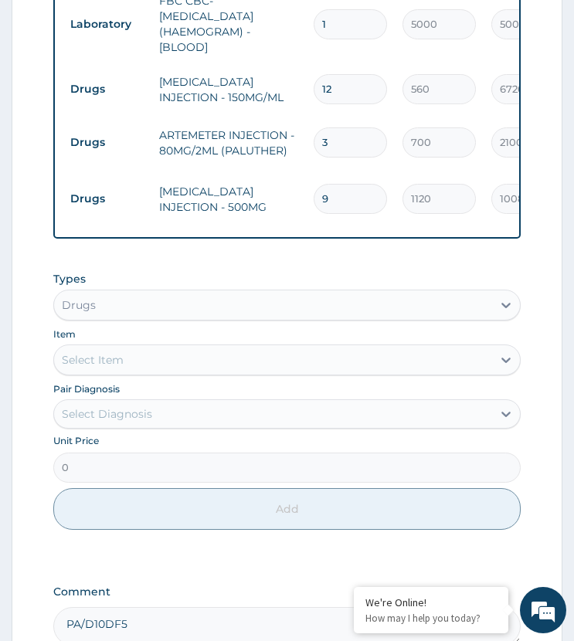
click at [294, 188] on td "AMOXICILLIN INJECTION - 500MG" at bounding box center [228, 199] width 154 height 46
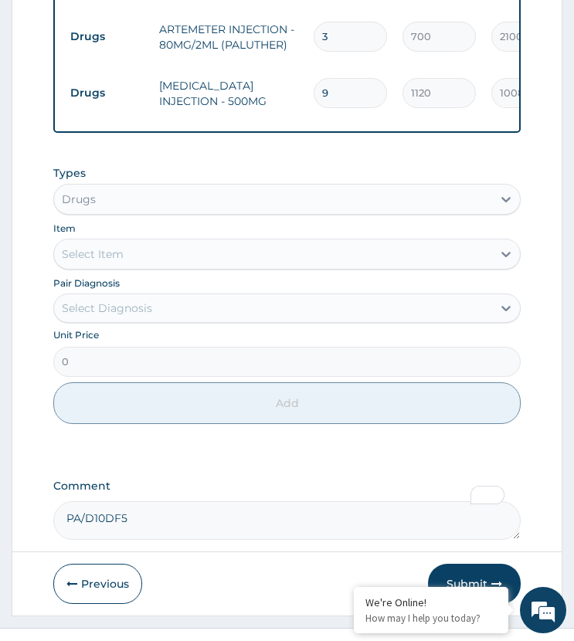
scroll to position [1119, 0]
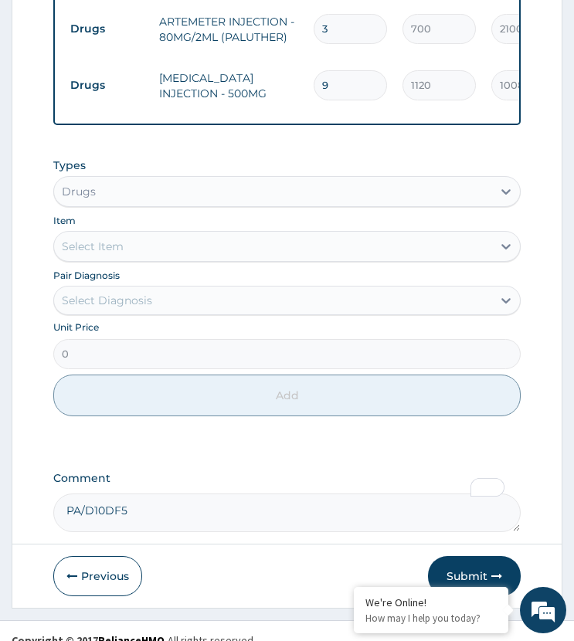
click at [158, 288] on div "Select Diagnosis" at bounding box center [272, 300] width 437 height 25
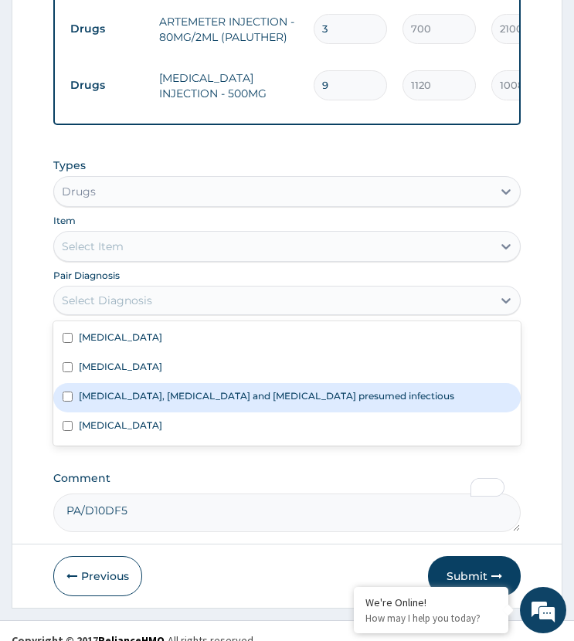
click at [162, 389] on label "Colitis, enteritis and gastroenteritis presumed infectious" at bounding box center [266, 395] width 375 height 13
checkbox input "true"
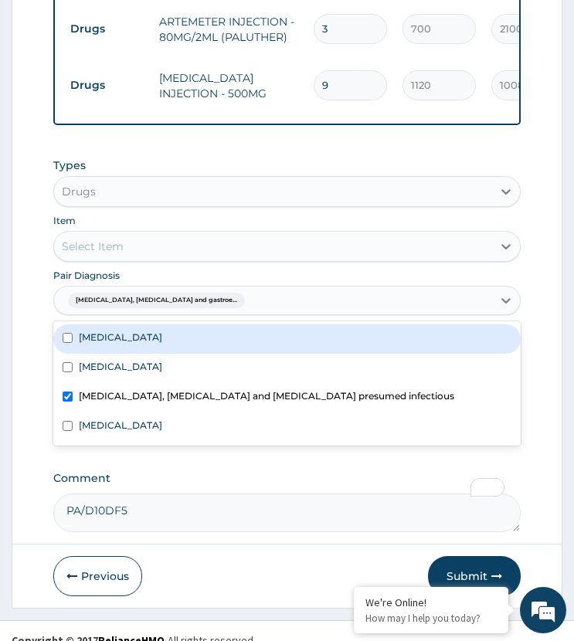
click at [173, 234] on div "Select Item" at bounding box center [272, 246] width 437 height 25
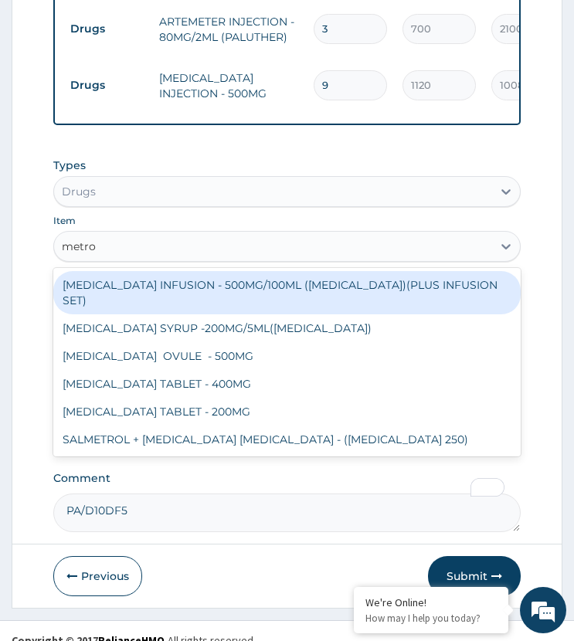
type input "metron"
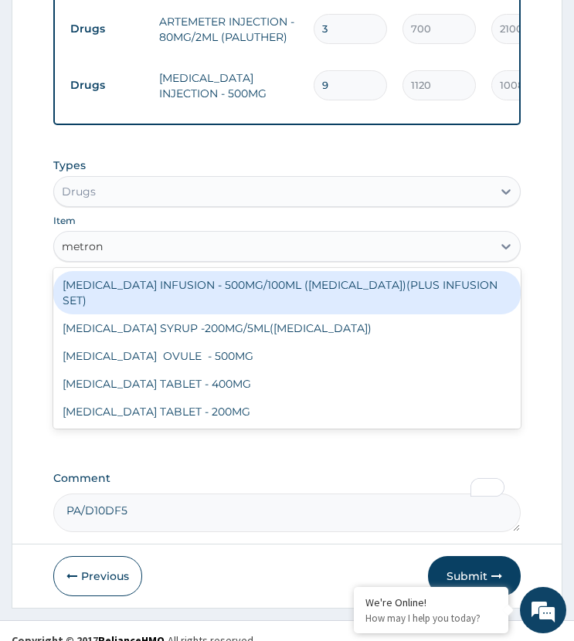
click at [215, 271] on div "METRONIDAZOLE INFUSION - 500MG/100ML (FLAGYL)(PLUS INFUSION SET)" at bounding box center [286, 292] width 466 height 43
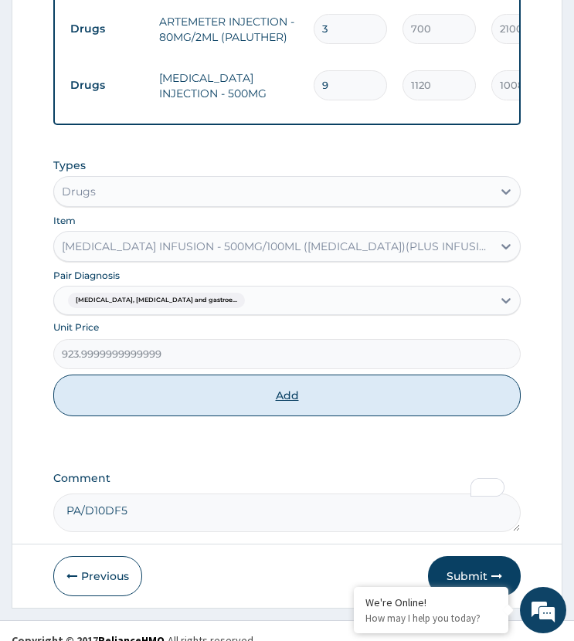
click at [222, 376] on button "Add" at bounding box center [286, 396] width 466 height 42
type input "0"
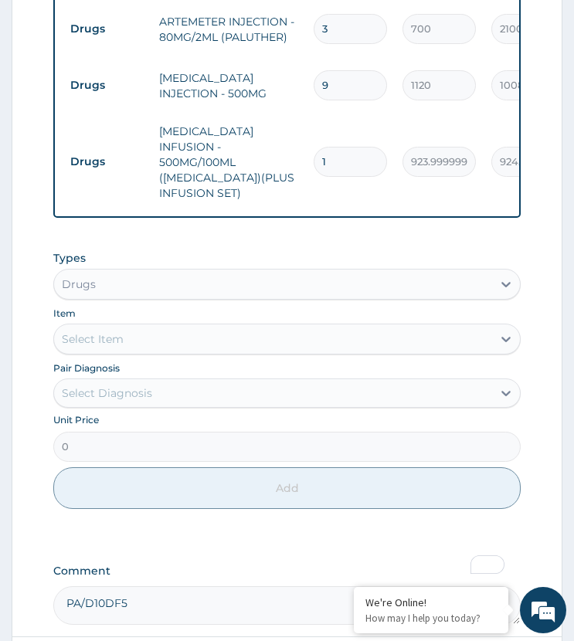
drag, startPoint x: 335, startPoint y: 120, endPoint x: 291, endPoint y: 156, distance: 57.1
click at [291, 156] on tr "Drugs METRONIDAZOLE INFUSION - 500MG/100ML (FLAGYL)(PLUS INFUSION SET) 1 923.99…" at bounding box center [441, 162] width 757 height 93
type input "3"
type input "2772.00"
type input "3"
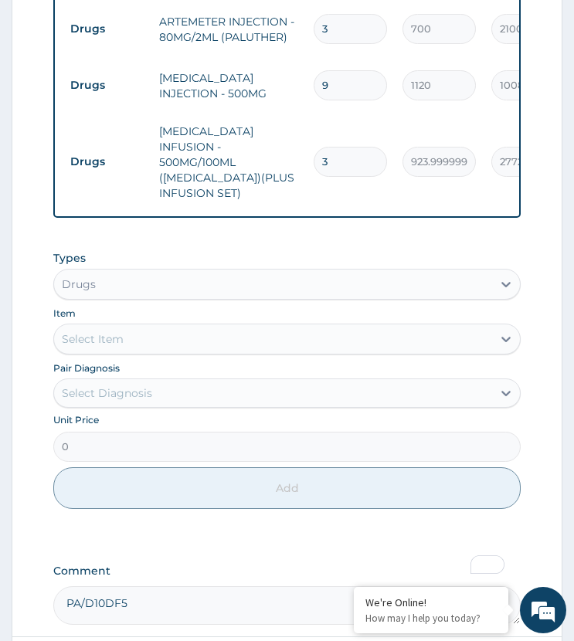
click at [291, 155] on td "METRONIDAZOLE INFUSION - 500MG/100ML (FLAGYL)(PLUS INFUSION SET)" at bounding box center [228, 162] width 154 height 93
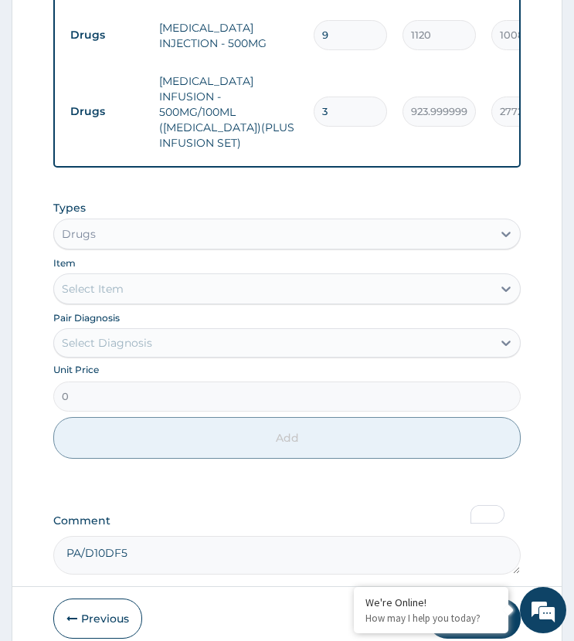
scroll to position [1196, 0]
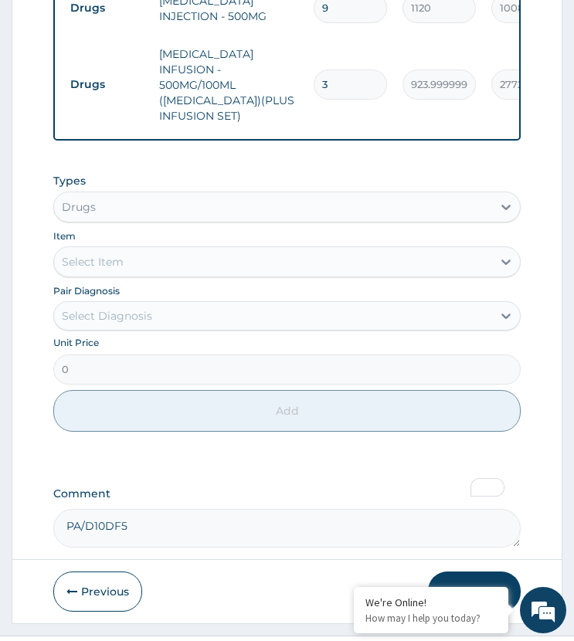
click at [148, 308] on div "Select Diagnosis" at bounding box center [107, 315] width 90 height 15
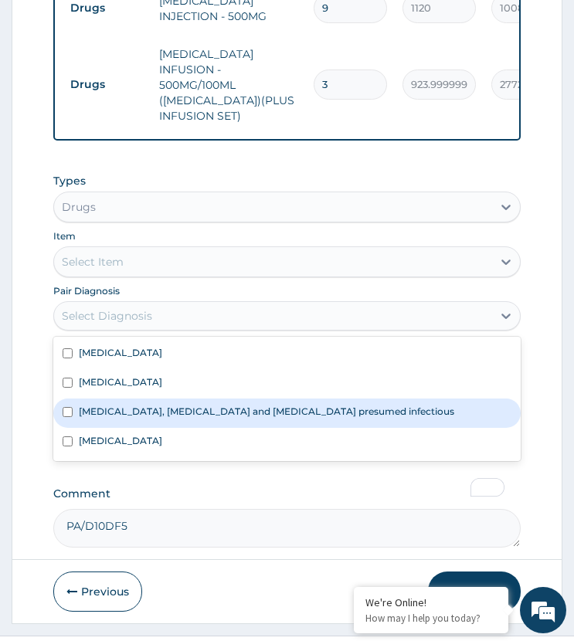
click at [144, 405] on label "Colitis, enteritis and gastroenteritis presumed infectious" at bounding box center [266, 411] width 375 height 13
checkbox input "true"
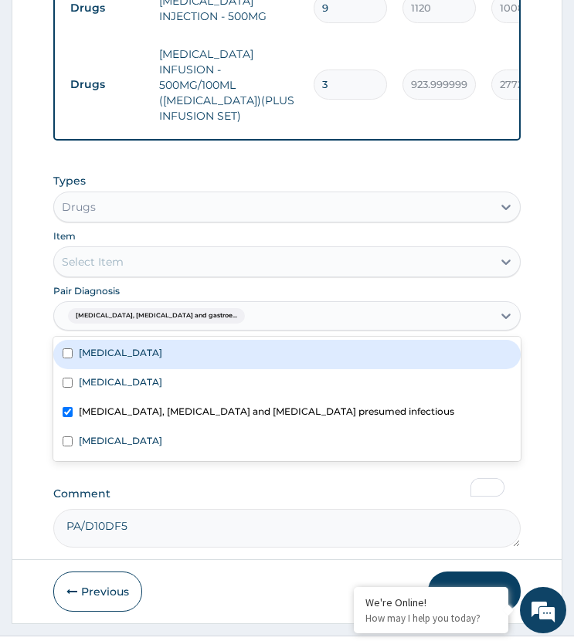
click at [170, 249] on div "Select Item" at bounding box center [272, 261] width 437 height 25
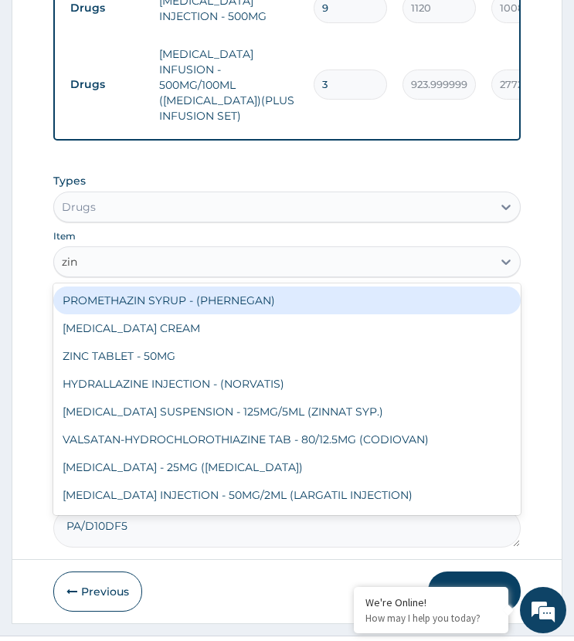
type input "zinc"
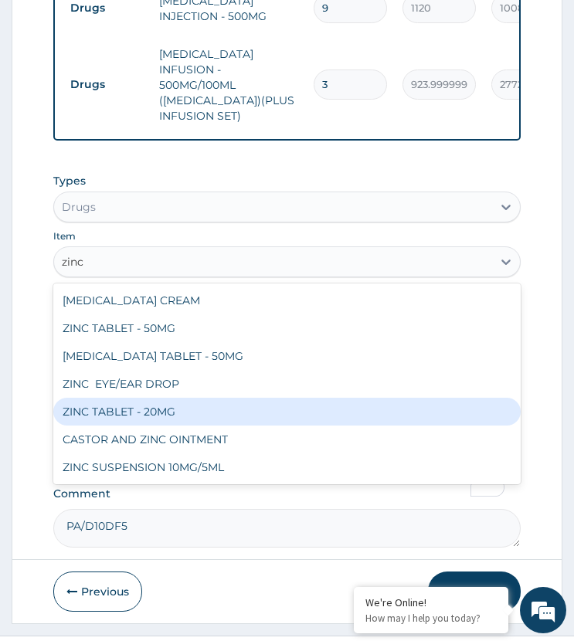
click at [156, 398] on div "ZINC TABLET - 20MG" at bounding box center [286, 412] width 466 height 28
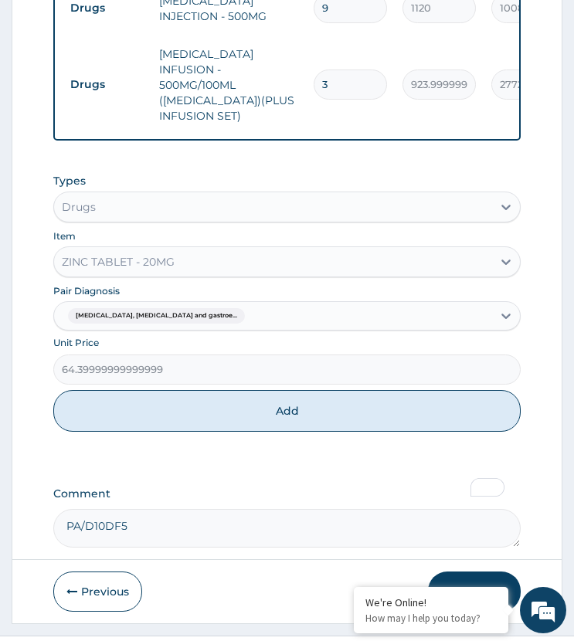
click at [229, 390] on button "Add" at bounding box center [286, 411] width 466 height 42
type input "0"
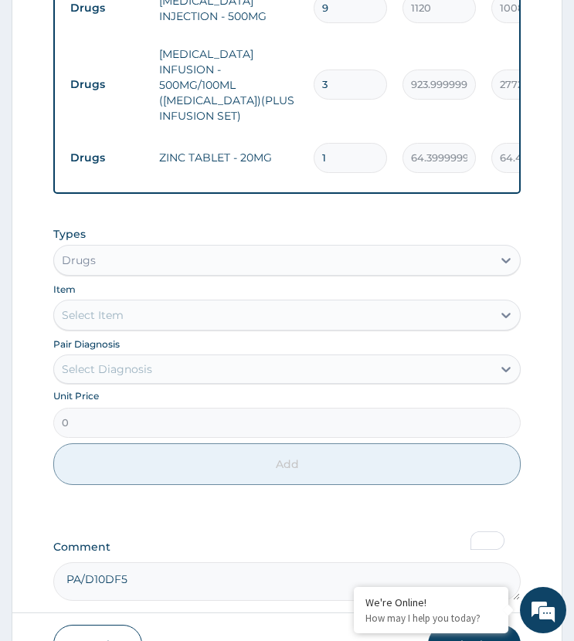
drag, startPoint x: 335, startPoint y: 114, endPoint x: 273, endPoint y: 140, distance: 67.8
type input "4"
type input "257.60"
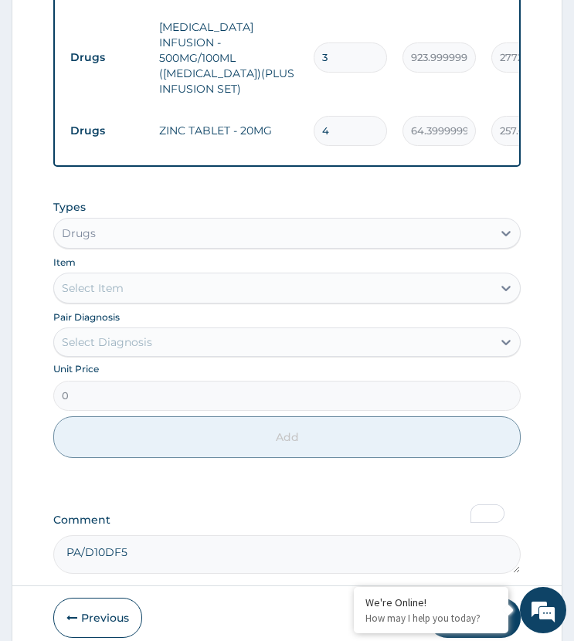
scroll to position [1250, 0]
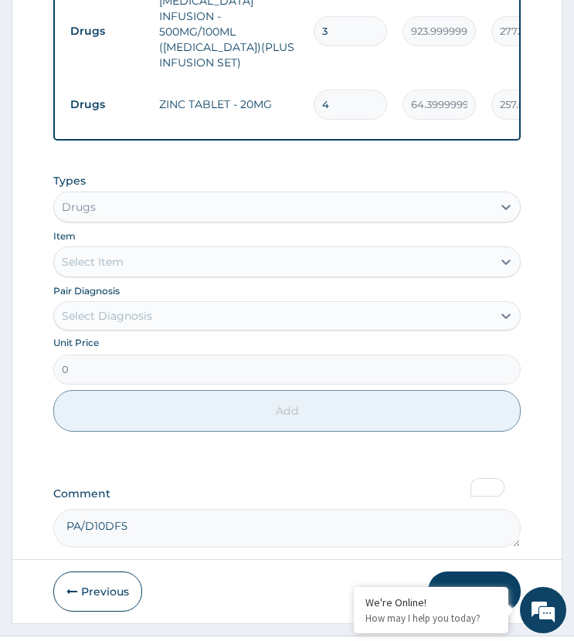
type input "4"
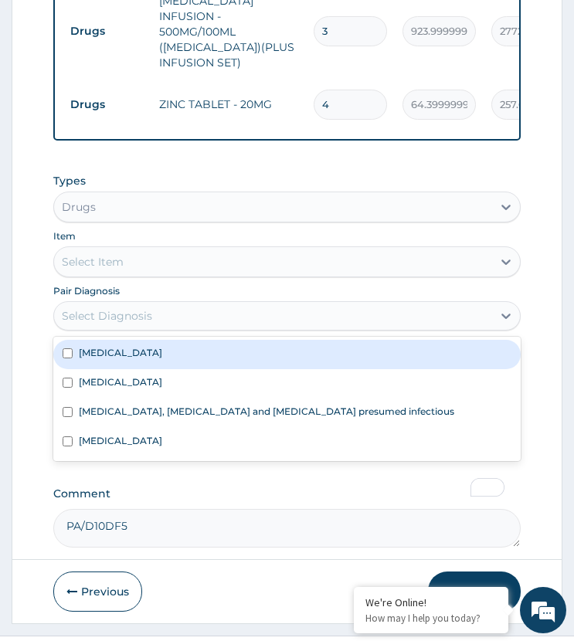
click at [164, 304] on div "Select Diagnosis" at bounding box center [272, 316] width 437 height 25
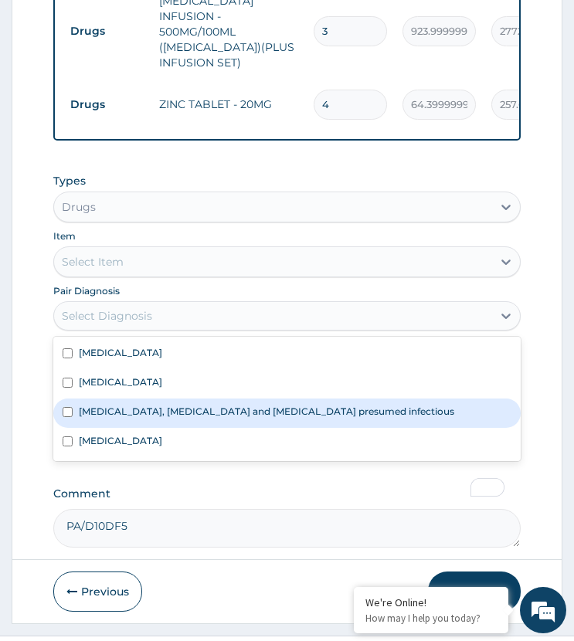
click at [168, 405] on label "Colitis, enteritis and gastroenteritis presumed infectious" at bounding box center [266, 411] width 375 height 13
checkbox input "true"
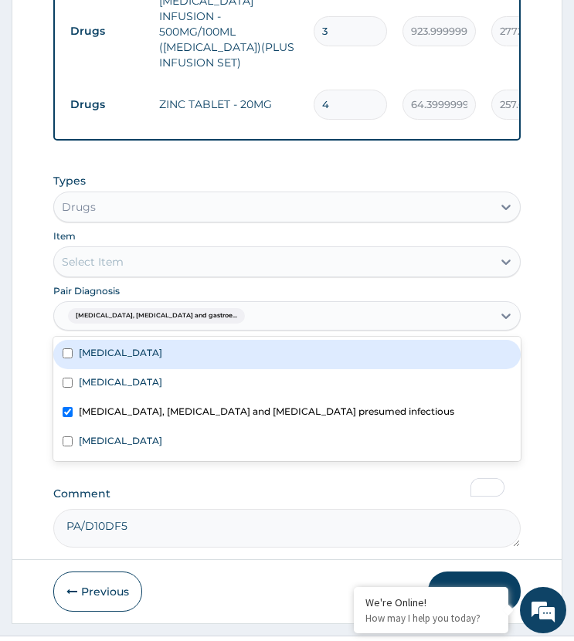
click at [161, 340] on div "Acute tonsillitis" at bounding box center [286, 354] width 466 height 29
checkbox input "true"
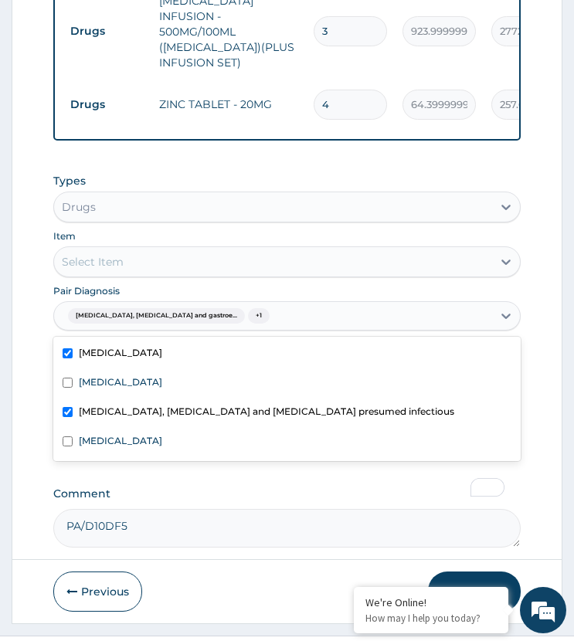
click at [156, 249] on div "Select Item" at bounding box center [272, 261] width 437 height 25
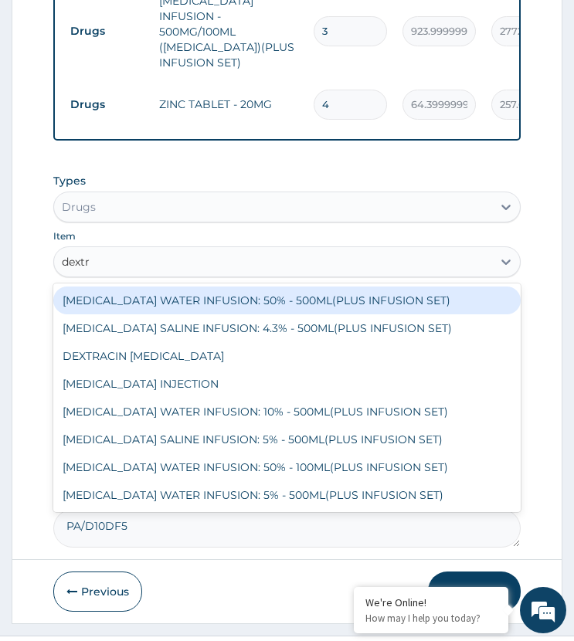
type input "dextro"
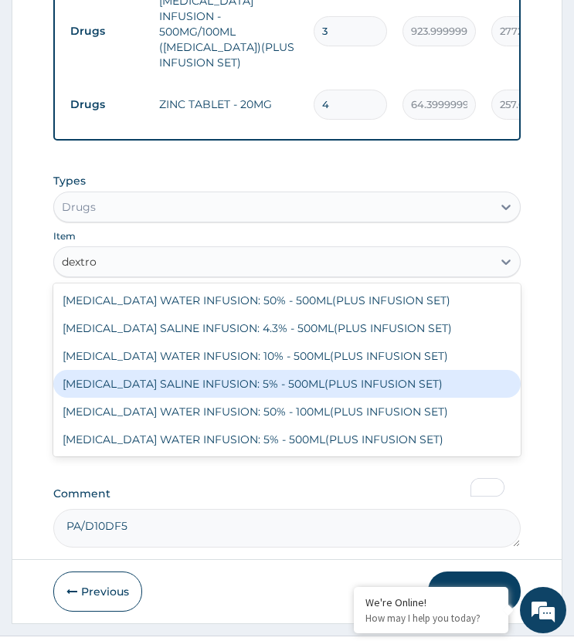
click at [166, 370] on div "DEXTROSE SALINE INFUSION: 5% - 500ML(PLUS INFUSION SET)" at bounding box center [286, 384] width 466 height 28
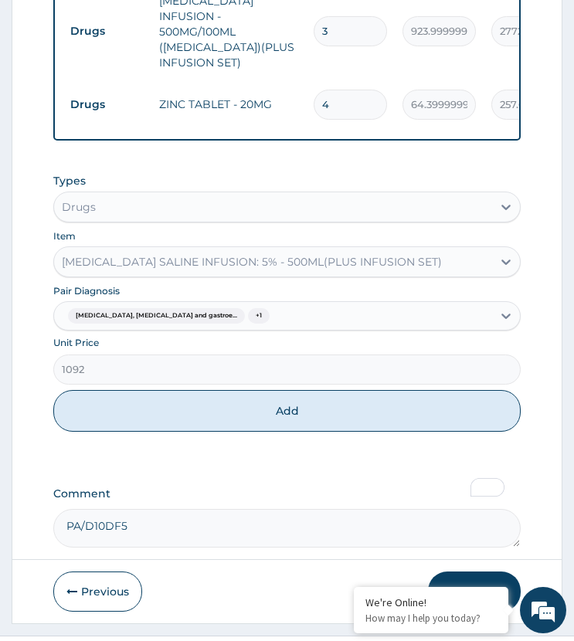
click at [207, 390] on button "Add" at bounding box center [286, 411] width 466 height 42
type input "0"
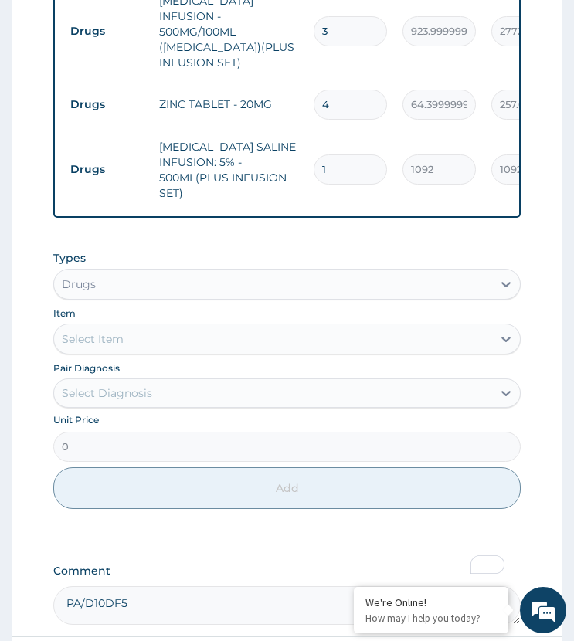
drag, startPoint x: 336, startPoint y: 124, endPoint x: 309, endPoint y: 144, distance: 33.2
click at [309, 147] on td "1" at bounding box center [350, 170] width 89 height 46
type input "6"
type input "6552.00"
type input "6"
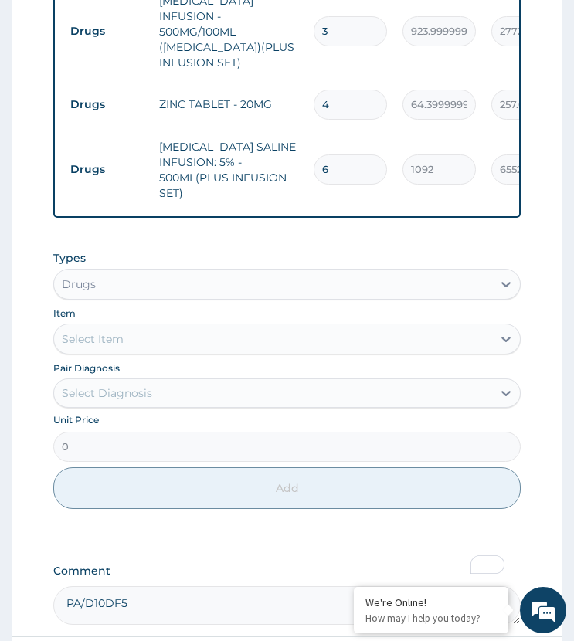
click at [309, 147] on td "6" at bounding box center [350, 170] width 89 height 46
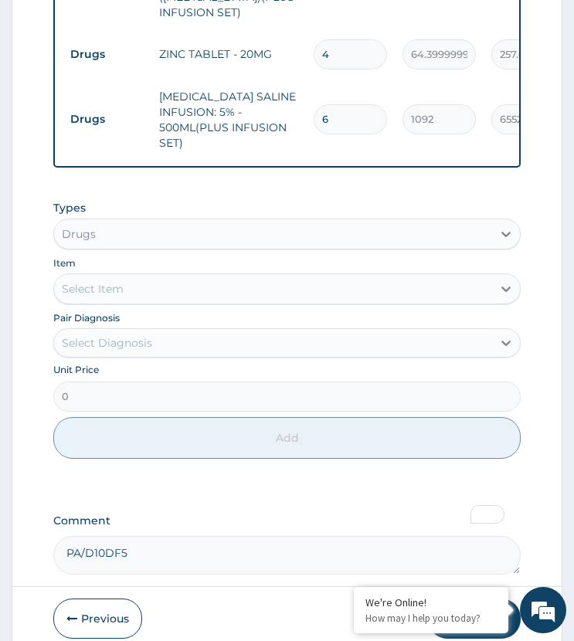
scroll to position [1327, 0]
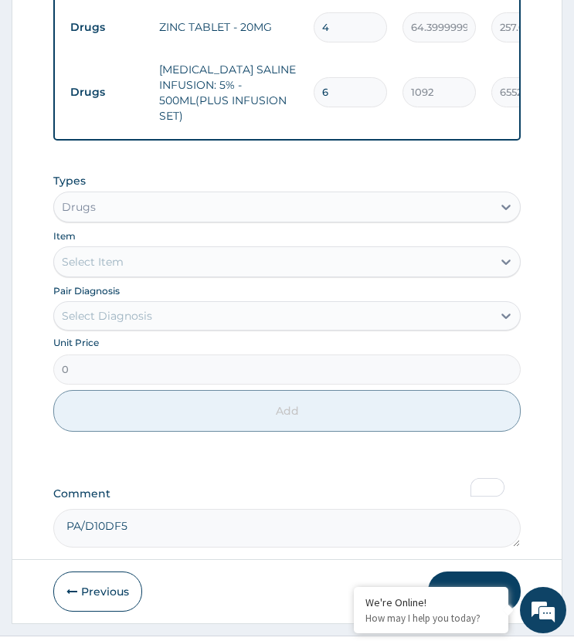
click at [148, 308] on div "Select Diagnosis" at bounding box center [107, 315] width 90 height 15
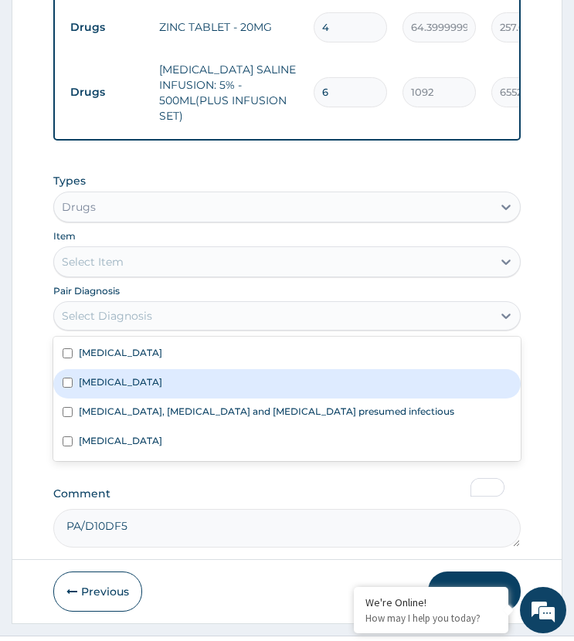
click at [120, 369] on div "Malaria" at bounding box center [286, 383] width 466 height 29
checkbox input "true"
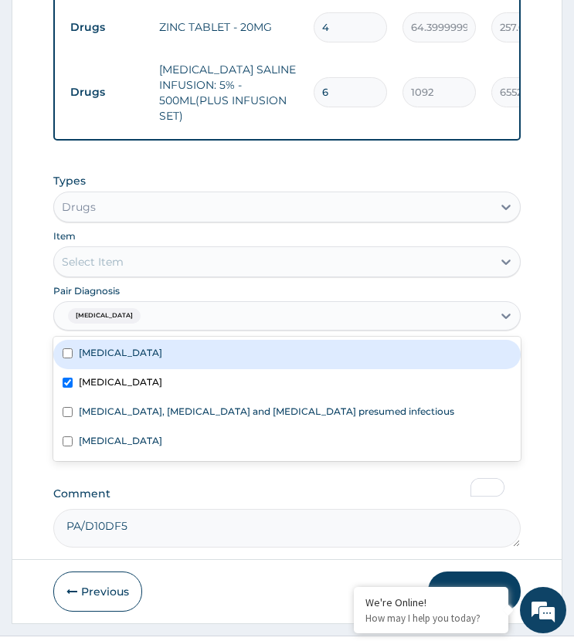
click at [165, 249] on div "Select Item" at bounding box center [272, 261] width 437 height 25
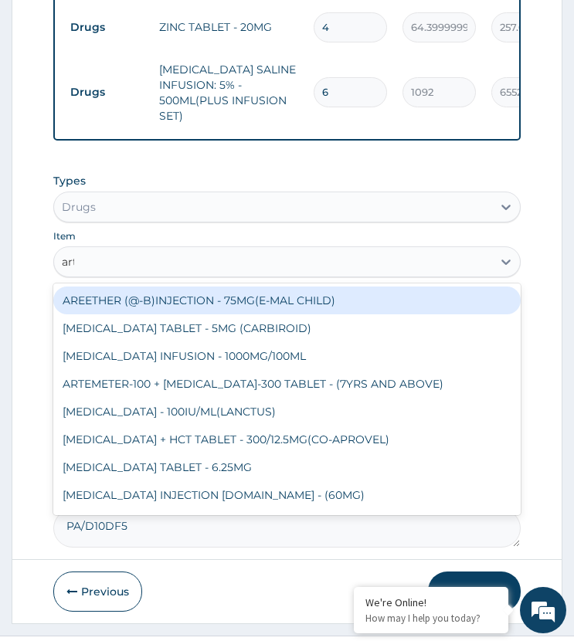
type input "arte"
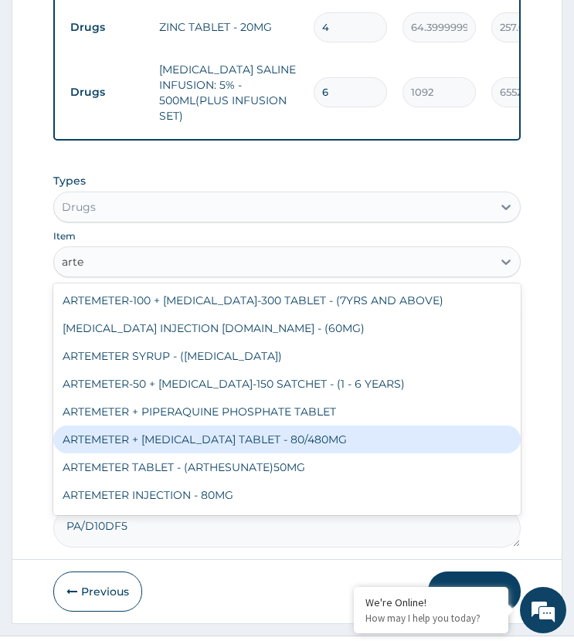
click at [178, 426] on div "ARTEMETER + LUMEFANTRINE TABLET - 80/480MG" at bounding box center [286, 440] width 466 height 28
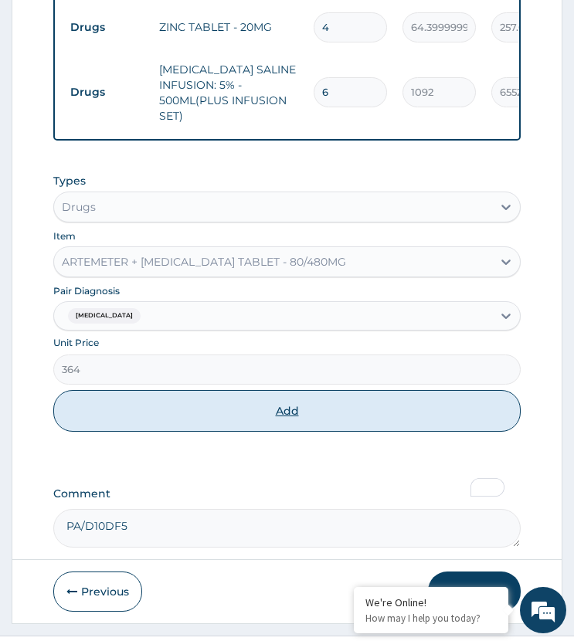
click at [231, 390] on button "Add" at bounding box center [286, 411] width 466 height 42
type input "0"
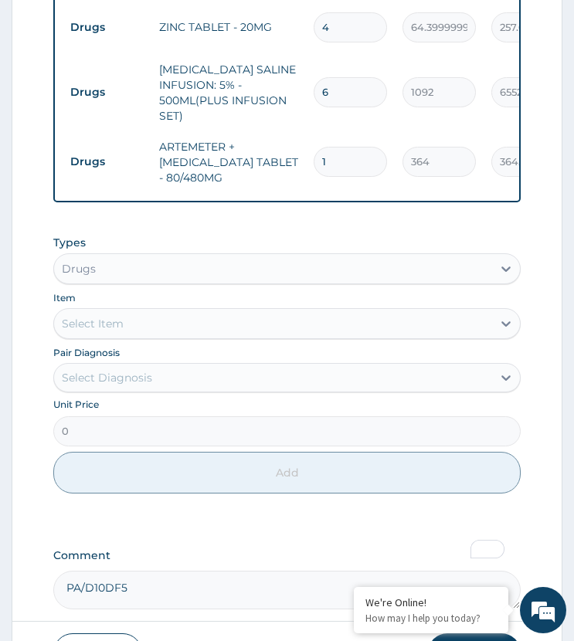
drag, startPoint x: 329, startPoint y: 110, endPoint x: 296, endPoint y: 149, distance: 50.9
type input "6"
type input "2184.00"
type input "6"
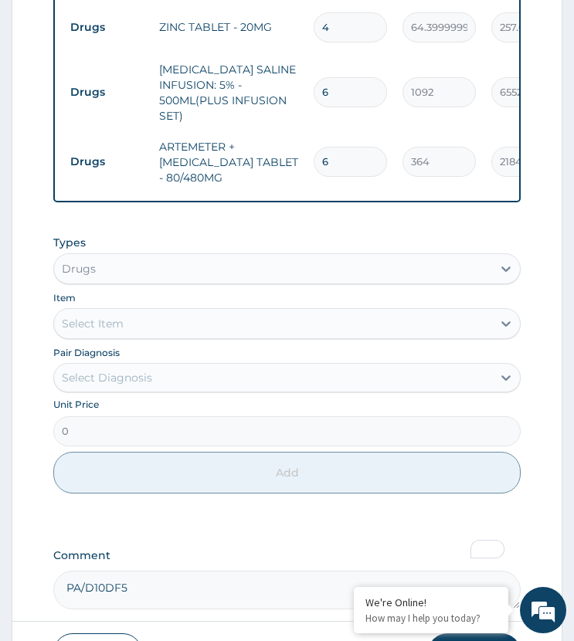
click at [276, 140] on td "ARTEMETER + LUMEFANTRINE TABLET - 80/480MG" at bounding box center [228, 162] width 154 height 62
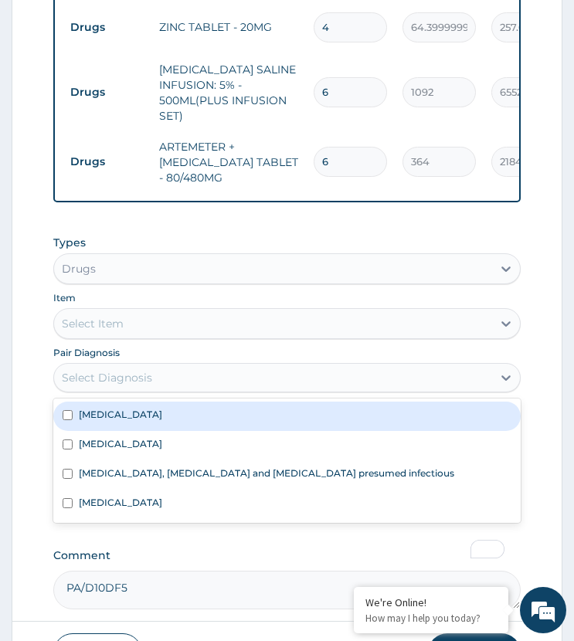
drag, startPoint x: 134, startPoint y: 337, endPoint x: 141, endPoint y: 346, distance: 12.1
click at [134, 370] on div "Select Diagnosis" at bounding box center [107, 377] width 90 height 15
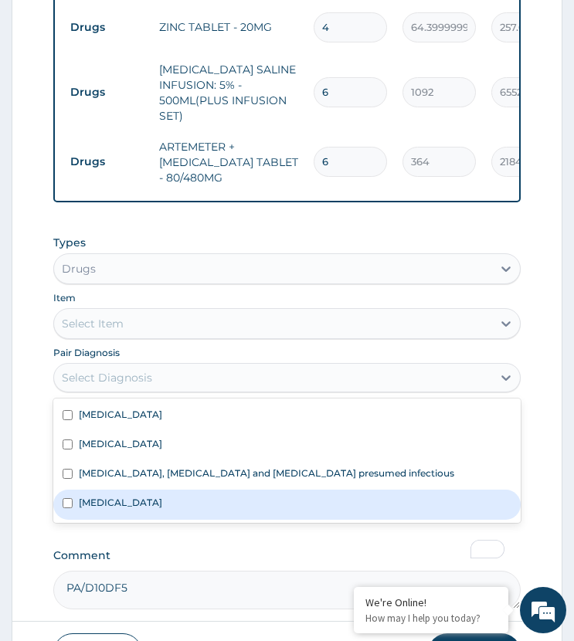
click at [130, 496] on label "Upper respiratory infection" at bounding box center [120, 502] width 83 height 13
checkbox input "true"
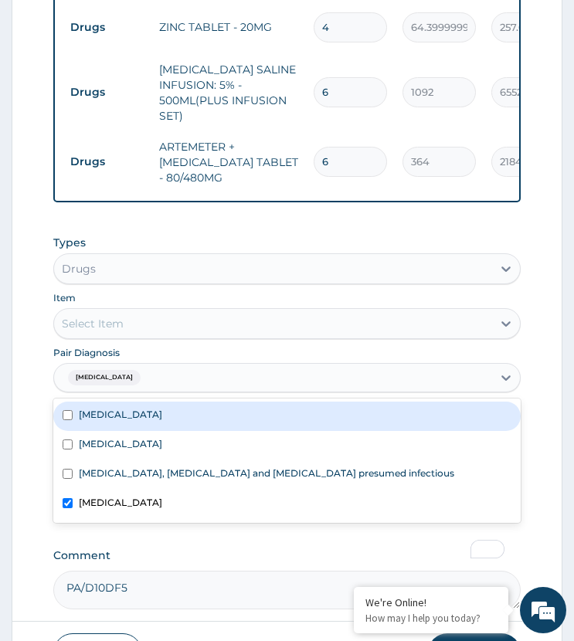
click at [141, 408] on label "Acute tonsillitis" at bounding box center [120, 414] width 83 height 13
checkbox input "true"
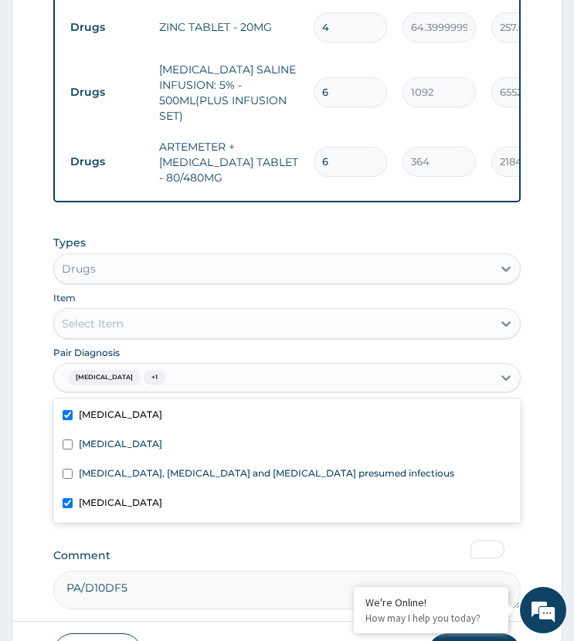
click at [144, 290] on div "Item Select Item" at bounding box center [286, 314] width 466 height 49
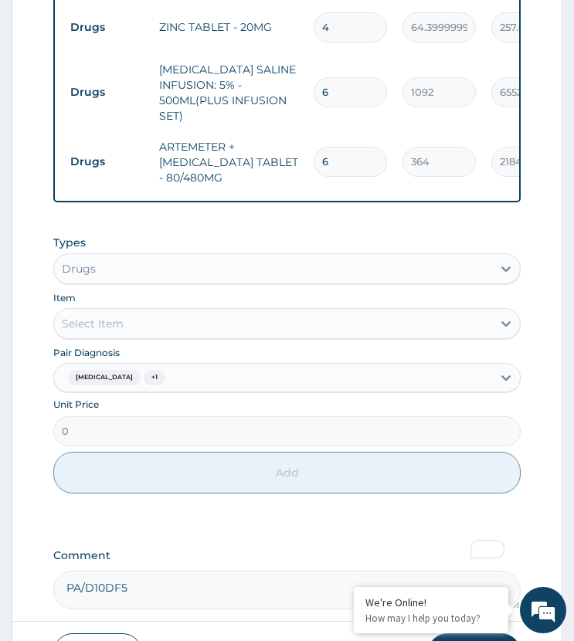
click at [141, 311] on div "Select Item" at bounding box center [272, 323] width 437 height 25
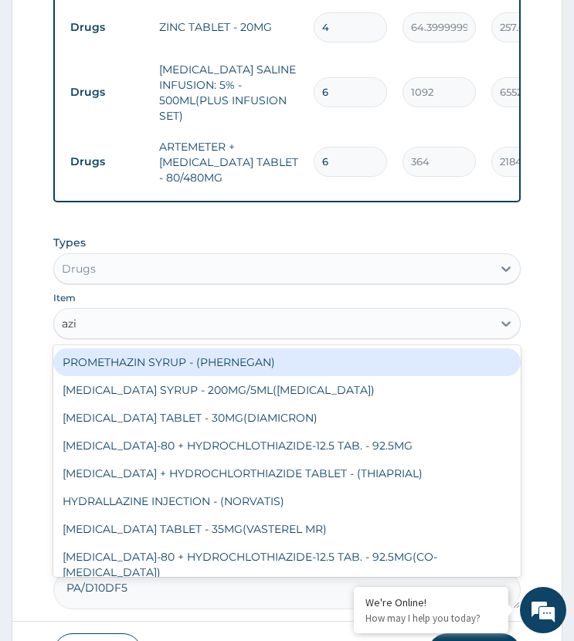
type input "azit"
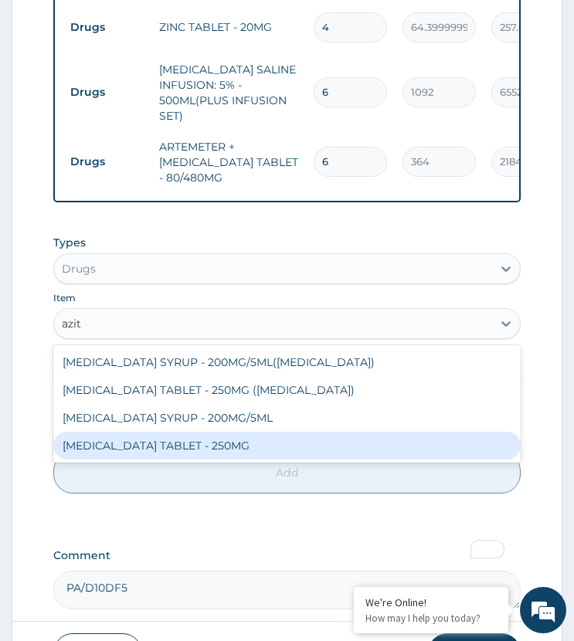
click at [148, 432] on div "AZITHROMYCIN TABLET - 250MG" at bounding box center [286, 446] width 466 height 28
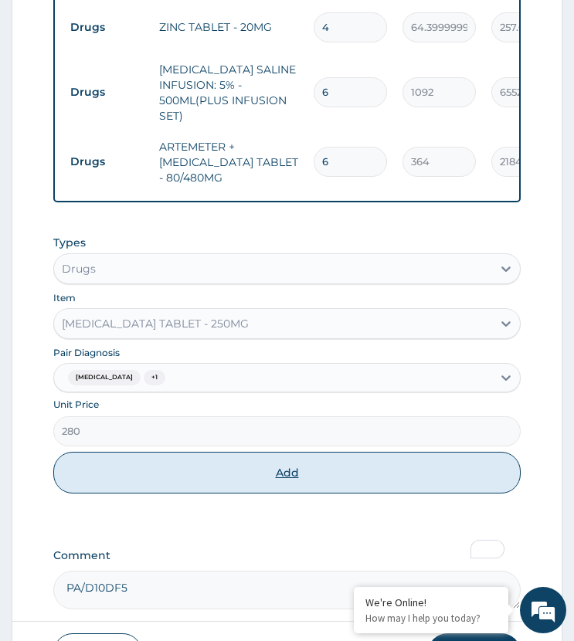
click at [195, 452] on button "Add" at bounding box center [286, 473] width 466 height 42
type input "0"
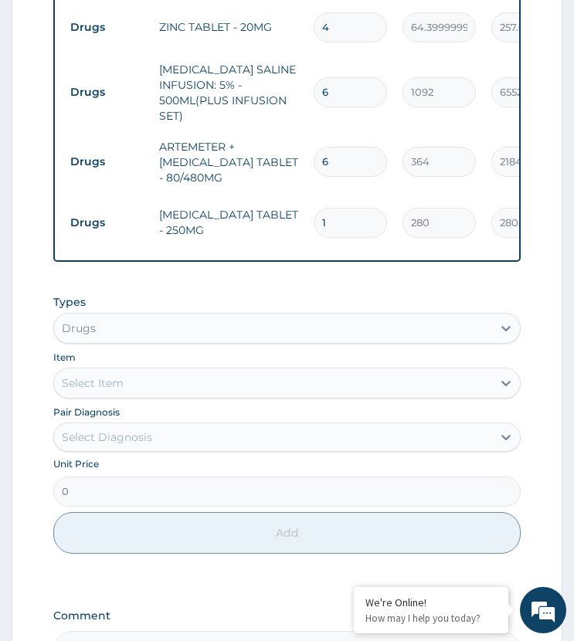
drag, startPoint x: 333, startPoint y: 174, endPoint x: 290, endPoint y: 202, distance: 51.2
click at [290, 202] on tr "Drugs AZITHROMYCIN TABLET - 250MG 1 280 280.00 Upper respiratory infection + 1 …" at bounding box center [441, 223] width 757 height 60
type input "5"
type input "1400.00"
type input "5"
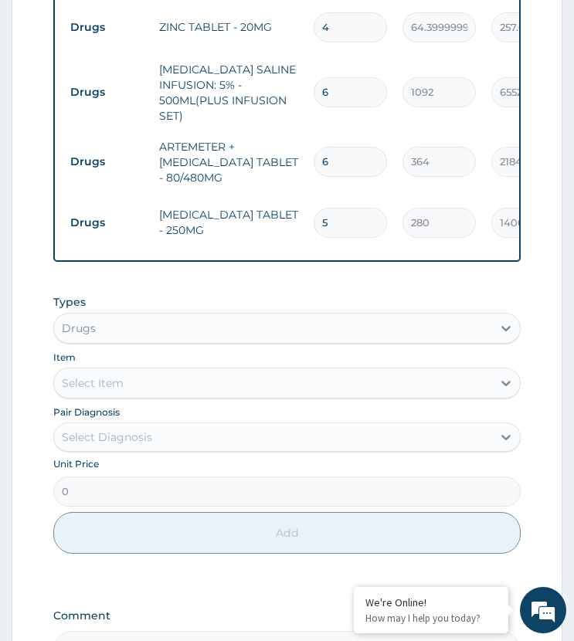
click at [232, 199] on td "AZITHROMYCIN TABLET - 250MG" at bounding box center [228, 222] width 154 height 46
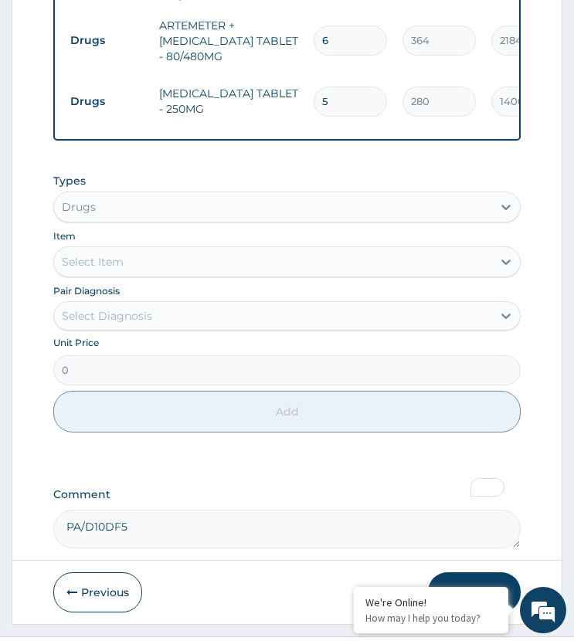
drag, startPoint x: 445, startPoint y: 552, endPoint x: 580, endPoint y: 349, distance: 244.0
click at [447, 572] on button "Submit" at bounding box center [474, 592] width 93 height 40
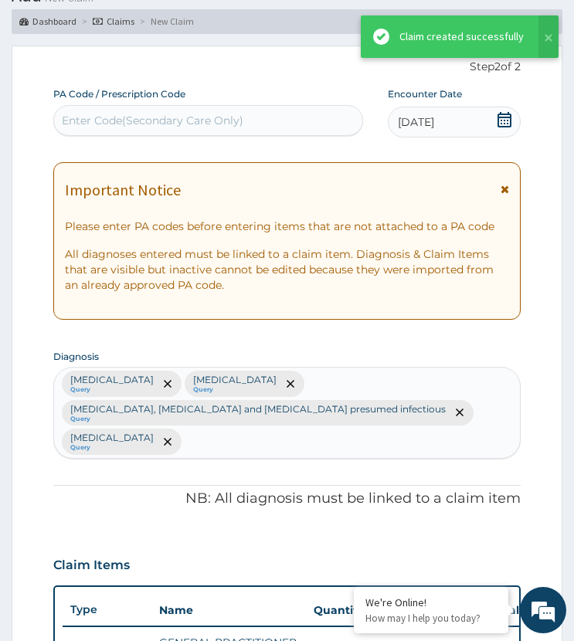
scroll to position [1448, 0]
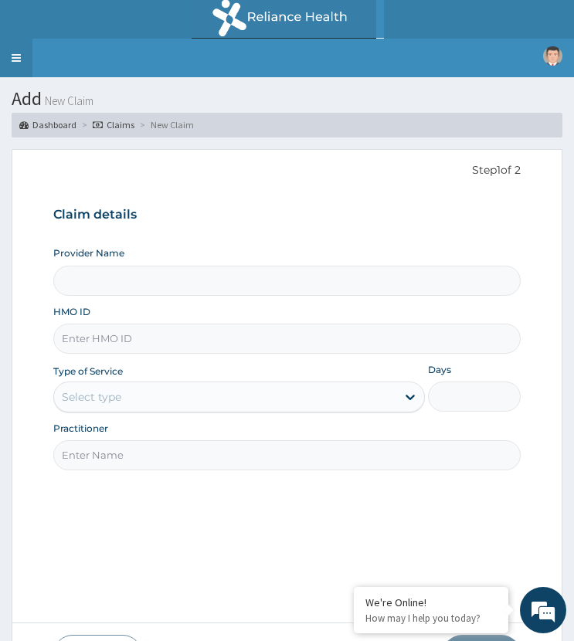
click at [13, 59] on link "Toggle navigation" at bounding box center [16, 58] width 32 height 39
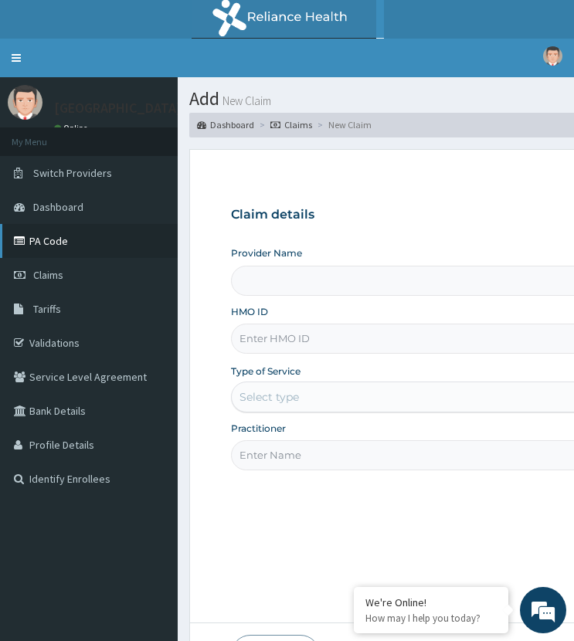
type input "ST. [GEOGRAPHIC_DATA]"
click at [42, 237] on link "PA Code" at bounding box center [89, 241] width 178 height 34
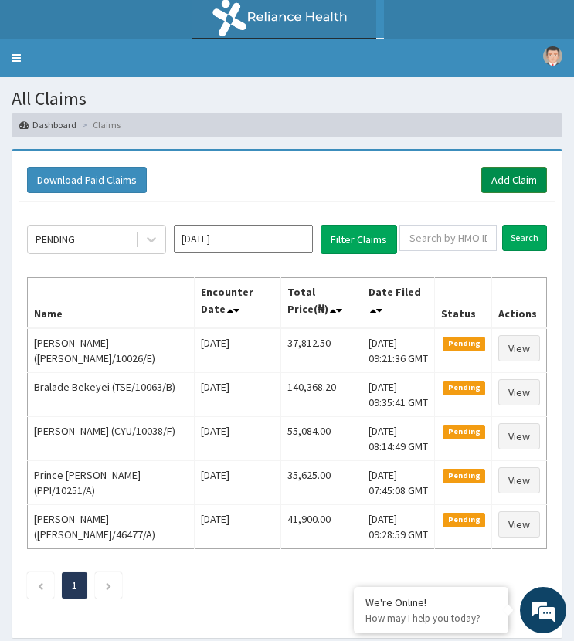
click at [492, 178] on link "Add Claim" at bounding box center [514, 180] width 66 height 26
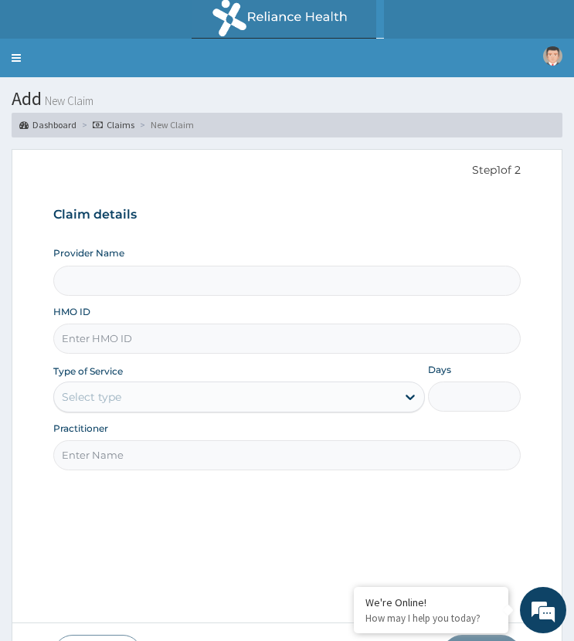
type input "ST. [GEOGRAPHIC_DATA]"
paste input "TMT/10100/C"
type input "TMT/10100/C"
drag, startPoint x: 114, startPoint y: 395, endPoint x: 123, endPoint y: 411, distance: 18.0
click at [114, 395] on div "Select type" at bounding box center [91, 396] width 59 height 15
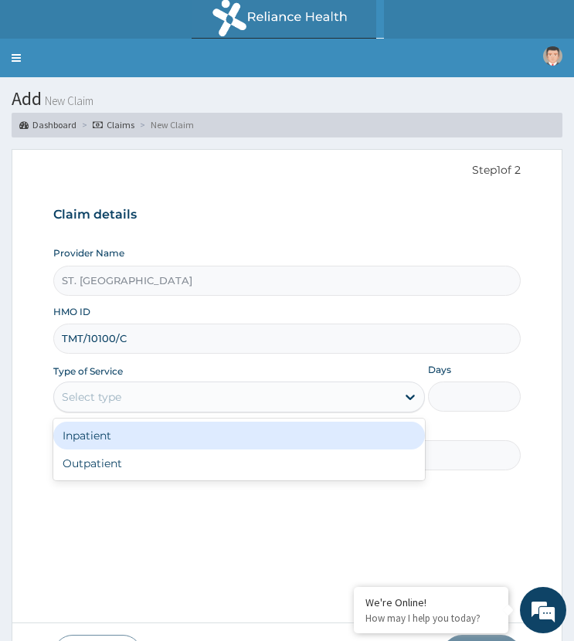
click at [126, 435] on div "Inpatient" at bounding box center [238, 436] width 371 height 28
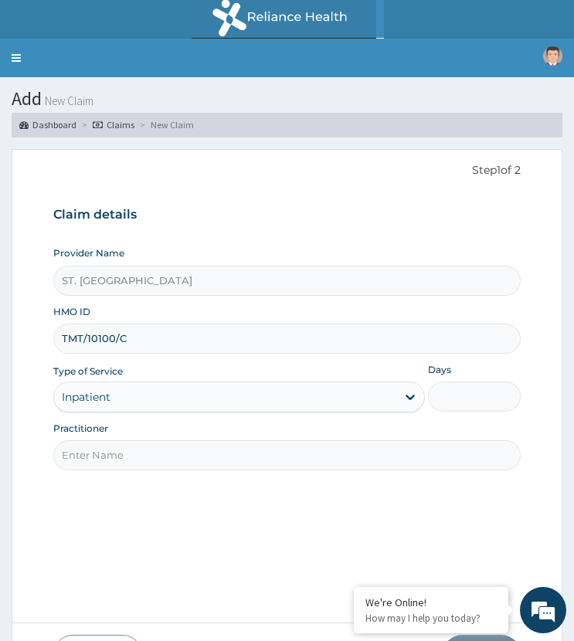
drag, startPoint x: 470, startPoint y: 390, endPoint x: 487, endPoint y: 412, distance: 27.5
click at [470, 391] on input "Days" at bounding box center [474, 397] width 93 height 30
type input "2"
paste input "Jerry Nwakuche"
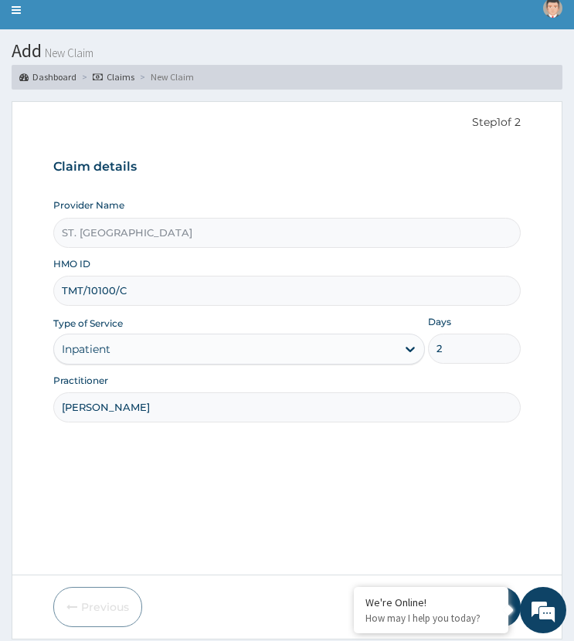
scroll to position [97, 0]
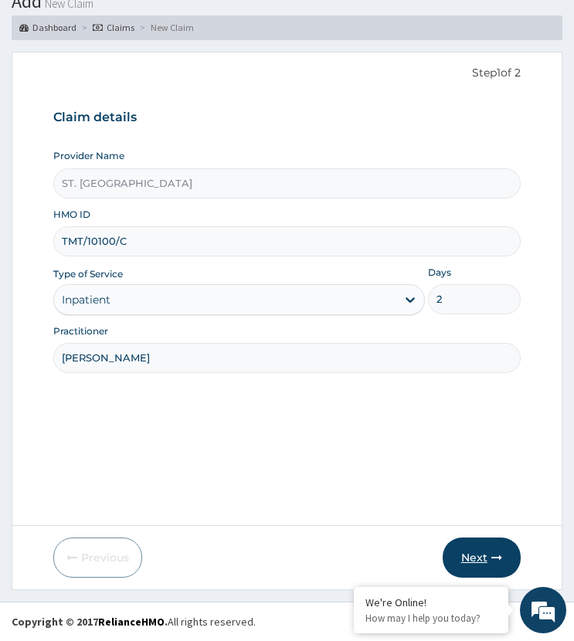
type input "Jerry Nwakuche"
click at [449, 545] on button "Next" at bounding box center [482, 558] width 78 height 40
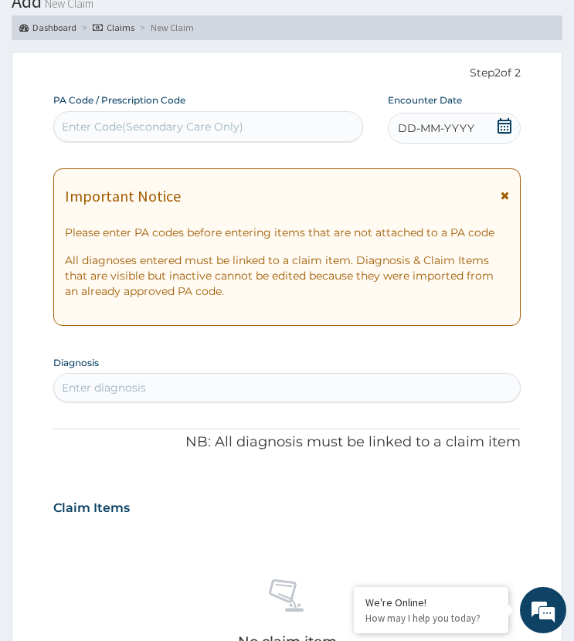
click at [431, 123] on span "DD-MM-YYYY" at bounding box center [436, 127] width 76 height 15
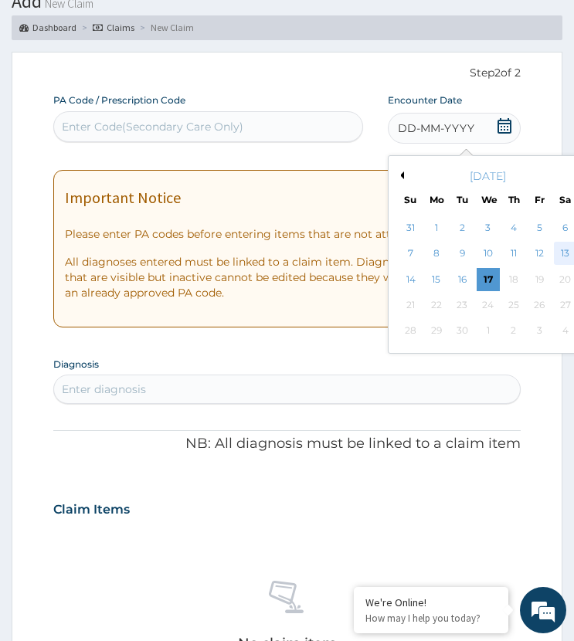
click at [562, 244] on div "13" at bounding box center [565, 254] width 23 height 23
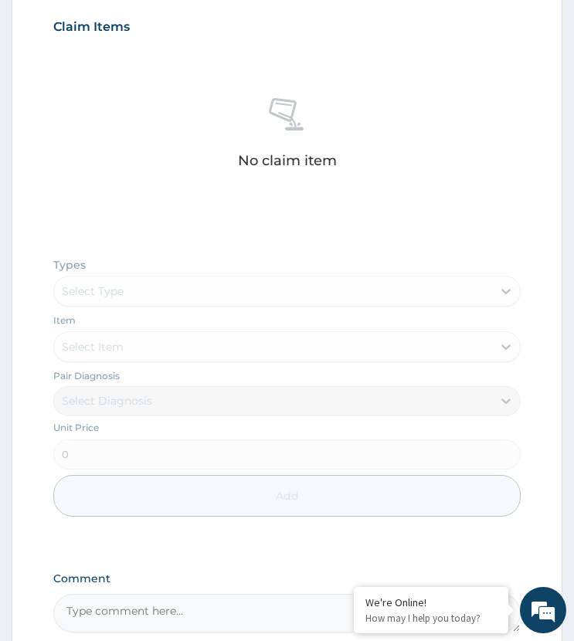
scroll to position [697, 0]
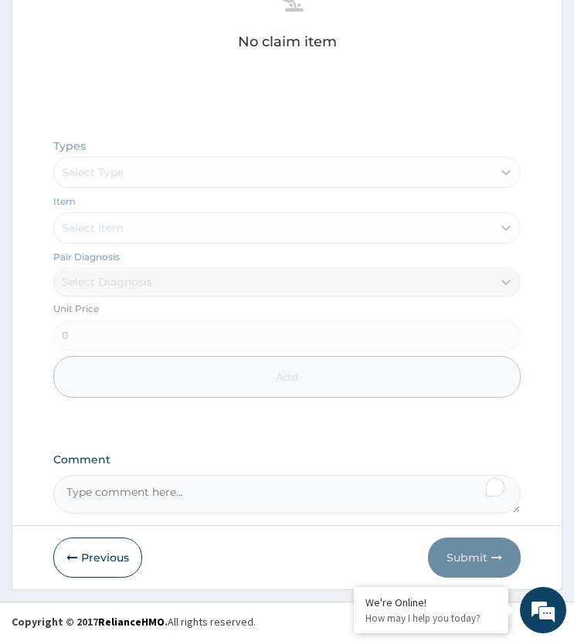
paste textarea "PA/45B833"
type textarea "PA/45B833"
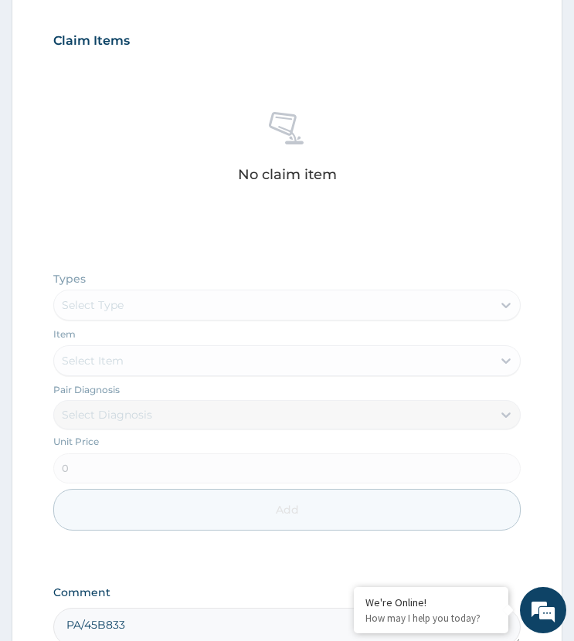
scroll to position [466, 0]
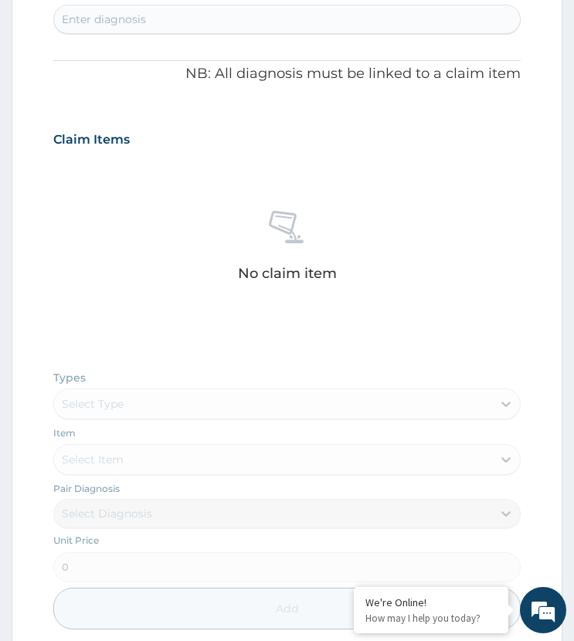
click at [132, 25] on div "Enter diagnosis" at bounding box center [104, 19] width 84 height 15
type input "malar"
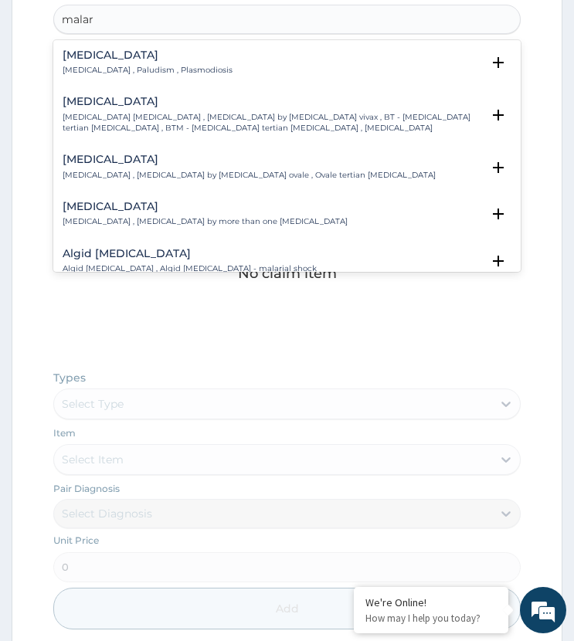
click at [87, 63] on div "[MEDICAL_DATA] [MEDICAL_DATA] , Paludism , Plasmodiosis" at bounding box center [148, 62] width 170 height 27
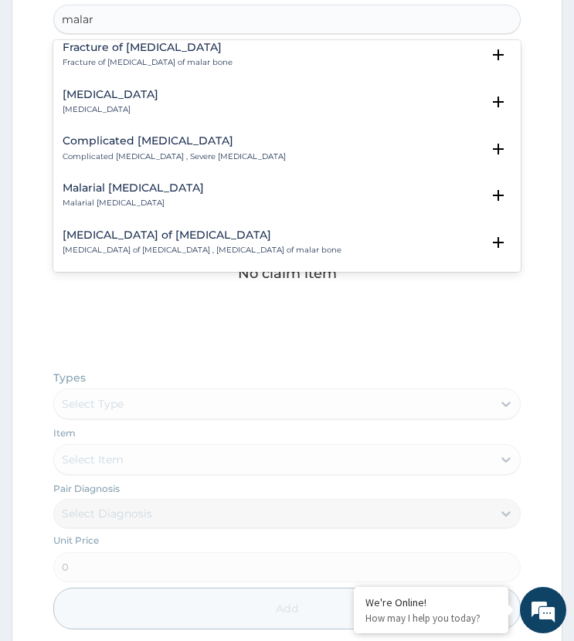
scroll to position [927, 0]
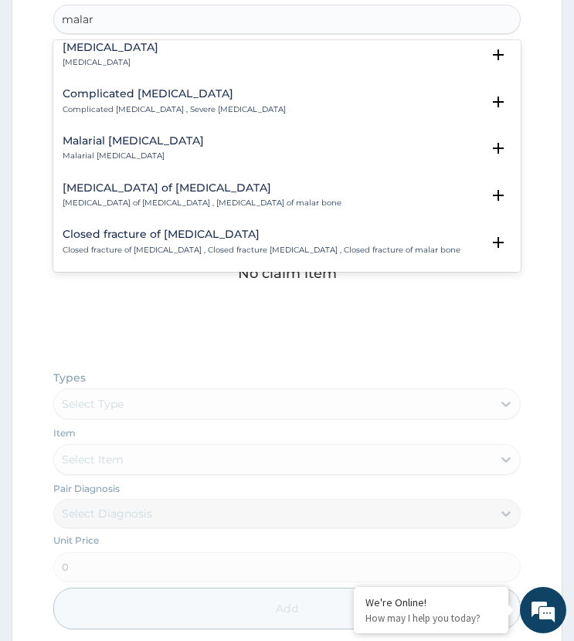
click at [124, 109] on div "Complicated malaria Complicated malaria , Severe malaria Select Status (Query c…" at bounding box center [287, 105] width 448 height 35
click at [113, 93] on div "Complicated malaria Complicated malaria , Severe malaria" at bounding box center [174, 101] width 223 height 27
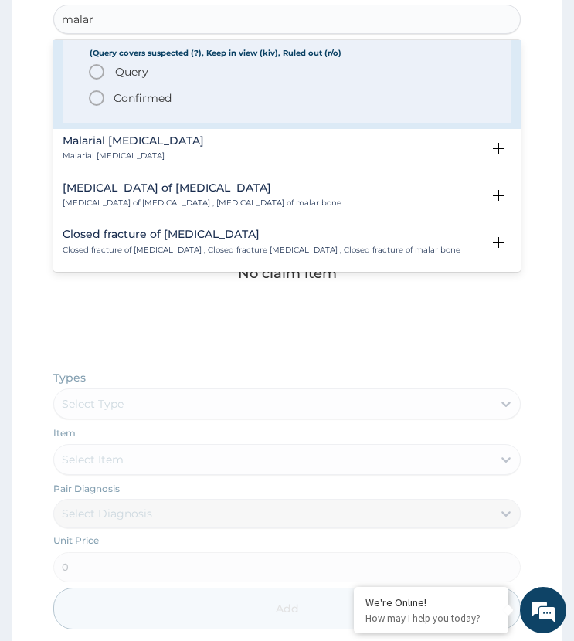
click at [98, 66] on icon "status option query" at bounding box center [96, 72] width 19 height 19
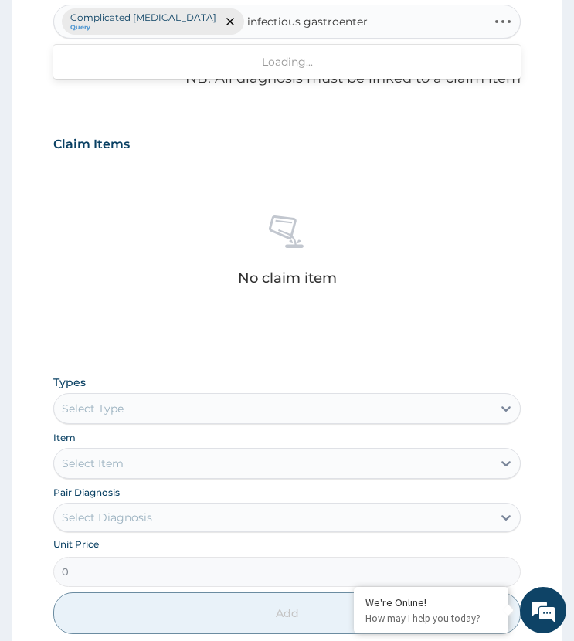
type input "infectious gastroenteri"
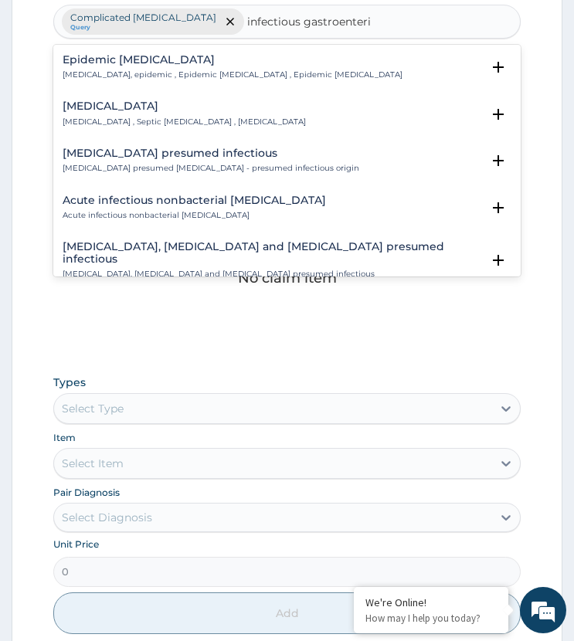
click at [126, 119] on p "Infectious gastroenteritis , Septic gastroenteritis , Gastric flu" at bounding box center [184, 122] width 243 height 11
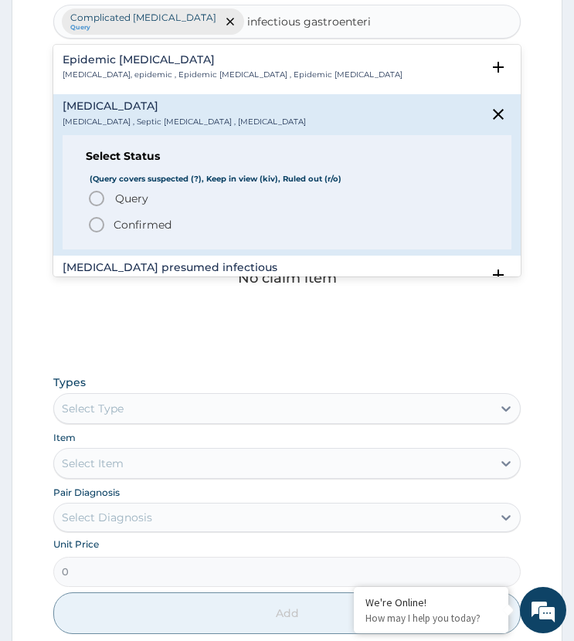
click at [100, 199] on icon "status option query" at bounding box center [96, 198] width 19 height 19
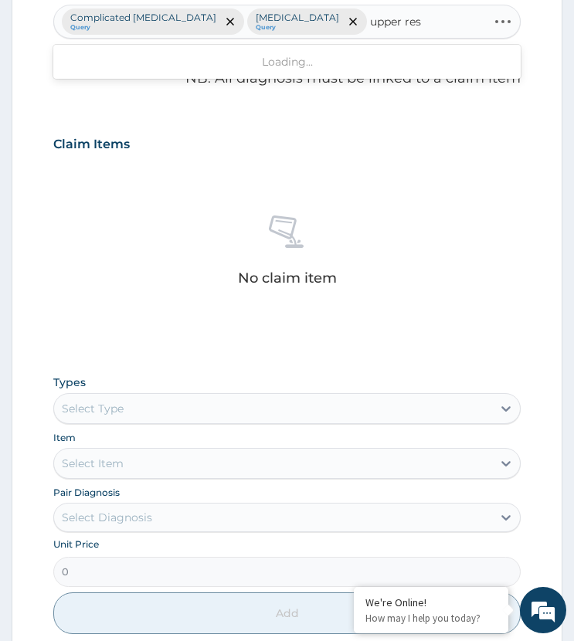
type input "upper resp"
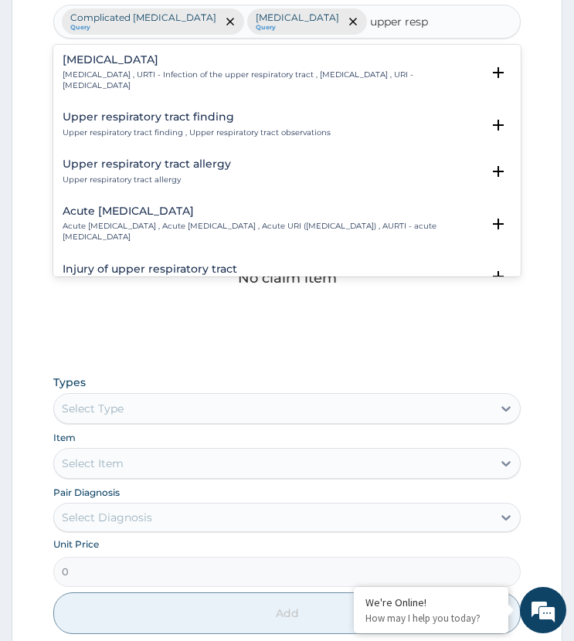
click at [100, 76] on p "Upper respiratory infection , URTI - Infection of the upper respiratory tract ,…" at bounding box center [272, 81] width 418 height 22
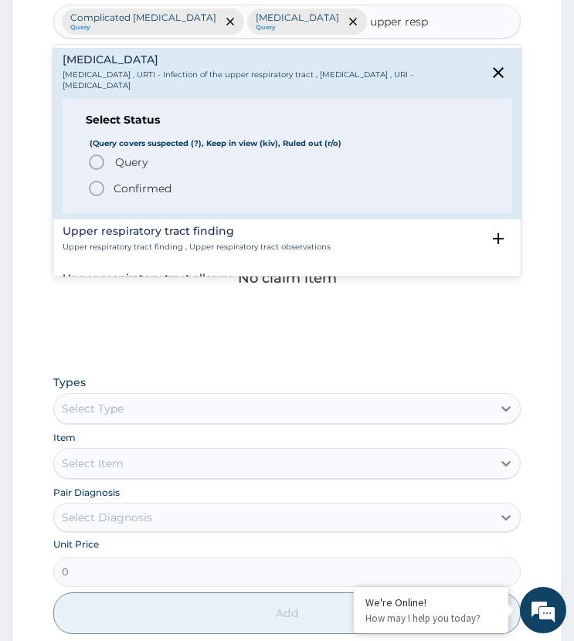
click at [103, 165] on circle "status option query" at bounding box center [97, 162] width 14 height 14
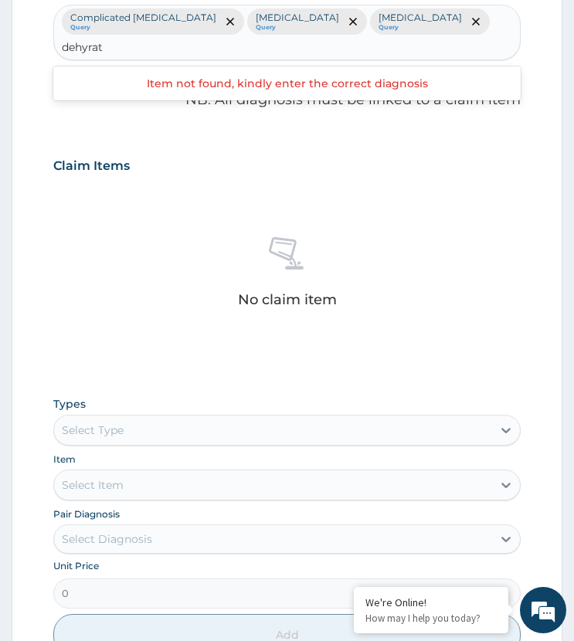
click at [105, 46] on input "dehyrat" at bounding box center [83, 46] width 43 height 15
type input "dehydrat"
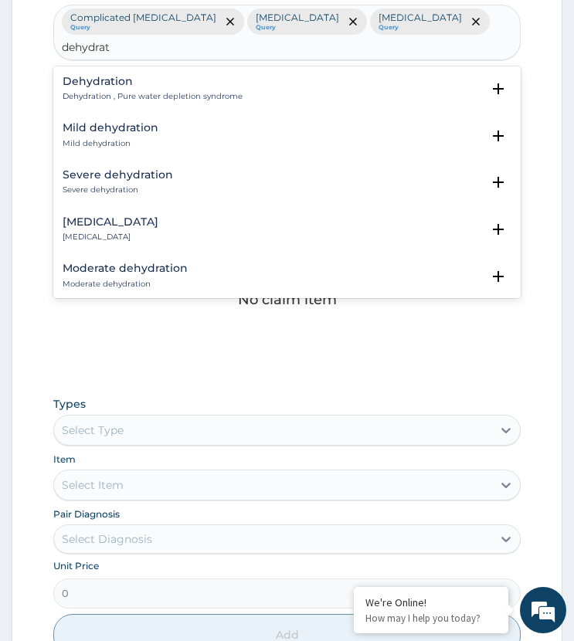
click at [95, 134] on h4 "Mild dehydration" at bounding box center [111, 128] width 96 height 12
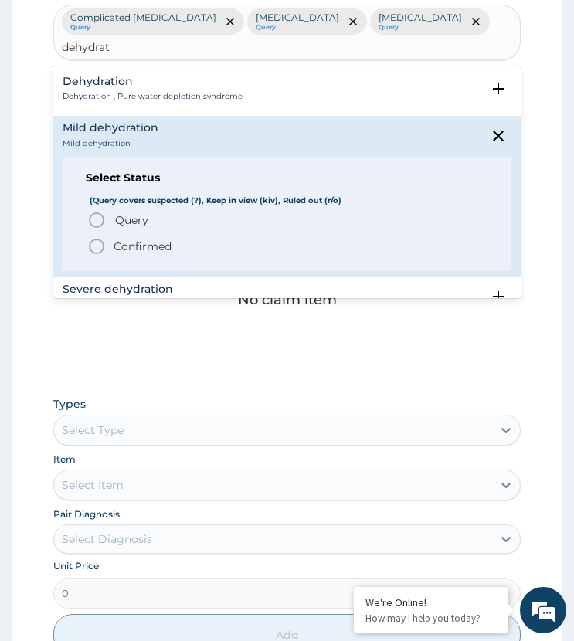
click at [103, 222] on circle "status option query" at bounding box center [97, 220] width 14 height 14
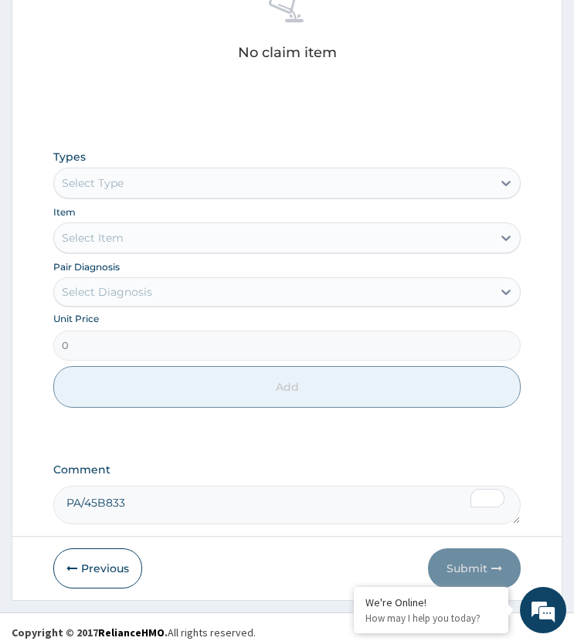
scroll to position [731, 0]
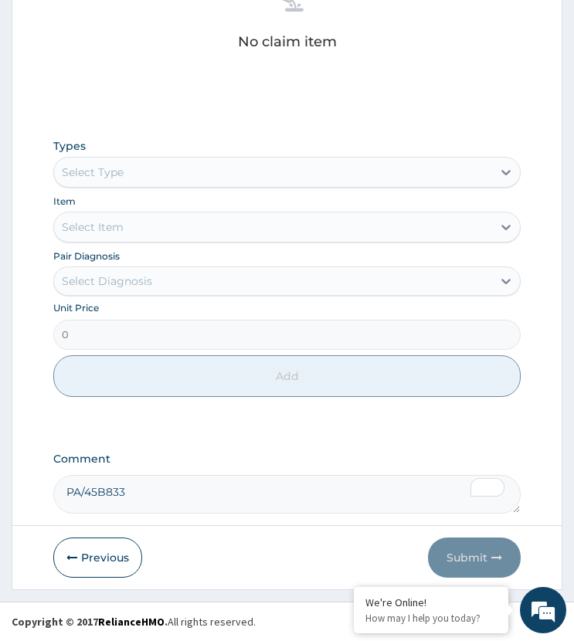
drag, startPoint x: 134, startPoint y: 171, endPoint x: 132, endPoint y: 185, distance: 14.0
click at [133, 175] on div "Select Type" at bounding box center [272, 172] width 437 height 25
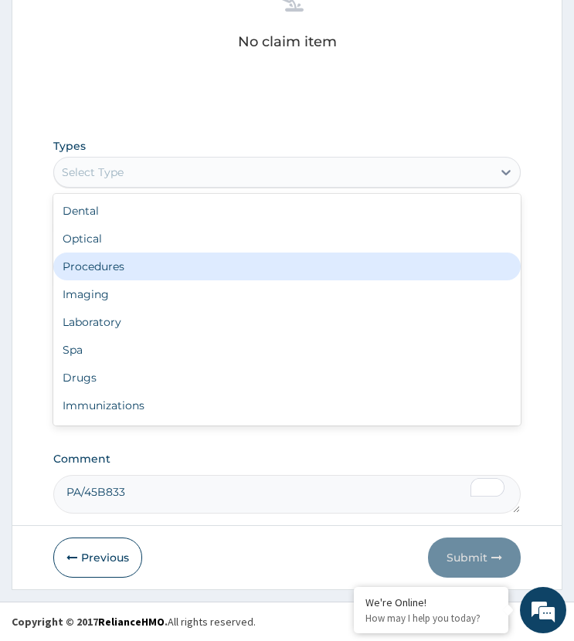
drag, startPoint x: 110, startPoint y: 257, endPoint x: 129, endPoint y: 287, distance: 34.7
click at [110, 260] on div "Procedures" at bounding box center [286, 267] width 466 height 28
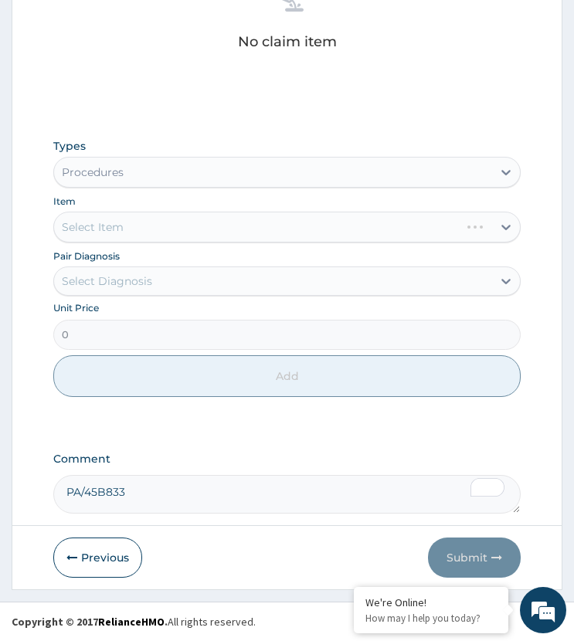
click at [122, 291] on div "Select Diagnosis" at bounding box center [272, 281] width 437 height 25
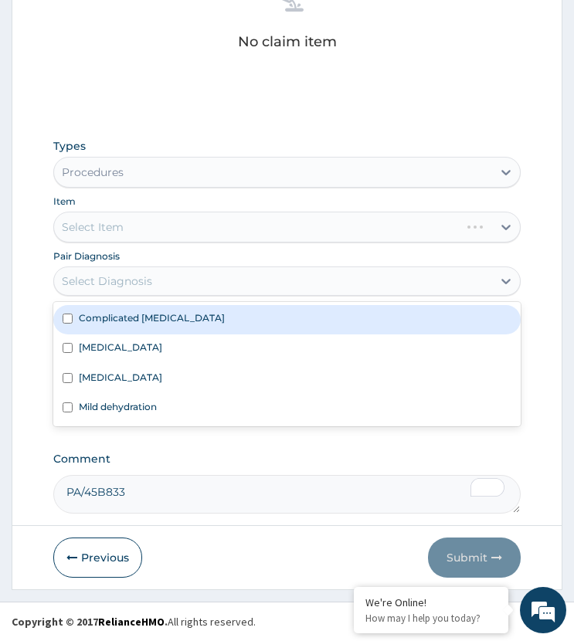
drag, startPoint x: 113, startPoint y: 314, endPoint x: 126, endPoint y: 340, distance: 29.4
click at [120, 317] on label "Complicated malaria" at bounding box center [152, 317] width 146 height 13
checkbox input "true"
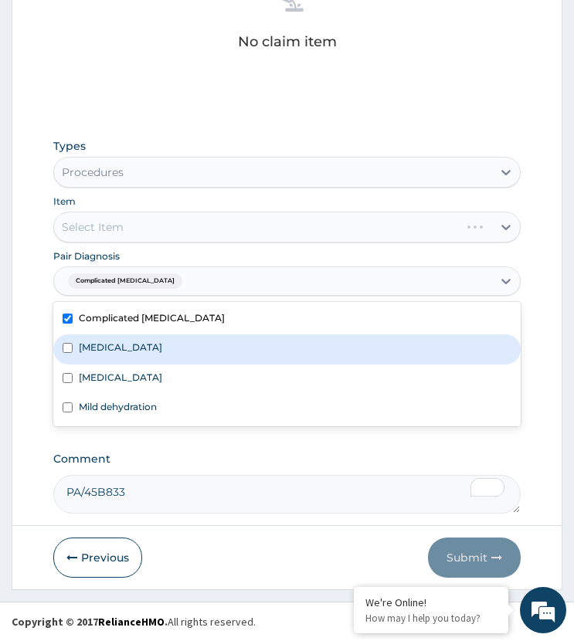
click at [121, 345] on label "Infectious gastroenteritis" at bounding box center [120, 347] width 83 height 13
checkbox input "true"
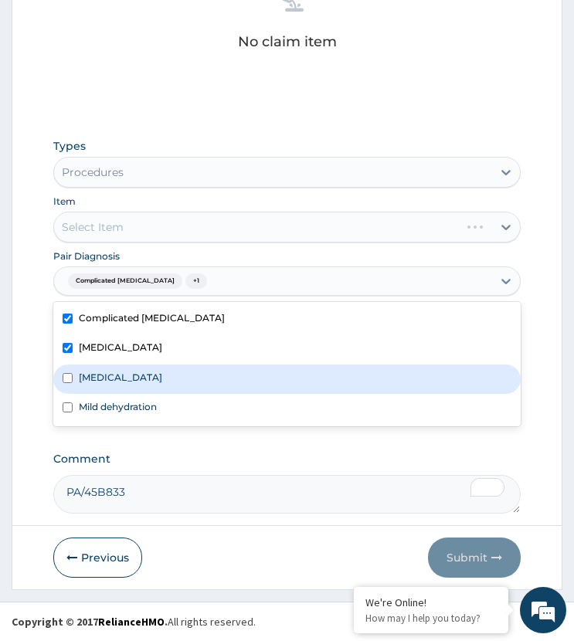
drag, startPoint x: 124, startPoint y: 373, endPoint x: 120, endPoint y: 387, distance: 14.4
click at [123, 375] on label "Upper respiratory infection" at bounding box center [120, 377] width 83 height 13
checkbox input "true"
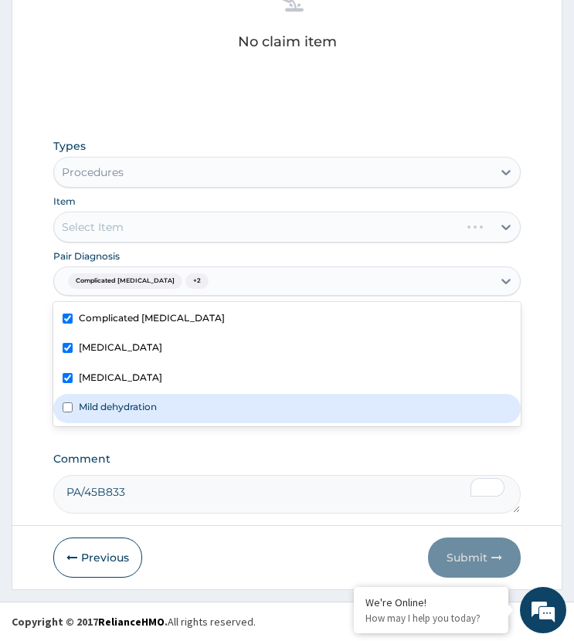
click at [116, 400] on label "Mild dehydration" at bounding box center [118, 406] width 78 height 13
checkbox input "true"
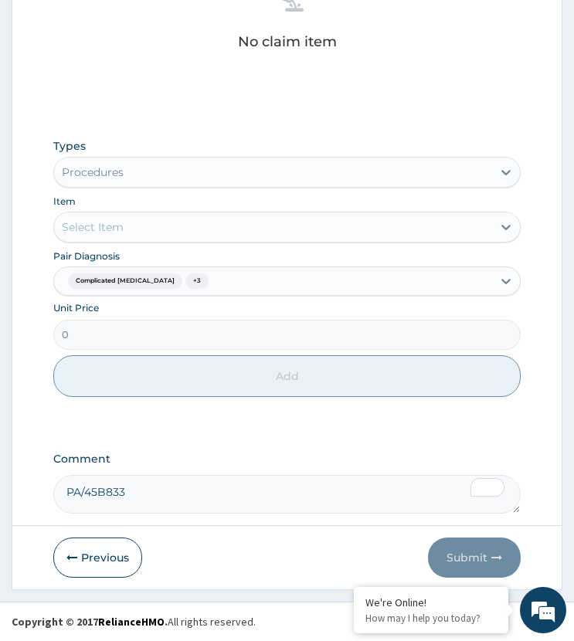
click at [158, 226] on div "Select Item" at bounding box center [272, 227] width 437 height 25
click at [169, 227] on div "Select Item" at bounding box center [272, 227] width 437 height 25
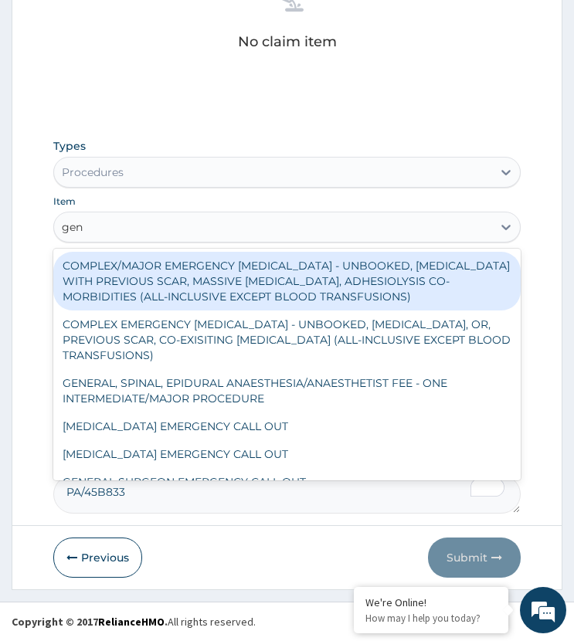
type input "gene"
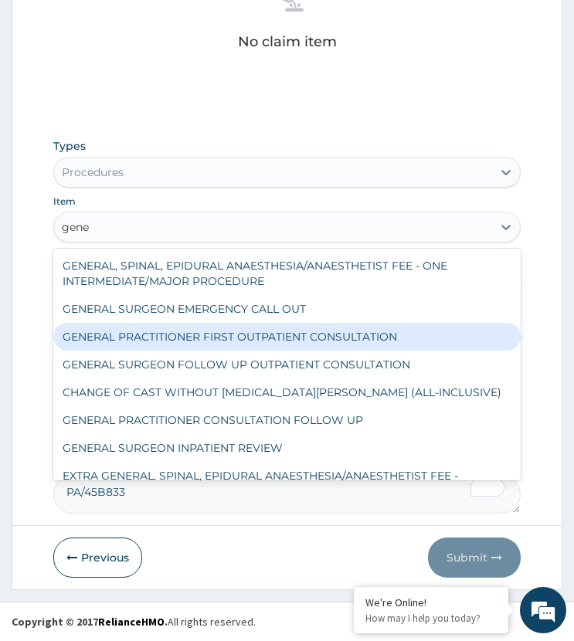
click at [217, 329] on div "GENERAL PRACTITIONER FIRST OUTPATIENT CONSULTATION" at bounding box center [286, 337] width 466 height 28
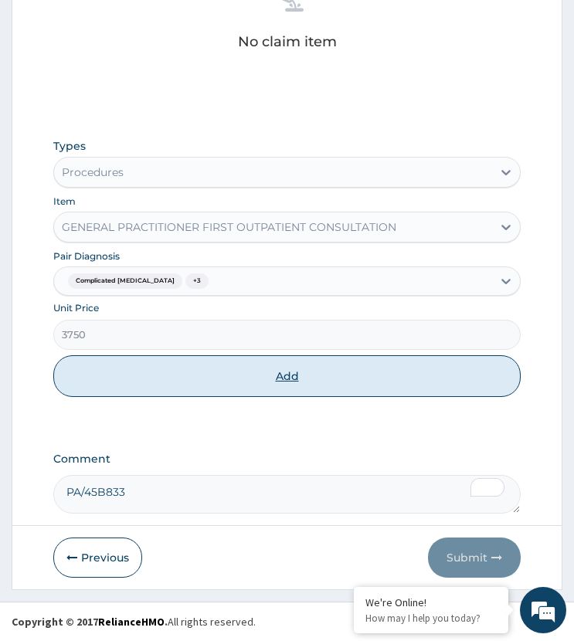
drag, startPoint x: 207, startPoint y: 385, endPoint x: 224, endPoint y: 385, distance: 17.0
click at [208, 385] on button "Add" at bounding box center [286, 376] width 466 height 42
type input "0"
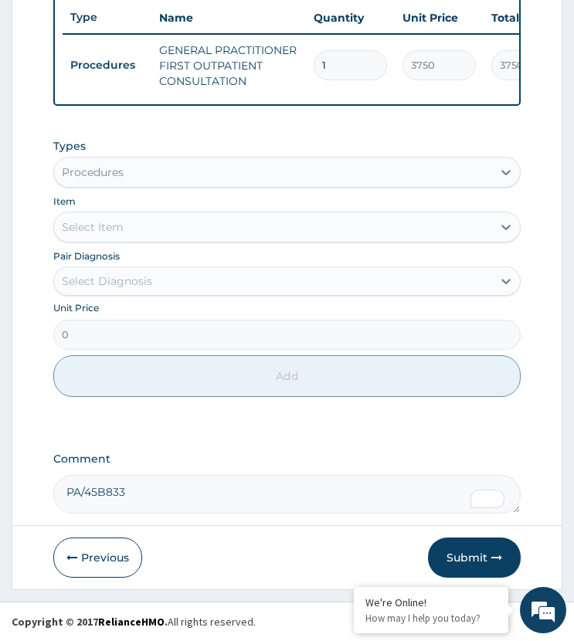
drag, startPoint x: 164, startPoint y: 280, endPoint x: 192, endPoint y: 299, distance: 34.1
click at [164, 281] on div "Select Diagnosis" at bounding box center [272, 281] width 437 height 25
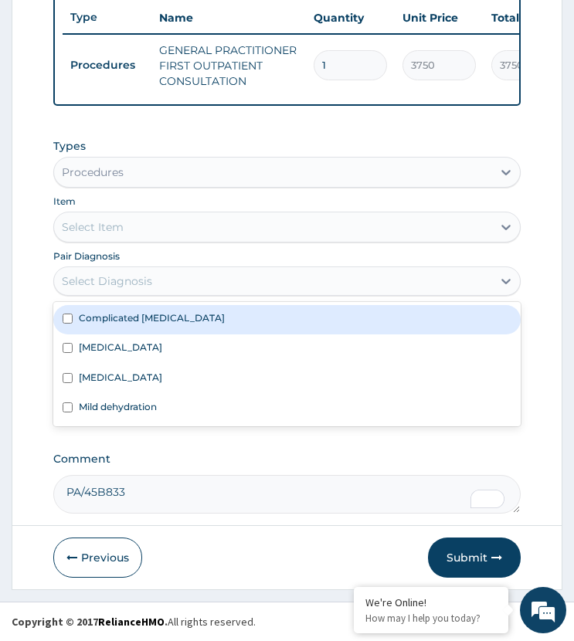
click at [144, 322] on label "Complicated malaria" at bounding box center [152, 317] width 146 height 13
checkbox input "true"
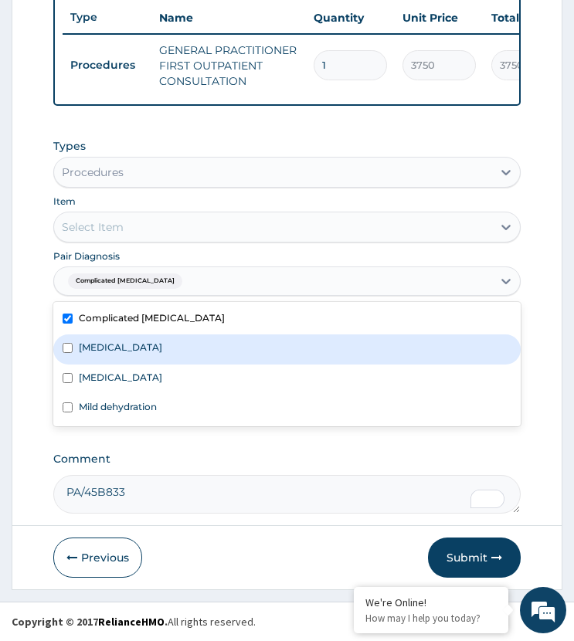
click at [154, 345] on label "Infectious gastroenteritis" at bounding box center [120, 347] width 83 height 13
checkbox input "true"
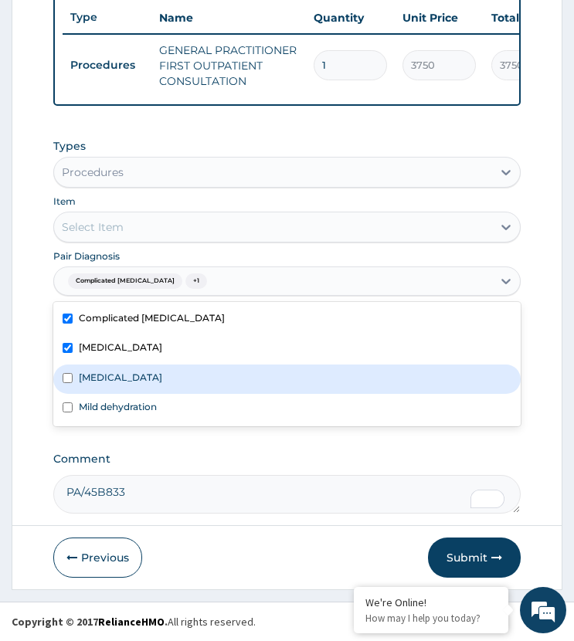
click at [158, 373] on label "Upper respiratory infection" at bounding box center [120, 377] width 83 height 13
checkbox input "true"
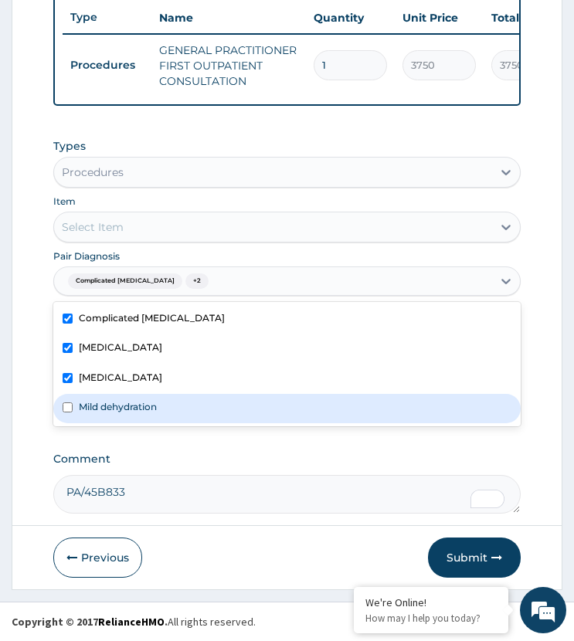
click at [156, 394] on div "Mild dehydration" at bounding box center [286, 408] width 466 height 29
checkbox input "true"
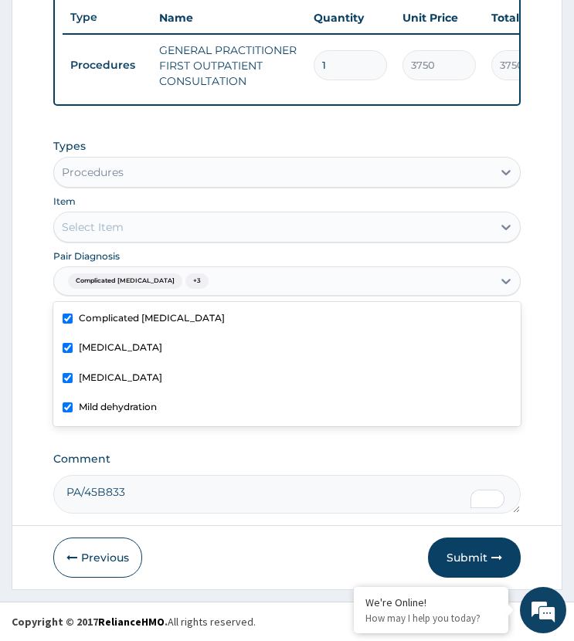
click at [195, 230] on div "Select Item" at bounding box center [272, 227] width 437 height 25
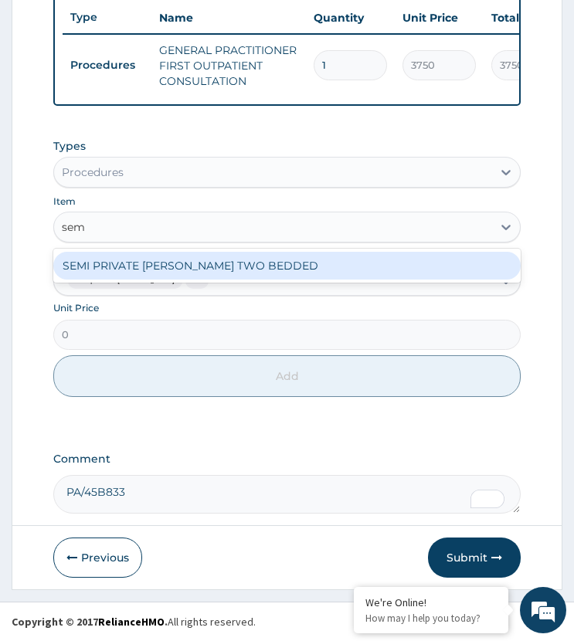
type input "semi"
drag, startPoint x: 188, startPoint y: 264, endPoint x: 205, endPoint y: 335, distance: 73.1
click at [188, 266] on div "SEMI PRIVATE WARD TWO BEDDED" at bounding box center [286, 266] width 466 height 28
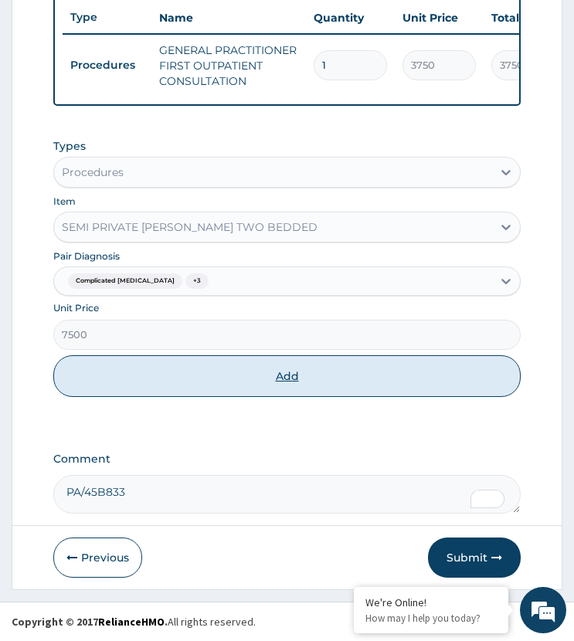
click at [172, 371] on button "Add" at bounding box center [286, 376] width 466 height 42
type input "0"
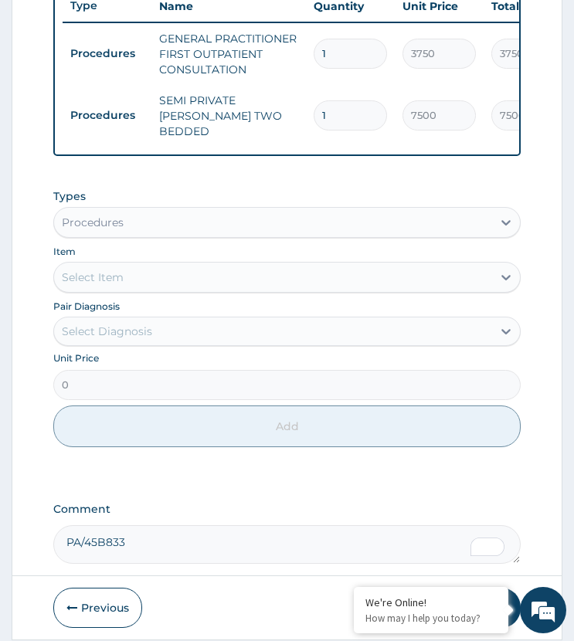
drag, startPoint x: 328, startPoint y: 110, endPoint x: 310, endPoint y: 129, distance: 26.2
click at [310, 129] on td "1" at bounding box center [350, 116] width 89 height 46
type input "2"
type input "15000.00"
type input "2"
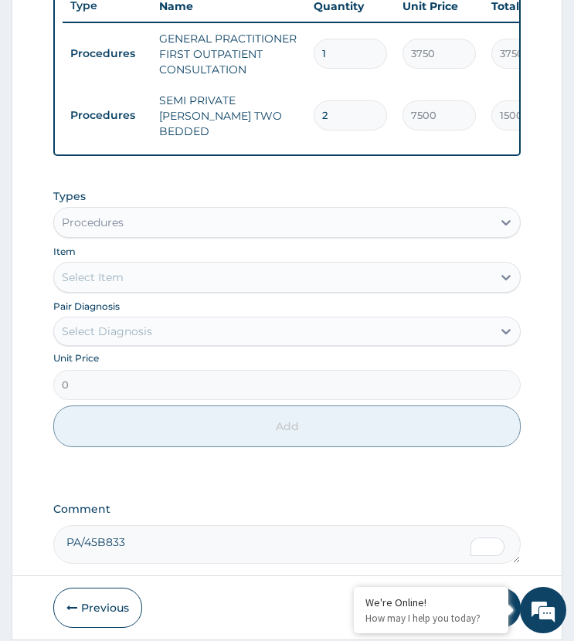
click at [181, 338] on div "Select Diagnosis" at bounding box center [272, 331] width 437 height 25
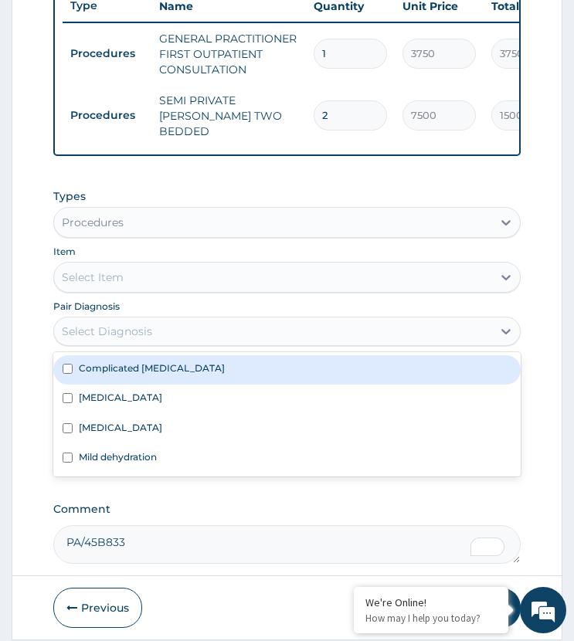
click at [176, 375] on label "Complicated malaria" at bounding box center [152, 367] width 146 height 13
checkbox input "true"
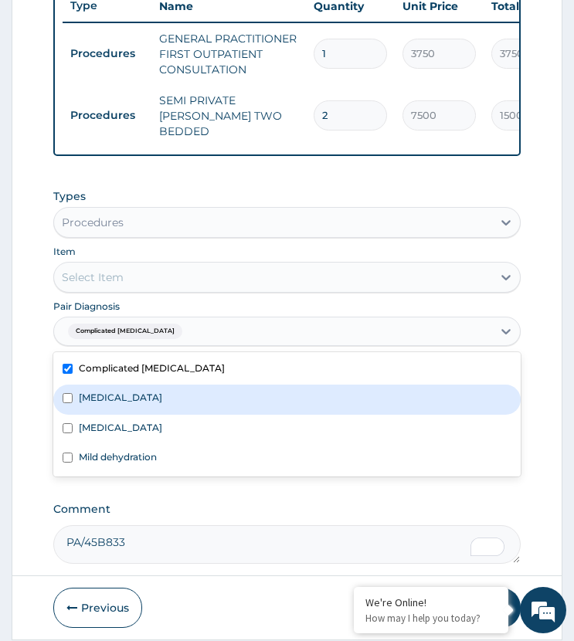
drag, startPoint x: 183, startPoint y: 410, endPoint x: 178, endPoint y: 437, distance: 27.4
click at [182, 425] on div "Complicated malaria Infectious gastroenteritis Upper respiratory infection Mild…" at bounding box center [286, 414] width 466 height 124
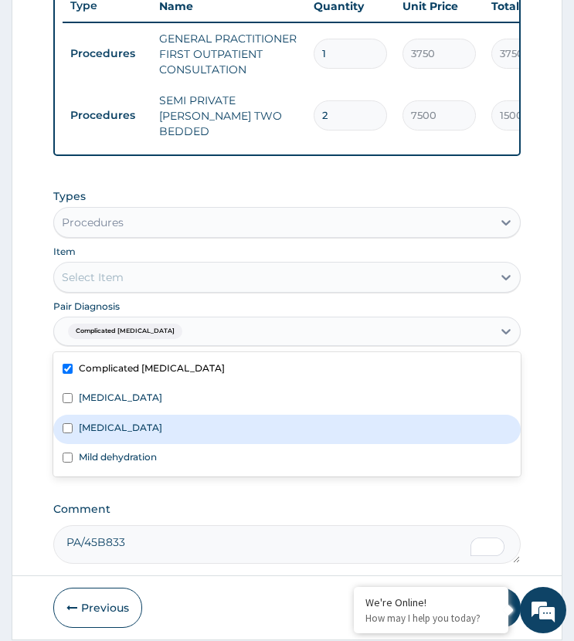
click at [178, 444] on div "Upper respiratory infection" at bounding box center [286, 429] width 466 height 29
checkbox input "true"
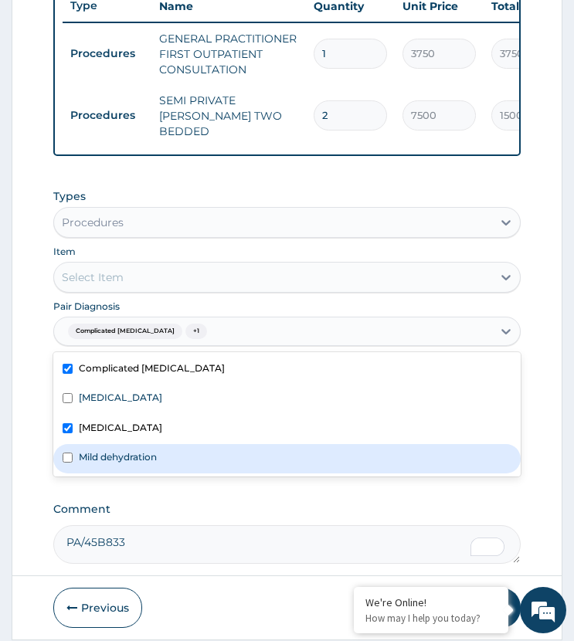
click at [161, 461] on div "Mild dehydration" at bounding box center [286, 458] width 466 height 29
checkbox input "true"
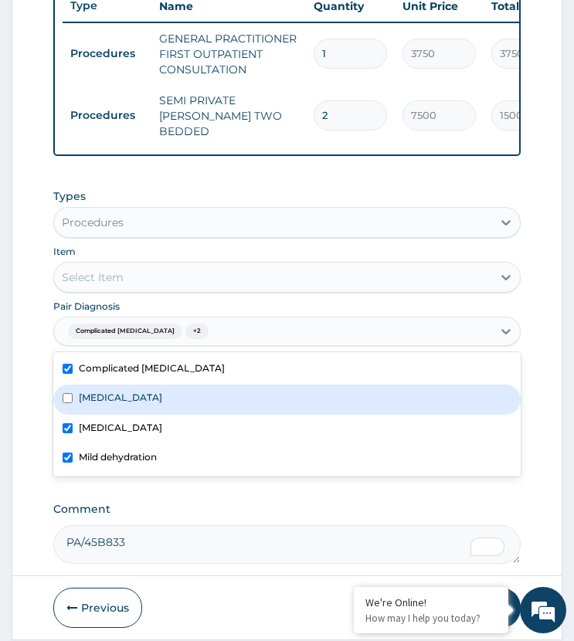
click at [161, 404] on label "Infectious gastroenteritis" at bounding box center [120, 397] width 83 height 13
checkbox input "true"
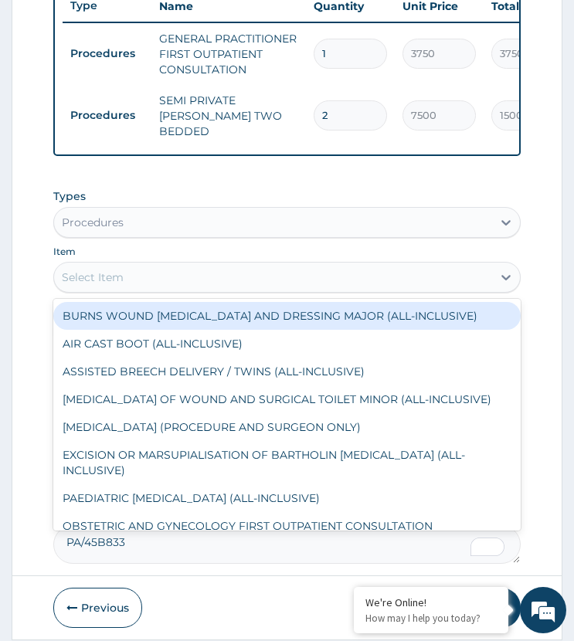
click at [152, 290] on div "Select Item" at bounding box center [272, 277] width 437 height 25
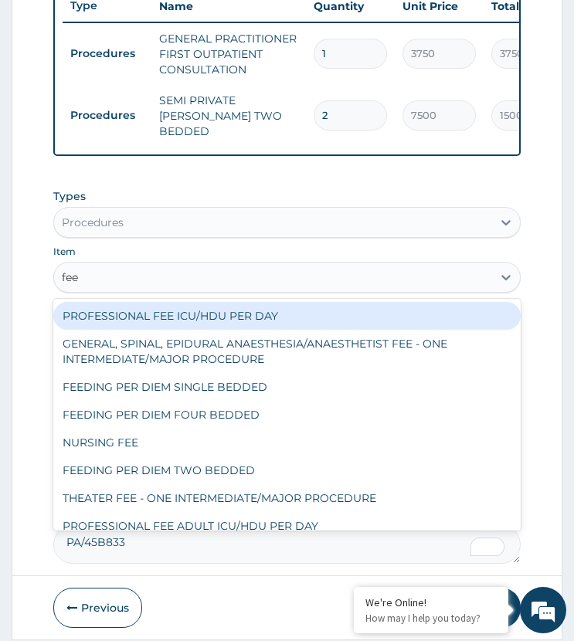
type input "feed"
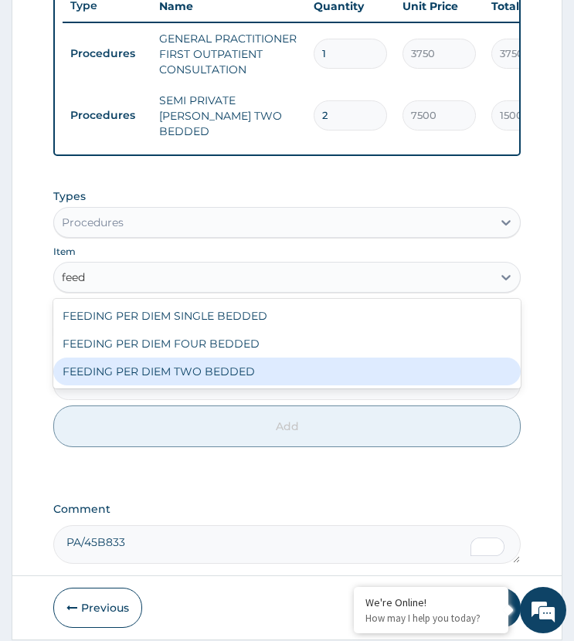
click at [173, 378] on div "FEEDING PER DIEM TWO BEDDED" at bounding box center [286, 372] width 466 height 28
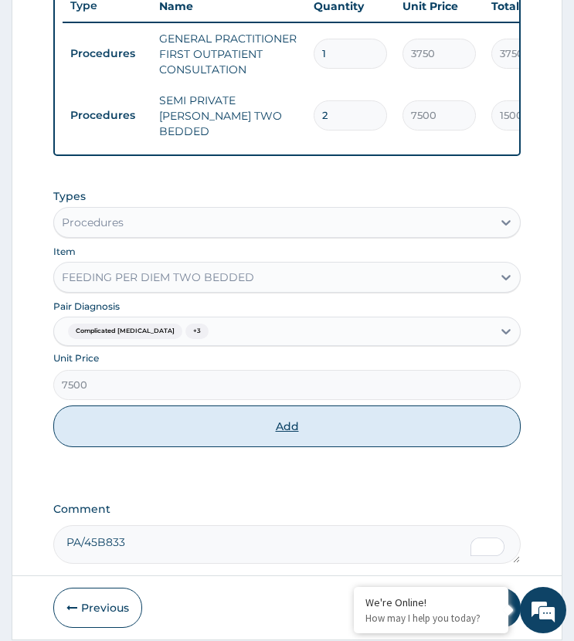
click at [196, 432] on button "Add" at bounding box center [286, 426] width 466 height 42
type input "0"
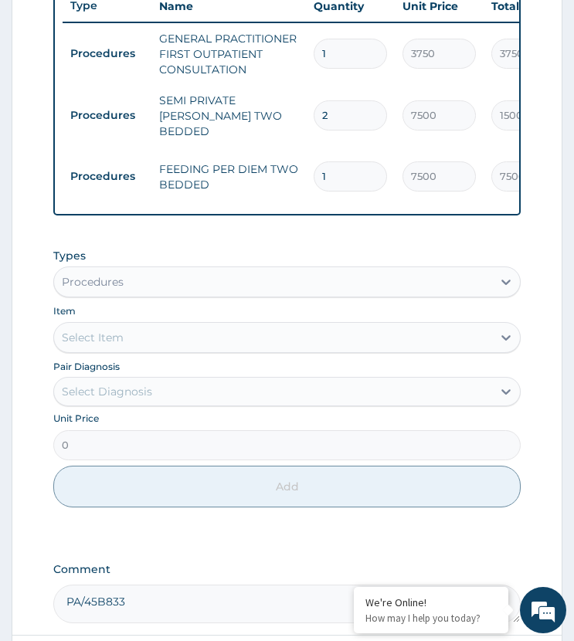
drag, startPoint x: 332, startPoint y: 175, endPoint x: 317, endPoint y: 183, distance: 17.6
click at [317, 183] on input "1" at bounding box center [350, 176] width 73 height 30
type input "2"
type input "15000.00"
type input "2"
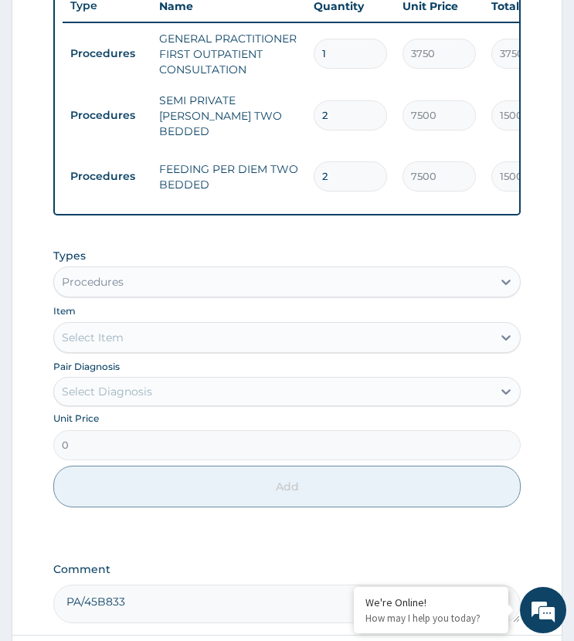
click at [333, 249] on div "Types Procedures Item Select Item Pair Diagnosis Select Diagnosis Unit Price 0 …" at bounding box center [286, 377] width 466 height 275
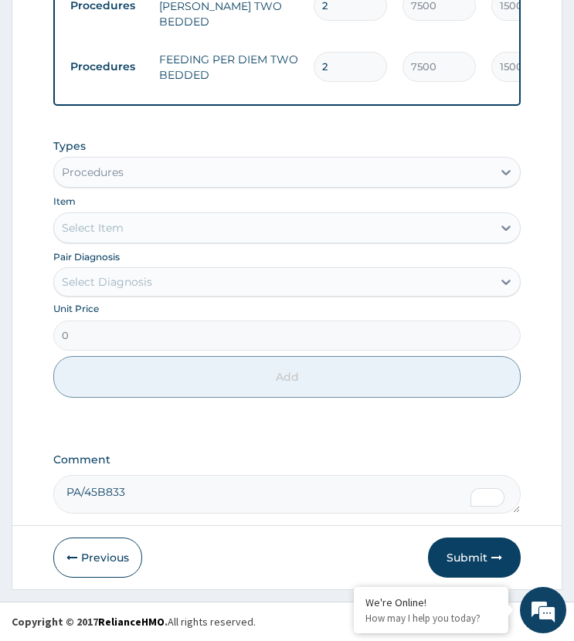
click at [132, 171] on div "Procedures" at bounding box center [272, 172] width 437 height 25
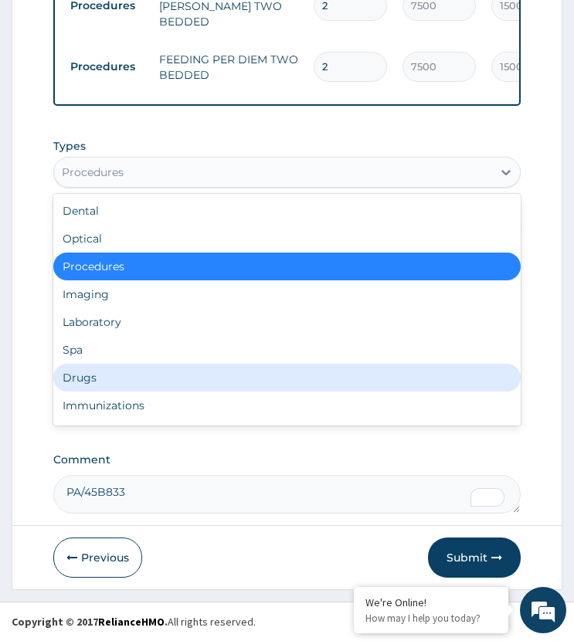
click at [112, 374] on div "Drugs" at bounding box center [286, 378] width 466 height 28
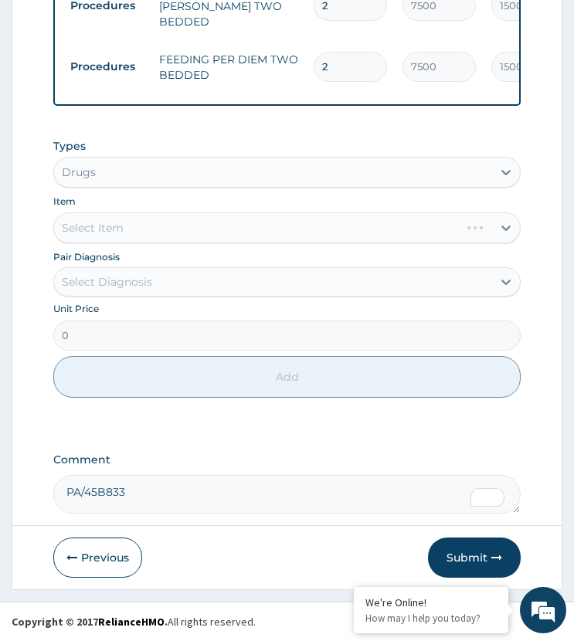
click at [126, 171] on div "Drugs" at bounding box center [272, 172] width 437 height 25
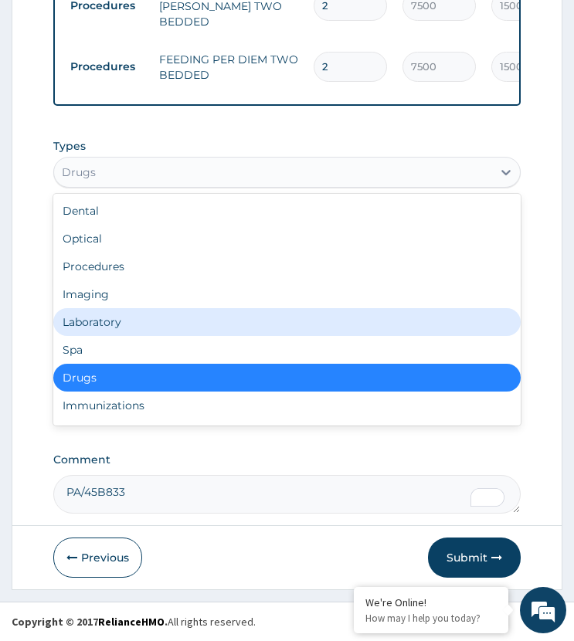
click at [123, 325] on div "Laboratory" at bounding box center [286, 322] width 466 height 28
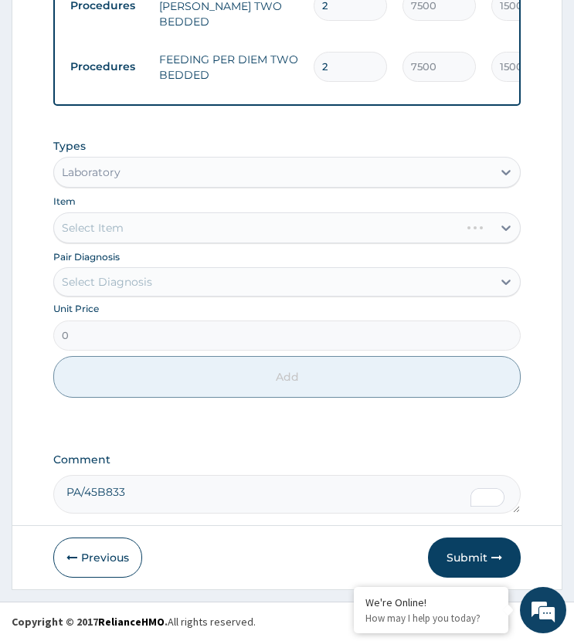
drag, startPoint x: 132, startPoint y: 276, endPoint x: 147, endPoint y: 291, distance: 21.3
click at [133, 276] on div "Select Diagnosis" at bounding box center [107, 281] width 90 height 15
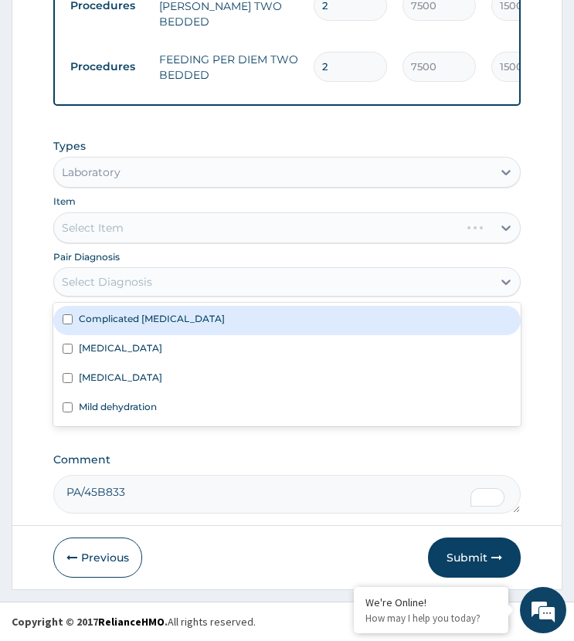
click at [173, 318] on label "Complicated malaria" at bounding box center [152, 318] width 146 height 13
checkbox input "true"
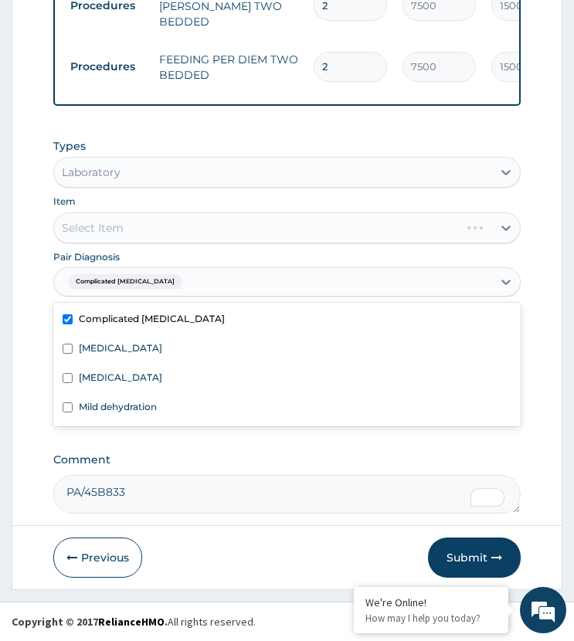
click at [172, 221] on div "Select Item" at bounding box center [286, 227] width 466 height 31
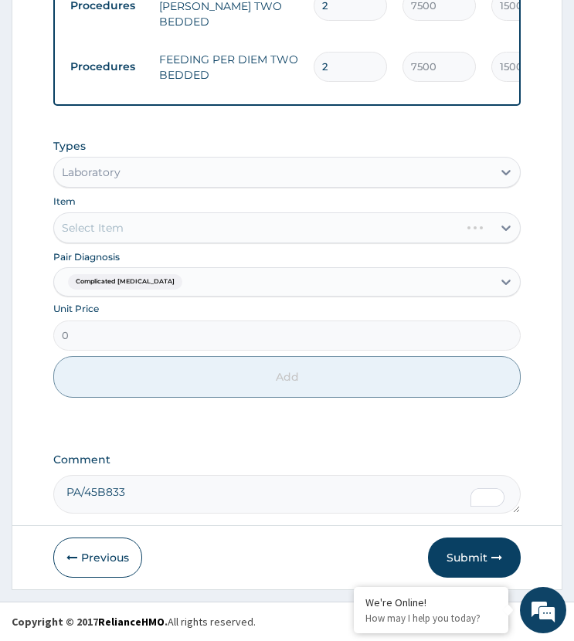
click at [172, 221] on div "Select Item" at bounding box center [286, 227] width 466 height 31
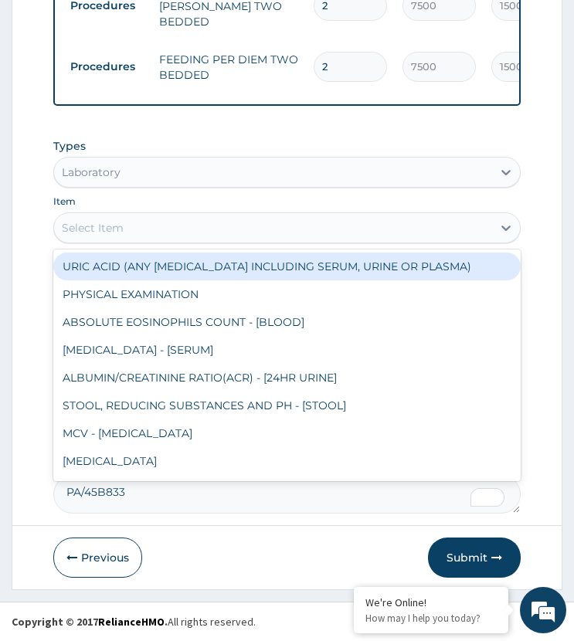
click at [172, 221] on div "Select Item" at bounding box center [272, 227] width 437 height 25
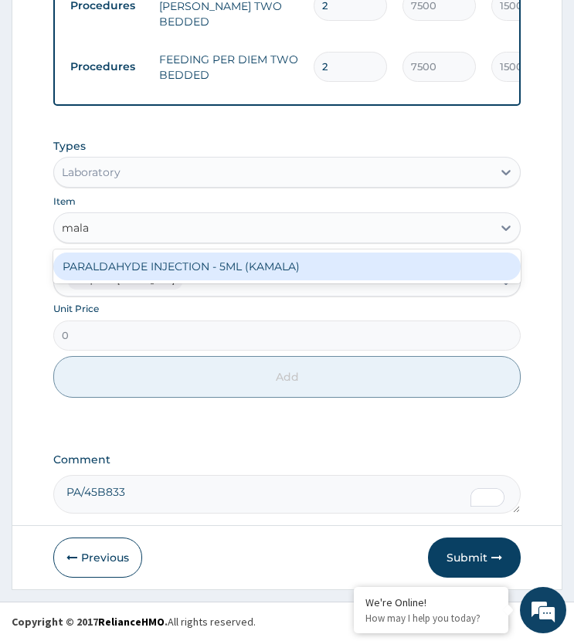
type input "mal"
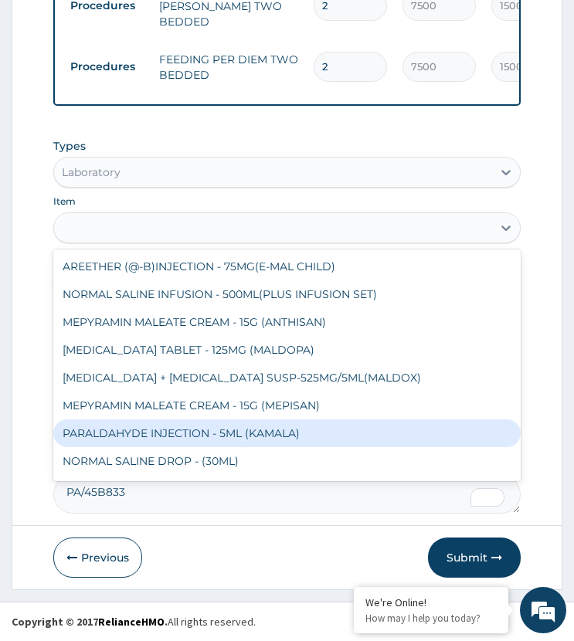
click at [171, 222] on div "mal" at bounding box center [272, 227] width 437 height 25
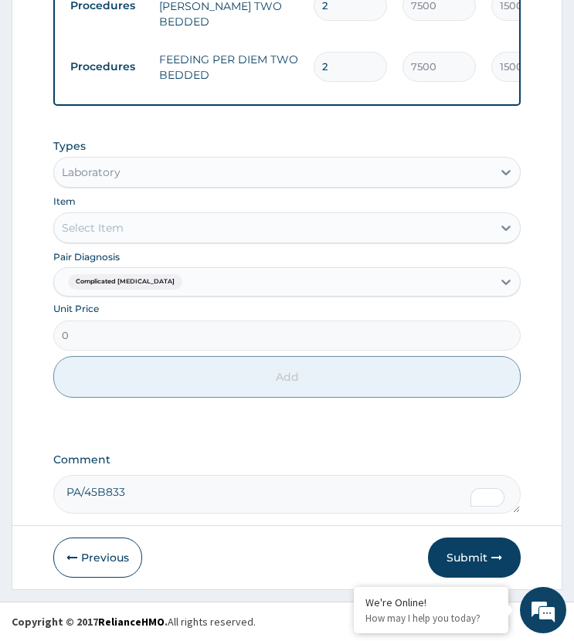
click at [171, 222] on div "Select Item" at bounding box center [272, 227] width 437 height 25
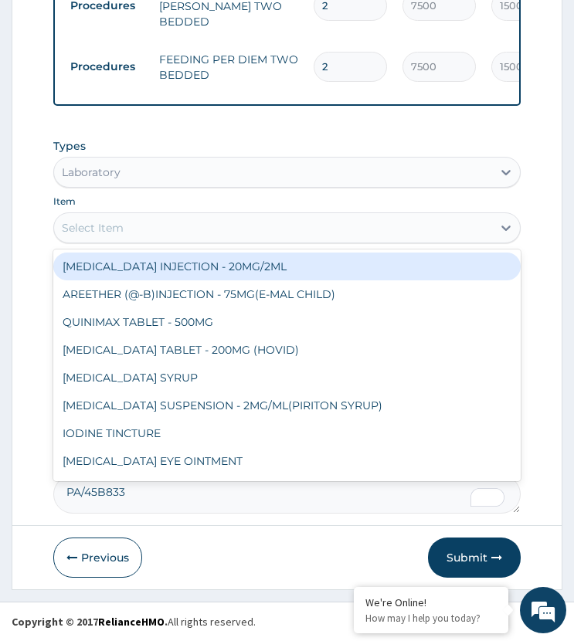
click at [171, 222] on div "Select Item" at bounding box center [272, 227] width 437 height 25
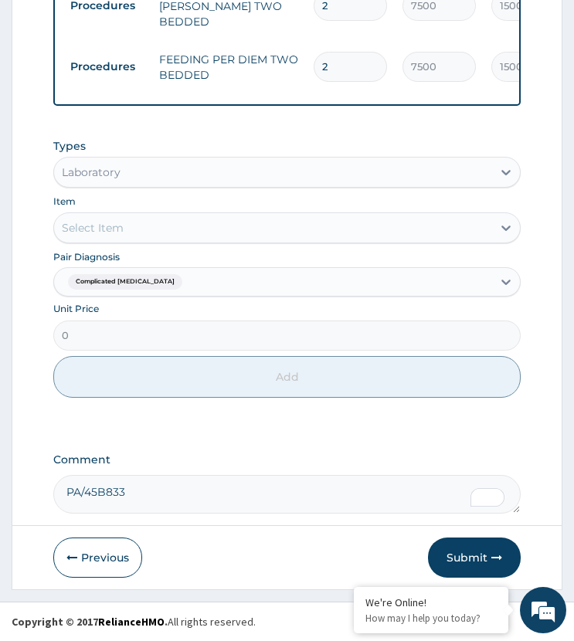
click at [171, 222] on div "Select Item" at bounding box center [272, 227] width 437 height 25
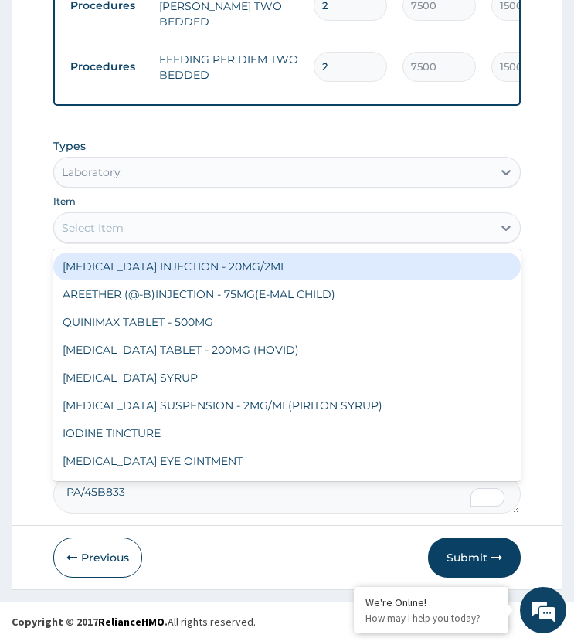
click at [171, 222] on div "Select Item" at bounding box center [272, 227] width 437 height 25
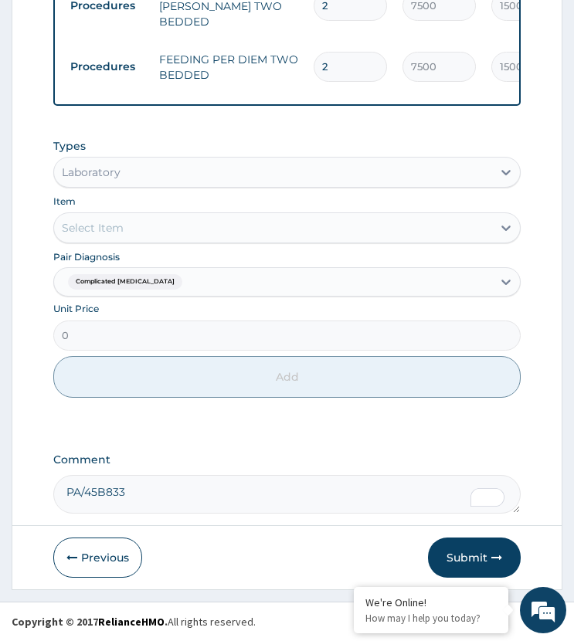
click at [171, 222] on div "Select Item" at bounding box center [272, 227] width 437 height 25
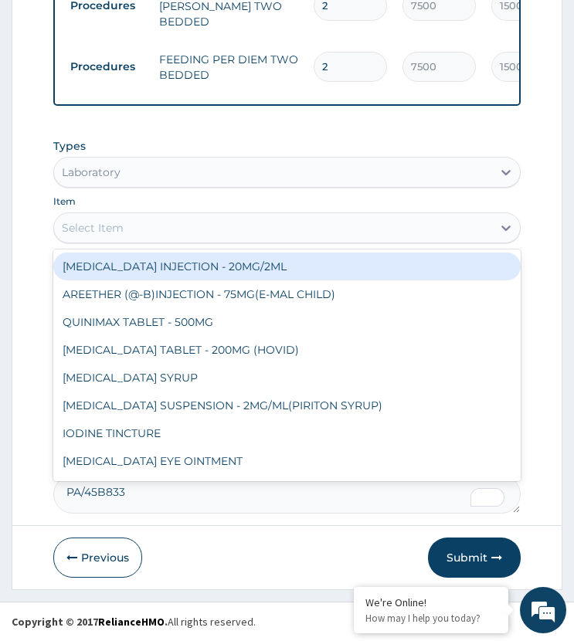
click at [171, 222] on div "Select Item" at bounding box center [272, 227] width 437 height 25
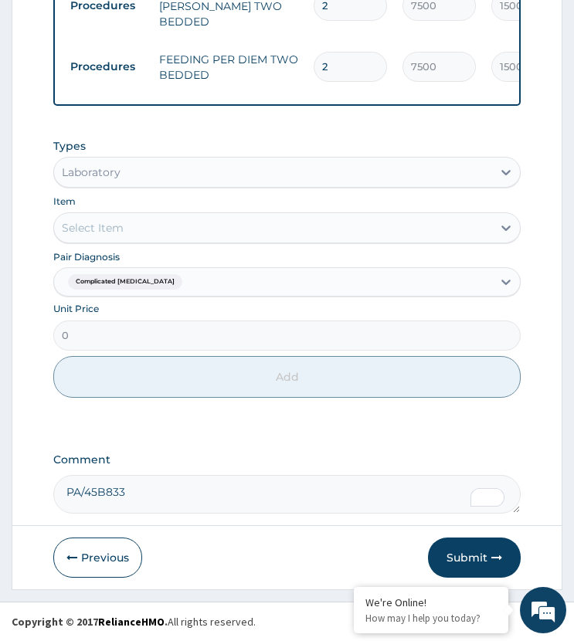
click at [171, 222] on div "Select Item" at bounding box center [272, 227] width 437 height 25
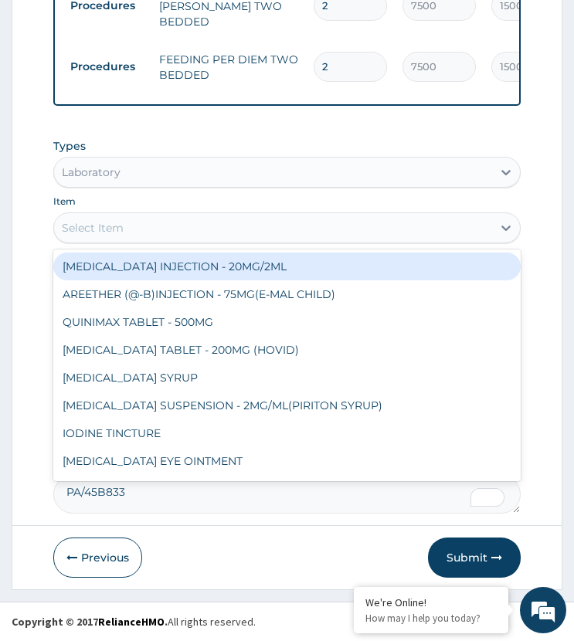
click at [171, 222] on div "Select Item" at bounding box center [272, 227] width 437 height 25
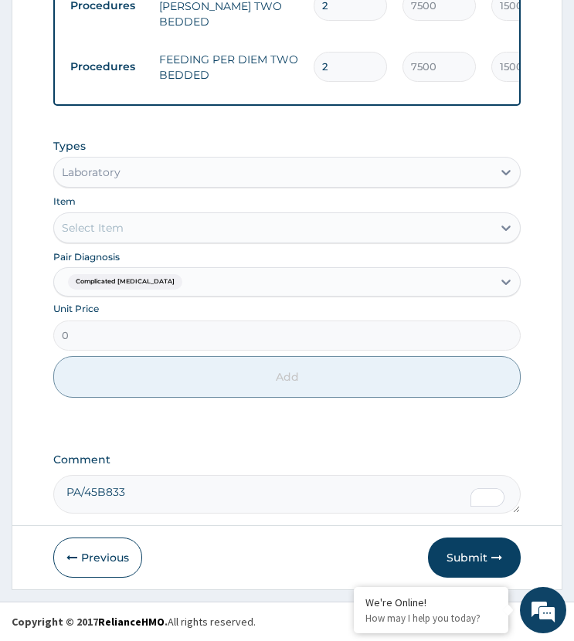
click at [171, 222] on div "Select Item" at bounding box center [272, 227] width 437 height 25
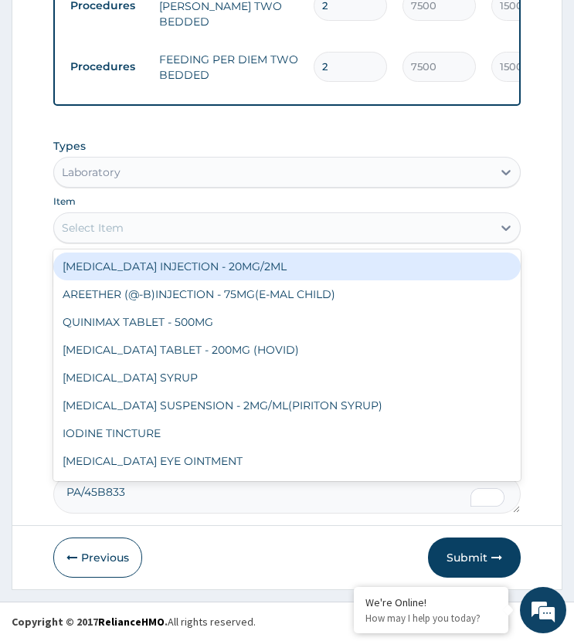
click at [171, 222] on div "Select Item" at bounding box center [272, 227] width 437 height 25
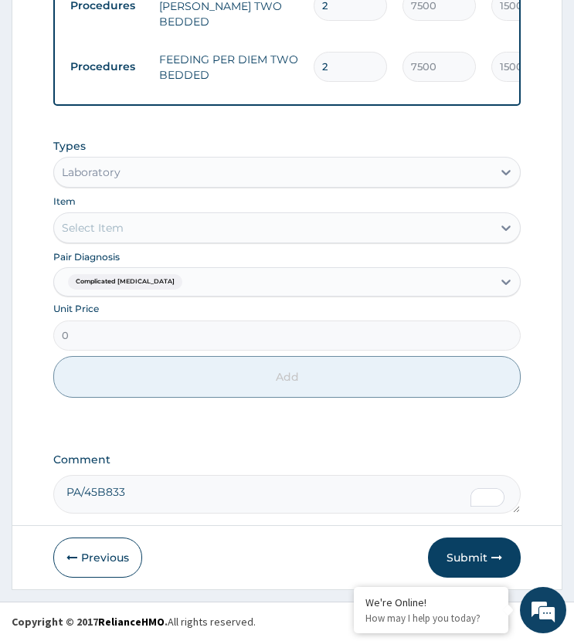
click at [171, 222] on div "Select Item" at bounding box center [272, 227] width 437 height 25
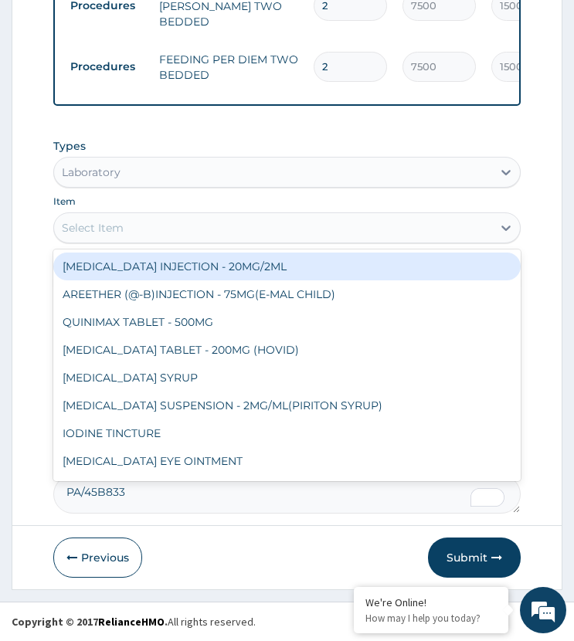
click at [171, 222] on div "Select Item" at bounding box center [272, 227] width 437 height 25
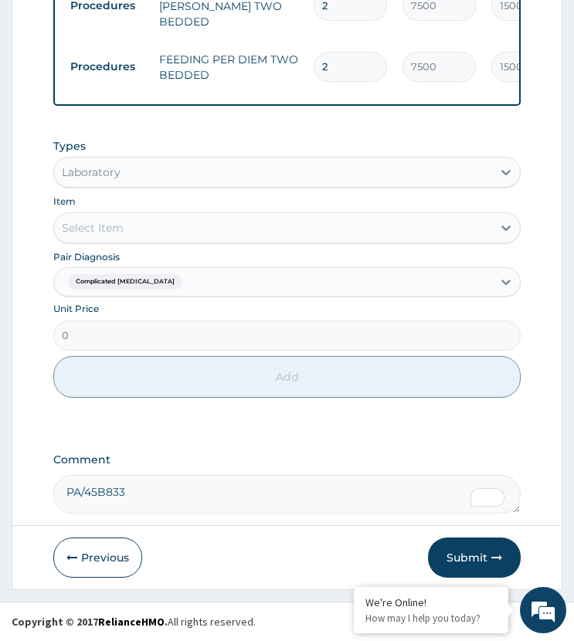
click at [171, 222] on div "Select Item" at bounding box center [272, 227] width 437 height 25
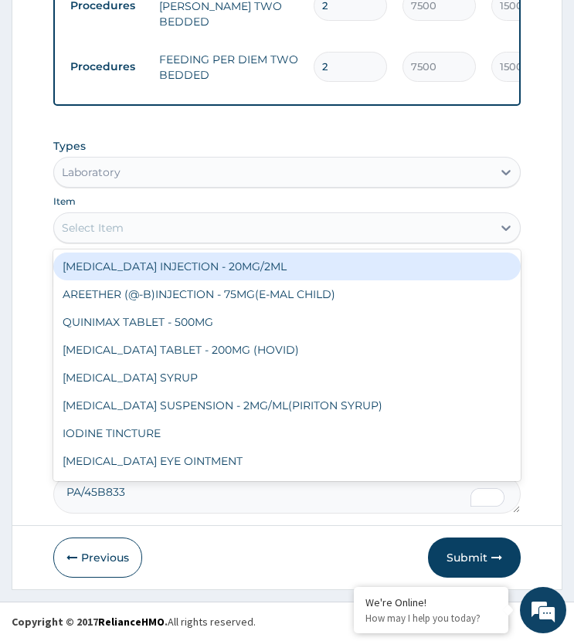
click at [171, 222] on div "Select Item" at bounding box center [272, 227] width 437 height 25
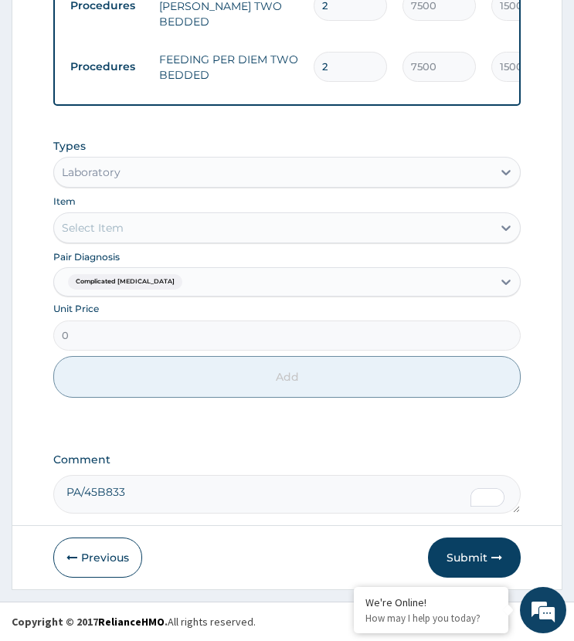
click at [171, 222] on div "Select Item" at bounding box center [272, 227] width 437 height 25
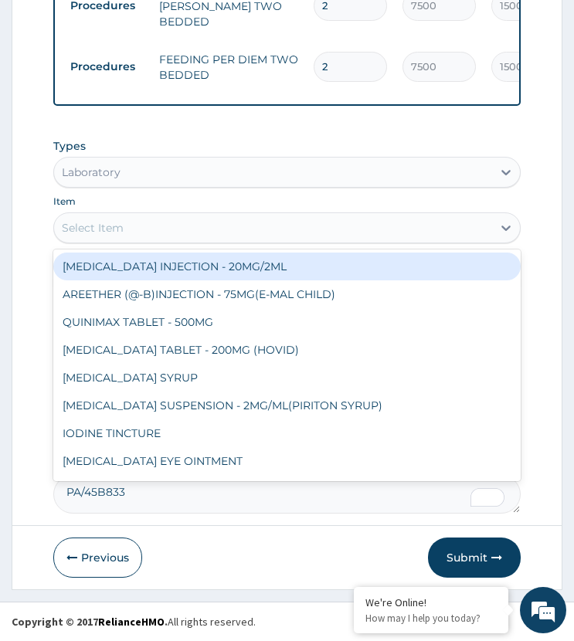
click at [171, 222] on div "Select Item" at bounding box center [272, 227] width 437 height 25
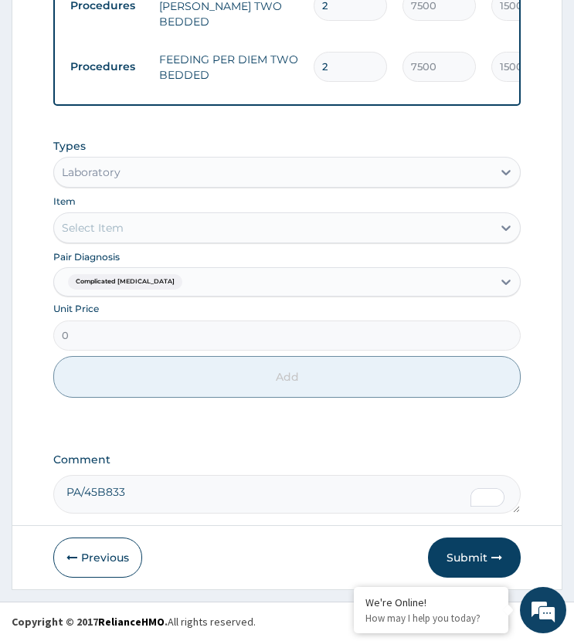
click at [171, 222] on div "Select Item" at bounding box center [272, 227] width 437 height 25
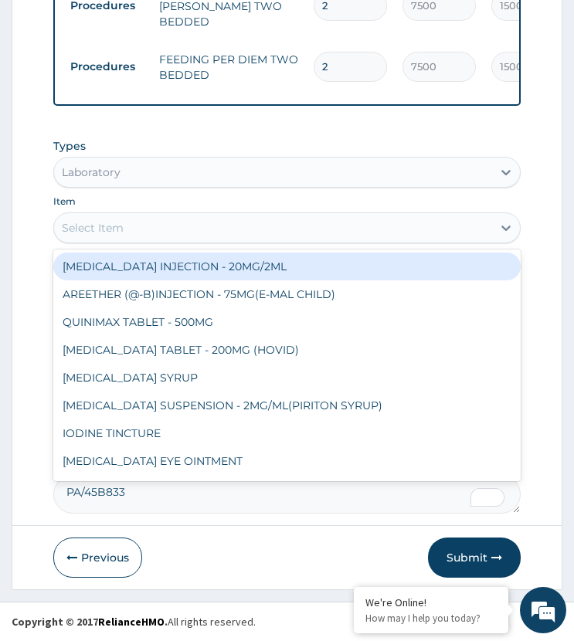
click at [173, 220] on div "Select Item" at bounding box center [272, 227] width 437 height 25
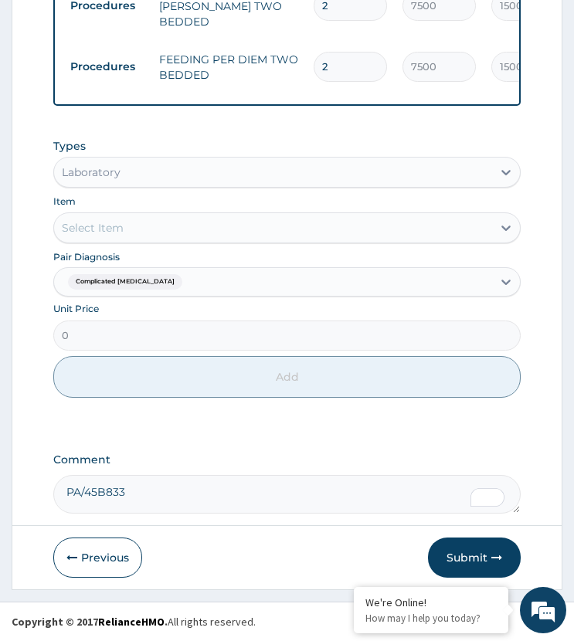
click at [173, 220] on div "Select Item" at bounding box center [272, 227] width 437 height 25
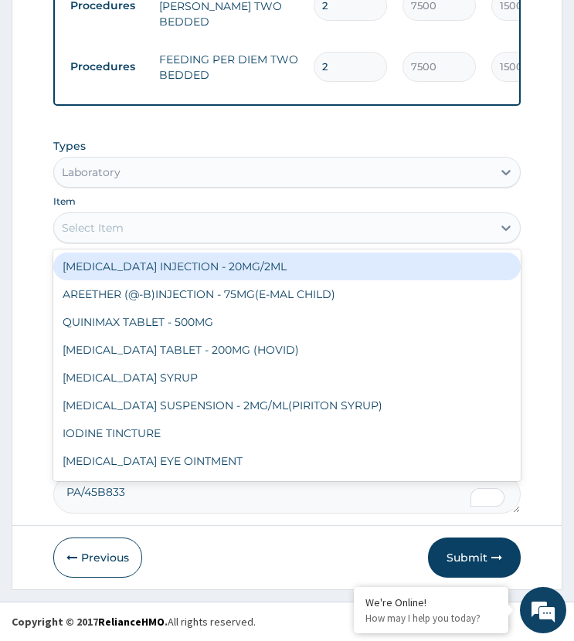
click at [173, 220] on div "Select Item" at bounding box center [272, 227] width 437 height 25
click at [134, 170] on div "Laboratory" at bounding box center [272, 172] width 437 height 25
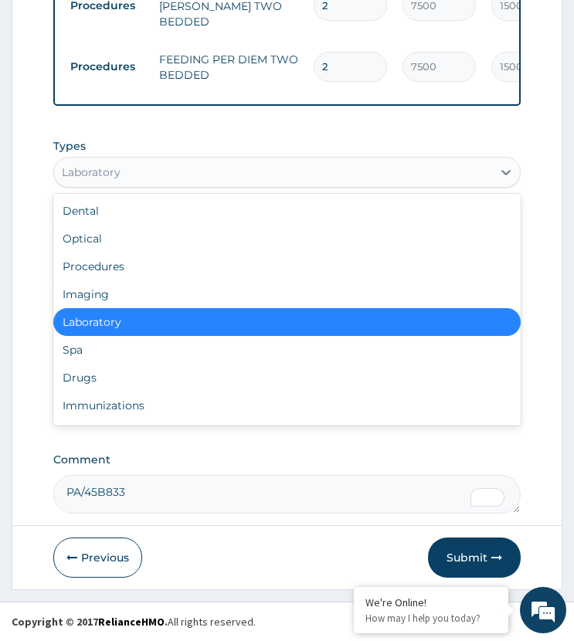
click at [90, 314] on div "Laboratory" at bounding box center [286, 322] width 466 height 28
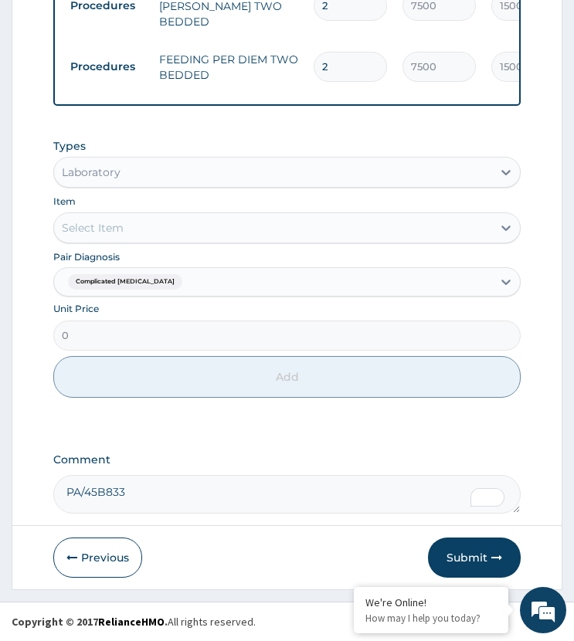
click at [160, 223] on div "Select Item" at bounding box center [272, 227] width 437 height 25
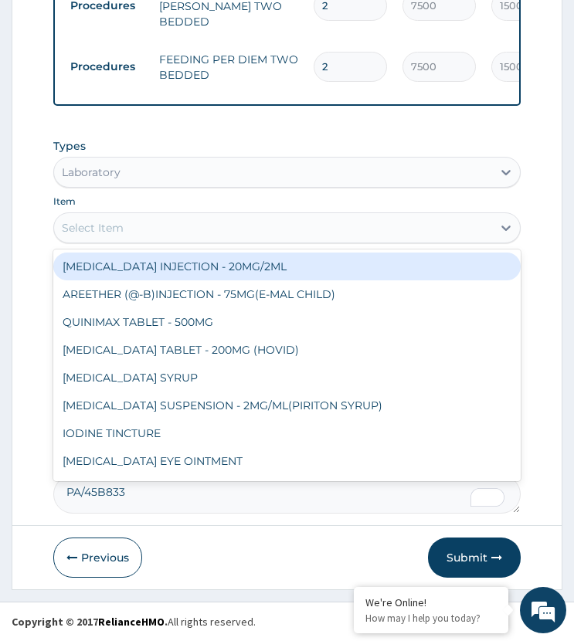
click at [160, 223] on div "Select Item" at bounding box center [272, 227] width 437 height 25
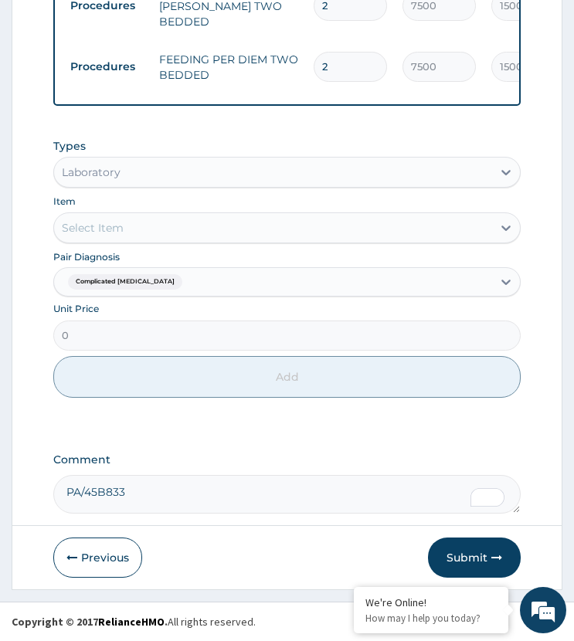
click at [160, 223] on div "Select Item" at bounding box center [272, 227] width 437 height 25
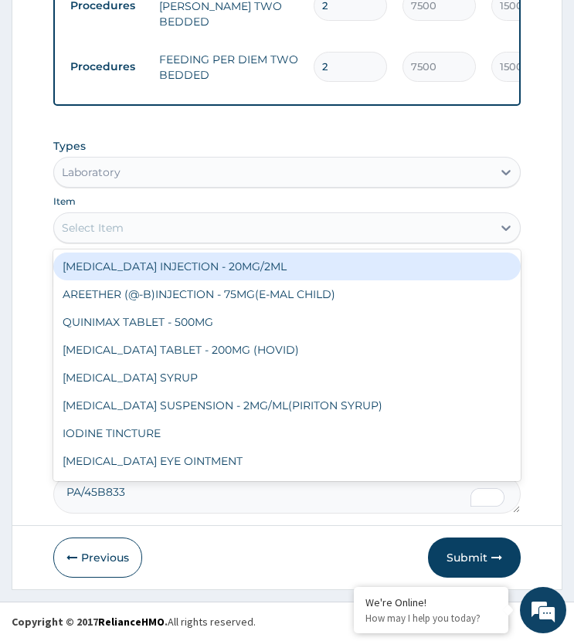
click at [140, 166] on div "Laboratory" at bounding box center [272, 172] width 437 height 25
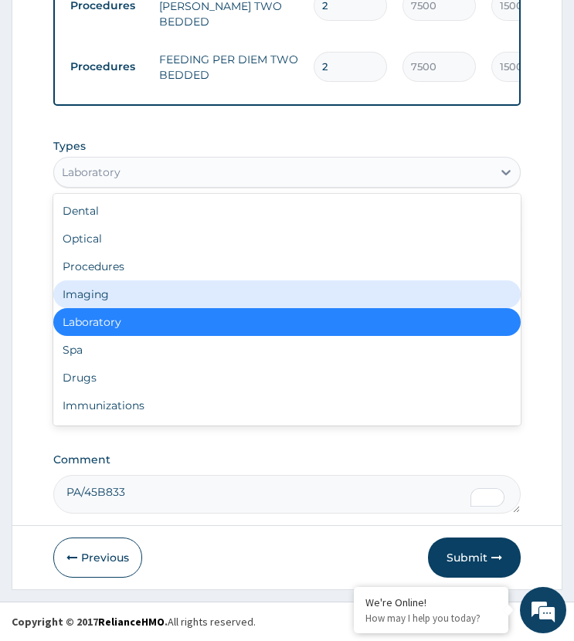
click at [116, 283] on div "Imaging" at bounding box center [286, 294] width 466 height 28
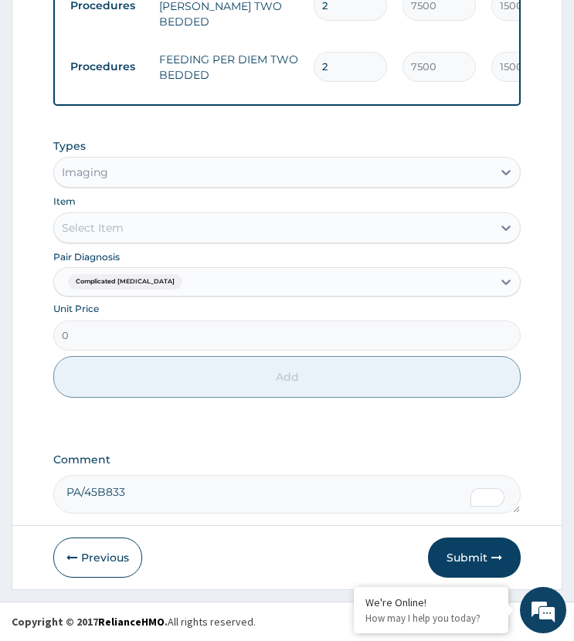
click at [127, 216] on div "Select Item" at bounding box center [272, 227] width 437 height 25
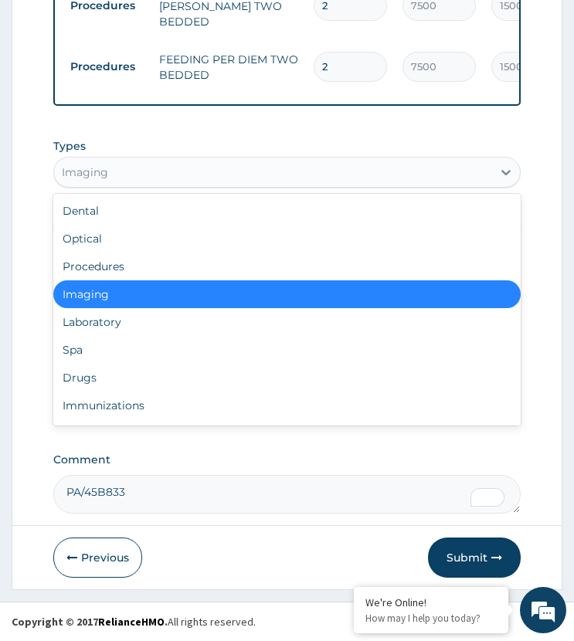
click at [142, 171] on div "Imaging" at bounding box center [272, 172] width 437 height 25
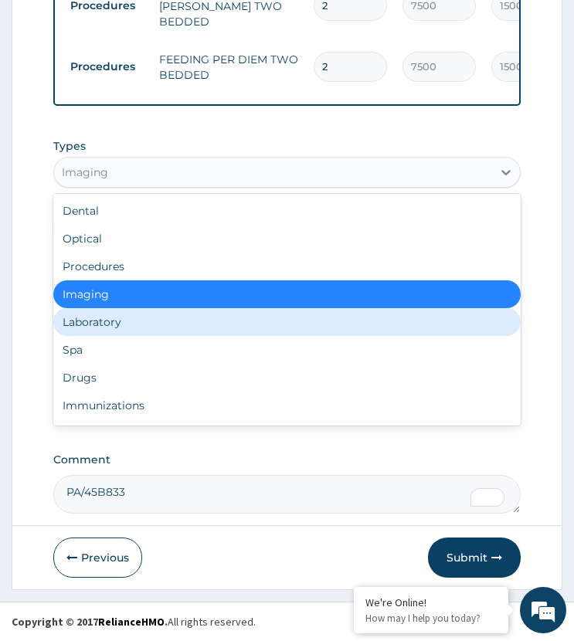
click at [120, 323] on div "Laboratory" at bounding box center [286, 322] width 466 height 28
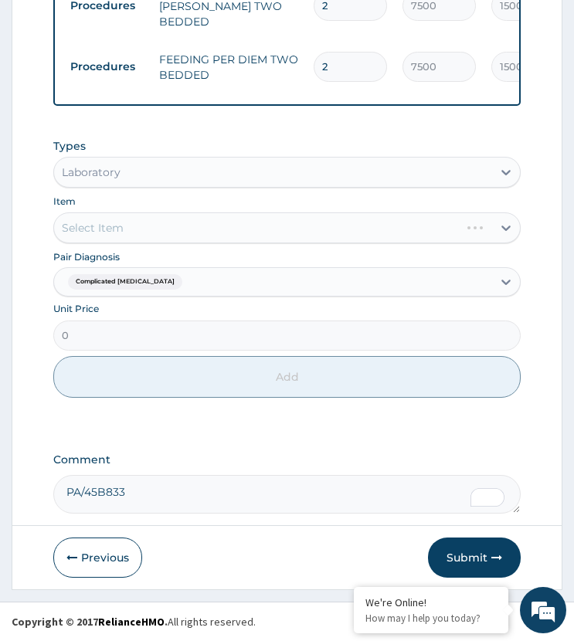
click at [145, 224] on div "Select Item" at bounding box center [286, 227] width 466 height 31
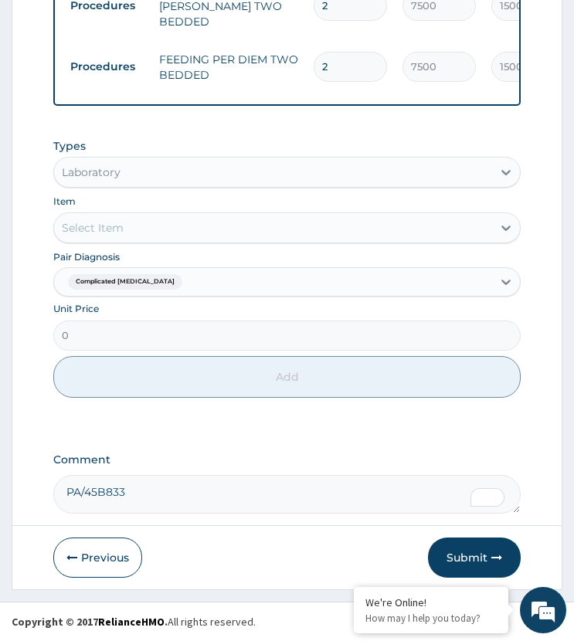
click at [151, 224] on div "Select Item" at bounding box center [272, 227] width 437 height 25
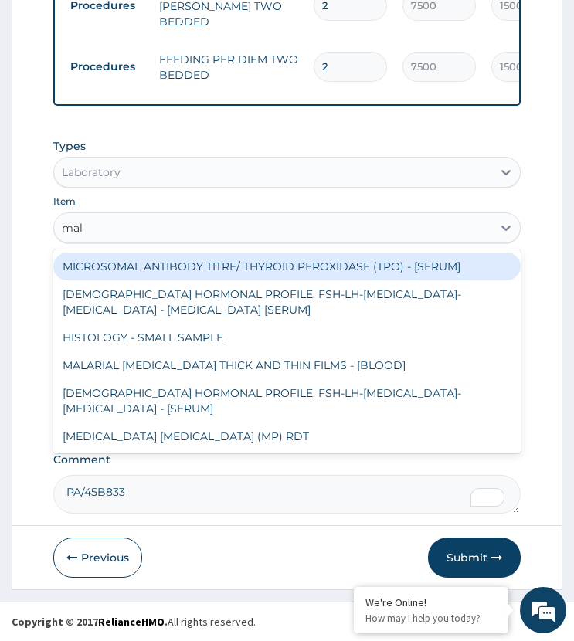
type input "mala"
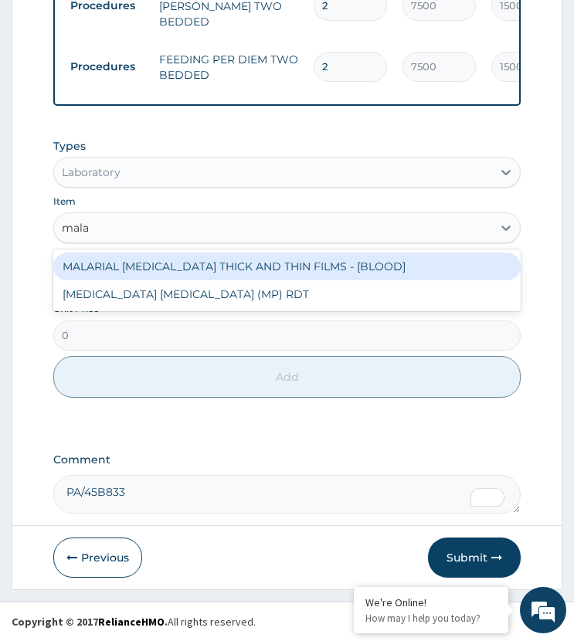
click at [145, 265] on div "MALARIAL PARASITE THICK AND THIN FILMS - [BLOOD]" at bounding box center [286, 267] width 466 height 28
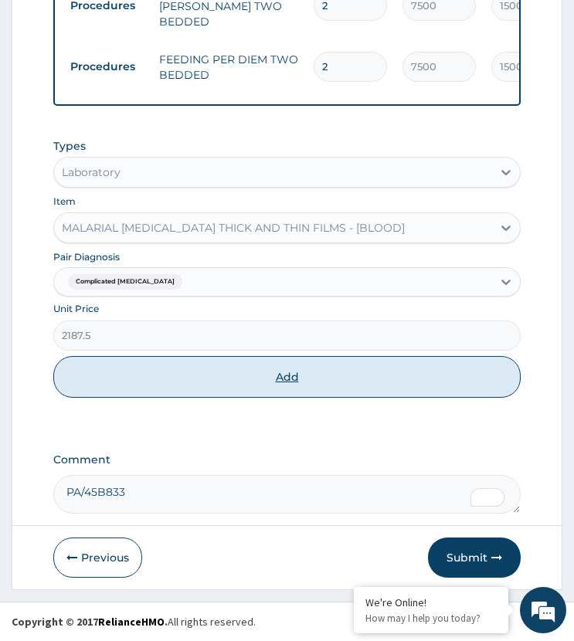
click at [153, 371] on button "Add" at bounding box center [286, 377] width 466 height 42
type input "0"
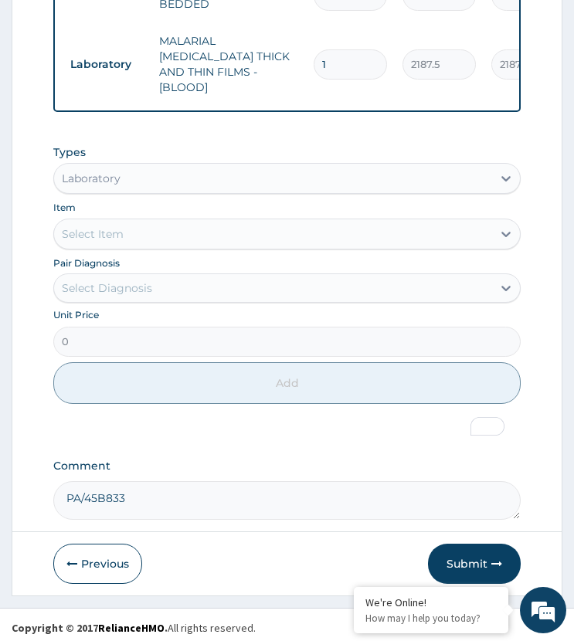
scroll to position [860, 0]
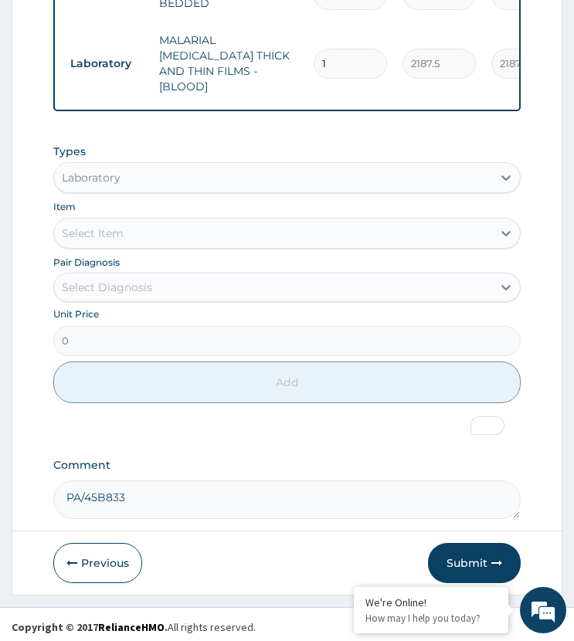
drag, startPoint x: 138, startPoint y: 275, endPoint x: 161, endPoint y: 297, distance: 31.1
click at [138, 280] on div "Select Diagnosis" at bounding box center [107, 287] width 90 height 15
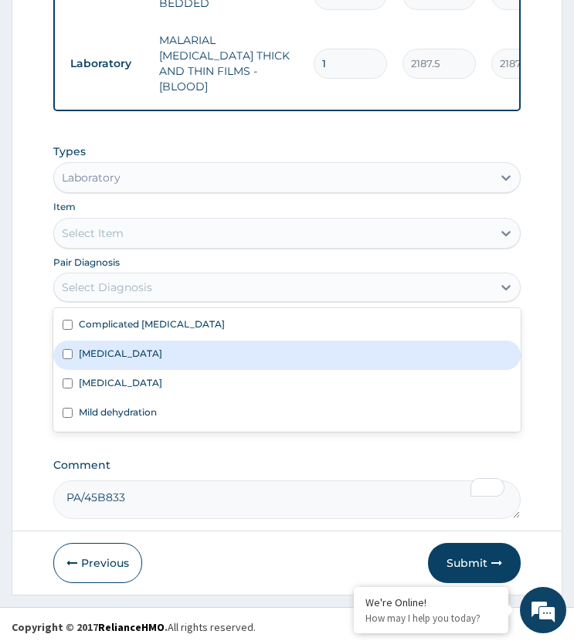
click at [160, 347] on label "Infectious gastroenteritis" at bounding box center [120, 353] width 83 height 13
checkbox input "true"
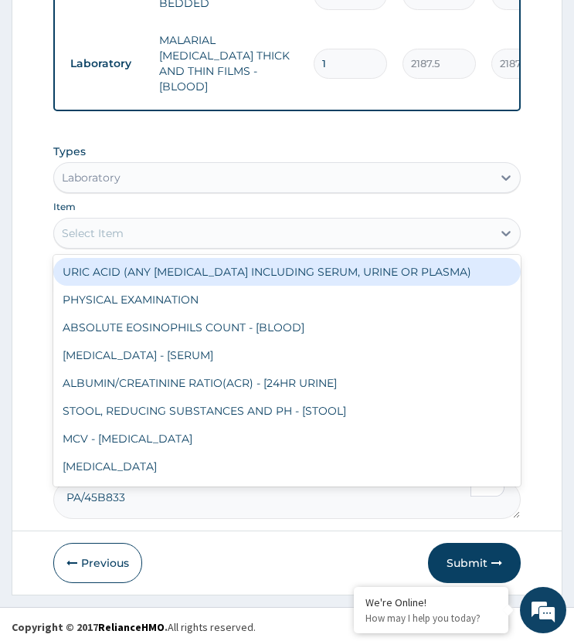
click at [158, 226] on div "Select Item" at bounding box center [272, 233] width 437 height 25
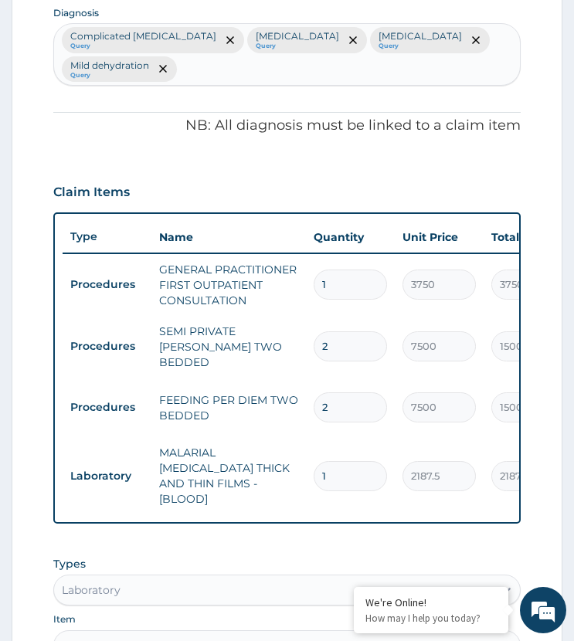
scroll to position [319, 0]
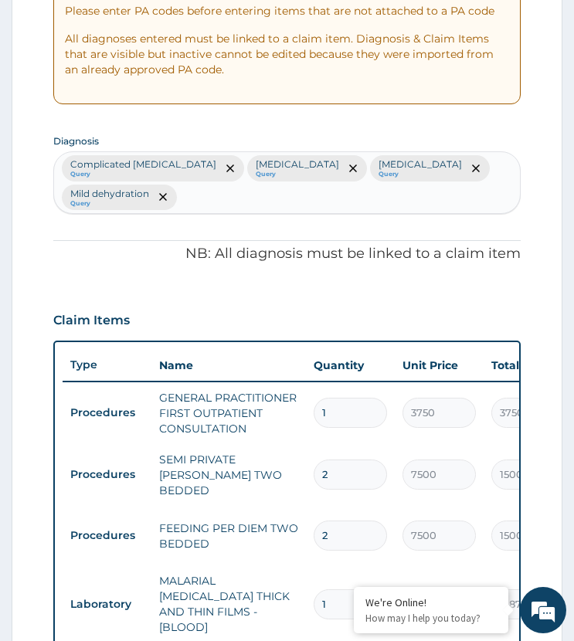
click at [375, 175] on div "Complicated malaria Query Infectious gastroenteritis Query Upper respiratory in…" at bounding box center [286, 183] width 465 height 62
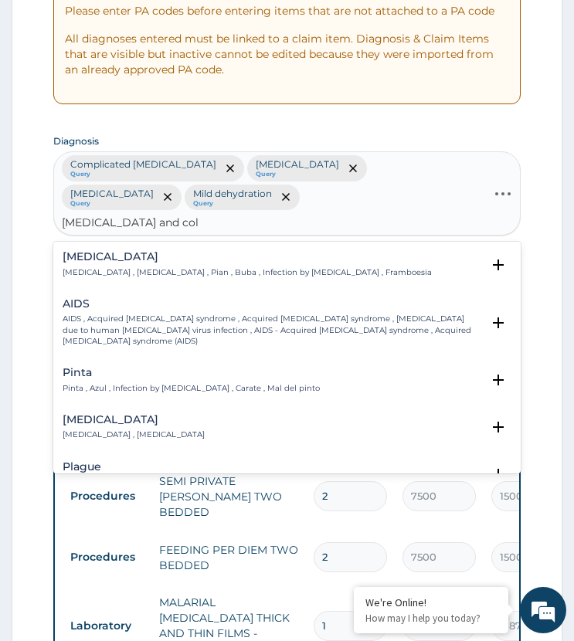
type input "infectious gastroenteritis and coli"
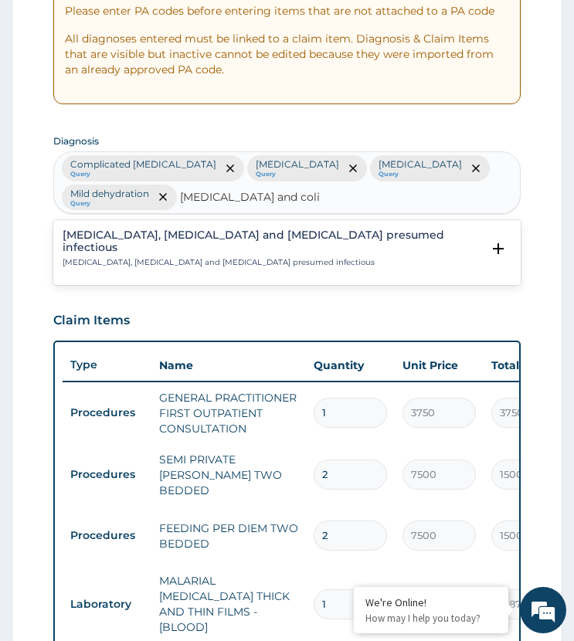
click at [124, 268] on p "Colitis, enteritis and gastroenteritis presumed infectious" at bounding box center [272, 262] width 418 height 11
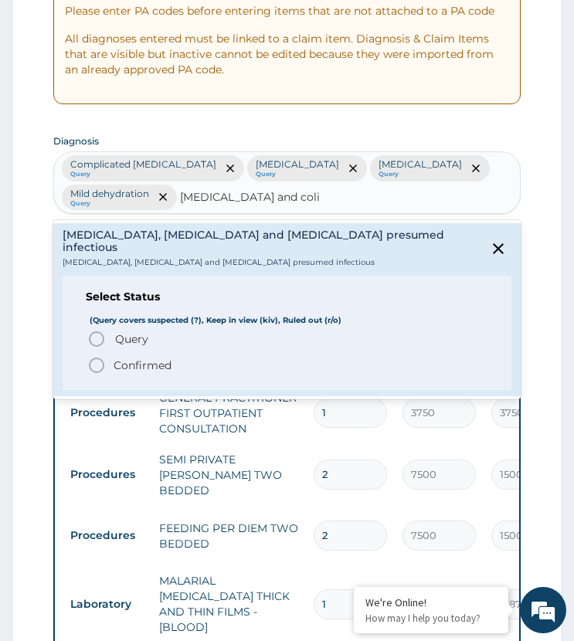
click at [100, 348] on icon "status option query" at bounding box center [96, 339] width 19 height 19
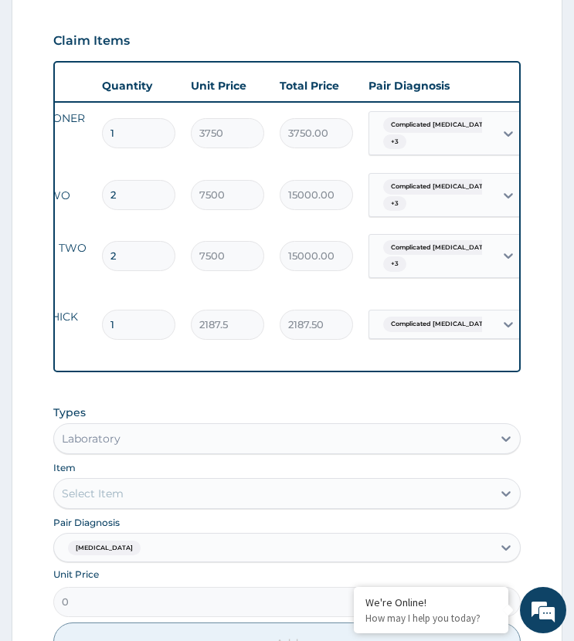
scroll to position [0, 308]
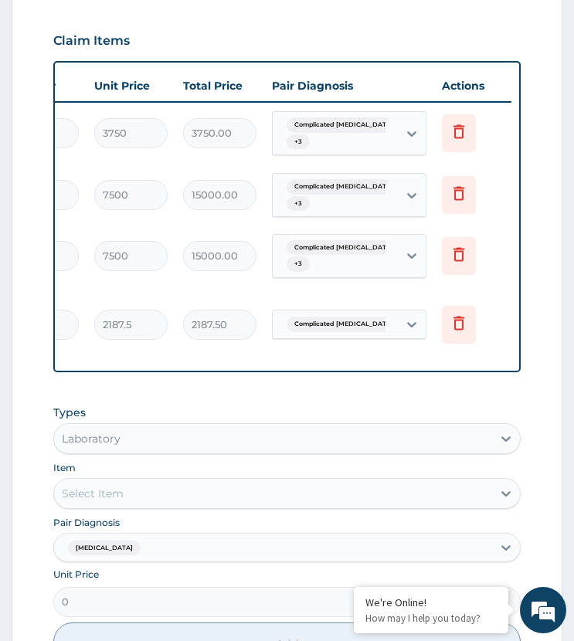
drag, startPoint x: 382, startPoint y: 134, endPoint x: 387, endPoint y: 151, distance: 17.8
click at [385, 147] on div "Complicated malaria + 3" at bounding box center [332, 133] width 105 height 37
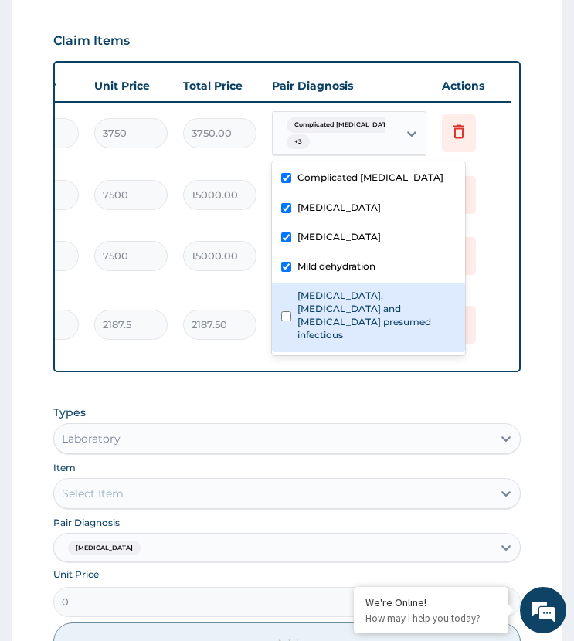
click at [358, 307] on label "Colitis, enteritis and gastroenteritis presumed infectious" at bounding box center [376, 315] width 158 height 53
checkbox input "true"
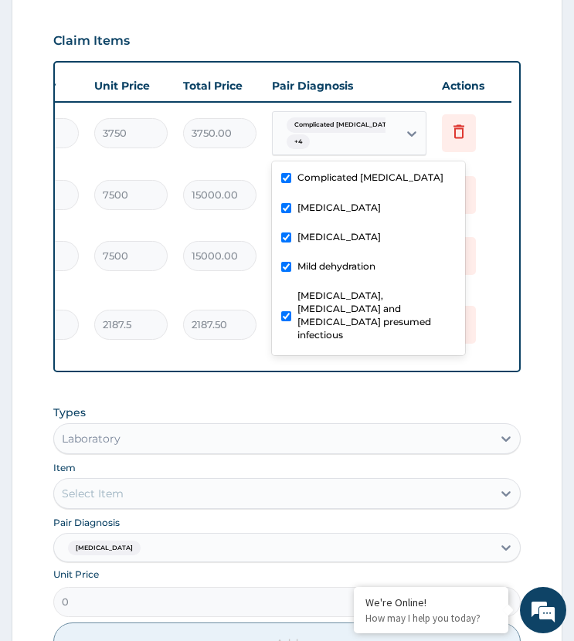
click at [265, 282] on td "Complicated malaria + 3" at bounding box center [349, 256] width 170 height 60
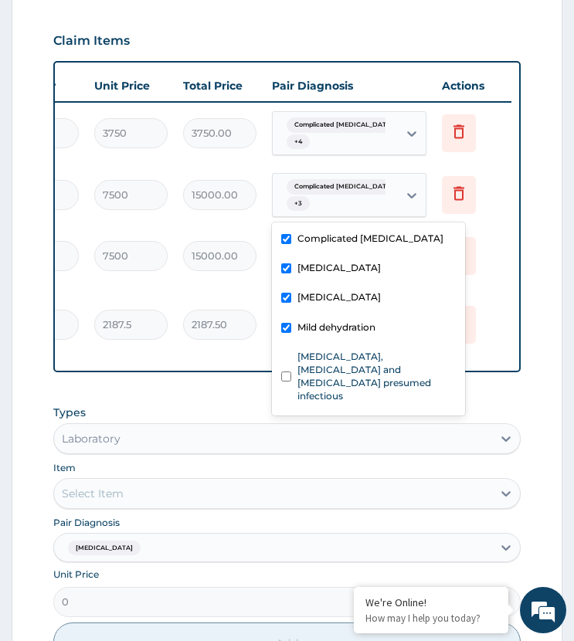
drag, startPoint x: 378, startPoint y: 196, endPoint x: 327, endPoint y: 293, distance: 109.5
click at [380, 208] on div "Complicated malaria + 3" at bounding box center [332, 195] width 105 height 37
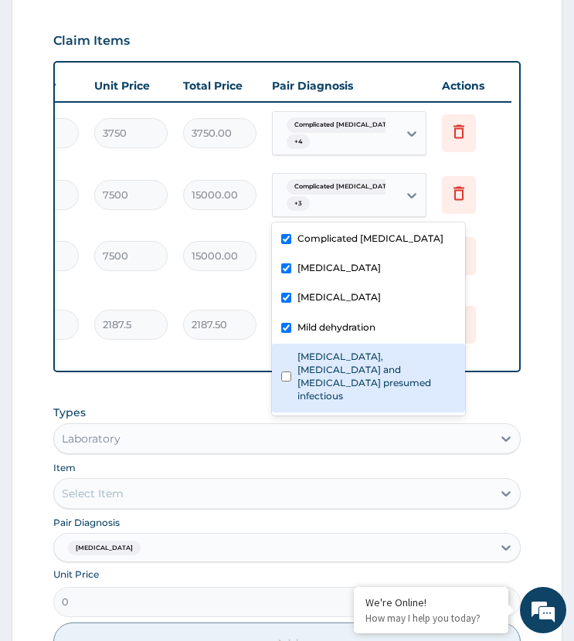
click at [323, 362] on label "Colitis, enteritis and gastroenteritis presumed infectious" at bounding box center [376, 376] width 158 height 53
checkbox input "true"
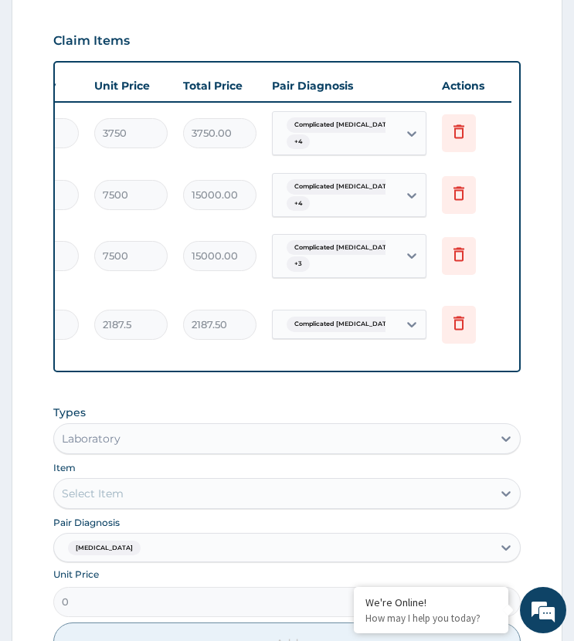
click at [263, 265] on td "15000.00" at bounding box center [219, 256] width 89 height 46
drag, startPoint x: 351, startPoint y: 259, endPoint x: 351, endPoint y: 273, distance: 13.9
click at [351, 268] on div "Complicated malaria + 3" at bounding box center [332, 256] width 105 height 37
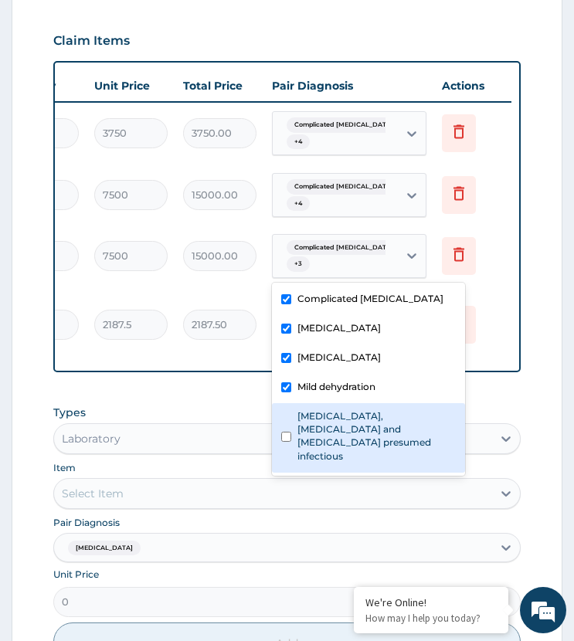
drag, startPoint x: 321, startPoint y: 418, endPoint x: 243, endPoint y: 369, distance: 91.9
click at [321, 419] on label "Colitis, enteritis and gastroenteritis presumed infectious" at bounding box center [376, 435] width 158 height 53
checkbox input "true"
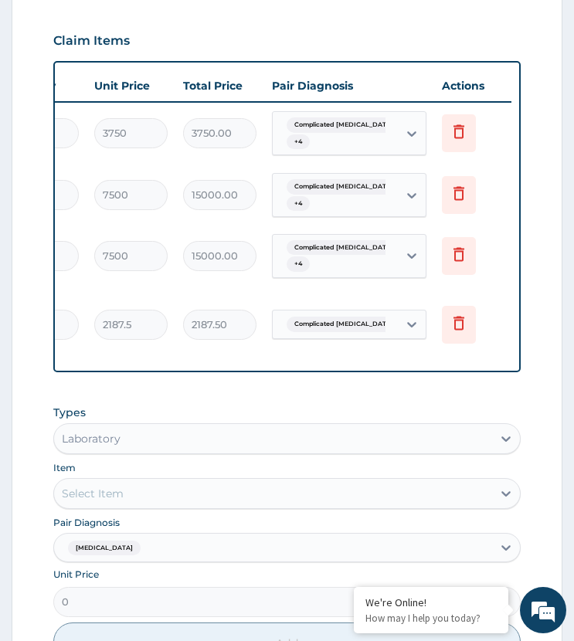
drag, startPoint x: 222, startPoint y: 338, endPoint x: 322, endPoint y: 324, distance: 101.3
click at [226, 338] on tr "Laboratory MALARIAL PARASITE THICK AND THIN FILMS - [BLOOD] 1 2187.5 2187.50 Co…" at bounding box center [132, 324] width 757 height 77
click at [333, 317] on span "Complicated malaria" at bounding box center [344, 324] width 114 height 15
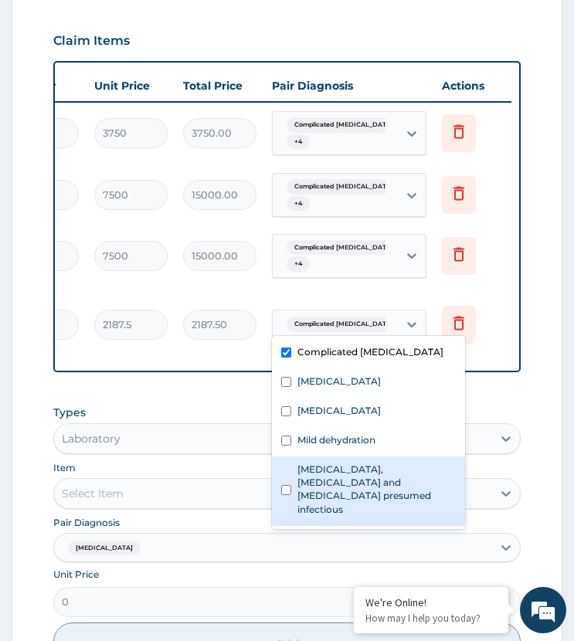
click at [319, 481] on label "Colitis, enteritis and gastroenteritis presumed infectious" at bounding box center [376, 489] width 158 height 53
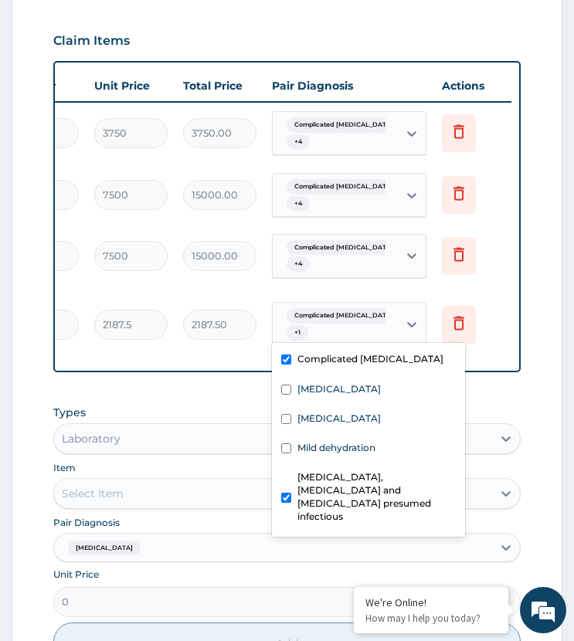
click at [316, 497] on label "Colitis, enteritis and gastroenteritis presumed infectious" at bounding box center [376, 496] width 158 height 53
checkbox input "false"
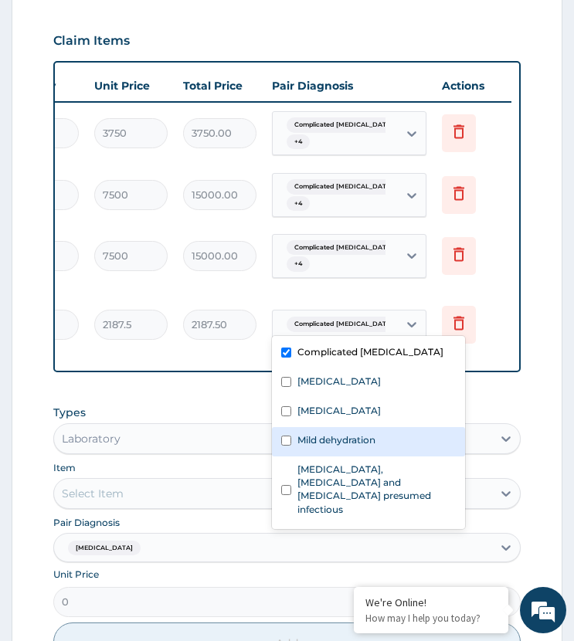
click at [212, 385] on div "PA Code / Prescription Code Enter Code(Secondary Care Only) Encounter Date 13-0…" at bounding box center [286, 171] width 466 height 1216
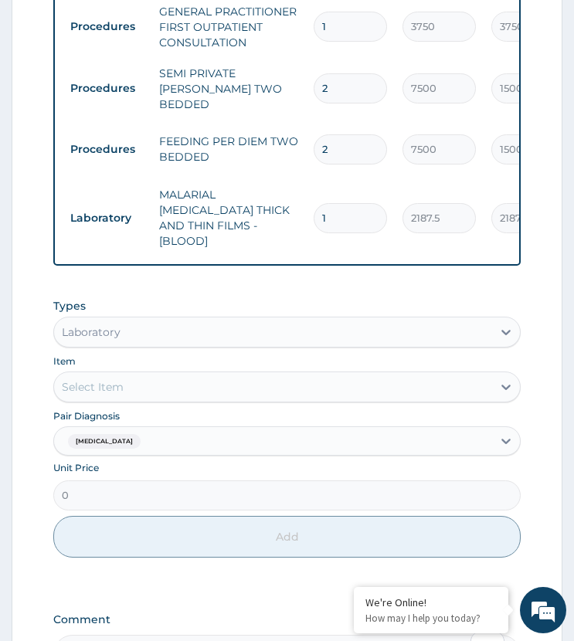
scroll to position [888, 0]
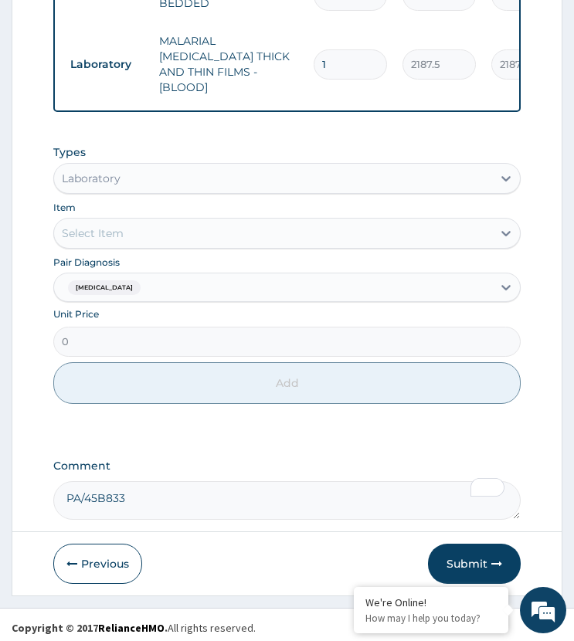
click at [141, 282] on span "Infectious gastroenteritis" at bounding box center [104, 287] width 73 height 15
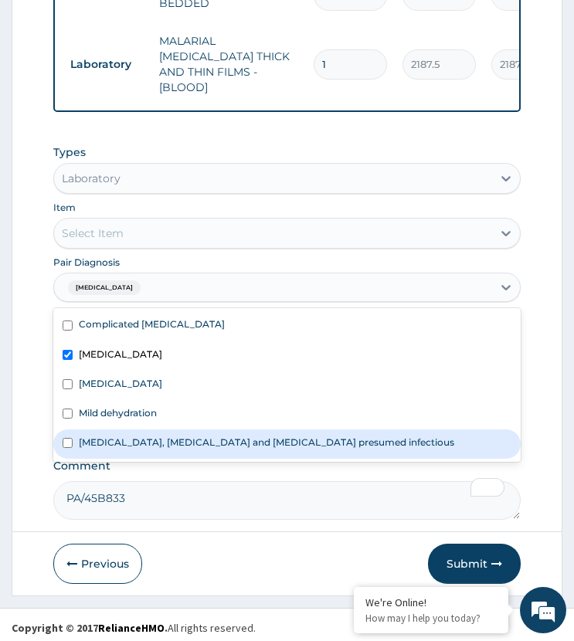
click at [162, 436] on label "Colitis, enteritis and gastroenteritis presumed infectious" at bounding box center [266, 442] width 375 height 13
checkbox input "true"
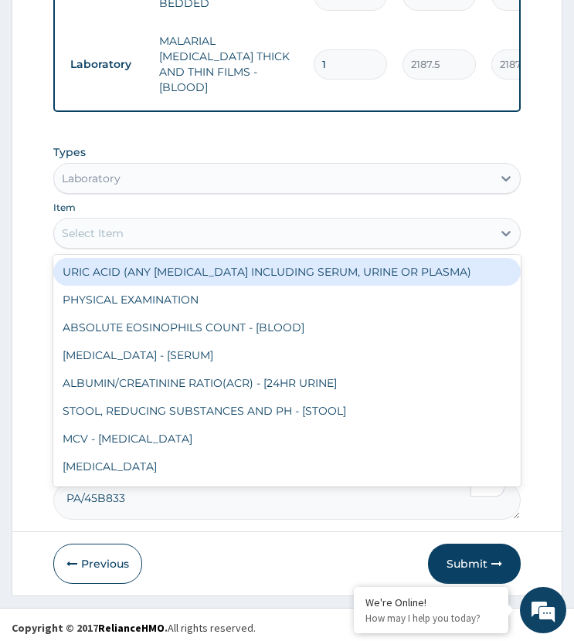
click at [181, 227] on div "Select Item" at bounding box center [272, 233] width 437 height 25
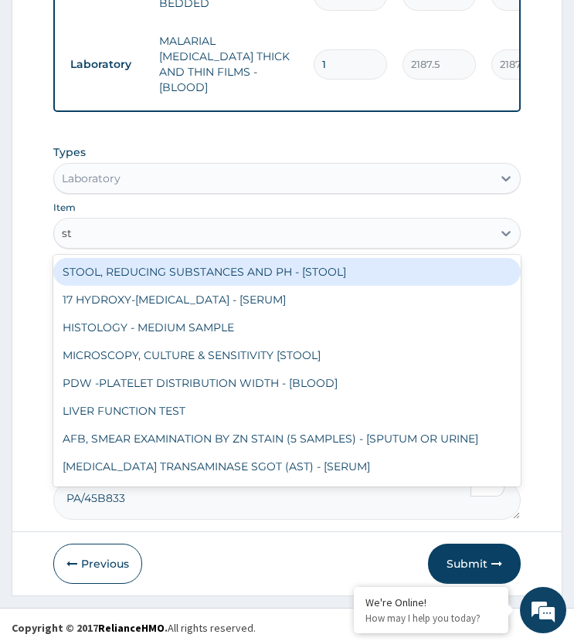
type input "sto"
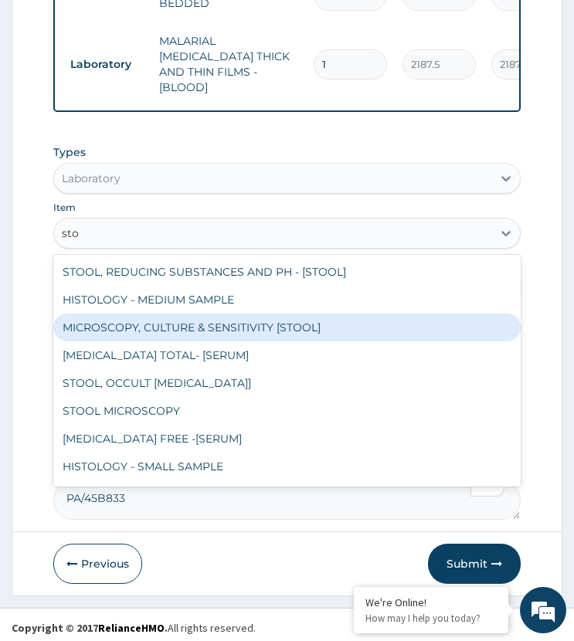
click at [222, 317] on div "MICROSCOPY, CULTURE & SENSITIVITY [STOOL]" at bounding box center [286, 328] width 466 height 28
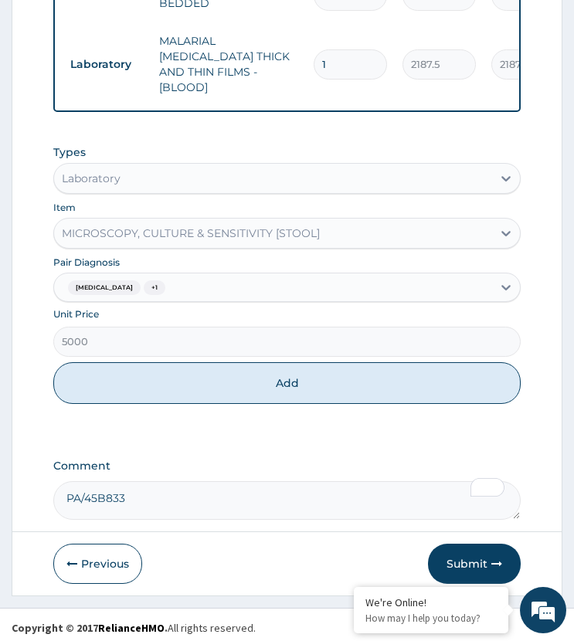
click at [224, 375] on button "Add" at bounding box center [286, 383] width 466 height 42
type input "0"
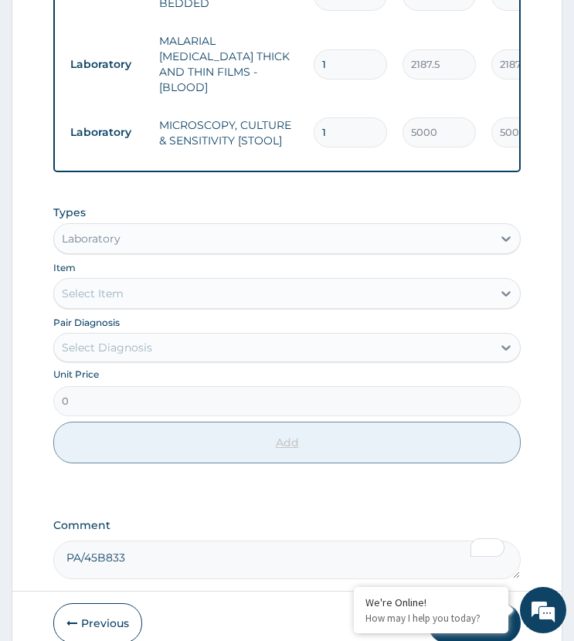
scroll to position [948, 0]
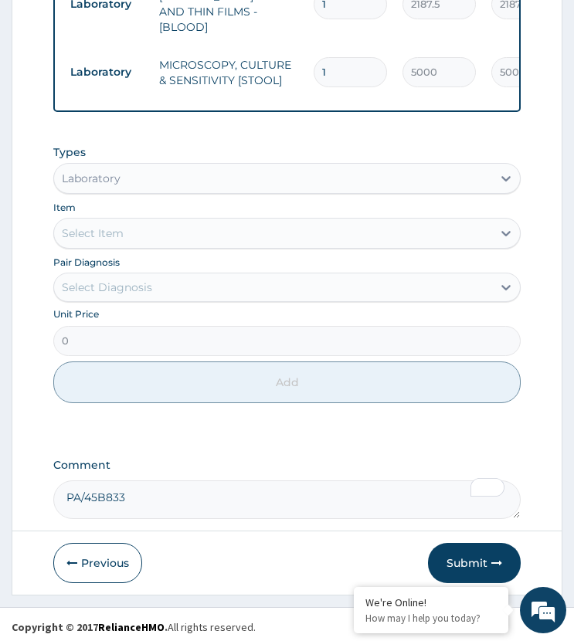
click at [137, 285] on div "Select Diagnosis" at bounding box center [107, 287] width 90 height 15
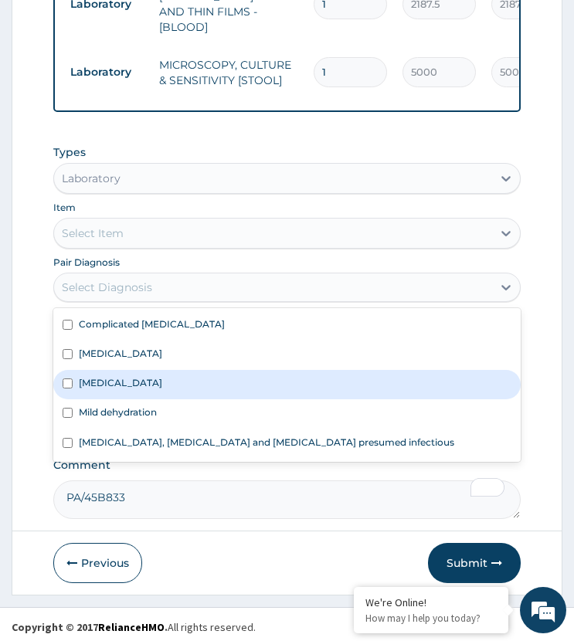
click at [129, 381] on label "Upper respiratory infection" at bounding box center [120, 382] width 83 height 13
checkbox input "true"
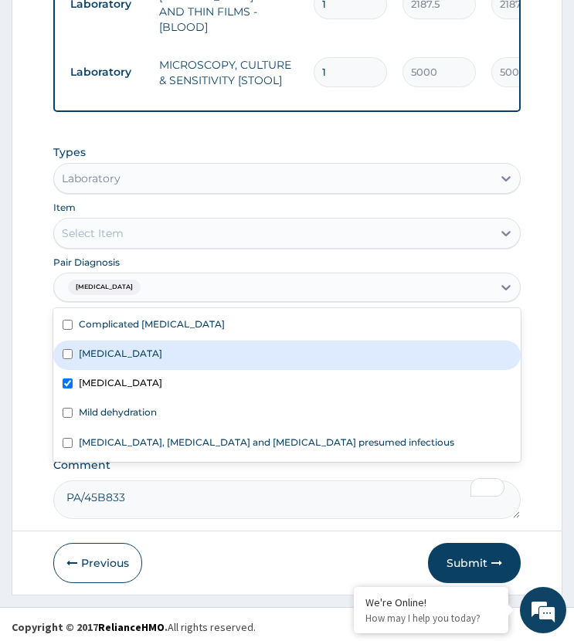
click at [136, 347] on label "Infectious gastroenteritis" at bounding box center [120, 353] width 83 height 13
checkbox input "true"
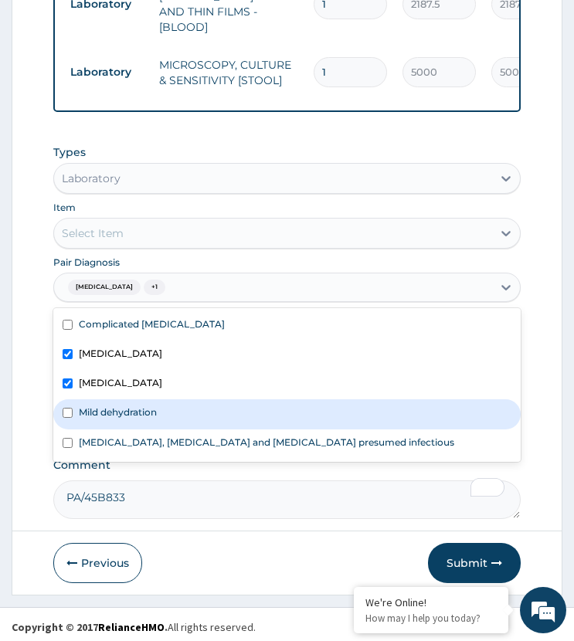
click at [125, 406] on label "Mild dehydration" at bounding box center [118, 411] width 78 height 13
checkbox input "true"
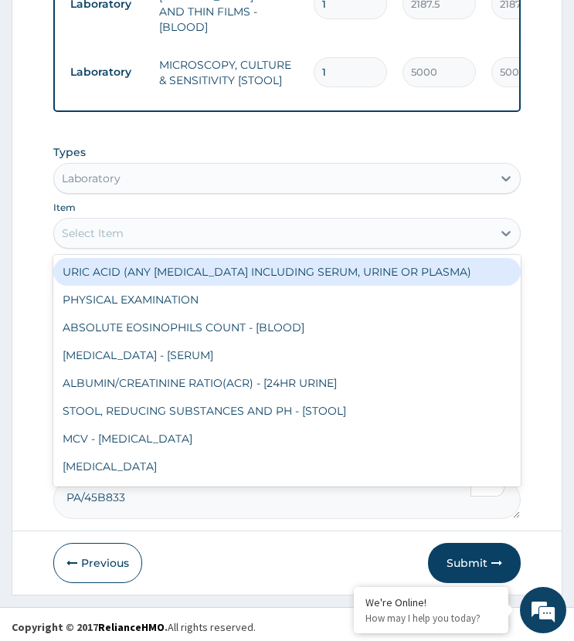
click at [144, 233] on div "Select Item" at bounding box center [272, 233] width 437 height 25
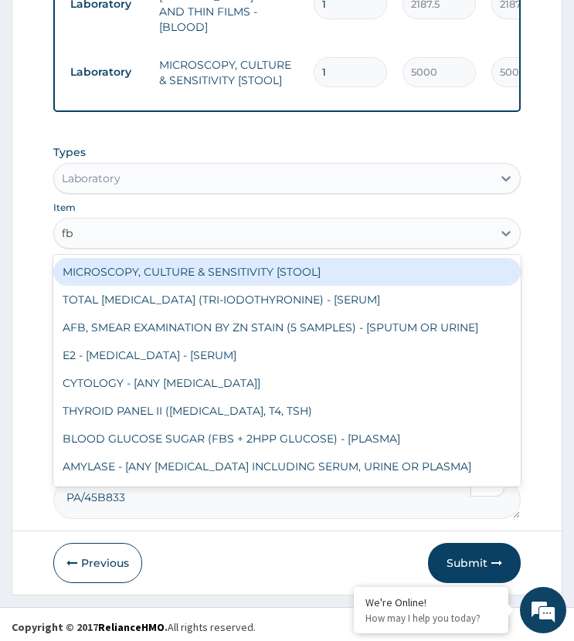
type input "fbc"
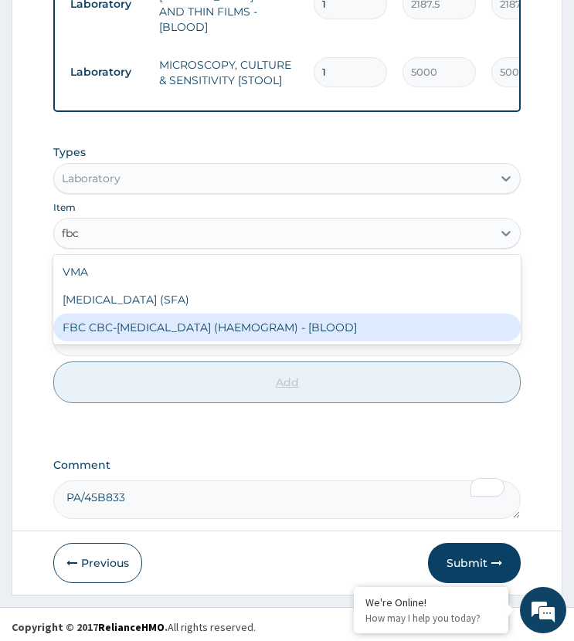
drag, startPoint x: 180, startPoint y: 315, endPoint x: 180, endPoint y: 383, distance: 68.0
click at [181, 320] on div "FBC CBC-COMPLETE BLOOD COUNT (HAEMOGRAM) - [BLOOD]" at bounding box center [286, 328] width 466 height 28
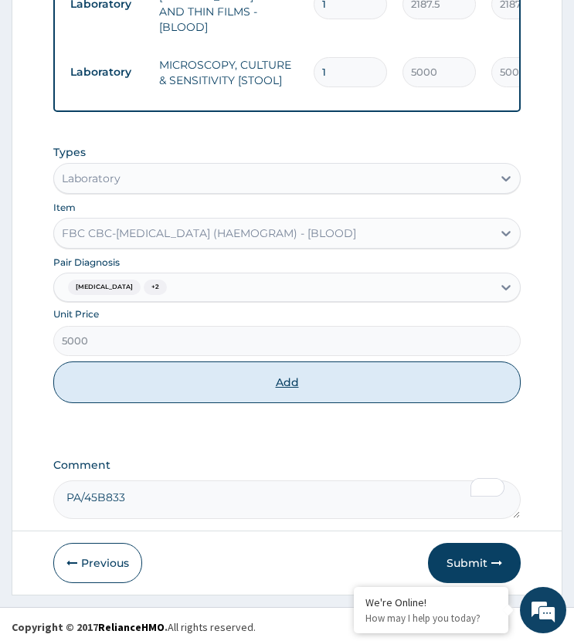
click at [180, 384] on button "Add" at bounding box center [286, 382] width 466 height 42
type input "0"
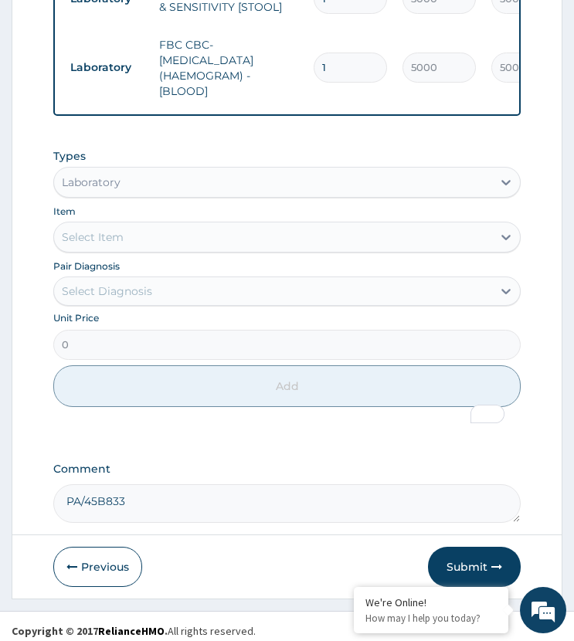
scroll to position [1026, 0]
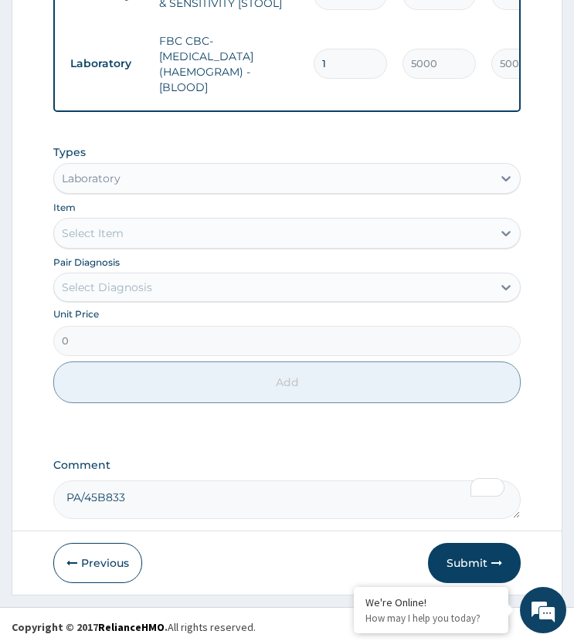
click at [125, 171] on div "Laboratory" at bounding box center [272, 178] width 437 height 25
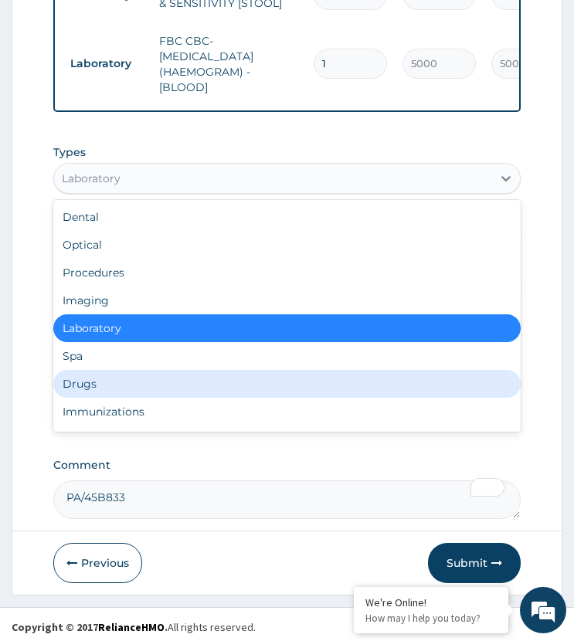
click at [105, 370] on div "Drugs" at bounding box center [286, 384] width 466 height 28
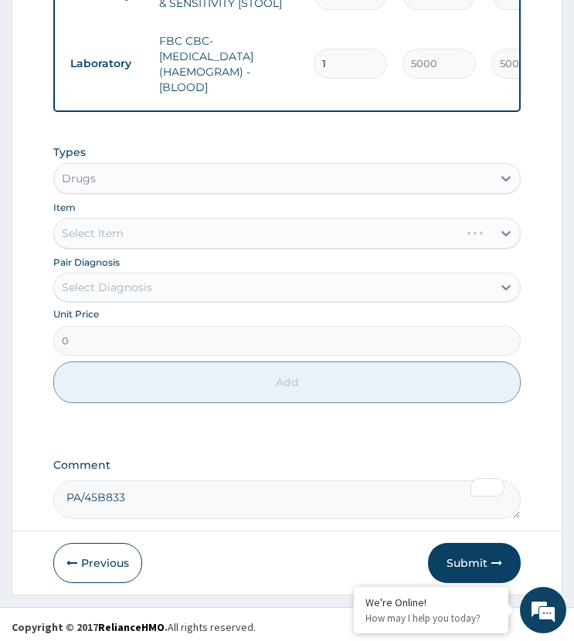
click at [139, 275] on div "Select Diagnosis" at bounding box center [272, 287] width 437 height 25
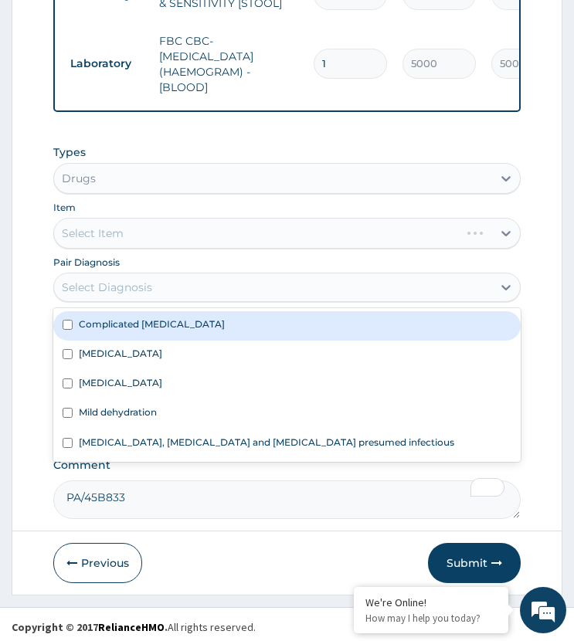
click at [175, 317] on label "Complicated malaria" at bounding box center [152, 323] width 146 height 13
checkbox input "true"
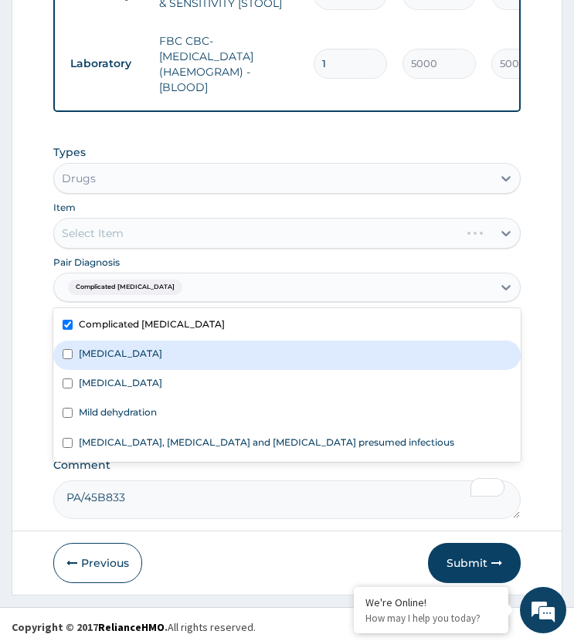
click at [198, 358] on div "Infectious gastroenteritis" at bounding box center [286, 355] width 466 height 29
checkbox input "true"
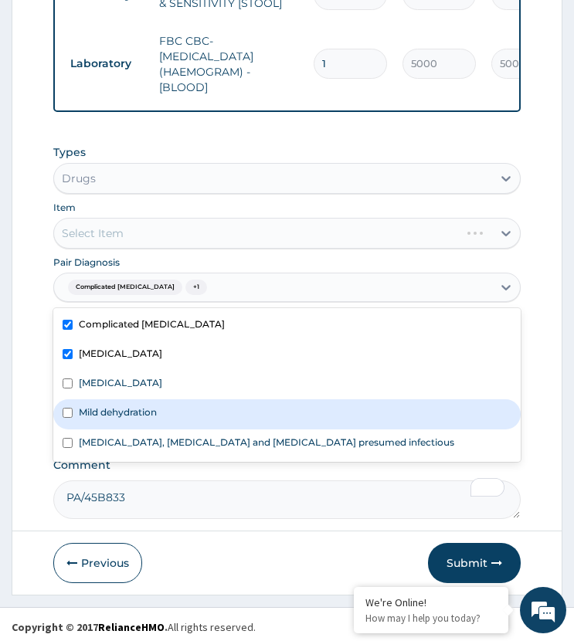
click at [172, 412] on div "Mild dehydration" at bounding box center [286, 413] width 466 height 29
checkbox input "true"
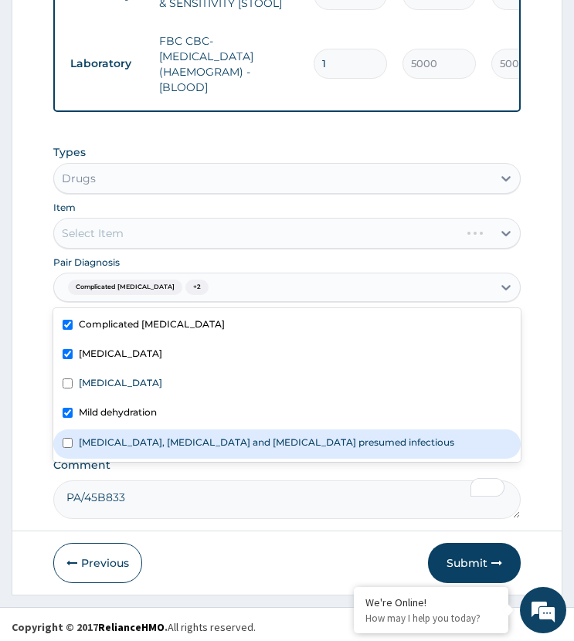
click at [181, 429] on div "Colitis, enteritis and gastroenteritis presumed infectious" at bounding box center [286, 443] width 466 height 29
checkbox input "true"
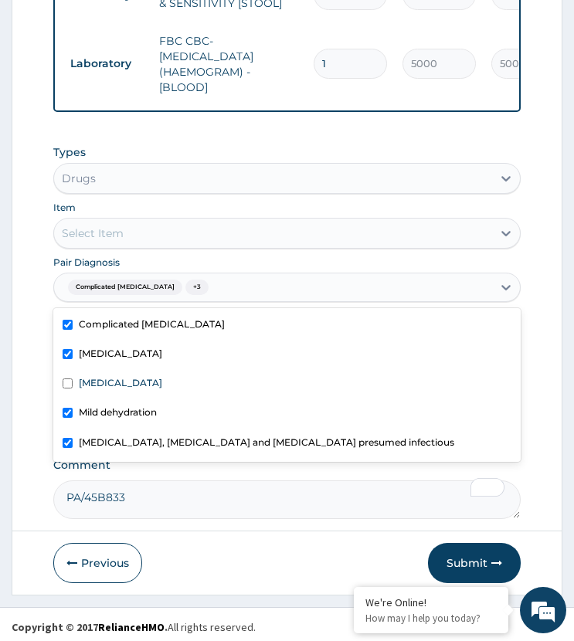
click at [200, 222] on div "Select Item" at bounding box center [272, 233] width 437 height 25
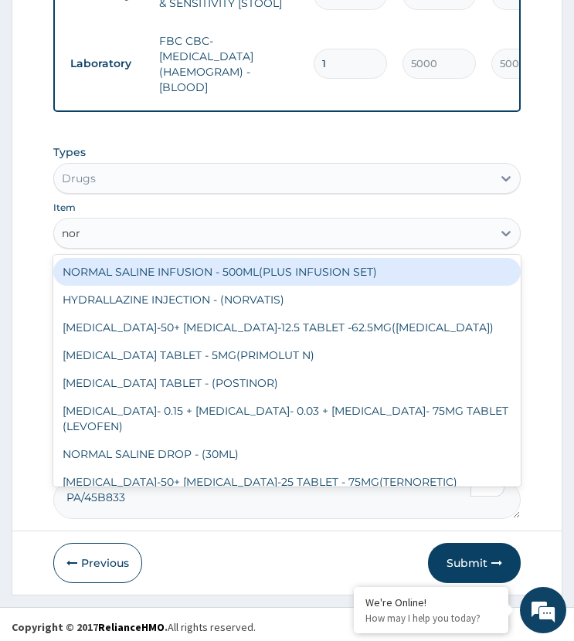
type input "norm"
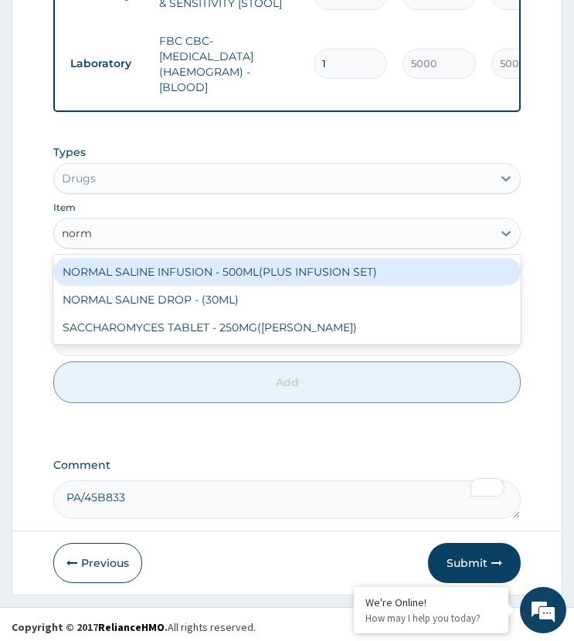
click at [212, 268] on div "NORMAL SALINE INFUSION - 500ML(PLUS INFUSION SET)" at bounding box center [286, 272] width 466 height 28
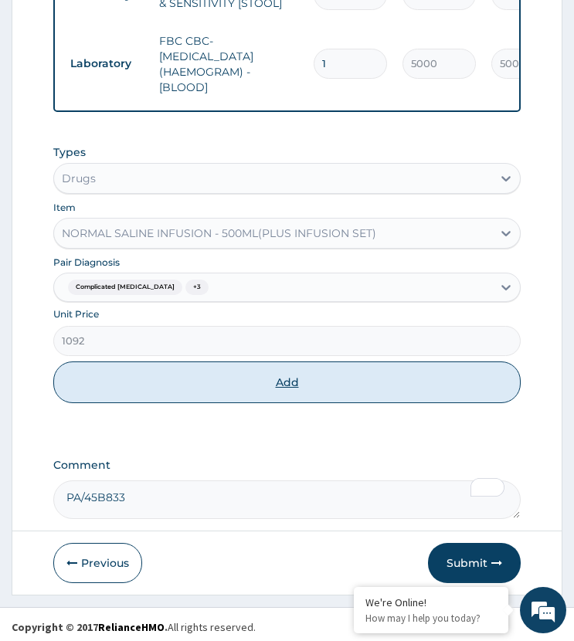
click at [208, 373] on button "Add" at bounding box center [286, 382] width 466 height 42
type input "0"
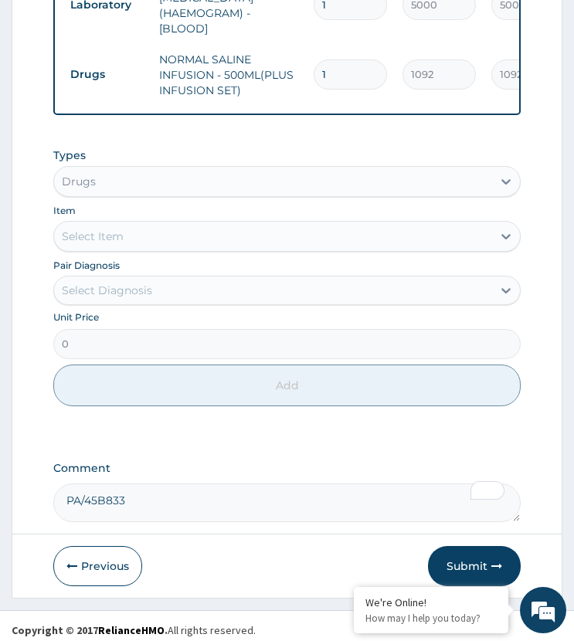
scroll to position [1087, 0]
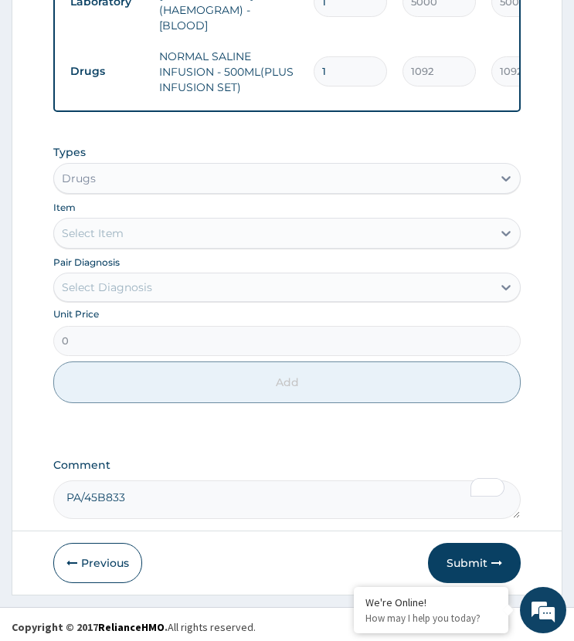
click at [151, 282] on div "Select Diagnosis" at bounding box center [107, 287] width 90 height 15
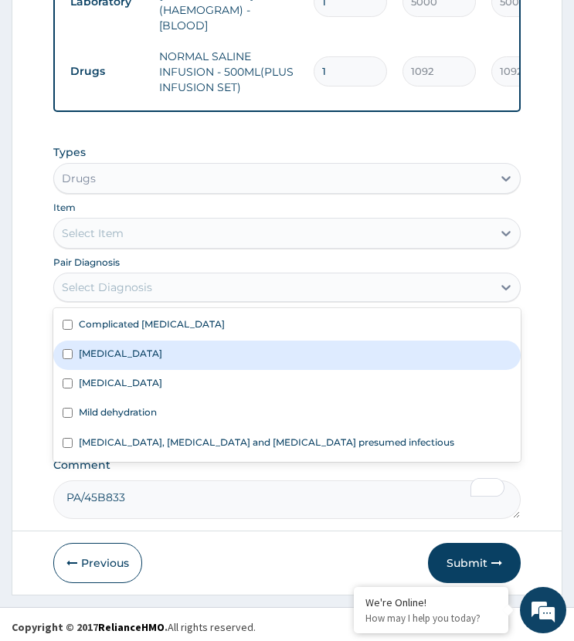
drag, startPoint x: 163, startPoint y: 350, endPoint x: 180, endPoint y: 375, distance: 30.0
click at [162, 351] on label "Infectious gastroenteritis" at bounding box center [120, 353] width 83 height 13
checkbox input "true"
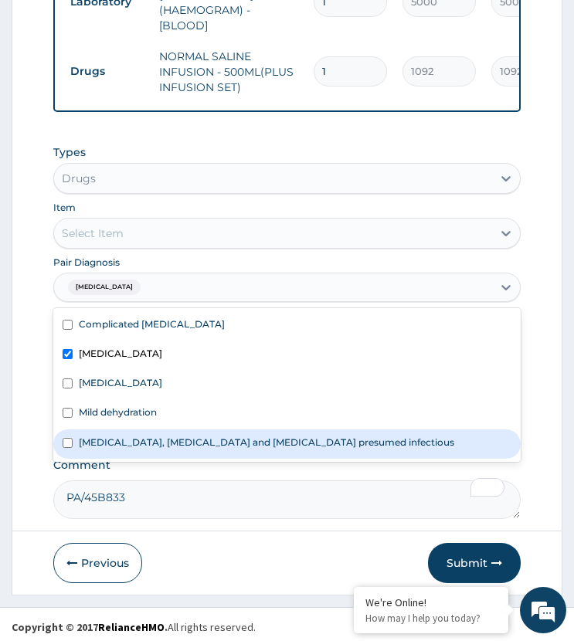
click at [166, 440] on label "Colitis, enteritis and gastroenteritis presumed infectious" at bounding box center [266, 442] width 375 height 13
checkbox input "true"
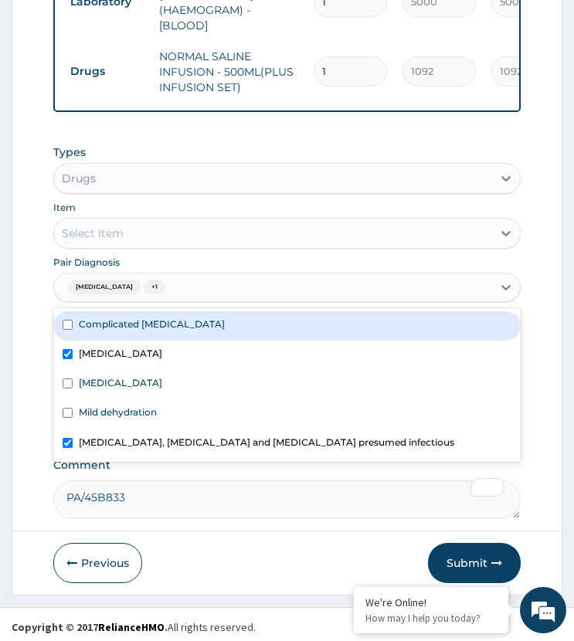
click at [203, 221] on div "Select Item" at bounding box center [272, 233] width 437 height 25
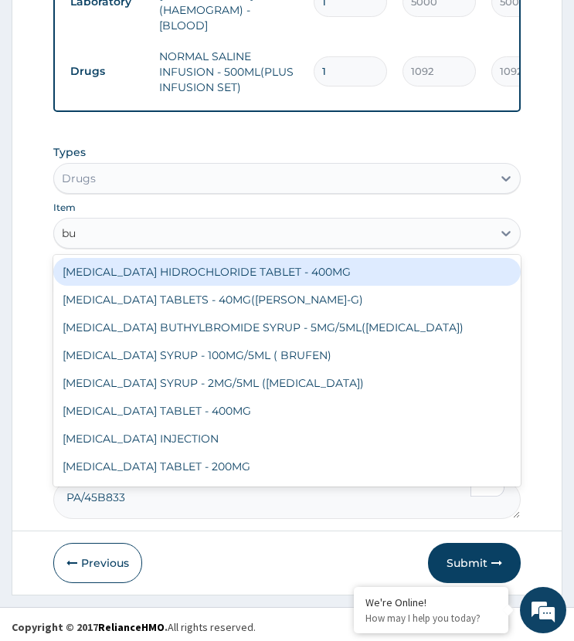
type input "bus"
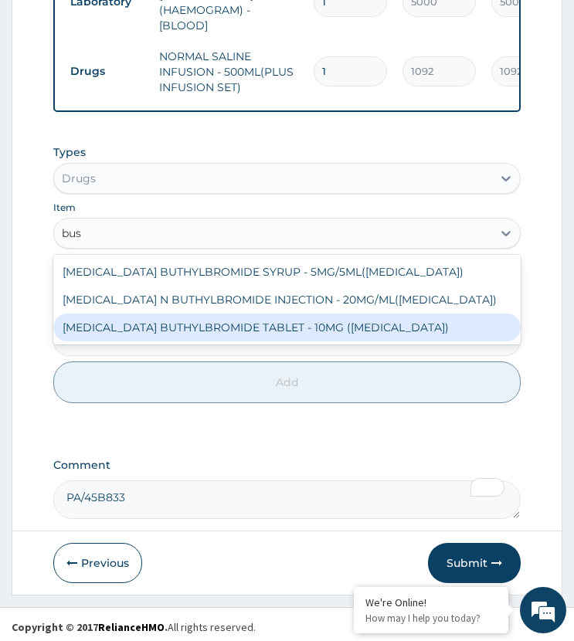
click at [225, 322] on div "HYOSCINE BUTHYLBROMIDE TABLET - 10MG (BUSCOPAN)" at bounding box center [286, 328] width 466 height 28
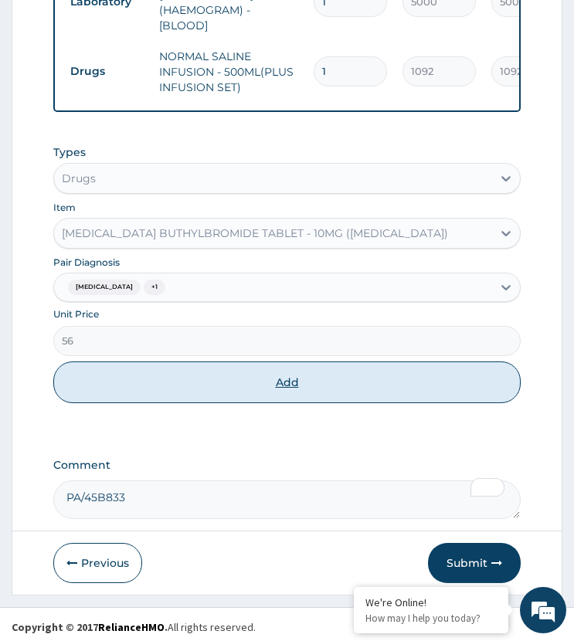
click at [221, 372] on button "Add" at bounding box center [286, 382] width 466 height 42
type input "0"
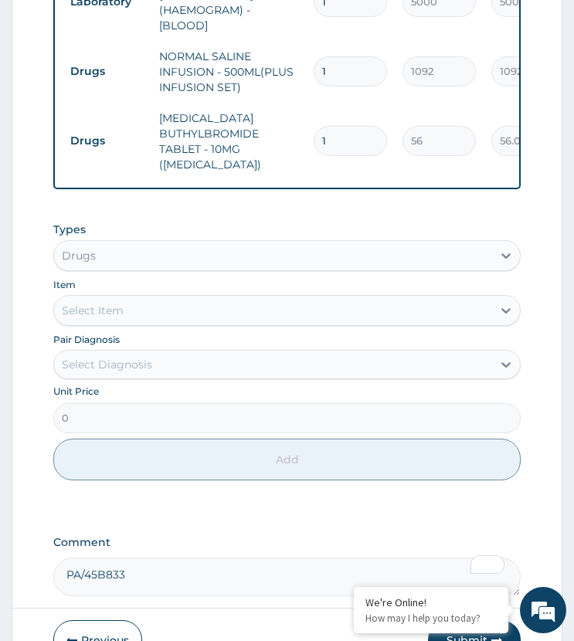
drag, startPoint x: 336, startPoint y: 122, endPoint x: 304, endPoint y: 134, distance: 34.4
click at [304, 134] on tr "Drugs HYOSCINE BUTHYLBROMIDE TABLET - 10MG (BUSCOPAN) 1 56 56.00 Infectious gas…" at bounding box center [441, 141] width 757 height 77
type input "2"
type input "112.00"
type input "2"
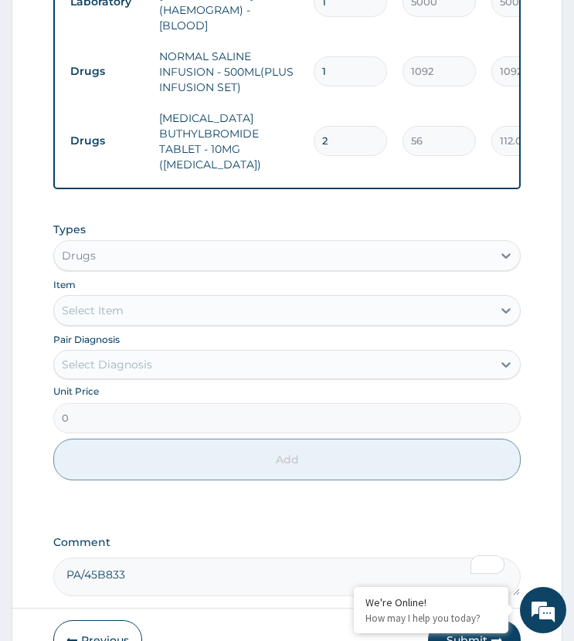
click at [303, 131] on td "HYOSCINE BUTHYLBROMIDE TABLET - 10MG (BUSCOPAN)" at bounding box center [228, 141] width 154 height 77
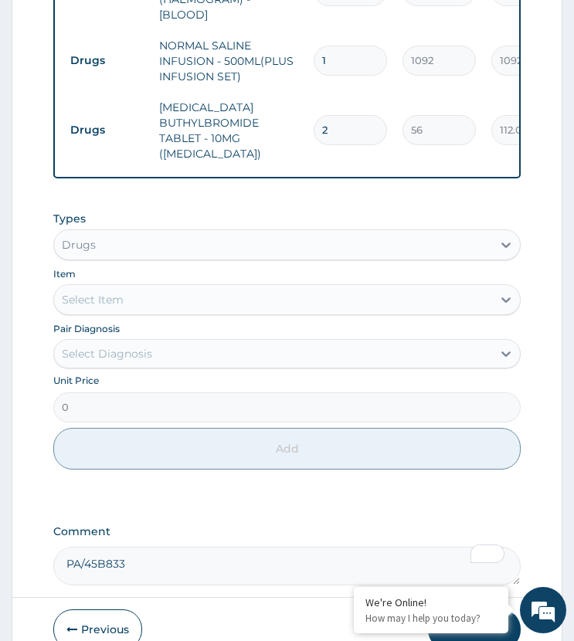
scroll to position [1165, 0]
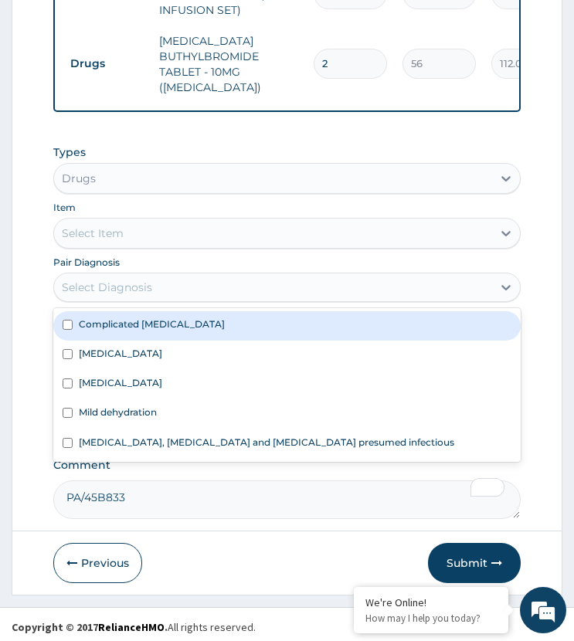
click at [155, 287] on div "Select Diagnosis" at bounding box center [272, 287] width 437 height 25
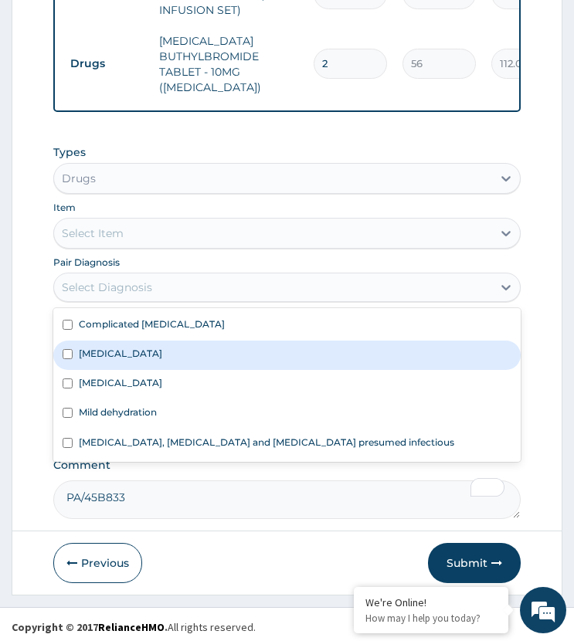
click at [162, 351] on label "Infectious gastroenteritis" at bounding box center [120, 353] width 83 height 13
checkbox input "true"
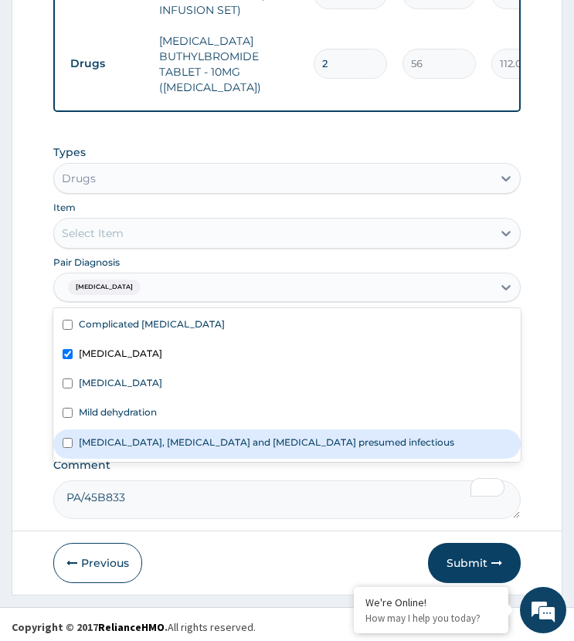
drag, startPoint x: 144, startPoint y: 435, endPoint x: 151, endPoint y: 372, distance: 62.9
click at [144, 436] on label "Colitis, enteritis and gastroenteritis presumed infectious" at bounding box center [266, 442] width 375 height 13
checkbox input "true"
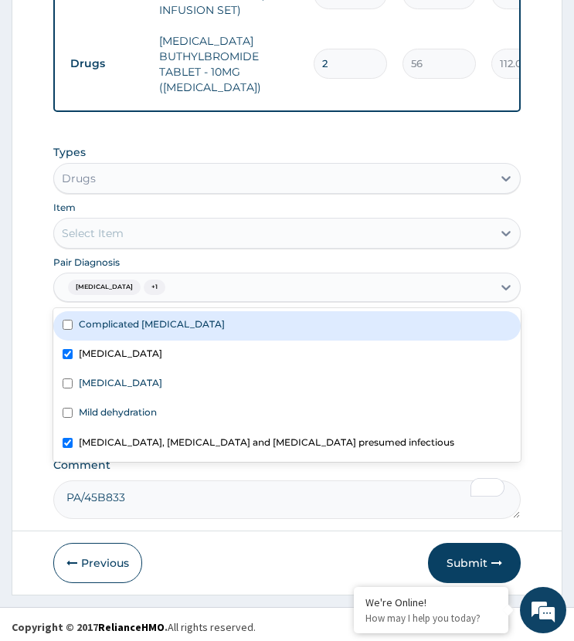
click at [231, 229] on div "Select Item" at bounding box center [272, 233] width 437 height 25
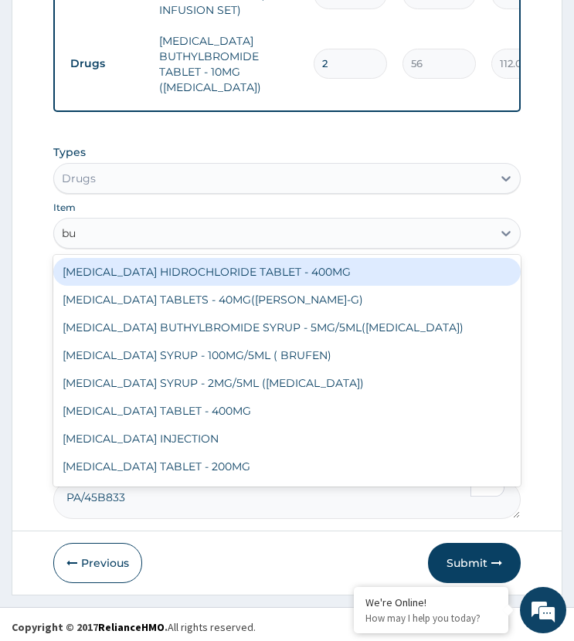
type input "bus"
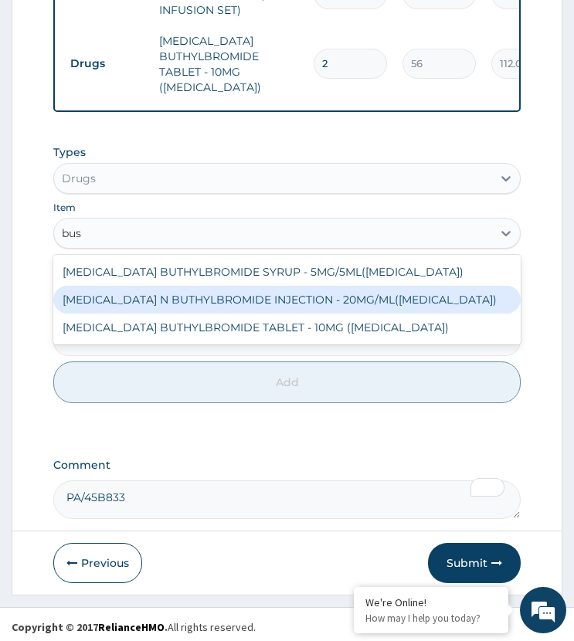
click at [237, 292] on div "HYOSCINE N BUTHYLBROMIDE INJECTION - 20MG/ML(BUSCOPAN)" at bounding box center [286, 300] width 466 height 28
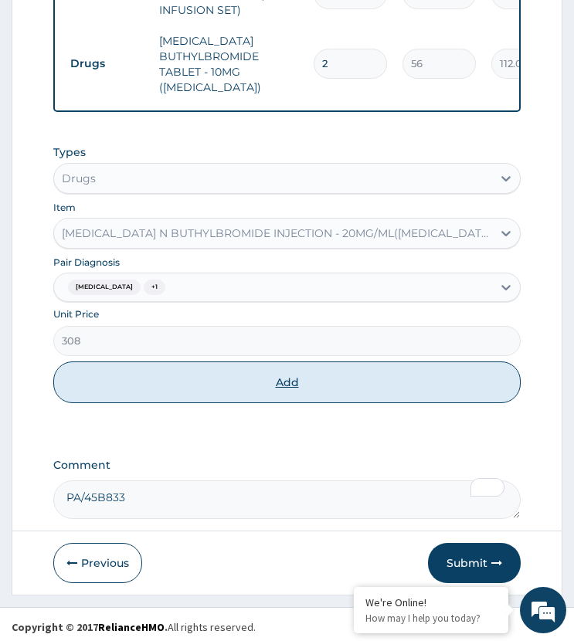
click at [239, 370] on button "Add" at bounding box center [286, 382] width 466 height 42
type input "0"
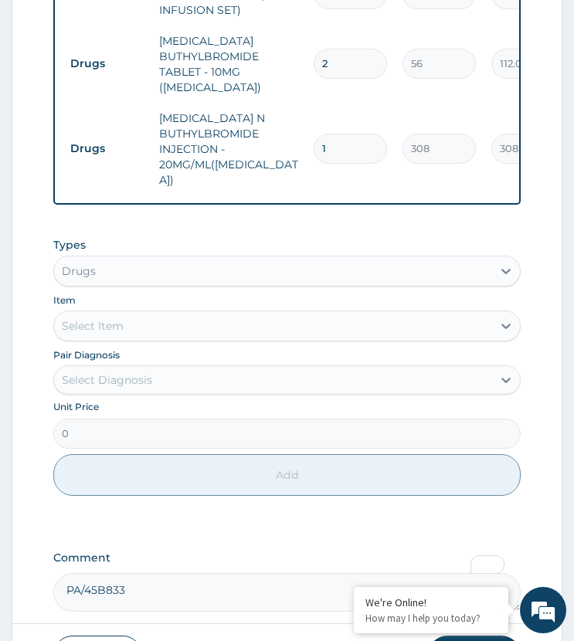
drag, startPoint x: 338, startPoint y: 127, endPoint x: 286, endPoint y: 153, distance: 58.0
click at [287, 153] on tr "Drugs HYOSCINE N BUTHYLBROMIDE INJECTION - 20MG/ML(BUSCOPAN) 1 308 308.00 Infec…" at bounding box center [441, 149] width 757 height 93
type input "4"
type input "1232.00"
type input "4"
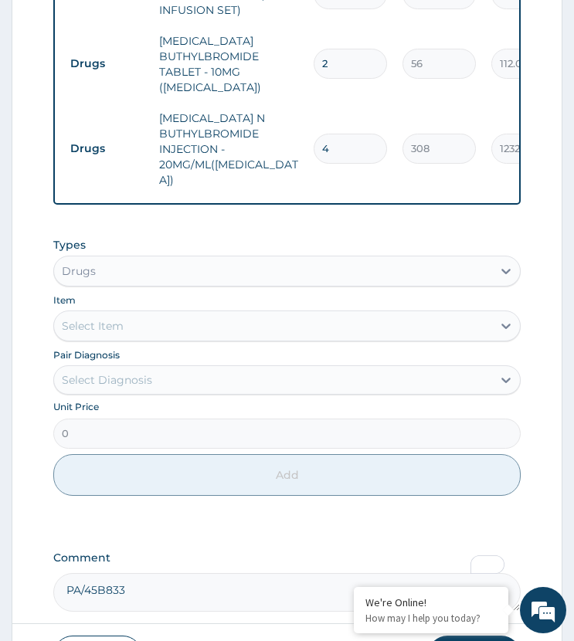
click at [287, 149] on td "HYOSCINE N BUTHYLBROMIDE INJECTION - 20MG/ML(BUSCOPAN)" at bounding box center [228, 149] width 154 height 93
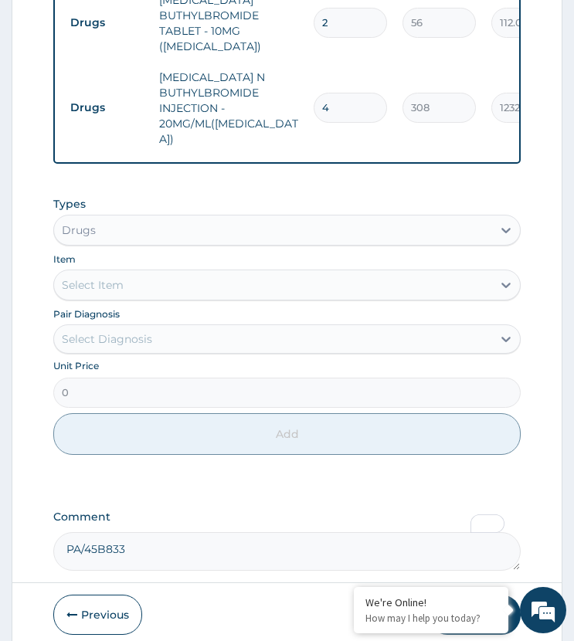
scroll to position [1242, 0]
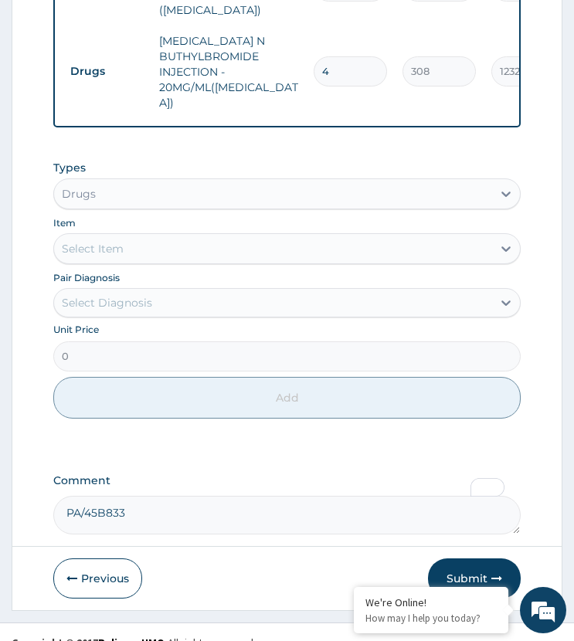
drag, startPoint x: 141, startPoint y: 273, endPoint x: 146, endPoint y: 282, distance: 10.7
click at [142, 290] on div "Select Diagnosis" at bounding box center [272, 302] width 437 height 25
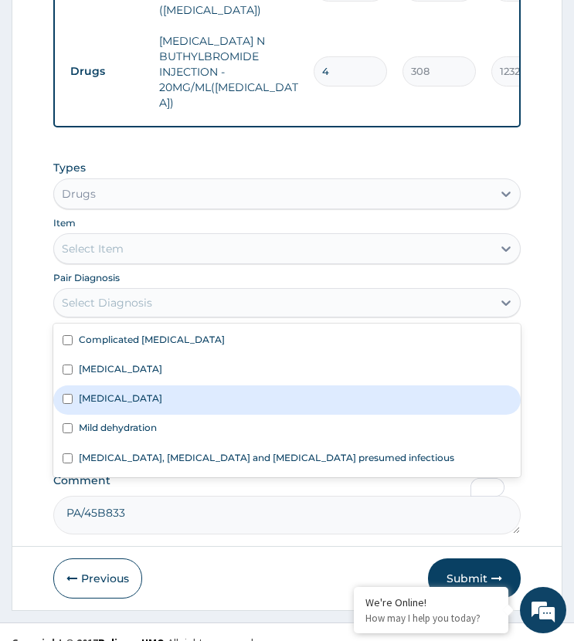
click at [136, 356] on div "Infectious gastroenteritis" at bounding box center [286, 370] width 466 height 29
checkbox input "true"
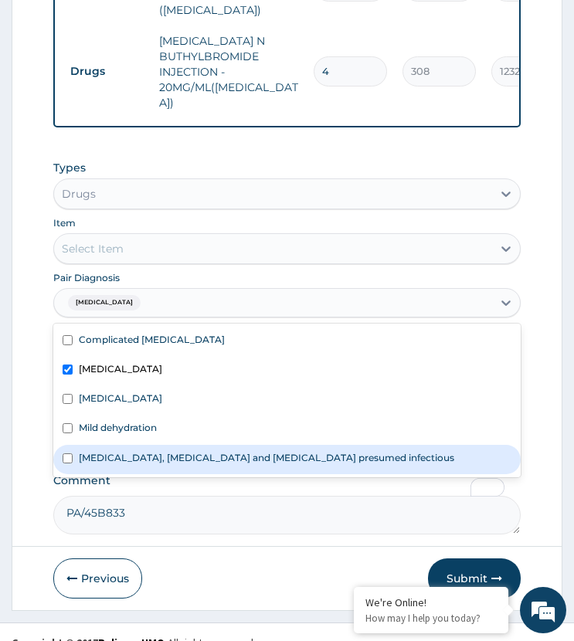
click at [134, 451] on label "Colitis, enteritis and gastroenteritis presumed infectious" at bounding box center [266, 457] width 375 height 13
checkbox input "true"
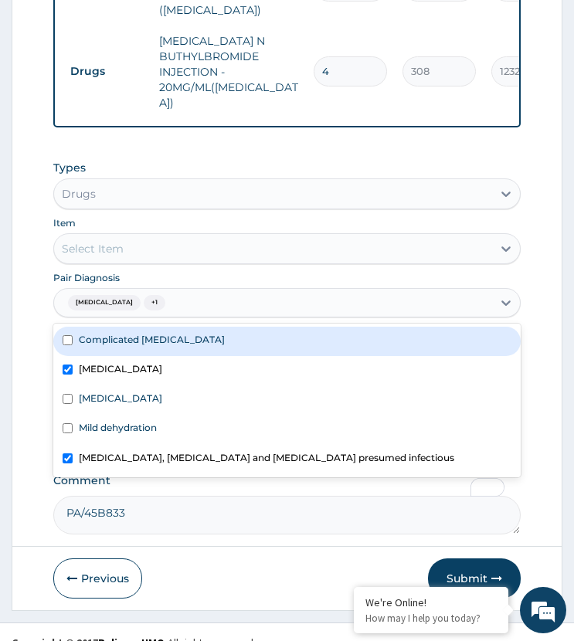
click at [186, 236] on div "Select Item" at bounding box center [272, 248] width 437 height 25
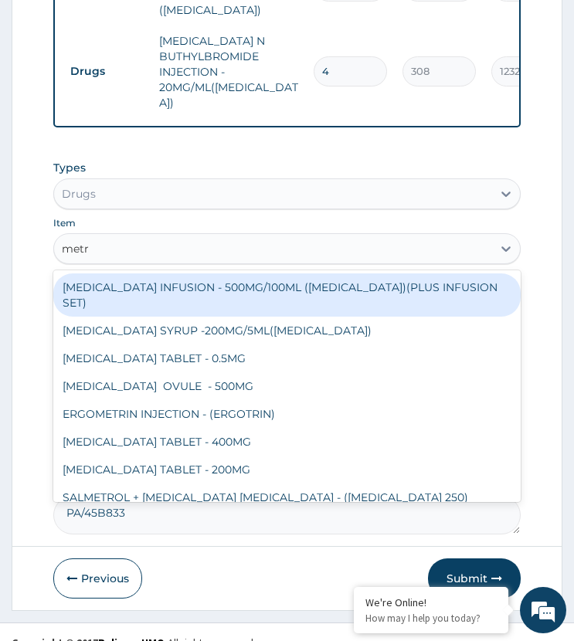
type input "metro"
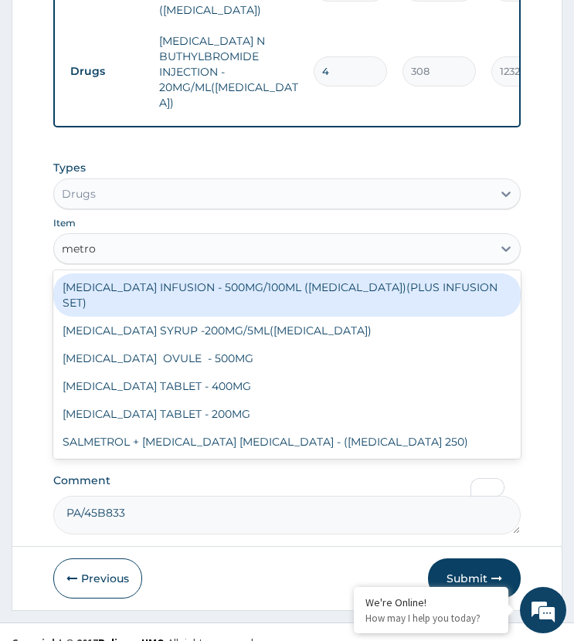
click at [211, 273] on div "METRONIDAZOLE INFUSION - 500MG/100ML (FLAGYL)(PLUS INFUSION SET)" at bounding box center [286, 294] width 466 height 43
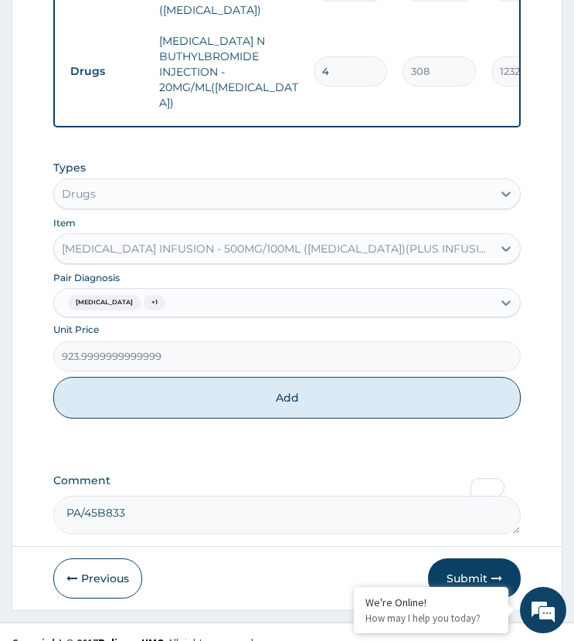
drag, startPoint x: 205, startPoint y: 379, endPoint x: 226, endPoint y: 325, distance: 58.2
click at [205, 378] on button "Add" at bounding box center [286, 398] width 466 height 42
type input "0"
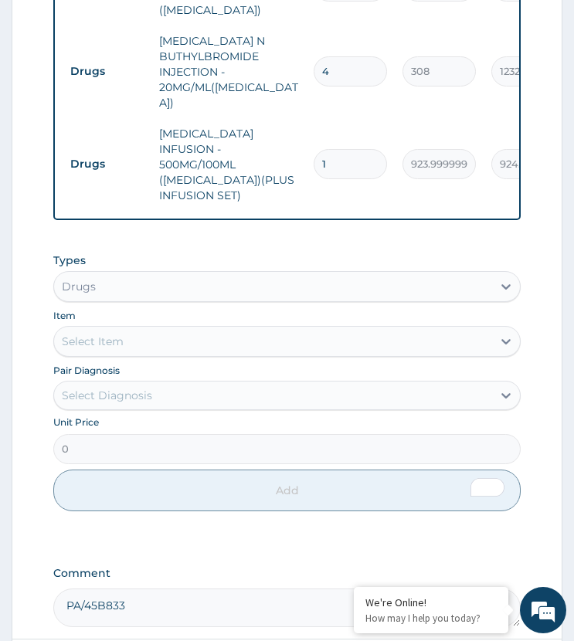
drag, startPoint x: 336, startPoint y: 115, endPoint x: 293, endPoint y: 161, distance: 63.4
click at [293, 161] on tr "Drugs METRONIDAZOLE INFUSION - 500MG/100ML (FLAGYL)(PLUS INFUSION SET) 1 923.99…" at bounding box center [441, 164] width 757 height 93
type input "5"
type input "4620.00"
type input "5"
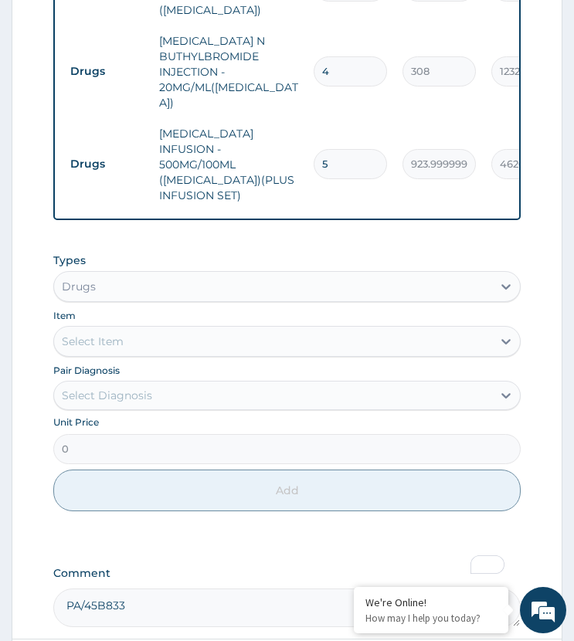
click at [215, 245] on div "Types Drugs Item Select Item Pair Diagnosis Select Diagnosis Unit Price 0 Add" at bounding box center [286, 382] width 466 height 275
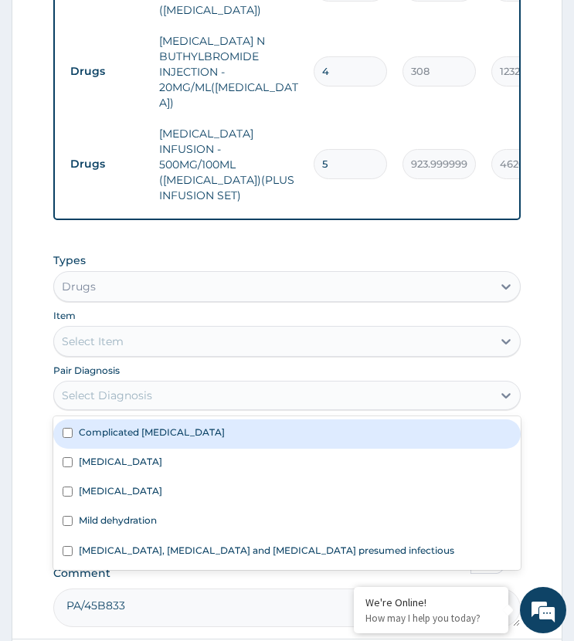
drag, startPoint x: 110, startPoint y: 365, endPoint x: 170, endPoint y: 392, distance: 66.3
click at [115, 388] on div "Select Diagnosis" at bounding box center [107, 395] width 90 height 15
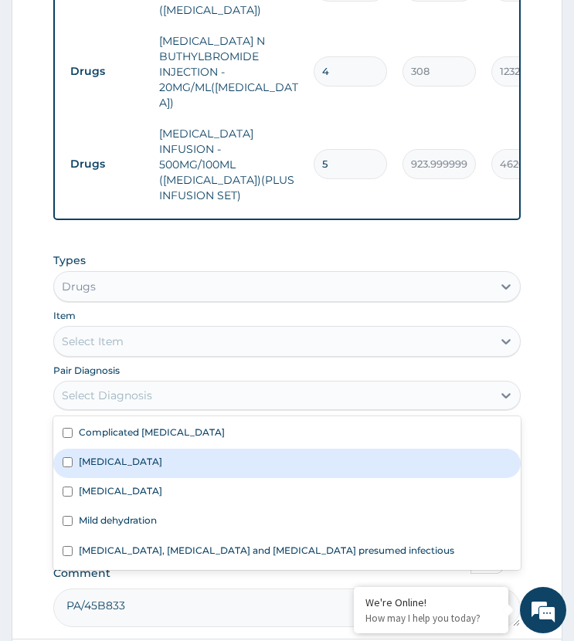
click at [152, 455] on label "Infectious gastroenteritis" at bounding box center [120, 461] width 83 height 13
checkbox input "true"
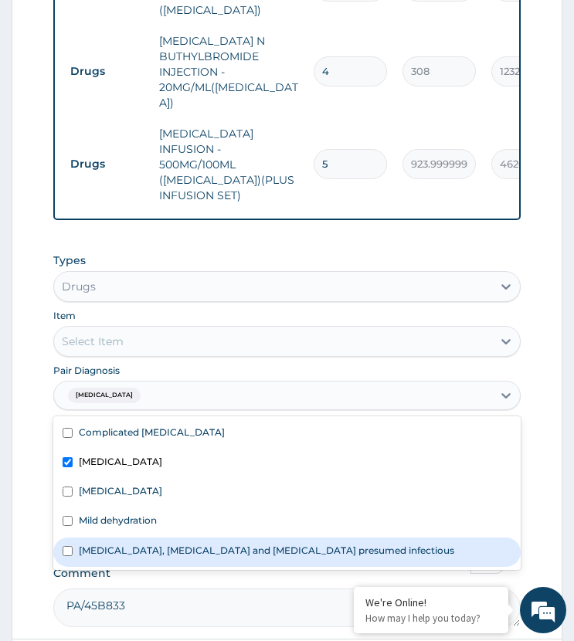
click at [154, 544] on label "Colitis, enteritis and gastroenteritis presumed infectious" at bounding box center [266, 550] width 375 height 13
checkbox input "true"
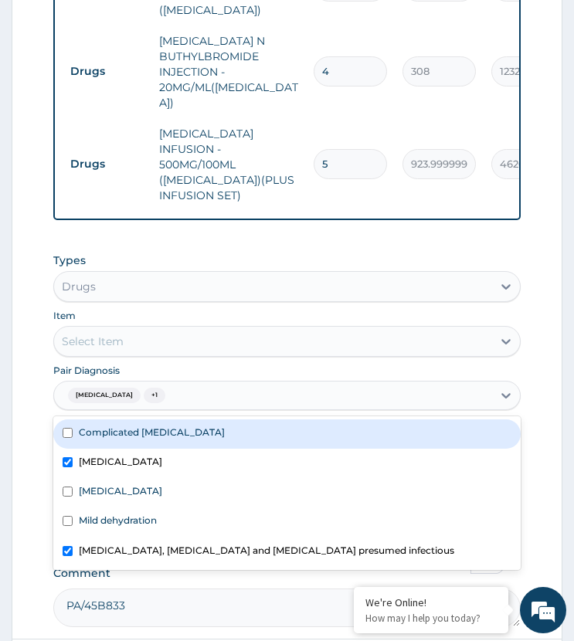
click at [206, 329] on div "Select Item" at bounding box center [272, 341] width 437 height 25
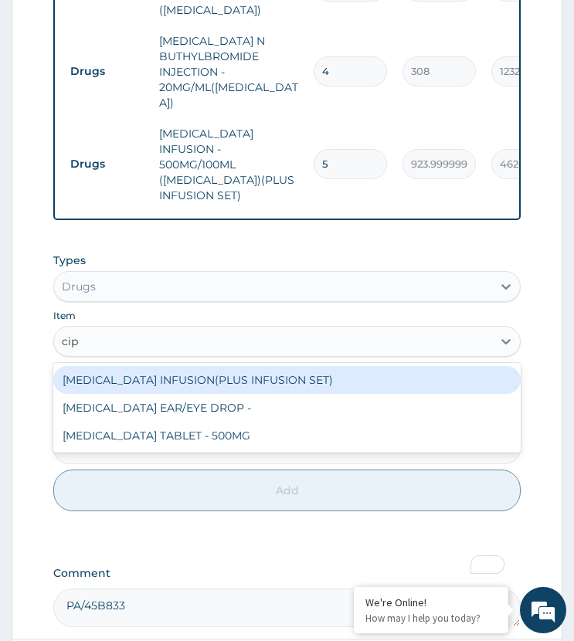
type input "cipr"
click at [222, 366] on div "CIPROFLOXACIN INFUSION(PLUS INFUSION SET)" at bounding box center [286, 380] width 466 height 28
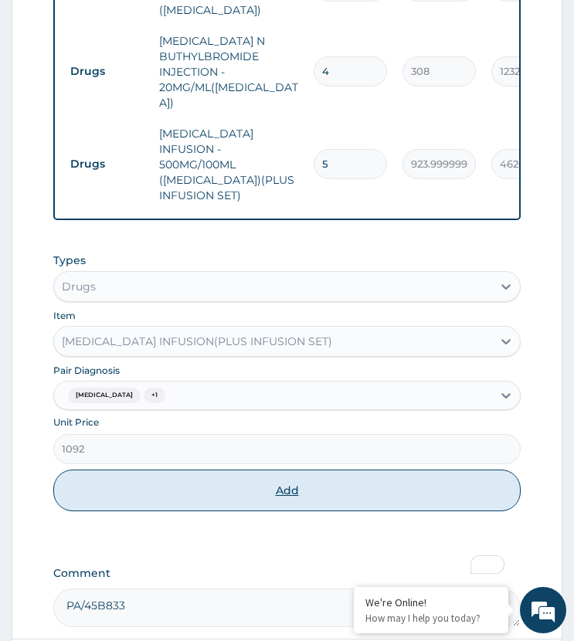
click at [212, 470] on button "Add" at bounding box center [286, 491] width 466 height 42
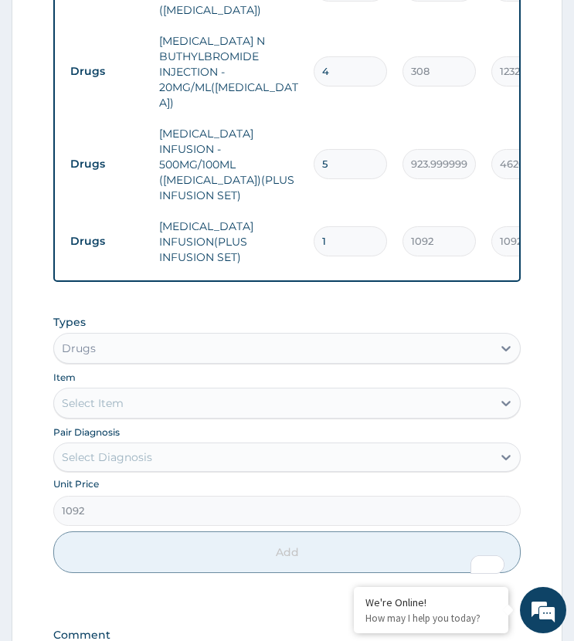
type input "0"
drag, startPoint x: 332, startPoint y: 183, endPoint x: 287, endPoint y: 248, distance: 79.3
type input "2"
type input "2184.00"
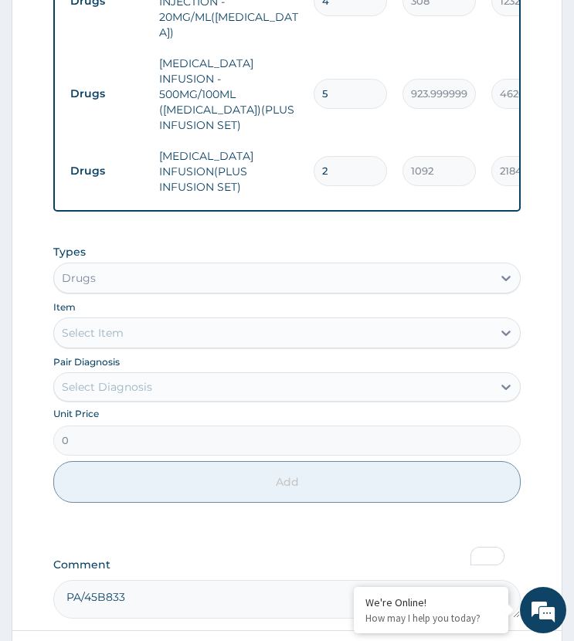
scroll to position [1381, 0]
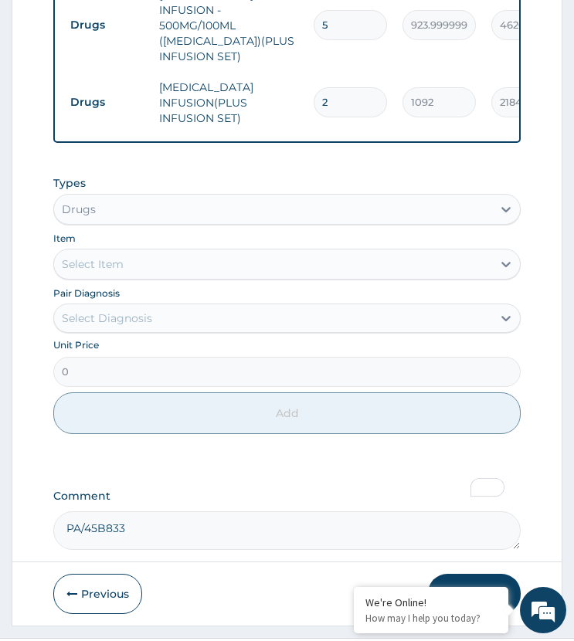
type input "2"
drag, startPoint x: 134, startPoint y: 277, endPoint x: 144, endPoint y: 279, distance: 10.2
click at [135, 310] on div "Select Diagnosis" at bounding box center [107, 317] width 90 height 15
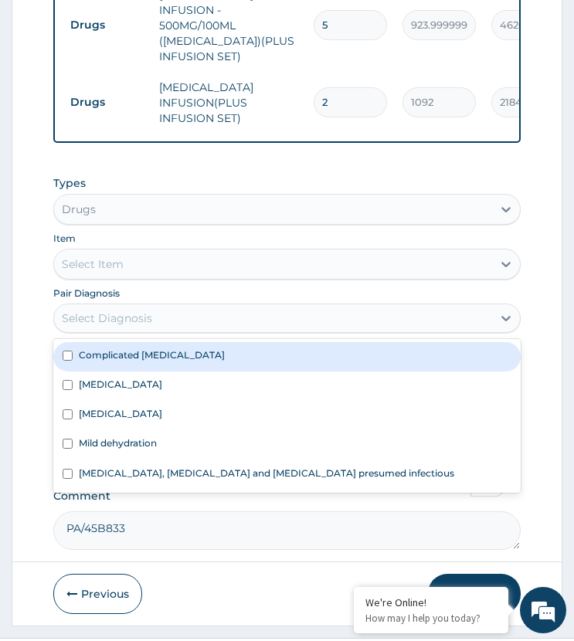
click at [168, 348] on label "Complicated malaria" at bounding box center [152, 354] width 146 height 13
checkbox input "true"
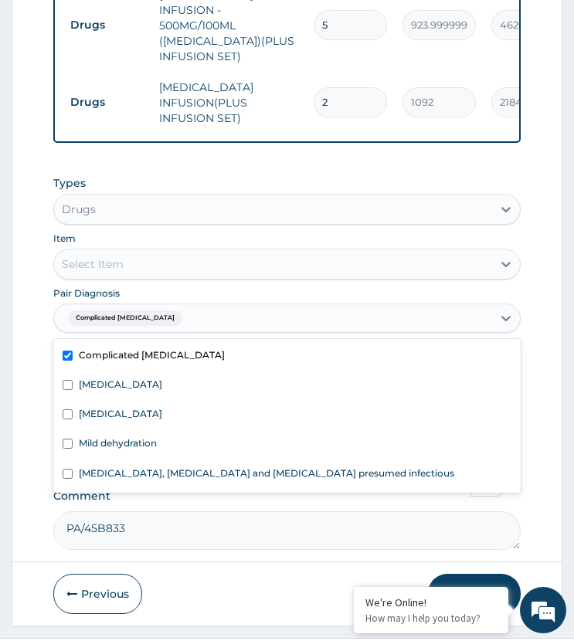
click at [186, 230] on div "Item Select Item" at bounding box center [286, 254] width 466 height 49
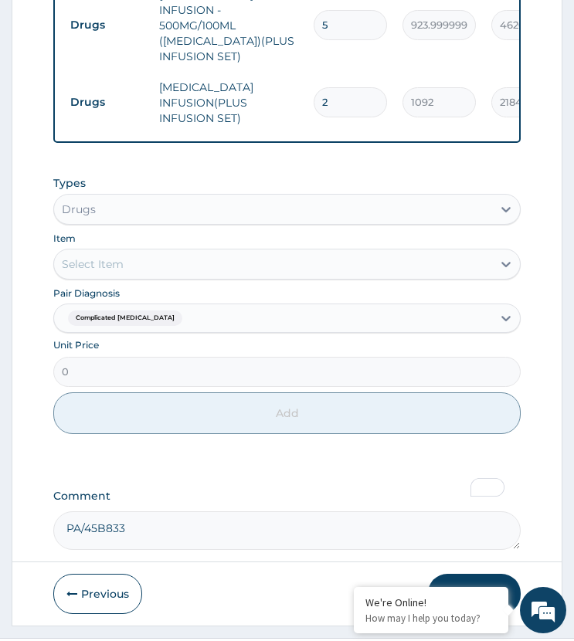
click at [201, 252] on div "Select Item" at bounding box center [272, 264] width 437 height 25
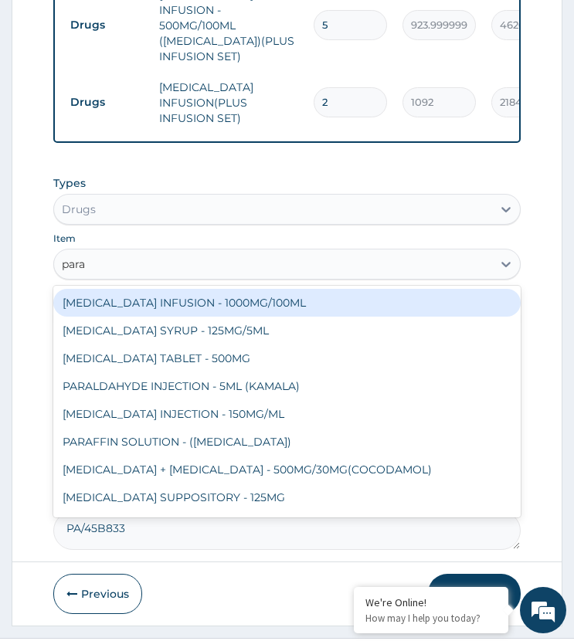
type input "parac"
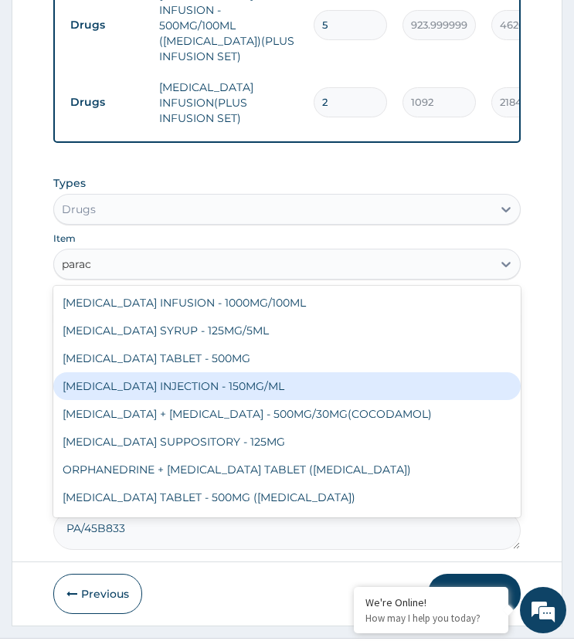
click at [205, 372] on div "PARACETAMOL INJECTION - 150MG/ML" at bounding box center [286, 386] width 466 height 28
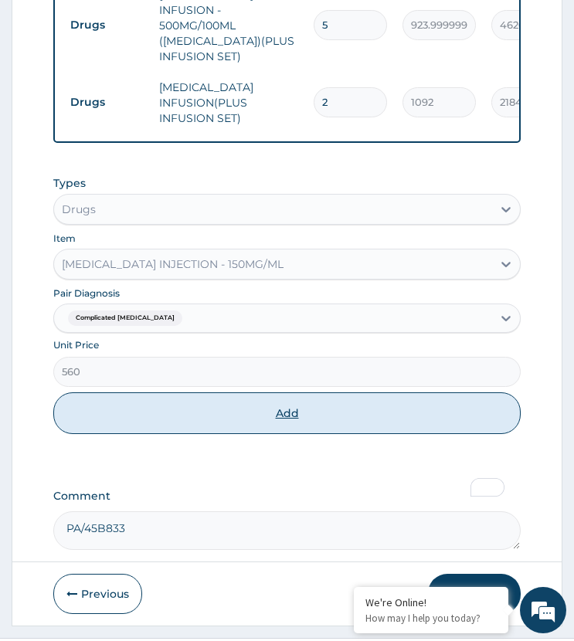
click at [253, 392] on button "Add" at bounding box center [286, 413] width 466 height 42
type input "0"
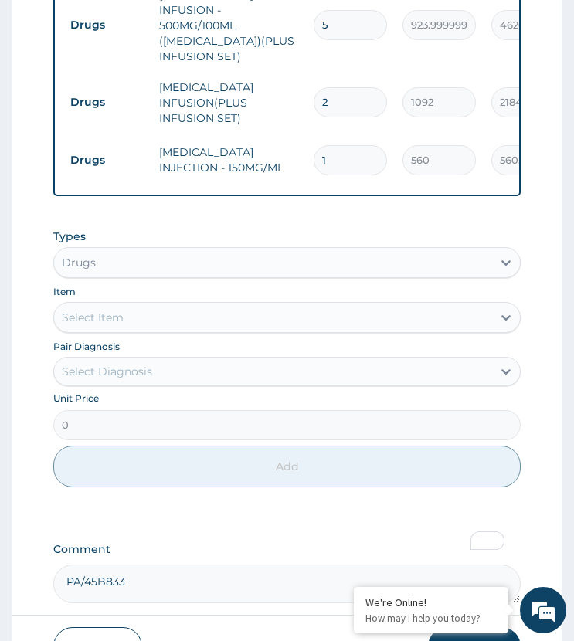
type input "12"
type input "6720.00"
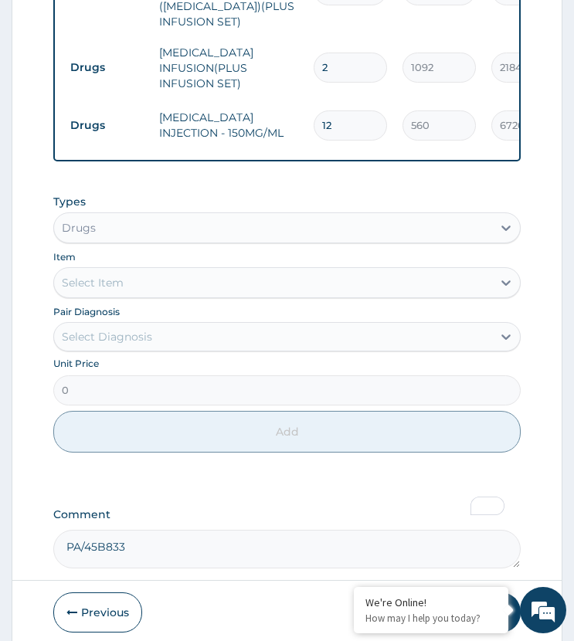
scroll to position [1434, 0]
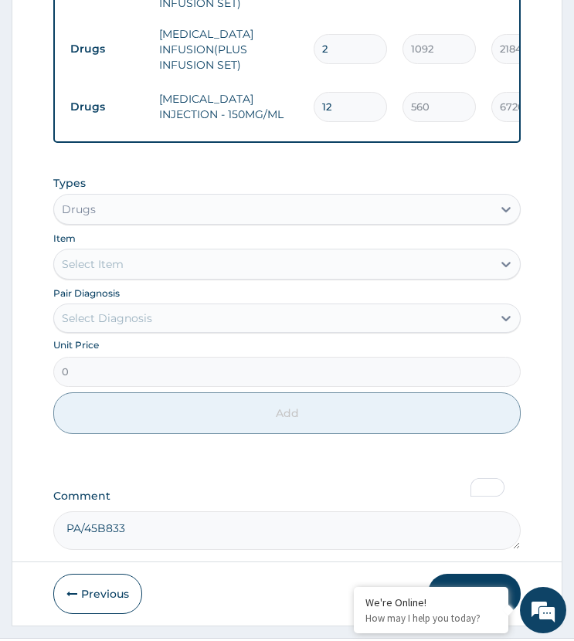
type input "12"
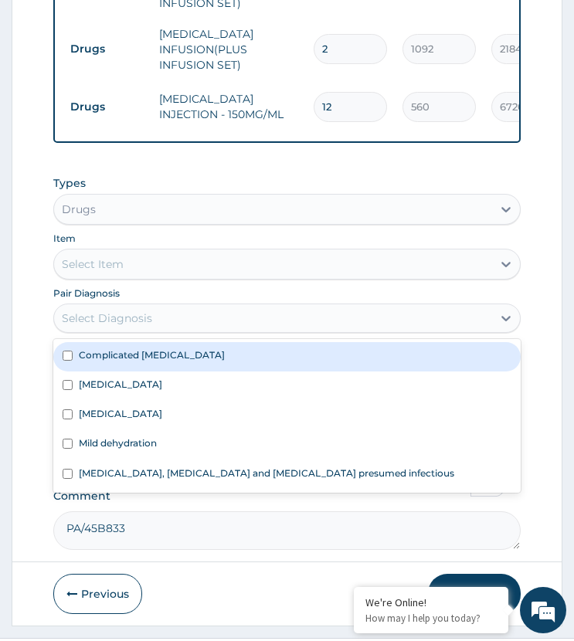
click at [126, 306] on div "Select Diagnosis" at bounding box center [272, 318] width 437 height 25
click at [144, 348] on label "Complicated malaria" at bounding box center [152, 354] width 146 height 13
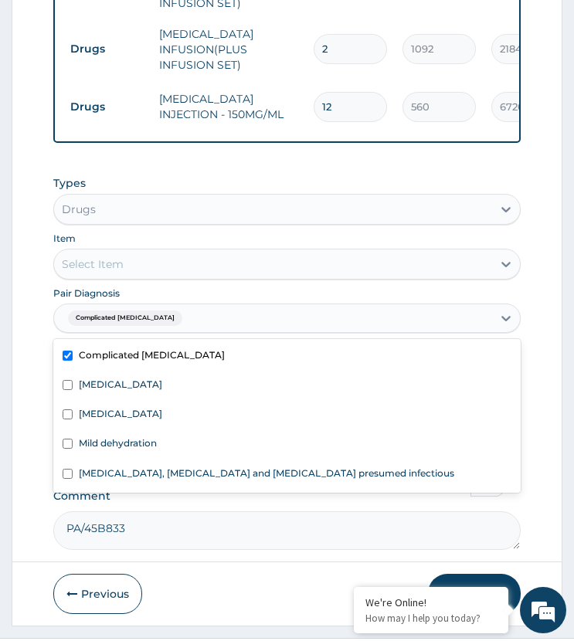
checkbox input "true"
click at [170, 252] on div "Select Item" at bounding box center [272, 264] width 437 height 25
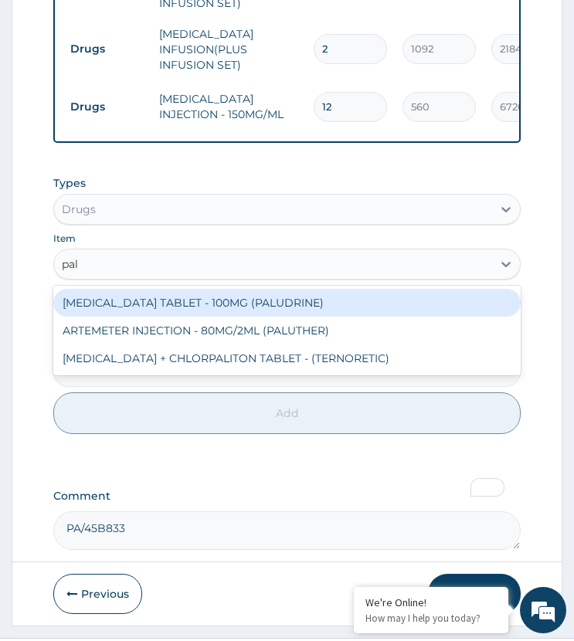
type input "palu"
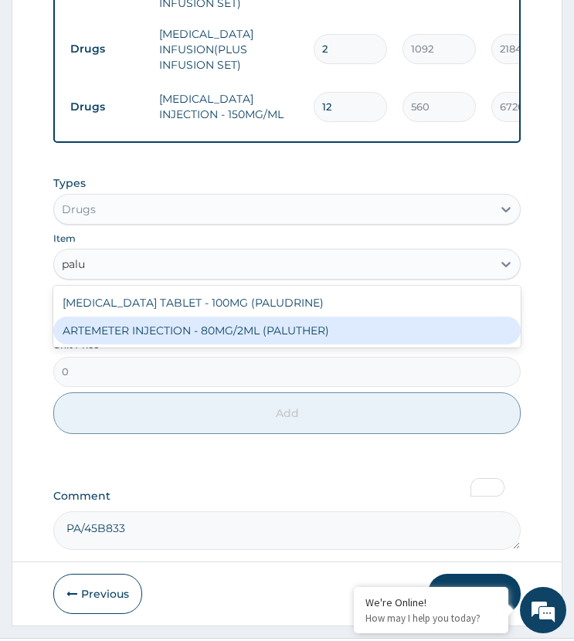
click at [198, 317] on div "ARTEMETER INJECTION - 80MG/2ML (PALUTHER)" at bounding box center [286, 331] width 466 height 28
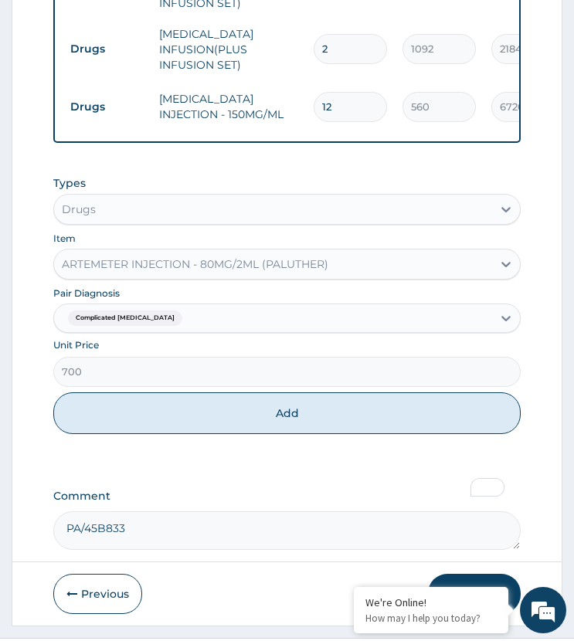
drag, startPoint x: 184, startPoint y: 362, endPoint x: 247, endPoint y: 310, distance: 82.3
click at [183, 392] on button "Add" at bounding box center [286, 413] width 466 height 42
type input "0"
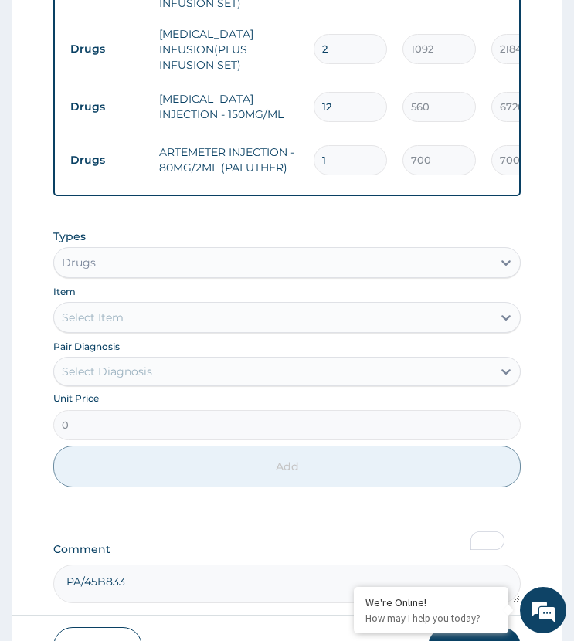
drag, startPoint x: 331, startPoint y: 114, endPoint x: 272, endPoint y: 151, distance: 70.1
type input "3"
type input "2100.00"
type input "3"
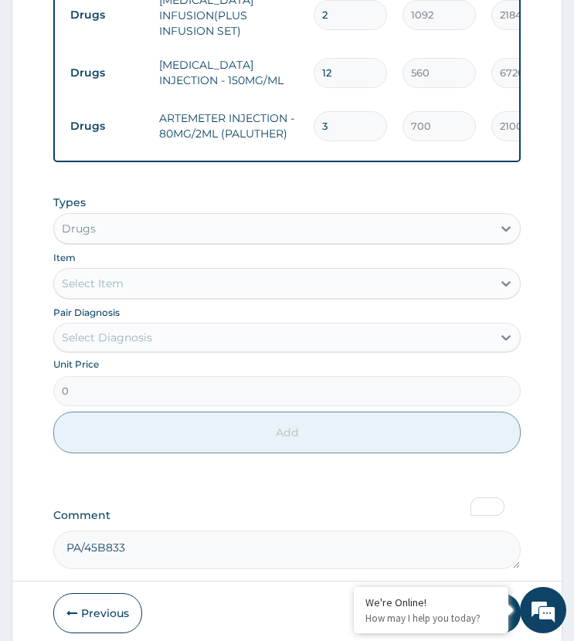
scroll to position [1487, 0]
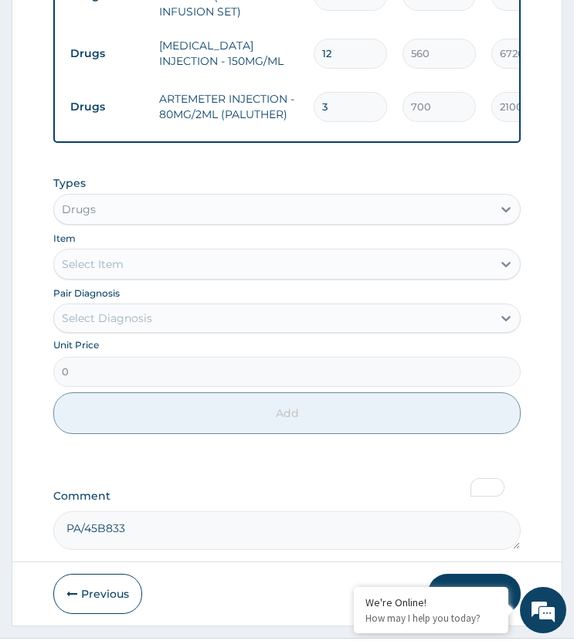
click at [137, 310] on div "Select Diagnosis" at bounding box center [107, 317] width 90 height 15
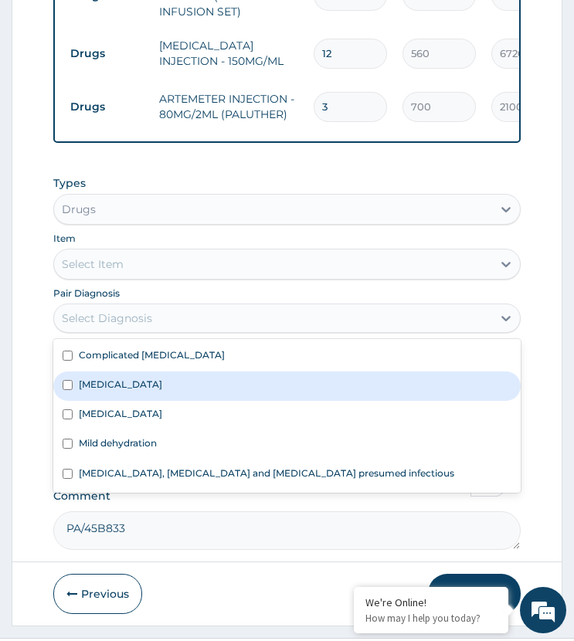
click at [148, 378] on label "Infectious gastroenteritis" at bounding box center [120, 384] width 83 height 13
checkbox input "true"
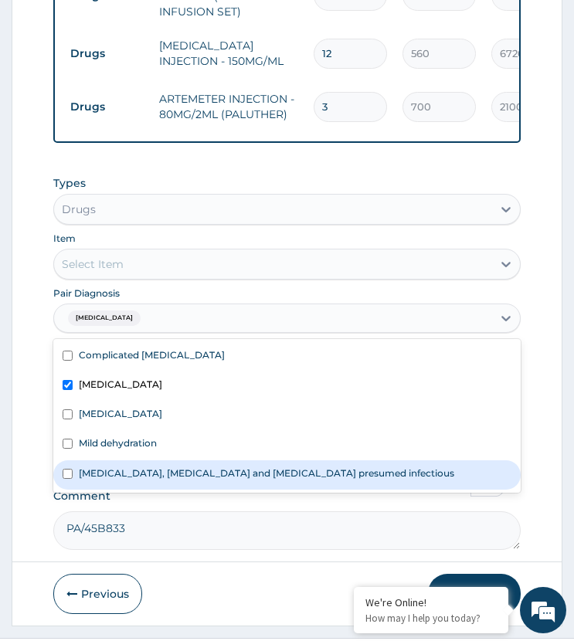
click at [148, 466] on label "Colitis, enteritis and gastroenteritis presumed infectious" at bounding box center [266, 472] width 375 height 13
checkbox input "true"
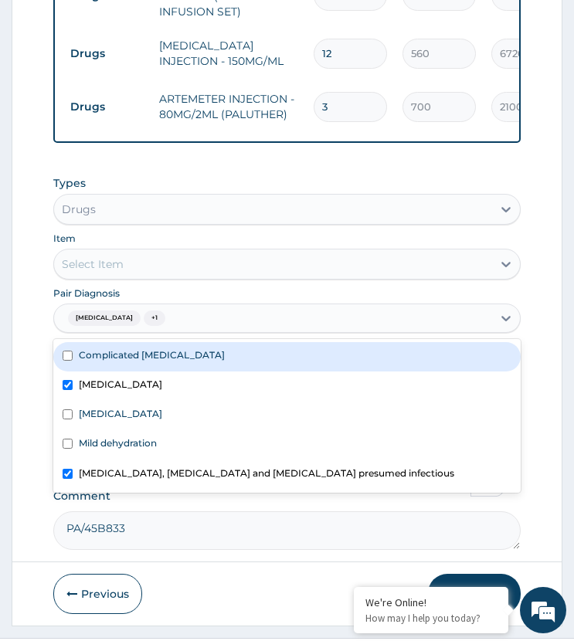
drag, startPoint x: 171, startPoint y: 222, endPoint x: 253, endPoint y: 222, distance: 81.9
click at [171, 252] on div "Select Item" at bounding box center [272, 264] width 437 height 25
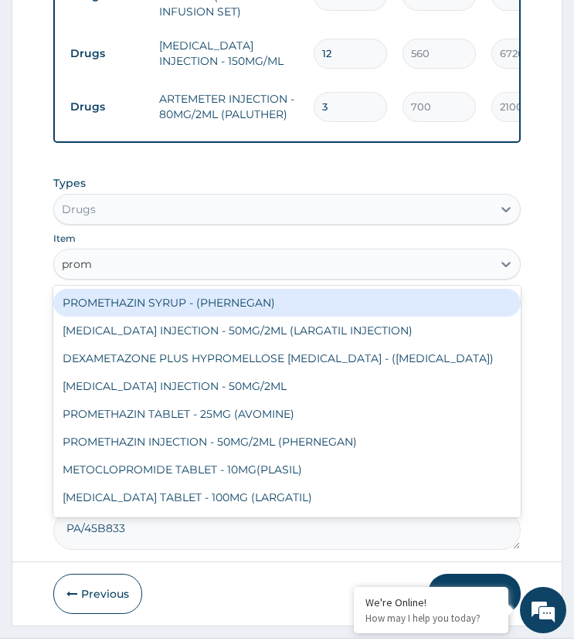
type input "prome"
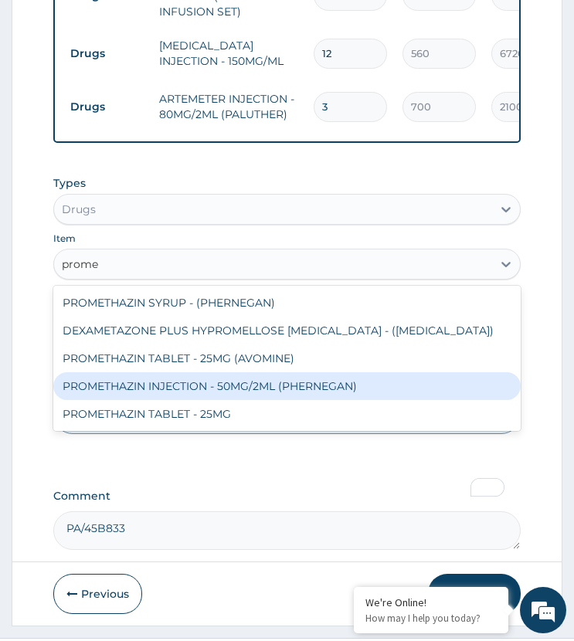
click at [175, 372] on div "PROMETHAZIN INJECTION - 50MG/2ML (PHERNEGAN)" at bounding box center [286, 386] width 466 height 28
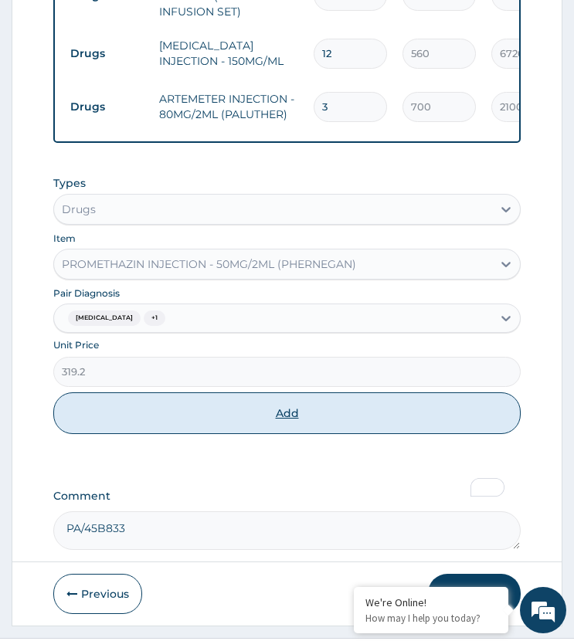
click at [222, 392] on button "Add" at bounding box center [286, 413] width 466 height 42
type input "0"
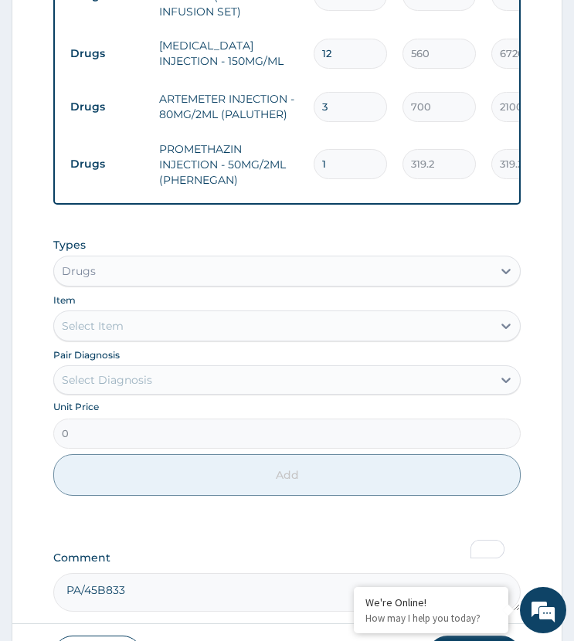
drag, startPoint x: 333, startPoint y: 111, endPoint x: 305, endPoint y: 148, distance: 45.7
type input "2"
type input "638.40"
type input "2"
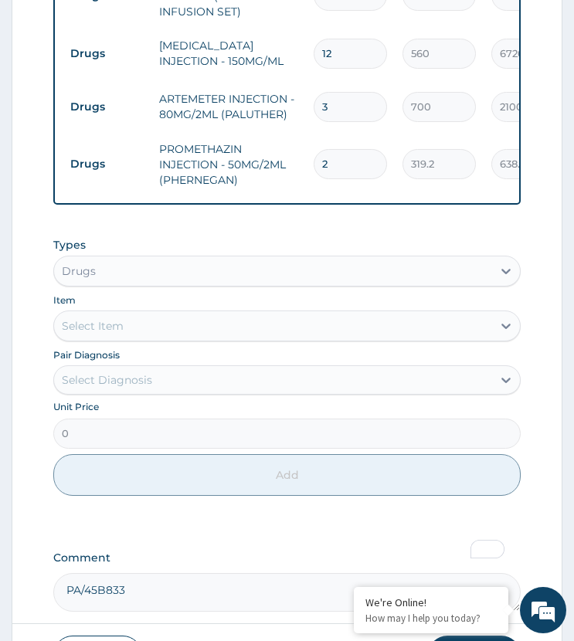
click at [301, 144] on td "PROMETHAZIN INJECTION - 50MG/2ML (PHERNEGAN)" at bounding box center [228, 165] width 154 height 62
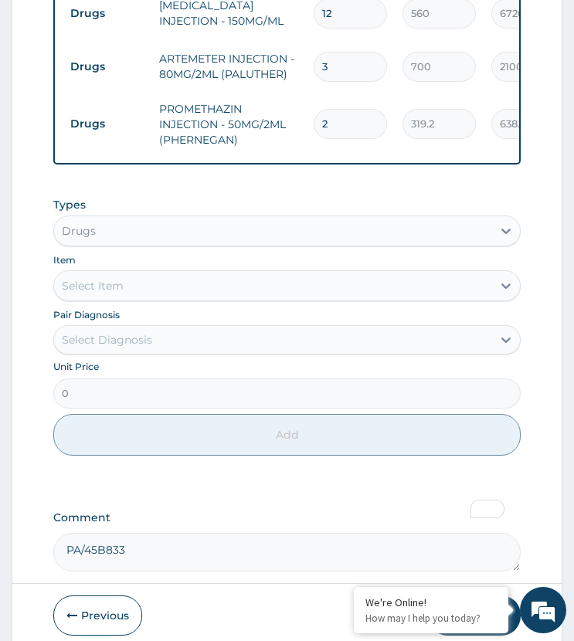
scroll to position [1549, 0]
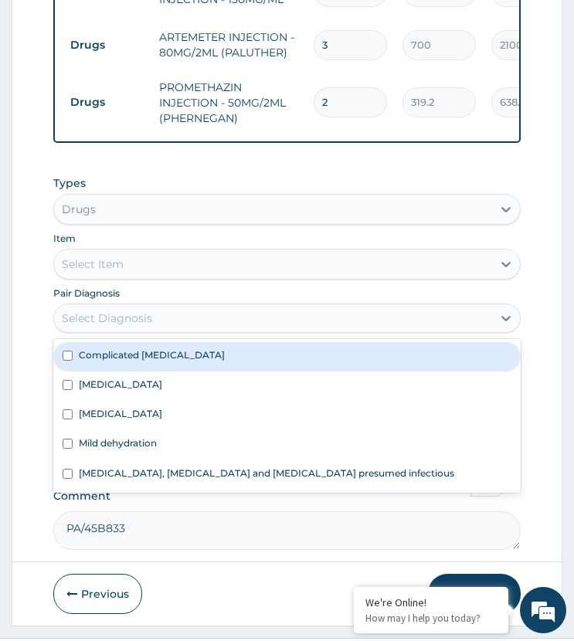
click at [141, 310] on div "Select Diagnosis" at bounding box center [107, 317] width 90 height 15
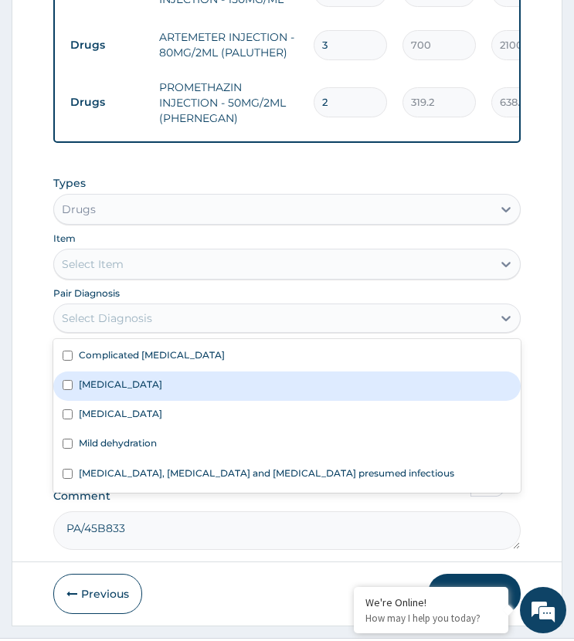
click at [161, 378] on label "Infectious gastroenteritis" at bounding box center [120, 384] width 83 height 13
checkbox input "true"
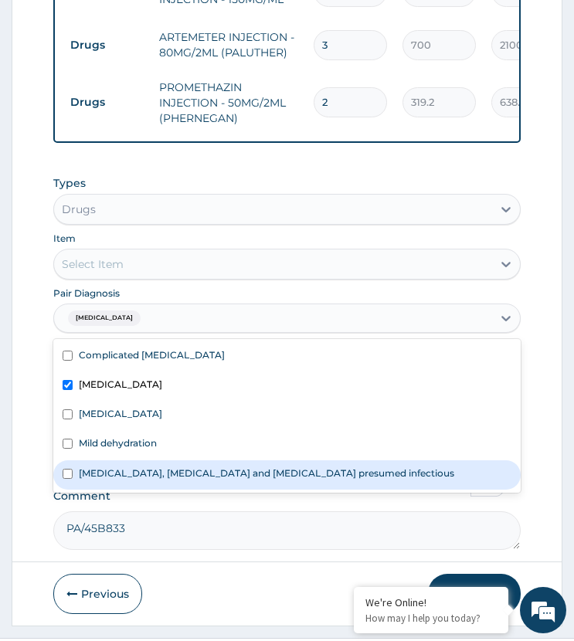
click at [168, 466] on label "Colitis, enteritis and gastroenteritis presumed infectious" at bounding box center [266, 472] width 375 height 13
checkbox input "true"
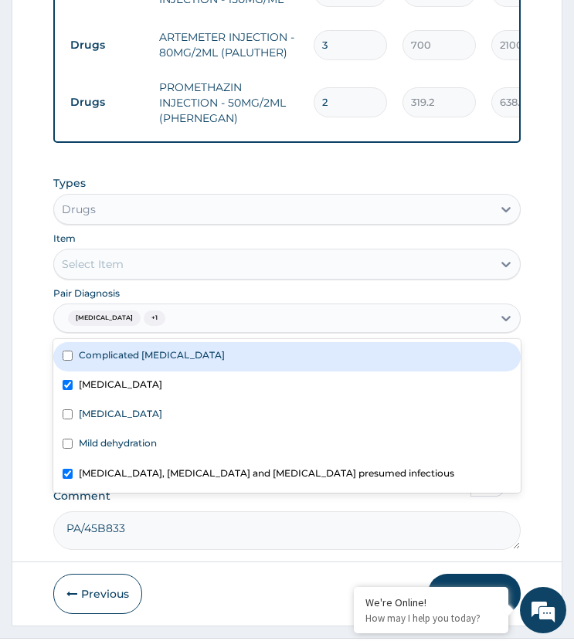
click at [194, 252] on div "Select Item" at bounding box center [272, 264] width 437 height 25
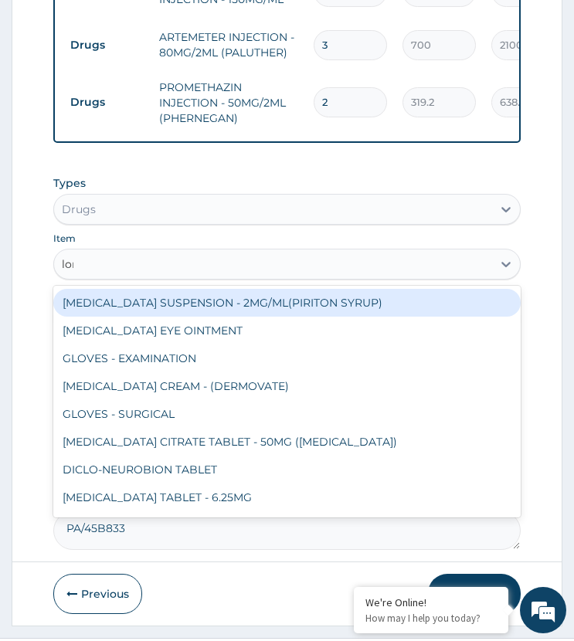
type input "lomo"
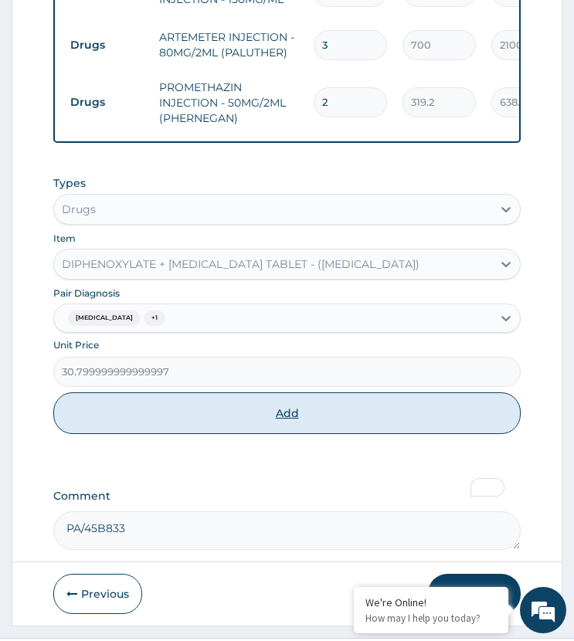
click at [250, 392] on button "Add" at bounding box center [286, 413] width 466 height 42
type input "0"
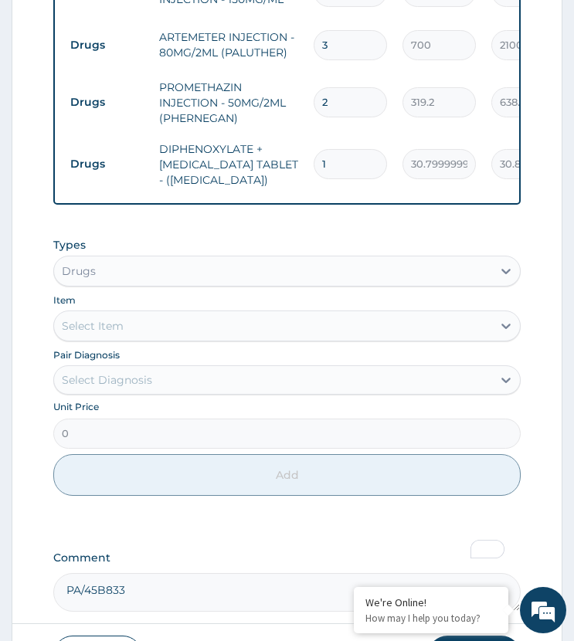
drag, startPoint x: 328, startPoint y: 114, endPoint x: 295, endPoint y: 147, distance: 46.4
click at [295, 147] on tr "Drugs DIPHENOXYLATE + ATROPINE TABLET - (LOMOTIL) 1 30.799999999999997 30.80 In…" at bounding box center [441, 165] width 757 height 62
type input "6"
type input "184.80"
type input "6"
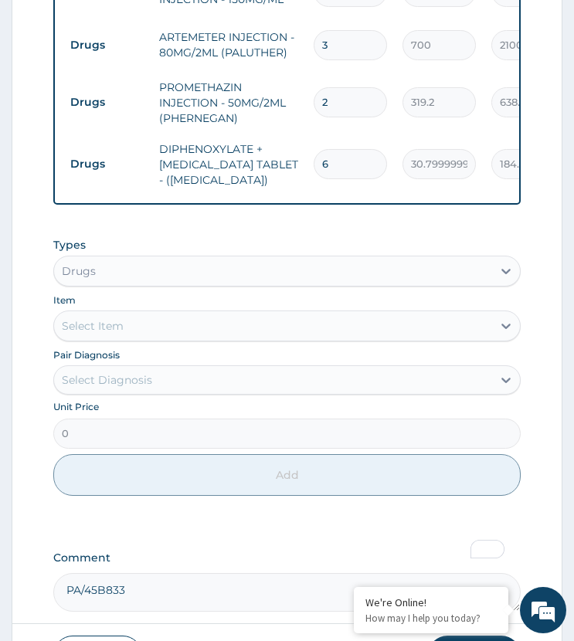
click at [293, 134] on td "DIPHENOXYLATE + ATROPINE TABLET - (LOMOTIL)" at bounding box center [228, 165] width 154 height 62
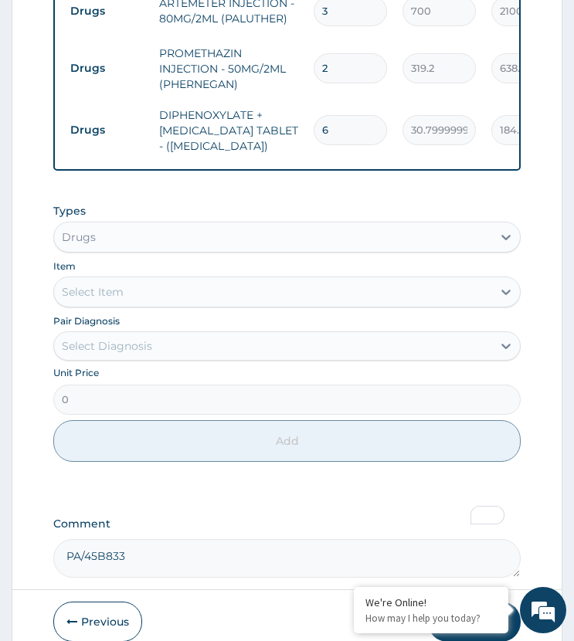
scroll to position [1611, 0]
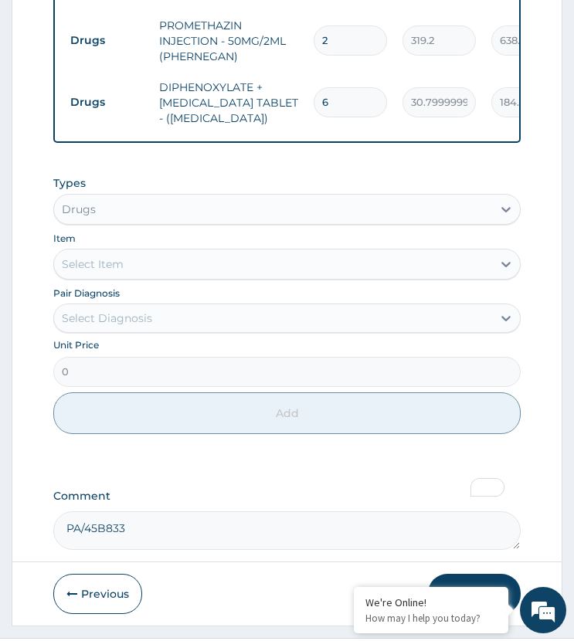
click at [152, 306] on div "Select Diagnosis" at bounding box center [272, 318] width 437 height 25
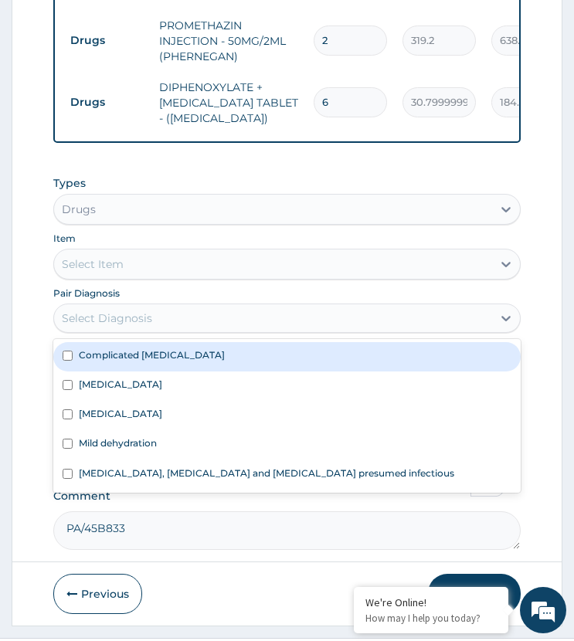
click at [165, 342] on div "Complicated malaria" at bounding box center [286, 356] width 466 height 29
checkbox input "true"
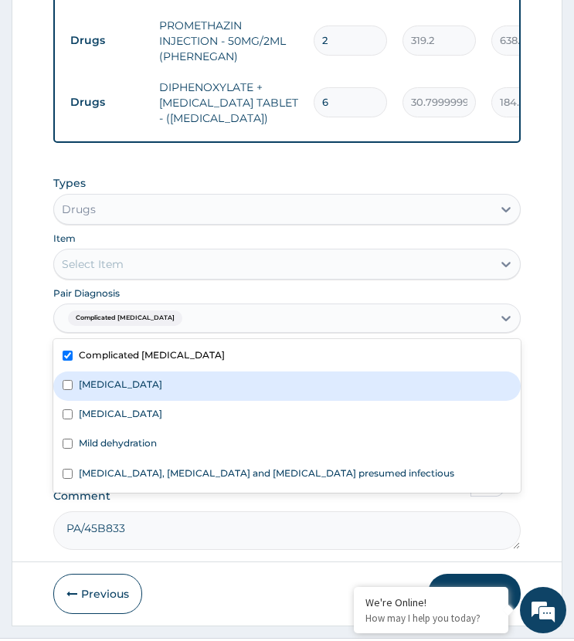
drag, startPoint x: 193, startPoint y: 359, endPoint x: 168, endPoint y: 394, distance: 42.6
click at [193, 371] on div "Infectious gastroenteritis" at bounding box center [286, 385] width 466 height 29
checkbox input "true"
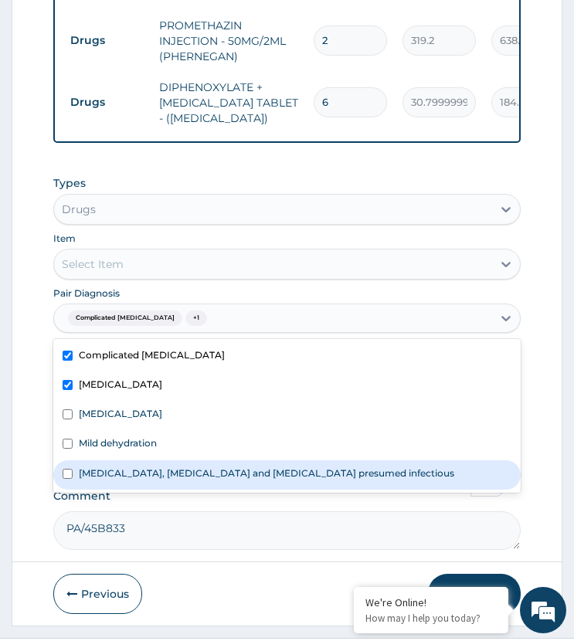
click at [180, 466] on label "Colitis, enteritis and gastroenteritis presumed infectious" at bounding box center [266, 472] width 375 height 13
checkbox input "true"
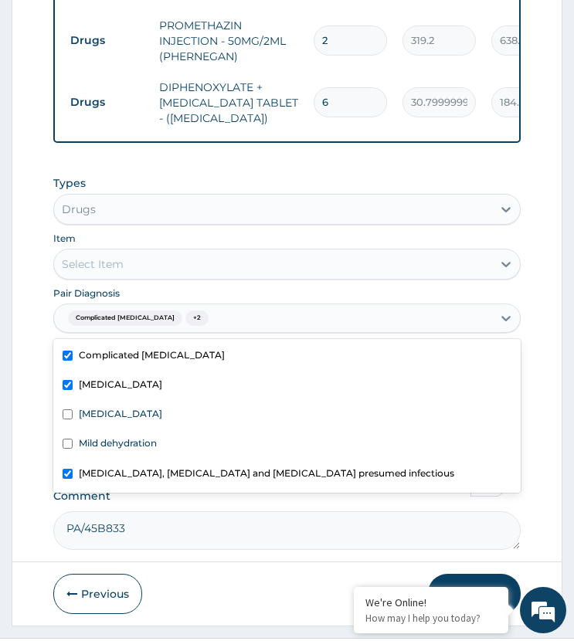
click at [154, 252] on div "Select Item" at bounding box center [272, 264] width 437 height 25
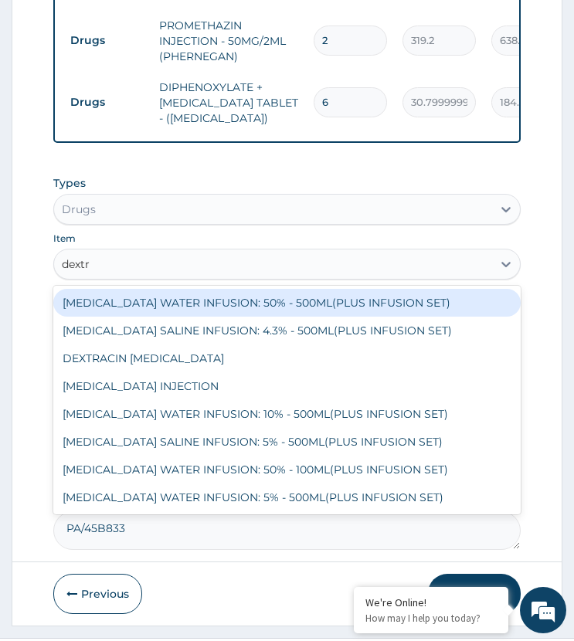
type input "dextro"
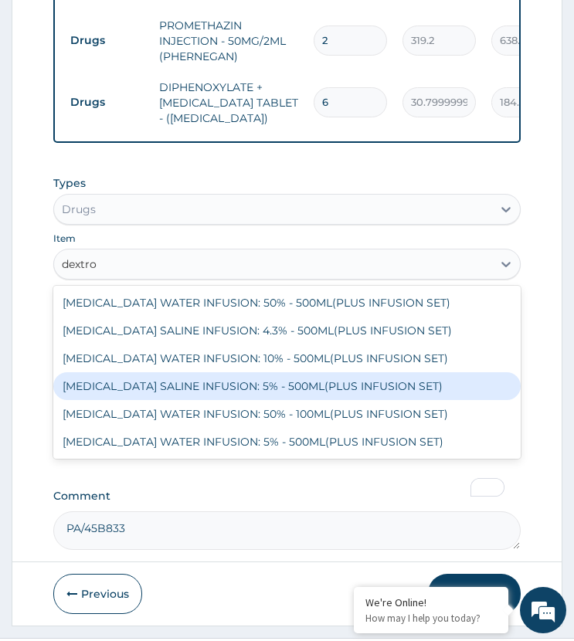
click at [181, 372] on div "DEXTROSE SALINE INFUSION: 5% - 500ML(PLUS INFUSION SET)" at bounding box center [286, 386] width 466 height 28
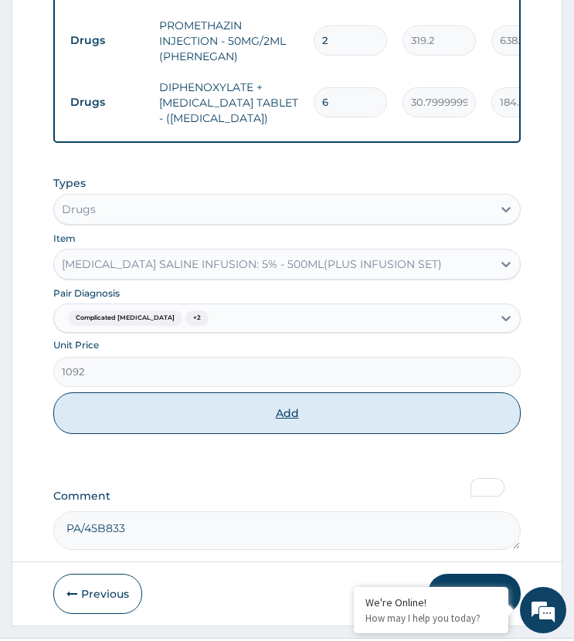
click at [220, 392] on button "Add" at bounding box center [286, 413] width 466 height 42
type input "0"
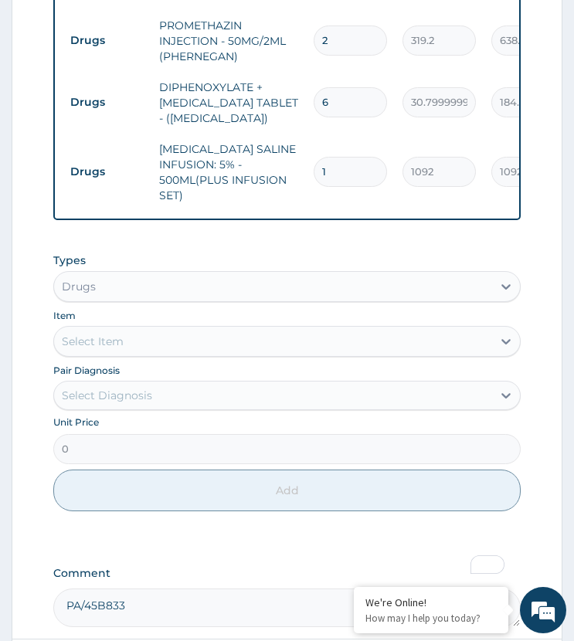
drag, startPoint x: 332, startPoint y: 123, endPoint x: 279, endPoint y: 169, distance: 70.6
type input "4"
type input "4368.00"
type input "4"
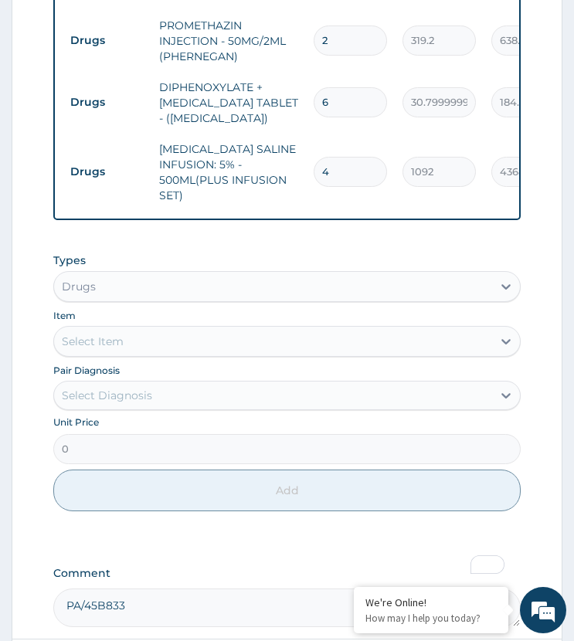
click at [271, 137] on td "DEXTROSE SALINE INFUSION: 5% - 500ML(PLUS INFUSION SET)" at bounding box center [228, 172] width 154 height 77
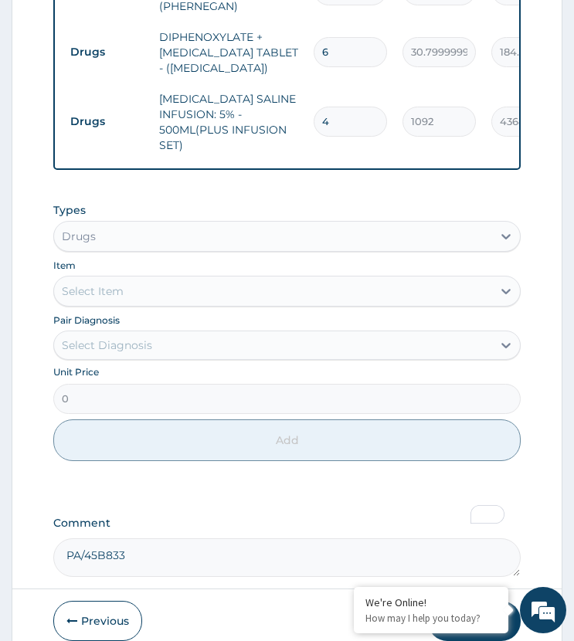
scroll to position [1688, 0]
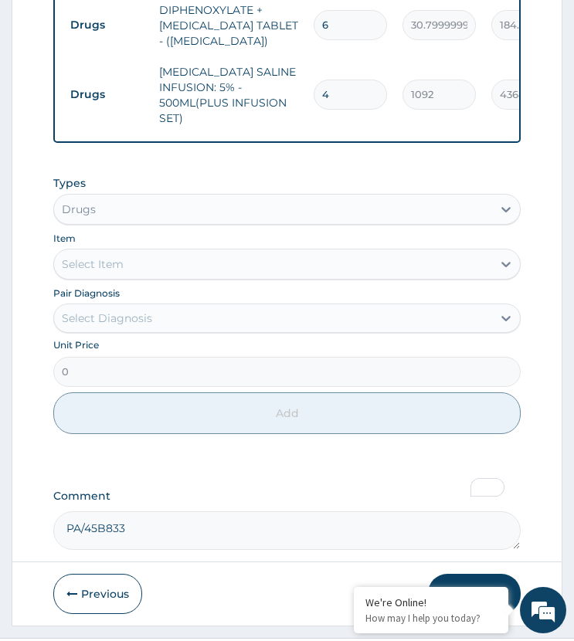
click at [170, 306] on div "Select Diagnosis" at bounding box center [272, 318] width 437 height 25
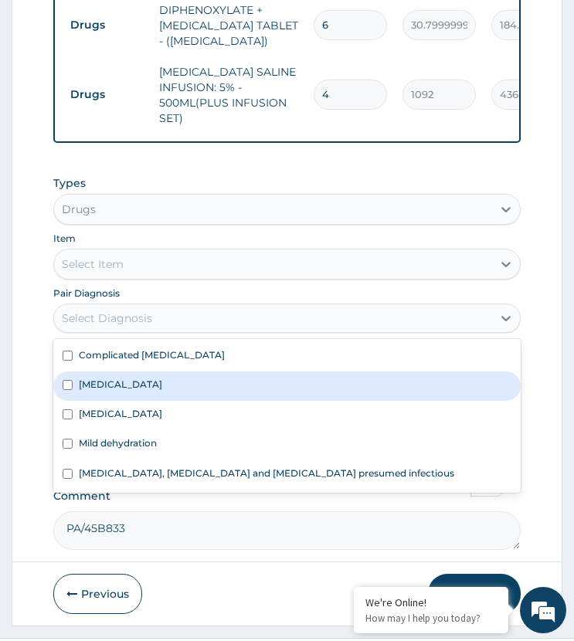
click at [188, 342] on div "Complicated malaria" at bounding box center [286, 356] width 466 height 29
checkbox input "true"
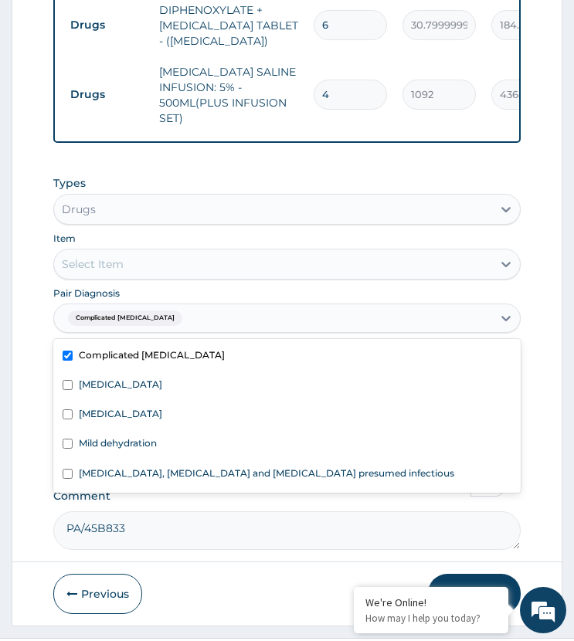
click at [168, 252] on div "Select Item" at bounding box center [272, 264] width 437 height 25
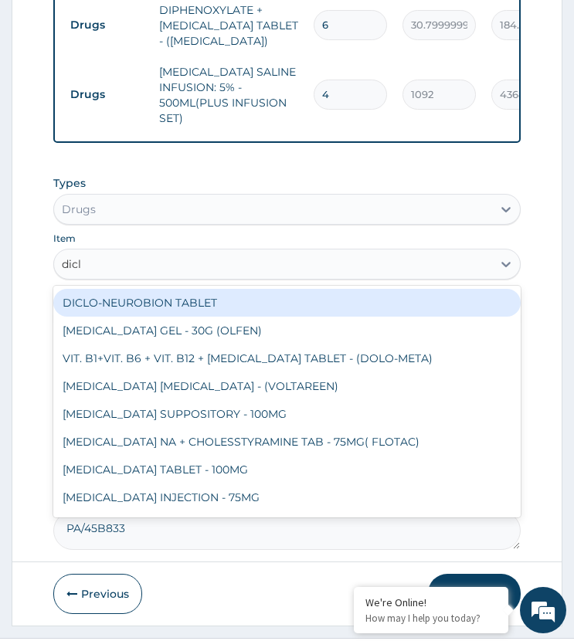
type input "diclo"
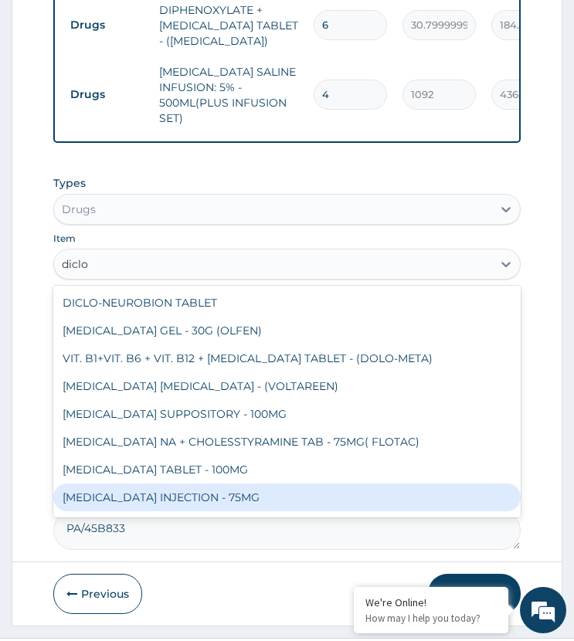
click at [164, 483] on div "DICLOFENAC INJECTION - 75MG" at bounding box center [286, 497] width 466 height 28
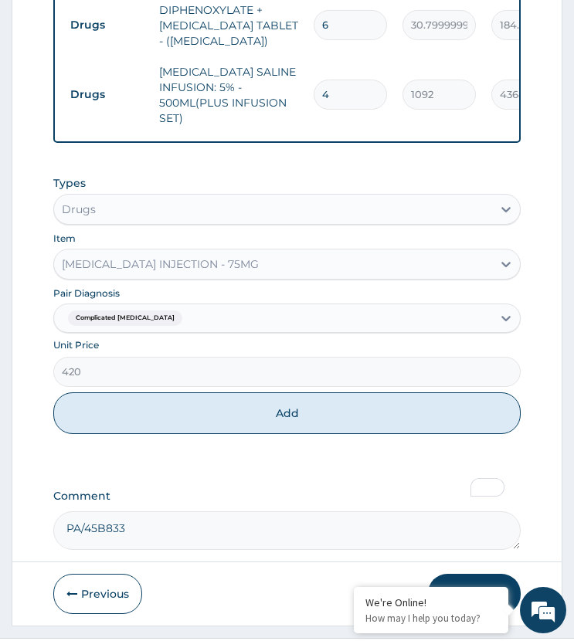
click at [260, 392] on button "Add" at bounding box center [286, 413] width 466 height 42
type input "0"
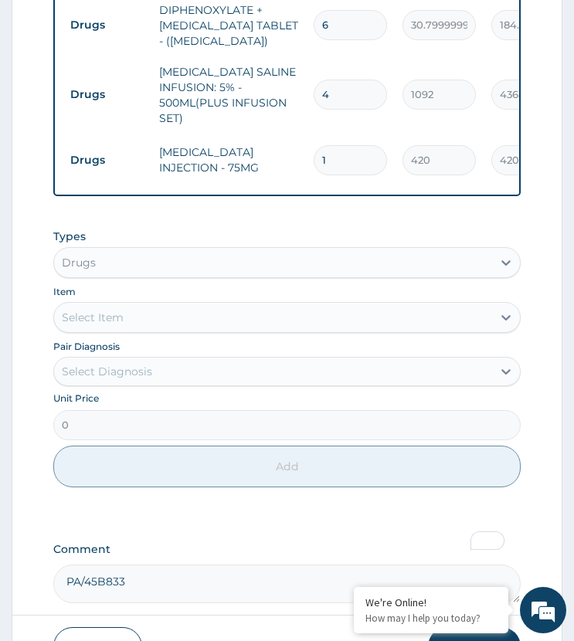
drag, startPoint x: 341, startPoint y: 111, endPoint x: 272, endPoint y: 151, distance: 79.9
type input "2"
type input "840.00"
type input "2"
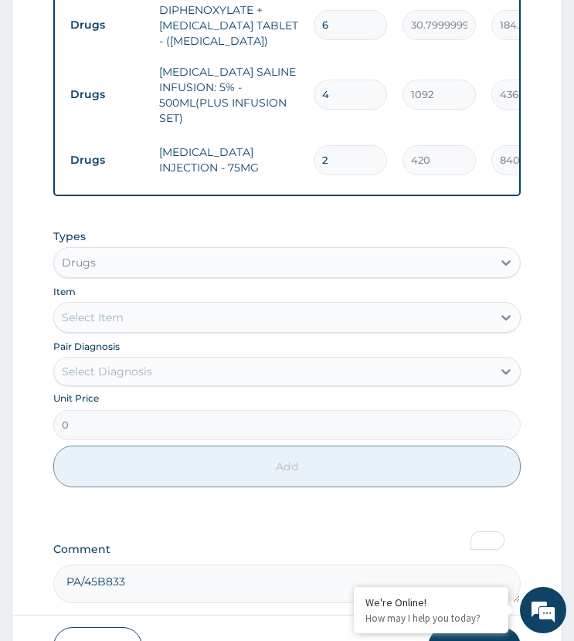
click at [238, 221] on div "Types Drugs Item Select Item Pair Diagnosis Select Diagnosis Unit Price 0 Add" at bounding box center [286, 358] width 466 height 275
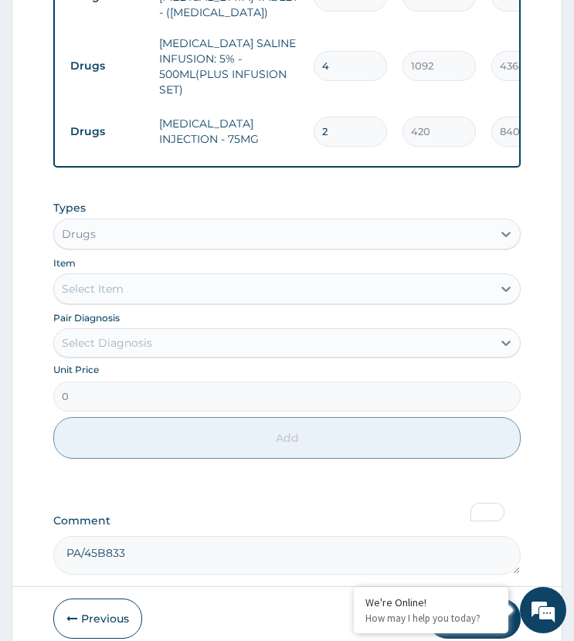
scroll to position [1742, 0]
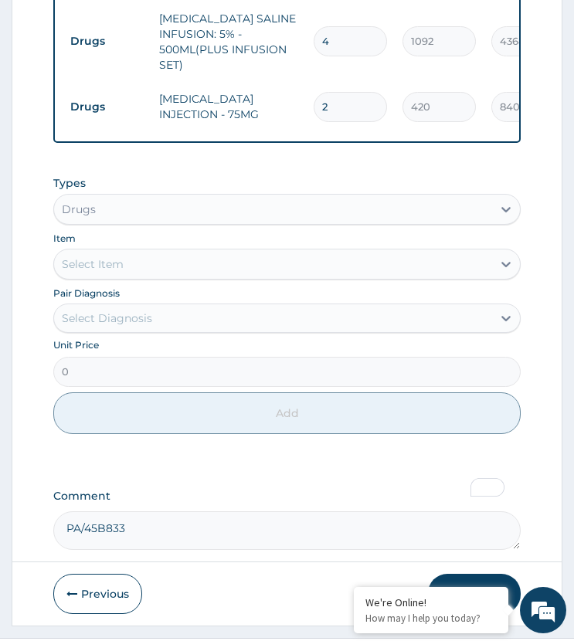
click at [138, 310] on div "Select Diagnosis" at bounding box center [107, 317] width 90 height 15
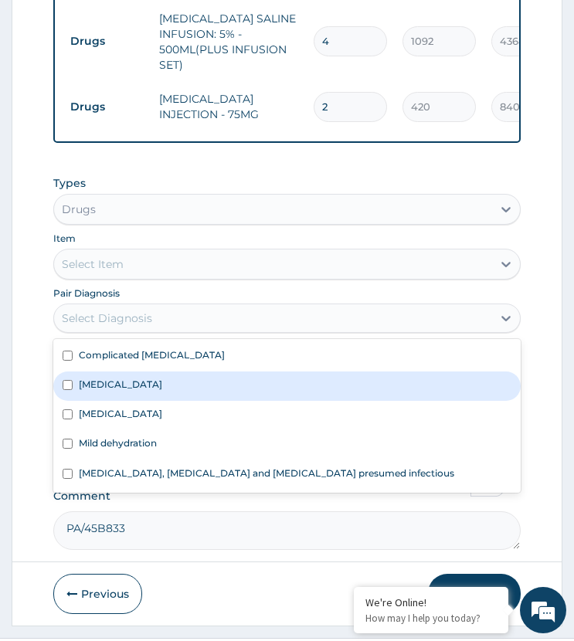
click at [162, 378] on label "Infectious gastroenteritis" at bounding box center [120, 384] width 83 height 13
checkbox input "true"
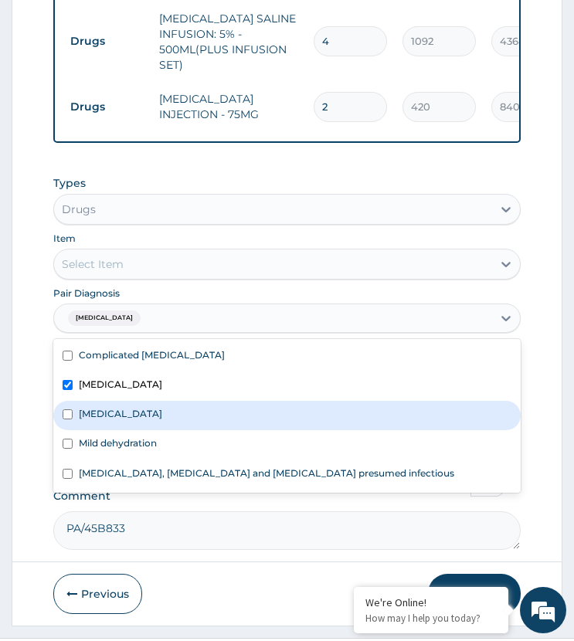
click at [162, 407] on label "Upper respiratory infection" at bounding box center [120, 413] width 83 height 13
checkbox input "true"
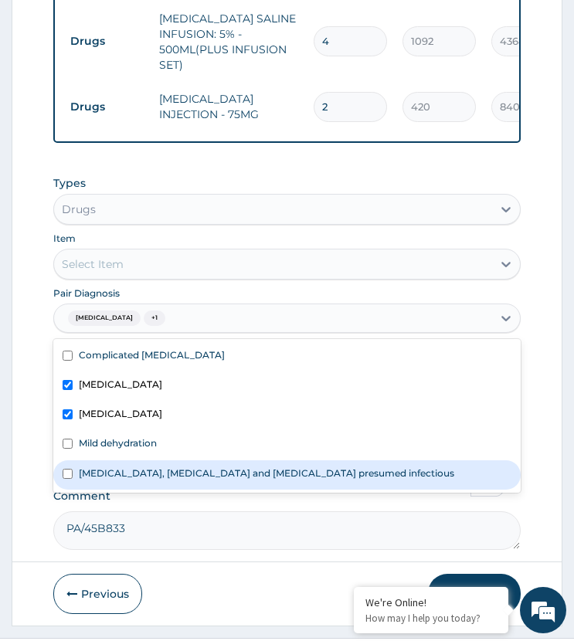
click at [168, 466] on label "Colitis, enteritis and gastroenteritis presumed infectious" at bounding box center [266, 472] width 375 height 13
checkbox input "true"
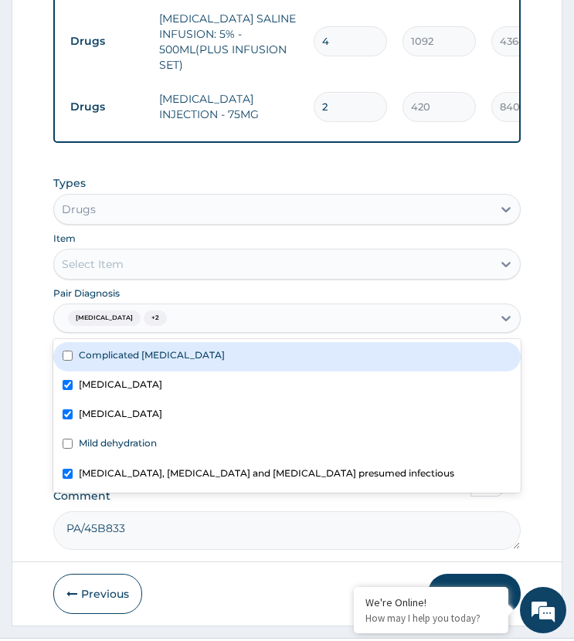
click at [176, 252] on div "Select Item" at bounding box center [272, 264] width 437 height 25
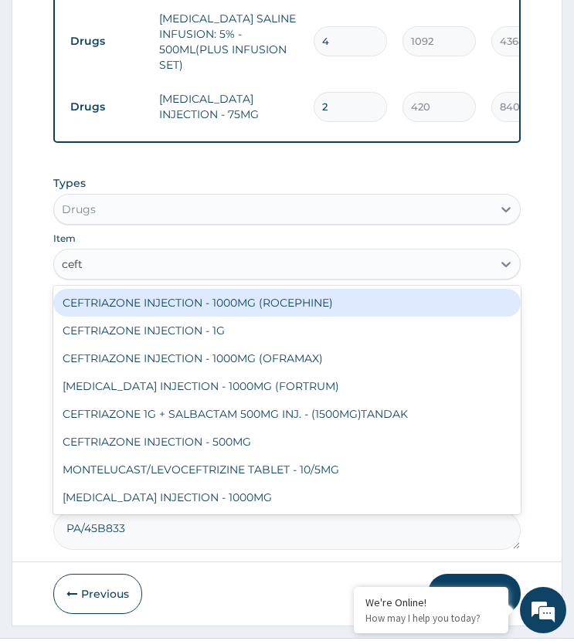
type input "ceftr"
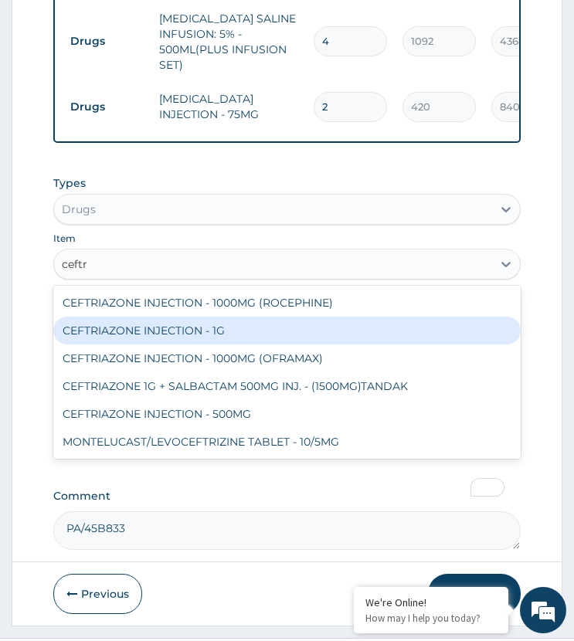
click at [189, 317] on div "CEFTRIAZONE INJECTION - 1G" at bounding box center [286, 331] width 466 height 28
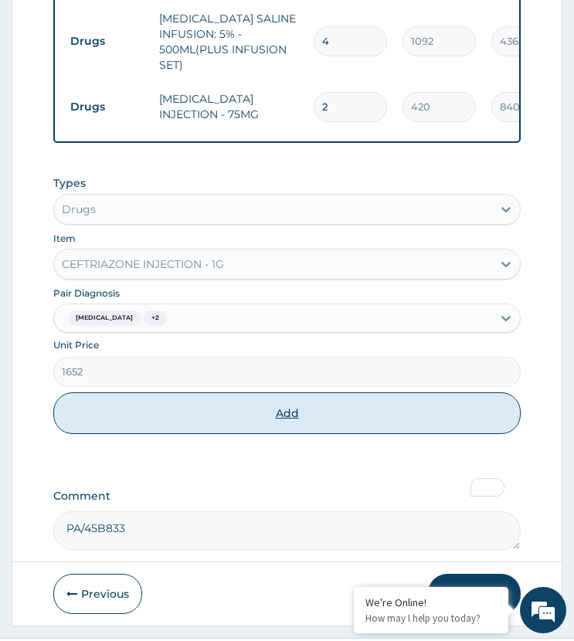
click at [186, 392] on button "Add" at bounding box center [286, 413] width 466 height 42
type input "0"
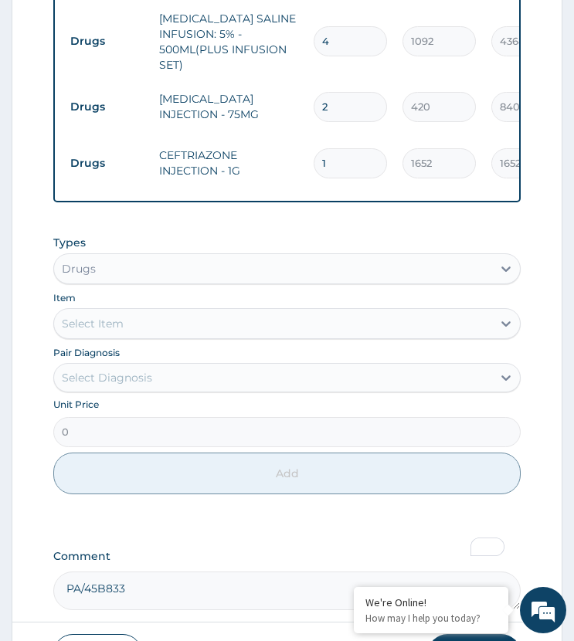
drag, startPoint x: 333, startPoint y: 114, endPoint x: 276, endPoint y: 183, distance: 90.0
type input "2"
type input "3304.00"
type input "2"
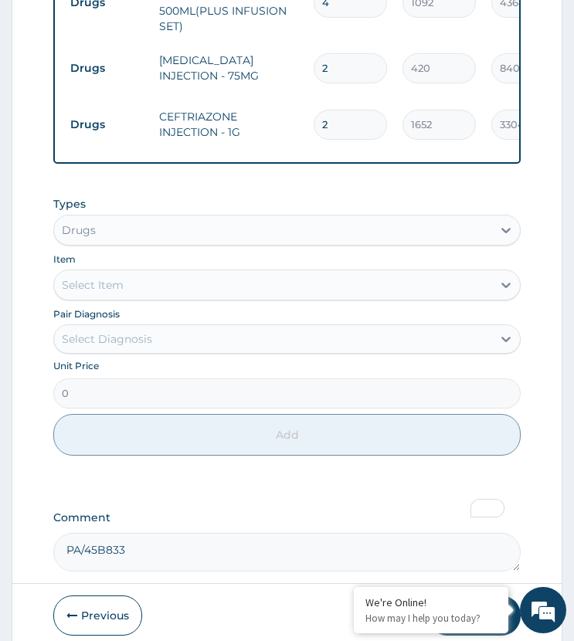
scroll to position [1801, 0]
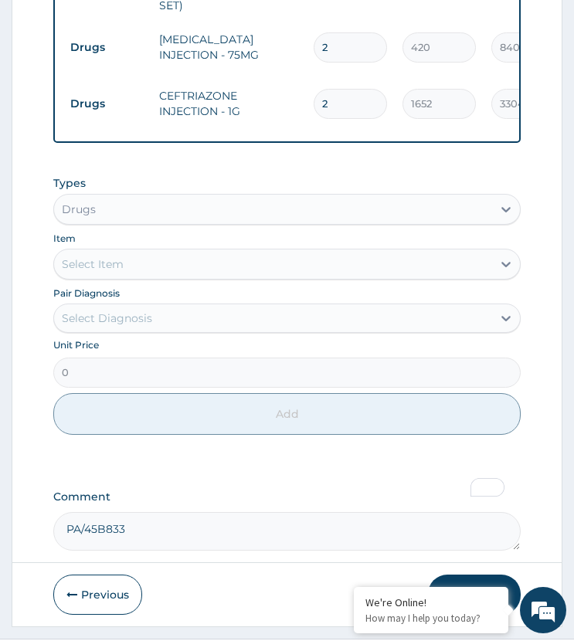
click at [112, 310] on div "Select Diagnosis" at bounding box center [107, 317] width 90 height 15
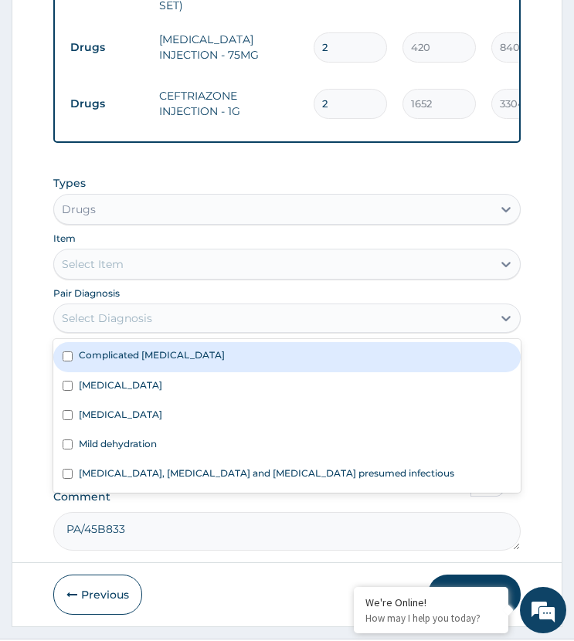
click at [187, 342] on div "Complicated malaria" at bounding box center [286, 356] width 466 height 29
checkbox input "true"
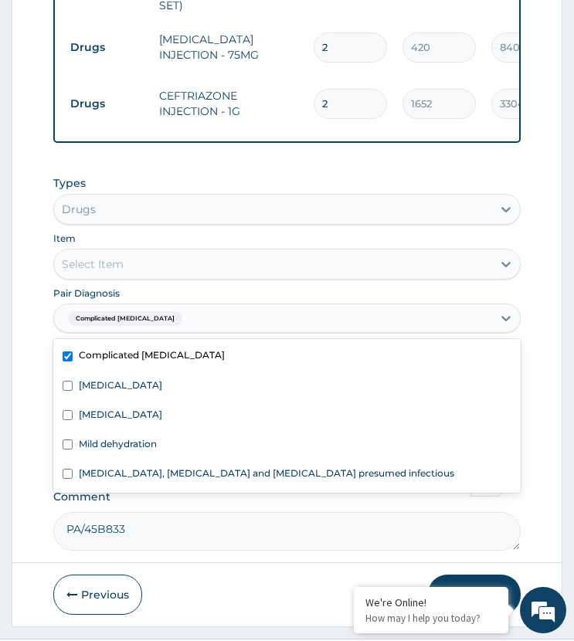
click at [154, 252] on div "Select Item" at bounding box center [272, 264] width 437 height 25
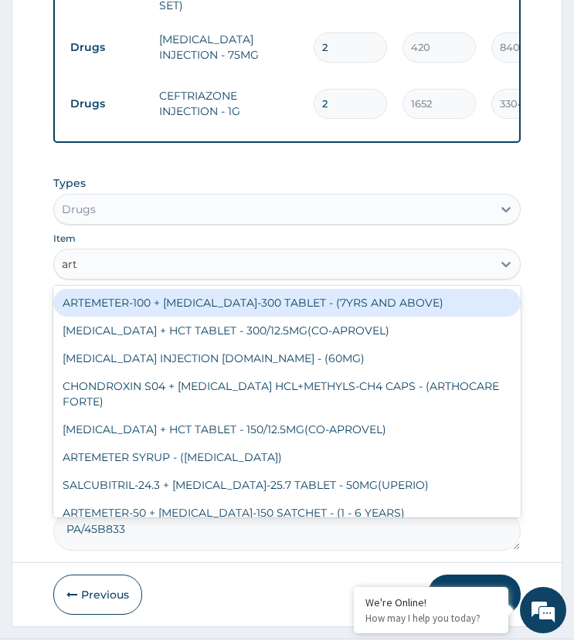
type input "arte"
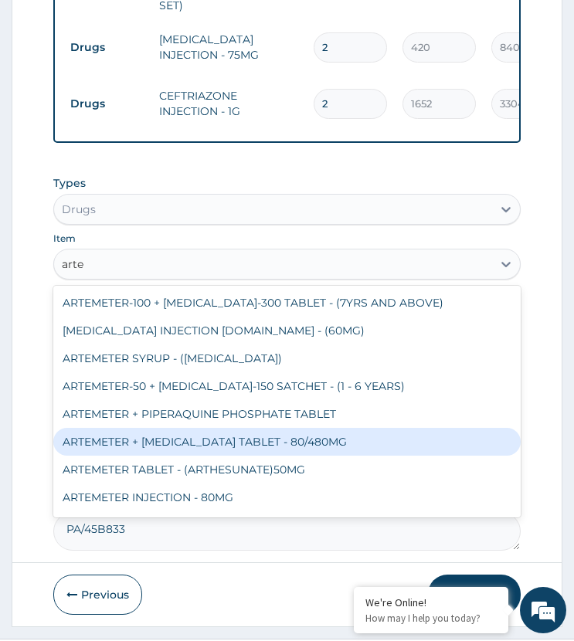
click at [157, 428] on div "ARTEMETER + LUMEFANTRINE TABLET - 80/480MG" at bounding box center [286, 442] width 466 height 28
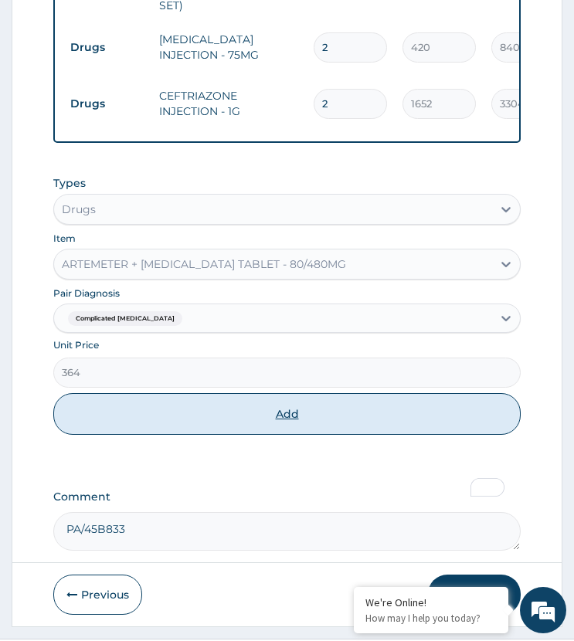
click at [219, 393] on button "Add" at bounding box center [286, 414] width 466 height 42
type input "0"
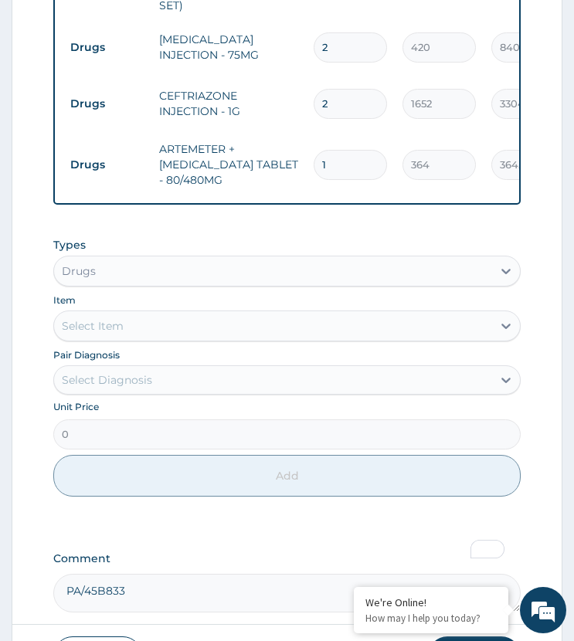
drag, startPoint x: 333, startPoint y: 117, endPoint x: 301, endPoint y: 142, distance: 40.6
click at [301, 142] on tr "Drugs ARTEMETER + LUMEFANTRINE TABLET - 80/480MG 1 364 364.00 Complicated malar…" at bounding box center [441, 165] width 757 height 62
type input "6"
type input "2184.00"
type input "6"
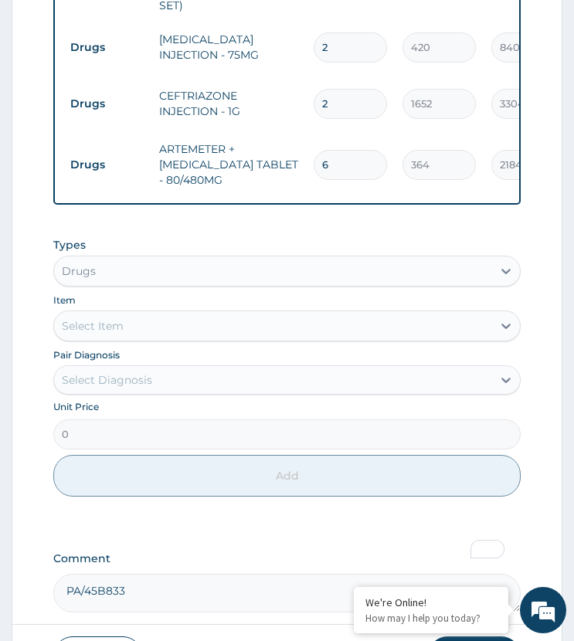
click at [300, 237] on div "Types Drugs" at bounding box center [286, 261] width 466 height 49
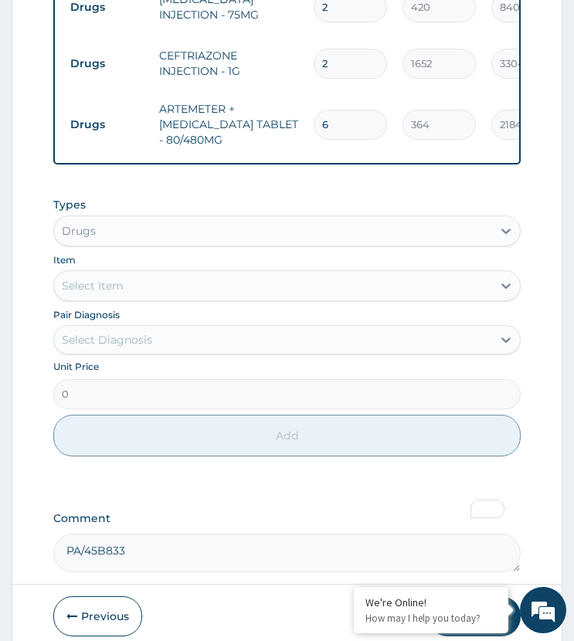
scroll to position [1863, 0]
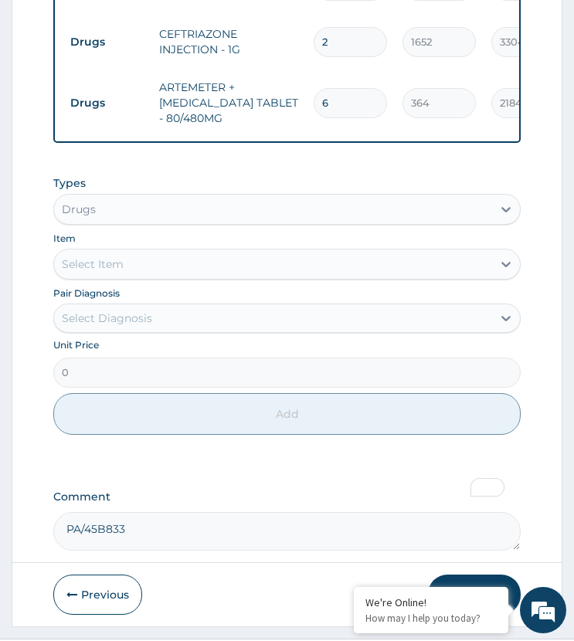
click at [160, 306] on div "Select Diagnosis" at bounding box center [272, 318] width 437 height 25
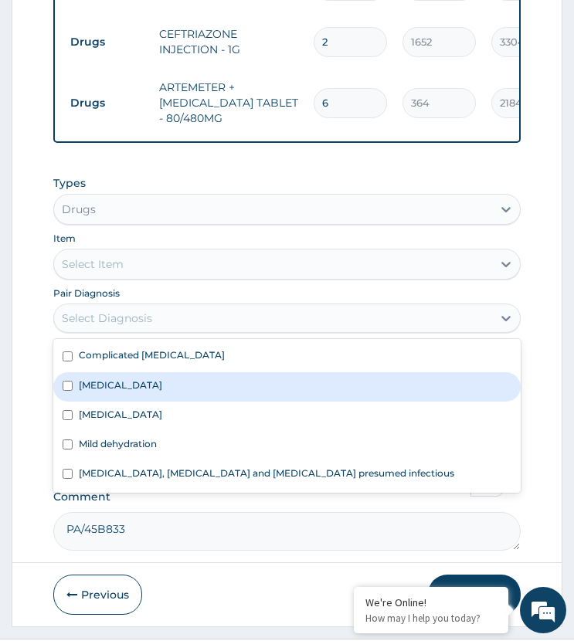
drag, startPoint x: 167, startPoint y: 348, endPoint x: 171, endPoint y: 403, distance: 55.8
click at [162, 378] on label "Infectious gastroenteritis" at bounding box center [120, 384] width 83 height 13
checkbox input "true"
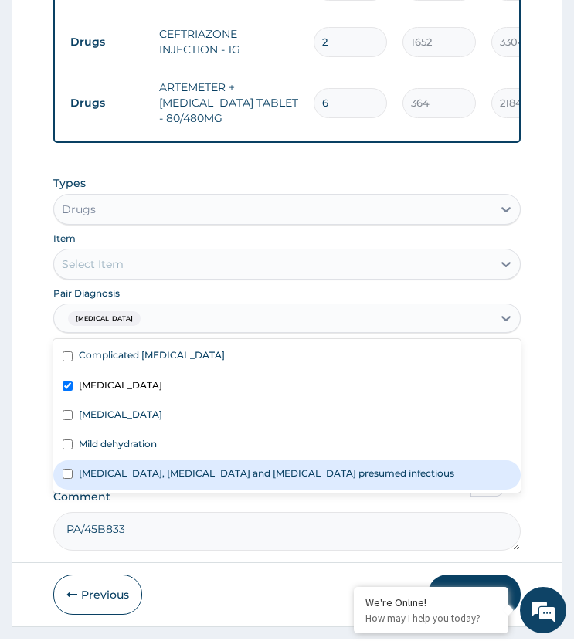
click at [157, 466] on label "Colitis, enteritis and gastroenteritis presumed infectious" at bounding box center [266, 472] width 375 height 13
checkbox input "true"
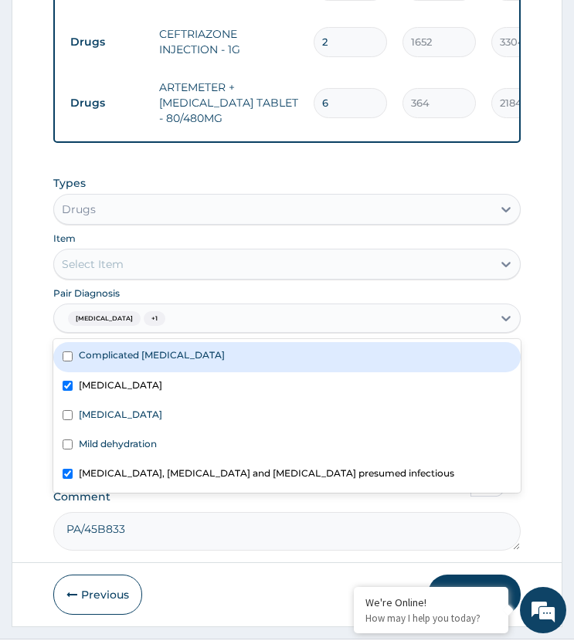
click at [171, 252] on div "Select Item" at bounding box center [272, 264] width 437 height 25
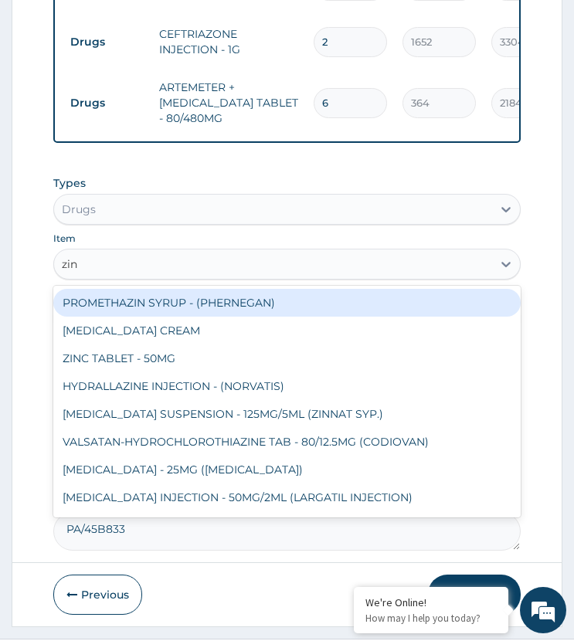
type input "zinc"
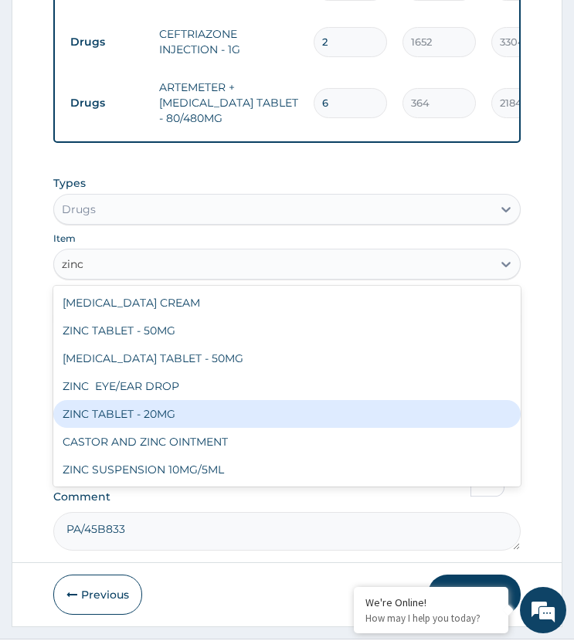
click at [141, 400] on div "ZINC TABLET - 20MG" at bounding box center [286, 414] width 466 height 28
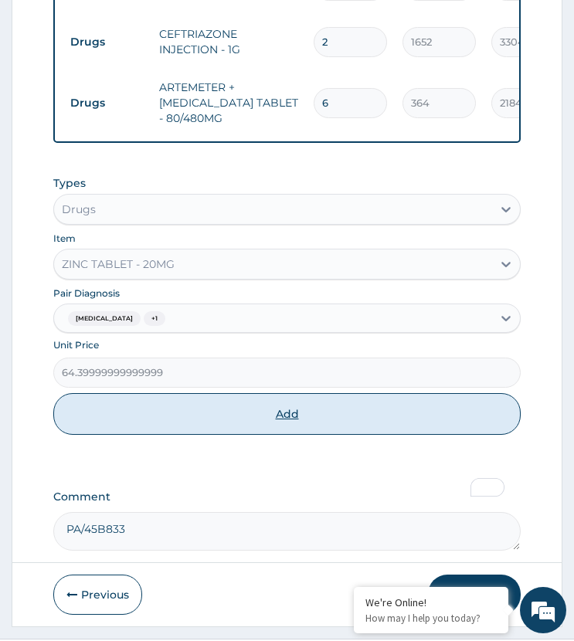
click at [219, 393] on button "Add" at bounding box center [286, 414] width 466 height 42
type input "0"
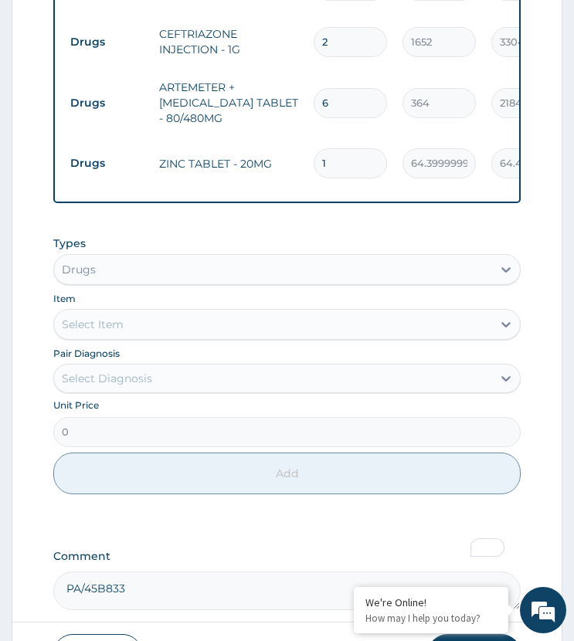
drag, startPoint x: 329, startPoint y: 114, endPoint x: 298, endPoint y: 141, distance: 41.0
click at [298, 141] on tr "Drugs ZINC TABLET - 20MG 1 64.39999999999999 64.40 Infectious gastroenteritis +…" at bounding box center [441, 164] width 757 height 60
type input "4"
type input "257.60"
type input "4"
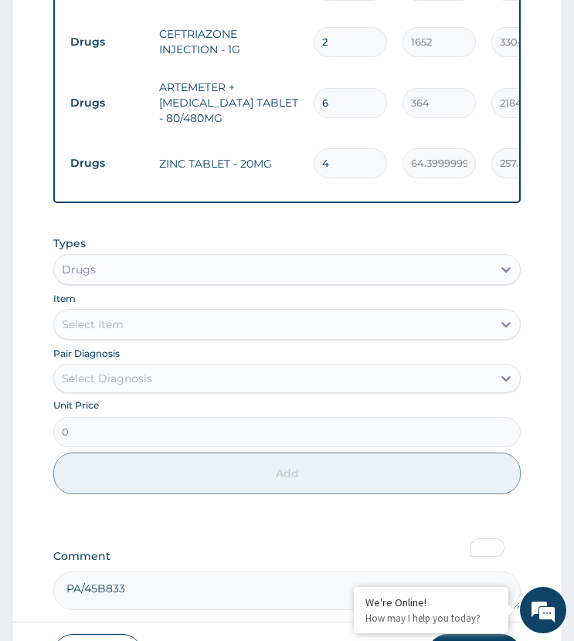
click at [181, 366] on div "Select Diagnosis" at bounding box center [272, 378] width 437 height 25
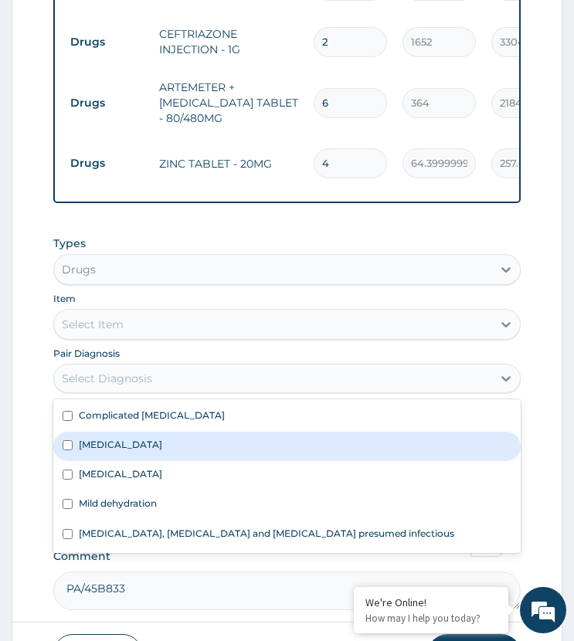
click at [162, 438] on label "Infectious gastroenteritis" at bounding box center [120, 444] width 83 height 13
checkbox input "true"
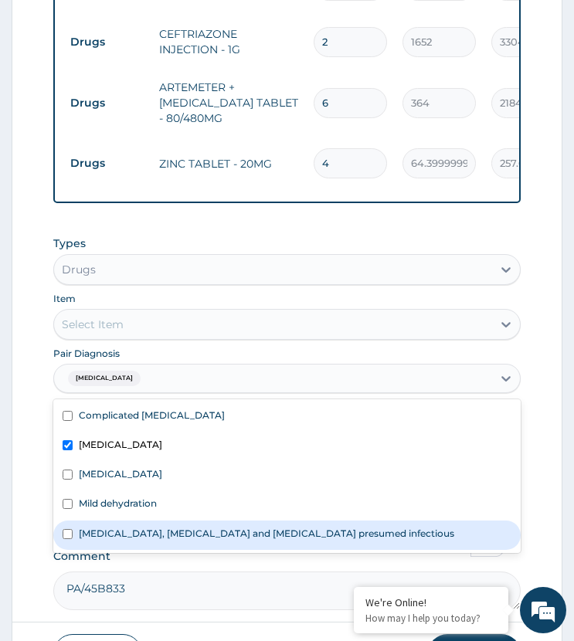
click at [168, 527] on label "Colitis, enteritis and gastroenteritis presumed infectious" at bounding box center [266, 533] width 375 height 13
checkbox input "true"
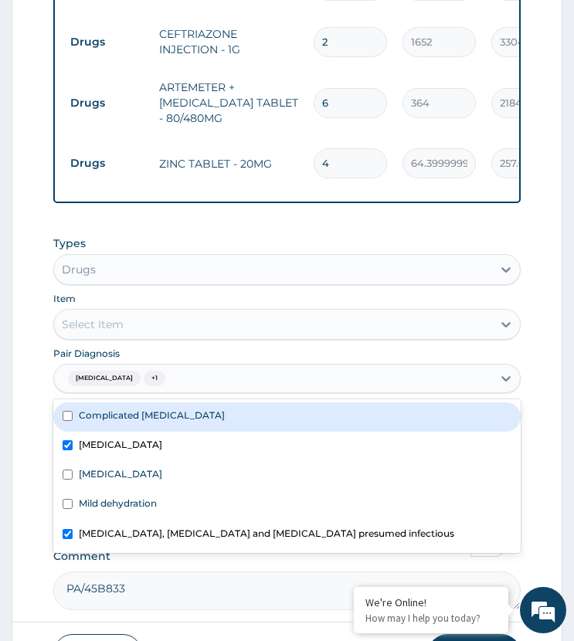
click at [209, 312] on div "Select Item" at bounding box center [272, 324] width 437 height 25
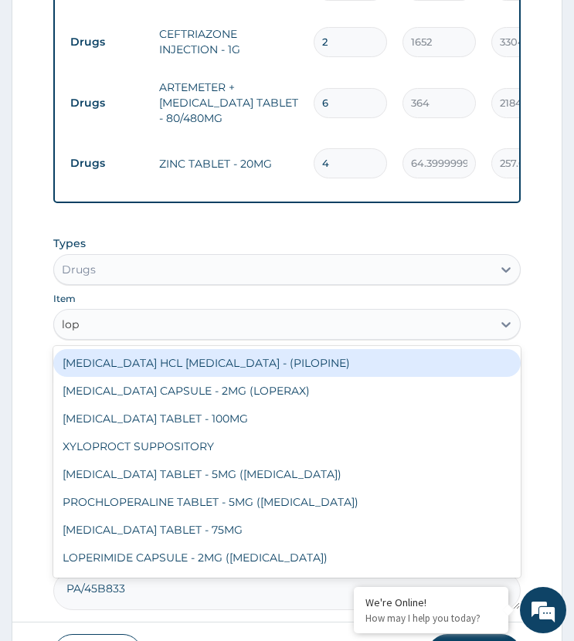
type input "lope"
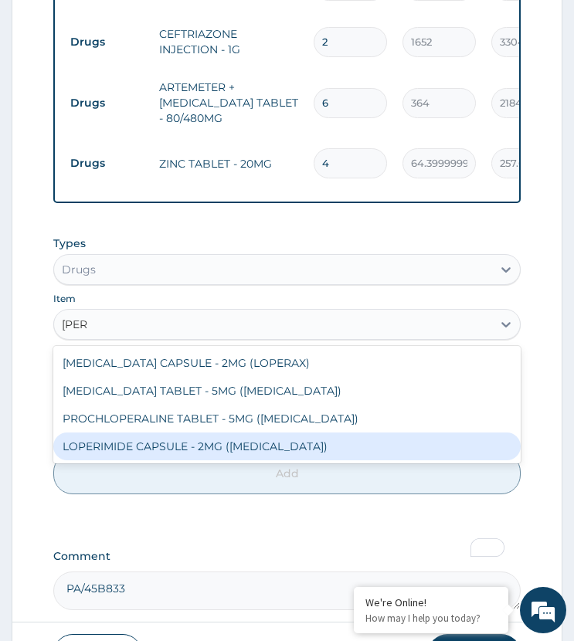
click at [197, 433] on div "LOPERIMIDE CAPSULE - 2MG (IMODIUM)" at bounding box center [286, 447] width 466 height 28
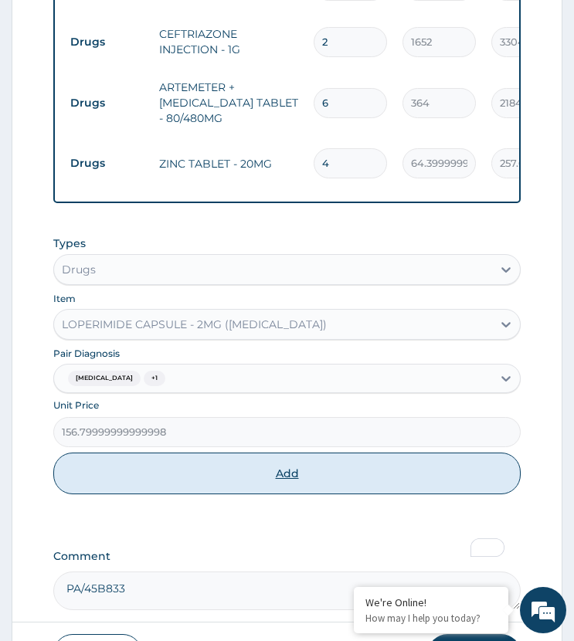
click at [219, 453] on button "Add" at bounding box center [286, 474] width 466 height 42
type input "0"
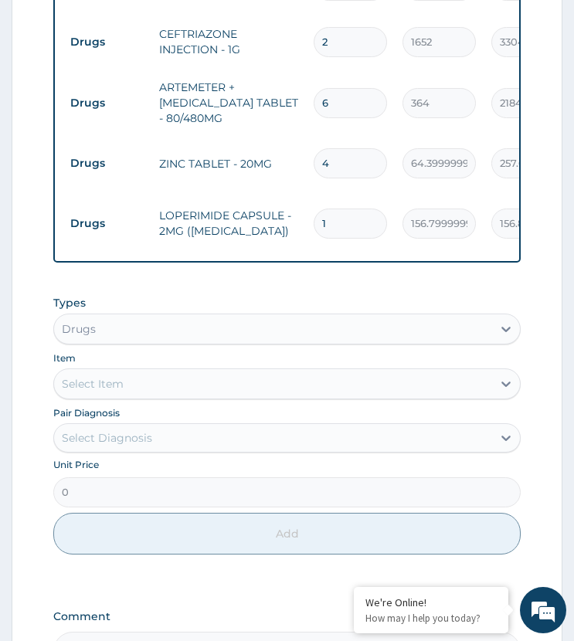
drag, startPoint x: 334, startPoint y: 175, endPoint x: 293, endPoint y: 188, distance: 43.0
click at [293, 194] on tr "Drugs LOPERIMIDE CAPSULE - 2MG (IMODIUM) 1 156.79999999999998 156.80 Infectious…" at bounding box center [441, 224] width 757 height 60
type input "4"
type input "627.20"
type input "4"
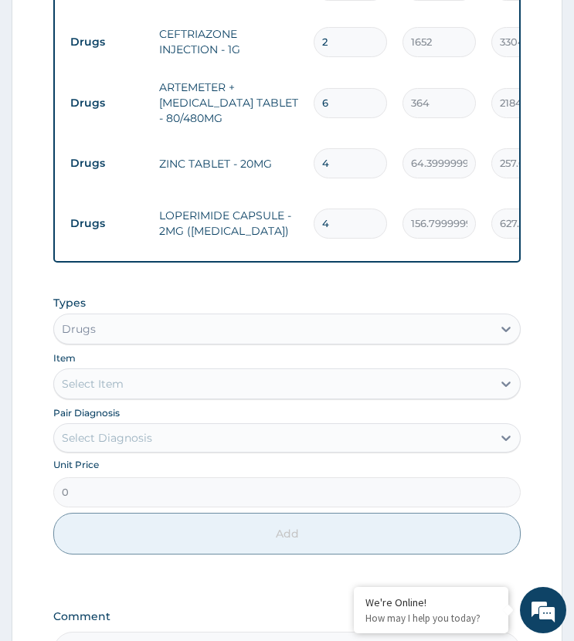
click at [222, 141] on tr "Drugs ZINC TABLET - 20MG 4 64.39999999999999 257.60 Infectious gastroenteritis …" at bounding box center [441, 164] width 757 height 60
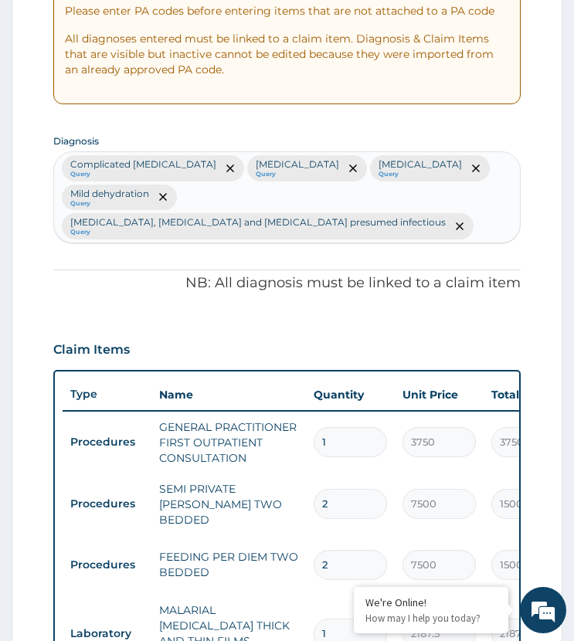
scroll to position [318, 0]
click at [392, 202] on div "Complicated malaria Query Infectious gastroenteritis Query Upper respiratory in…" at bounding box center [286, 198] width 465 height 90
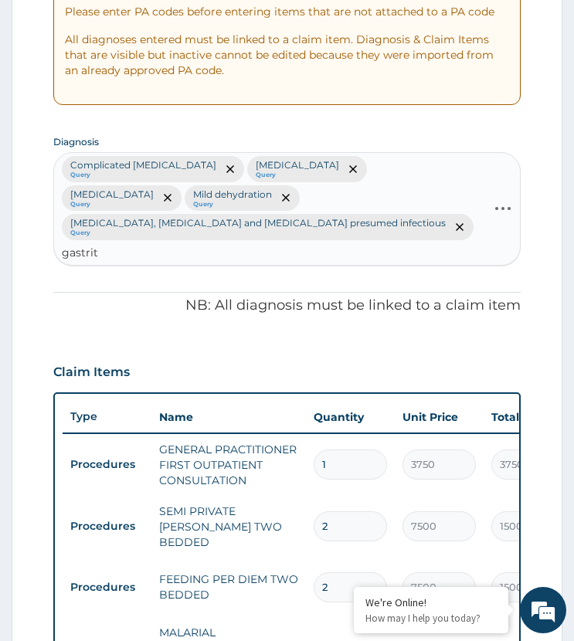
type input "gastriti"
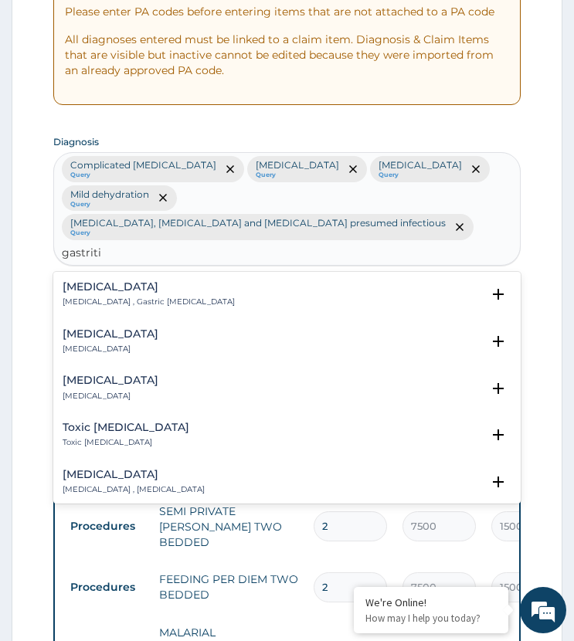
click at [97, 281] on h4 "Gastritis" at bounding box center [149, 287] width 172 height 12
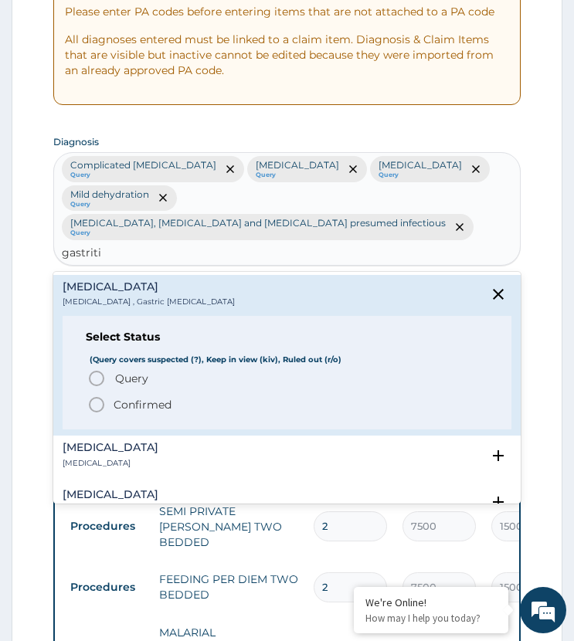
click at [107, 369] on span "Query Query covers suspected (?), Keep in view (kiv), Ruled out (r/o)" at bounding box center [287, 378] width 400 height 19
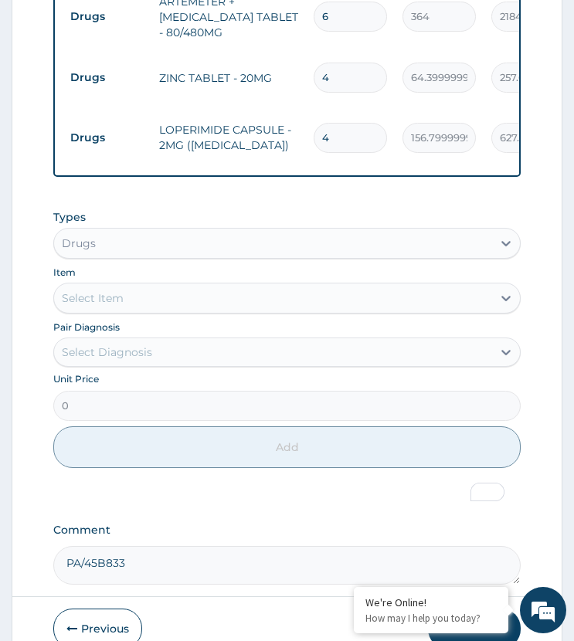
scroll to position [1983, 0]
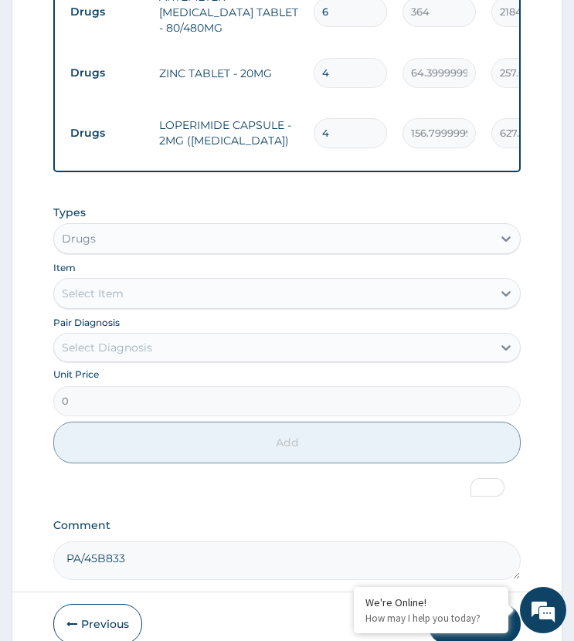
drag, startPoint x: 153, startPoint y: 276, endPoint x: 157, endPoint y: 284, distance: 9.3
click at [154, 335] on div "Select Diagnosis" at bounding box center [272, 347] width 437 height 25
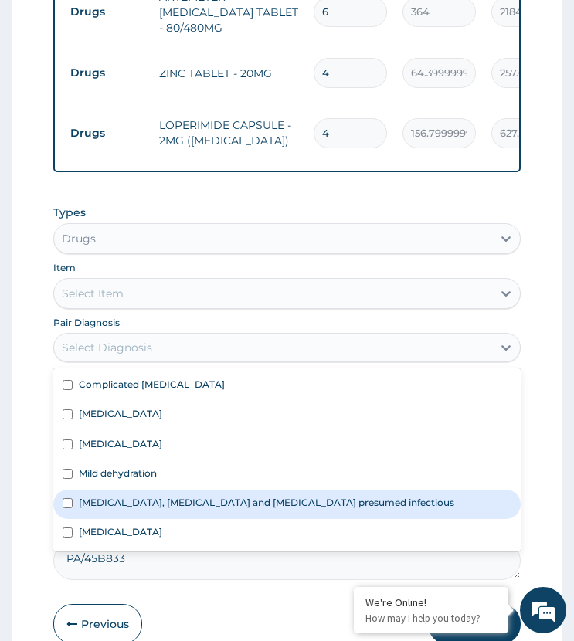
click at [106, 525] on label "Gastritis" at bounding box center [120, 531] width 83 height 13
checkbox input "true"
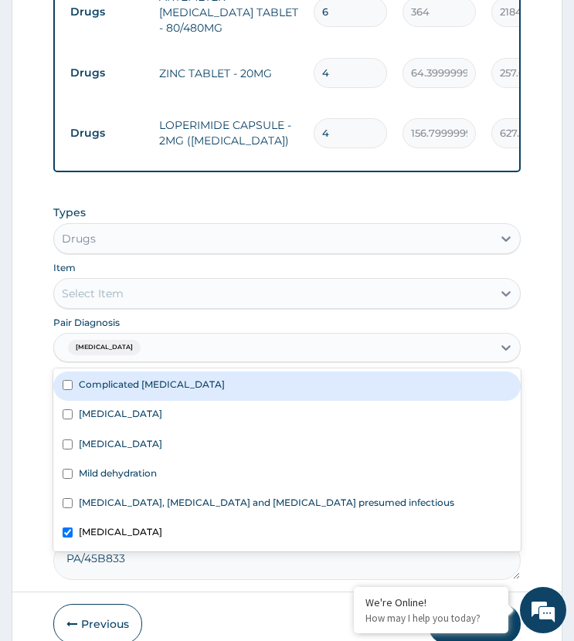
click at [187, 281] on div "Select Item" at bounding box center [272, 293] width 437 height 25
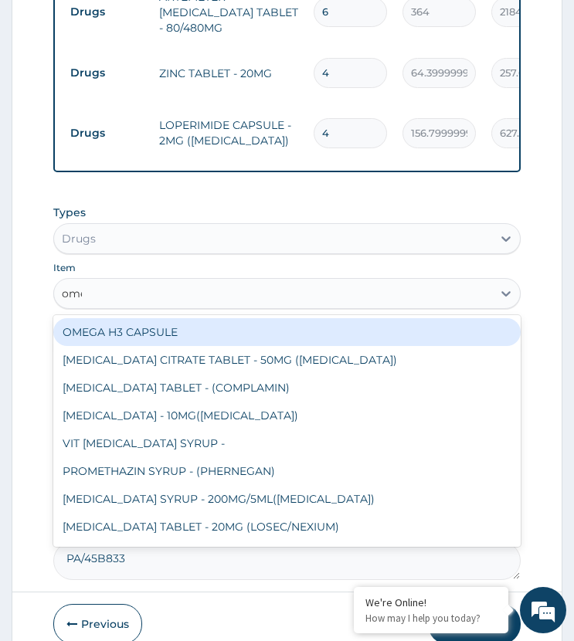
type input "omep"
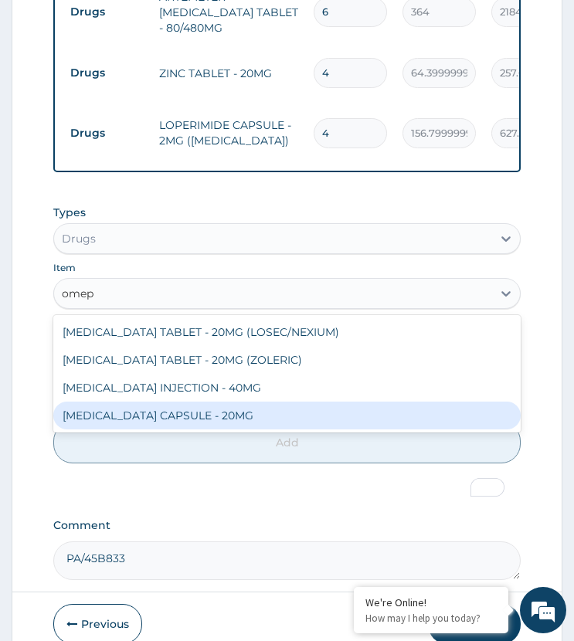
drag, startPoint x: 202, startPoint y: 353, endPoint x: 233, endPoint y: 348, distance: 32.1
click at [202, 402] on div "OMEPRAZOLE CAPSULE - 20MG" at bounding box center [286, 416] width 466 height 28
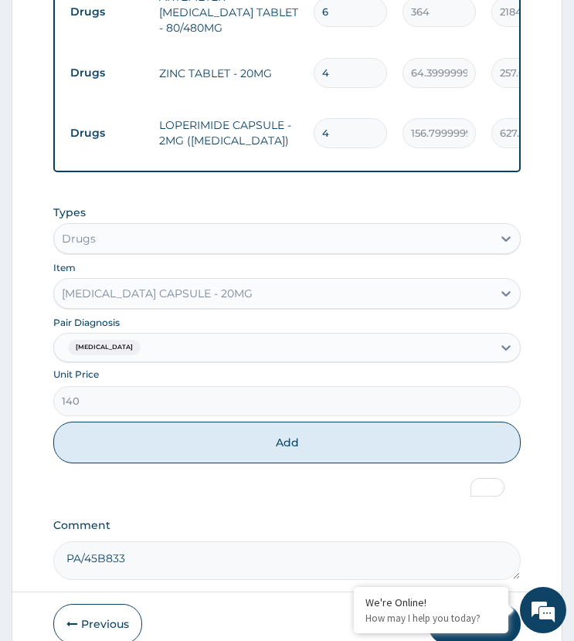
drag, startPoint x: 222, startPoint y: 371, endPoint x: 268, endPoint y: 313, distance: 74.8
click at [221, 422] on button "Add" at bounding box center [286, 443] width 466 height 42
type input "0"
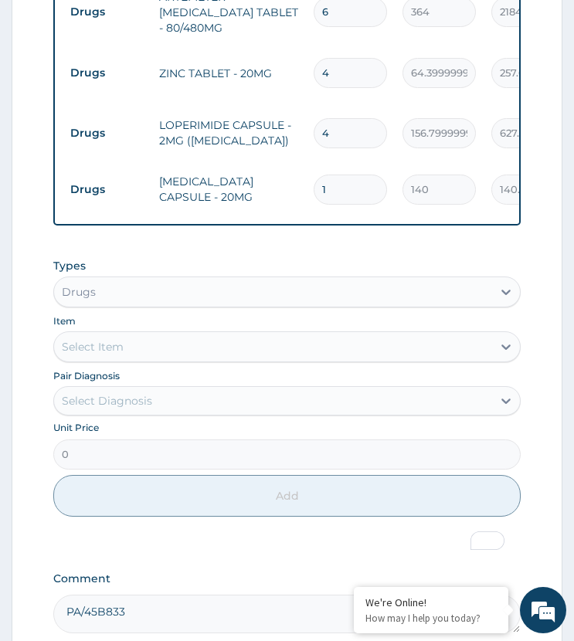
drag, startPoint x: 327, startPoint y: 103, endPoint x: 308, endPoint y: 157, distance: 56.7
type input "2"
type input "280.00"
type input "2"
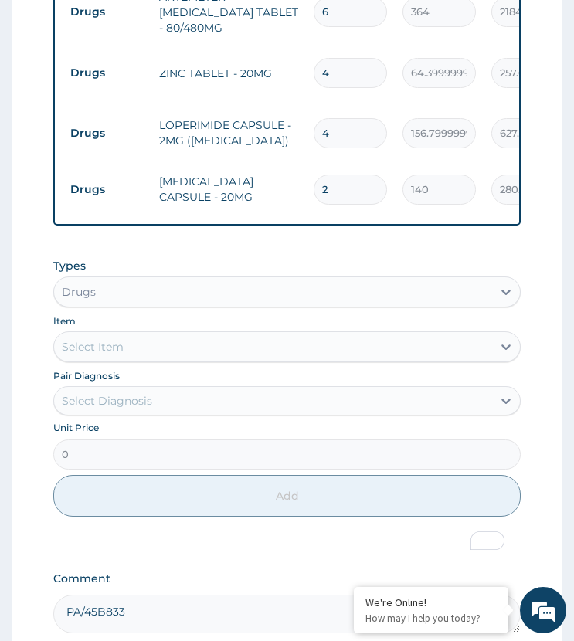
click at [316, 250] on div "Types Drugs Item Select Item Pair Diagnosis Select Diagnosis Unit Price 0 Add" at bounding box center [286, 387] width 466 height 275
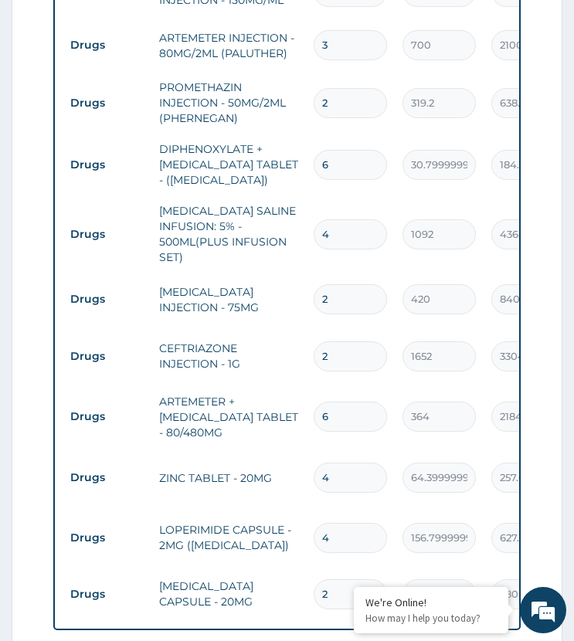
scroll to position [1572, 0]
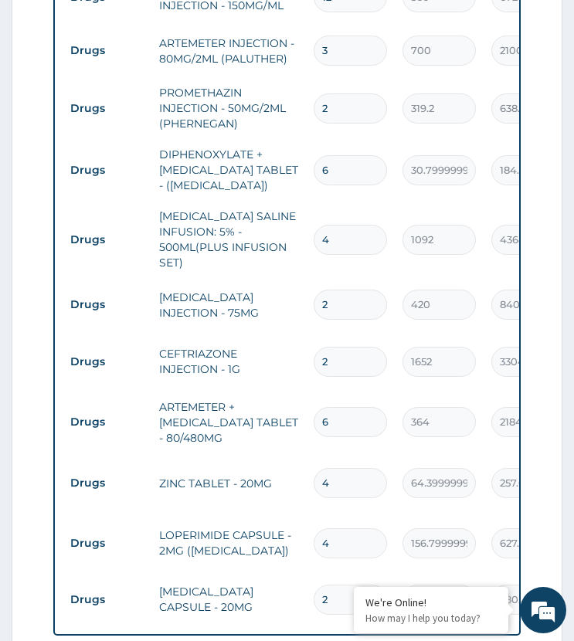
drag, startPoint x: 314, startPoint y: 375, endPoint x: 310, endPoint y: 322, distance: 53.5
click at [313, 399] on td "6" at bounding box center [350, 422] width 89 height 46
type input "1"
type input "364.00"
type input "12"
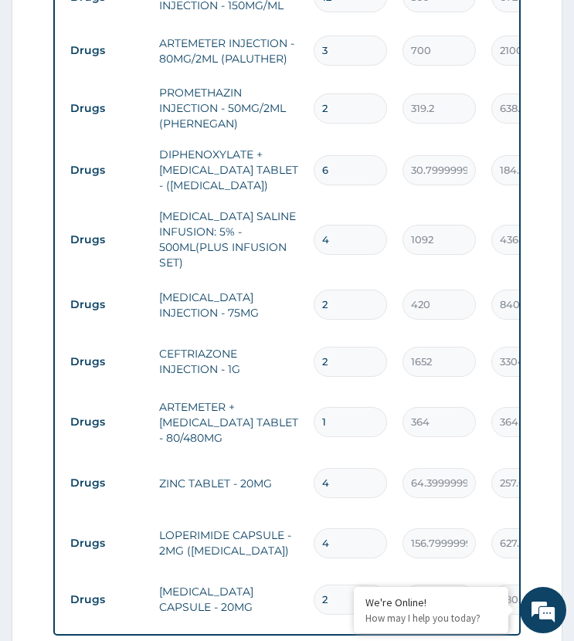
type input "4368.00"
click at [338, 407] on input "12" at bounding box center [350, 422] width 73 height 30
drag, startPoint x: 338, startPoint y: 343, endPoint x: 308, endPoint y: 359, distance: 34.2
click at [308, 399] on td "12" at bounding box center [350, 422] width 89 height 46
type input "1"
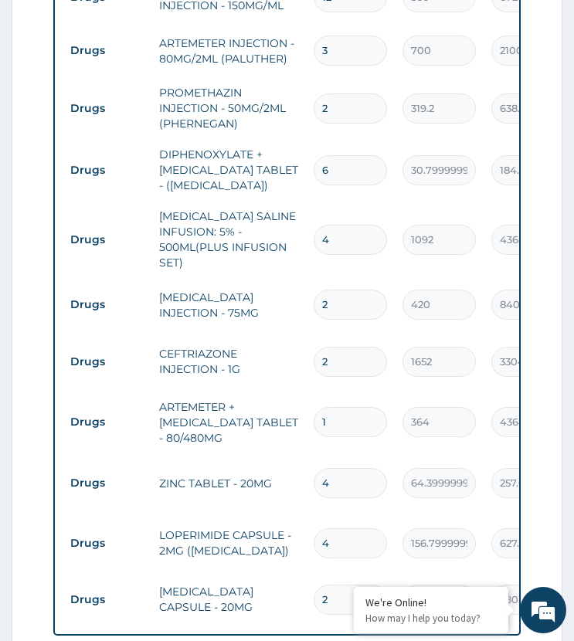
type input "364.00"
type input "12"
type input "4368.00"
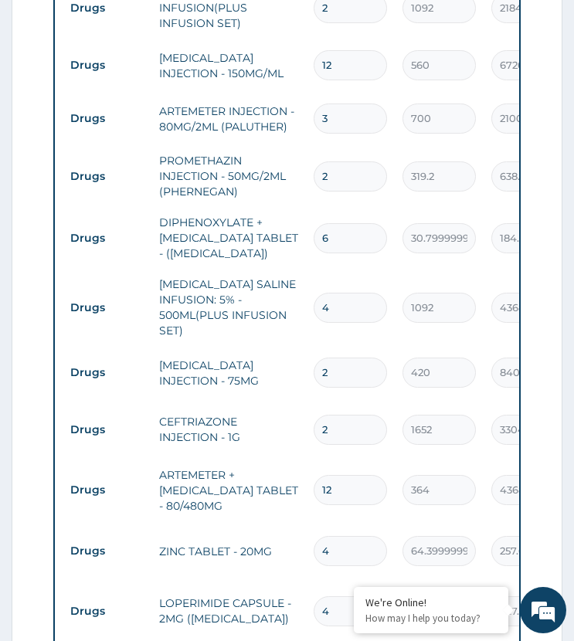
scroll to position [1418, 0]
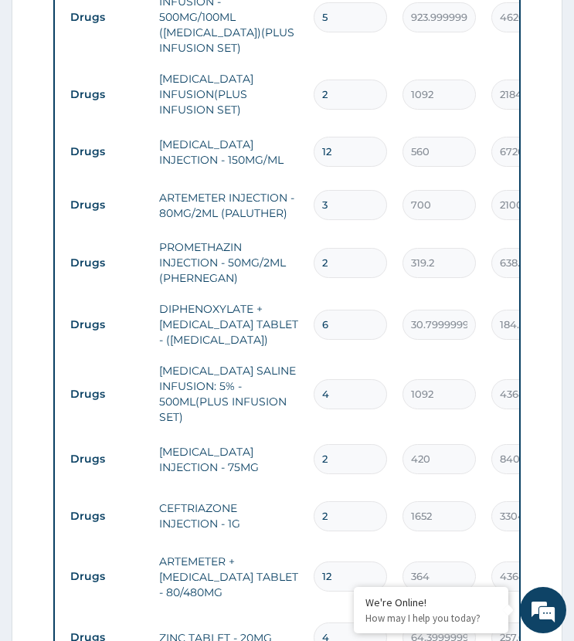
type input "12"
drag, startPoint x: 327, startPoint y: 128, endPoint x: 304, endPoint y: 154, distance: 35.5
click at [304, 154] on tbody "Procedures GENERAL PRACTITIONER FIRST OUTPATIENT CONSULTATION 1 3750 3750.00 Co…" at bounding box center [441, 60] width 757 height 1440
type input "6"
type input "4200.00"
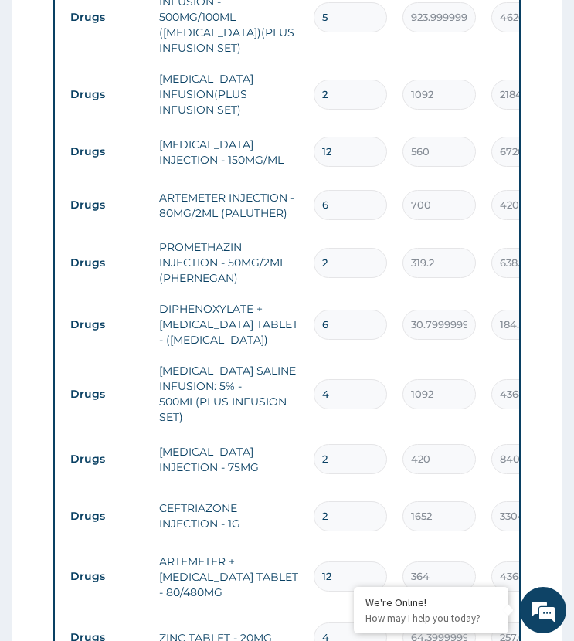
type input "6"
click at [263, 232] on td "PROMETHAZIN INJECTION - 50MG/2ML (PHERNEGAN)" at bounding box center [228, 263] width 154 height 62
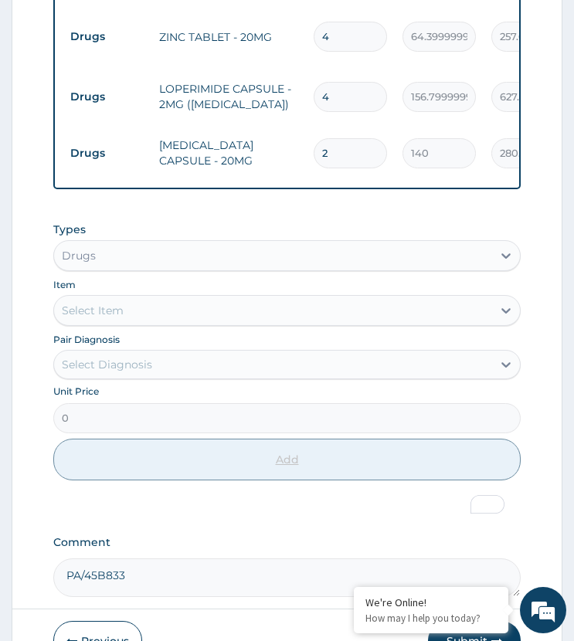
scroll to position [2036, 0]
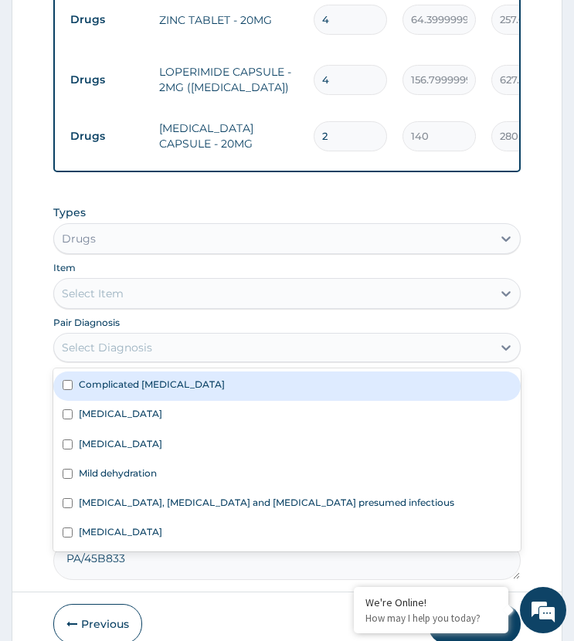
click at [156, 335] on div "Select Diagnosis" at bounding box center [272, 347] width 437 height 25
click at [195, 371] on div "Complicated malaria" at bounding box center [286, 385] width 466 height 29
checkbox input "true"
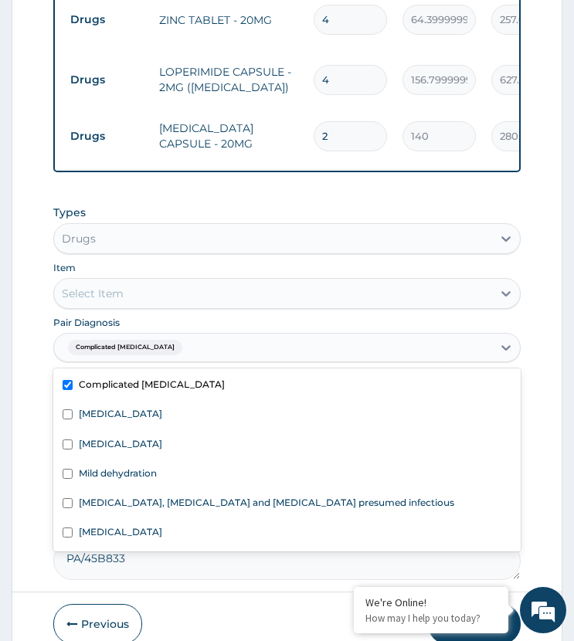
click at [192, 281] on div "Select Item" at bounding box center [272, 293] width 437 height 25
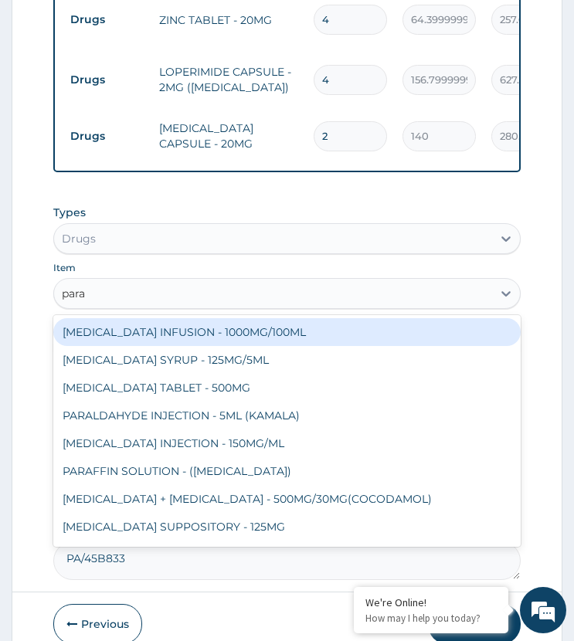
type input "parac"
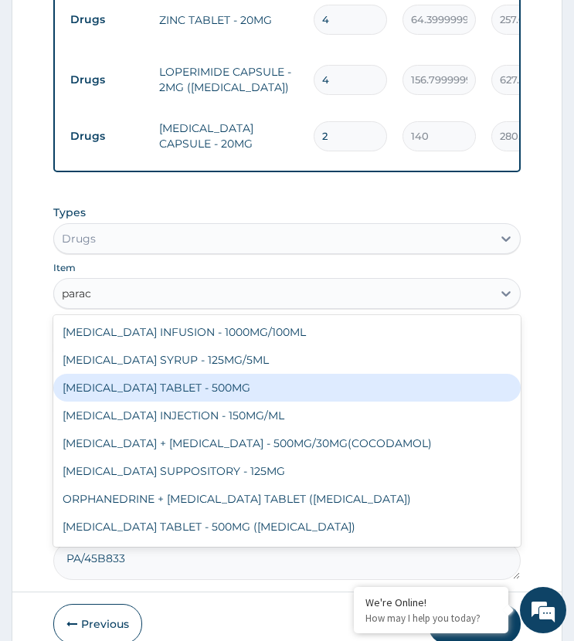
click at [239, 374] on div "PARACETAMOL TABLET - 500MG" at bounding box center [286, 388] width 466 height 28
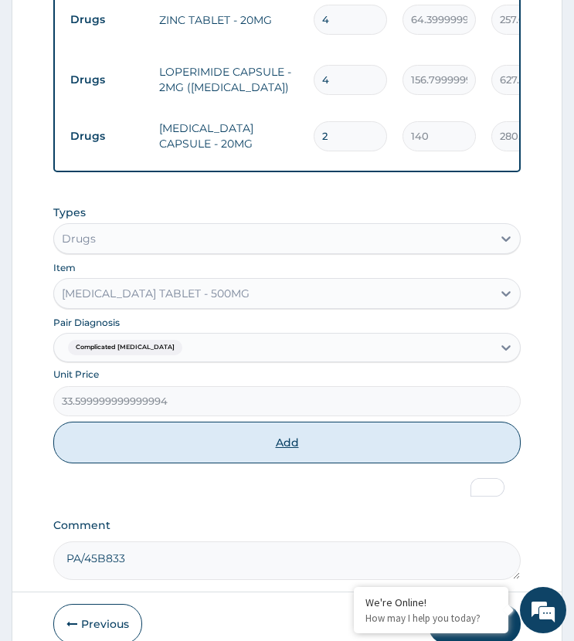
click at [290, 422] on button "Add" at bounding box center [286, 443] width 466 height 42
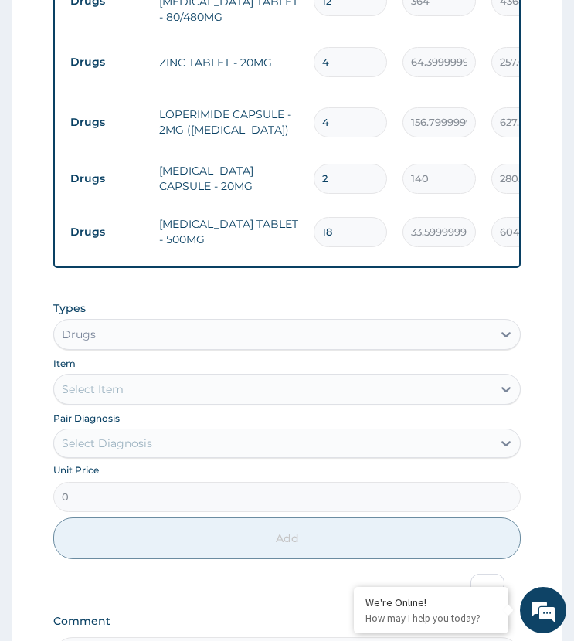
scroll to position [1959, 0]
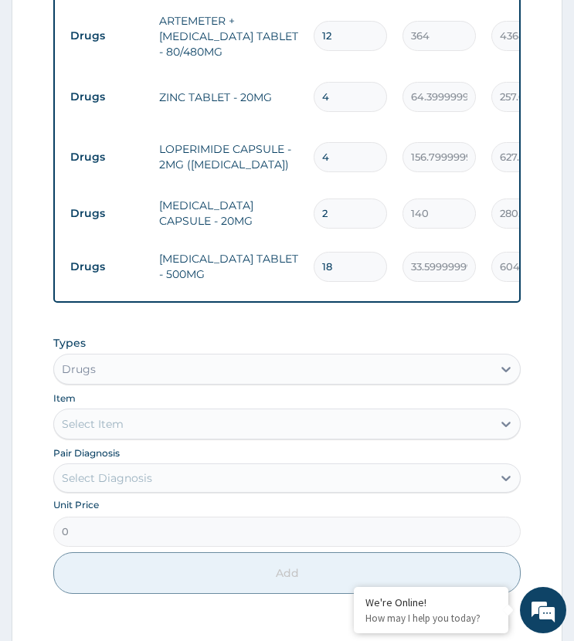
drag, startPoint x: 348, startPoint y: 18, endPoint x: 297, endPoint y: 48, distance: 59.9
click at [297, 67] on tr "Drugs ZINC TABLET - 20MG 4 64.39999999999999 257.60 Infectious gastroenteritis …" at bounding box center [441, 97] width 757 height 60
click at [296, 67] on tr "Drugs ZINC TABLET - 20MG 9 64.39999999999999 579.60 Infectious gastroenteritis …" at bounding box center [441, 97] width 757 height 60
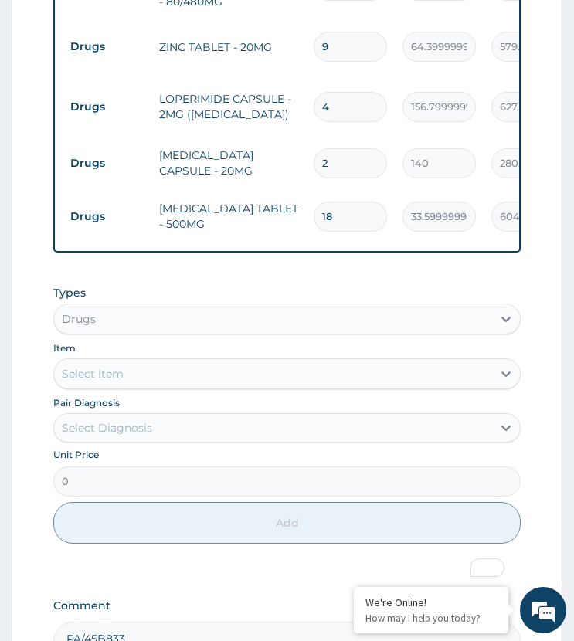
scroll to position [2036, 0]
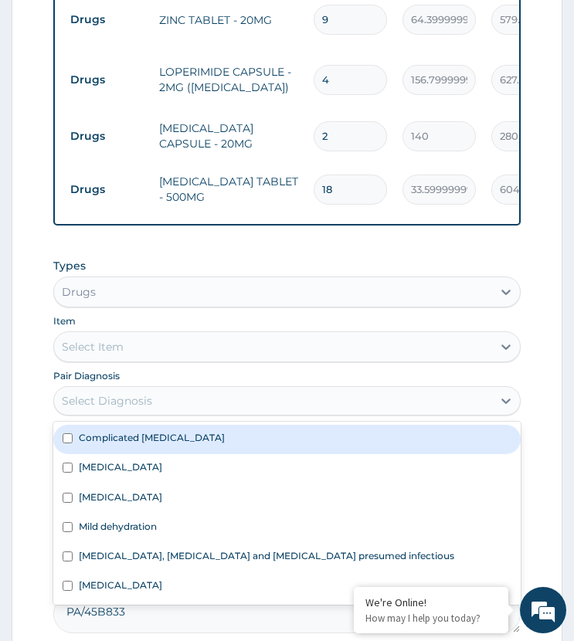
click at [160, 386] on div "Select Diagnosis" at bounding box center [286, 400] width 466 height 29
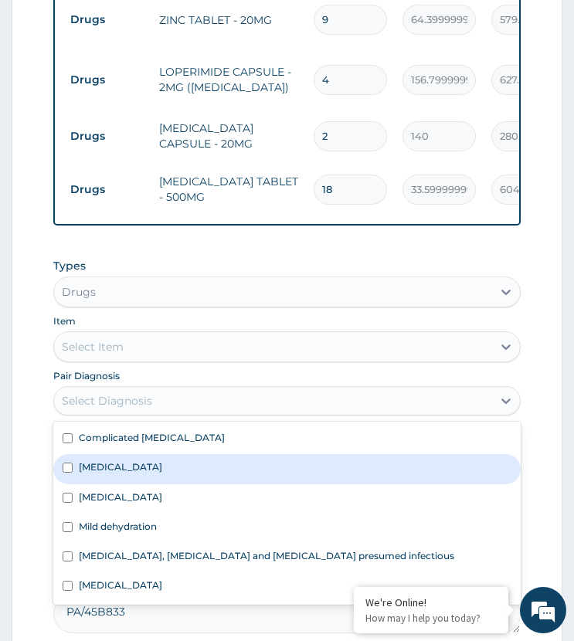
click at [154, 460] on label "Infectious gastroenteritis" at bounding box center [120, 466] width 83 height 13
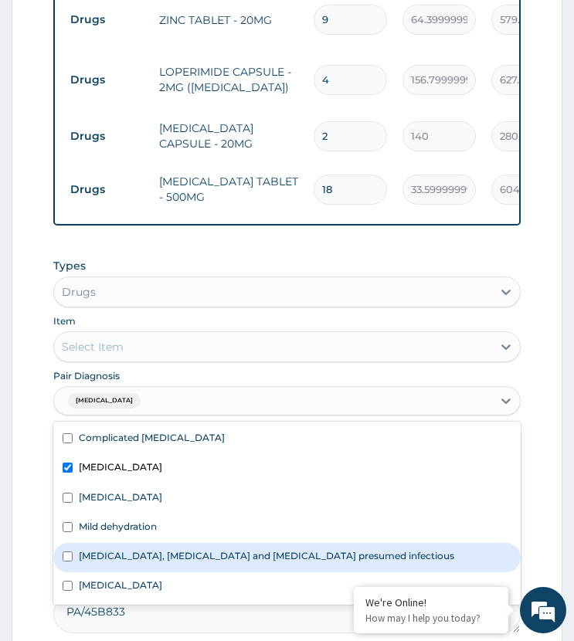
click at [144, 549] on label "Colitis, enteritis and gastroenteritis presumed infectious" at bounding box center [266, 555] width 375 height 13
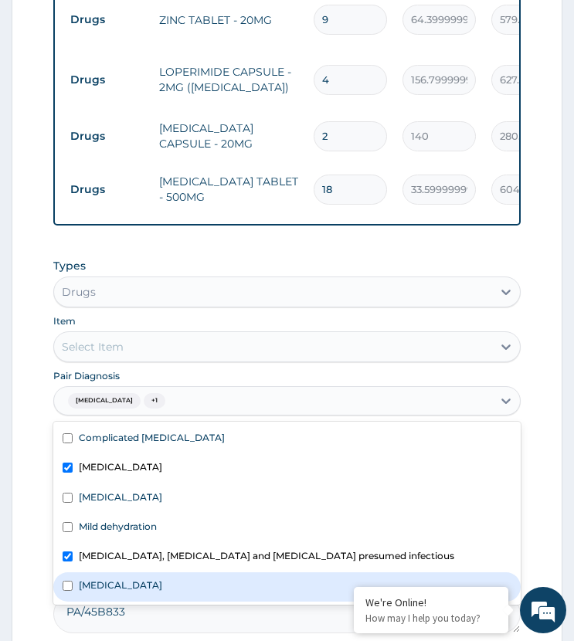
click at [141, 572] on div "Gastritis" at bounding box center [286, 586] width 466 height 29
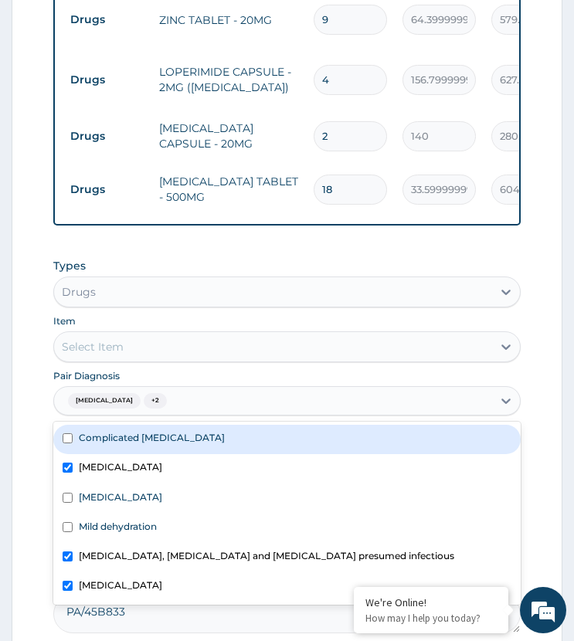
click at [188, 334] on div "Select Item" at bounding box center [272, 346] width 437 height 25
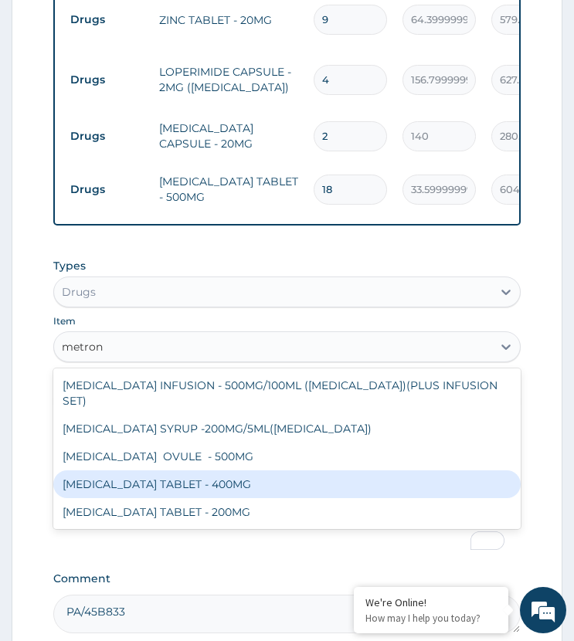
click at [219, 470] on div "METRONIDAZOLE TABLET - 400MG" at bounding box center [286, 484] width 466 height 28
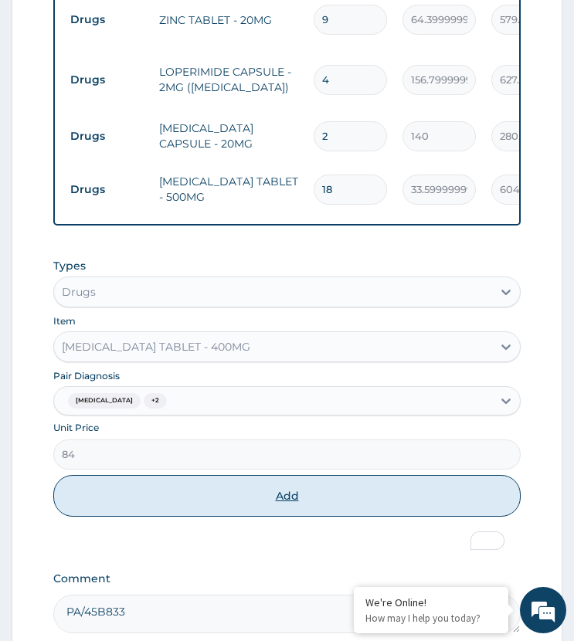
click at [236, 475] on button "Add" at bounding box center [286, 496] width 466 height 42
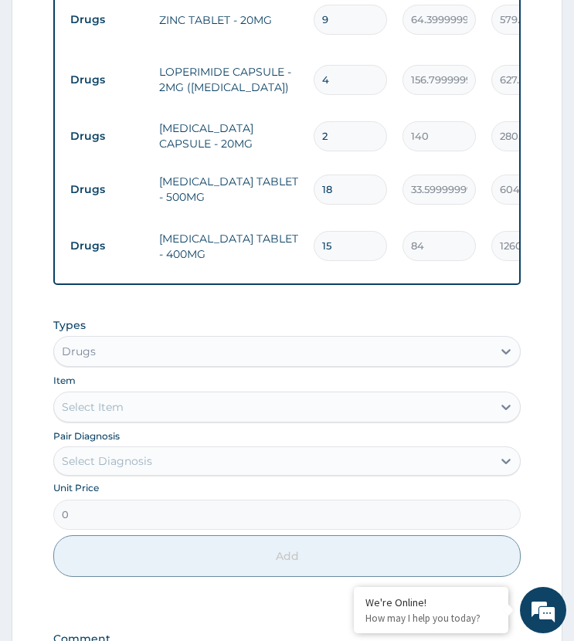
click at [263, 317] on div "Types Drugs" at bounding box center [286, 341] width 466 height 49
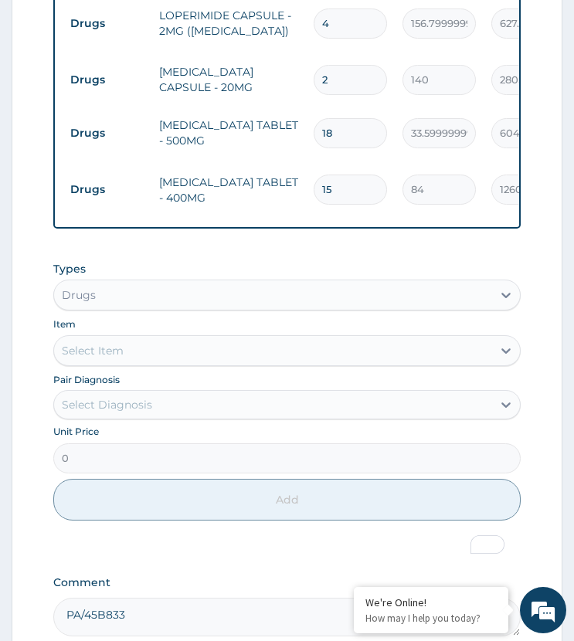
scroll to position [2149, 0]
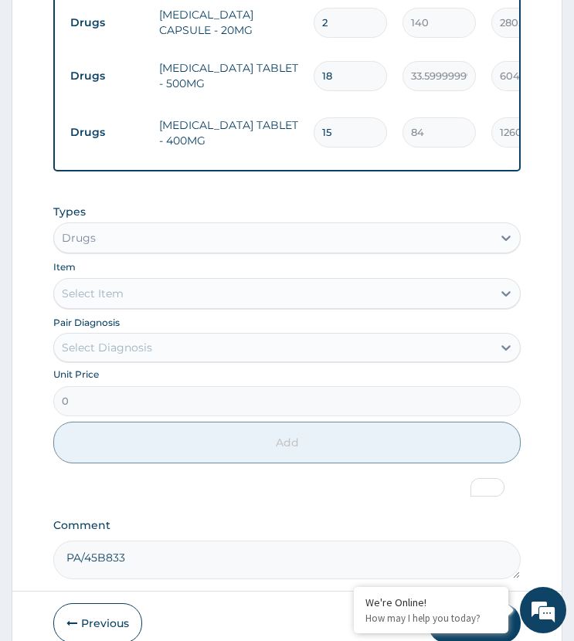
click at [465, 603] on button "Submit" at bounding box center [474, 623] width 93 height 40
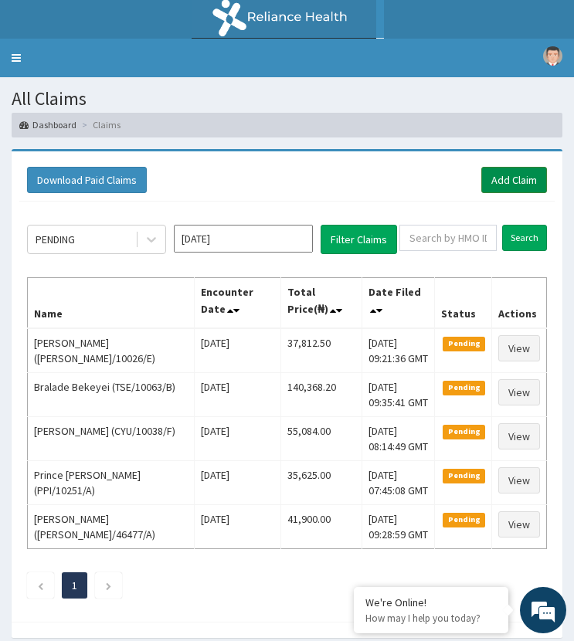
click at [505, 185] on link "Add Claim" at bounding box center [514, 180] width 66 height 26
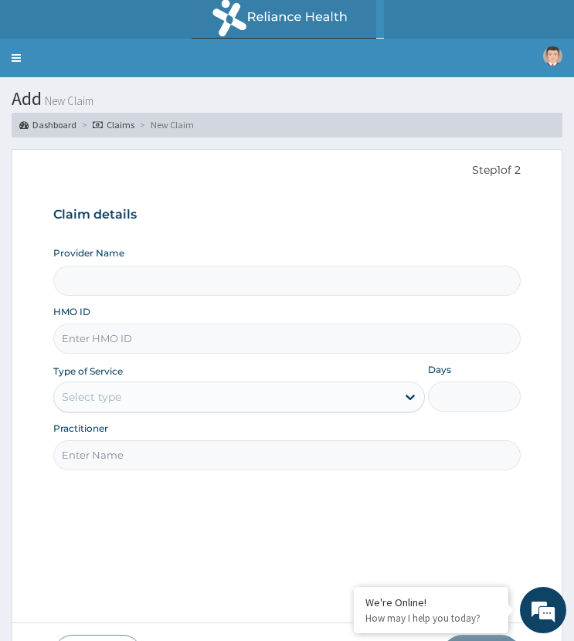
type input "ST. [GEOGRAPHIC_DATA]"
click at [139, 332] on input "HMO ID" at bounding box center [286, 339] width 466 height 30
paste input "SDC/10006/A"
type input "SDC/10006/A"
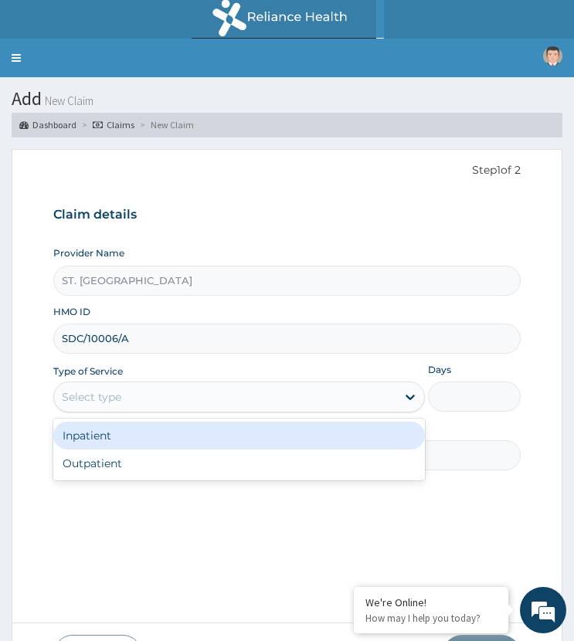
drag, startPoint x: 121, startPoint y: 401, endPoint x: 105, endPoint y: 444, distance: 46.2
click at [121, 405] on div "Select type" at bounding box center [224, 397] width 341 height 25
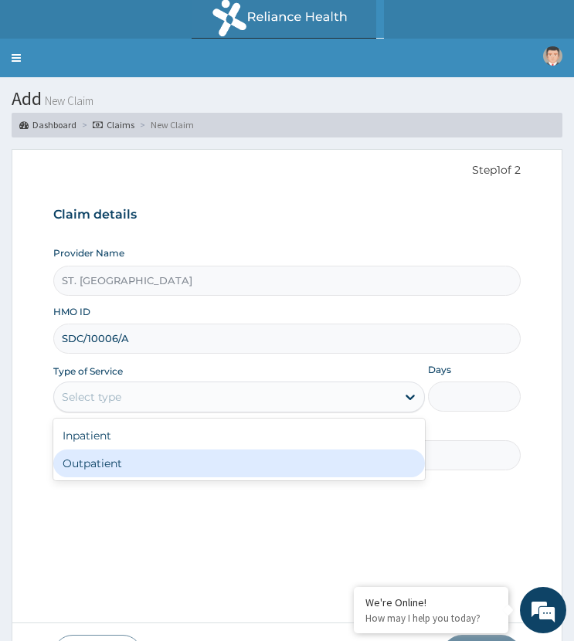
click at [128, 457] on div "Outpatient" at bounding box center [238, 463] width 371 height 28
type input "1"
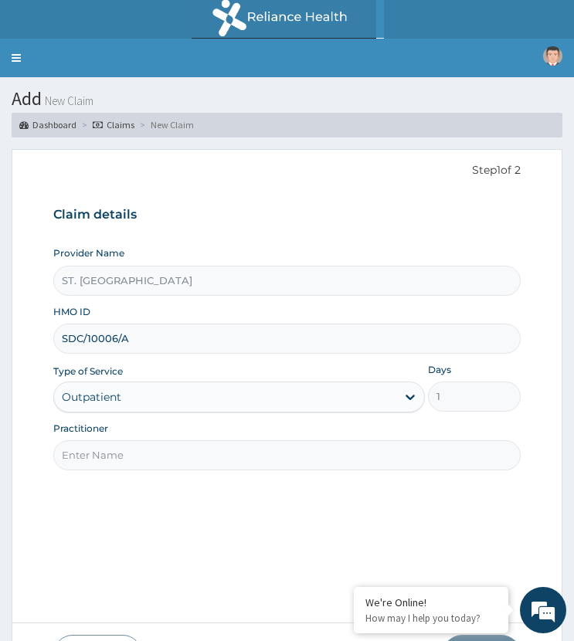
click at [134, 452] on input "Practitioner" at bounding box center [286, 455] width 466 height 30
type input "[PERSON_NAME]"
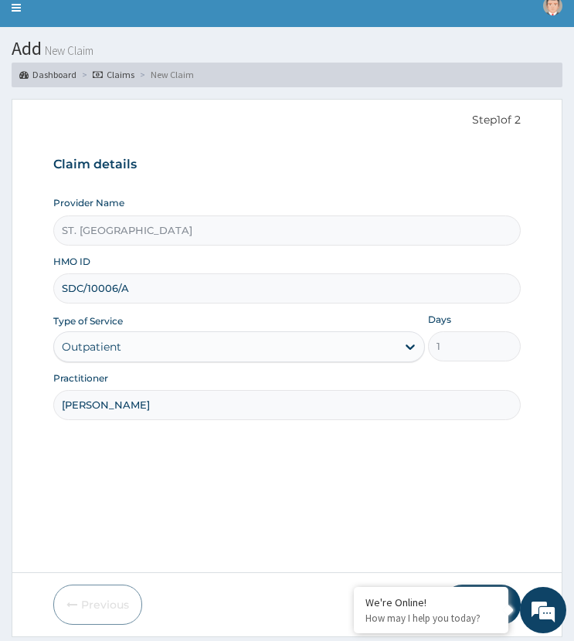
scroll to position [97, 0]
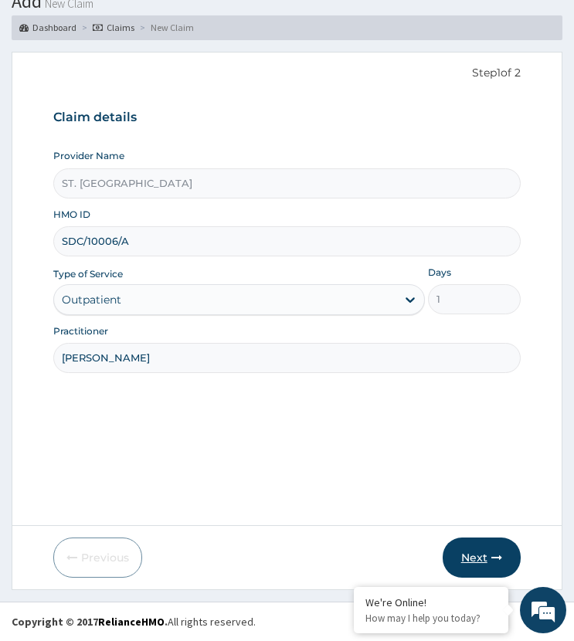
click at [470, 558] on button "Next" at bounding box center [482, 558] width 78 height 40
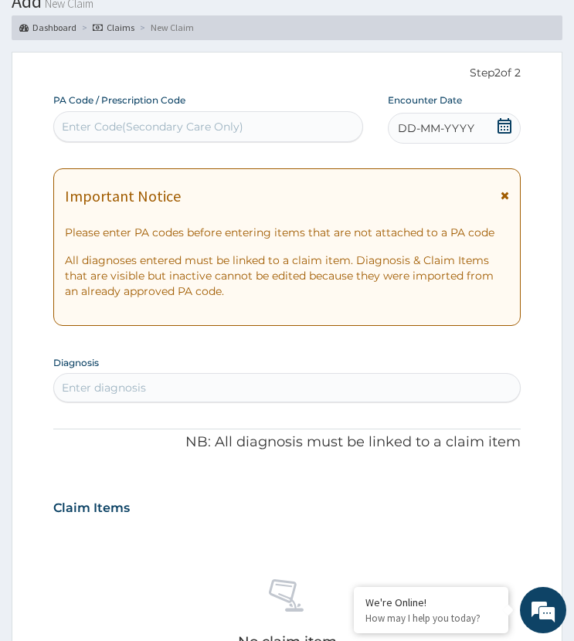
click at [452, 124] on span "DD-MM-YYYY" at bounding box center [436, 127] width 76 height 15
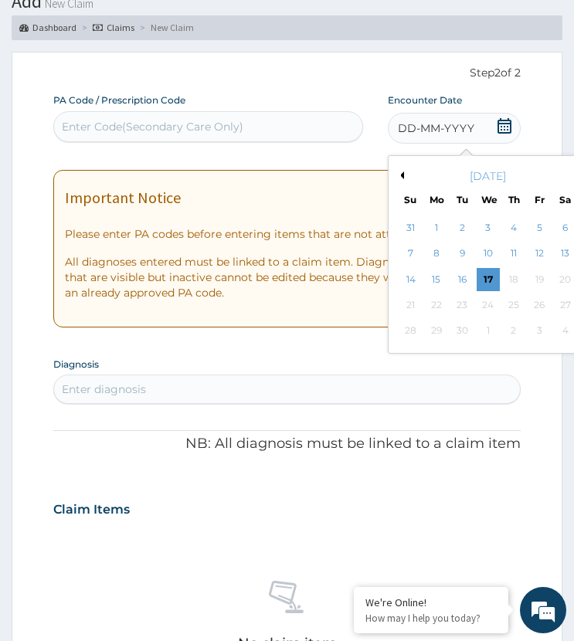
click at [435, 274] on div "15" at bounding box center [436, 279] width 23 height 23
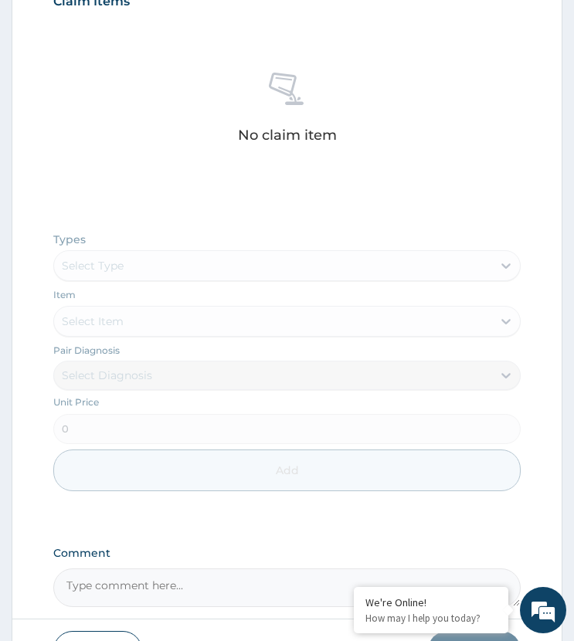
scroll to position [697, 0]
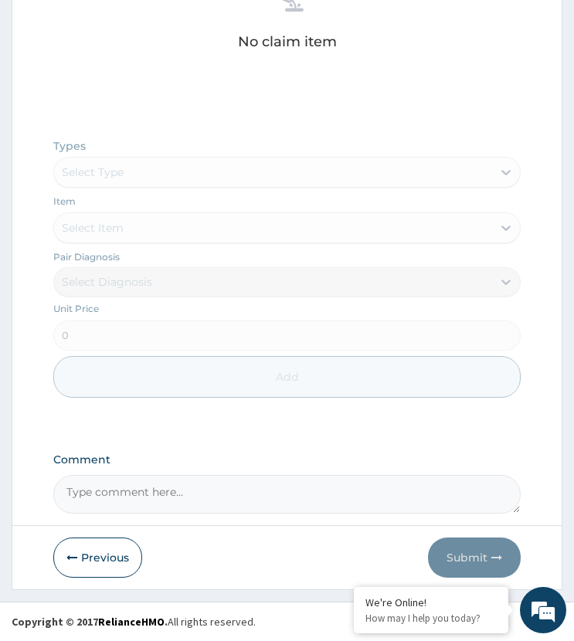
paste textarea "PA/7CCF39"
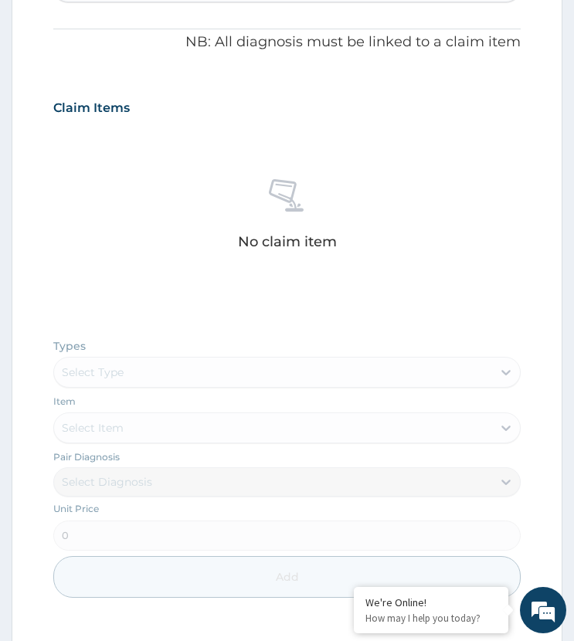
scroll to position [388, 0]
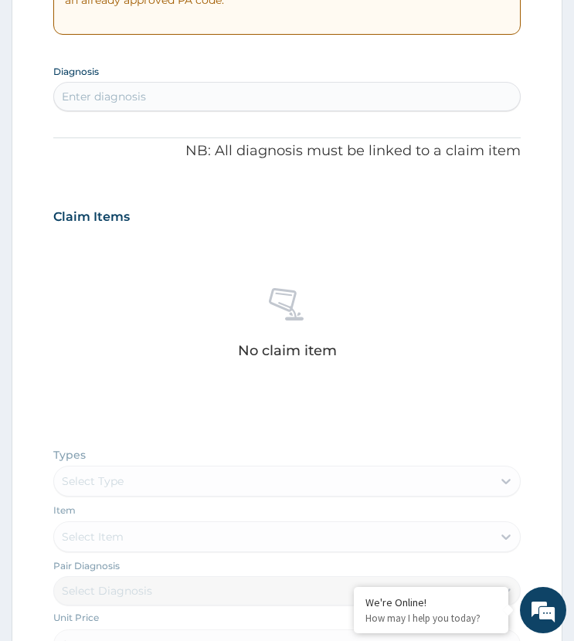
type textarea "PA/7CCF39"
click at [151, 97] on div "Enter diagnosis" at bounding box center [286, 96] width 465 height 25
type input "[MEDICAL_DATA] [PERSON_NAME]"
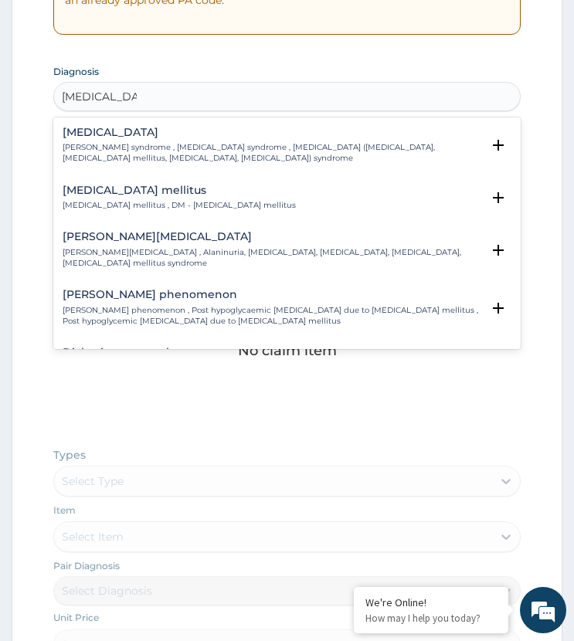
click at [115, 201] on p "[MEDICAL_DATA] mellitus , DM - [MEDICAL_DATA] mellitus" at bounding box center [179, 205] width 233 height 11
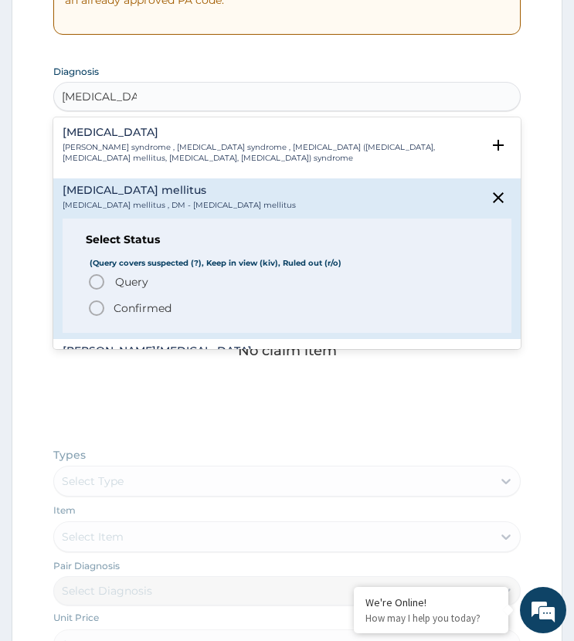
click at [103, 306] on circle "status option filled" at bounding box center [97, 308] width 14 height 14
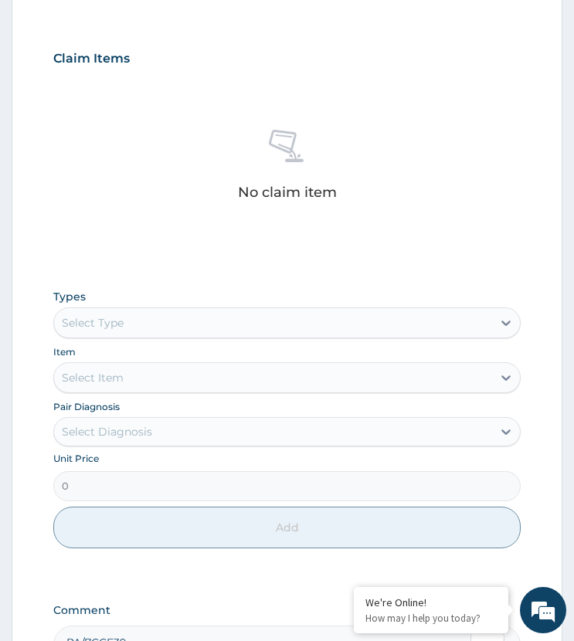
scroll to position [702, 0]
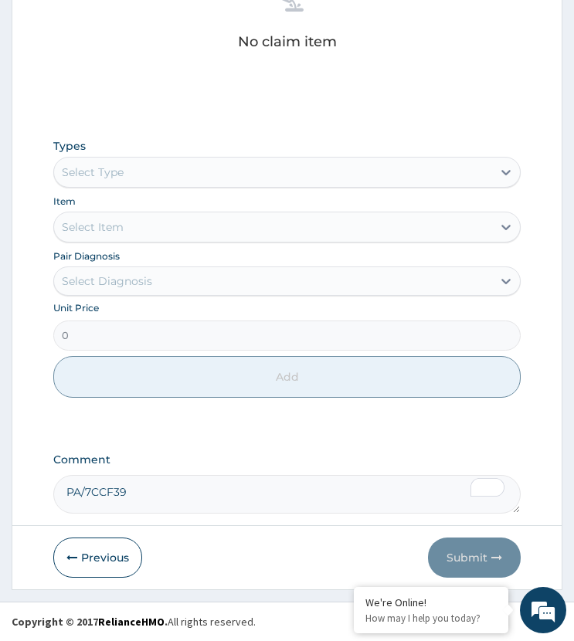
click at [143, 170] on div "Select Type" at bounding box center [272, 172] width 437 height 25
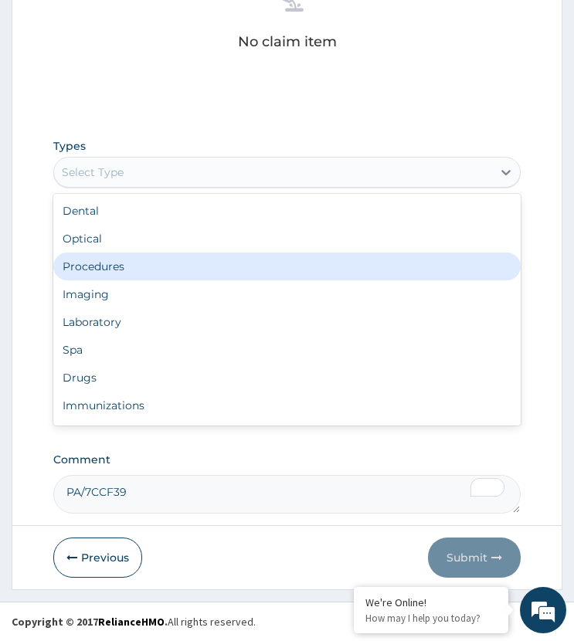
click at [124, 271] on div "Procedures" at bounding box center [286, 267] width 466 height 28
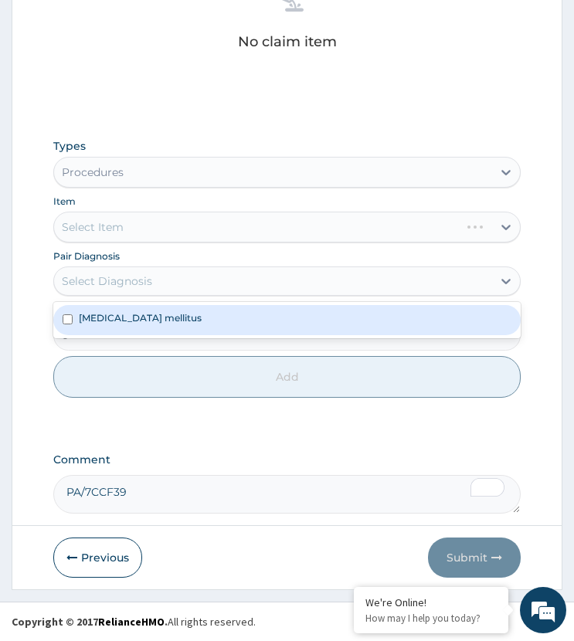
drag, startPoint x: 139, startPoint y: 280, endPoint x: 141, endPoint y: 294, distance: 14.0
click at [140, 287] on div "Select Diagnosis" at bounding box center [107, 280] width 90 height 15
click at [154, 317] on label "[MEDICAL_DATA] mellitus" at bounding box center [140, 317] width 123 height 13
checkbox input "true"
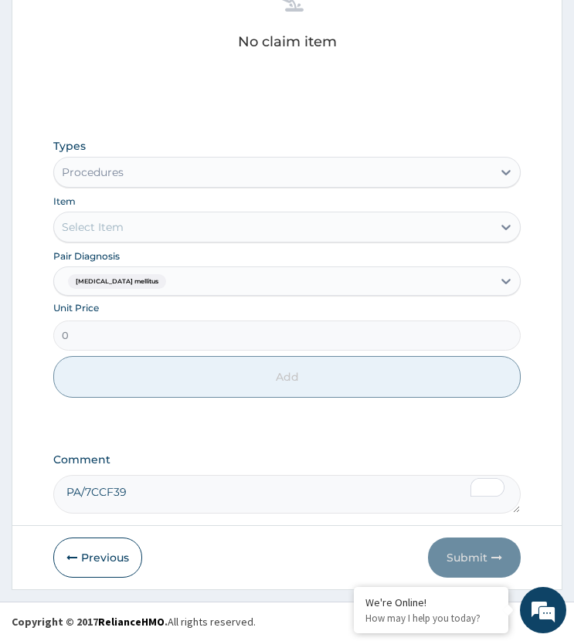
click at [142, 226] on div "Select Item" at bounding box center [272, 227] width 437 height 25
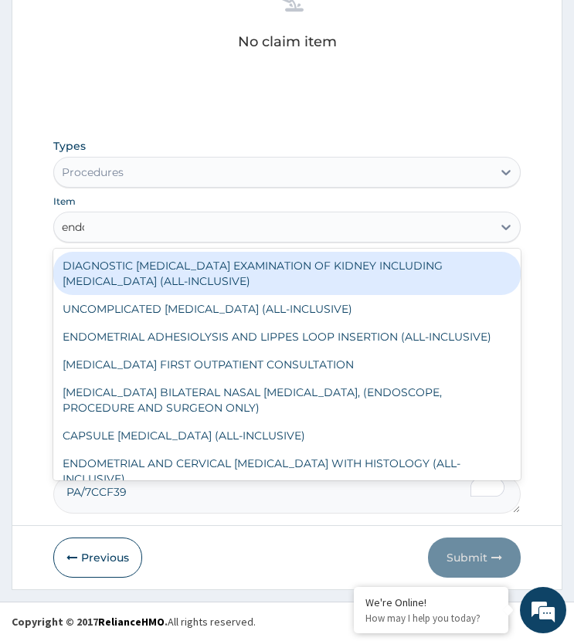
type input "endoc"
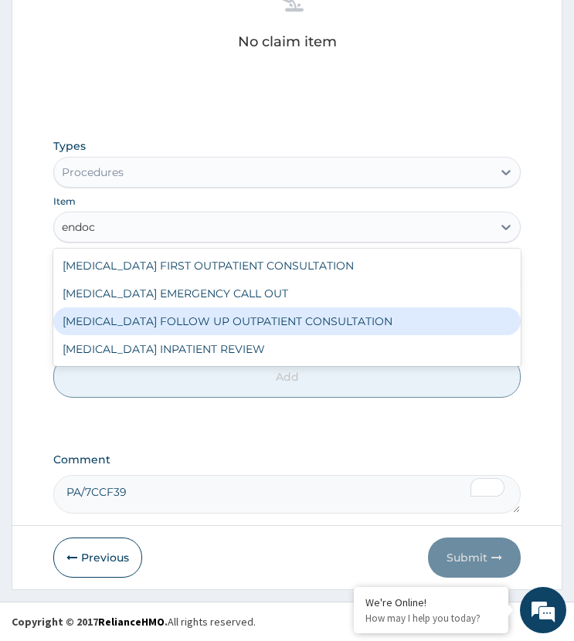
click at [174, 315] on div "[MEDICAL_DATA] FOLLOW UP OUTPATIENT CONSULTATION" at bounding box center [286, 321] width 466 height 28
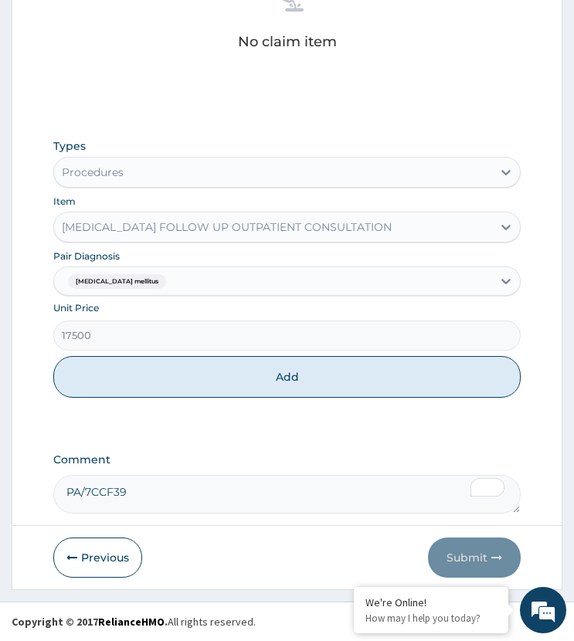
click at [185, 398] on div "Types Procedures Item [MEDICAL_DATA] FOLLOW UP OUTPATIENT CONSULTATION Pair Dia…" at bounding box center [286, 268] width 466 height 275
drag, startPoint x: 253, startPoint y: 378, endPoint x: 261, endPoint y: 404, distance: 26.6
click at [254, 378] on button "Add" at bounding box center [286, 377] width 466 height 42
type input "0"
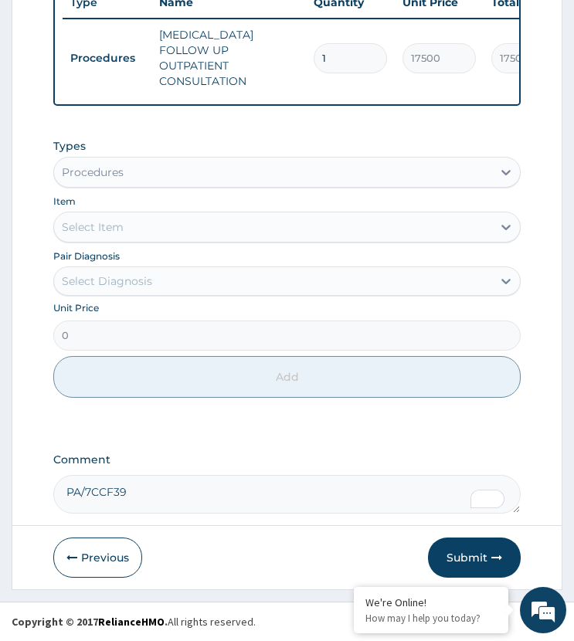
scroll to position [664, 0]
click at [294, 460] on label "Comment" at bounding box center [286, 459] width 466 height 13
click at [294, 475] on textarea "PA/7CCF39" at bounding box center [286, 494] width 466 height 39
click at [198, 485] on textarea "PA/7CCF39" at bounding box center [286, 494] width 466 height 39
paste textarea "PA/C50B33"
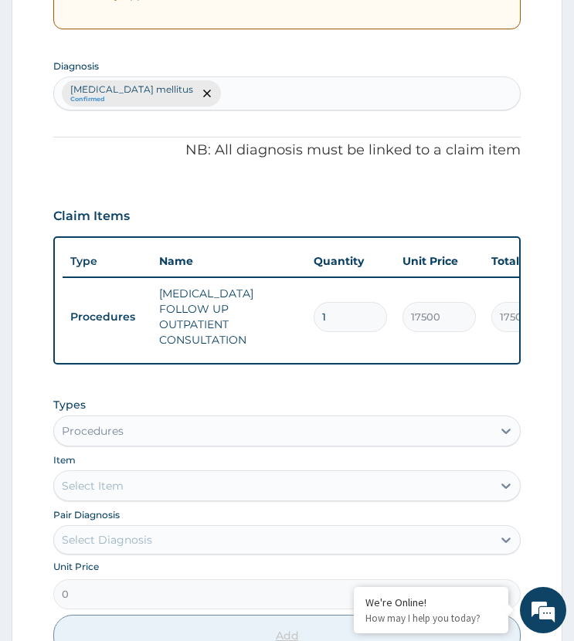
scroll to position [355, 0]
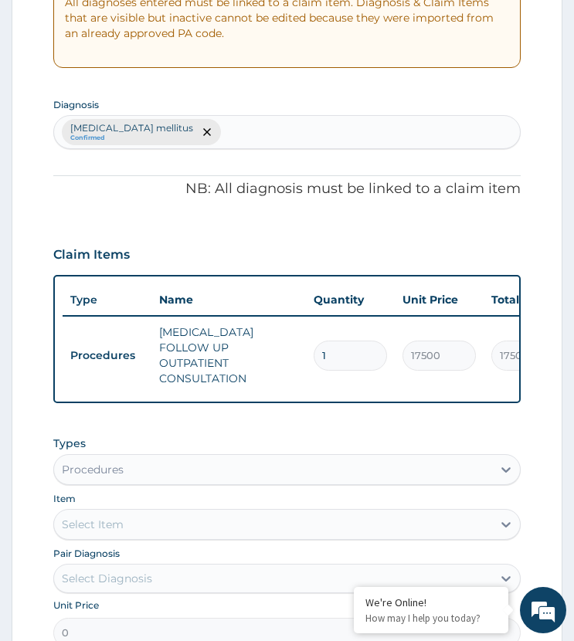
type textarea "PA/7CCF39 PA/C50B33"
click at [221, 127] on div "[MEDICAL_DATA] mellitus Confirmed" at bounding box center [286, 132] width 465 height 32
type input "hyperlipid"
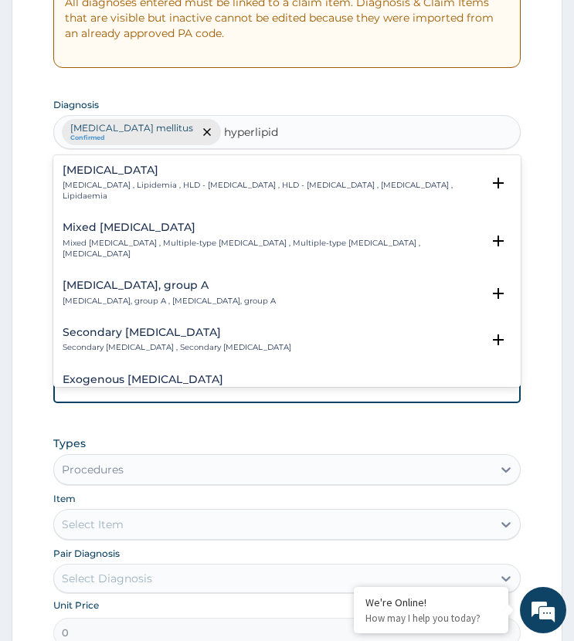
click at [118, 175] on h4 "[MEDICAL_DATA]" at bounding box center [272, 171] width 418 height 12
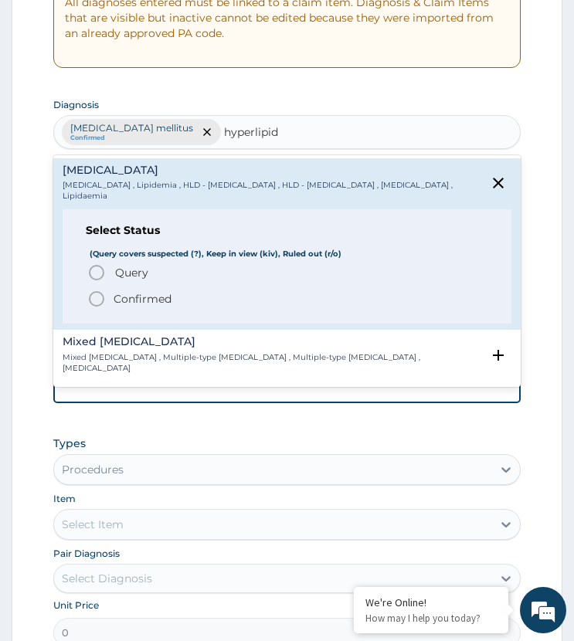
drag, startPoint x: 88, startPoint y: 285, endPoint x: 200, endPoint y: 185, distance: 150.4
click at [93, 290] on icon "status option filled" at bounding box center [96, 299] width 19 height 19
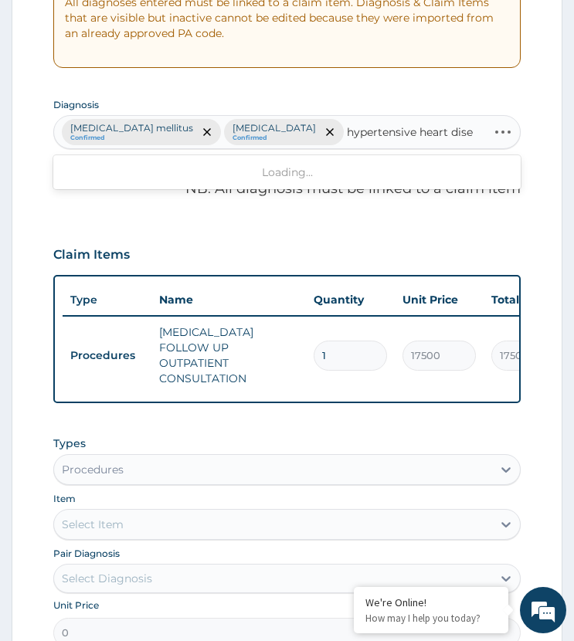
type input "hypertensive heart disea"
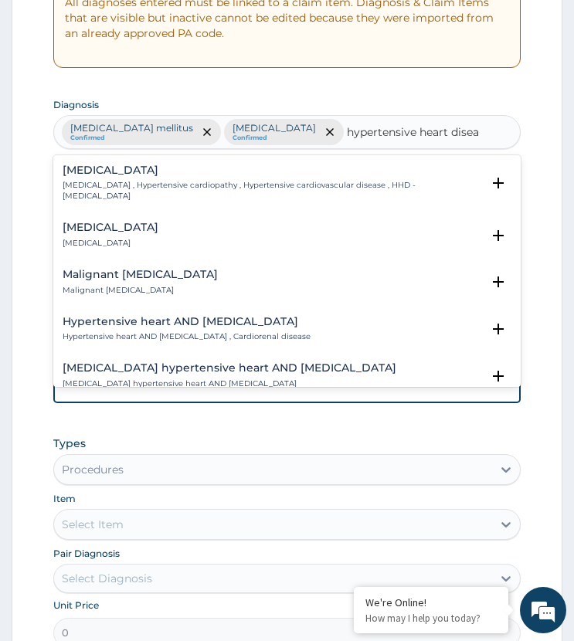
click at [132, 182] on div "[MEDICAL_DATA] [MEDICAL_DATA] , Hypertensive cardiopathy , Hypertensive cardiov…" at bounding box center [272, 184] width 418 height 38
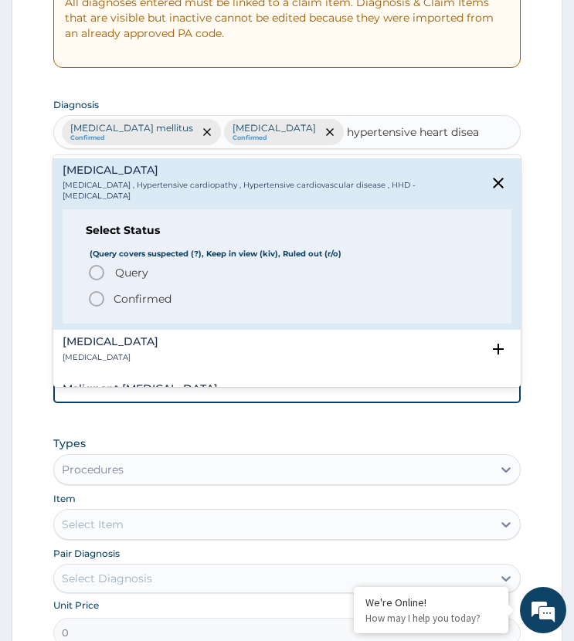
click at [99, 301] on icon "status option filled" at bounding box center [96, 299] width 19 height 19
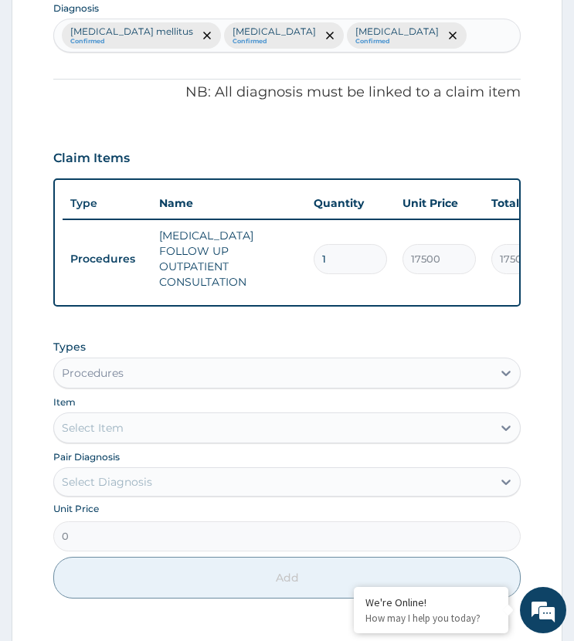
scroll to position [664, 0]
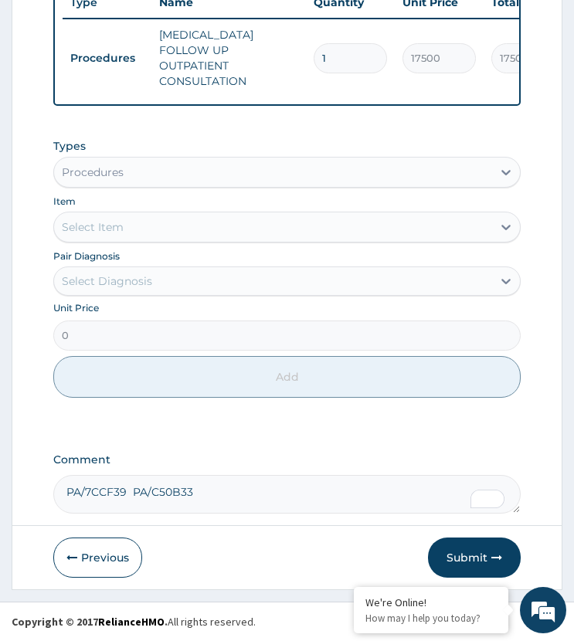
click at [143, 171] on div "Procedures" at bounding box center [272, 172] width 437 height 25
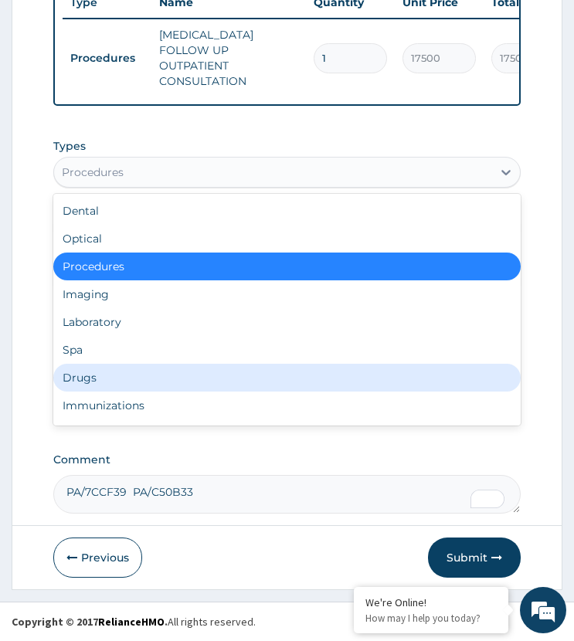
click at [135, 378] on div "Drugs" at bounding box center [286, 378] width 466 height 28
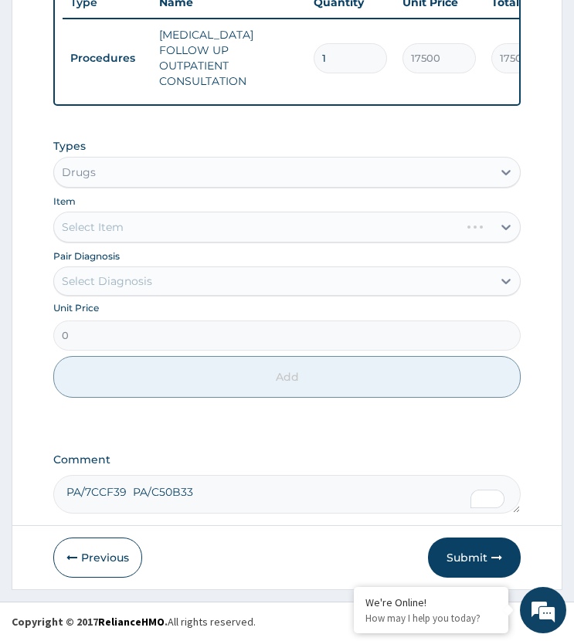
click at [155, 281] on div "Select Diagnosis" at bounding box center [272, 281] width 437 height 25
click at [147, 276] on div "Select Diagnosis" at bounding box center [272, 281] width 437 height 25
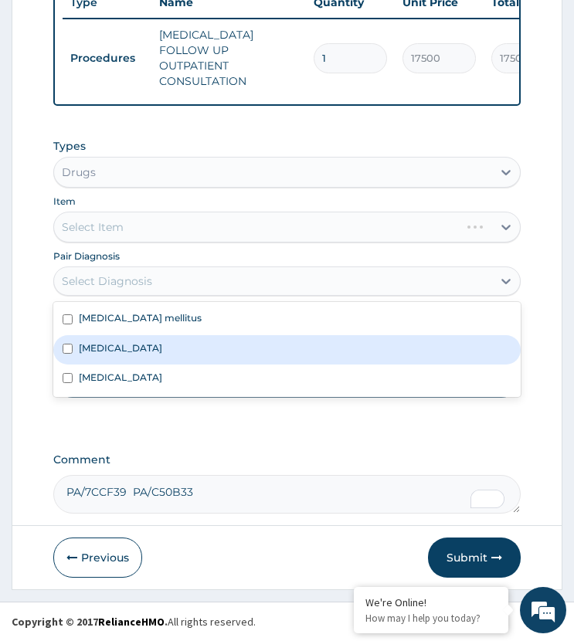
click at [142, 348] on label "Hyperlipidemia" at bounding box center [120, 347] width 83 height 13
checkbox input "true"
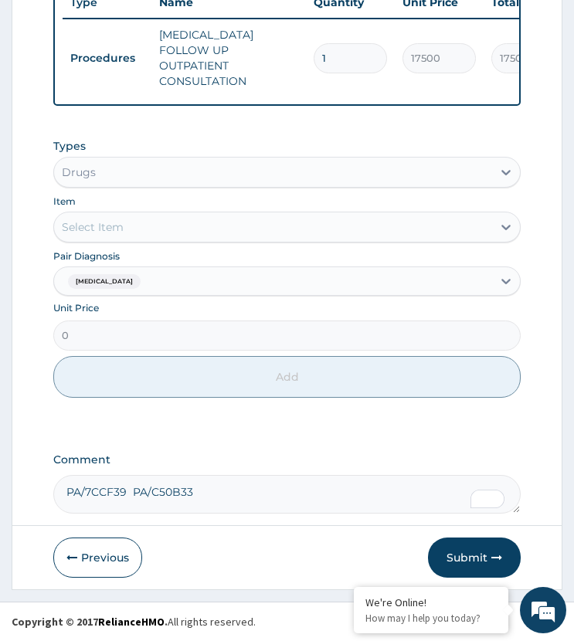
click at [186, 226] on div "Select Item" at bounding box center [272, 227] width 437 height 25
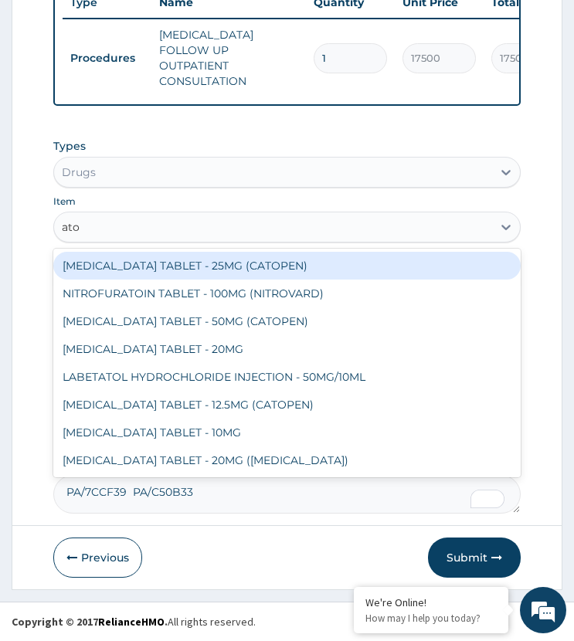
type input "ator"
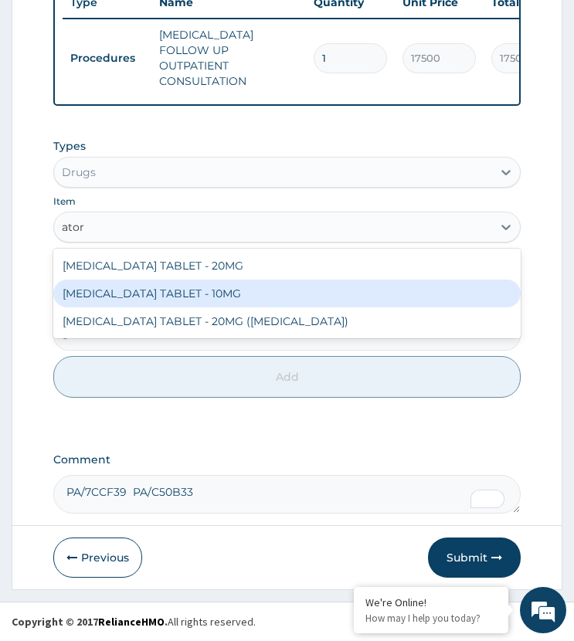
click at [199, 287] on div "[MEDICAL_DATA] TABLET - 10MG" at bounding box center [286, 294] width 466 height 28
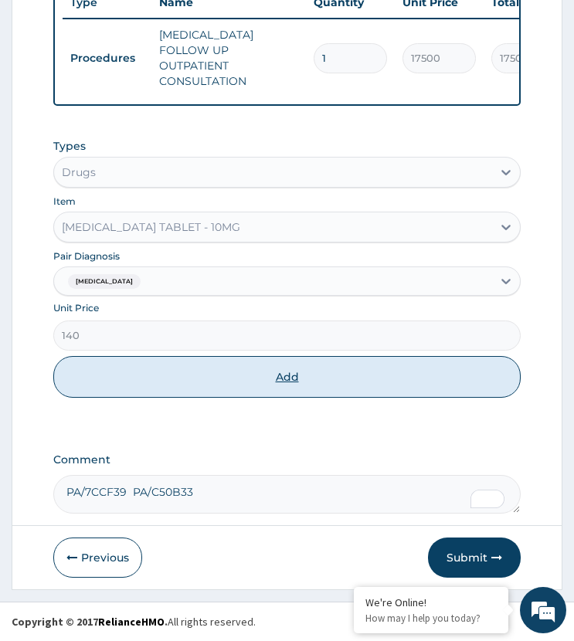
click at [201, 362] on button "Add" at bounding box center [286, 377] width 466 height 42
type input "0"
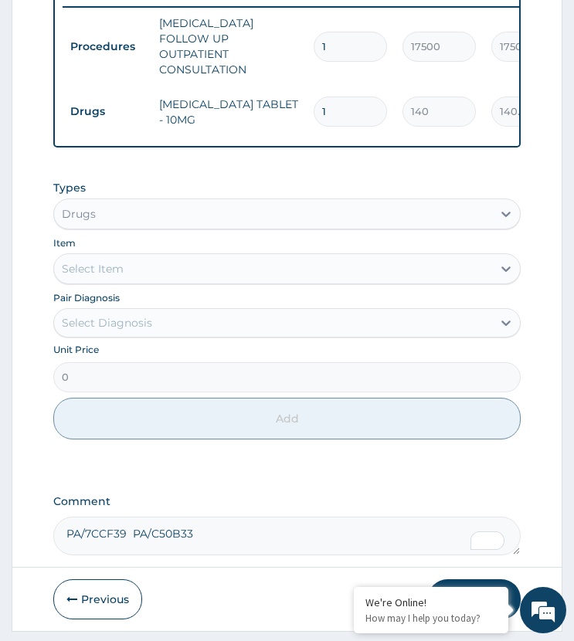
type input "14"
type input "1960.00"
type input "14"
click at [120, 323] on div "Select Diagnosis" at bounding box center [272, 322] width 437 height 25
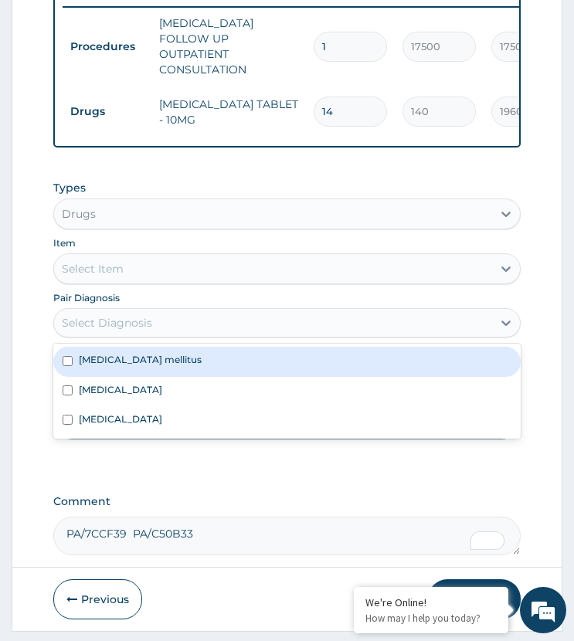
click at [171, 370] on div "Diabetes mellitus" at bounding box center [286, 361] width 466 height 29
checkbox input "true"
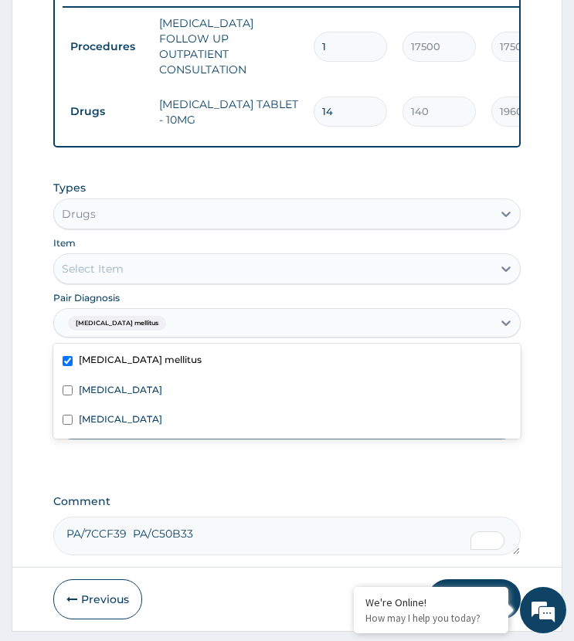
click at [158, 281] on div "Select Item" at bounding box center [272, 268] width 437 height 25
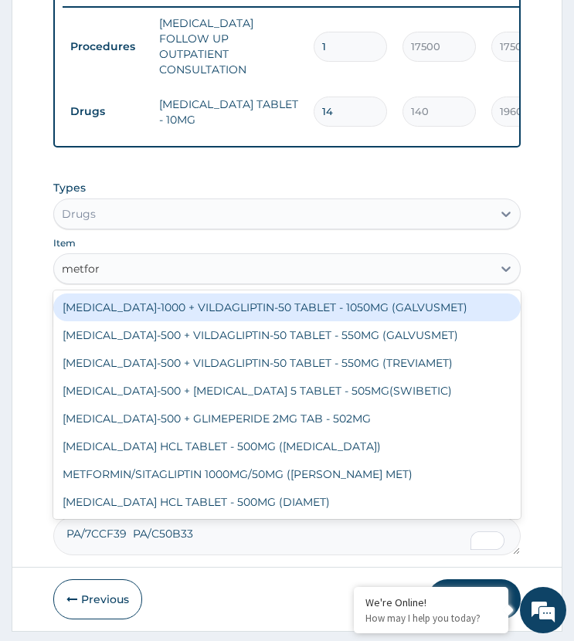
type input "metfor"
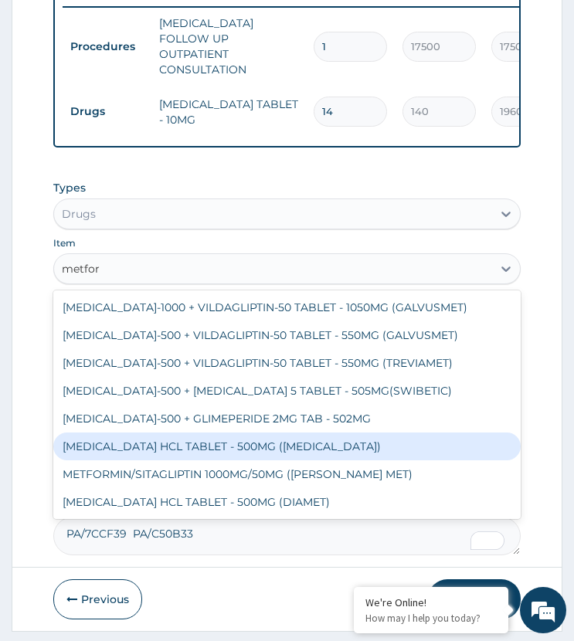
click at [192, 450] on div "[MEDICAL_DATA] HCL TABLET - 500MG ([MEDICAL_DATA])" at bounding box center [286, 447] width 466 height 28
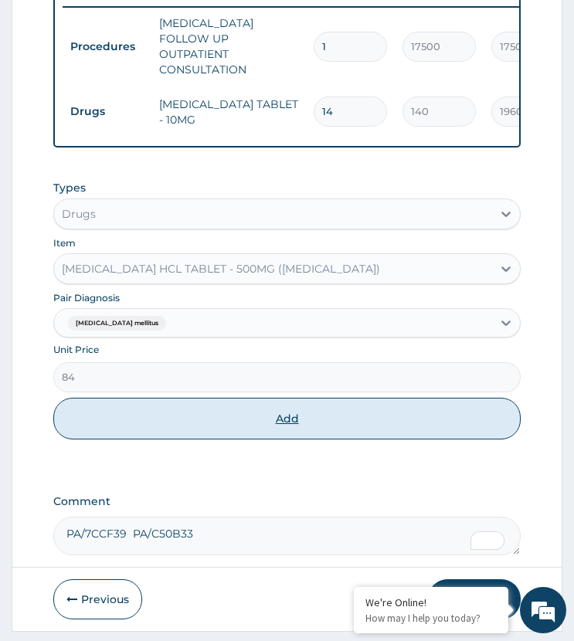
click at [220, 433] on button "Add" at bounding box center [286, 419] width 466 height 42
type input "0"
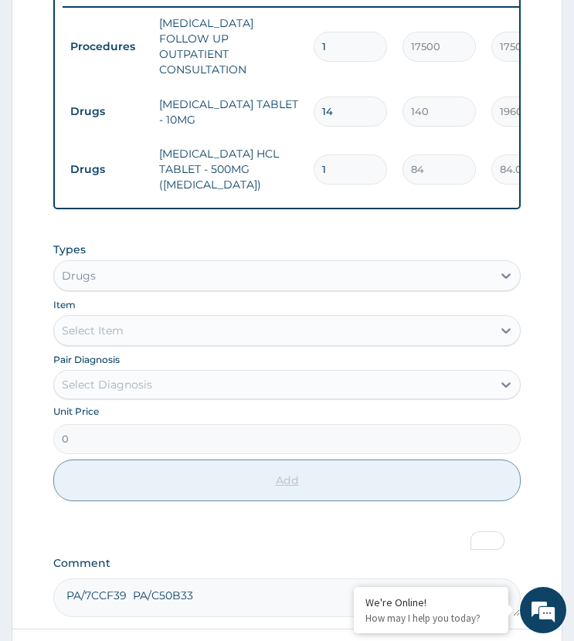
type input "14"
type input "1176.00"
type input "14"
click at [255, 239] on div "PA Code / Prescription Code Enter Code(Secondary Care Only) Encounter Date 15-0…" at bounding box center [286, 72] width 466 height 1090
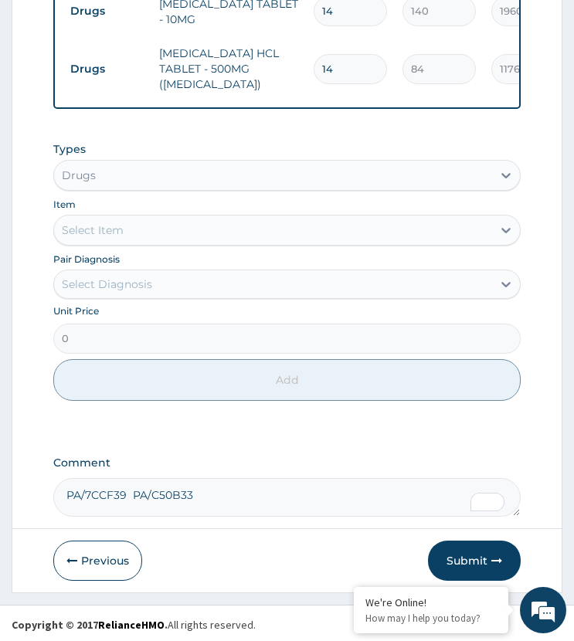
scroll to position [779, 0]
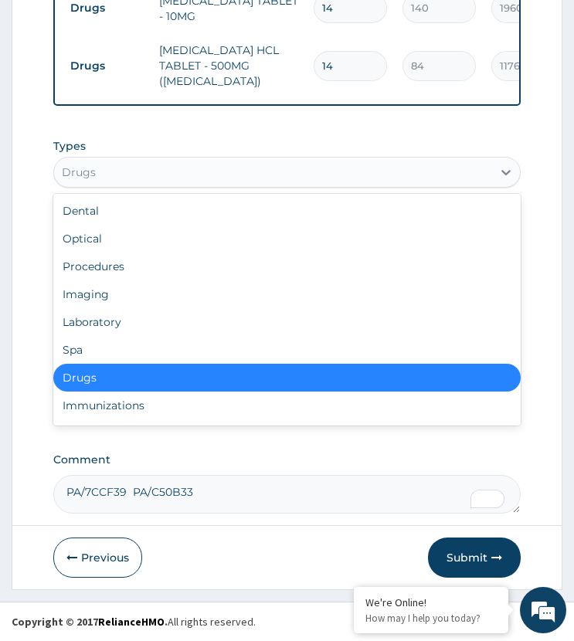
drag, startPoint x: 114, startPoint y: 160, endPoint x: 127, endPoint y: 293, distance: 134.3
click at [118, 171] on div "Drugs" at bounding box center [272, 172] width 437 height 25
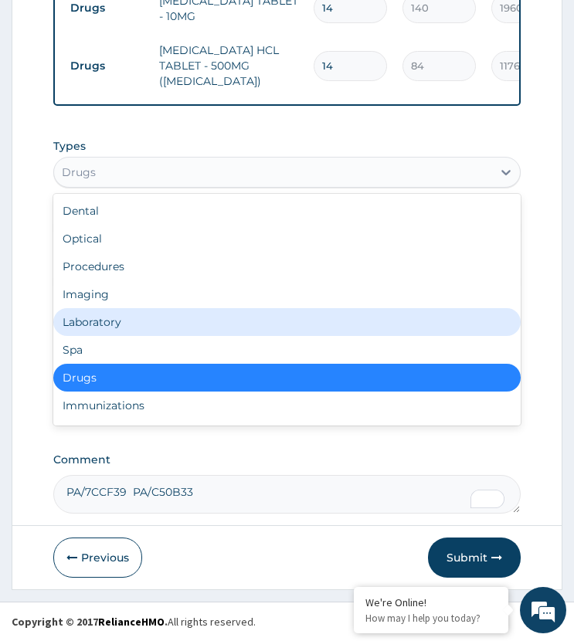
click at [139, 325] on div "Laboratory" at bounding box center [286, 322] width 466 height 28
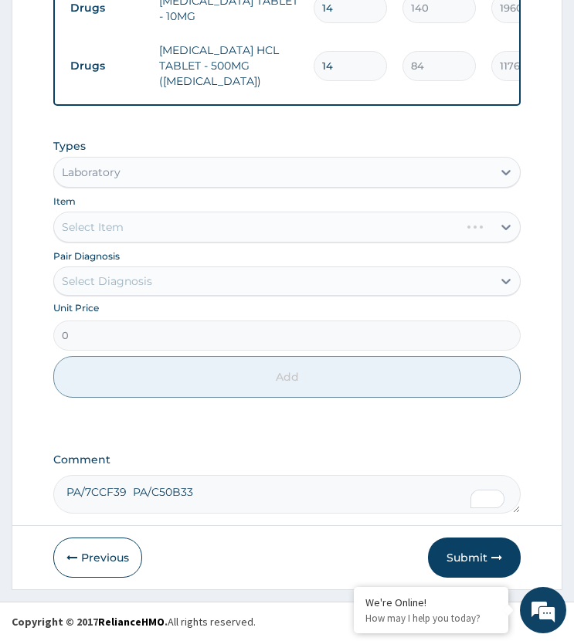
click at [168, 287] on div "Select Diagnosis" at bounding box center [272, 281] width 437 height 25
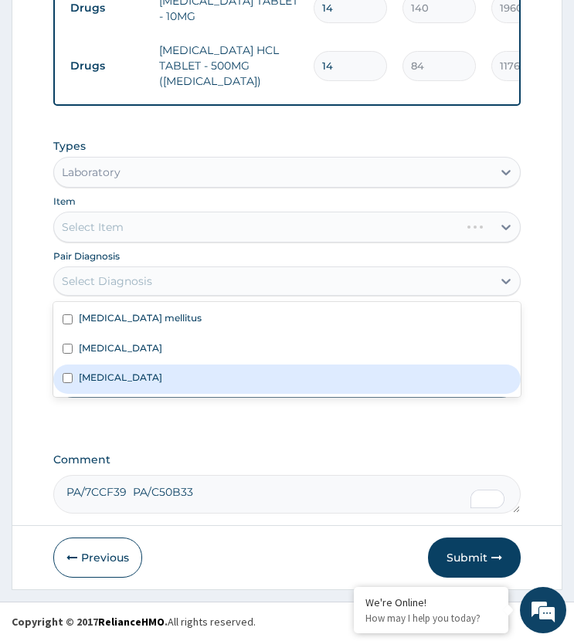
click at [162, 378] on label "Hypertensive heart disease" at bounding box center [120, 377] width 83 height 13
checkbox input "true"
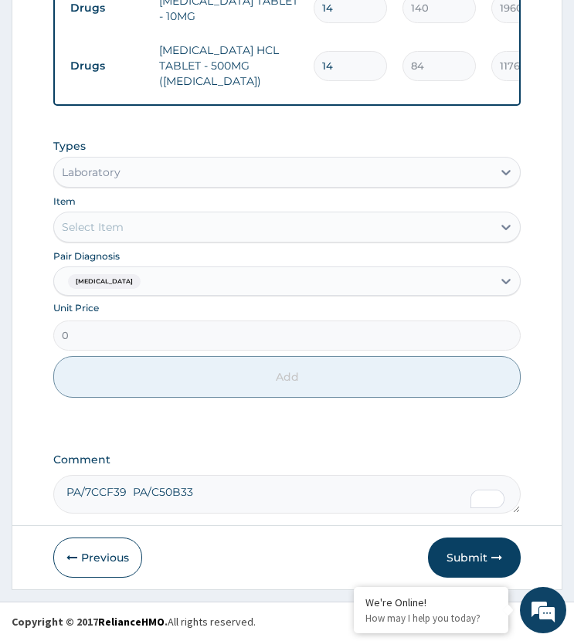
click at [177, 227] on div "Select Item" at bounding box center [272, 227] width 437 height 25
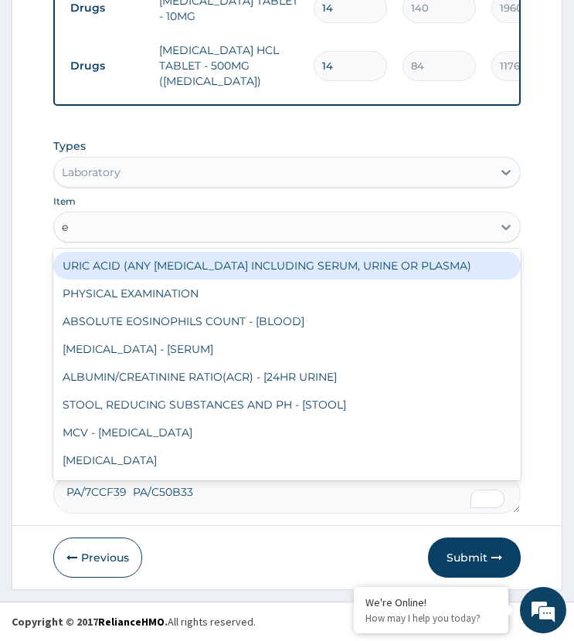
type input "eu"
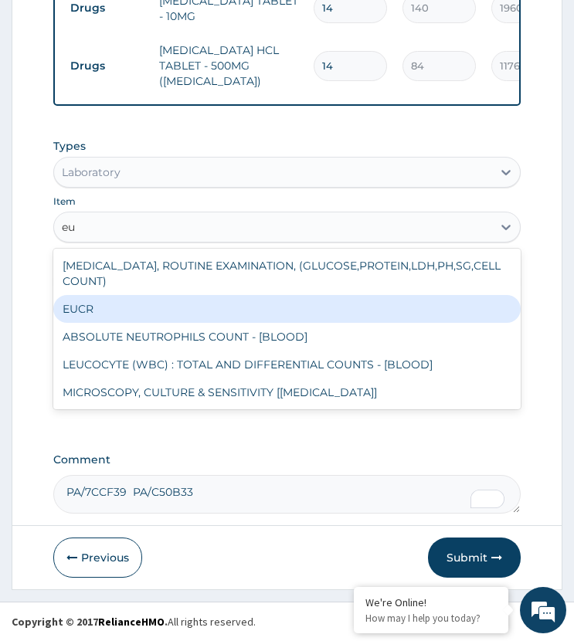
click at [131, 308] on div "EUCR" at bounding box center [286, 309] width 466 height 28
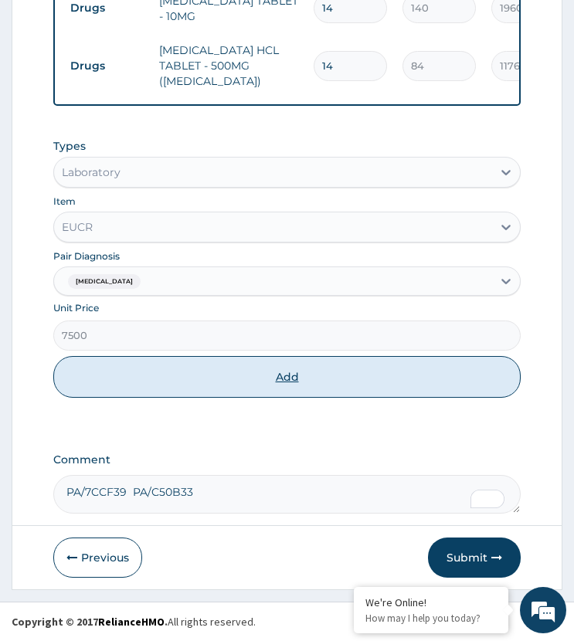
click at [178, 388] on button "Add" at bounding box center [286, 377] width 466 height 42
type input "0"
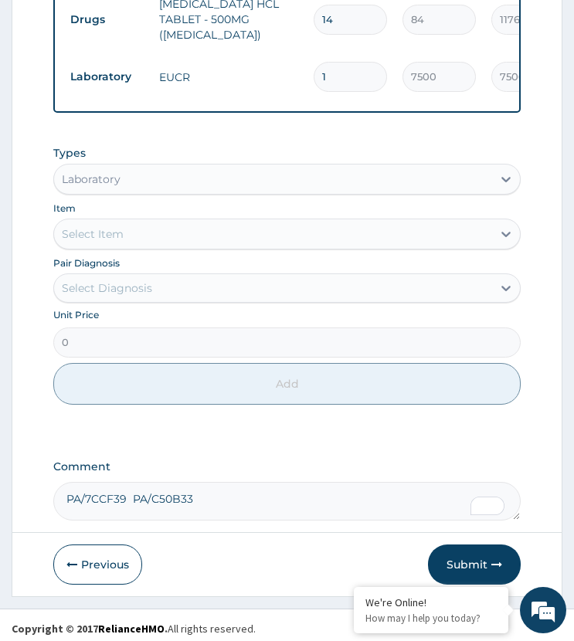
scroll to position [833, 0]
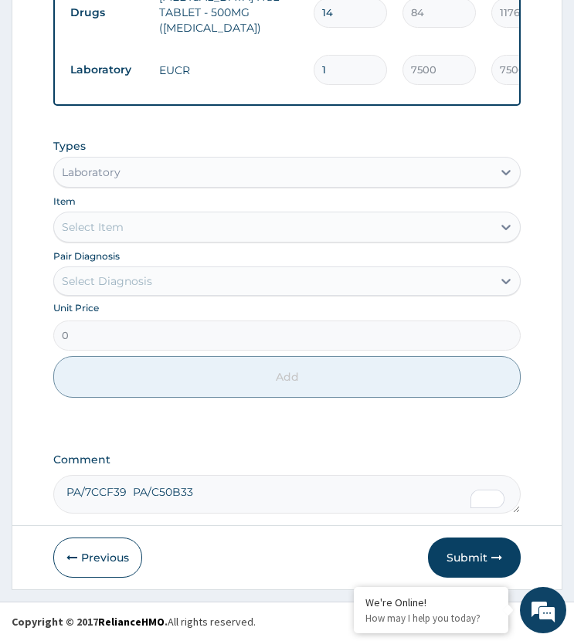
click at [119, 281] on div "Select Diagnosis" at bounding box center [107, 280] width 90 height 15
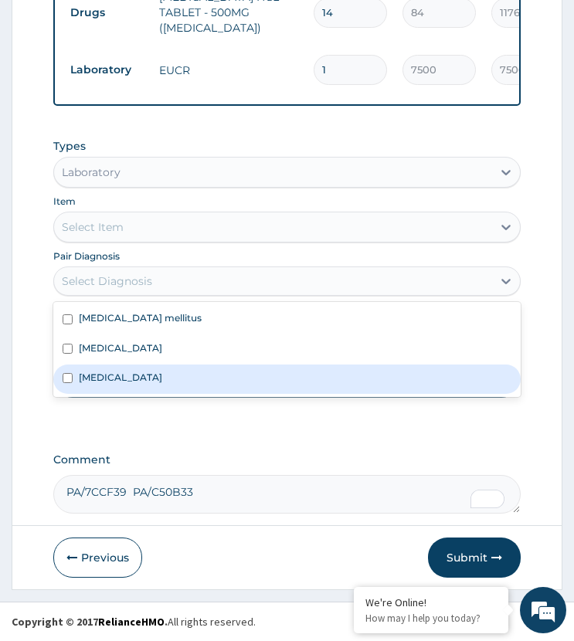
drag, startPoint x: 131, startPoint y: 383, endPoint x: 117, endPoint y: 307, distance: 77.6
click at [131, 382] on label "Hypertensive heart disease" at bounding box center [120, 377] width 83 height 13
checkbox input "true"
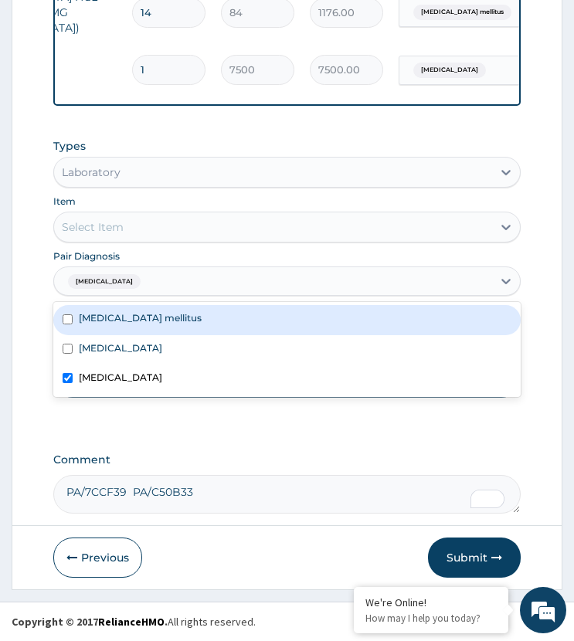
scroll to position [0, 0]
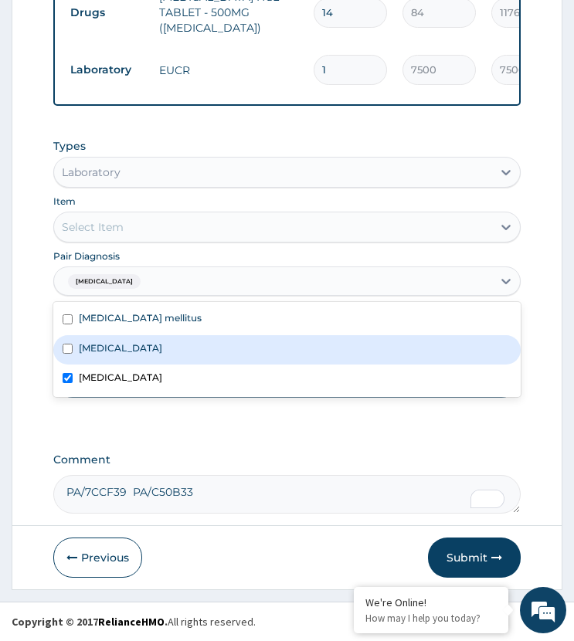
click at [159, 339] on div "Hyperlipidemia" at bounding box center [286, 349] width 466 height 29
checkbox input "true"
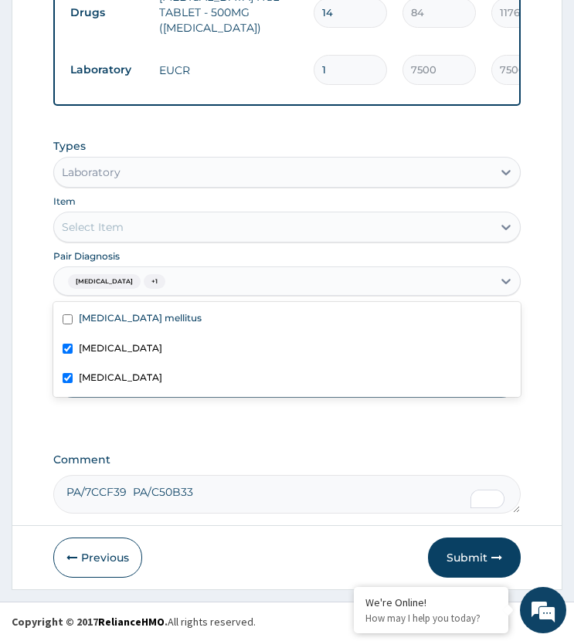
click at [160, 378] on label "Hypertensive heart disease" at bounding box center [120, 377] width 83 height 13
checkbox input "false"
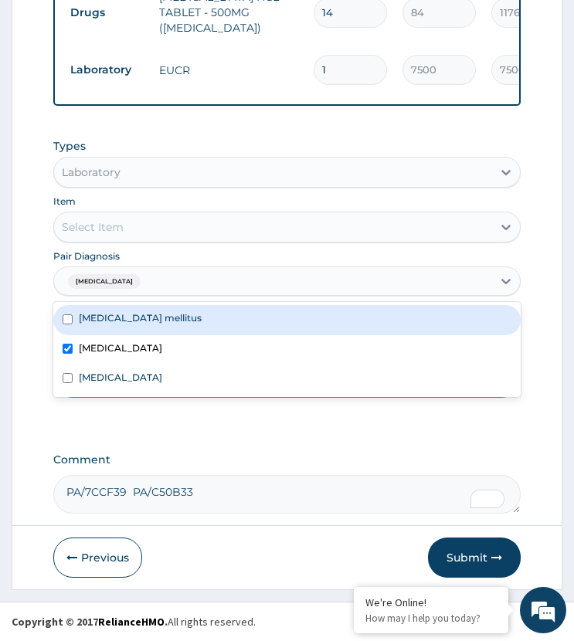
click at [172, 225] on div "Select Item" at bounding box center [272, 227] width 437 height 25
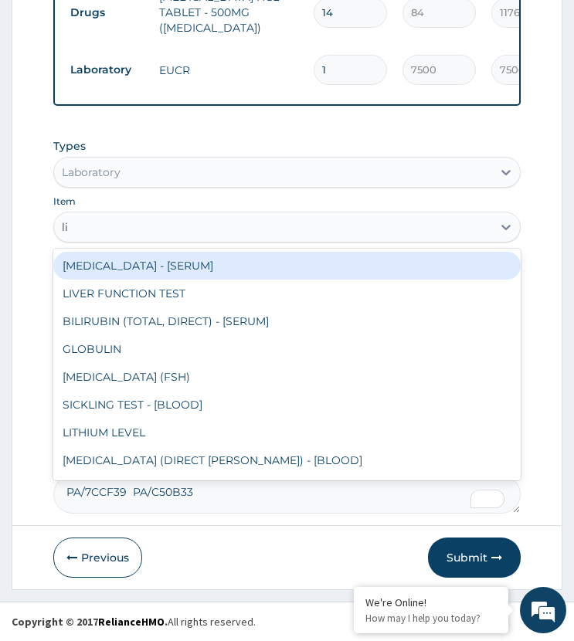
type input "lip"
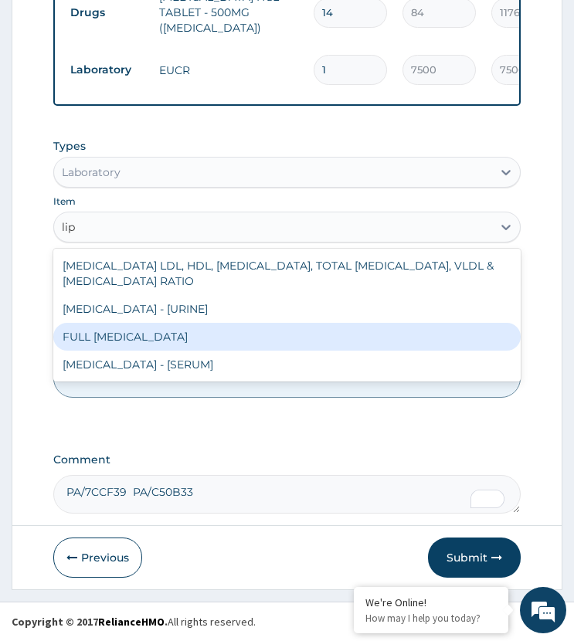
click at [154, 332] on div "FULL [MEDICAL_DATA]" at bounding box center [286, 337] width 466 height 28
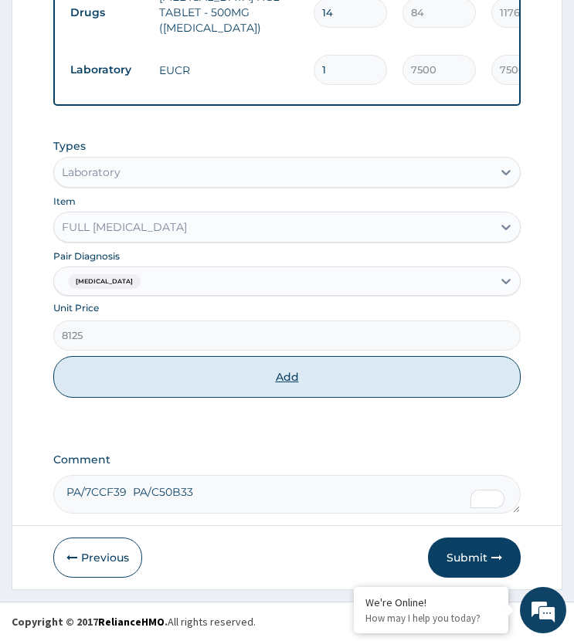
click at [168, 382] on button "Add" at bounding box center [286, 377] width 466 height 42
type input "0"
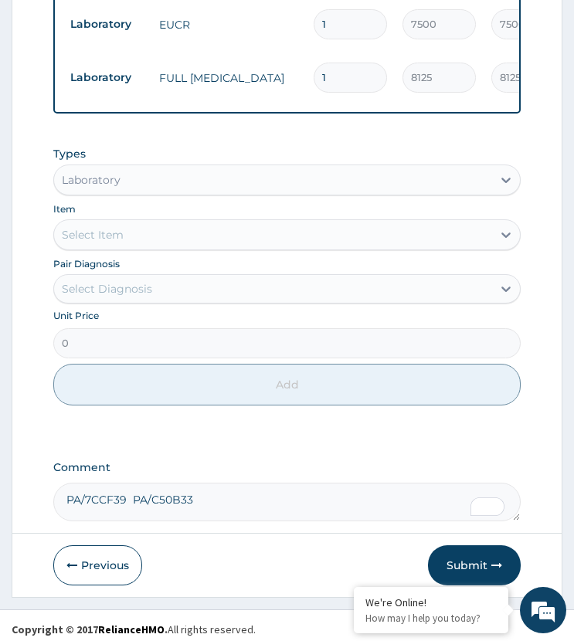
scroll to position [886, 0]
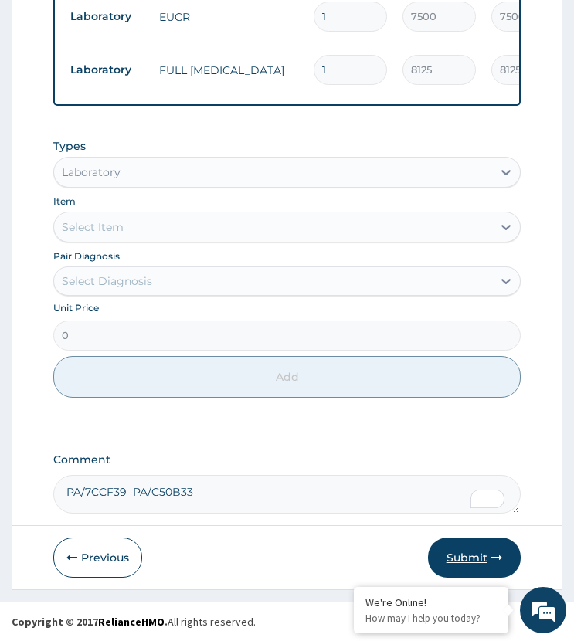
click at [446, 559] on button "Submit" at bounding box center [474, 558] width 93 height 40
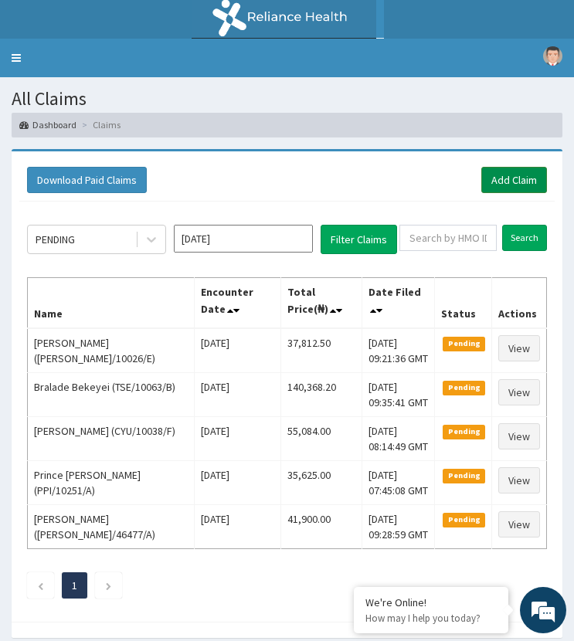
click at [515, 180] on link "Add Claim" at bounding box center [514, 180] width 66 height 26
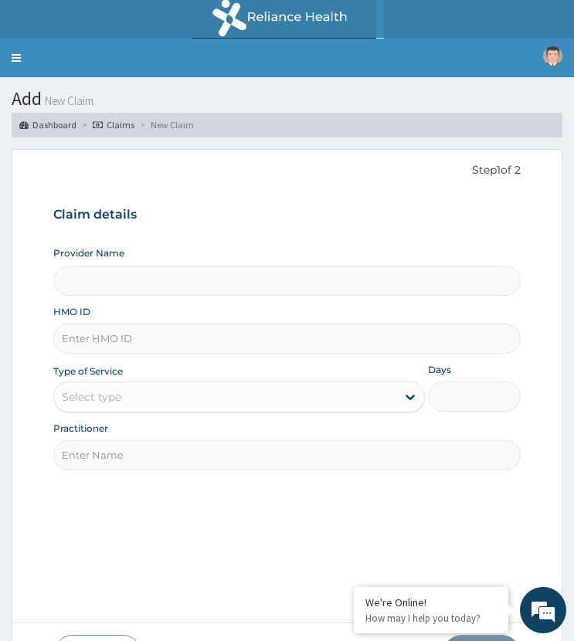
type input "ST. [GEOGRAPHIC_DATA]"
drag, startPoint x: 214, startPoint y: 335, endPoint x: 232, endPoint y: 331, distance: 18.4
paste input "ARI/10015/B"
type input "ARI/10015/B"
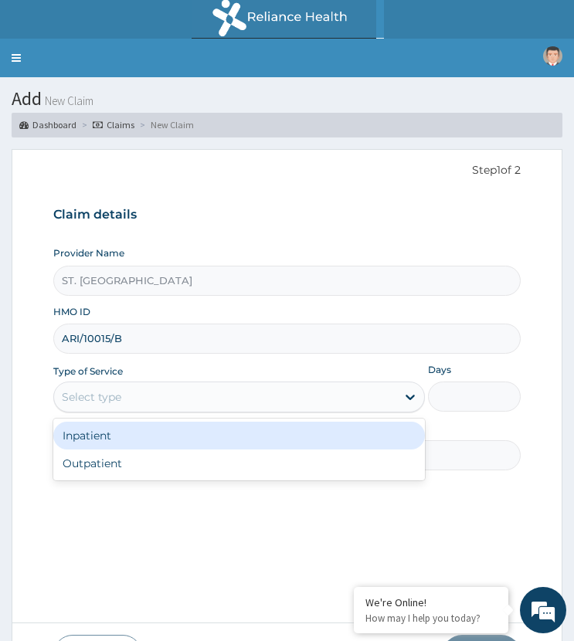
drag, startPoint x: 146, startPoint y: 393, endPoint x: 143, endPoint y: 443, distance: 50.3
click at [146, 394] on div "Select type" at bounding box center [224, 397] width 341 height 25
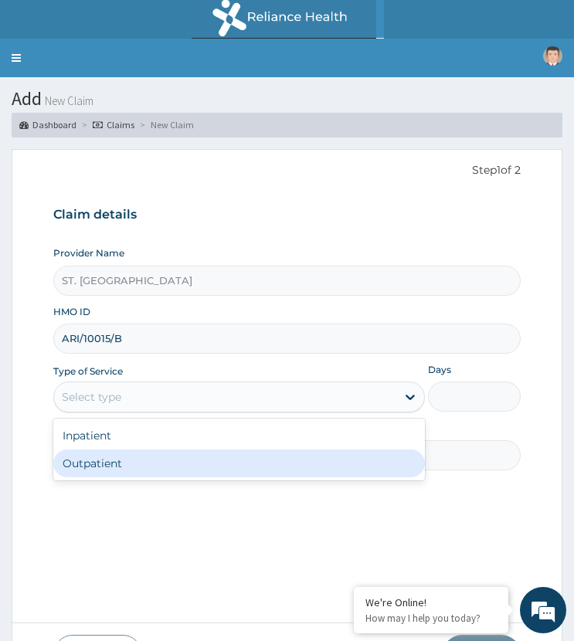
click at [150, 463] on div "Outpatient" at bounding box center [238, 463] width 371 height 28
type input "1"
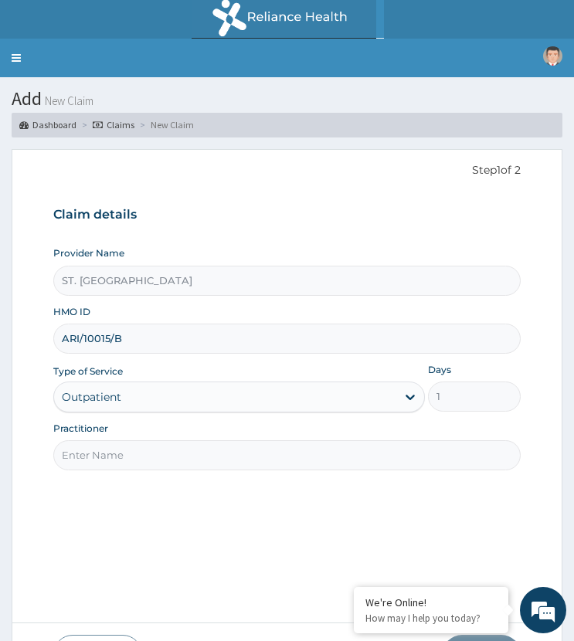
paste input "[PERSON_NAME][DEMOGRAPHIC_DATA]"
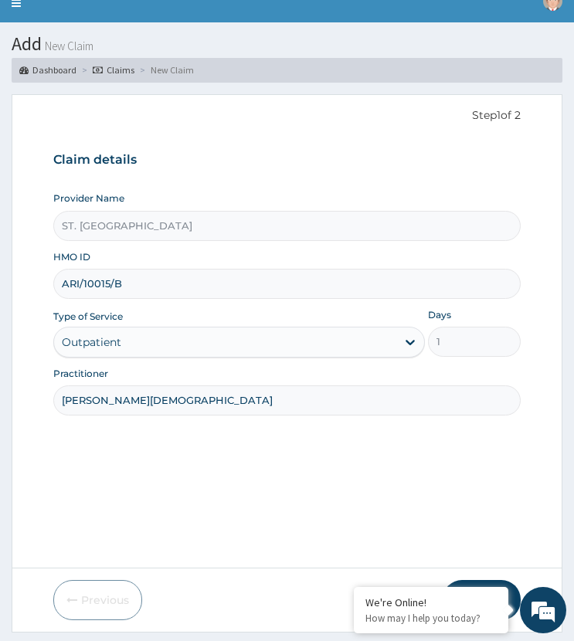
scroll to position [97, 0]
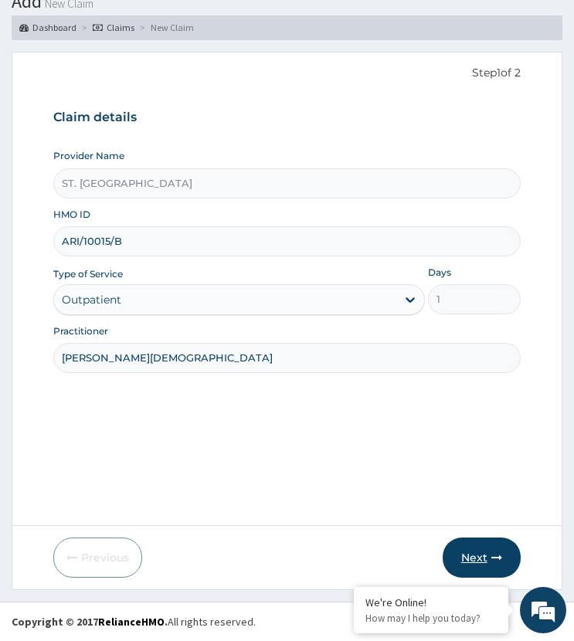
type input "[PERSON_NAME][DEMOGRAPHIC_DATA]"
click at [454, 554] on button "Next" at bounding box center [482, 558] width 78 height 40
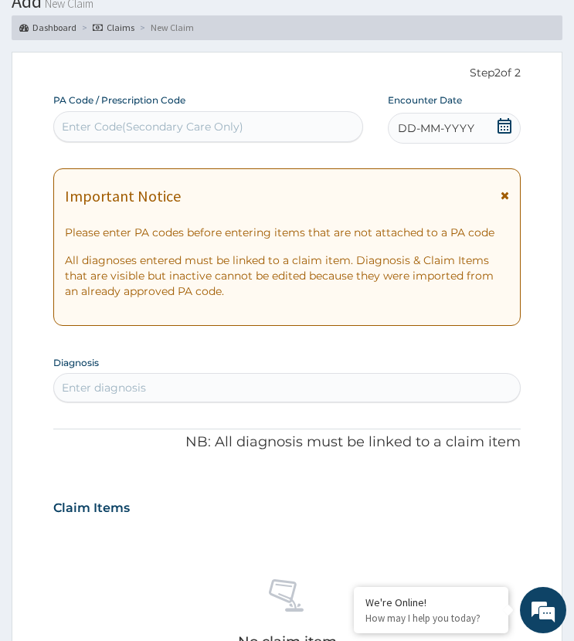
click at [460, 129] on span "DD-MM-YYYY" at bounding box center [436, 127] width 76 height 15
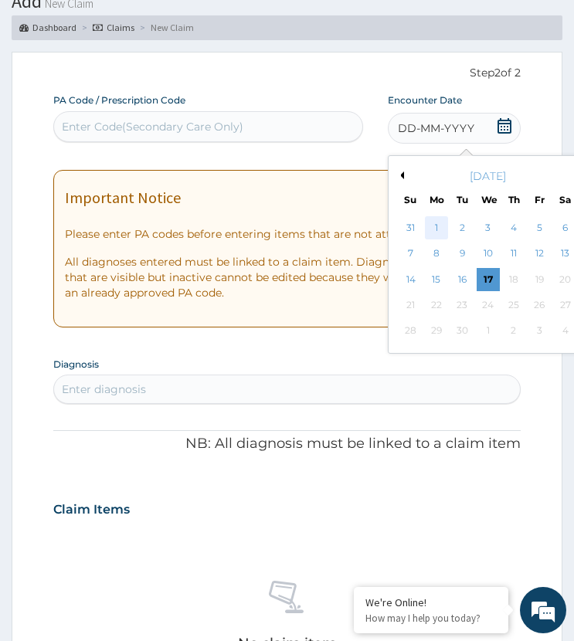
click at [432, 221] on div "1" at bounding box center [436, 227] width 23 height 23
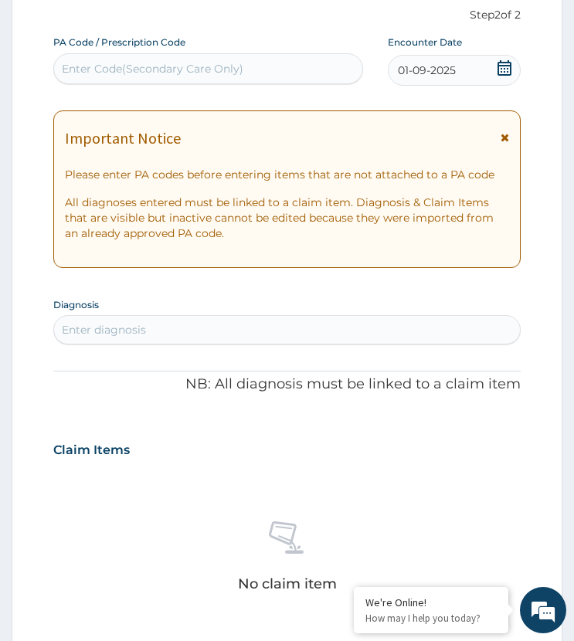
scroll to position [252, 0]
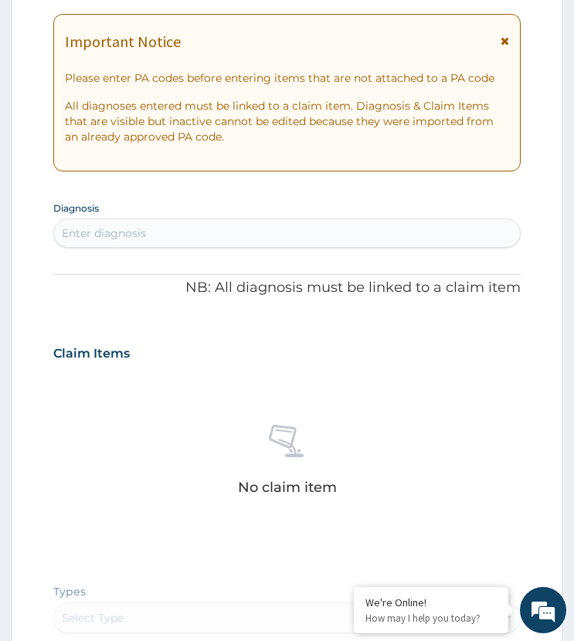
click at [158, 235] on div "Enter diagnosis" at bounding box center [286, 233] width 465 height 25
type input "malar"
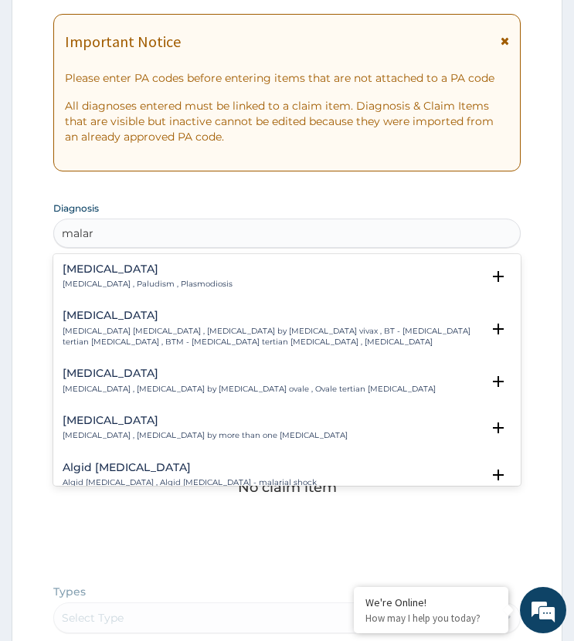
click at [89, 268] on h4 "[MEDICAL_DATA]" at bounding box center [148, 269] width 170 height 12
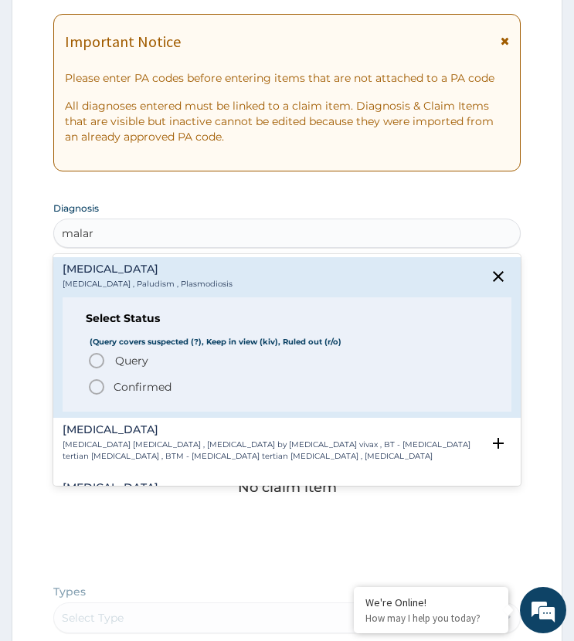
click at [107, 360] on span "Query Query covers suspected (?), Keep in view (kiv), Ruled out (r/o)" at bounding box center [287, 360] width 400 height 19
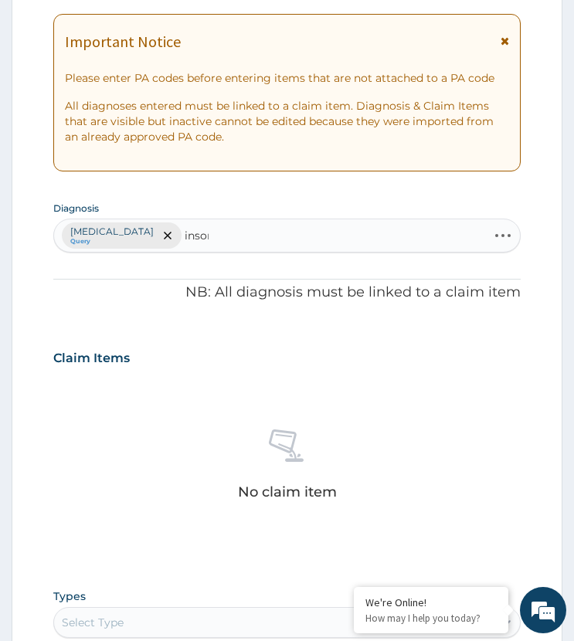
type input "insomn"
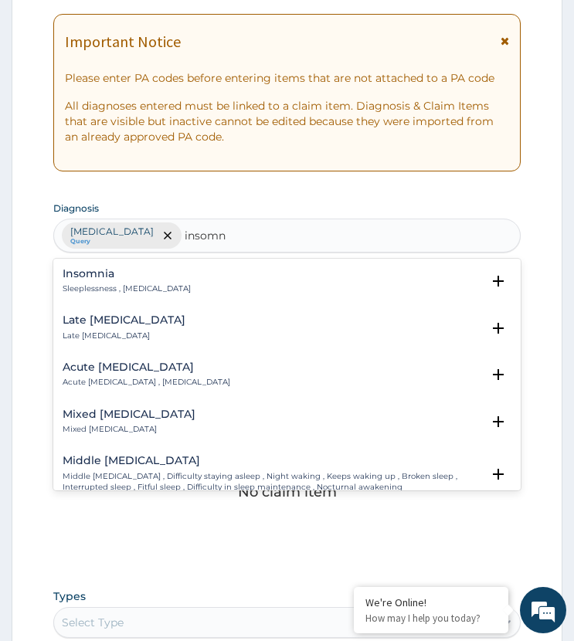
click at [96, 280] on div "[MEDICAL_DATA] Sleeplessness , [MEDICAL_DATA]" at bounding box center [127, 281] width 128 height 27
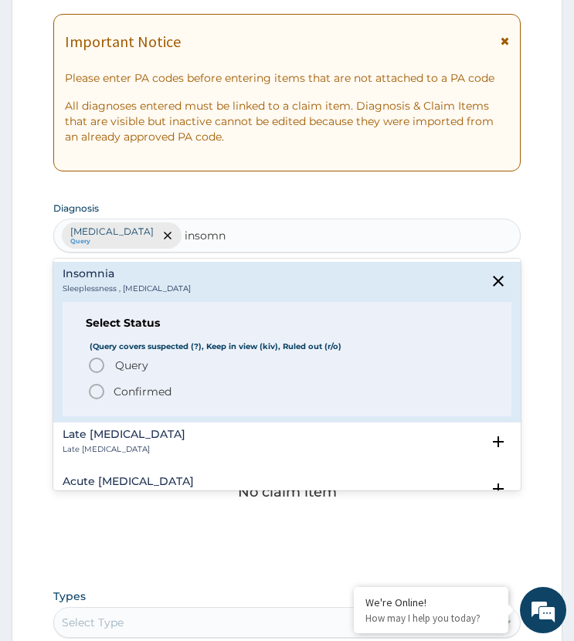
click at [97, 369] on icon "status option query" at bounding box center [96, 365] width 19 height 19
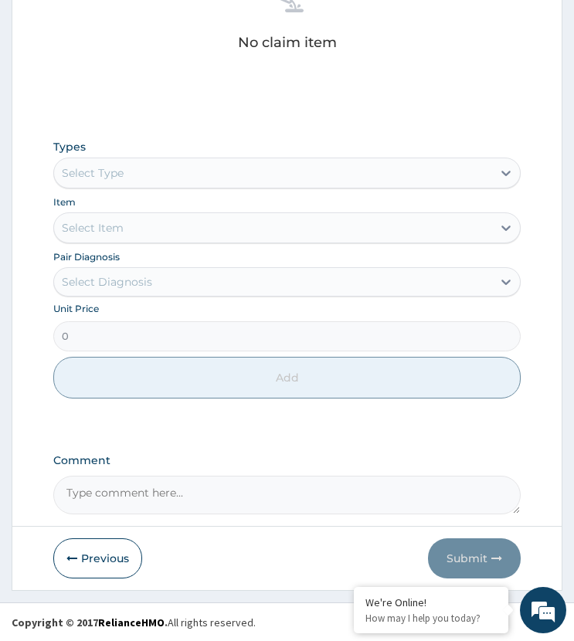
scroll to position [702, 0]
click at [142, 184] on div "Select Type" at bounding box center [272, 172] width 437 height 25
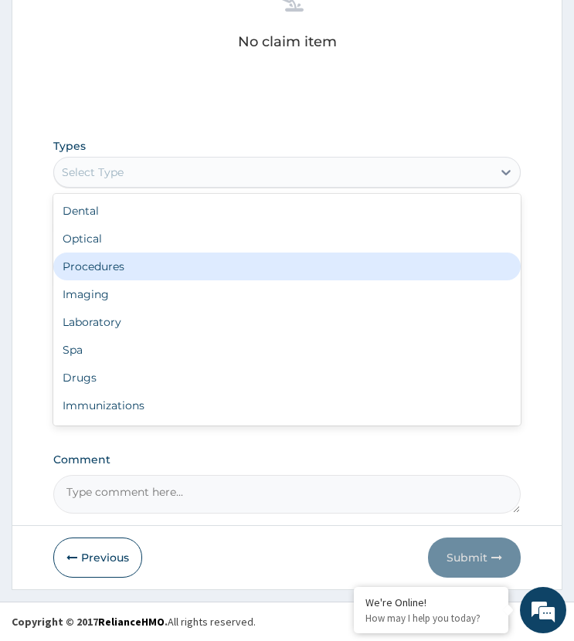
drag, startPoint x: 117, startPoint y: 272, endPoint x: 103, endPoint y: 289, distance: 22.0
click at [117, 277] on div "Procedures" at bounding box center [286, 267] width 466 height 28
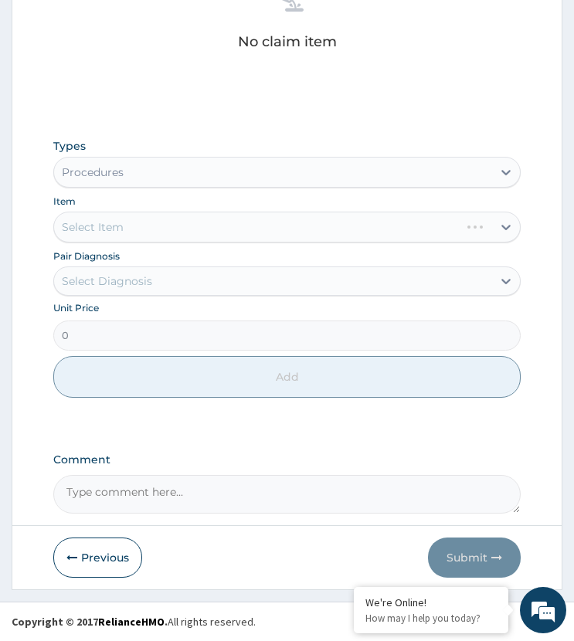
drag, startPoint x: 116, startPoint y: 281, endPoint x: 117, endPoint y: 300, distance: 18.6
click at [117, 290] on div "Select Diagnosis" at bounding box center [272, 281] width 437 height 25
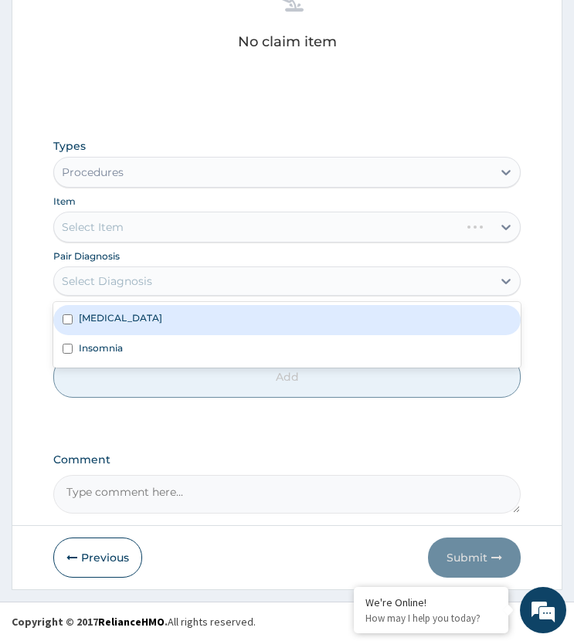
drag, startPoint x: 110, startPoint y: 326, endPoint x: 110, endPoint y: 338, distance: 12.4
click at [110, 331] on div "[MEDICAL_DATA]" at bounding box center [286, 319] width 466 height 29
checkbox input "true"
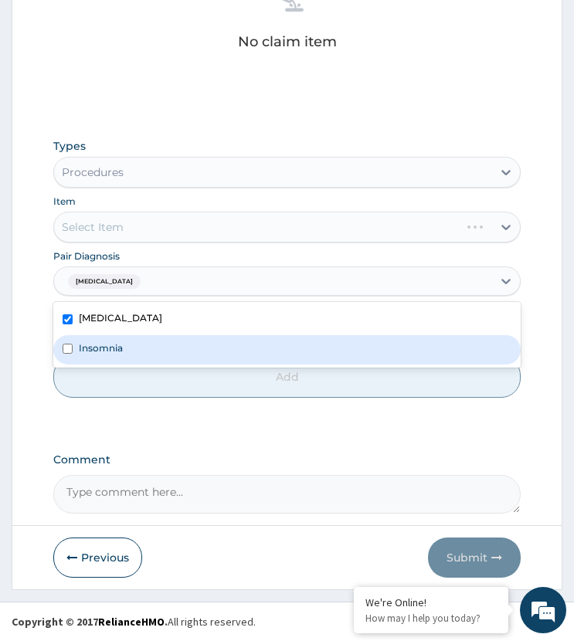
click at [105, 348] on label "Insomnia" at bounding box center [101, 347] width 44 height 13
checkbox input "true"
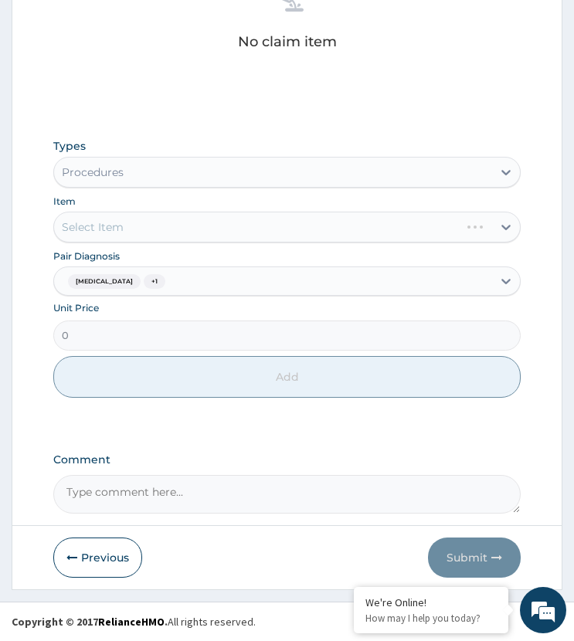
click at [161, 226] on div "Select Item" at bounding box center [286, 227] width 466 height 31
click at [175, 229] on div "Select Item" at bounding box center [286, 227] width 466 height 31
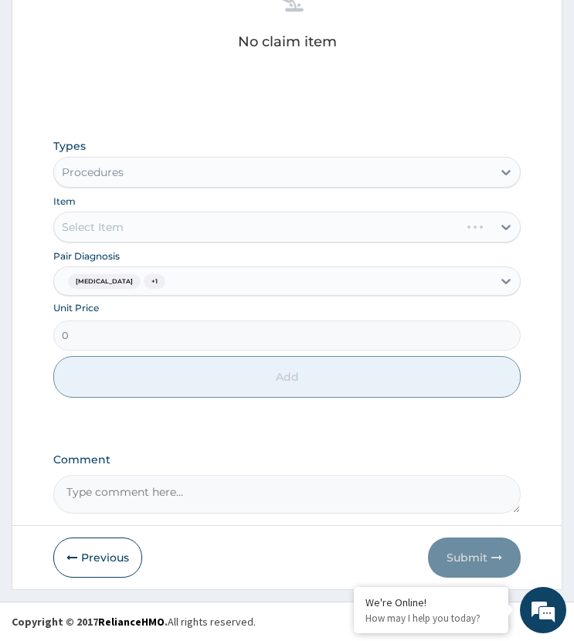
click at [175, 229] on div "Select Item" at bounding box center [286, 227] width 466 height 31
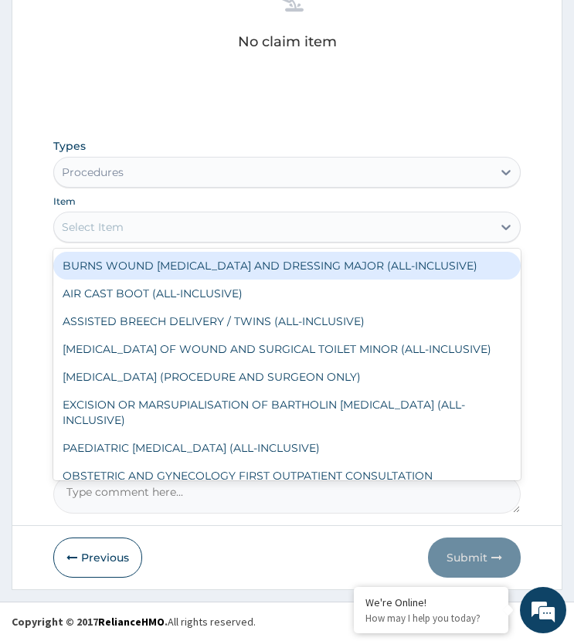
click at [175, 229] on div "Select Item" at bounding box center [272, 227] width 437 height 25
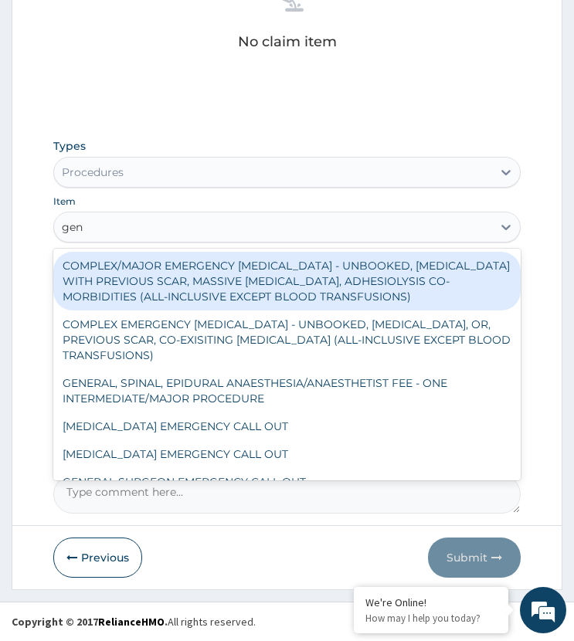
type input "gene"
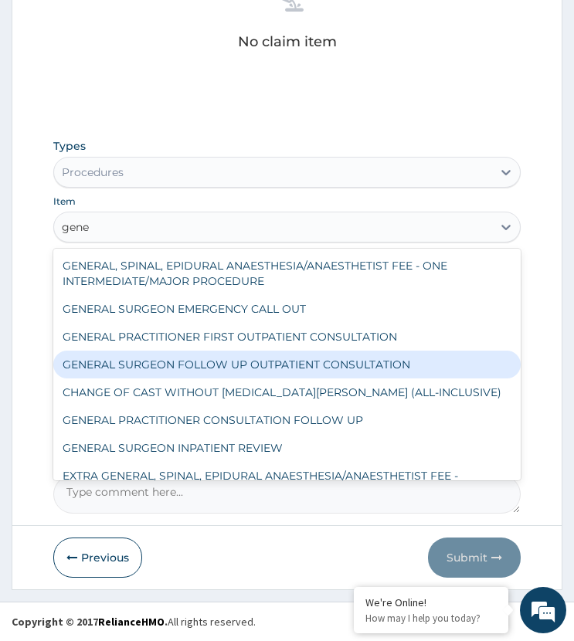
click at [222, 338] on div "GENERAL PRACTITIONER FIRST OUTPATIENT CONSULTATION" at bounding box center [286, 337] width 466 height 28
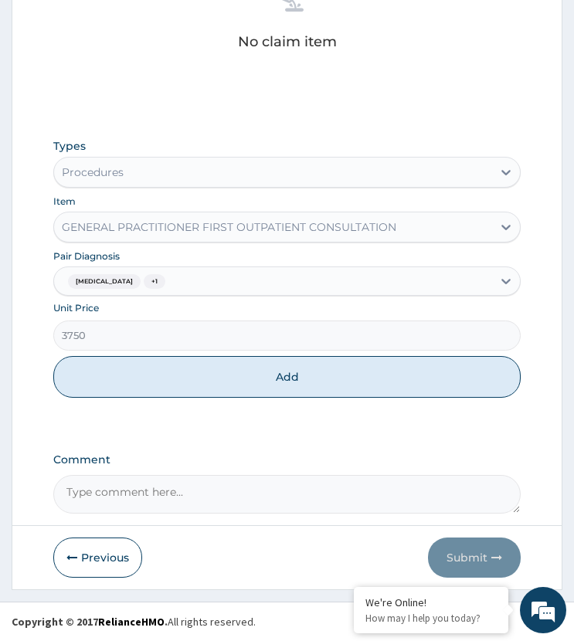
drag, startPoint x: 219, startPoint y: 384, endPoint x: 229, endPoint y: 418, distance: 35.4
click at [219, 386] on button "Add" at bounding box center [286, 377] width 466 height 42
type input "0"
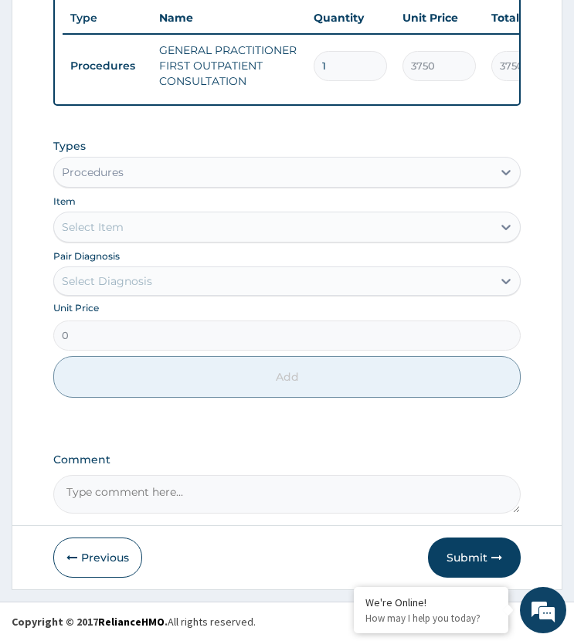
click at [115, 177] on div "Procedures" at bounding box center [93, 172] width 62 height 15
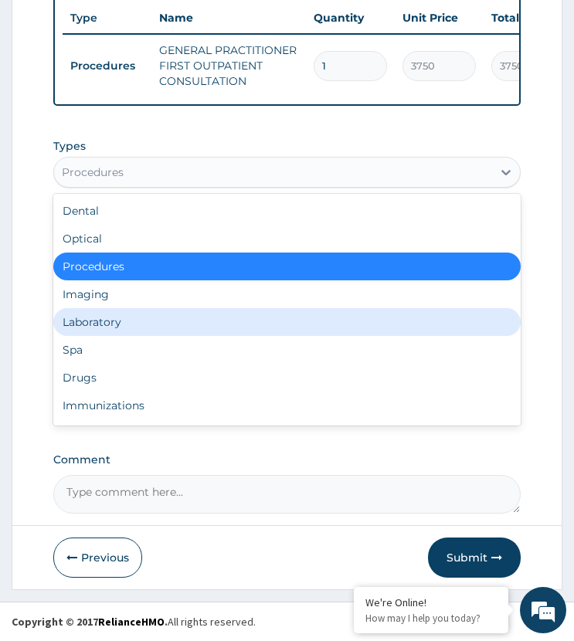
drag, startPoint x: 108, startPoint y: 329, endPoint x: 132, endPoint y: 296, distance: 40.9
click at [108, 328] on div "Laboratory" at bounding box center [286, 322] width 466 height 28
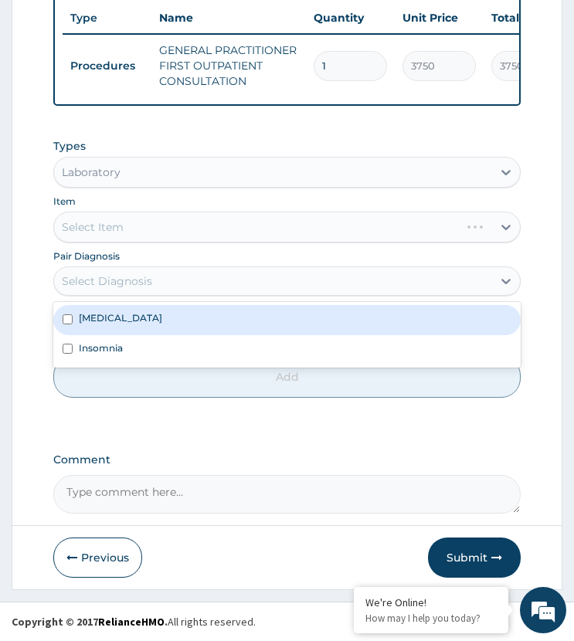
drag, startPoint x: 140, startPoint y: 270, endPoint x: 139, endPoint y: 278, distance: 7.8
click at [139, 275] on div "Select Diagnosis" at bounding box center [272, 281] width 437 height 25
click at [137, 321] on div "[MEDICAL_DATA]" at bounding box center [286, 319] width 466 height 29
checkbox input "true"
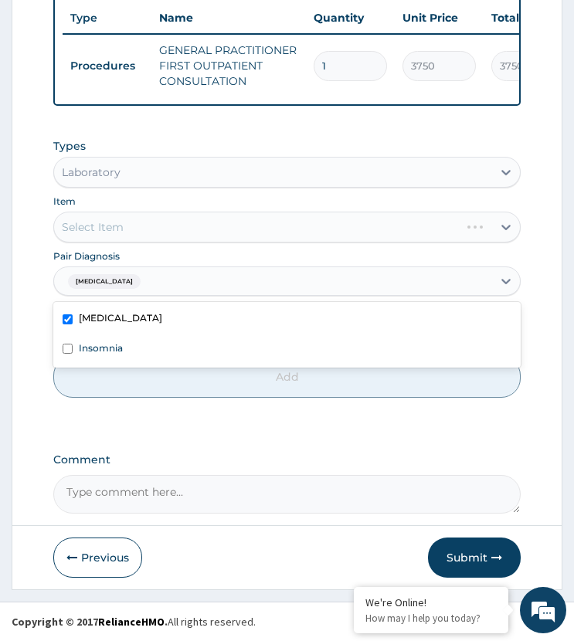
click at [151, 226] on div "Select Item" at bounding box center [286, 227] width 466 height 31
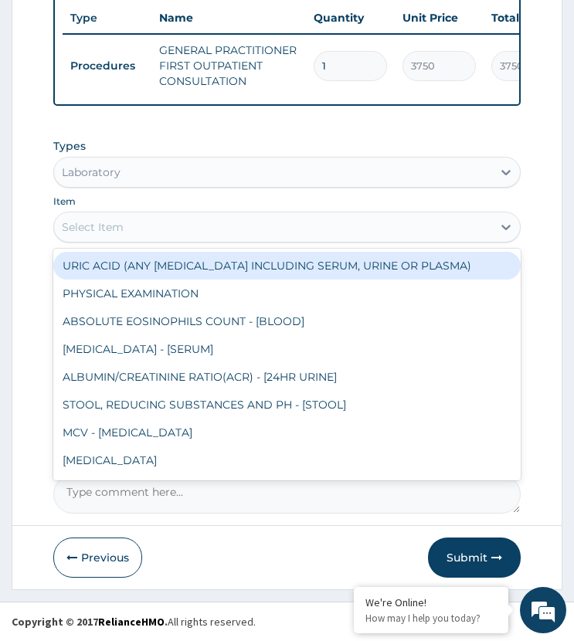
click at [151, 226] on div "Select Item" at bounding box center [272, 227] width 437 height 25
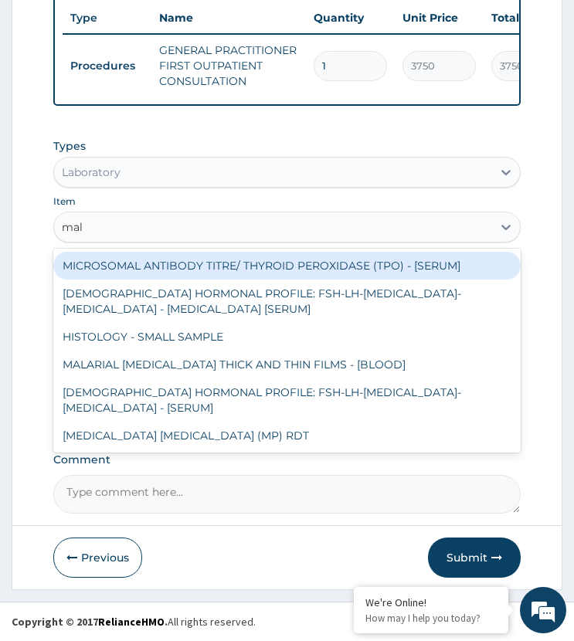
type input "mala"
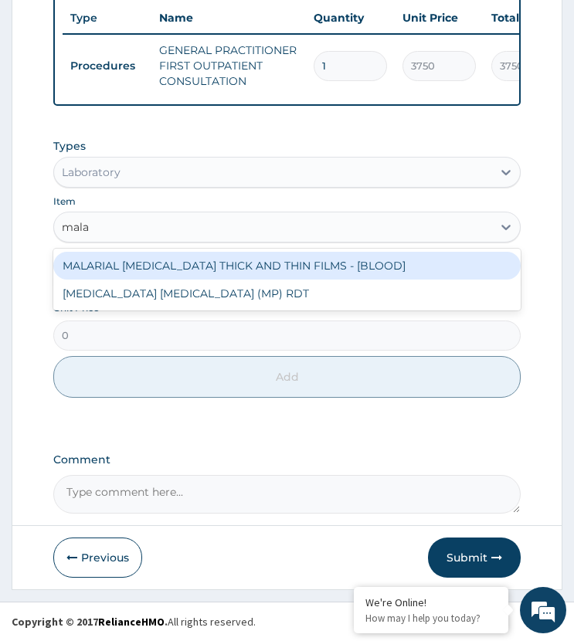
click at [180, 260] on div "MALARIAL [MEDICAL_DATA] THICK AND THIN FILMS - [BLOOD]" at bounding box center [286, 266] width 466 height 28
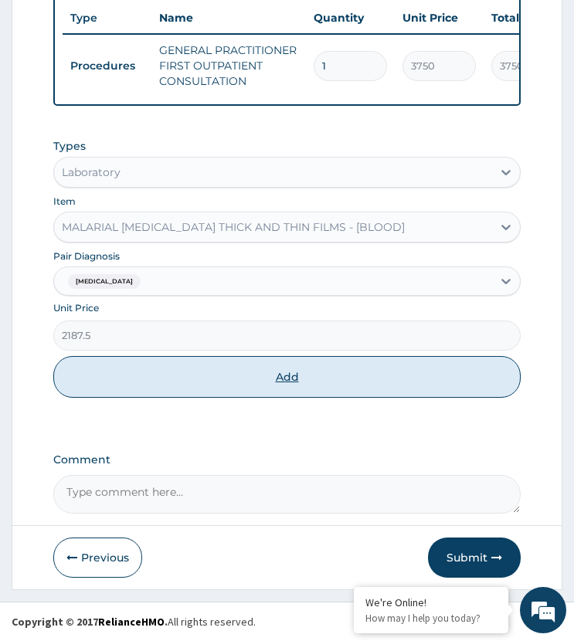
click at [177, 372] on button "Add" at bounding box center [286, 377] width 466 height 42
type input "0"
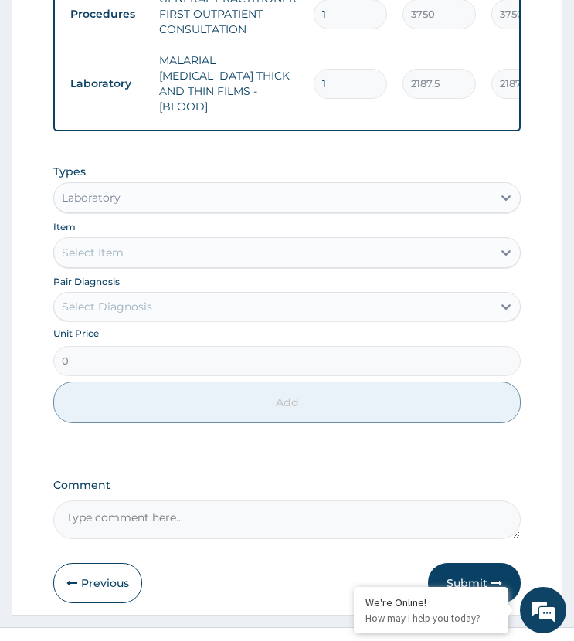
scroll to position [711, 0]
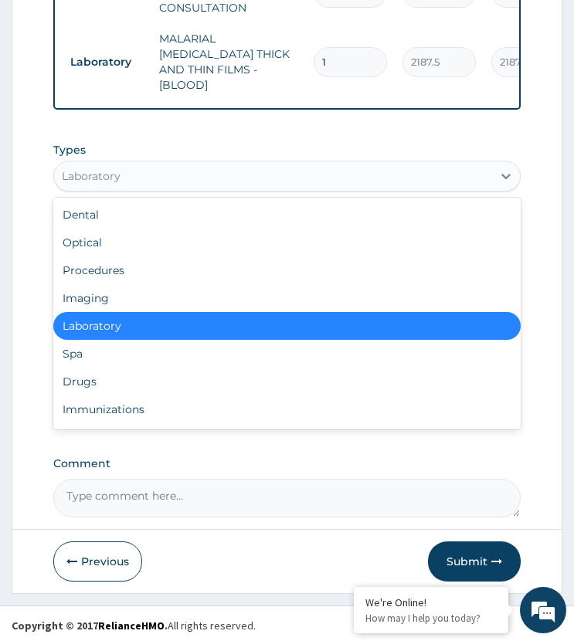
drag, startPoint x: 127, startPoint y: 166, endPoint x: 159, endPoint y: 304, distance: 142.0
click at [127, 171] on div "Laboratory" at bounding box center [272, 176] width 437 height 25
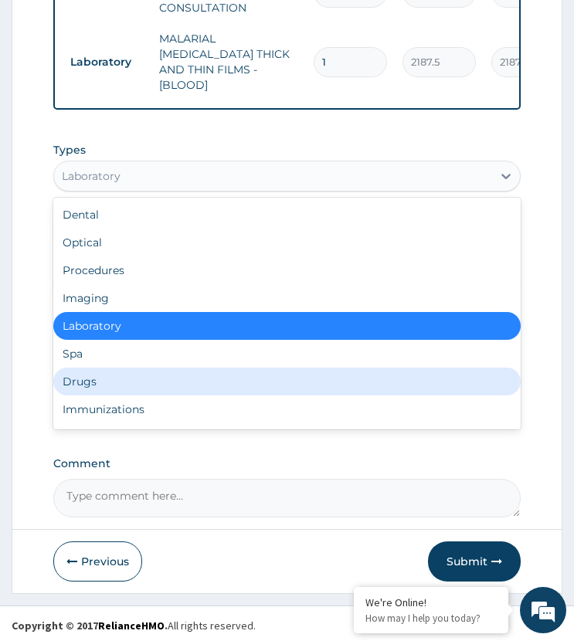
click at [82, 372] on div "Drugs" at bounding box center [286, 382] width 466 height 28
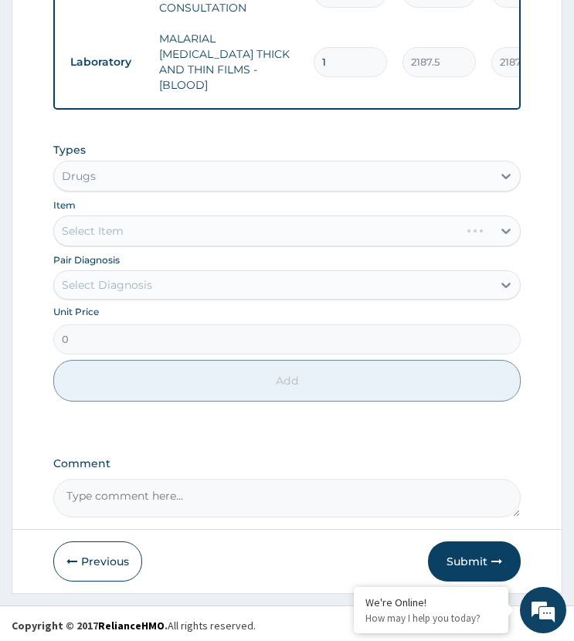
click at [149, 291] on div "Select Diagnosis" at bounding box center [272, 285] width 437 height 25
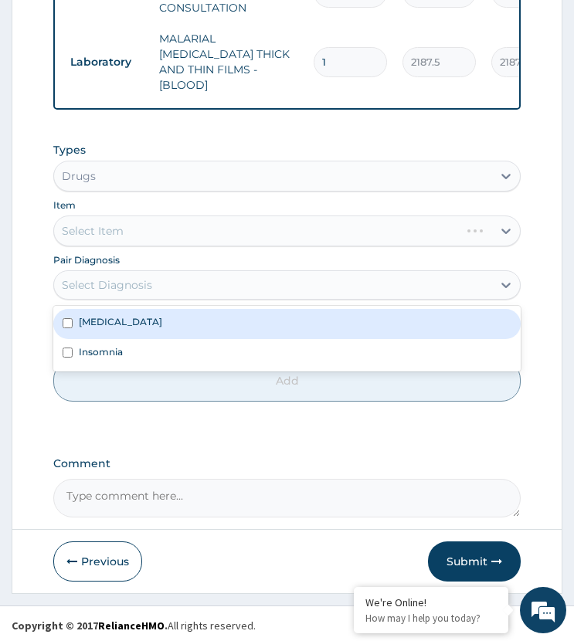
click at [147, 317] on div "[MEDICAL_DATA]" at bounding box center [286, 323] width 466 height 29
checkbox input "true"
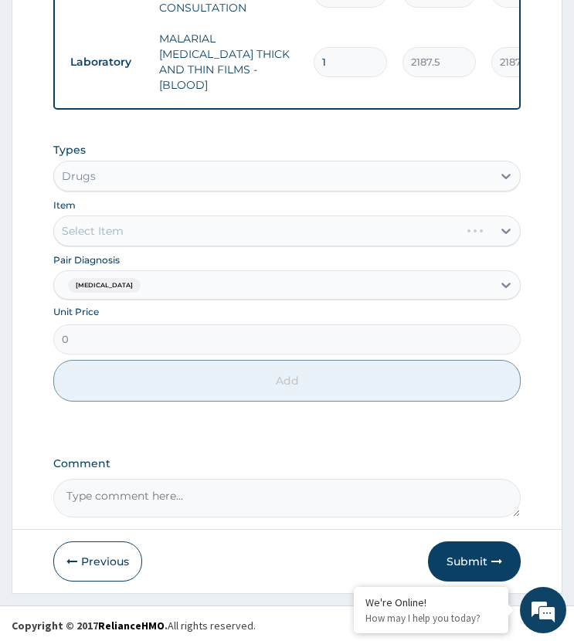
click at [161, 226] on div "Select Item" at bounding box center [286, 230] width 466 height 31
click at [153, 229] on div "Select Item" at bounding box center [286, 230] width 466 height 31
click at [161, 226] on div "Select Item" at bounding box center [286, 230] width 466 height 31
click at [161, 226] on div "Select Item" at bounding box center [272, 231] width 437 height 25
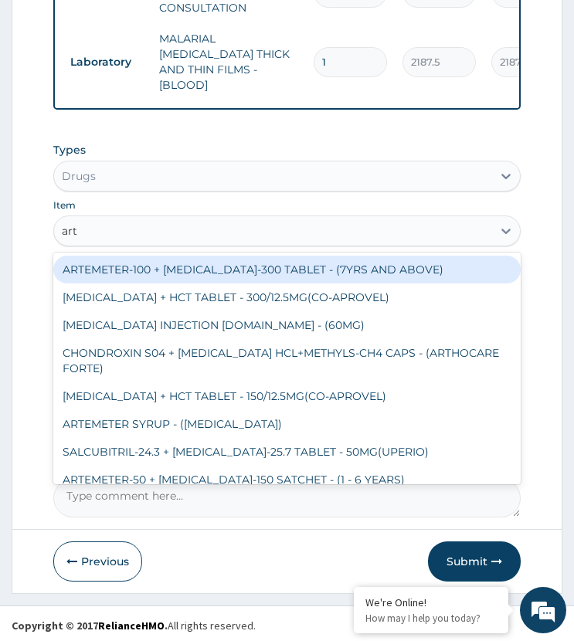
type input "arte"
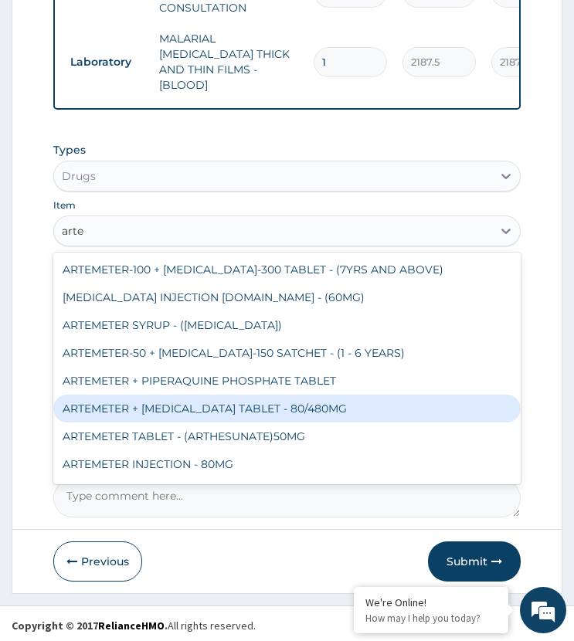
click at [181, 399] on div "ARTEMETER + LUMEFANTRINE TABLET - 80/480MG" at bounding box center [286, 409] width 466 height 28
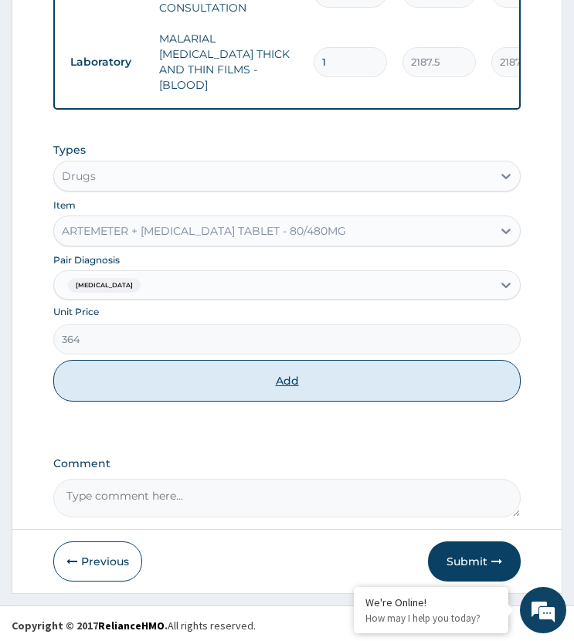
click at [232, 393] on button "Add" at bounding box center [286, 381] width 466 height 42
type input "0"
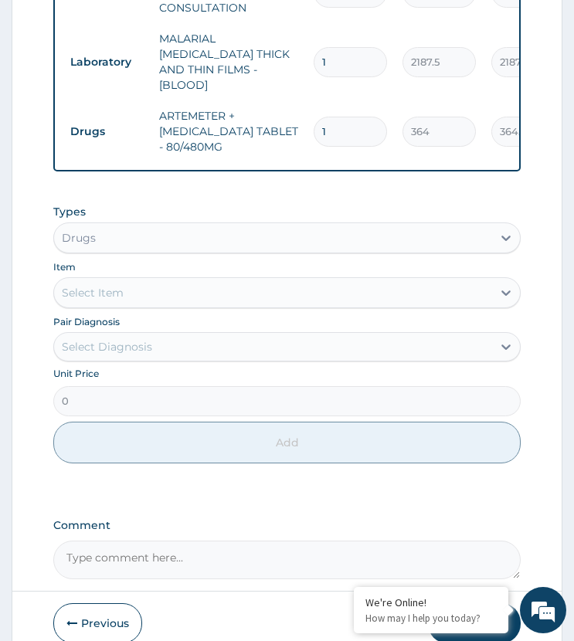
type input "12"
type input "4368.00"
type input "12"
drag, startPoint x: 149, startPoint y: 345, endPoint x: 181, endPoint y: 360, distance: 34.9
click at [157, 351] on div "Select Diagnosis" at bounding box center [272, 346] width 437 height 25
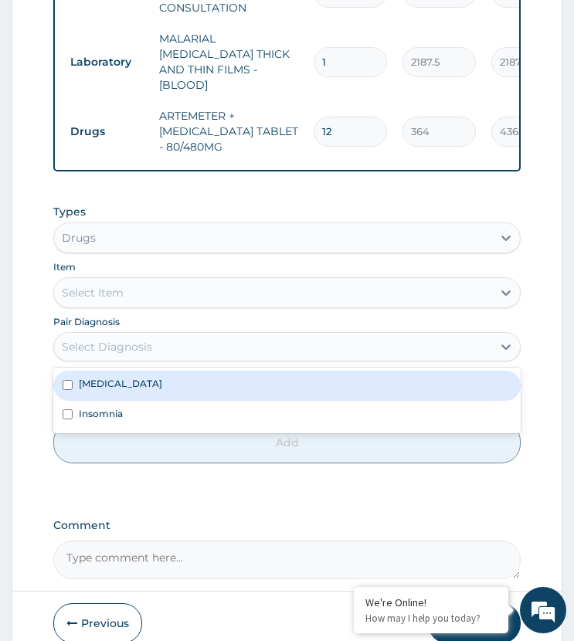
drag, startPoint x: 123, startPoint y: 377, endPoint x: 138, endPoint y: 326, distance: 53.3
click at [126, 371] on div "Malaria" at bounding box center [286, 385] width 466 height 29
checkbox input "true"
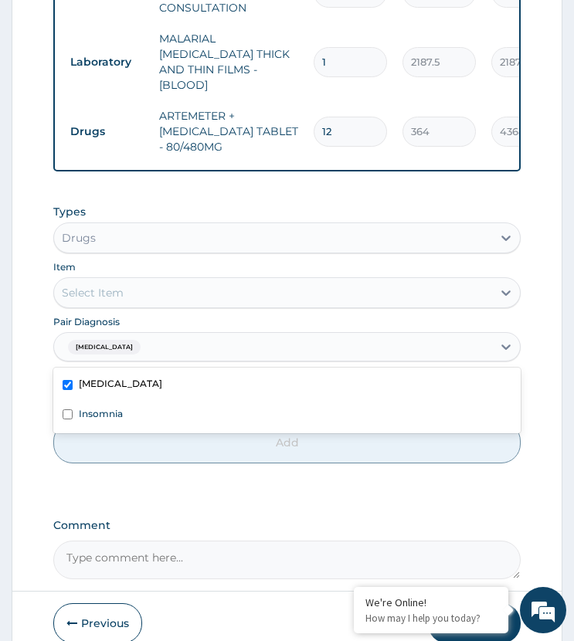
click at [152, 284] on div "Select Item" at bounding box center [272, 292] width 437 height 25
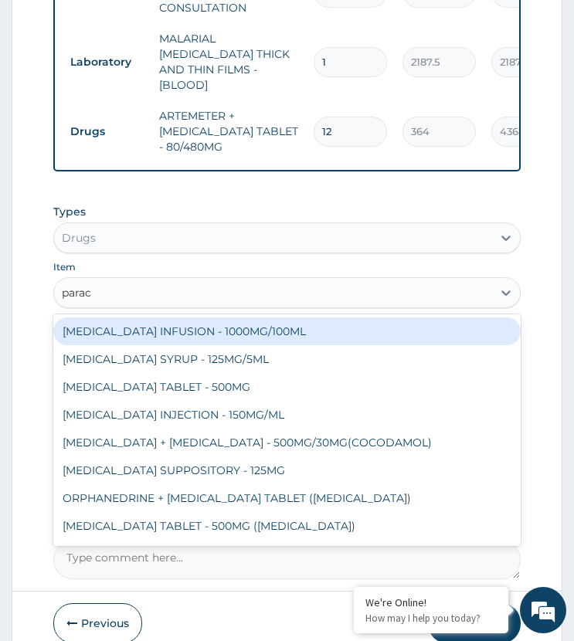
type input "parace"
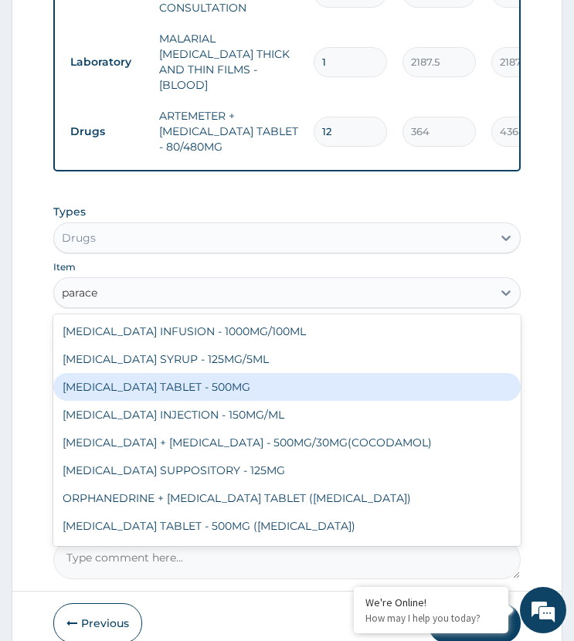
click at [195, 374] on div "[MEDICAL_DATA] TABLET - 500MG" at bounding box center [286, 387] width 466 height 28
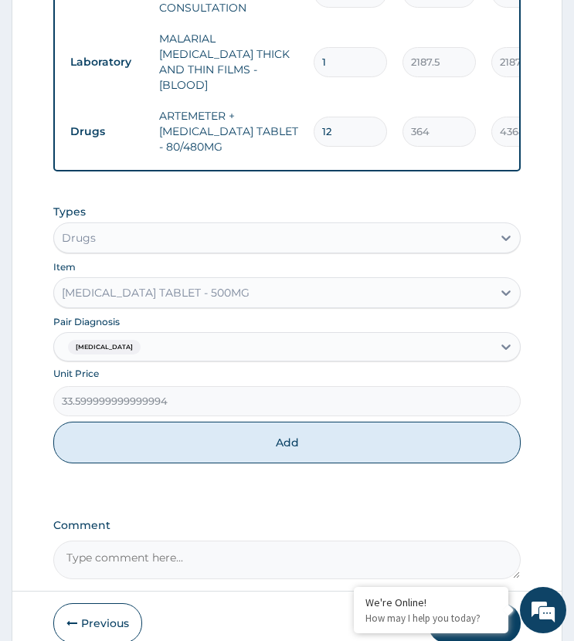
click at [208, 425] on button "Add" at bounding box center [286, 443] width 466 height 42
type input "0"
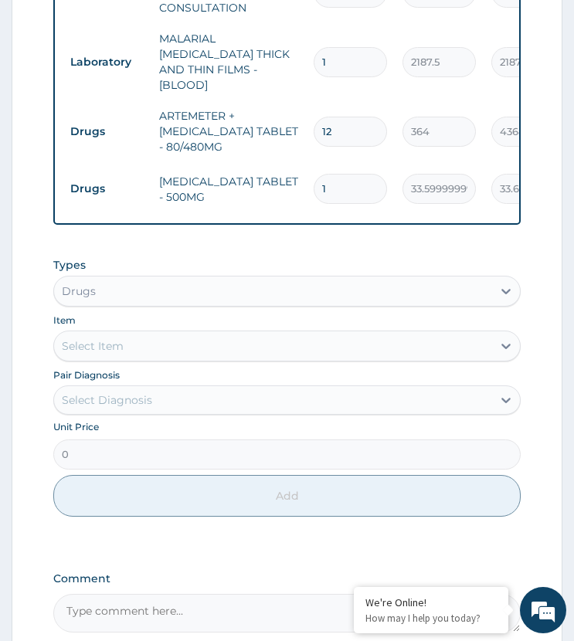
type input "18"
type input "604.80"
type input "18"
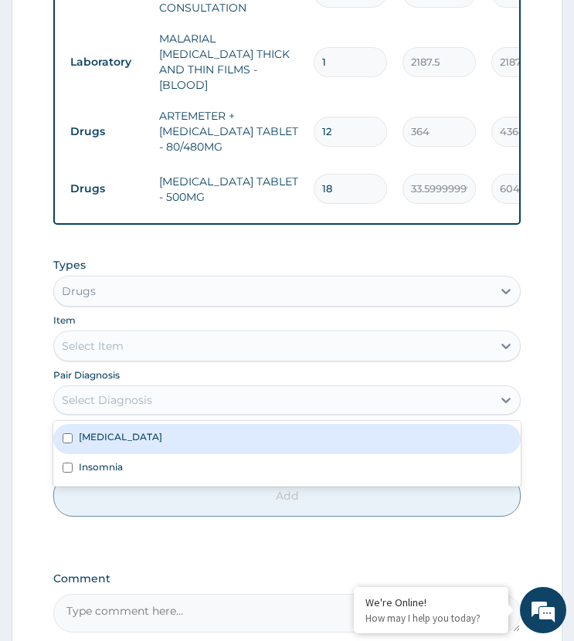
drag, startPoint x: 123, startPoint y: 397, endPoint x: 135, endPoint y: 467, distance: 71.4
click at [128, 404] on div "Select Diagnosis" at bounding box center [107, 399] width 90 height 15
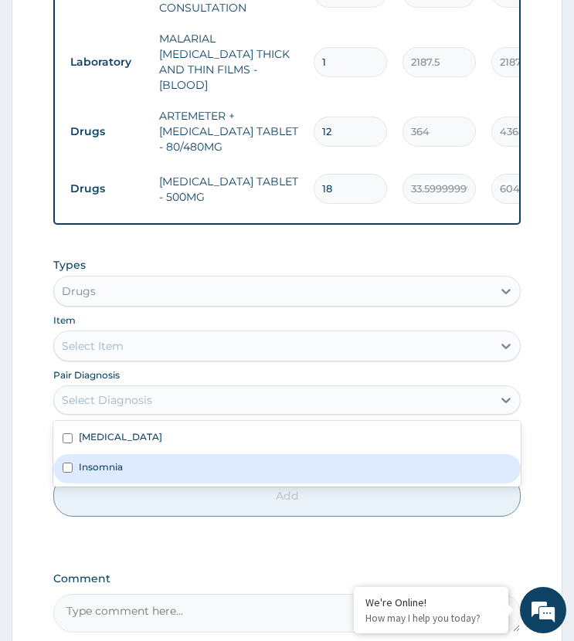
click at [154, 462] on div "Insomnia" at bounding box center [286, 468] width 466 height 29
checkbox input "true"
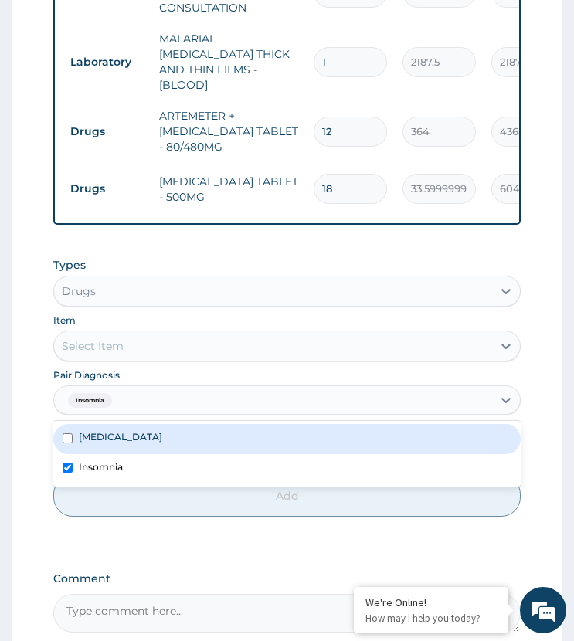
click at [165, 334] on div "Select Item" at bounding box center [272, 346] width 437 height 25
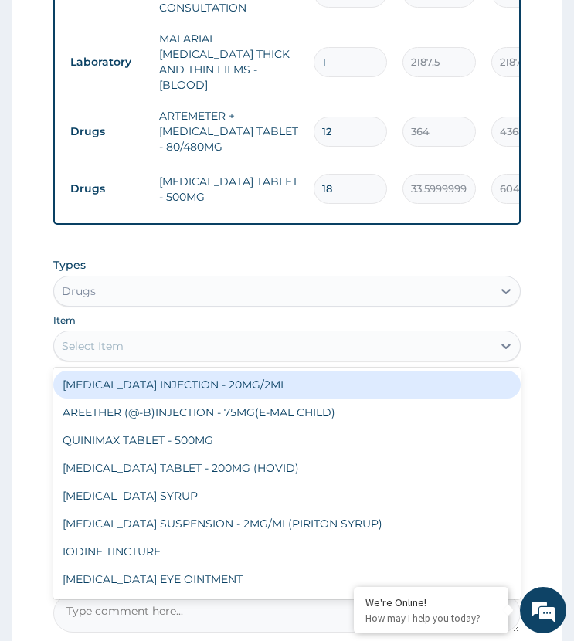
type input "e"
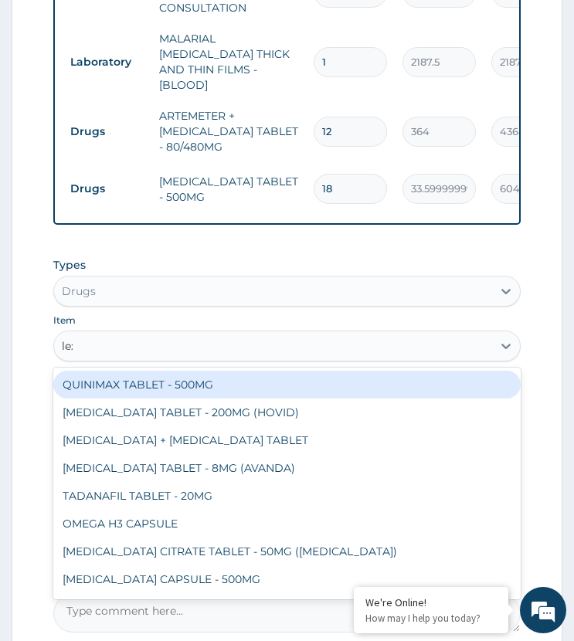
type input "lexo"
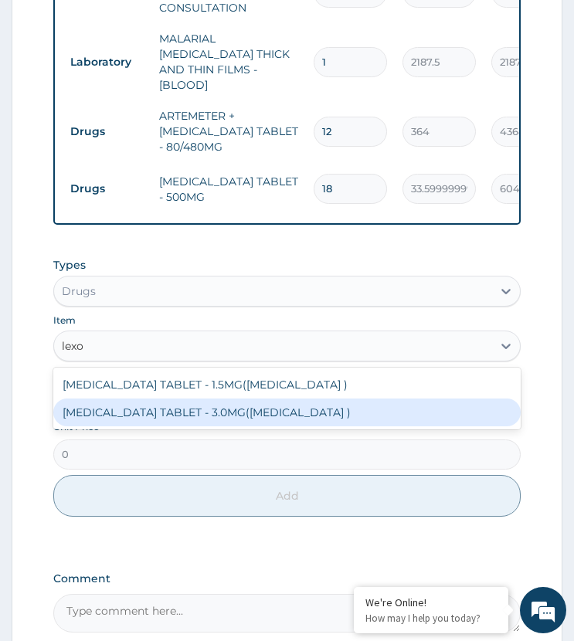
click at [207, 402] on div "[MEDICAL_DATA] TABLET - 3.0MG([MEDICAL_DATA] )" at bounding box center [286, 413] width 466 height 28
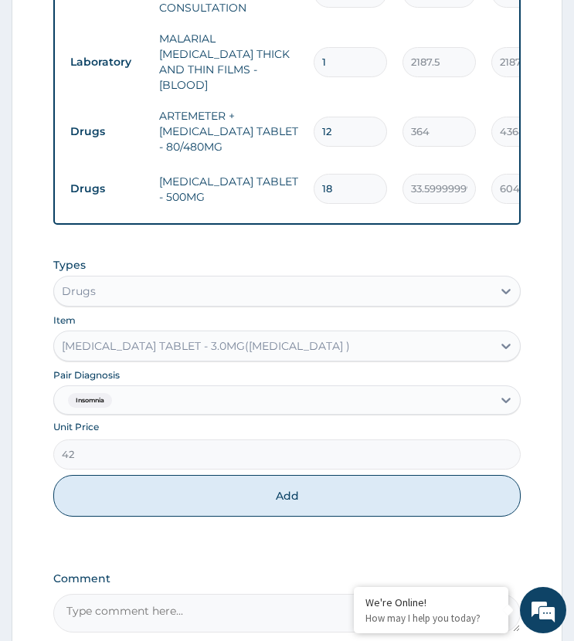
click at [206, 470] on div "Types Drugs Item option BROMAZEPAM TABLET - 3.0MG(LEXOTAN ), selected. Select i…" at bounding box center [286, 386] width 466 height 275
click at [210, 500] on button "Add" at bounding box center [286, 496] width 466 height 42
type input "0"
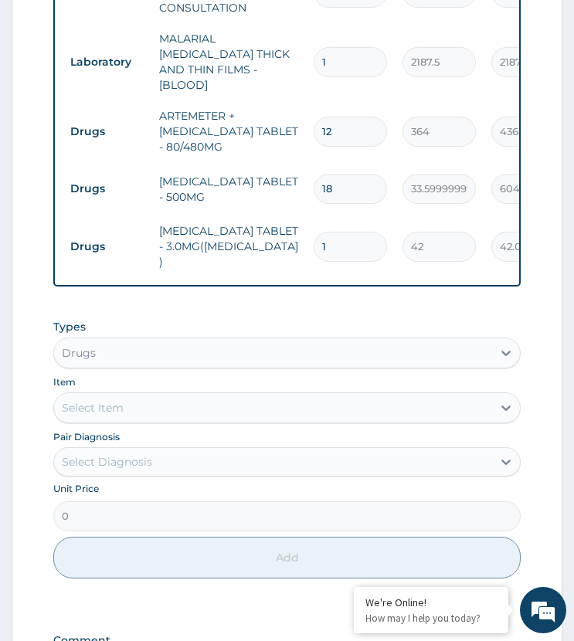
drag, startPoint x: 336, startPoint y: 221, endPoint x: 301, endPoint y: 243, distance: 41.3
click at [301, 243] on tr "Drugs BROMAZEPAM TABLET - 3.0MG(LEXOTAN ) 1 42 42.00 Insomnia Delete" at bounding box center [441, 246] width 757 height 62
type input "5"
type input "210.00"
type input "5"
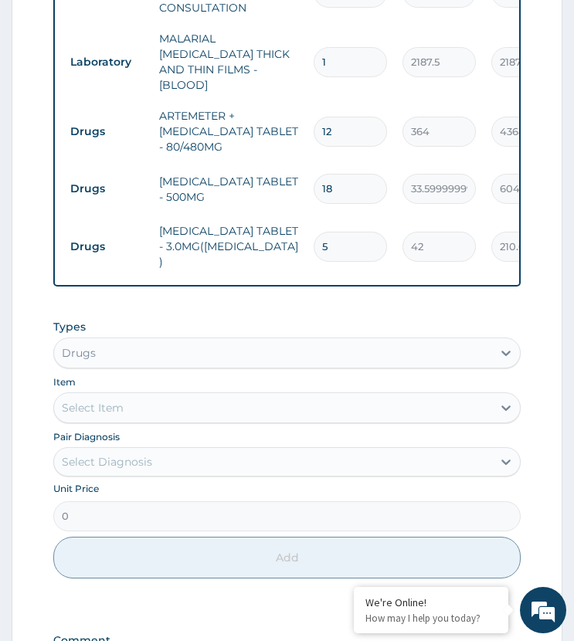
click at [314, 297] on div "PA Code / Prescription Code Enter Code(Secondary Care Only) Encounter Date 01-0…" at bounding box center [286, 86] width 466 height 1213
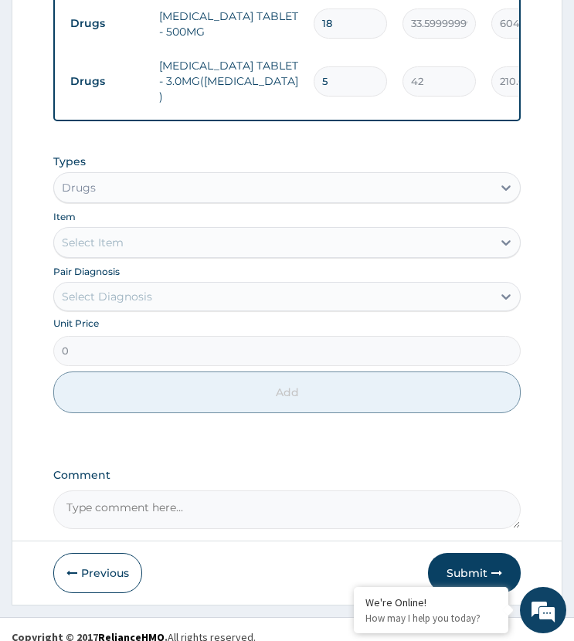
scroll to position [879, 0]
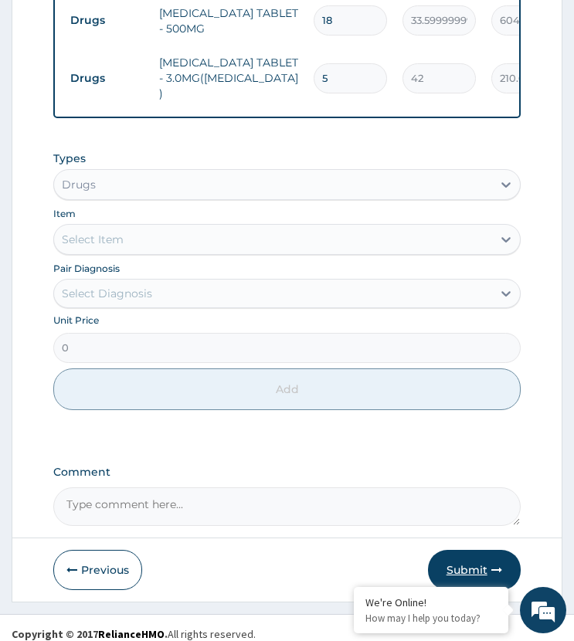
click at [463, 553] on button "Submit" at bounding box center [474, 570] width 93 height 40
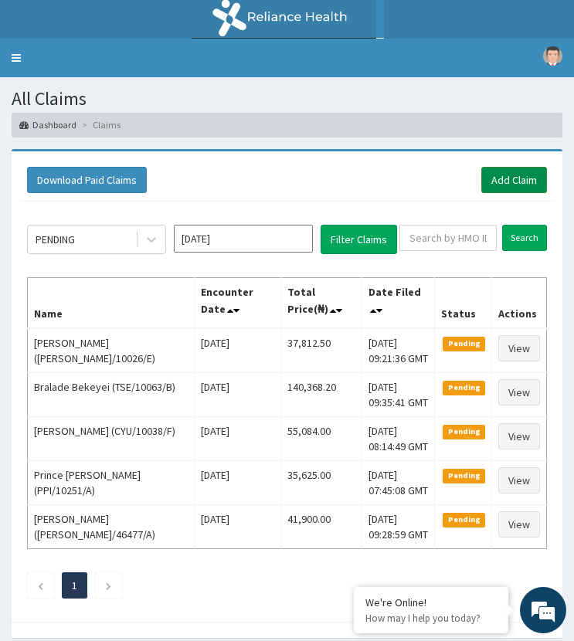
click at [530, 179] on link "Add Claim" at bounding box center [514, 180] width 66 height 26
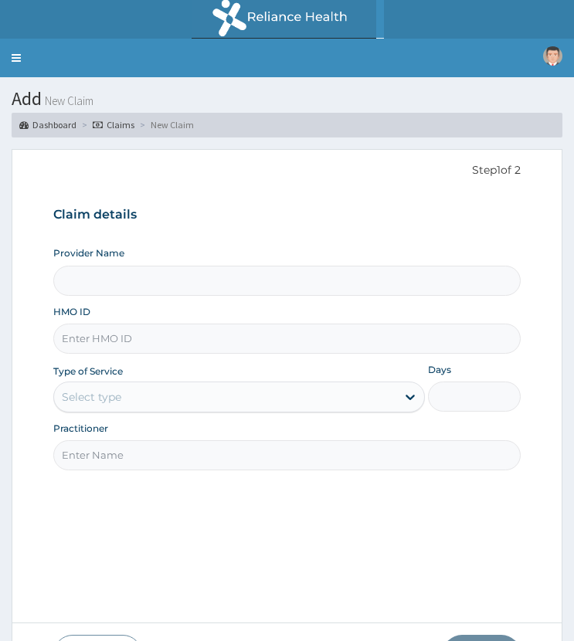
paste input "EGR/10048/C"
type input "EGR/10048/C"
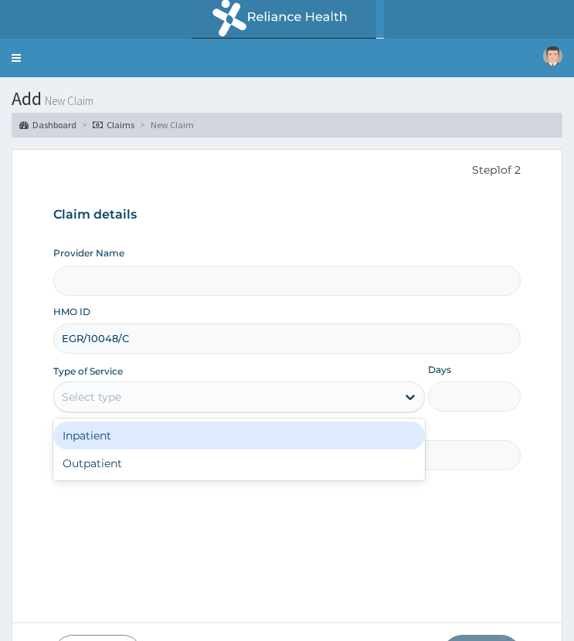
drag, startPoint x: 97, startPoint y: 395, endPoint x: 140, endPoint y: 429, distance: 55.5
click at [100, 396] on div "Select type" at bounding box center [91, 396] width 59 height 15
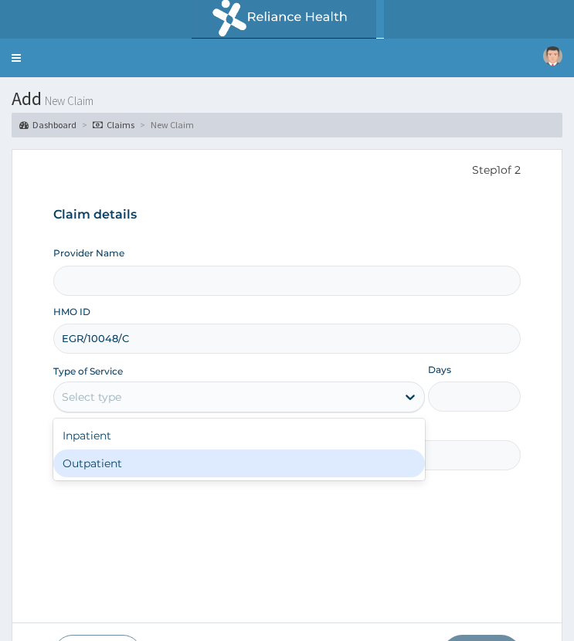
drag, startPoint x: 106, startPoint y: 463, endPoint x: 193, endPoint y: 457, distance: 87.4
click at [108, 463] on div "Outpatient" at bounding box center [238, 463] width 371 height 28
type input "1"
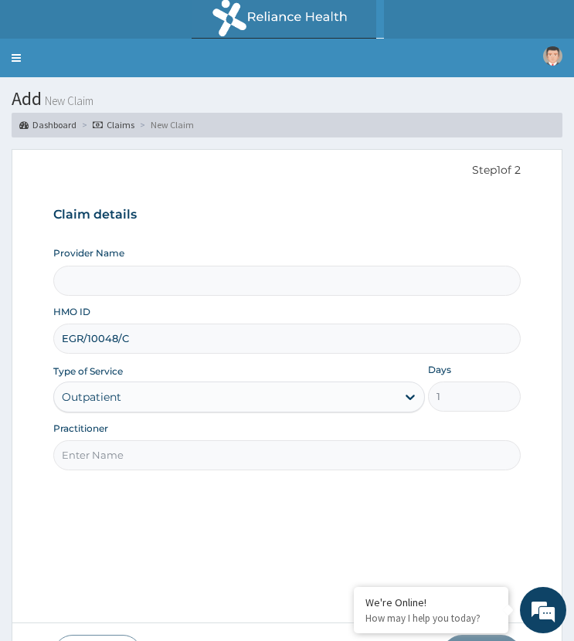
type input "ST. [GEOGRAPHIC_DATA]"
drag, startPoint x: 293, startPoint y: 460, endPoint x: 309, endPoint y: 460, distance: 15.4
paste input "[PERSON_NAME][DEMOGRAPHIC_DATA]"
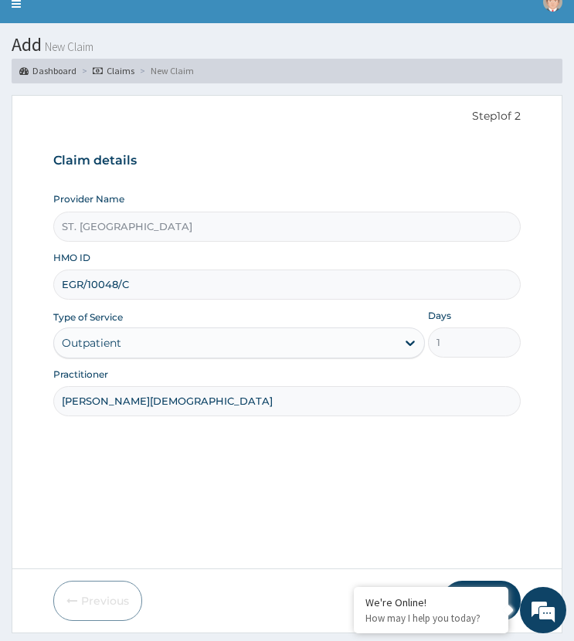
scroll to position [97, 0]
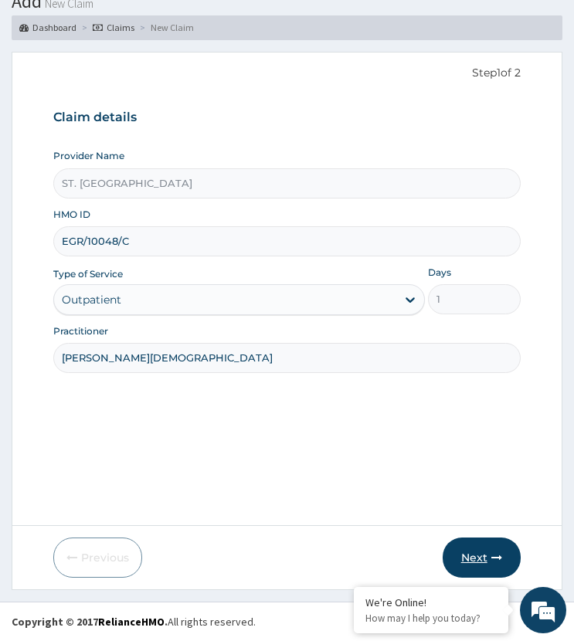
type input "[PERSON_NAME][DEMOGRAPHIC_DATA]"
click at [466, 554] on button "Next" at bounding box center [482, 558] width 78 height 40
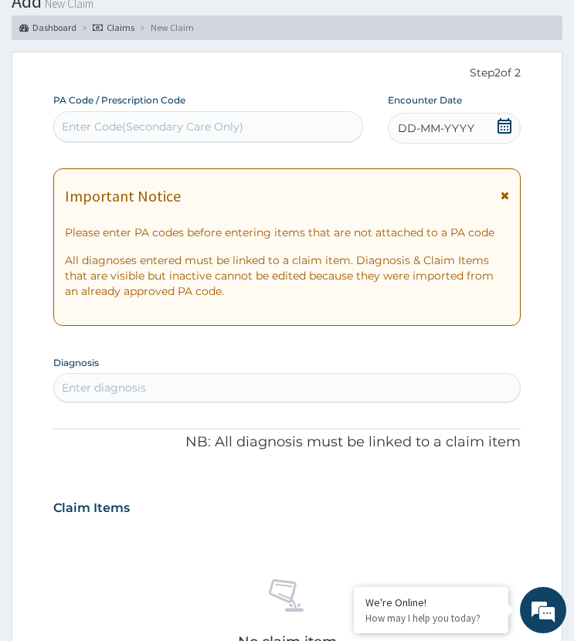
click at [455, 131] on span "DD-MM-YYYY" at bounding box center [436, 127] width 76 height 15
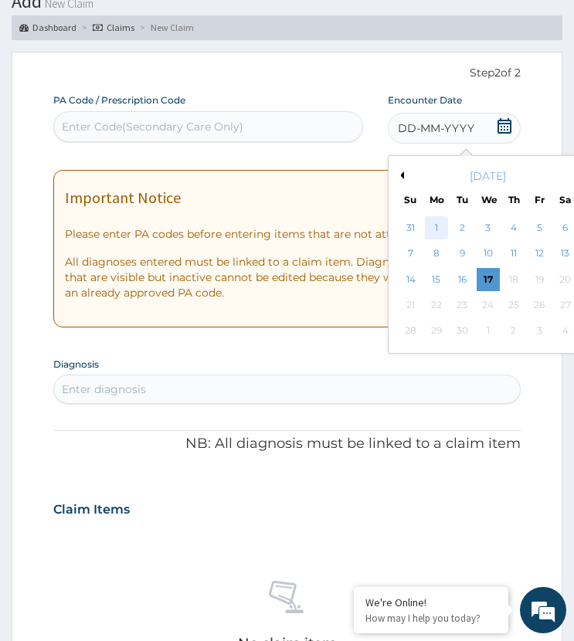
click at [431, 222] on div "1" at bounding box center [436, 227] width 23 height 23
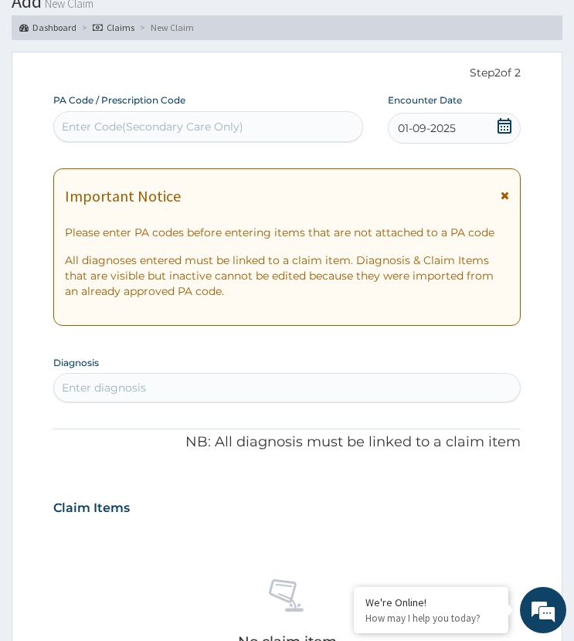
scroll to position [329, 0]
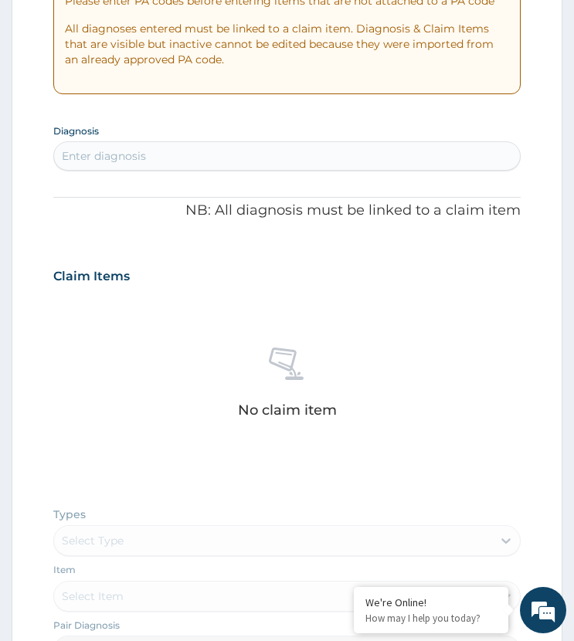
click at [212, 147] on div "Enter diagnosis" at bounding box center [286, 156] width 465 height 25
type input "malar"
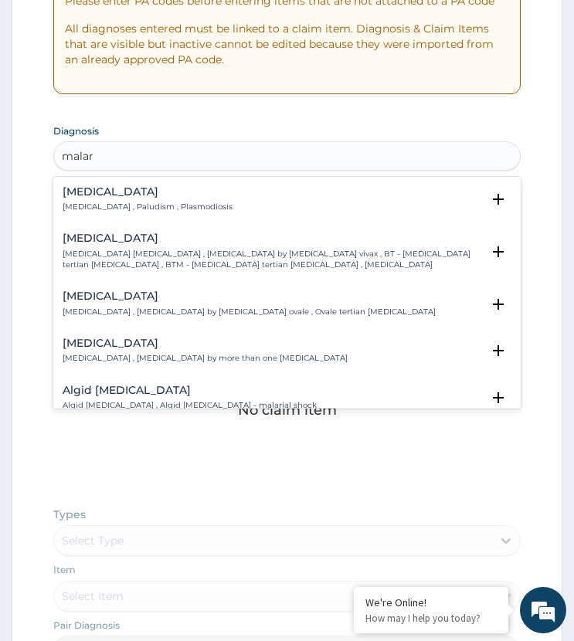
click at [79, 200] on div "[MEDICAL_DATA] [MEDICAL_DATA] , Paludism , Plasmodiosis" at bounding box center [148, 199] width 170 height 27
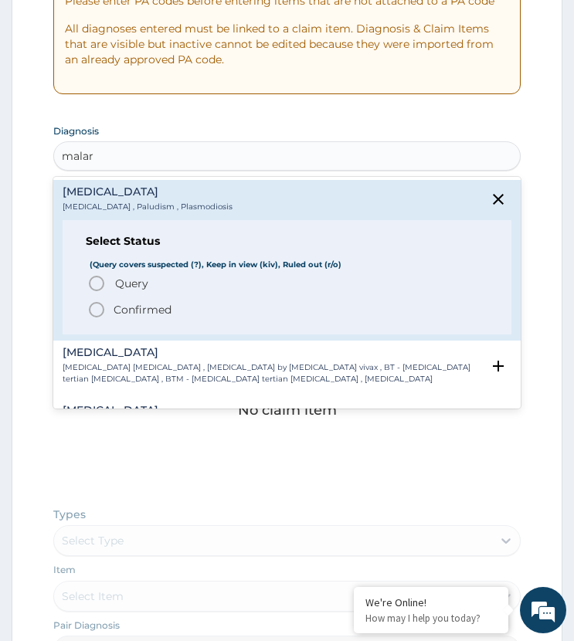
click at [102, 286] on icon "status option query" at bounding box center [96, 283] width 19 height 19
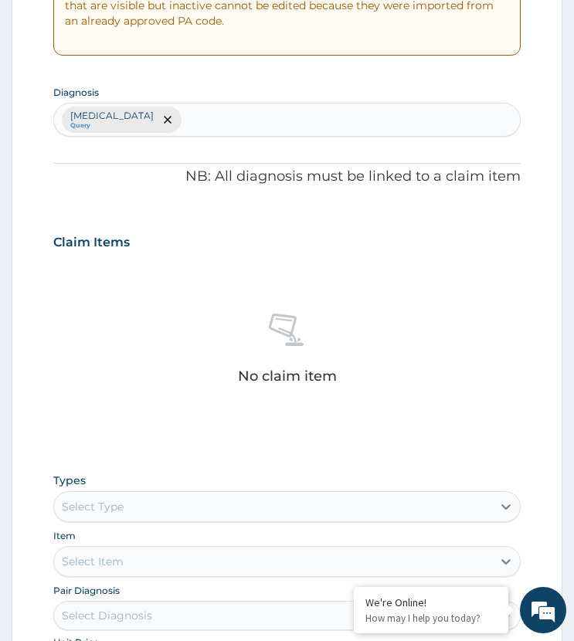
scroll to position [702, 0]
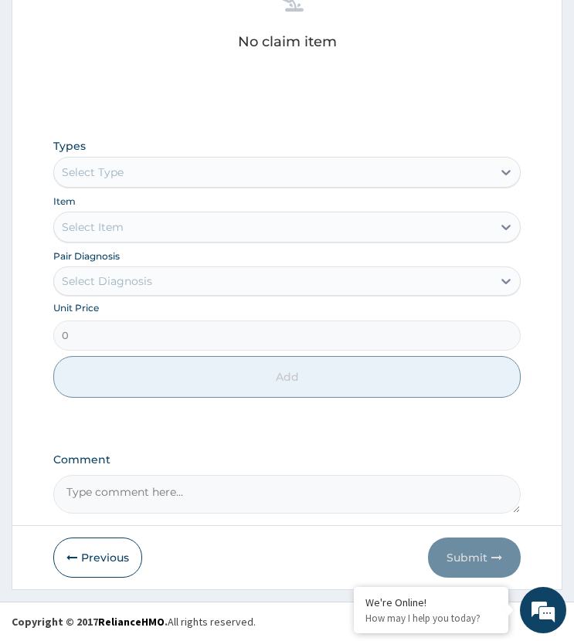
drag, startPoint x: 121, startPoint y: 172, endPoint x: 128, endPoint y: 188, distance: 17.6
click at [123, 181] on div "Select Type" at bounding box center [272, 172] width 437 height 25
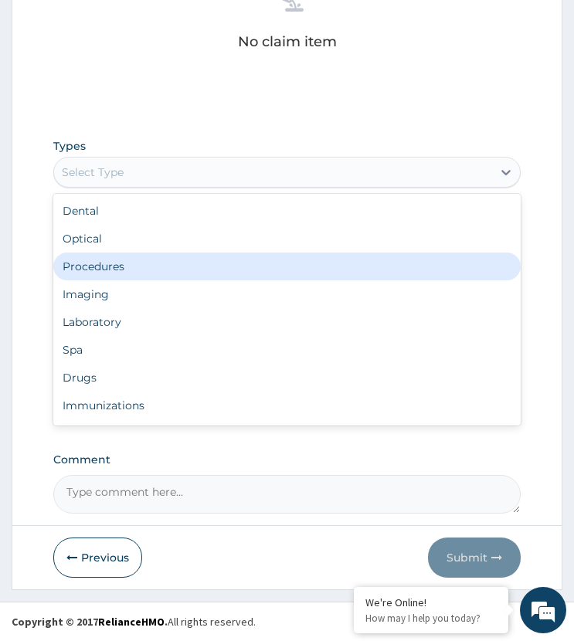
click at [125, 273] on div "Procedures" at bounding box center [286, 267] width 466 height 28
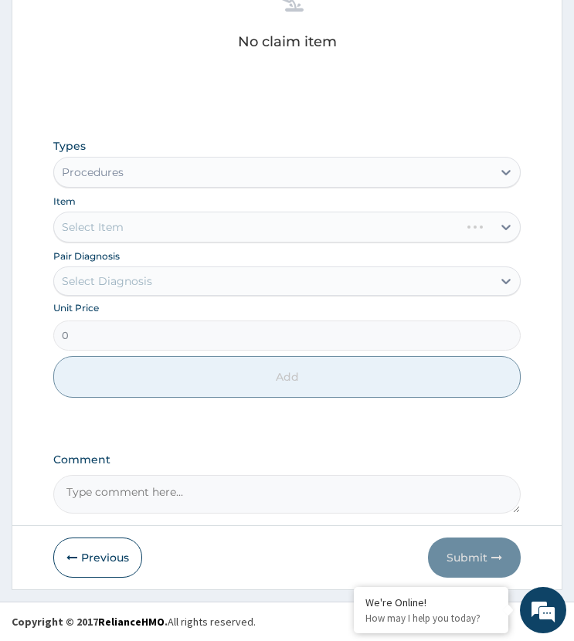
drag, startPoint x: 120, startPoint y: 281, endPoint x: 120, endPoint y: 297, distance: 15.4
click at [120, 293] on div "Select Diagnosis" at bounding box center [272, 281] width 437 height 25
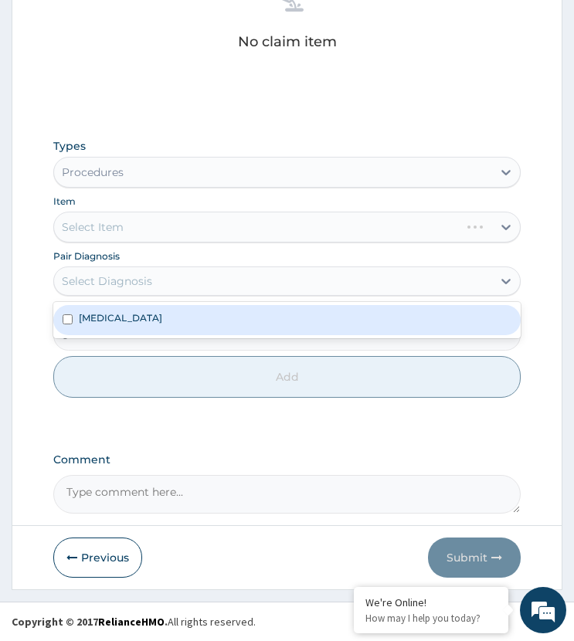
drag, startPoint x: 106, startPoint y: 316, endPoint x: 142, endPoint y: 300, distance: 39.8
click at [104, 320] on label "Malaria" at bounding box center [120, 317] width 83 height 13
checkbox input "true"
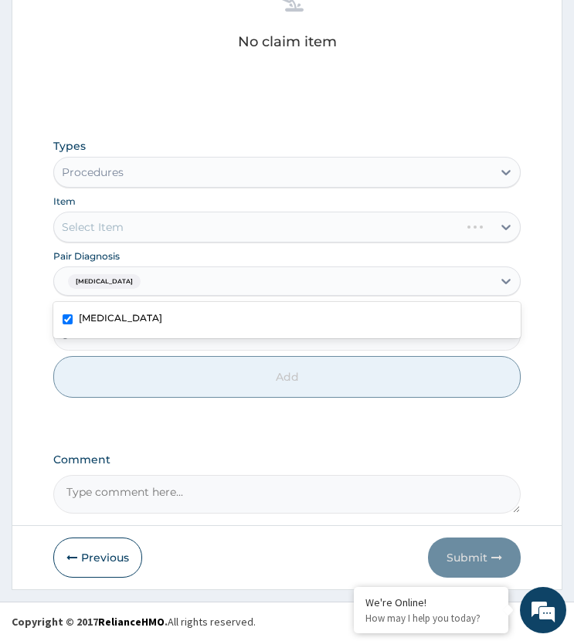
click at [179, 229] on div "Select Item" at bounding box center [286, 227] width 466 height 31
click at [155, 224] on div "Select Item" at bounding box center [286, 227] width 466 height 31
click at [166, 226] on div "Select Item" at bounding box center [286, 227] width 466 height 31
click at [171, 226] on div "Select Item" at bounding box center [286, 227] width 466 height 31
click at [173, 225] on div "Select Item" at bounding box center [286, 227] width 466 height 31
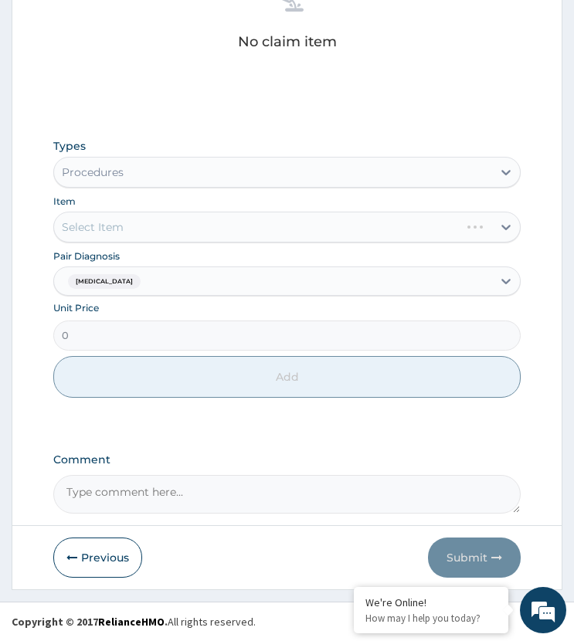
click at [173, 225] on div "Select Item" at bounding box center [286, 227] width 466 height 31
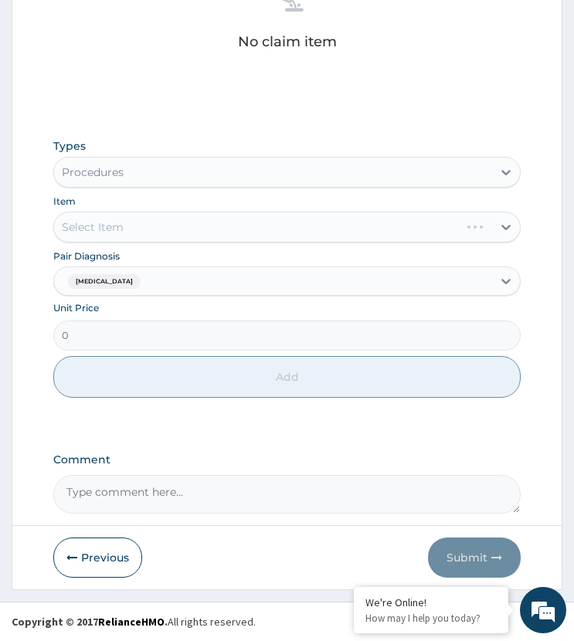
click at [173, 225] on div "Select Item" at bounding box center [286, 227] width 466 height 31
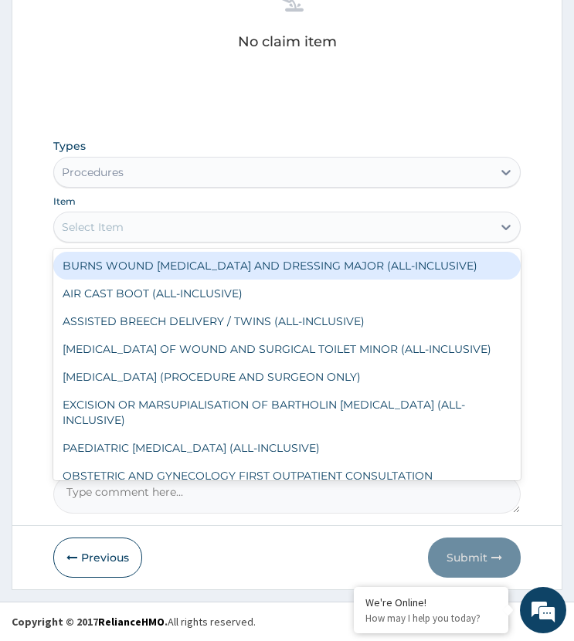
click at [175, 225] on div "Select Item" at bounding box center [272, 227] width 437 height 25
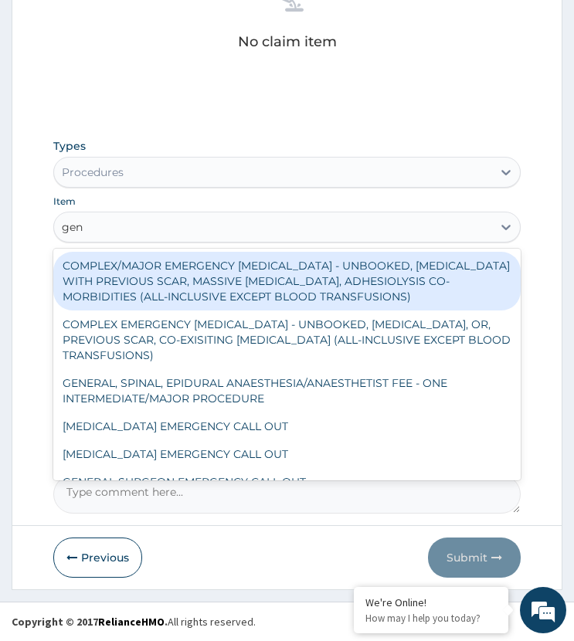
type input "gene"
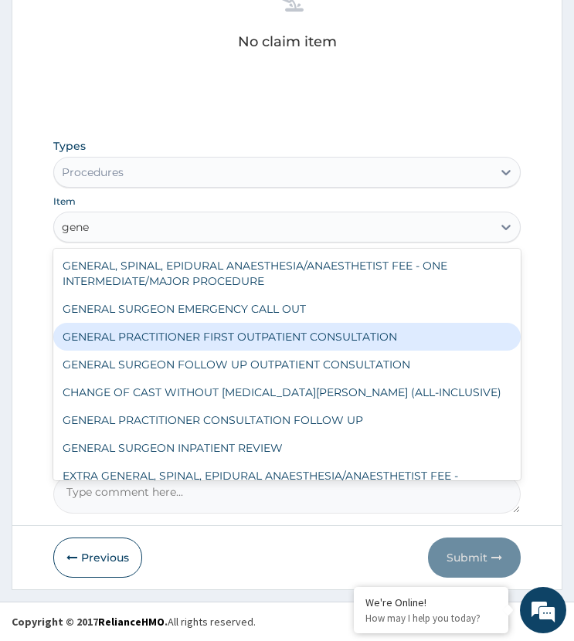
click at [226, 338] on div "GENERAL PRACTITIONER FIRST OUTPATIENT CONSULTATION" at bounding box center [286, 337] width 466 height 28
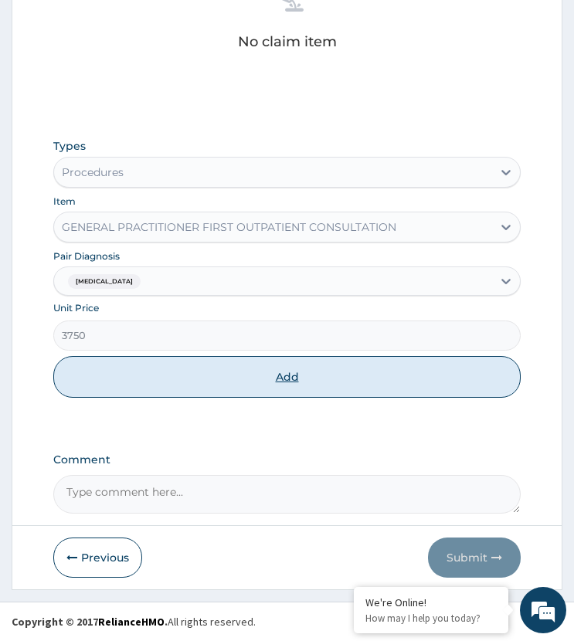
click at [214, 369] on button "Add" at bounding box center [286, 377] width 466 height 42
type input "0"
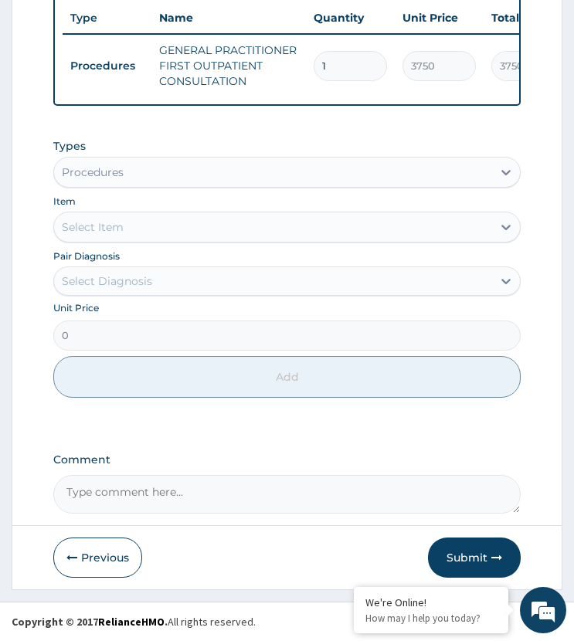
click at [124, 167] on div "Procedures" at bounding box center [93, 172] width 62 height 15
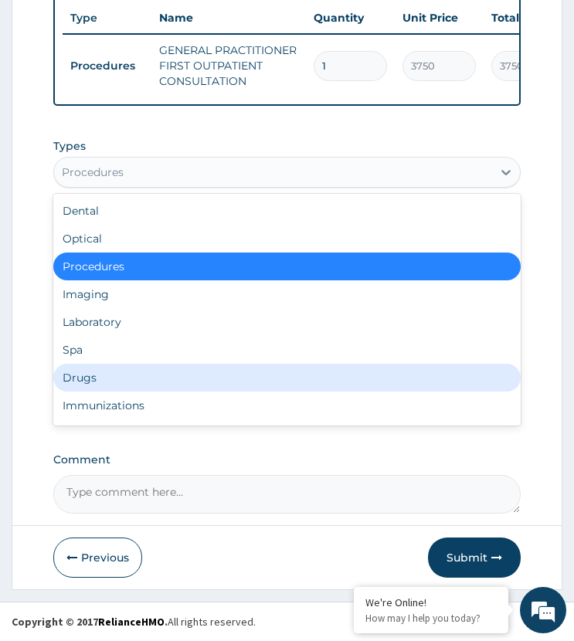
click at [99, 372] on div "Drugs" at bounding box center [286, 378] width 466 height 28
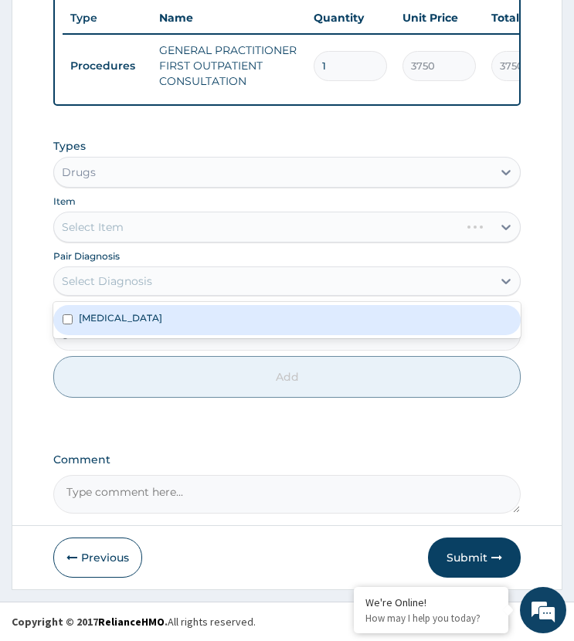
drag, startPoint x: 151, startPoint y: 281, endPoint x: 126, endPoint y: 325, distance: 50.9
click at [154, 286] on div "Select Diagnosis" at bounding box center [272, 281] width 437 height 25
click at [140, 321] on div "Malaria" at bounding box center [286, 319] width 466 height 29
checkbox input "true"
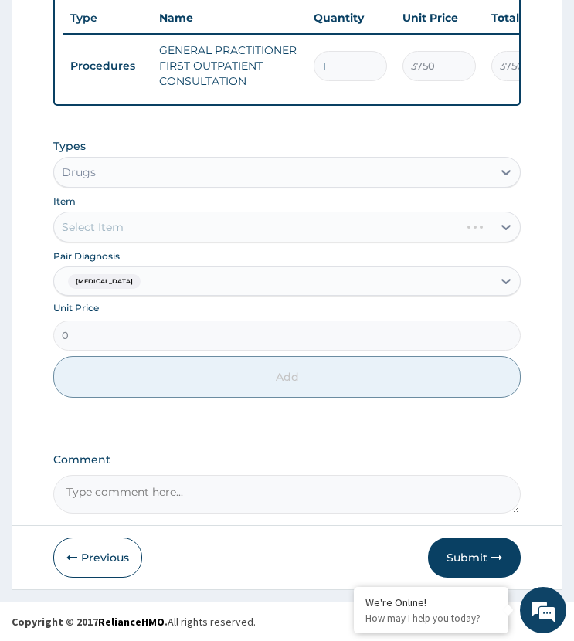
click at [157, 230] on div "Select Item" at bounding box center [286, 227] width 466 height 31
click at [161, 229] on div "Select Item" at bounding box center [286, 227] width 466 height 31
click at [175, 230] on div "Select Item" at bounding box center [286, 227] width 466 height 31
click at [227, 228] on div "Select Item" at bounding box center [286, 227] width 466 height 31
click at [233, 215] on div "Select Item" at bounding box center [286, 227] width 466 height 31
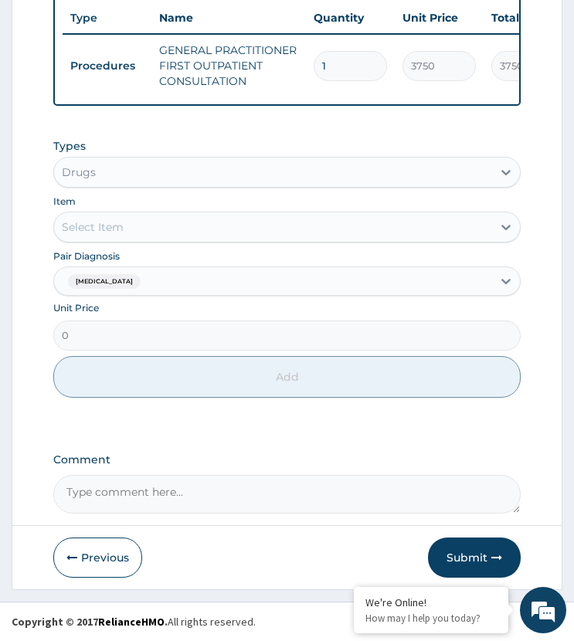
click at [233, 215] on div "Select Item" at bounding box center [272, 227] width 437 height 25
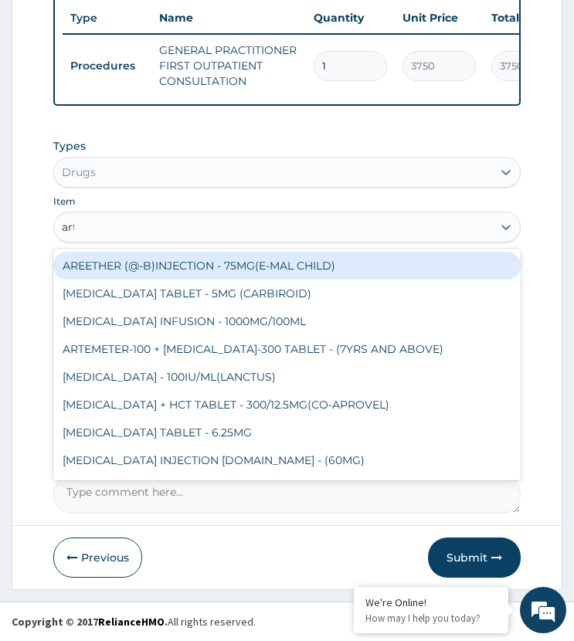
type input "arte"
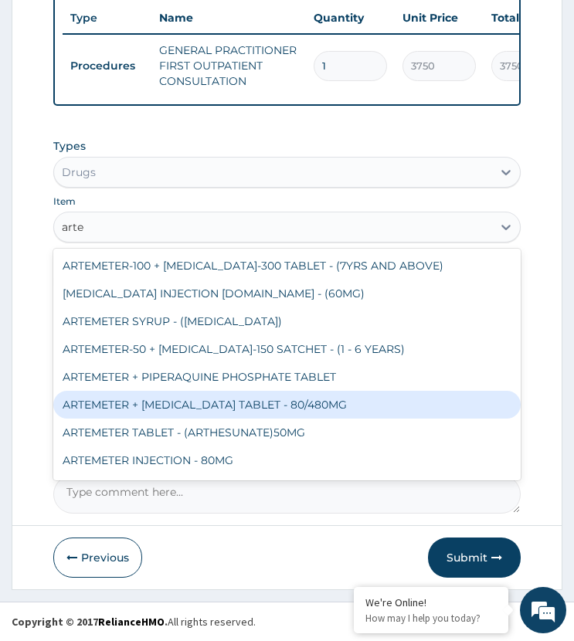
click at [207, 395] on div "ARTEMETER + LUMEFANTRINE TABLET - 80/480MG" at bounding box center [286, 405] width 466 height 28
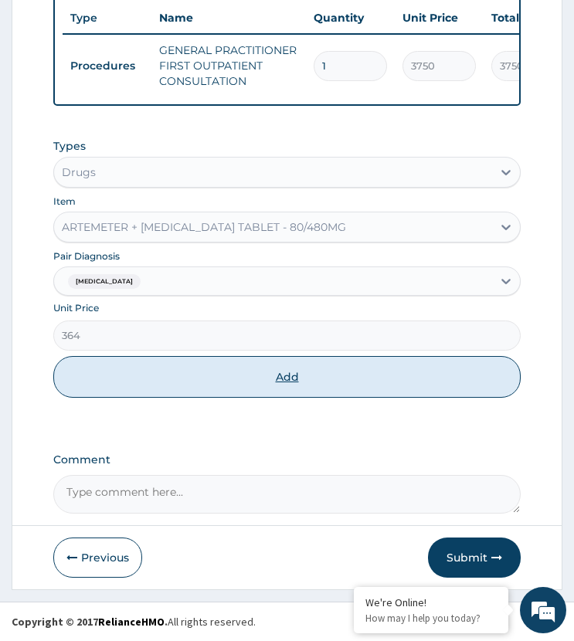
click at [230, 380] on button "Add" at bounding box center [286, 377] width 466 height 42
type input "0"
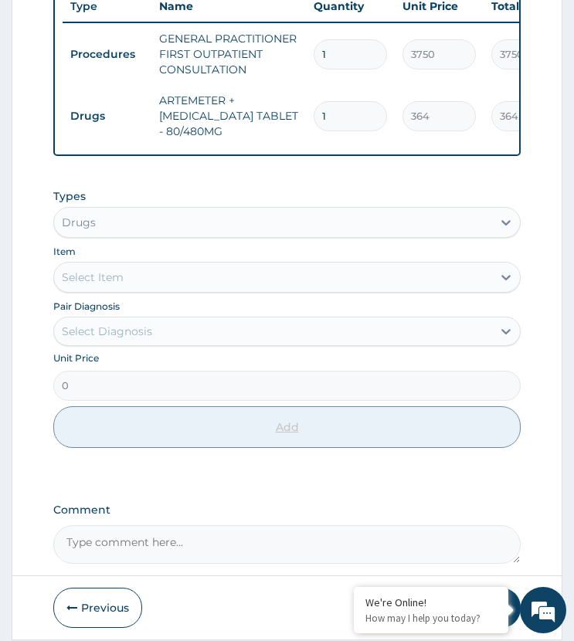
type input "12"
type input "4368.00"
type input "12"
drag, startPoint x: 157, startPoint y: 338, endPoint x: 166, endPoint y: 354, distance: 18.7
click at [162, 344] on div "Select Diagnosis" at bounding box center [272, 331] width 437 height 25
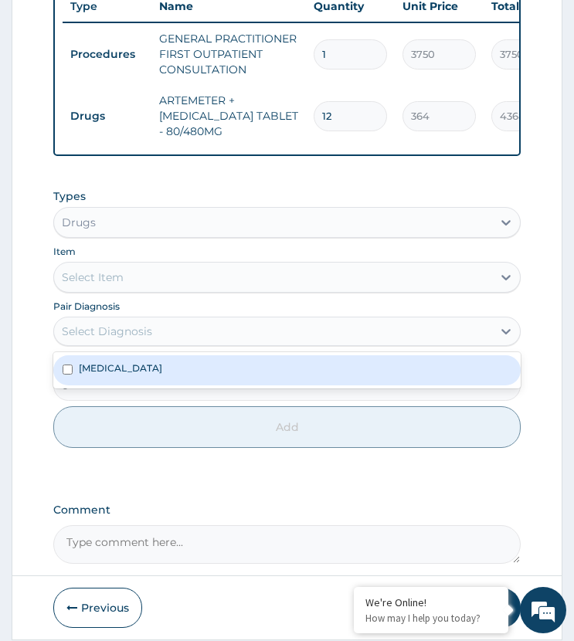
drag, startPoint x: 140, startPoint y: 388, endPoint x: 166, endPoint y: 304, distance: 88.2
click at [141, 384] on div "Malaria" at bounding box center [286, 369] width 466 height 29
checkbox input "true"
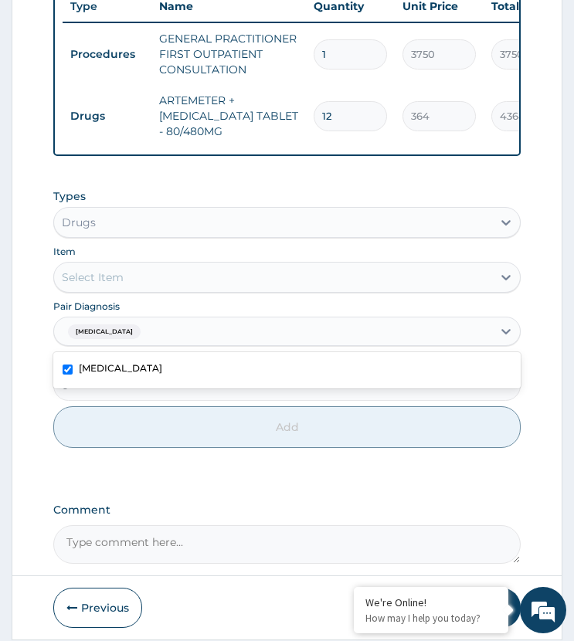
click at [178, 290] on div "Select Item" at bounding box center [272, 277] width 437 height 25
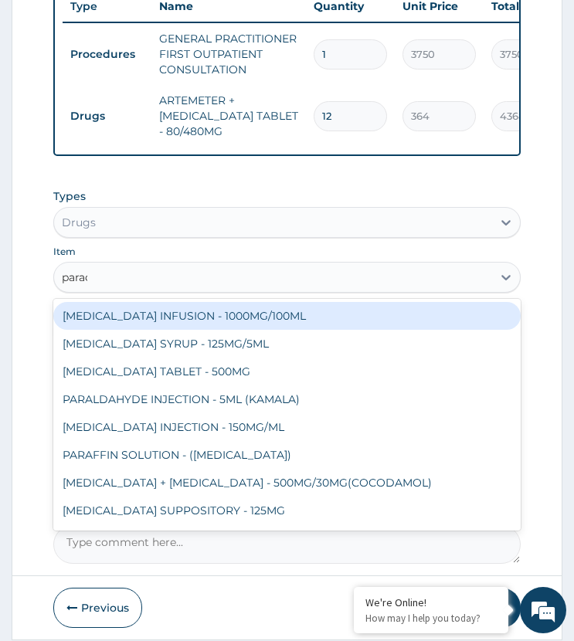
type input "parace"
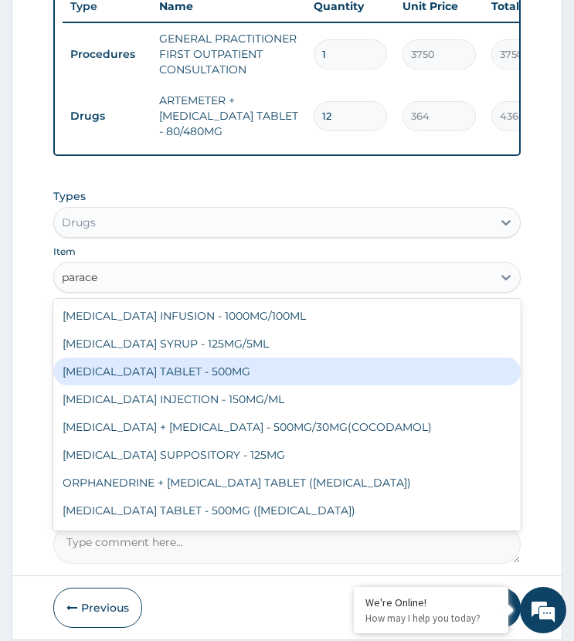
click at [178, 379] on div "PARACETAMOL TABLET - 500MG" at bounding box center [286, 372] width 466 height 28
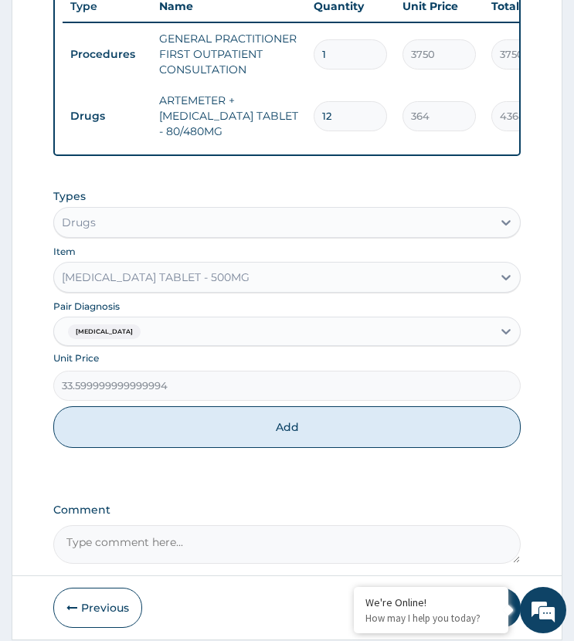
click at [211, 432] on button "Add" at bounding box center [286, 427] width 466 height 42
type input "0"
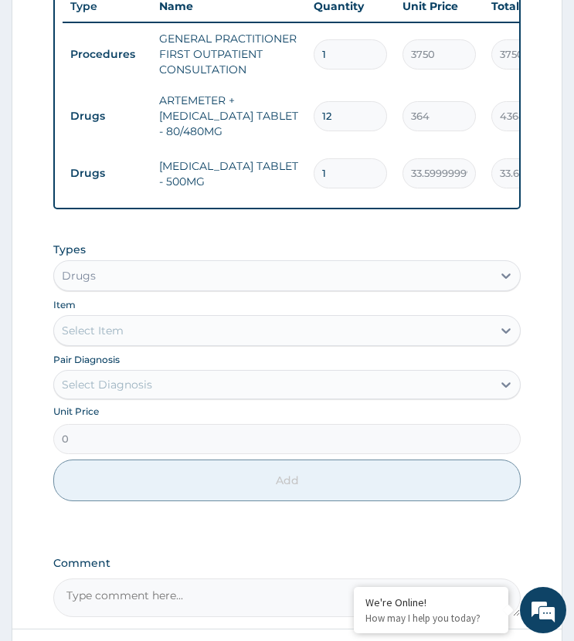
type input "18"
type input "604.80"
type input "18"
click at [276, 509] on div "Types Drugs Item Select Item Pair Diagnosis Select Diagnosis Unit Price 0 Add" at bounding box center [286, 371] width 466 height 275
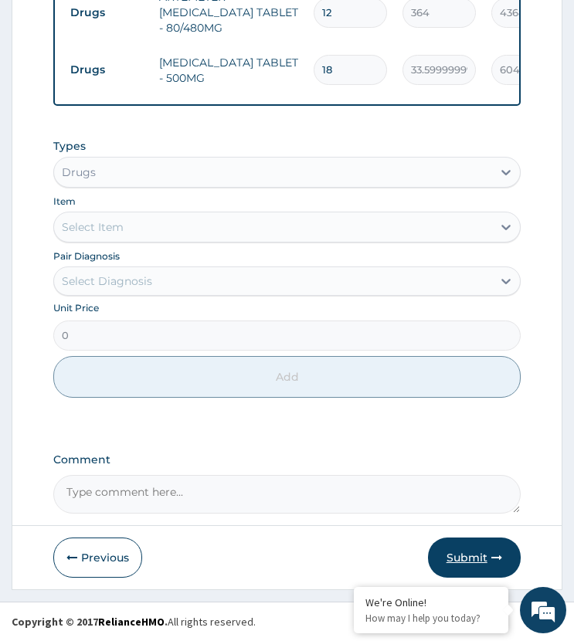
click at [451, 550] on button "Submit" at bounding box center [474, 558] width 93 height 40
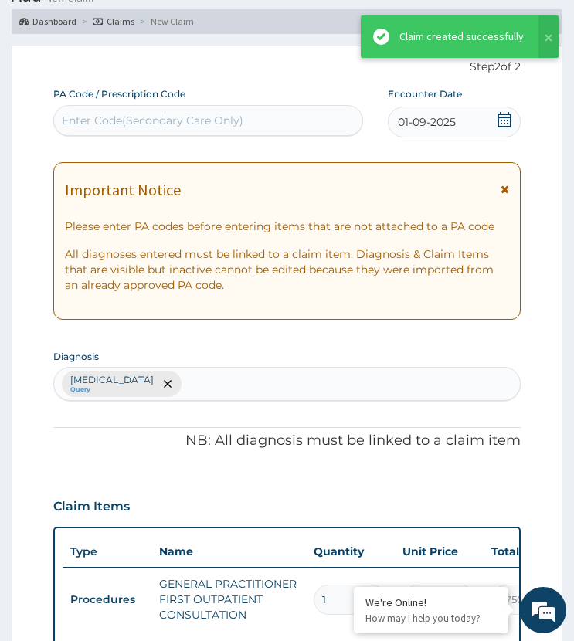
scroll to position [764, 0]
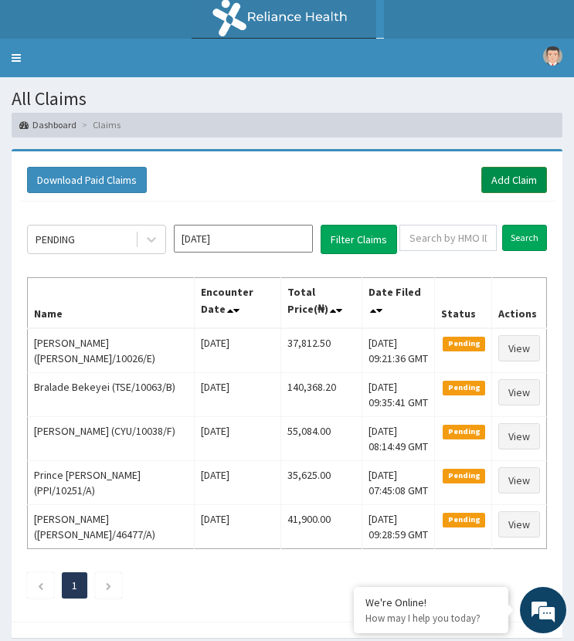
click at [514, 178] on link "Add Claim" at bounding box center [514, 180] width 66 height 26
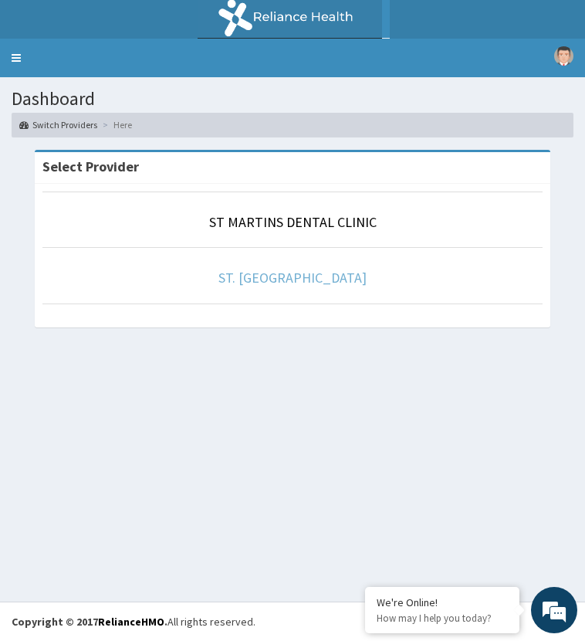
click at [276, 271] on link "ST. [GEOGRAPHIC_DATA]" at bounding box center [293, 278] width 148 height 18
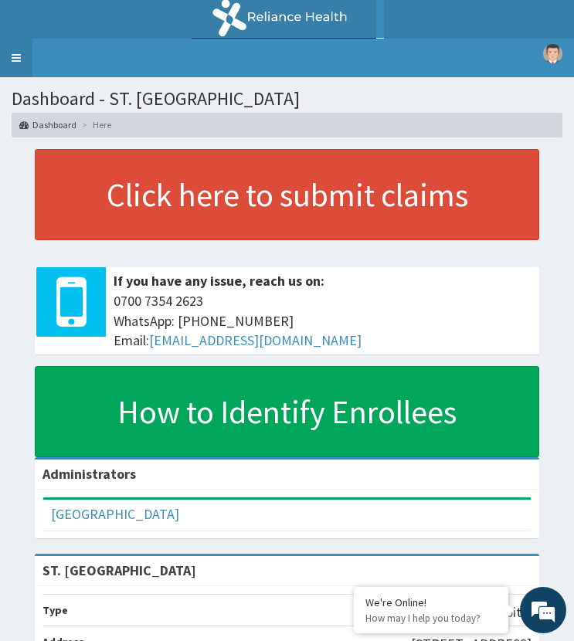
click at [19, 58] on link "Toggle navigation" at bounding box center [16, 58] width 32 height 39
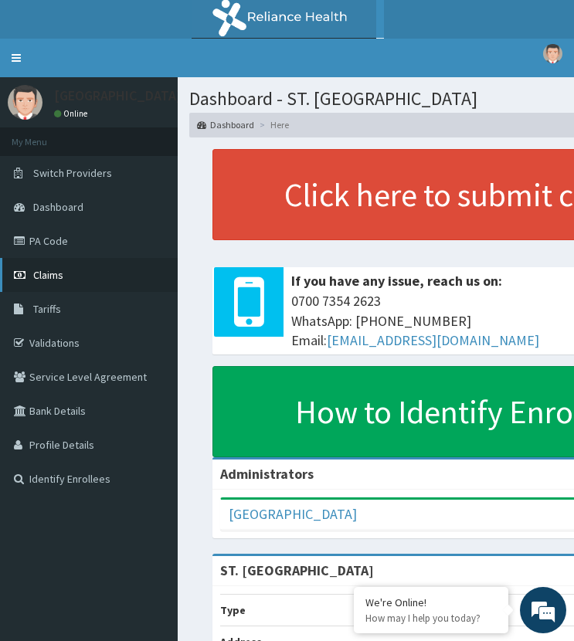
click at [56, 274] on span "Claims" at bounding box center [48, 275] width 30 height 14
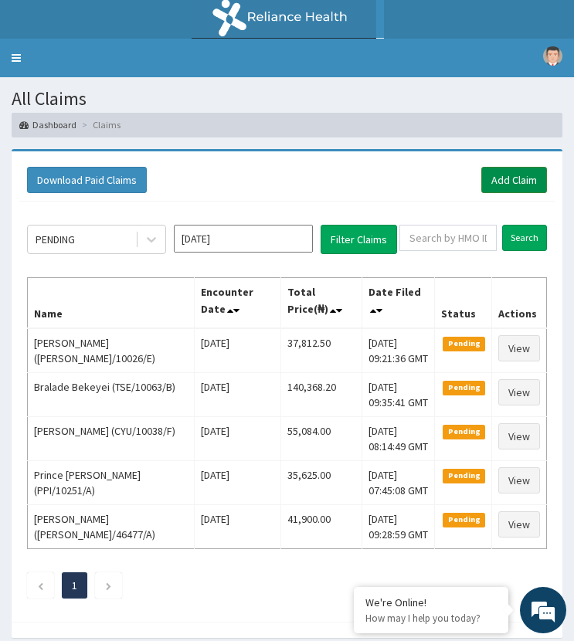
click at [508, 181] on link "Add Claim" at bounding box center [514, 180] width 66 height 26
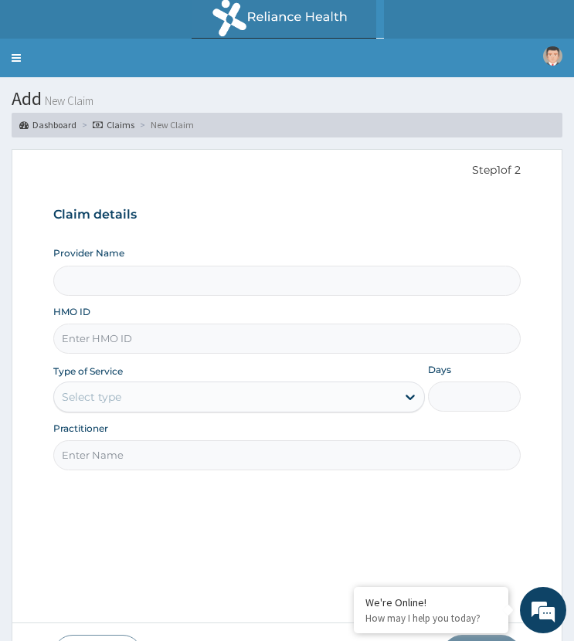
type input "ST. [GEOGRAPHIC_DATA]"
paste input "AEN/10065/A"
type input "AEN/10065/A"
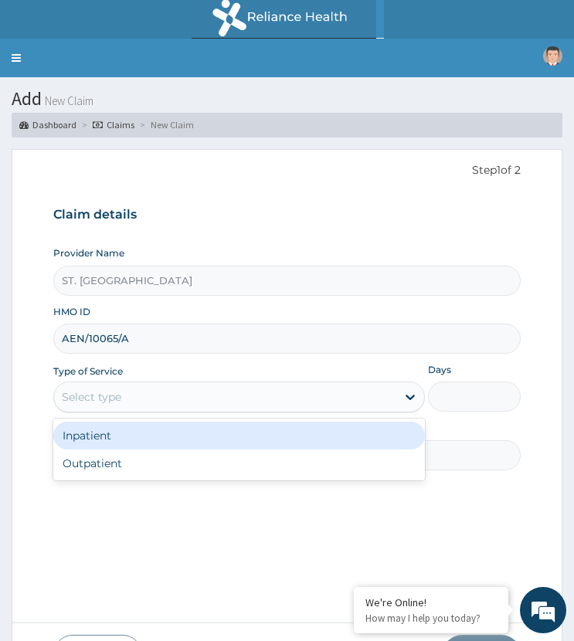
drag, startPoint x: 134, startPoint y: 385, endPoint x: 149, endPoint y: 426, distance: 42.8
click at [134, 389] on div "Select type" at bounding box center [224, 397] width 341 height 25
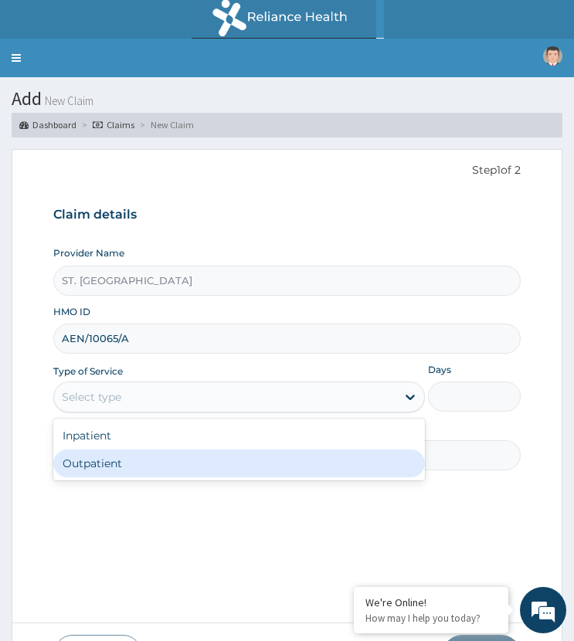
click at [165, 470] on div "Outpatient" at bounding box center [238, 463] width 371 height 28
type input "1"
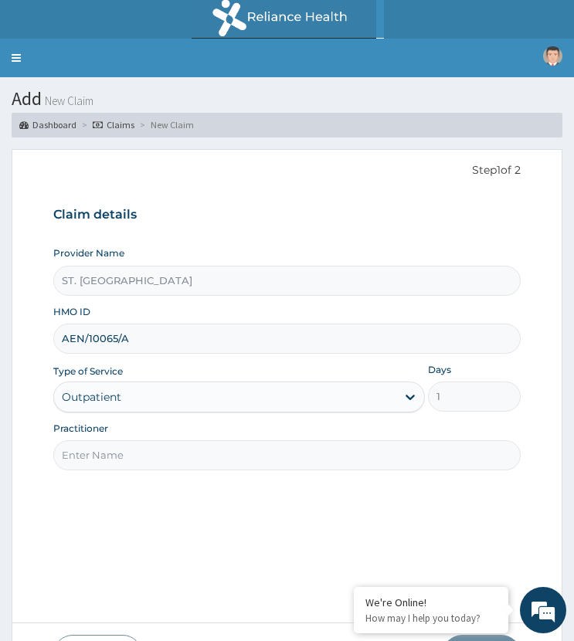
drag, startPoint x: 290, startPoint y: 459, endPoint x: 297, endPoint y: 454, distance: 8.4
paste input "Jerry Nwakuche"
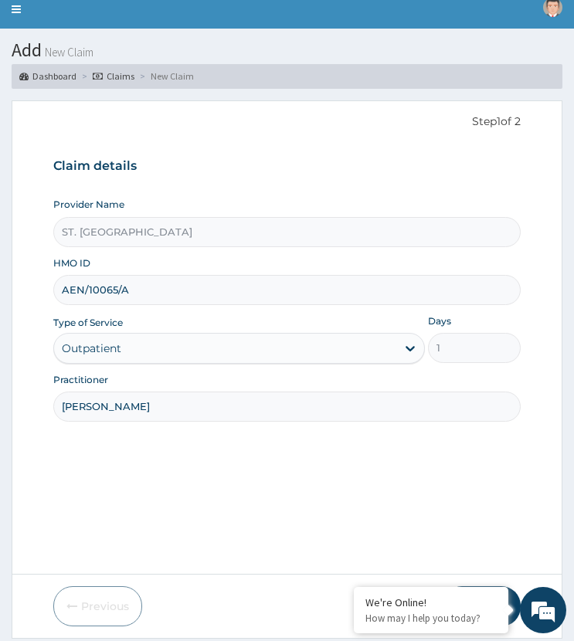
scroll to position [97, 0]
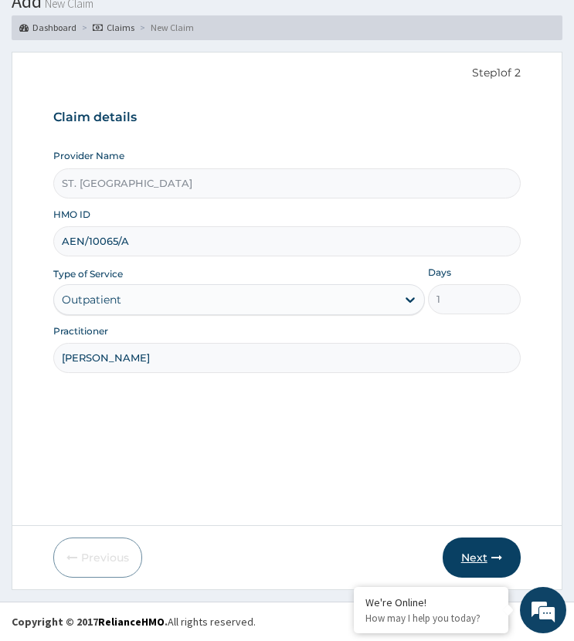
type input "Jerry Nwakuche"
click at [478, 554] on button "Next" at bounding box center [482, 558] width 78 height 40
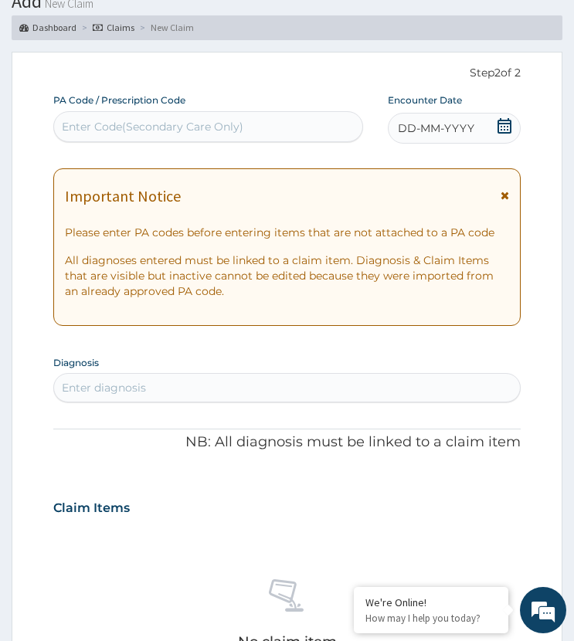
click at [463, 134] on span "DD-MM-YYYY" at bounding box center [436, 127] width 76 height 15
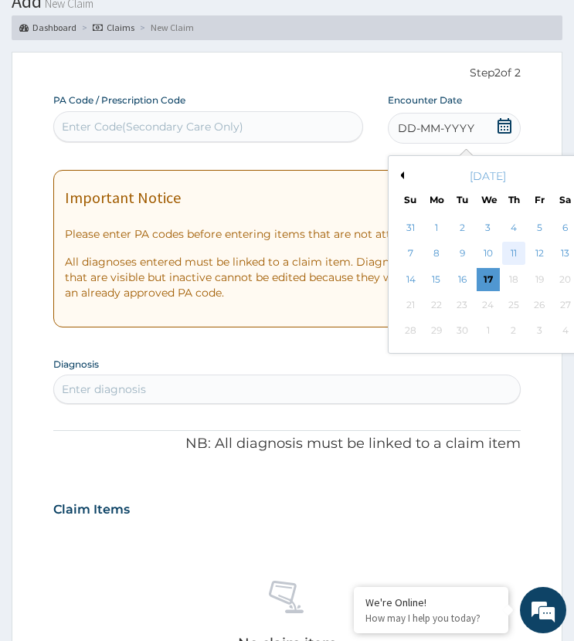
click at [512, 248] on div "11" at bounding box center [513, 254] width 23 height 23
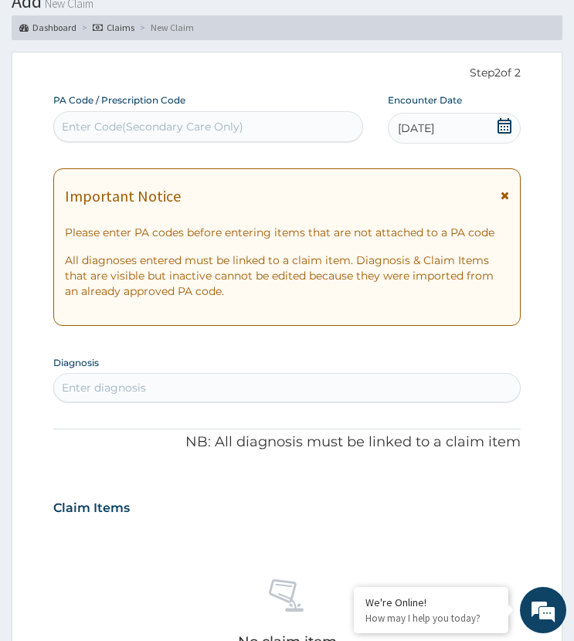
scroll to position [329, 0]
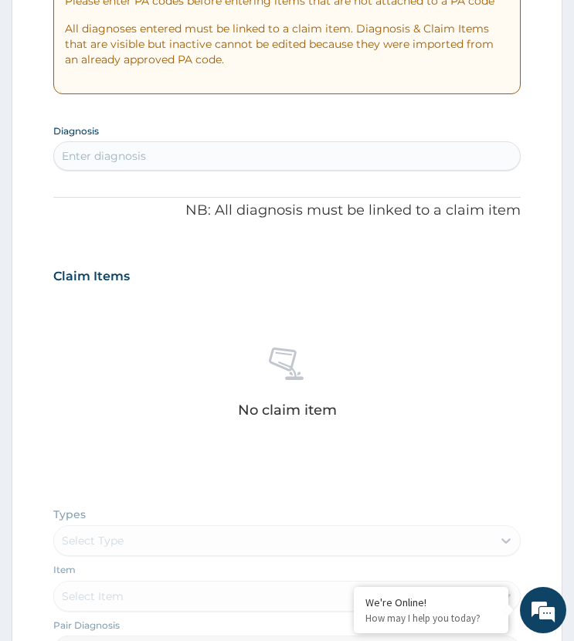
click at [214, 153] on div "Enter diagnosis" at bounding box center [286, 156] width 465 height 25
type input "malari"
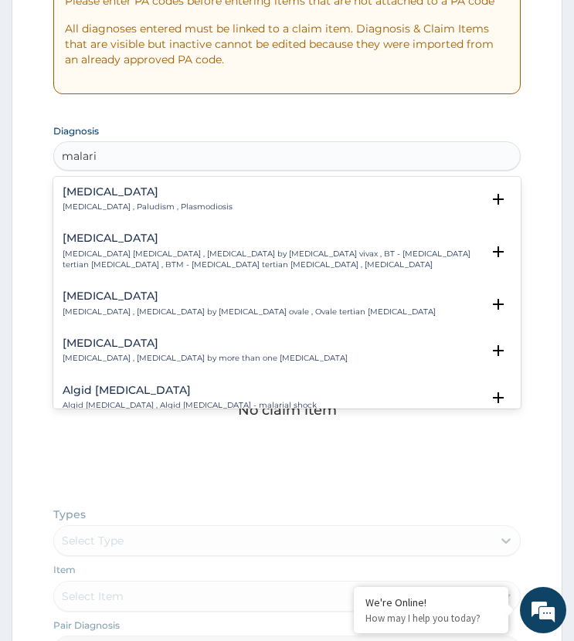
click at [83, 205] on p "Malaria , Paludism , Plasmodiosis" at bounding box center [148, 207] width 170 height 11
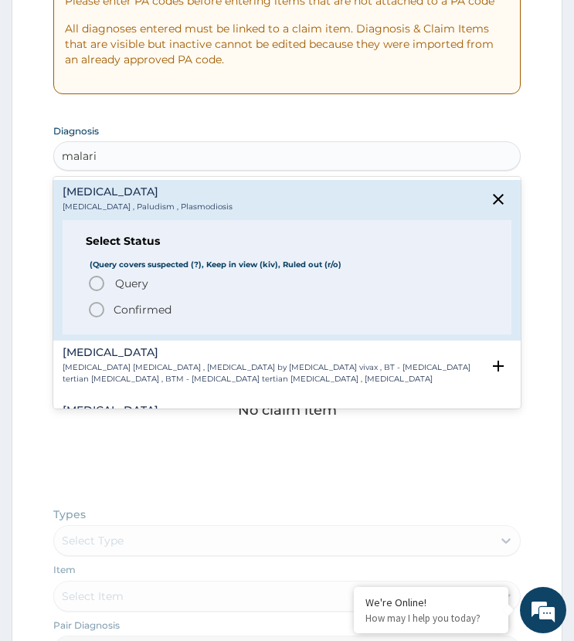
click at [100, 280] on icon "status option query" at bounding box center [96, 283] width 19 height 19
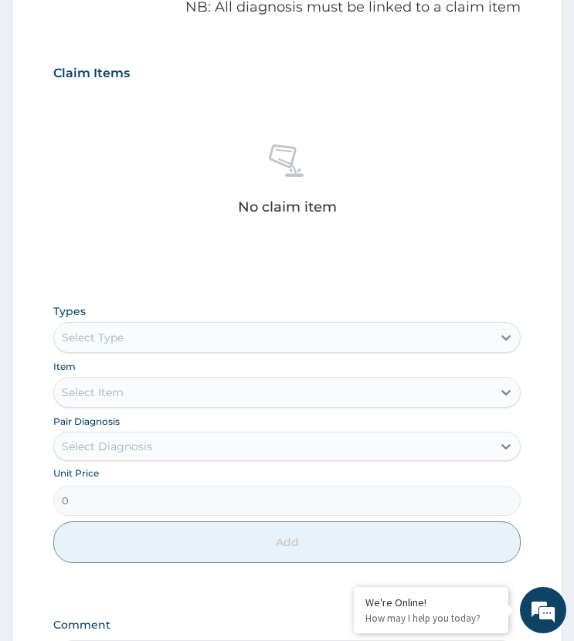
scroll to position [702, 0]
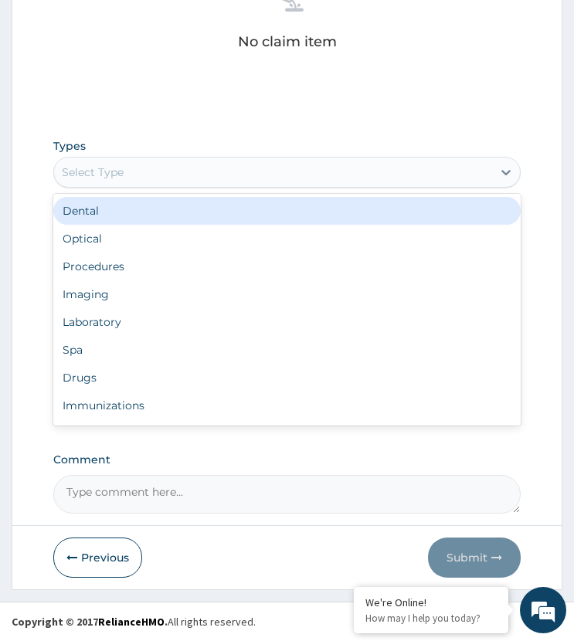
drag, startPoint x: 122, startPoint y: 175, endPoint x: 104, endPoint y: 259, distance: 85.3
click at [125, 186] on div "Select Type" at bounding box center [286, 172] width 466 height 31
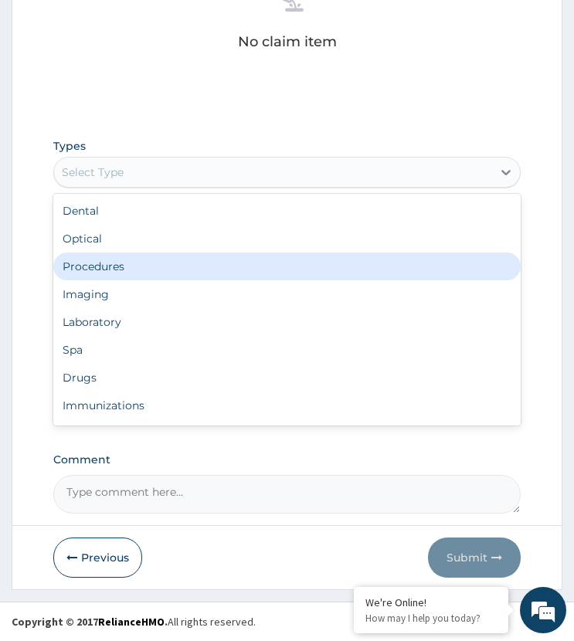
click at [107, 268] on div "Procedures" at bounding box center [286, 267] width 466 height 28
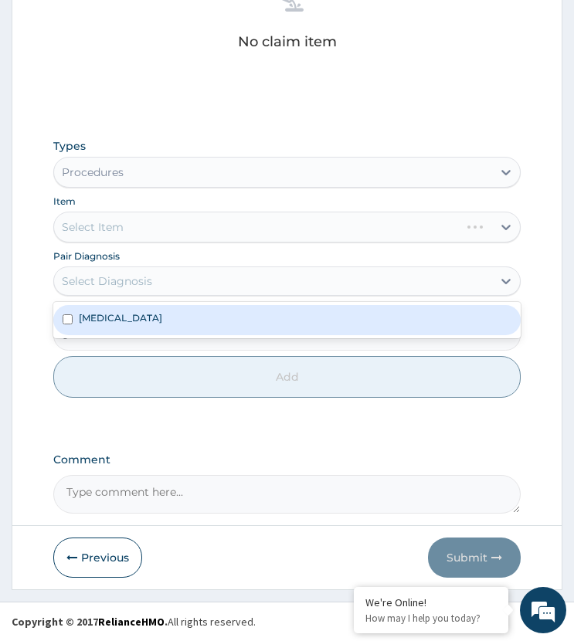
drag, startPoint x: 120, startPoint y: 281, endPoint x: 116, endPoint y: 293, distance: 13.2
click at [118, 291] on div "Select Diagnosis" at bounding box center [272, 281] width 437 height 25
click at [124, 321] on div "Malaria" at bounding box center [286, 319] width 466 height 29
checkbox input "true"
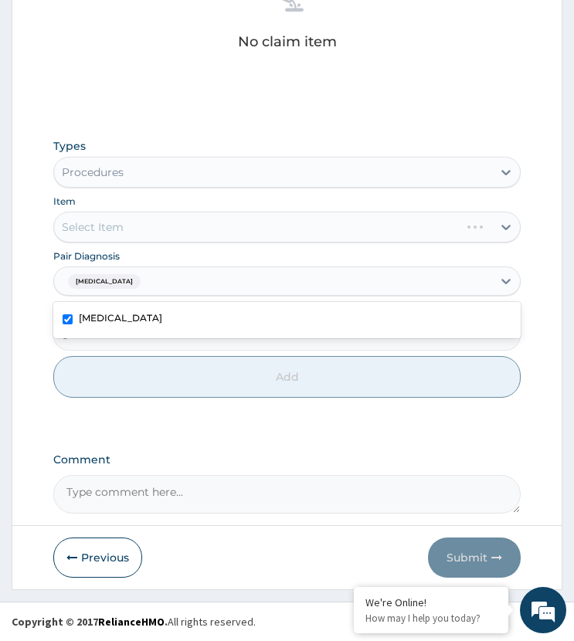
click at [141, 229] on div "Select Item" at bounding box center [286, 227] width 466 height 31
click at [154, 232] on div "Select Item" at bounding box center [272, 227] width 437 height 25
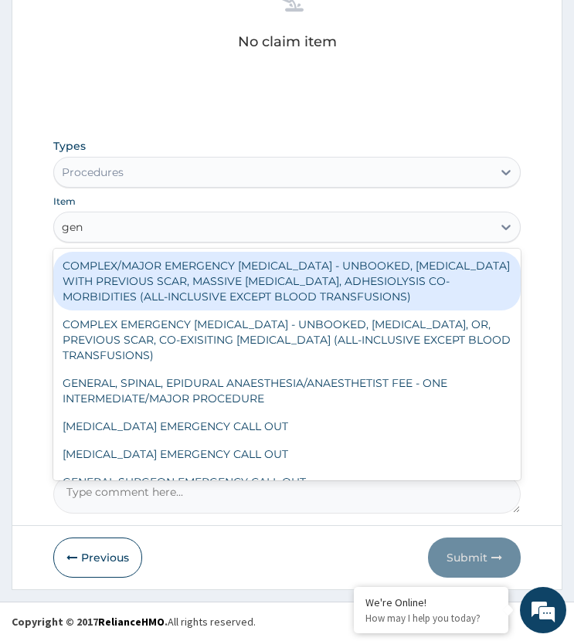
type input "gene"
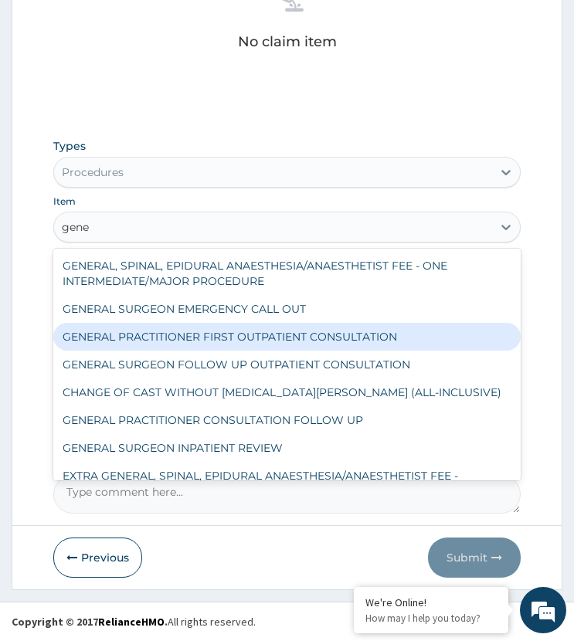
click at [198, 337] on div "GENERAL PRACTITIONER FIRST OUTPATIENT CONSULTATION" at bounding box center [286, 337] width 466 height 28
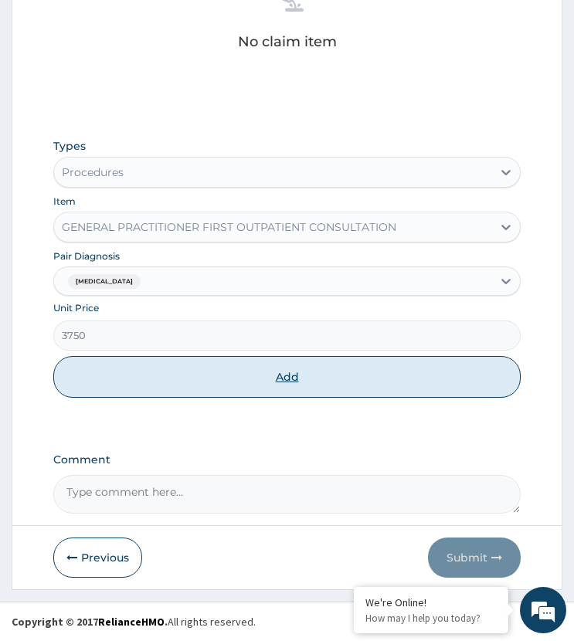
click at [208, 394] on button "Add" at bounding box center [286, 377] width 466 height 42
type input "0"
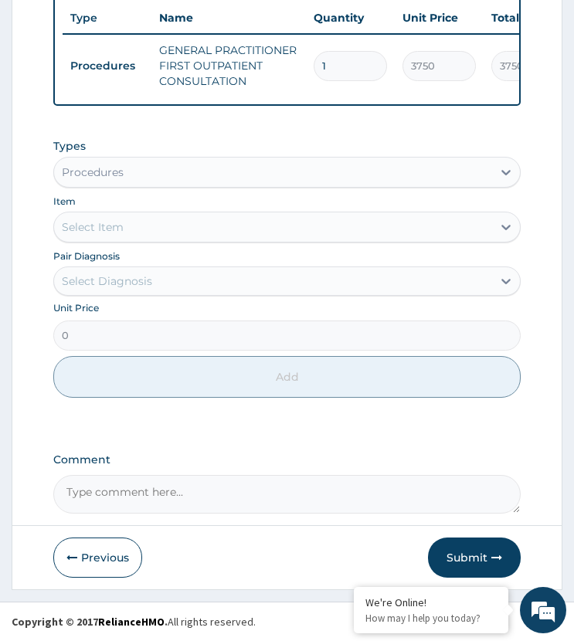
drag, startPoint x: 132, startPoint y: 171, endPoint x: 134, endPoint y: 181, distance: 10.9
click at [133, 177] on div "Procedures" at bounding box center [272, 172] width 437 height 25
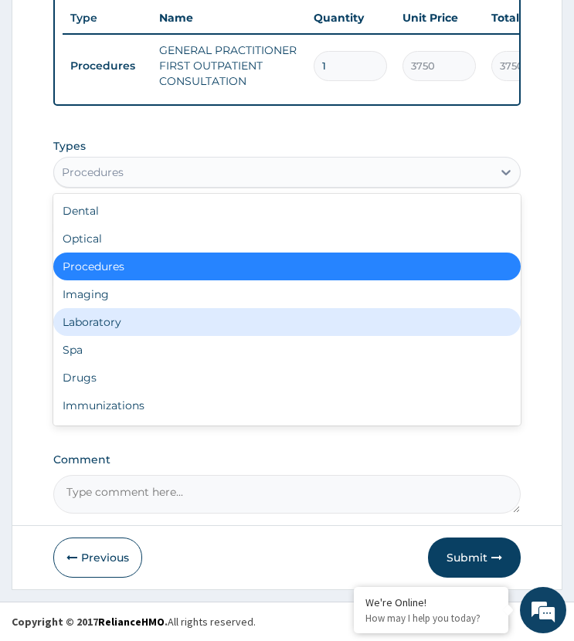
click at [124, 321] on div "Laboratory" at bounding box center [286, 322] width 466 height 28
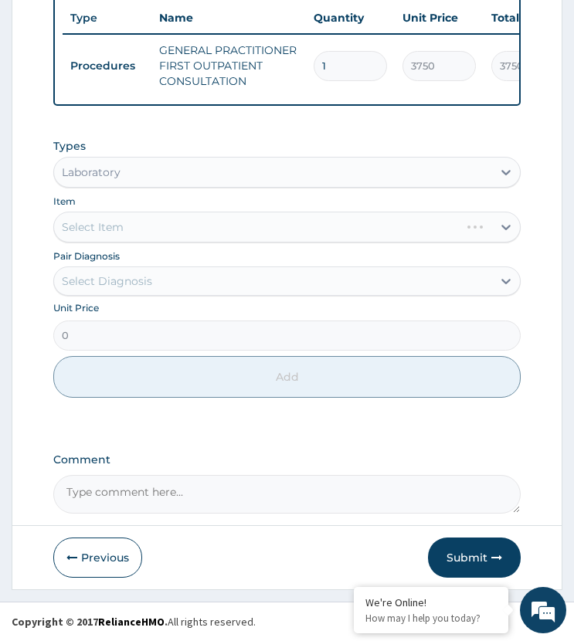
drag, startPoint x: 124, startPoint y: 283, endPoint x: 144, endPoint y: 287, distance: 20.4
click at [124, 285] on div "Select Diagnosis" at bounding box center [107, 280] width 90 height 15
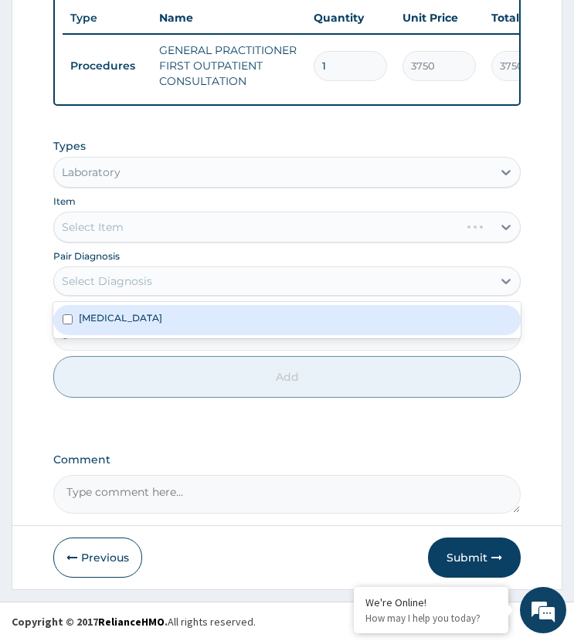
click at [120, 326] on div "Malaria" at bounding box center [286, 319] width 466 height 29
checkbox input "true"
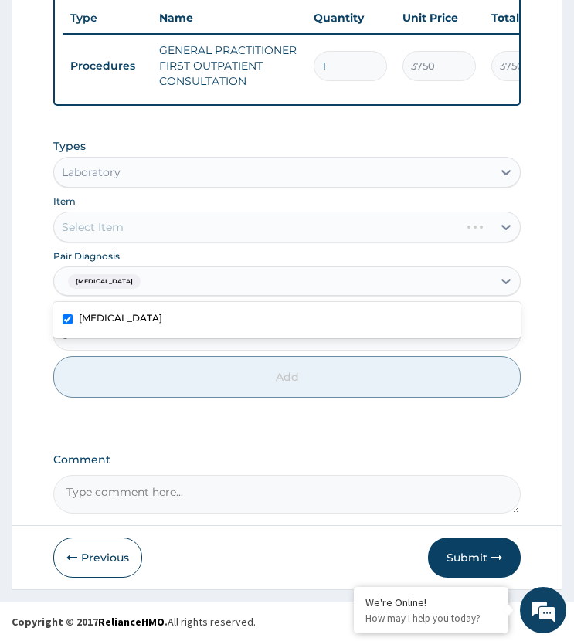
click at [151, 224] on div "Select Item" at bounding box center [286, 227] width 466 height 31
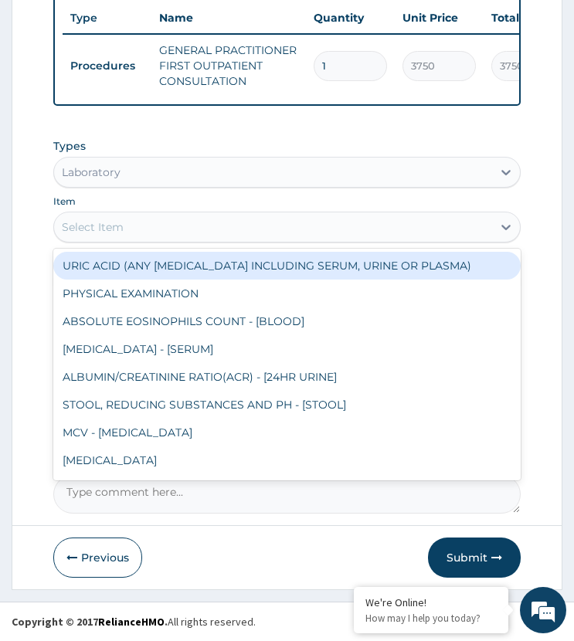
click at [151, 224] on div "Select Item" at bounding box center [272, 227] width 437 height 25
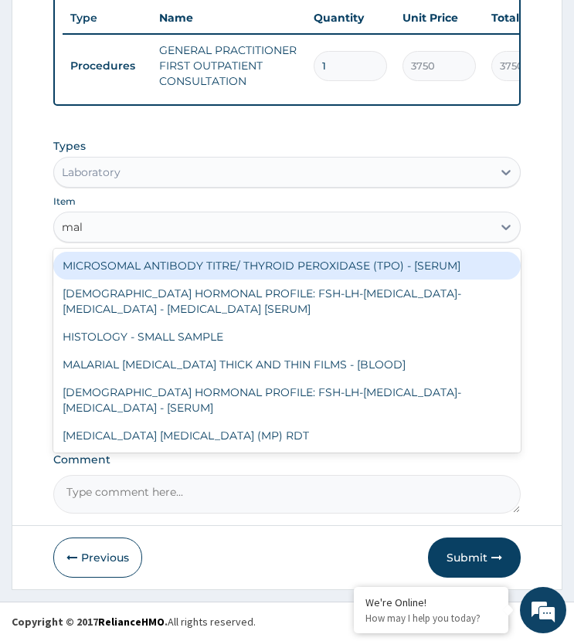
type input "mala"
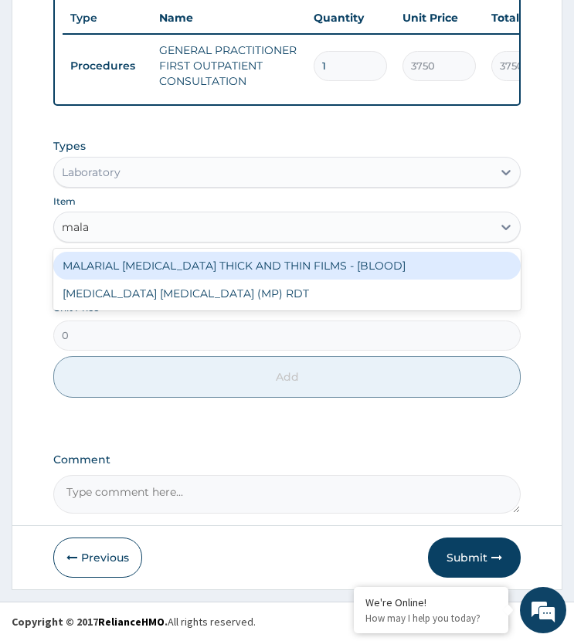
click at [181, 266] on div "MALARIAL PARASITE THICK AND THIN FILMS - [BLOOD]" at bounding box center [286, 266] width 466 height 28
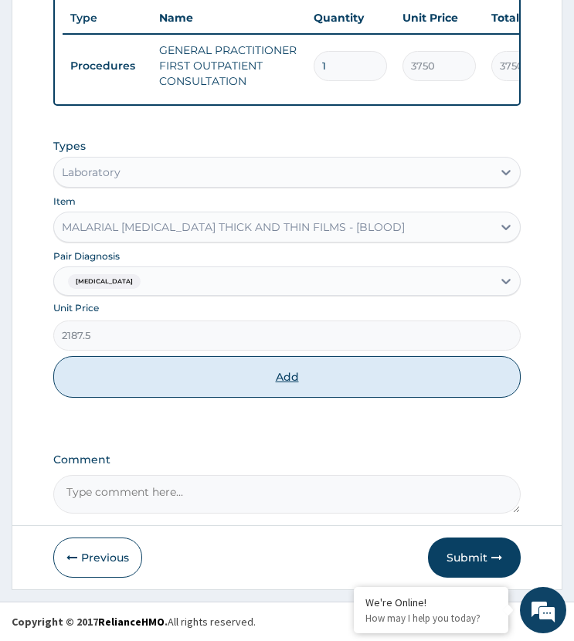
click at [177, 372] on button "Add" at bounding box center [286, 377] width 466 height 42
type input "0"
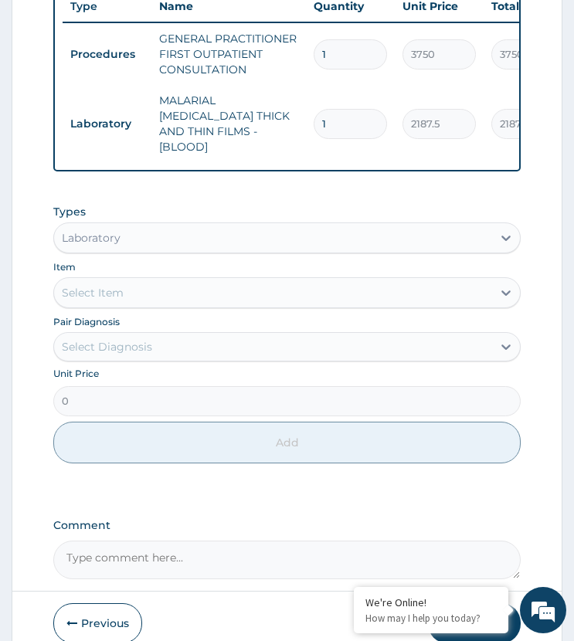
click at [113, 232] on div "Laboratory" at bounding box center [91, 237] width 59 height 15
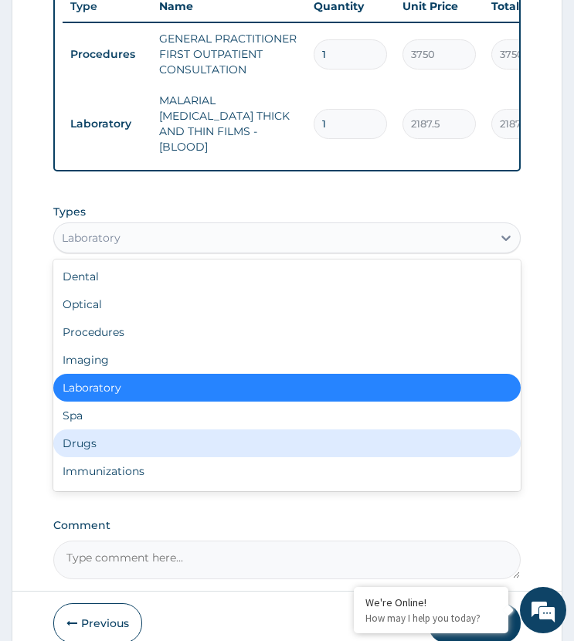
click at [90, 436] on div "Drugs" at bounding box center [286, 443] width 466 height 28
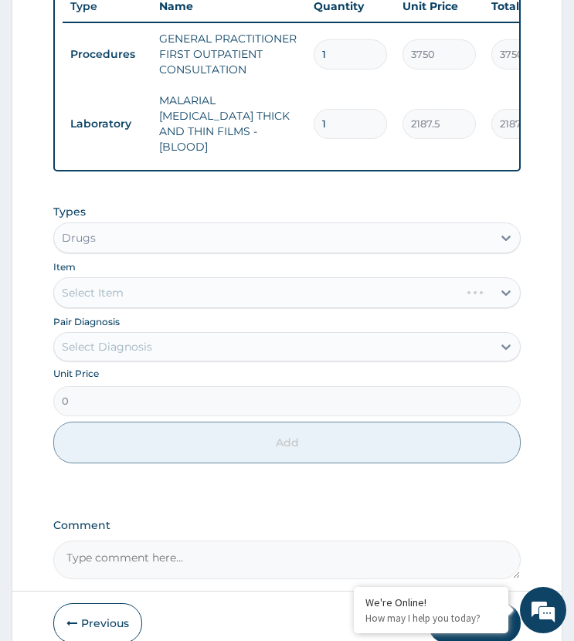
drag, startPoint x: 131, startPoint y: 341, endPoint x: 121, endPoint y: 359, distance: 20.4
click at [127, 345] on div "Select Diagnosis" at bounding box center [107, 346] width 90 height 15
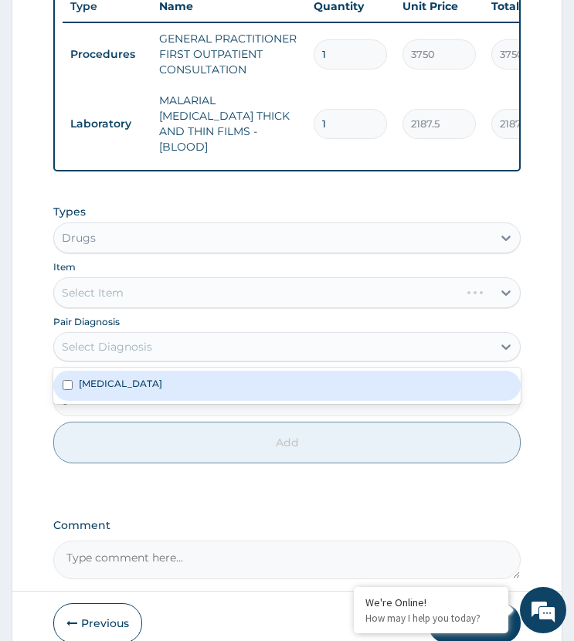
click at [134, 379] on div "Malaria" at bounding box center [286, 385] width 466 height 29
checkbox input "true"
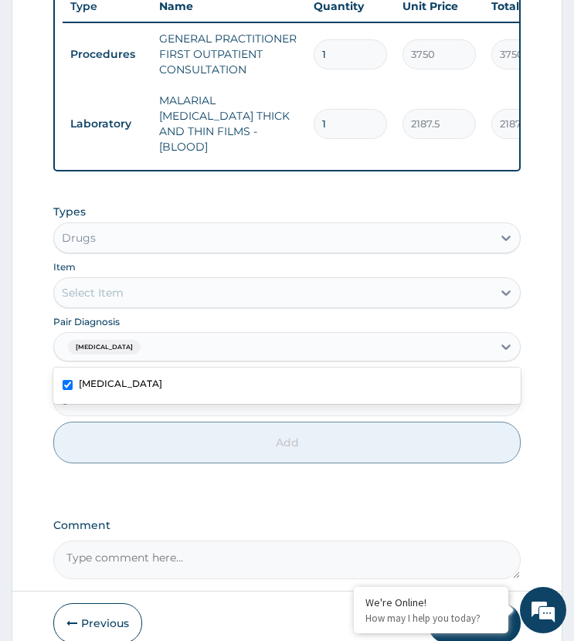
click at [160, 287] on div "Select Item" at bounding box center [272, 292] width 437 height 25
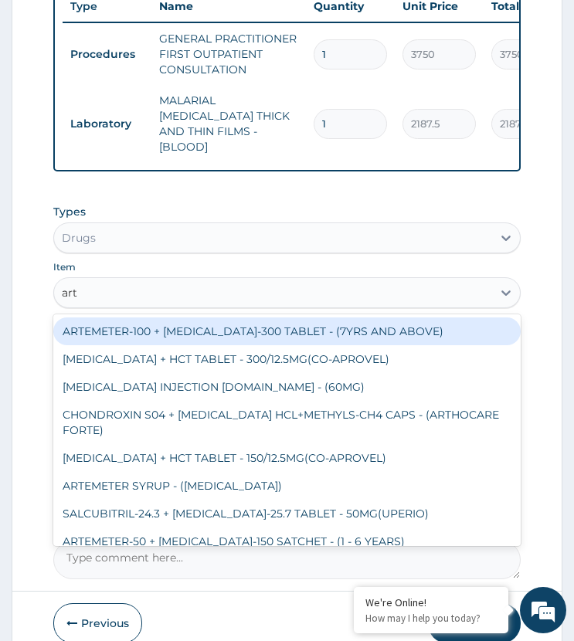
type input "arte"
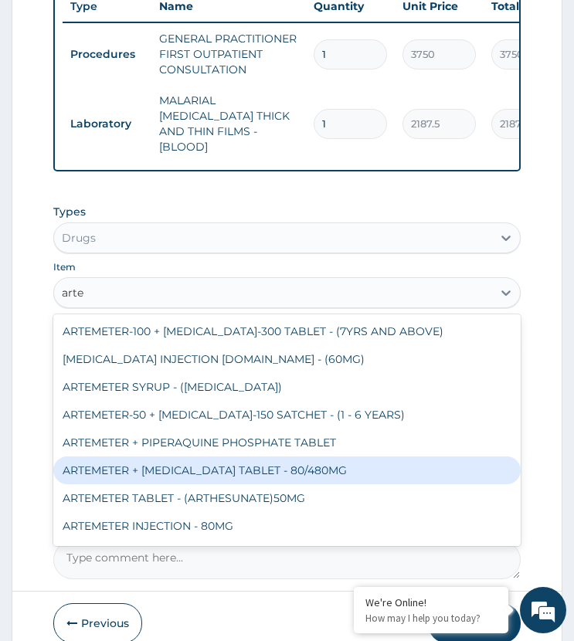
click at [200, 460] on div "ARTEMETER + LUMEFANTRINE TABLET - 80/480MG" at bounding box center [286, 470] width 466 height 28
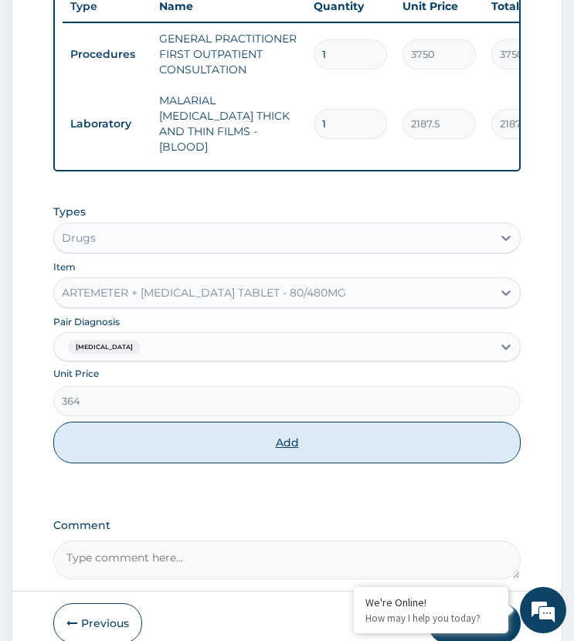
click at [236, 449] on button "Add" at bounding box center [286, 443] width 466 height 42
type input "0"
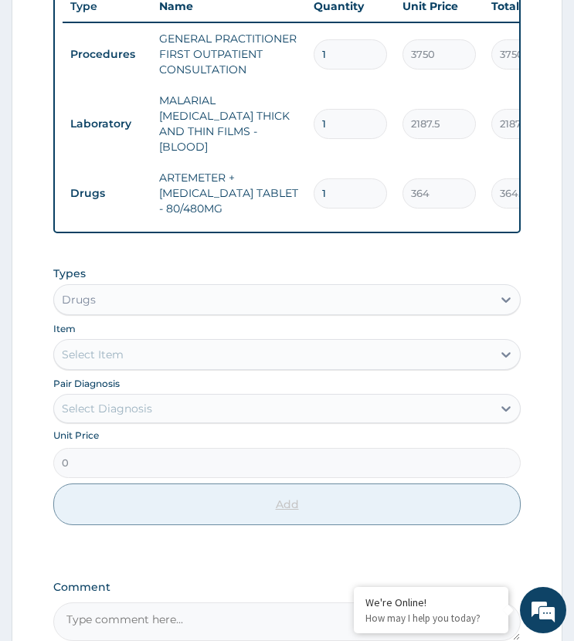
type input "12"
type input "4368.00"
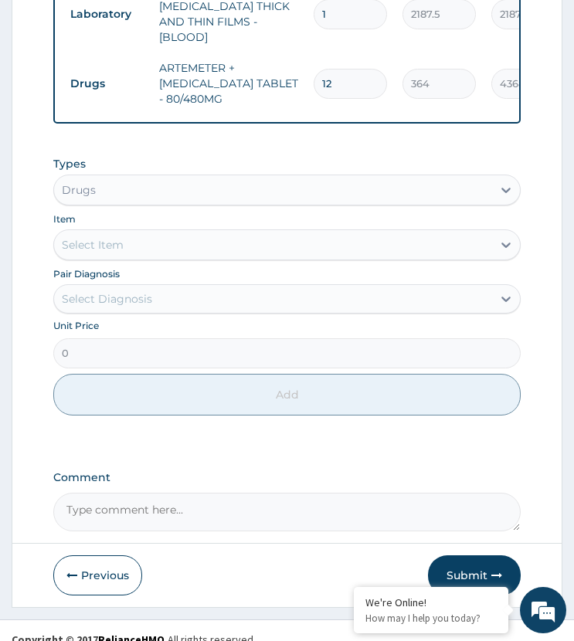
scroll to position [772, 0]
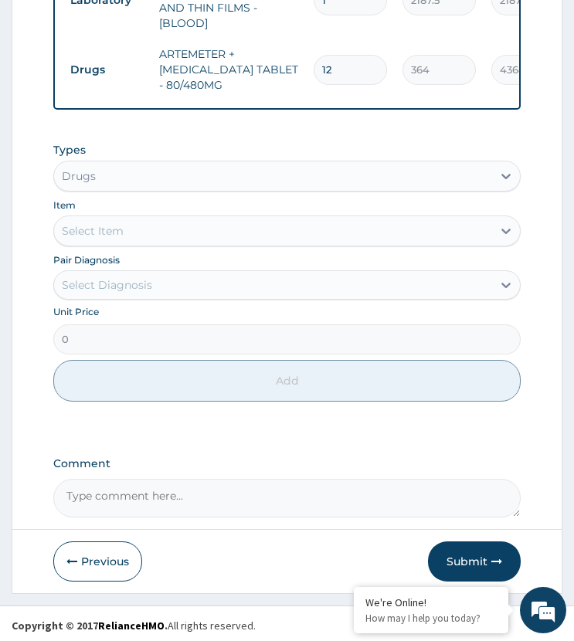
type input "12"
click at [152, 264] on div "Pair Diagnosis Select Diagnosis" at bounding box center [286, 276] width 466 height 48
click at [158, 284] on div "Select Diagnosis" at bounding box center [272, 285] width 437 height 25
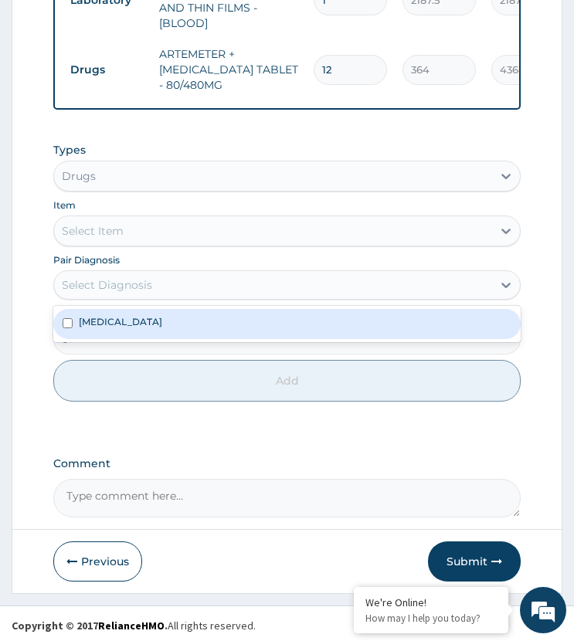
click at [133, 315] on div "Malaria" at bounding box center [286, 323] width 466 height 29
checkbox input "true"
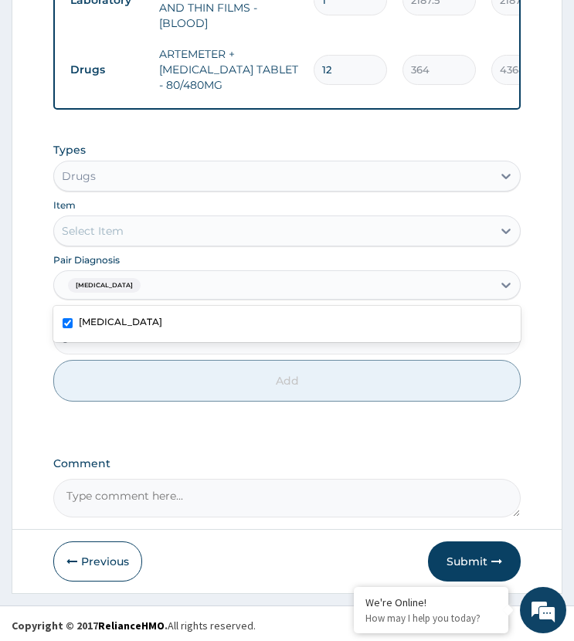
click at [164, 225] on div "Select Item" at bounding box center [272, 231] width 437 height 25
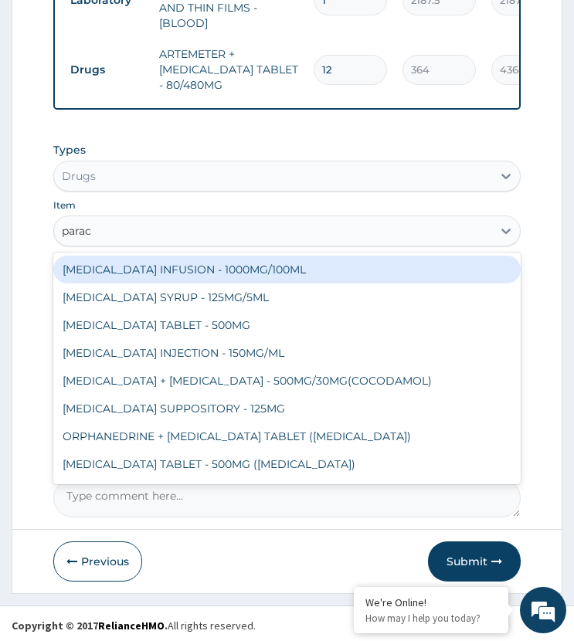
type input "parace"
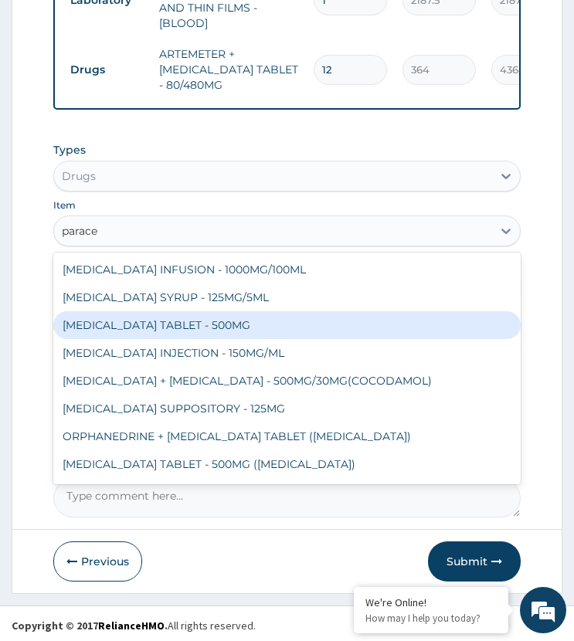
click at [221, 324] on div "PARACETAMOL TABLET - 500MG" at bounding box center [286, 325] width 466 height 28
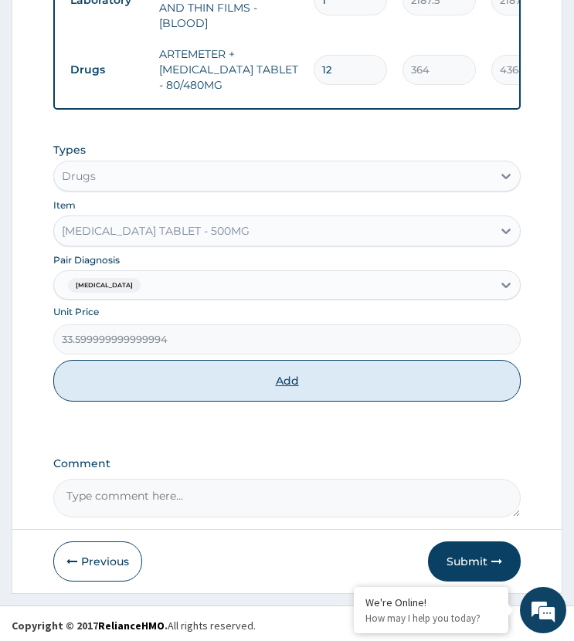
click at [254, 371] on button "Add" at bounding box center [286, 381] width 466 height 42
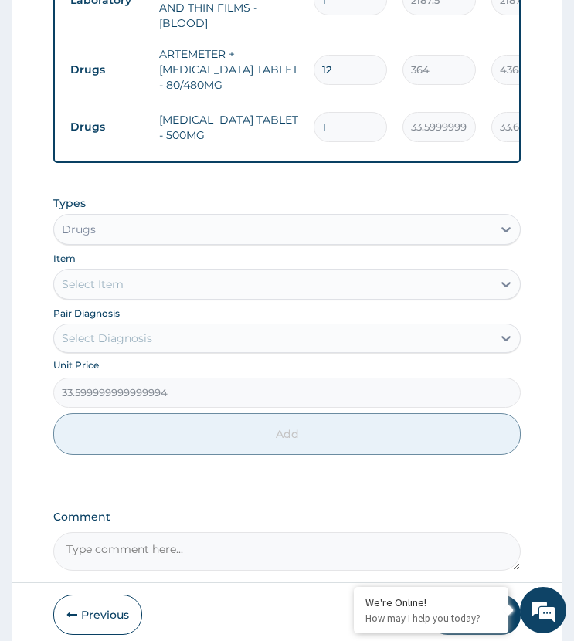
type input "0"
type input "18"
type input "604.80"
type input "18"
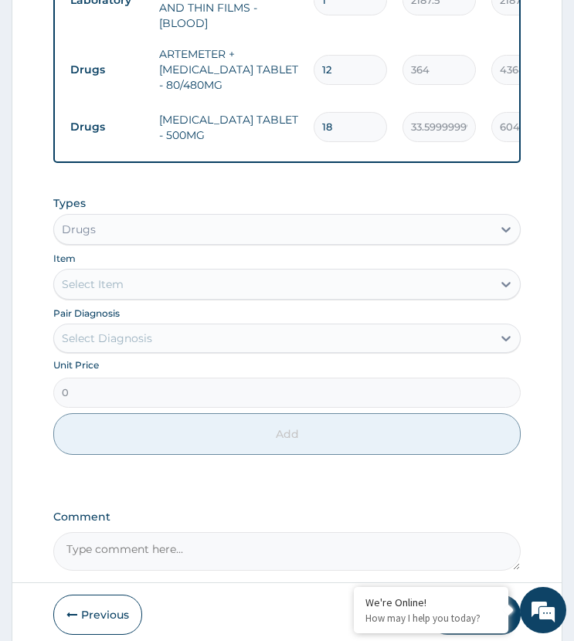
scroll to position [826, 0]
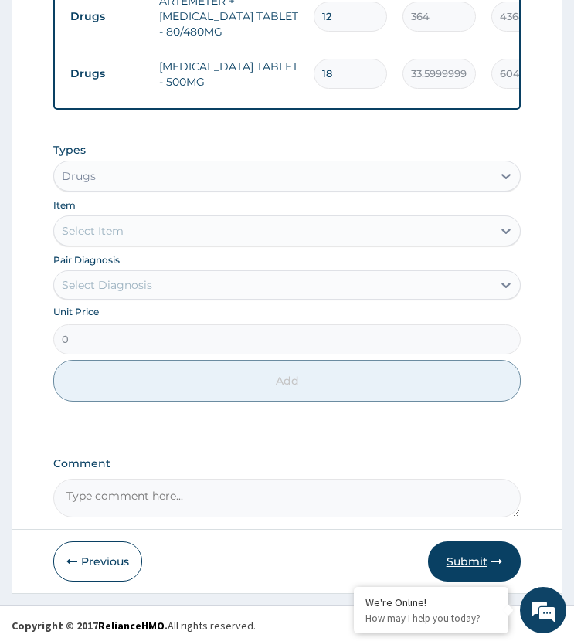
click at [472, 561] on button "Submit" at bounding box center [474, 561] width 93 height 40
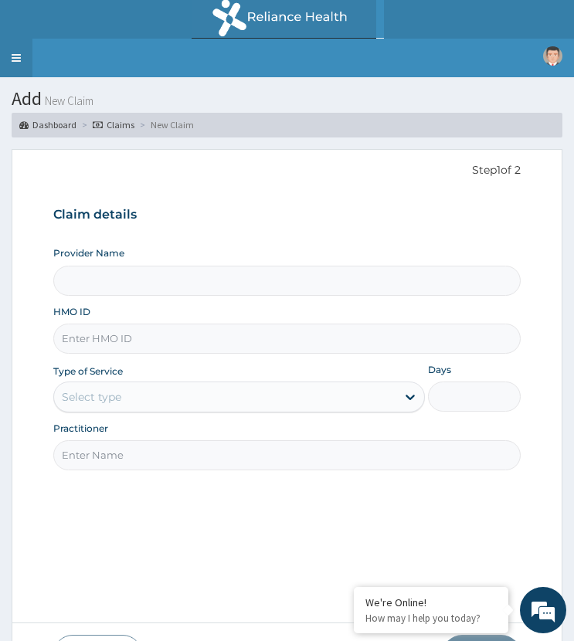
click at [17, 60] on link "Toggle navigation" at bounding box center [16, 58] width 32 height 39
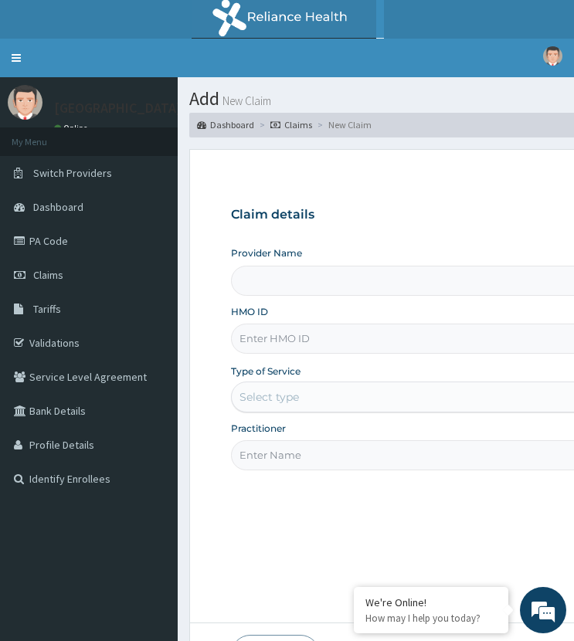
type input "ST. [GEOGRAPHIC_DATA]"
click at [48, 243] on link "PA Code" at bounding box center [89, 241] width 178 height 34
